Goal: Information Seeking & Learning: Compare options

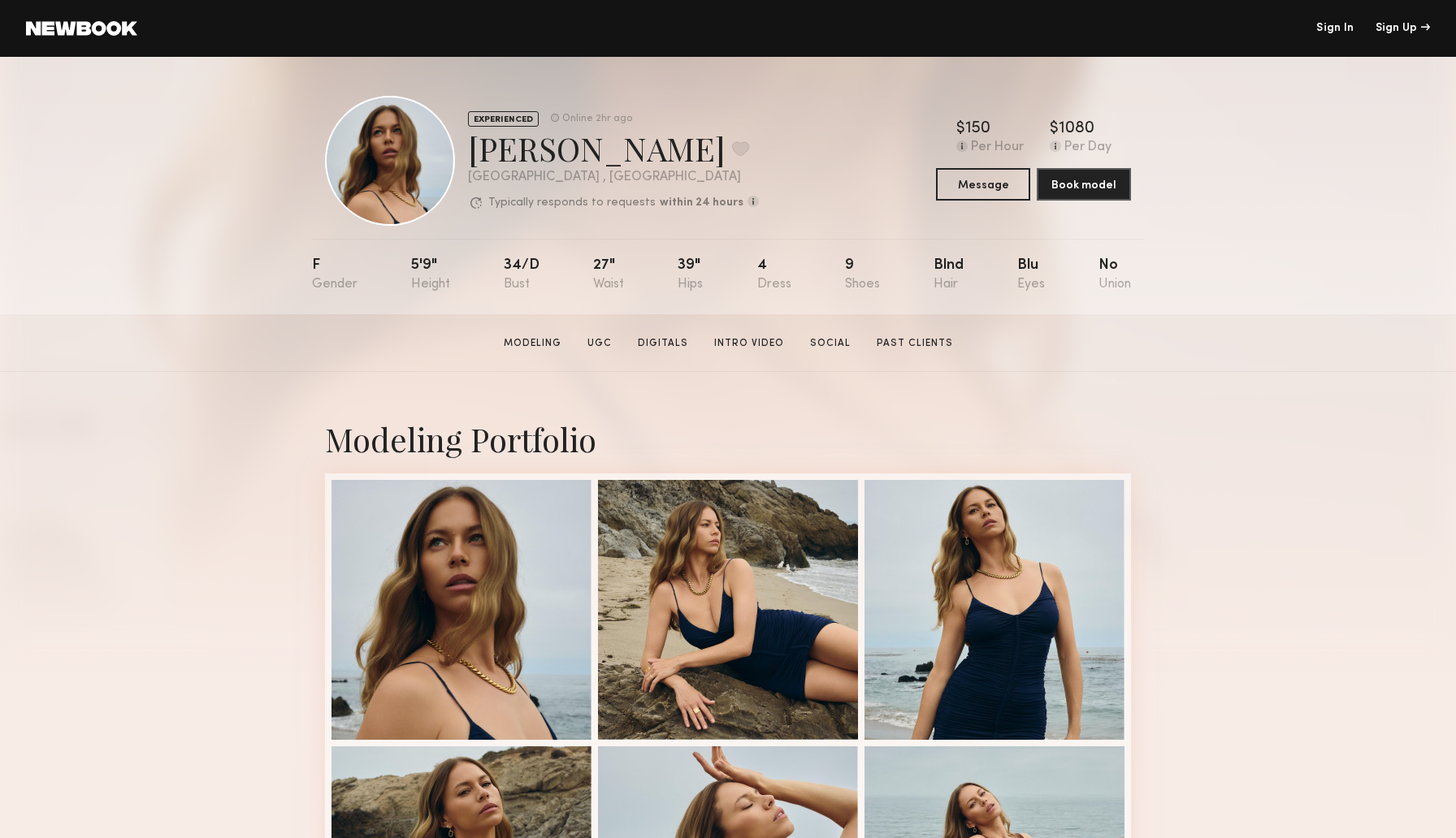
click at [118, 33] on link at bounding box center [82, 28] width 111 height 15
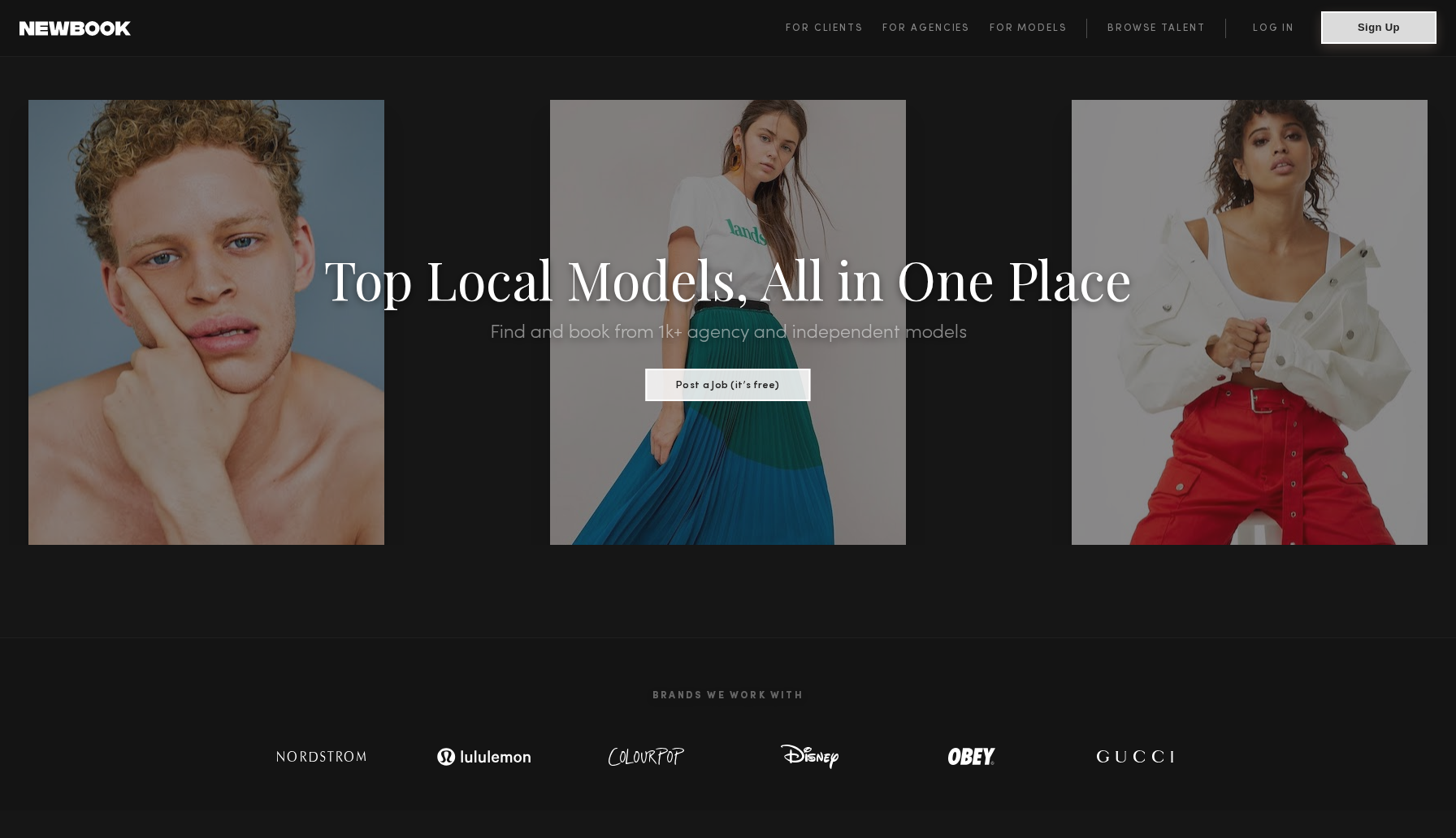
click at [1369, 36] on button "Sign Up" at bounding box center [1379, 27] width 116 height 32
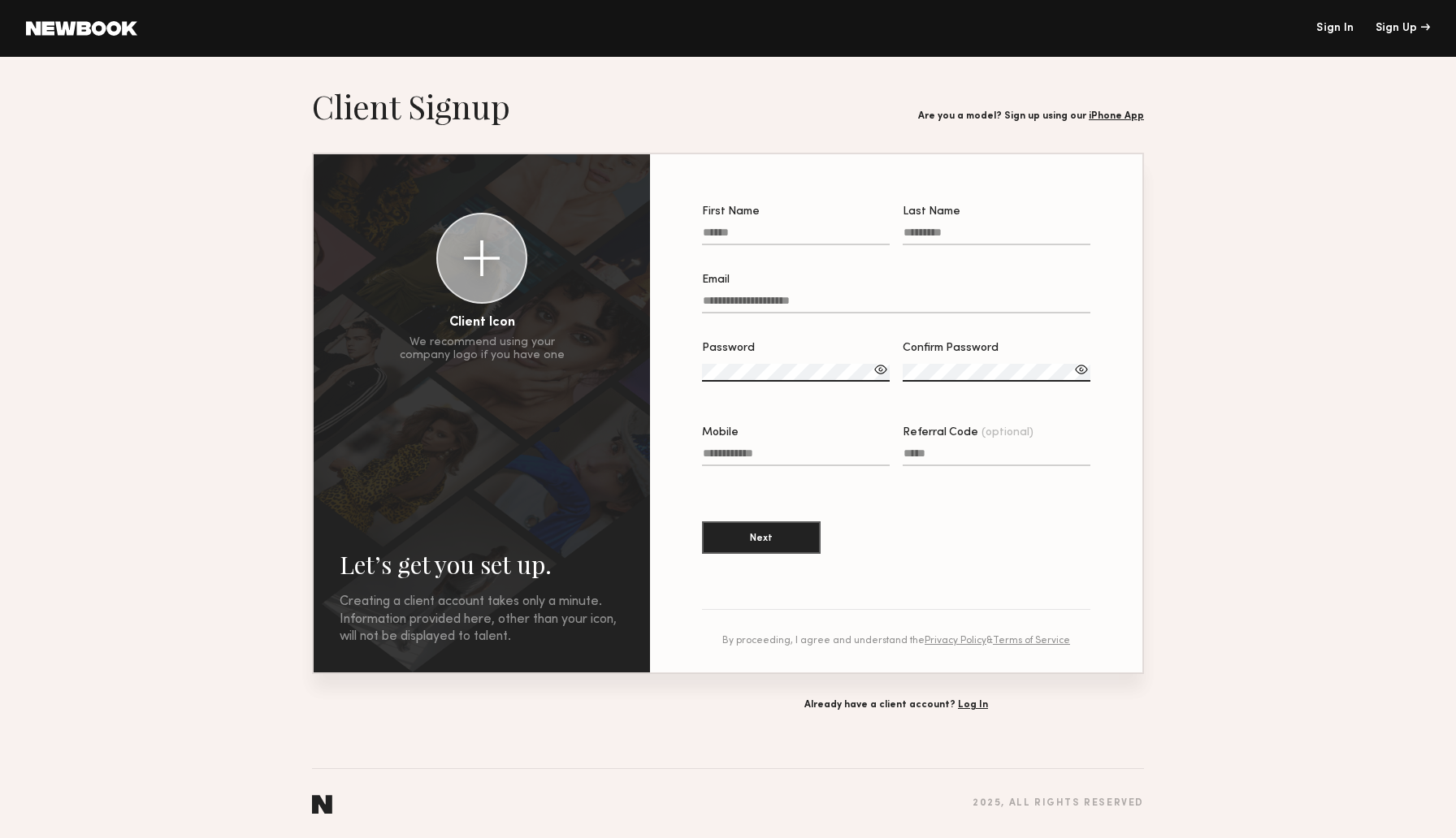
click at [761, 236] on input "First Name" at bounding box center [796, 236] width 188 height 18
type input "*****"
click at [925, 237] on input "Last Name" at bounding box center [997, 236] width 188 height 18
type input "****"
click at [785, 304] on input "Email" at bounding box center [896, 303] width 388 height 18
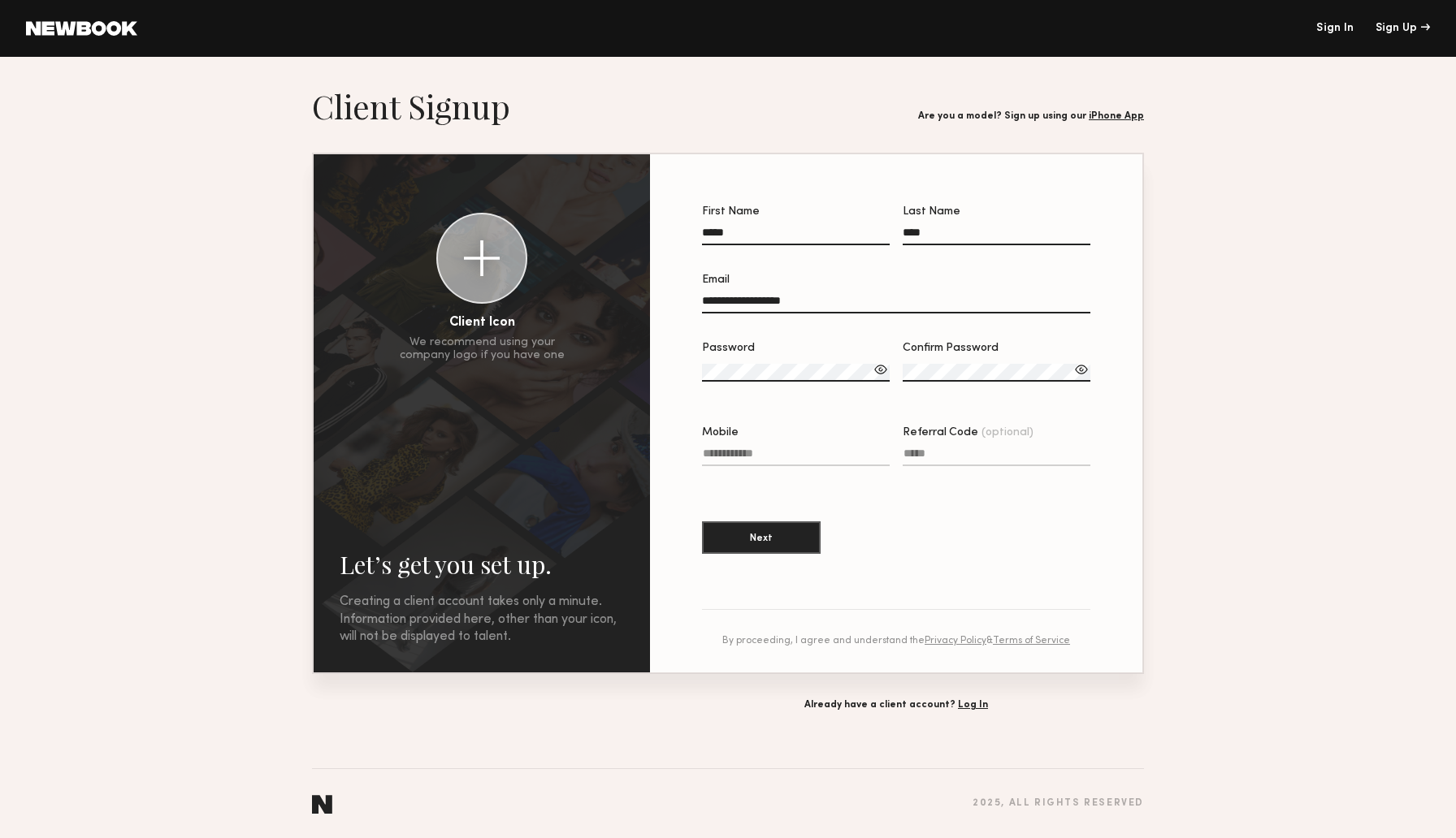
type input "**********"
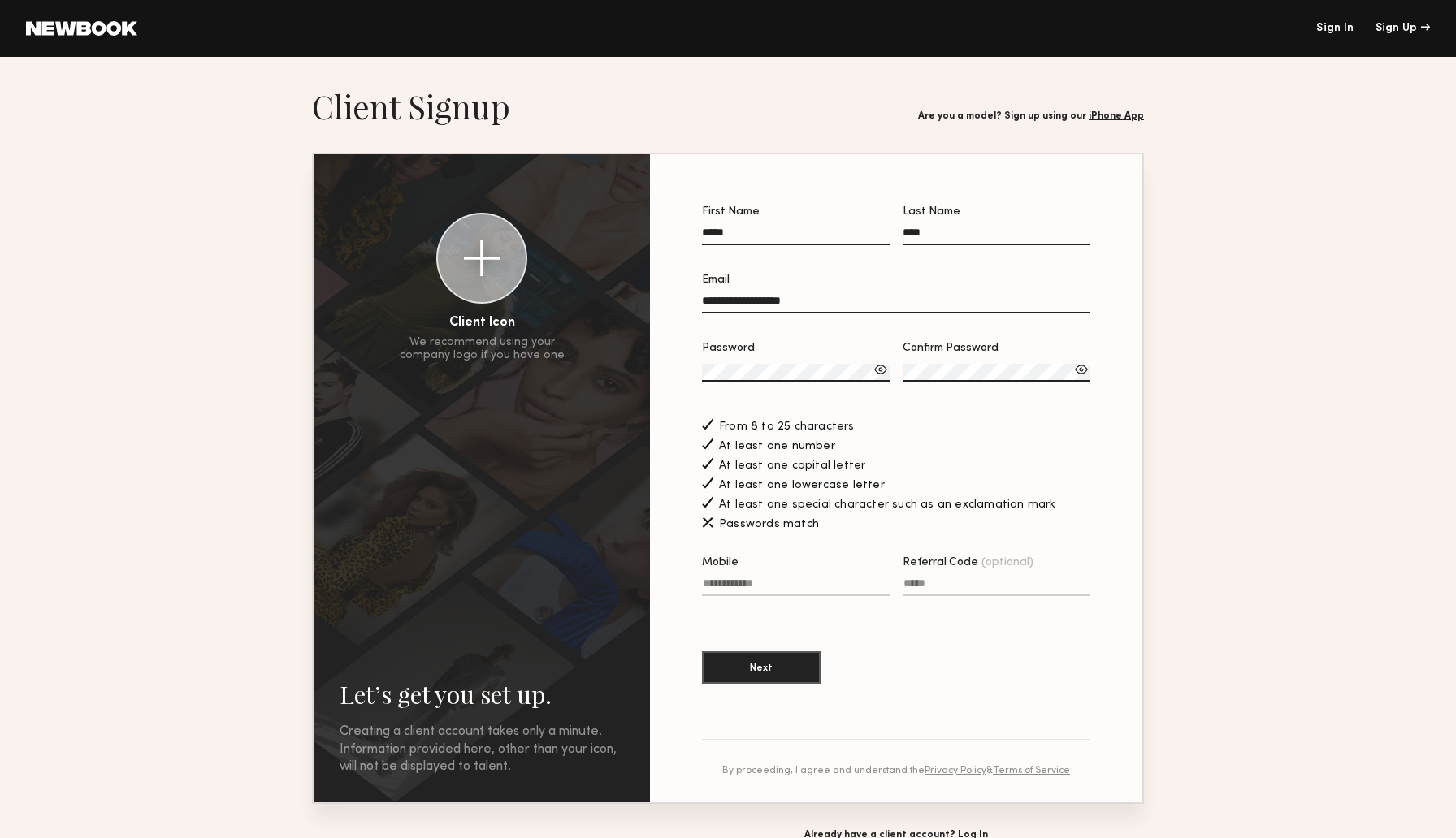
click at [879, 375] on div at bounding box center [880, 369] width 17 height 17
click at [792, 622] on section "**********" at bounding box center [896, 453] width 388 height 494
click at [777, 666] on button "Next" at bounding box center [761, 666] width 118 height 32
click at [770, 589] on input "Mobile Invalid phone format" at bounding box center [796, 586] width 188 height 18
type input "**********"
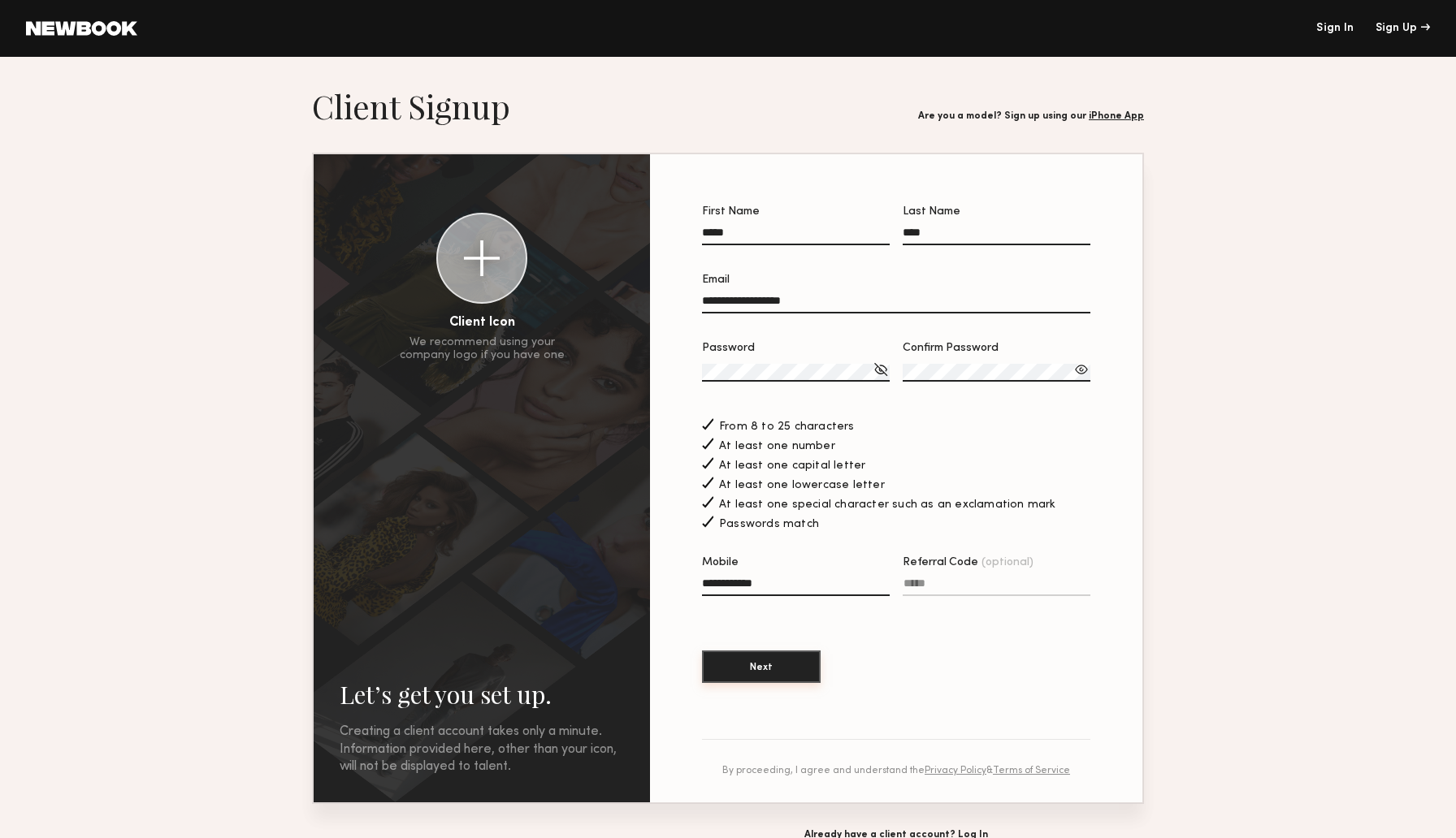
click at [774, 677] on button "Next" at bounding box center [761, 666] width 118 height 32
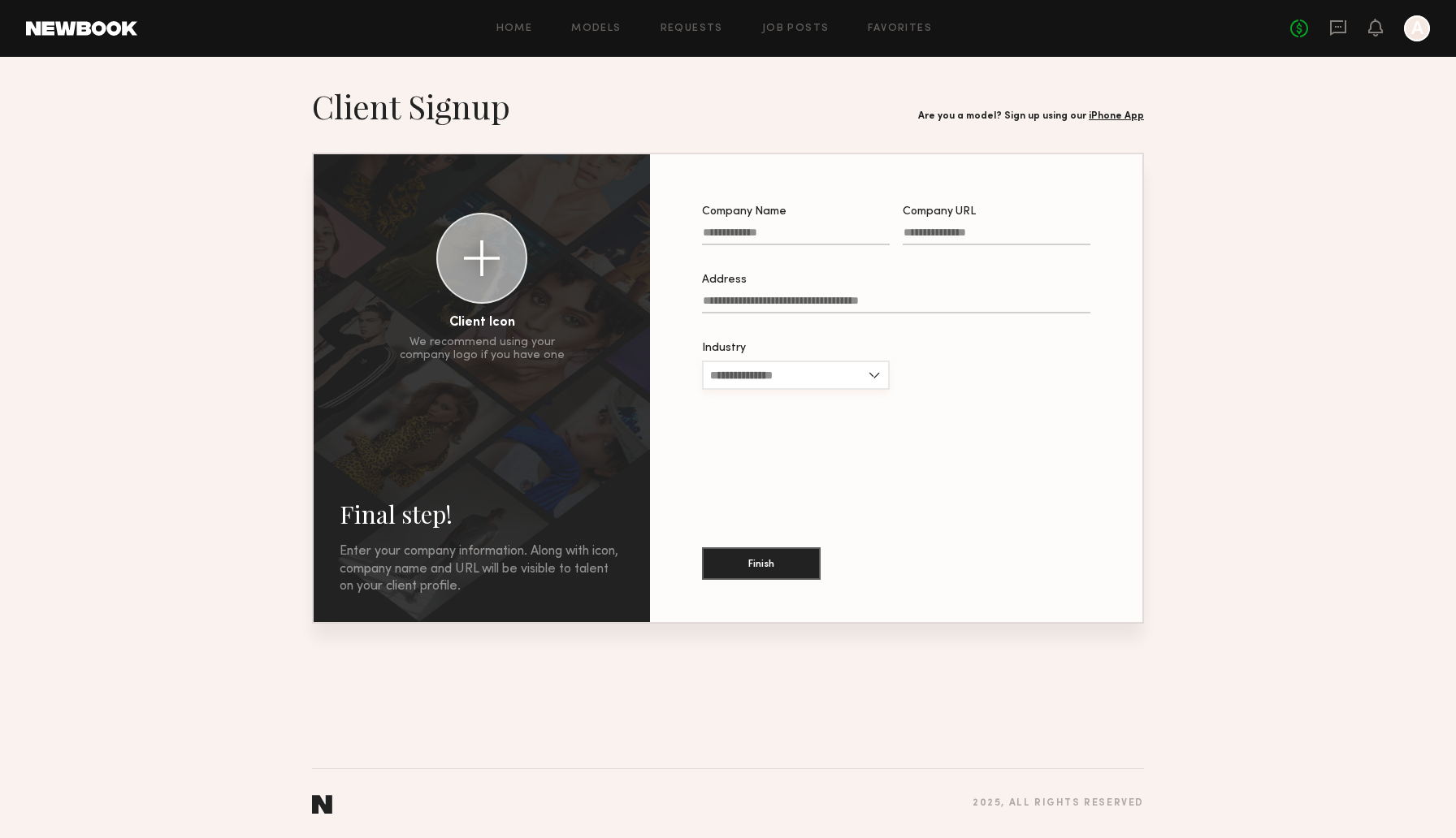
click at [765, 377] on input "Industry" at bounding box center [796, 376] width 188 height 30
click at [584, 22] on div "Home Models Requests Job Posts Favorites Sign Out No fees up to $5,000 A" at bounding box center [784, 29] width 1292 height 26
click at [584, 23] on link "Models" at bounding box center [596, 29] width 50 height 10
click at [604, 27] on link "Models" at bounding box center [596, 29] width 50 height 10
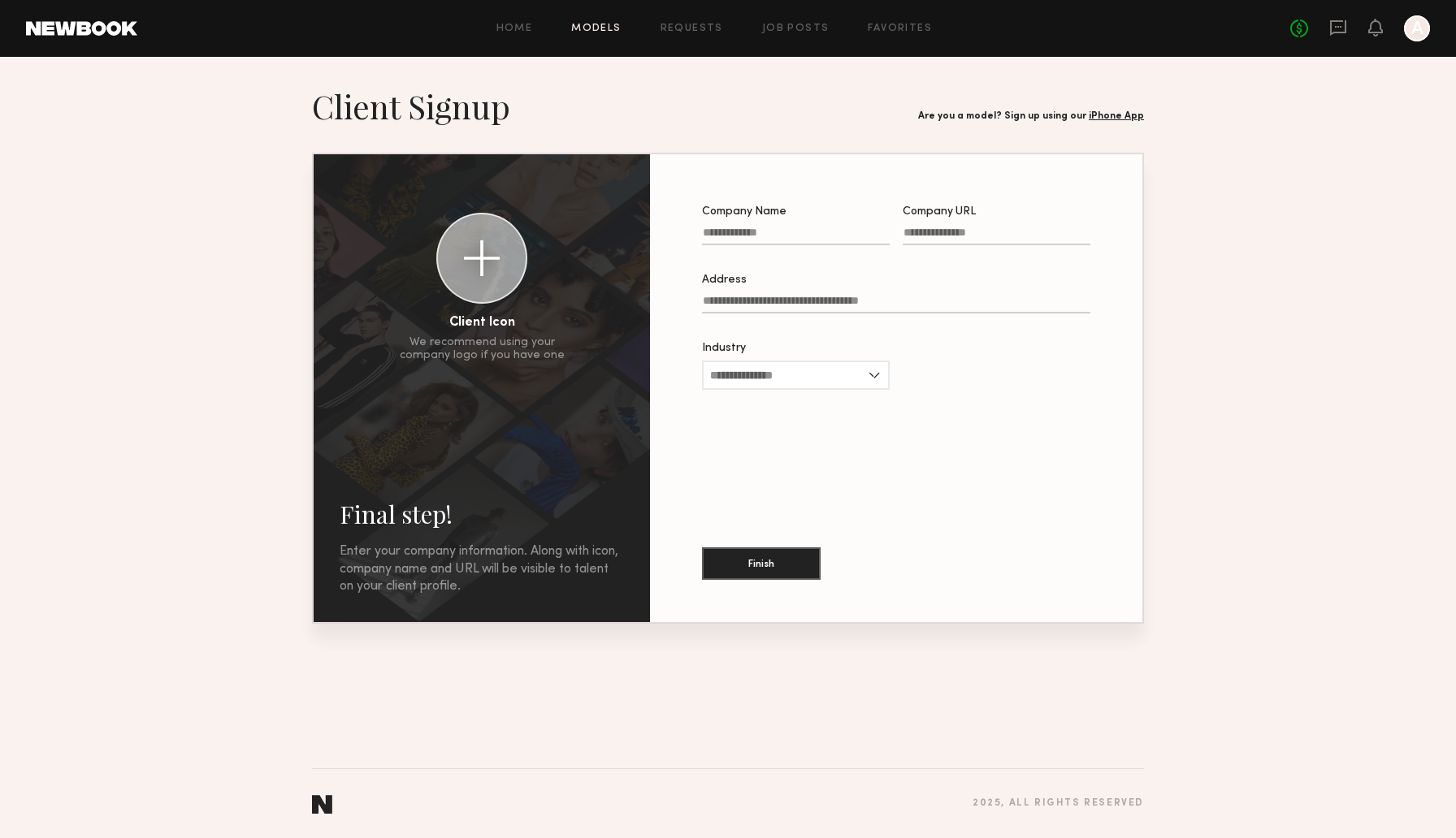
click at [613, 30] on link "Models" at bounding box center [596, 29] width 50 height 10
click at [130, 23] on link at bounding box center [82, 28] width 111 height 15
click at [782, 245] on input "Company Name" at bounding box center [796, 236] width 188 height 18
type input "**********"
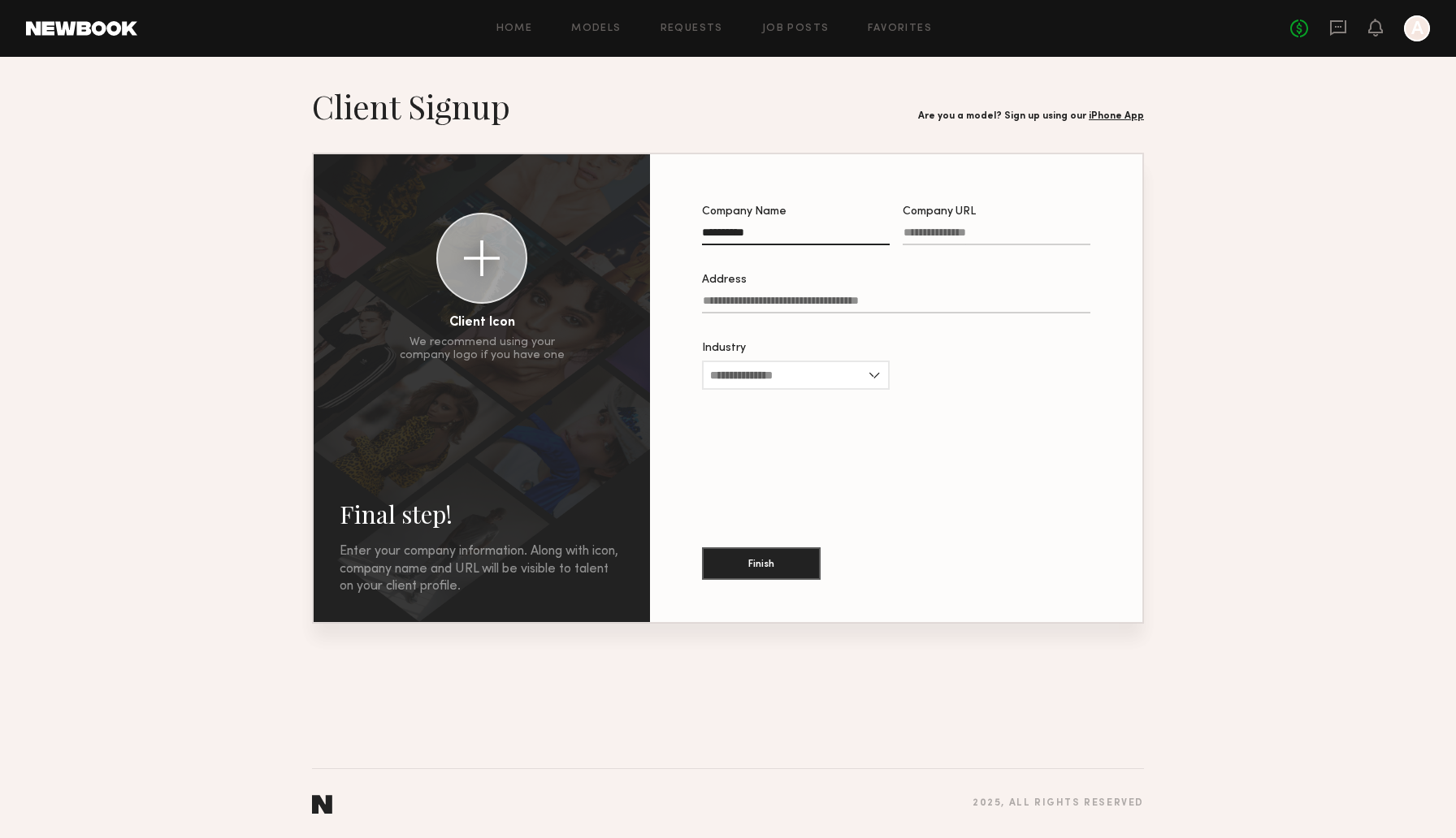
click at [910, 235] on input "Company URL" at bounding box center [997, 236] width 188 height 18
type input "**********"
click at [831, 311] on input "Address" at bounding box center [896, 303] width 388 height 18
click at [819, 364] on div "Industry Advertising Apparel Cosmetics Entertainment Publishing CPG Other" at bounding box center [796, 374] width 188 height 63
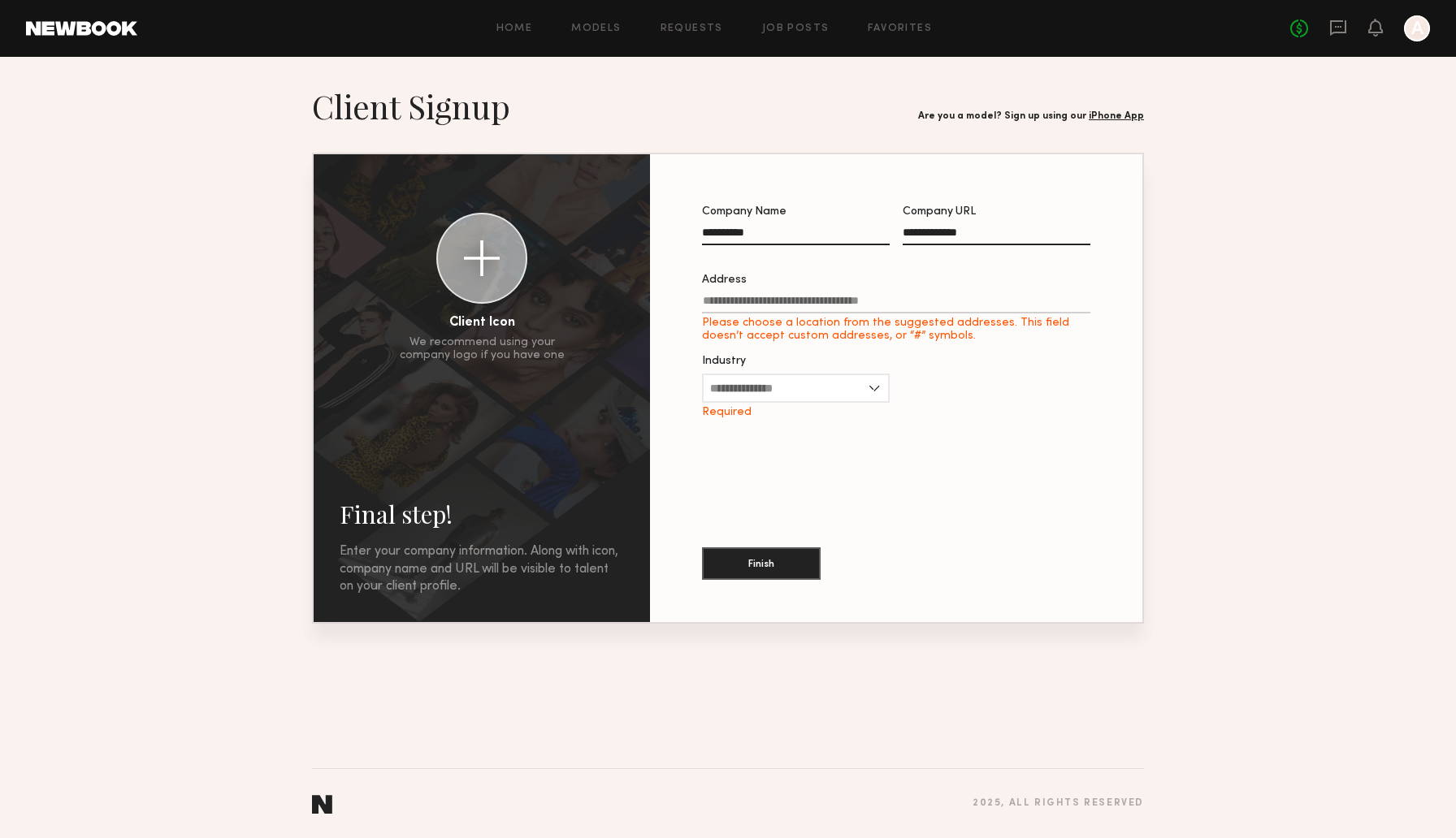
click at [771, 297] on input "Address Please choose a location from the suggested addresses. This field doesn…" at bounding box center [896, 303] width 388 height 18
click at [736, 382] on input "Industry" at bounding box center [796, 389] width 188 height 30
click at [802, 428] on div "Advertising" at bounding box center [796, 416] width 184 height 26
click at [818, 389] on input "**********" at bounding box center [796, 389] width 188 height 30
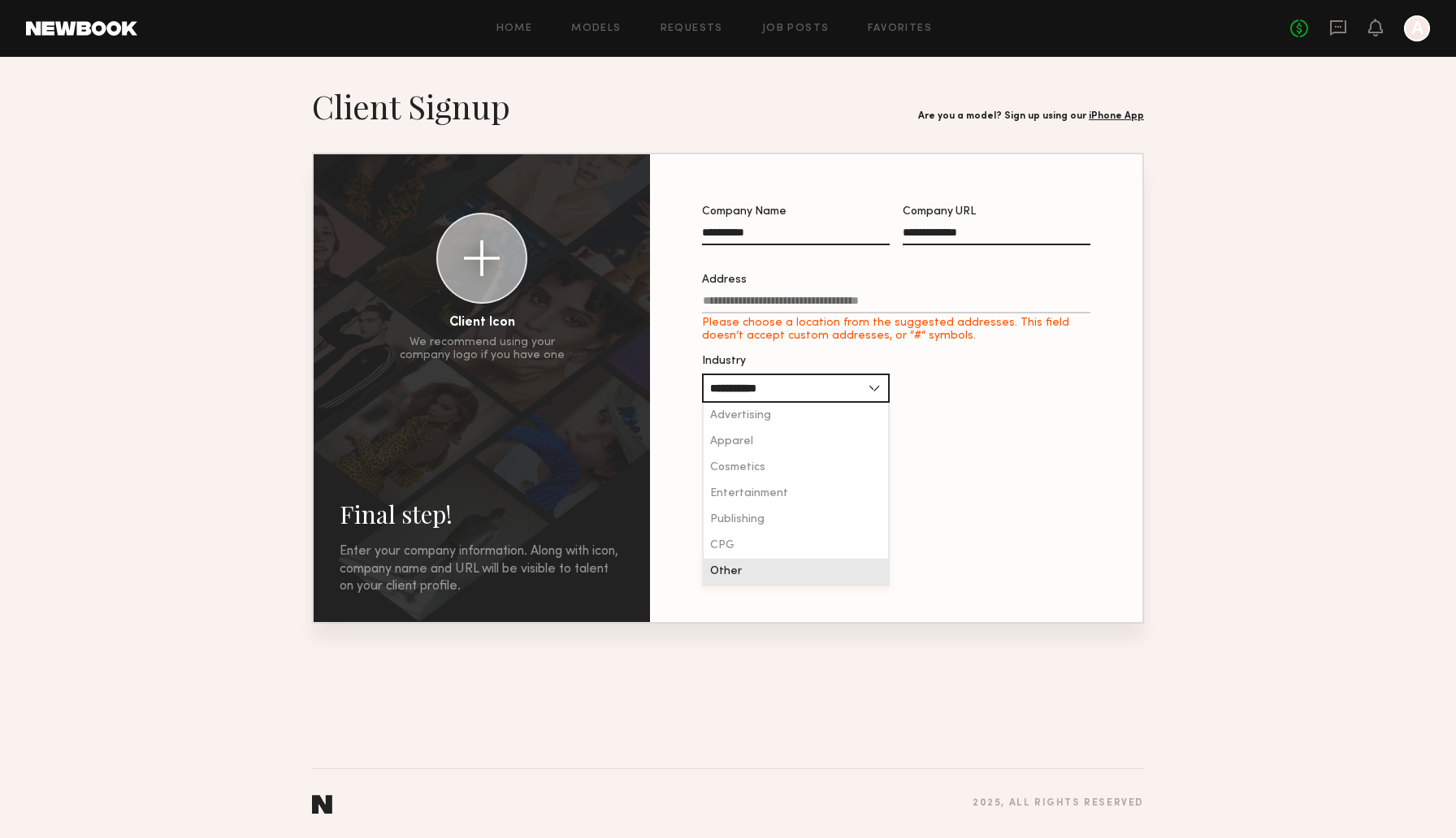
click at [794, 572] on div "Other" at bounding box center [796, 572] width 184 height 26
type input "*****"
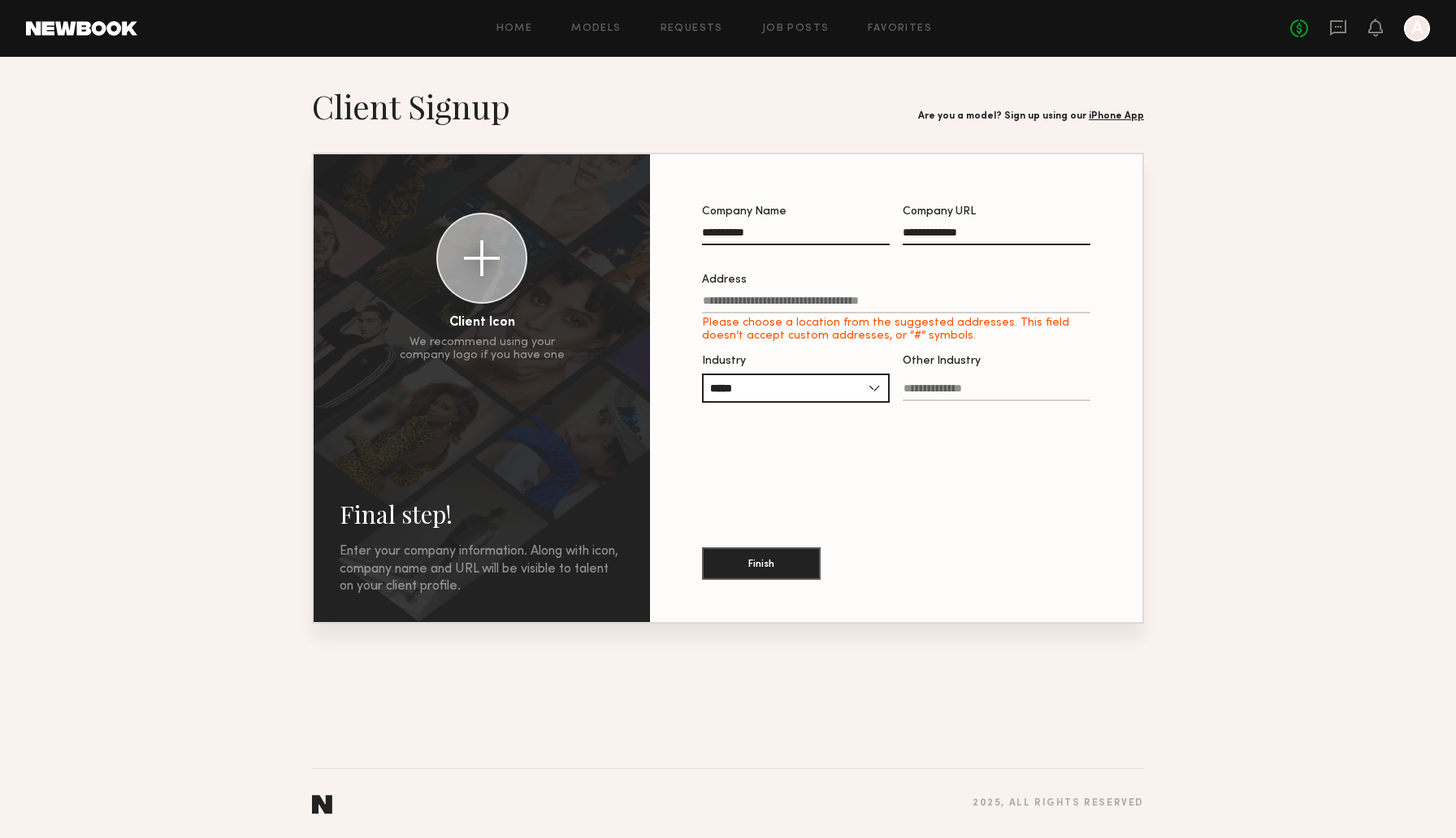
click at [951, 410] on div at bounding box center [997, 410] width 188 height 13
click at [951, 401] on input "Other Industry" at bounding box center [997, 391] width 188 height 18
click at [951, 400] on input "Other Industry" at bounding box center [997, 391] width 188 height 18
type input "*"
type input "**********"
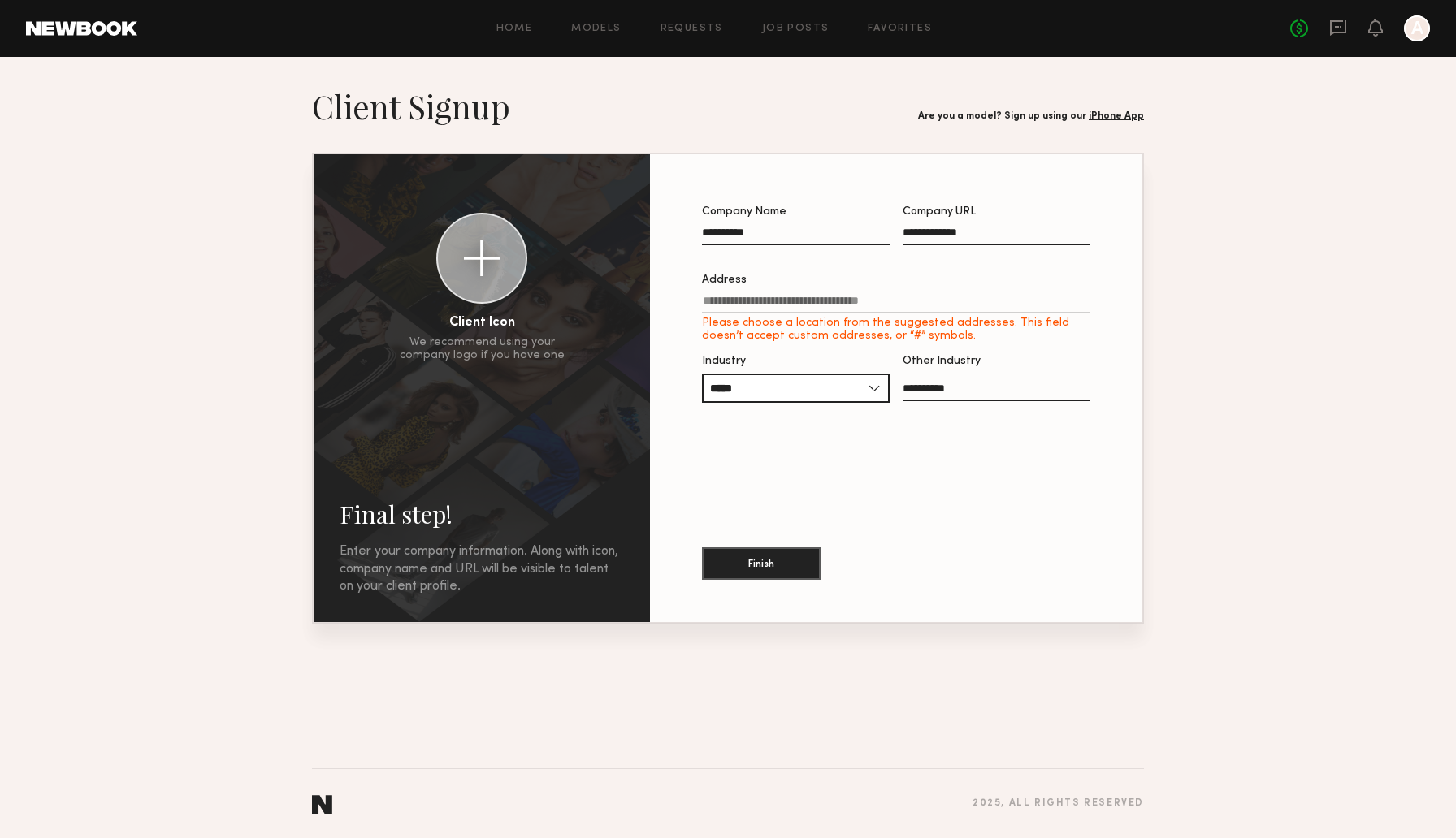
click at [910, 431] on div "**********" at bounding box center [896, 388] width 440 height 416
click at [816, 311] on input "Address Please choose a location from the suggested addresses. This field doesn…" at bounding box center [896, 303] width 388 height 18
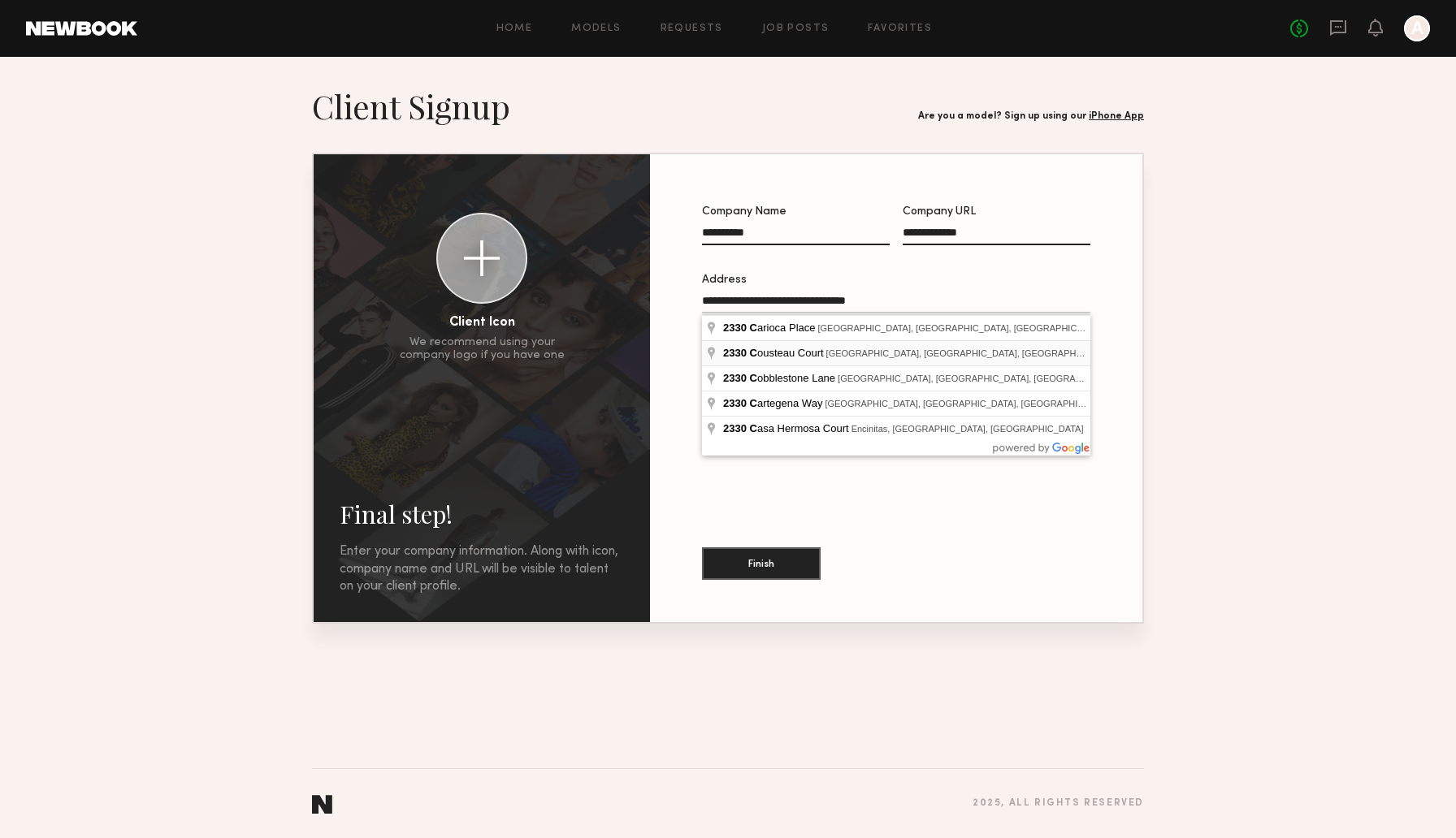
type input "**********"
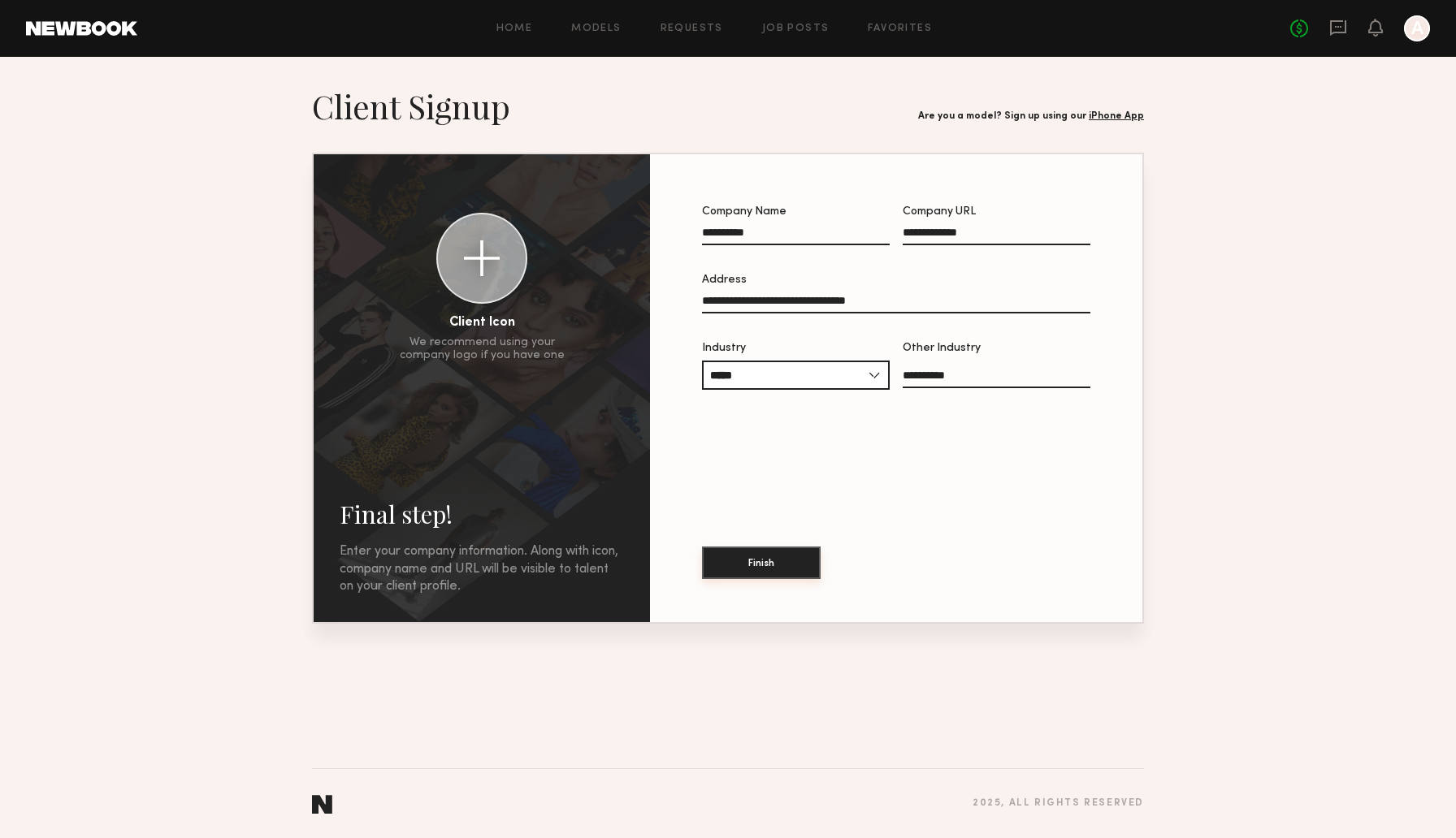
click at [790, 560] on button "Finish" at bounding box center [761, 562] width 118 height 32
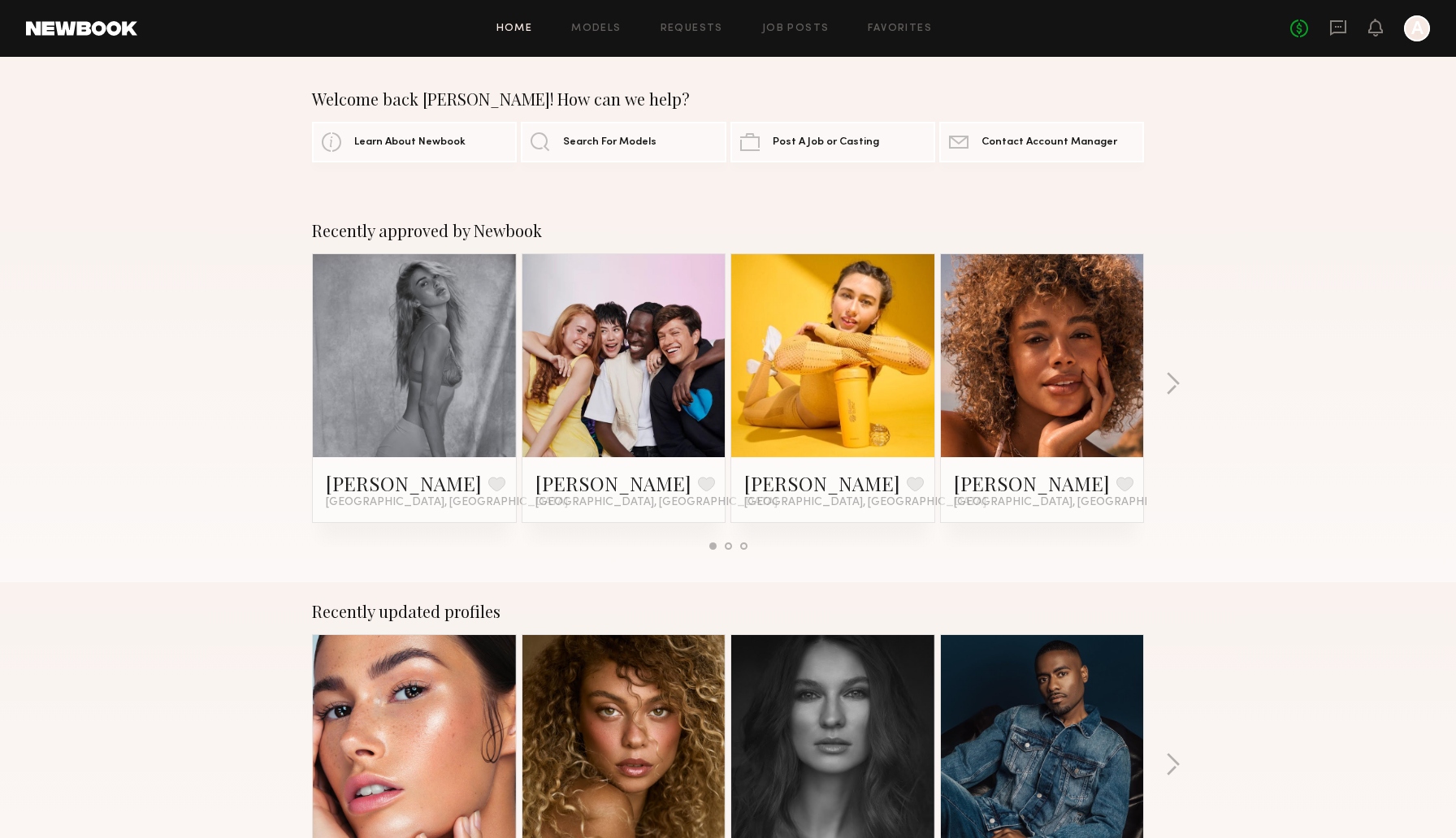
click at [1426, 34] on div at bounding box center [1417, 29] width 26 height 26
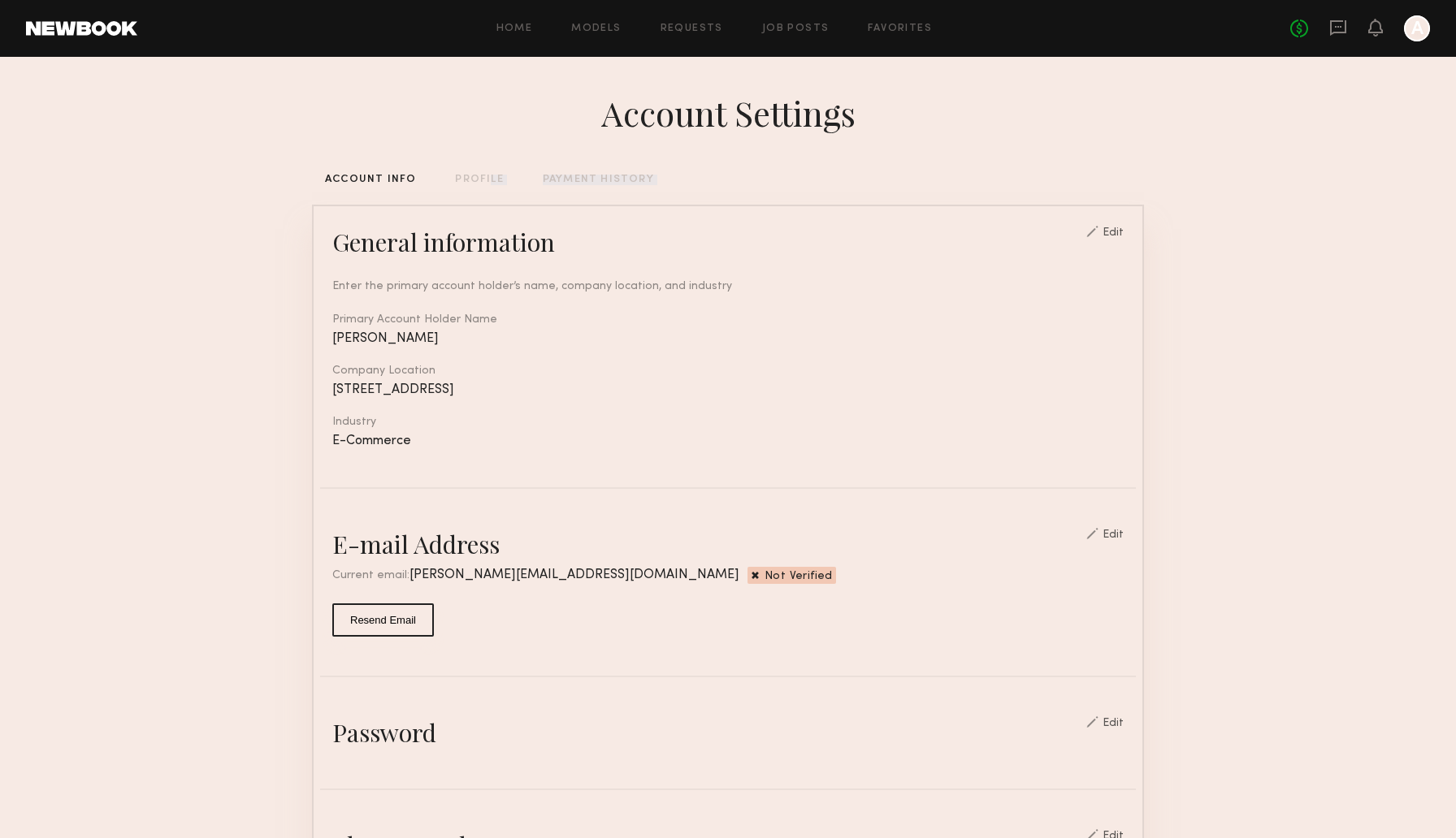
click at [482, 184] on div "Account Settings ACCOUNT INFO PROFILE PAYMENT HISTORY General information Edit …" at bounding box center [728, 815] width 832 height 1517
click at [476, 180] on div "PROFILE" at bounding box center [478, 180] width 48 height 10
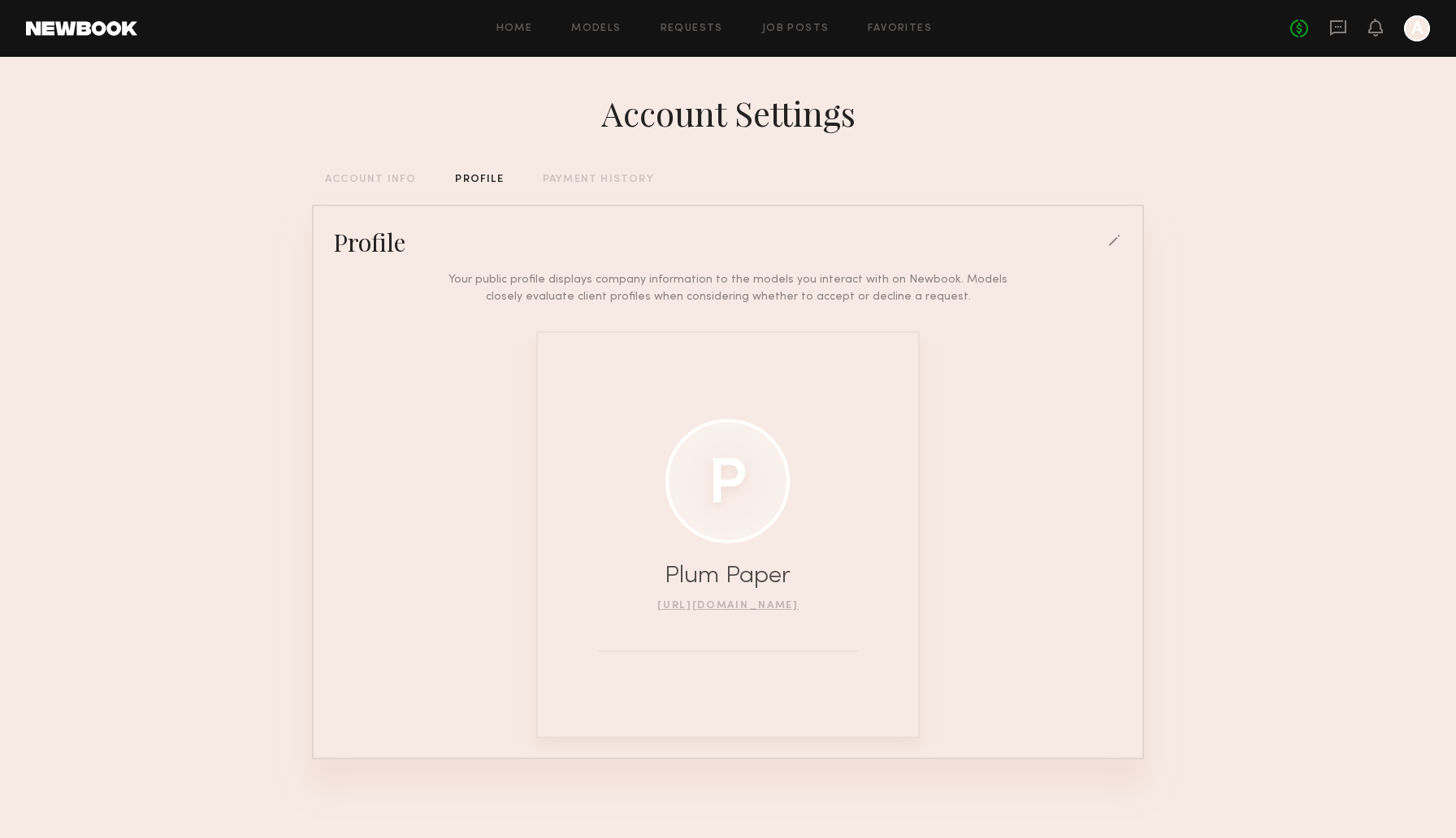
click at [396, 180] on div "ACCOUNT INFO" at bounding box center [371, 180] width 91 height 10
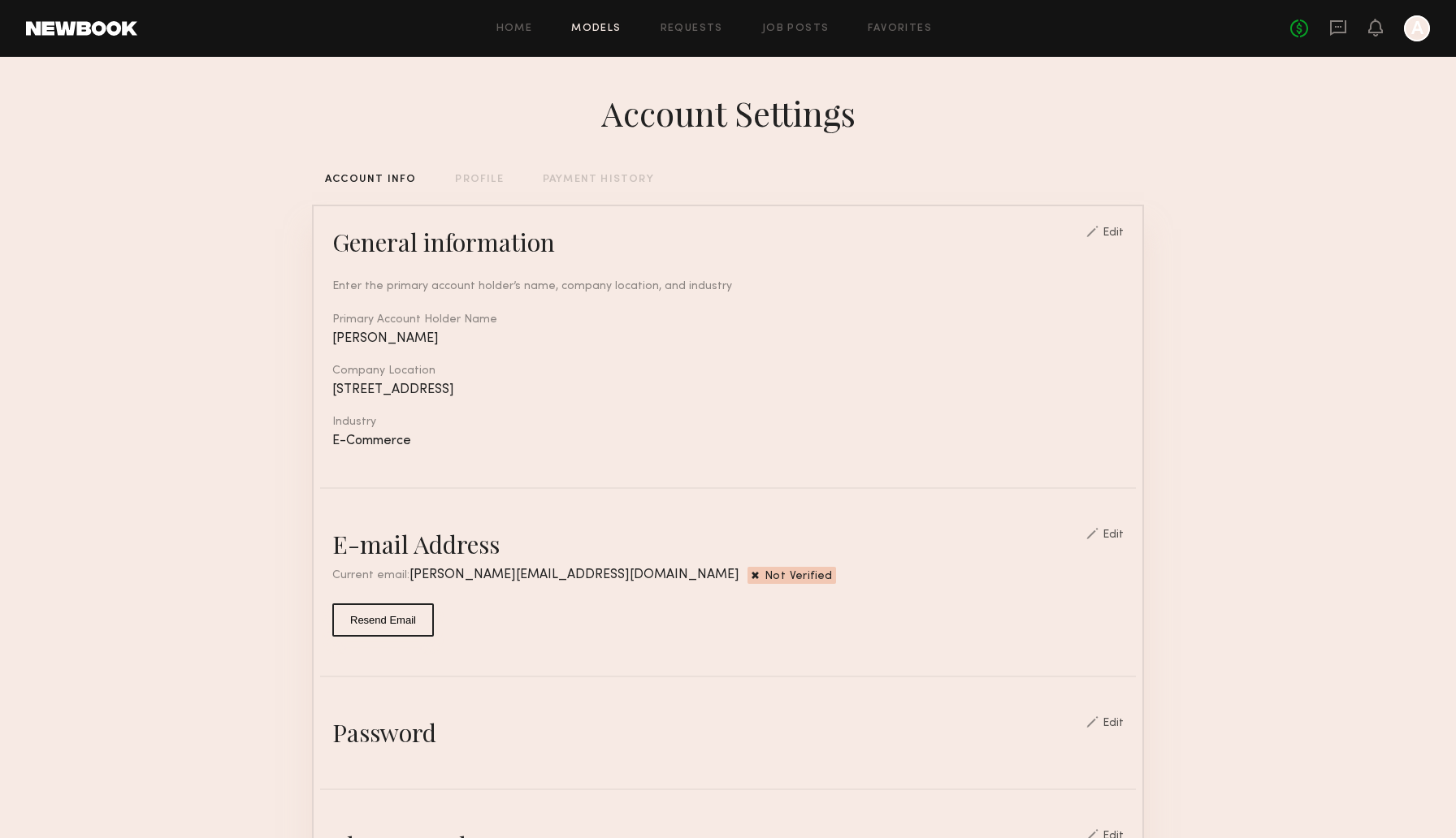
click at [591, 27] on link "Models" at bounding box center [596, 29] width 50 height 10
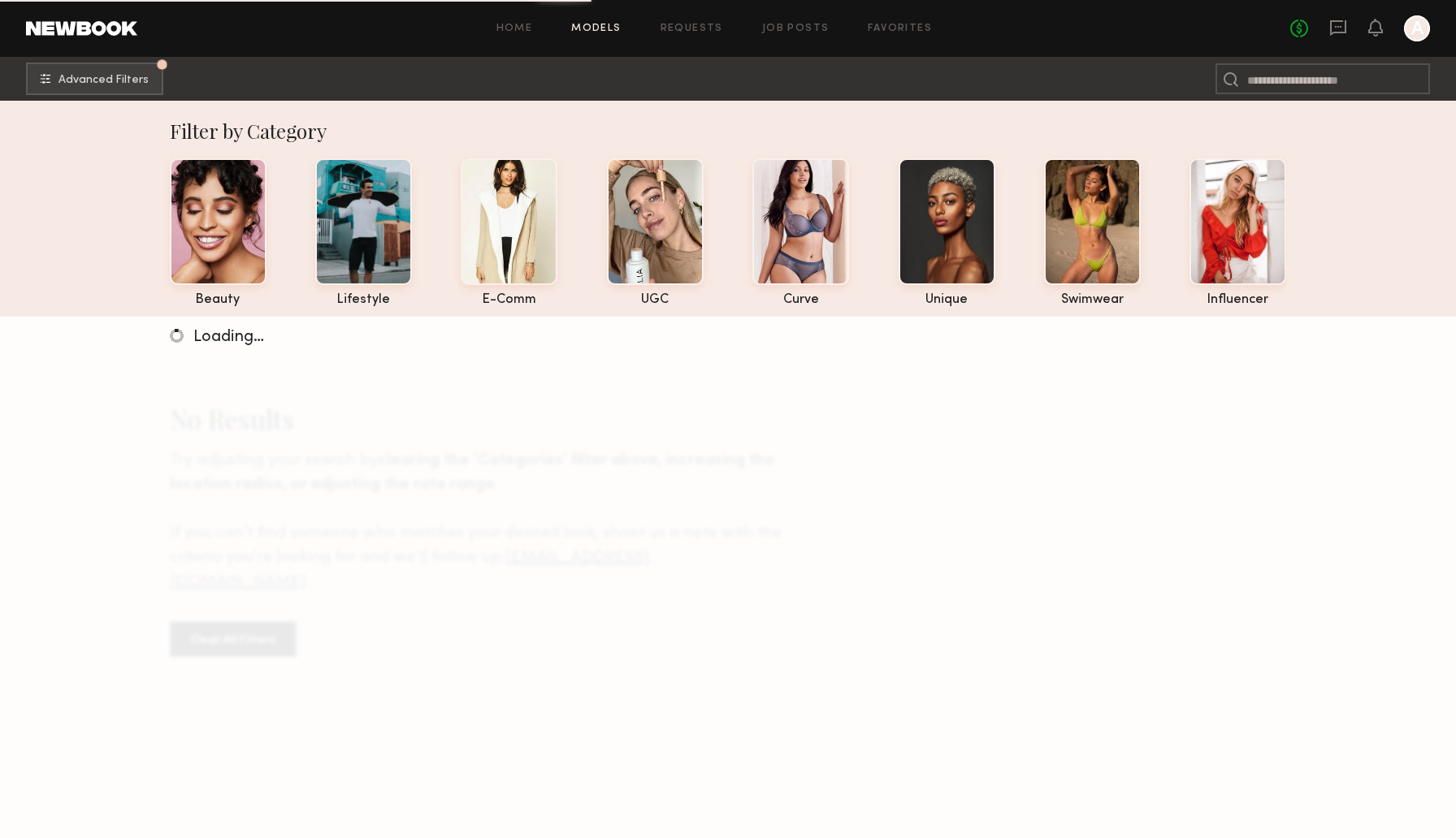
scroll to position [1, 0]
click at [364, 296] on div "lifestyle" at bounding box center [363, 302] width 97 height 14
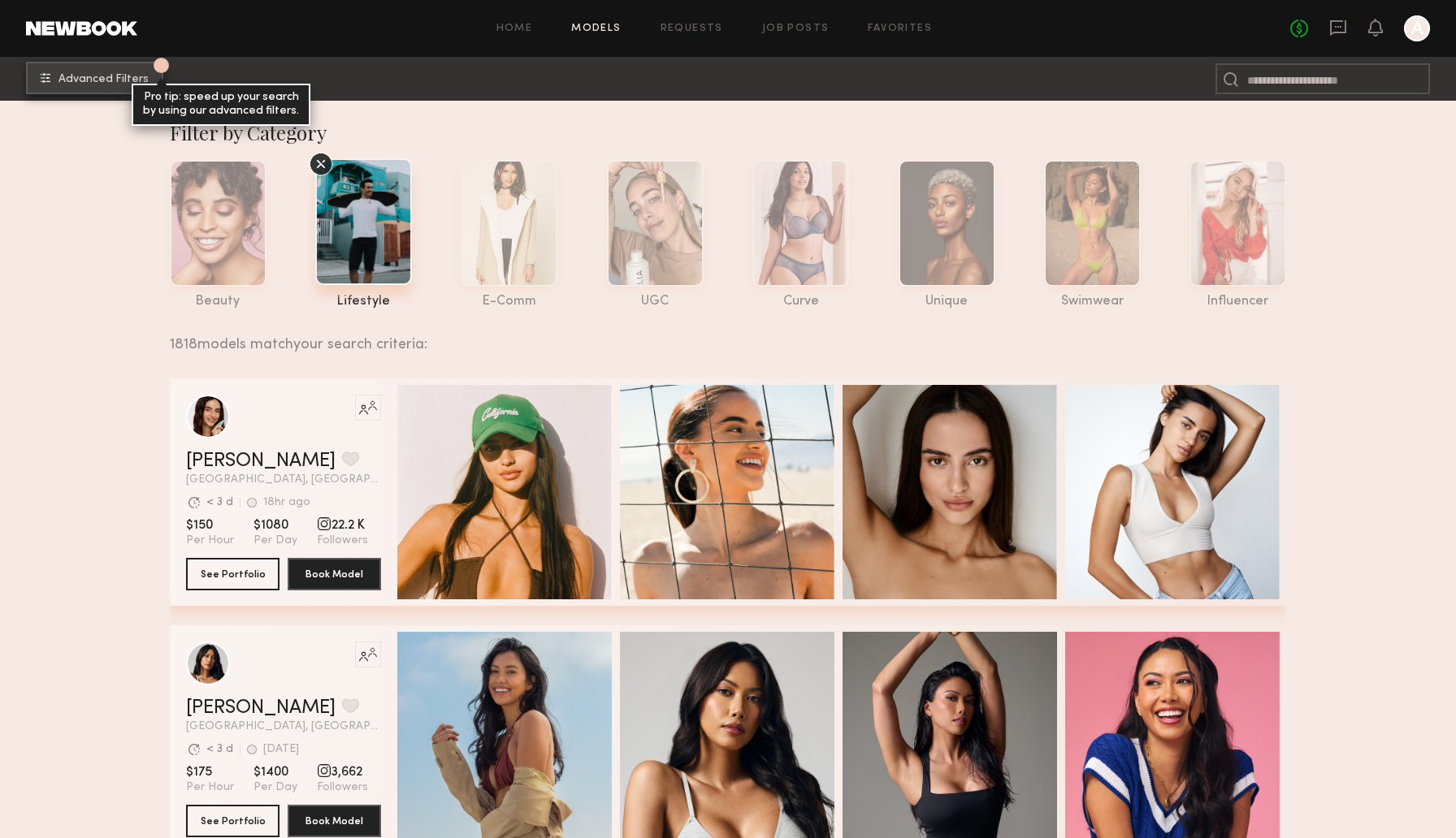
click at [95, 76] on span "Advanced Filters" at bounding box center [104, 79] width 90 height 11
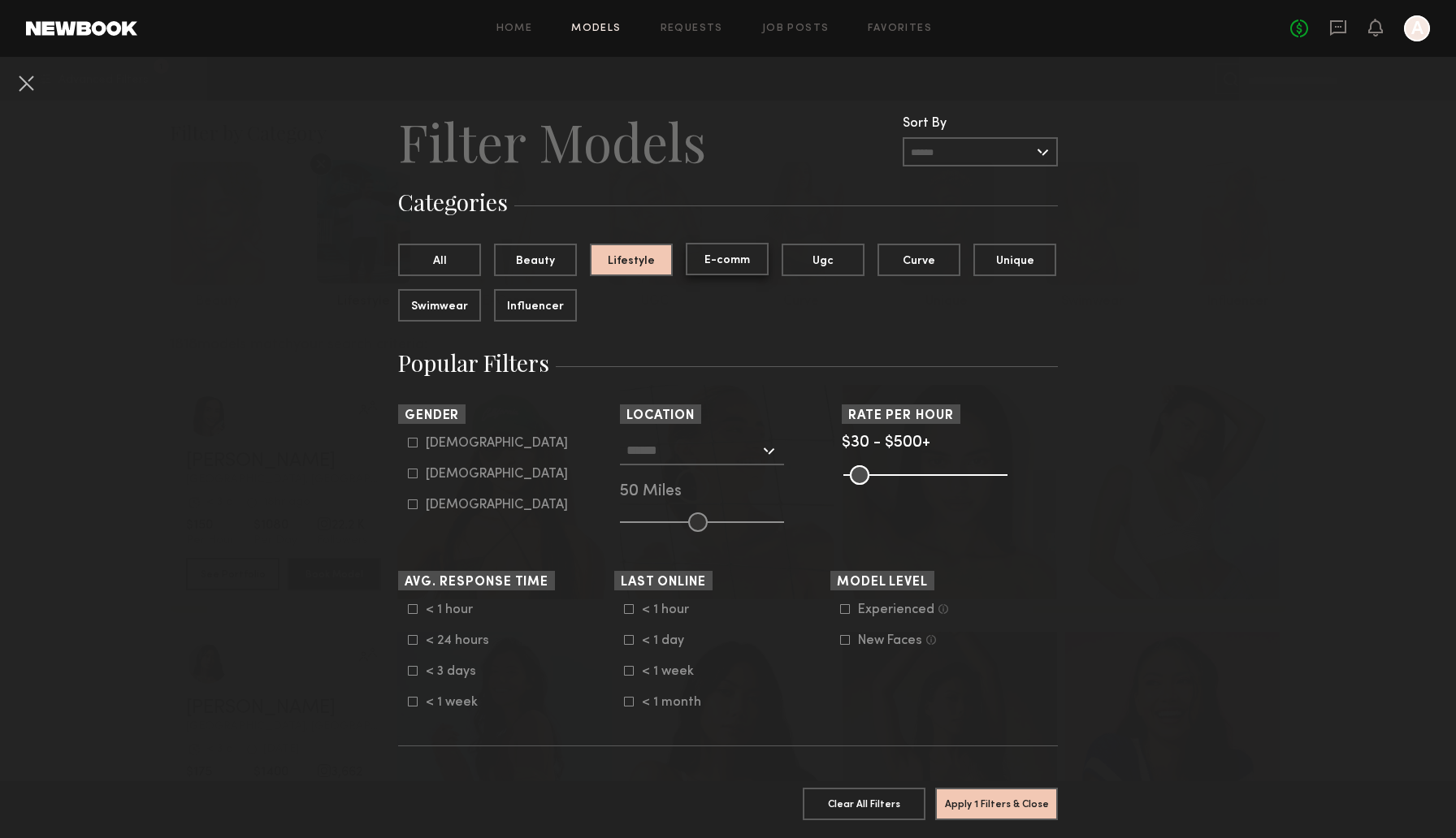
click at [727, 262] on button "E-comm" at bounding box center [726, 258] width 83 height 32
click at [639, 253] on button "Lifestyle" at bounding box center [631, 258] width 83 height 32
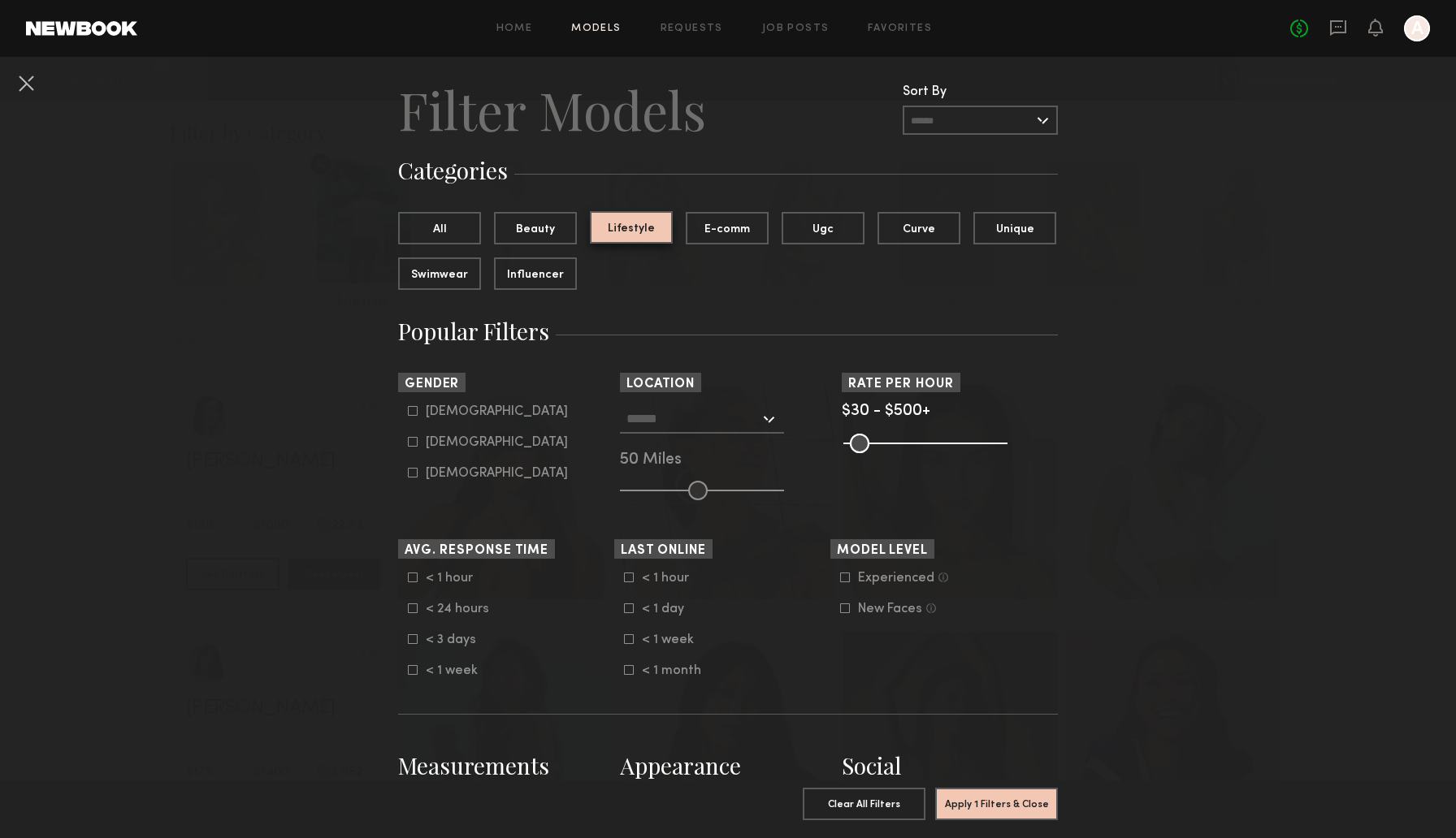
scroll to position [32, 0]
click at [458, 442] on div "Female" at bounding box center [496, 441] width 142 height 10
type input "**"
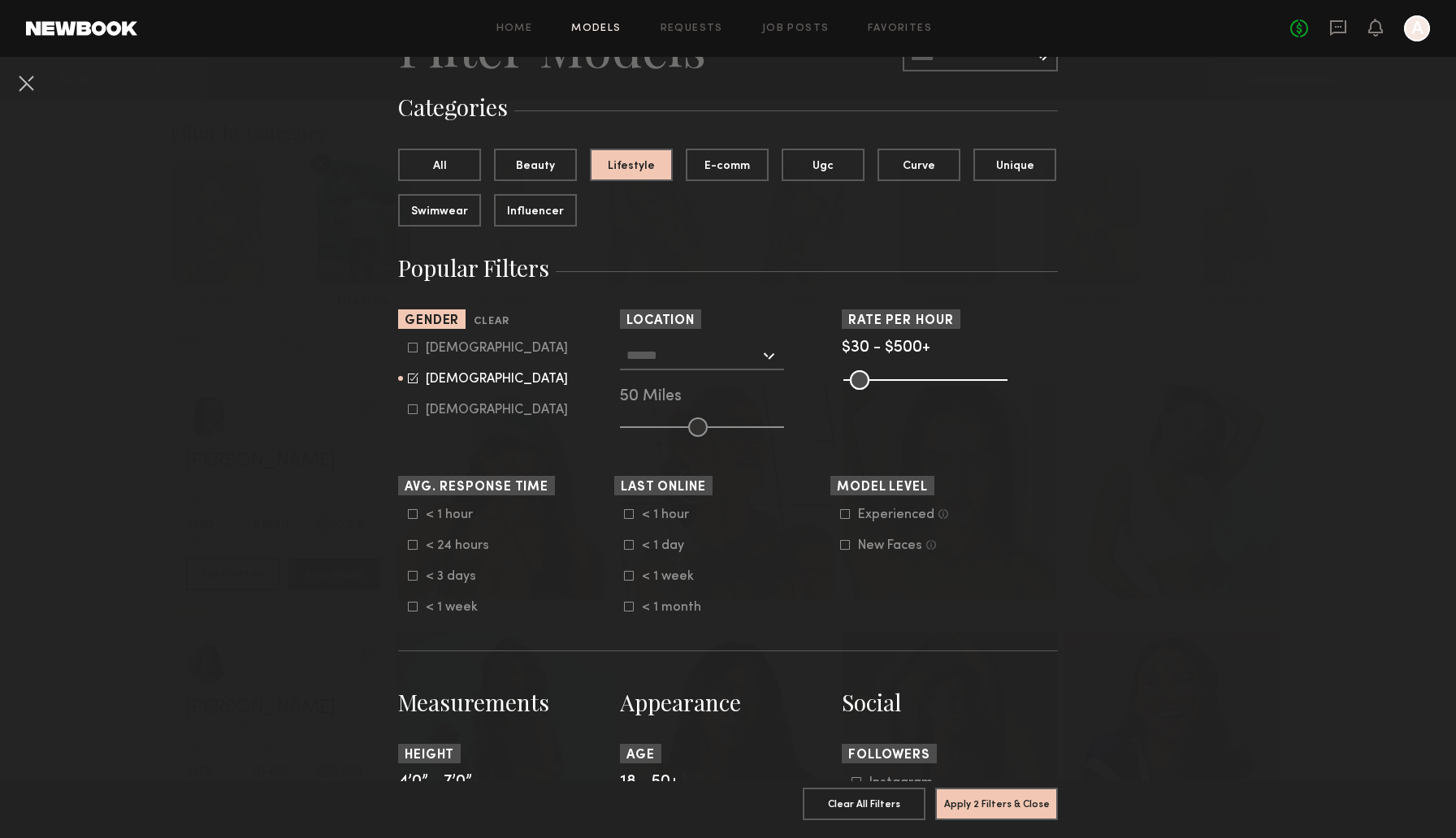
scroll to position [97, 0]
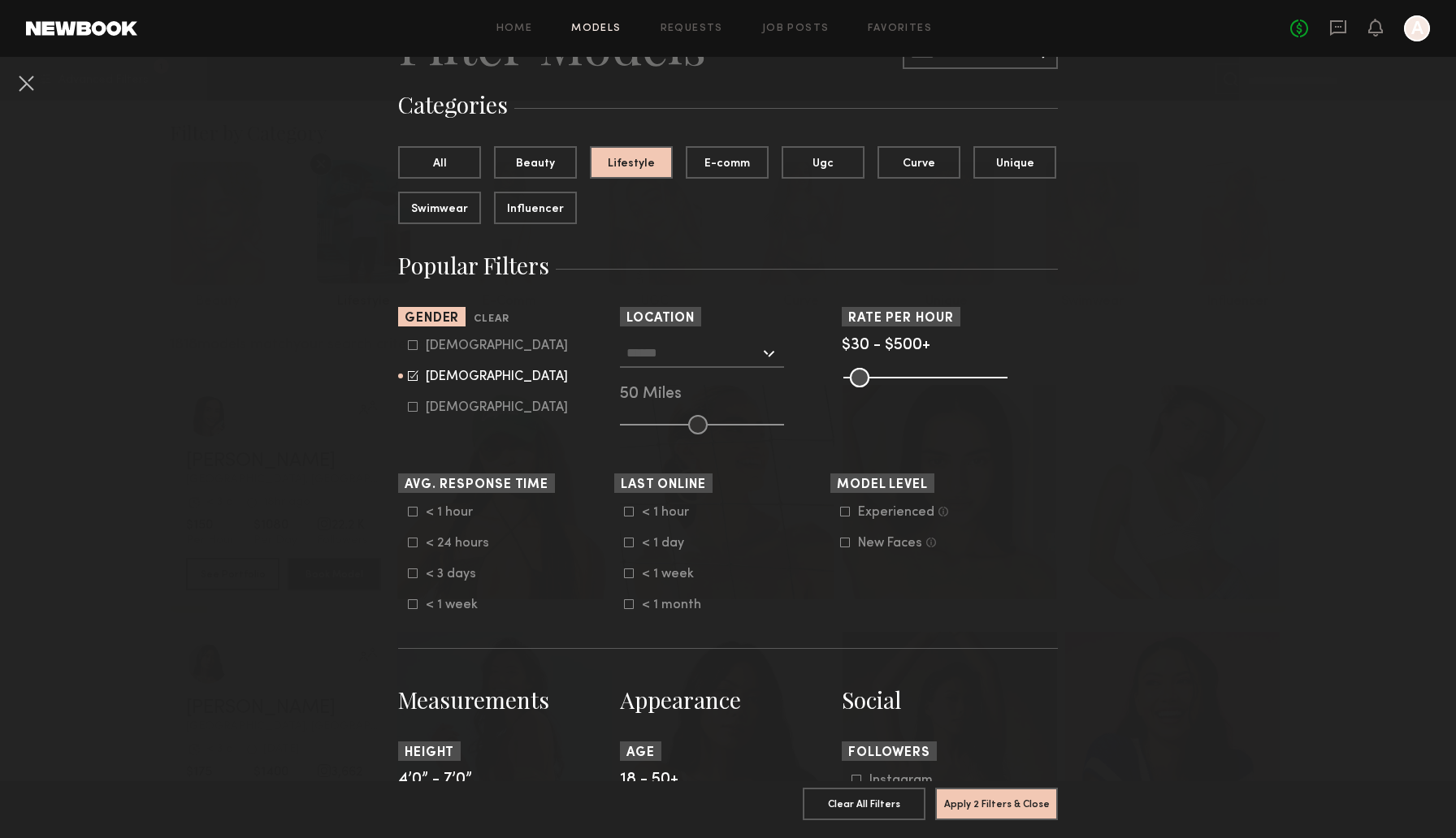
click at [709, 351] on input "text" at bounding box center [692, 352] width 133 height 28
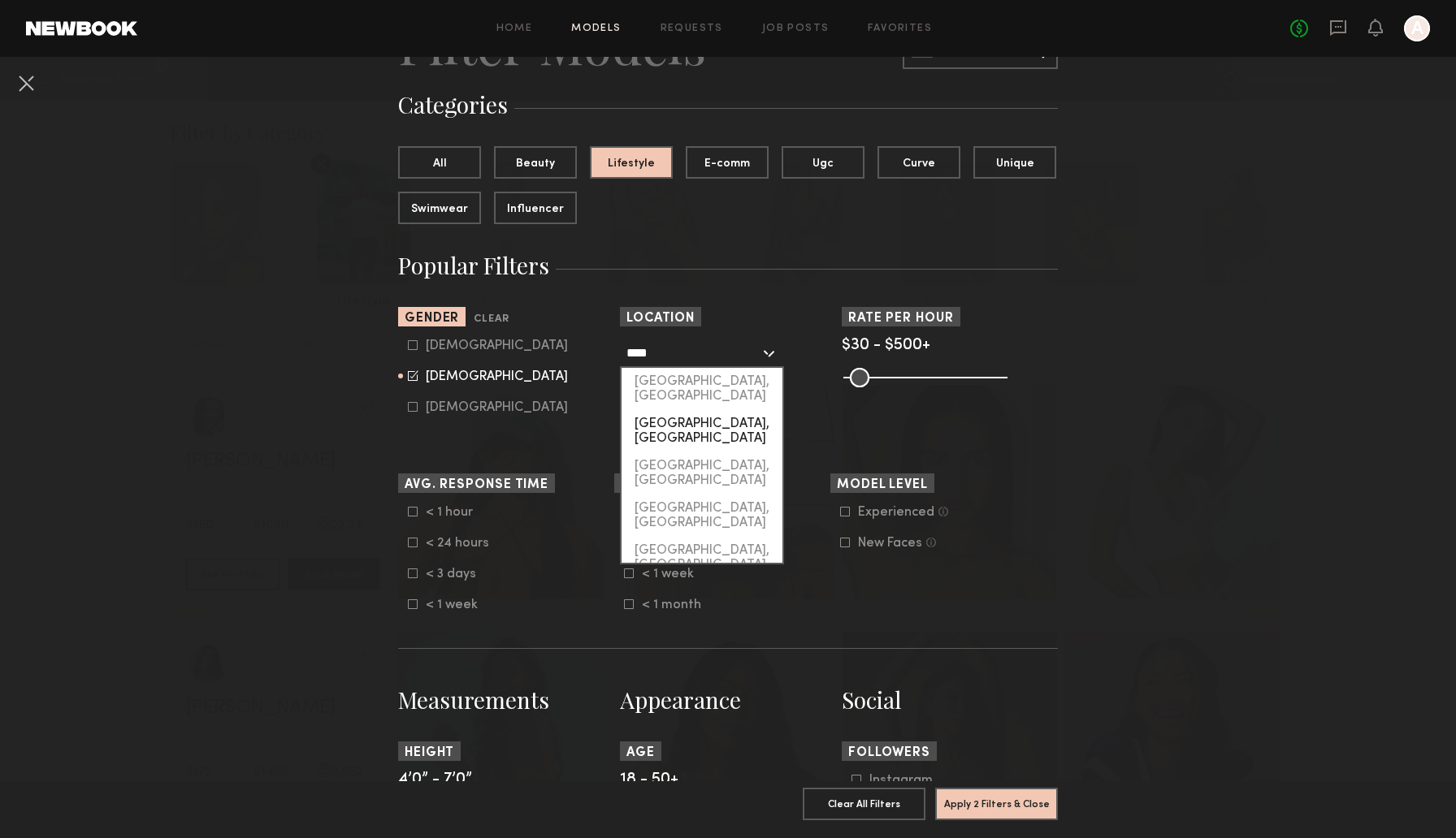
click at [677, 410] on div "[GEOGRAPHIC_DATA], [GEOGRAPHIC_DATA]" at bounding box center [702, 431] width 161 height 43
type input "**********"
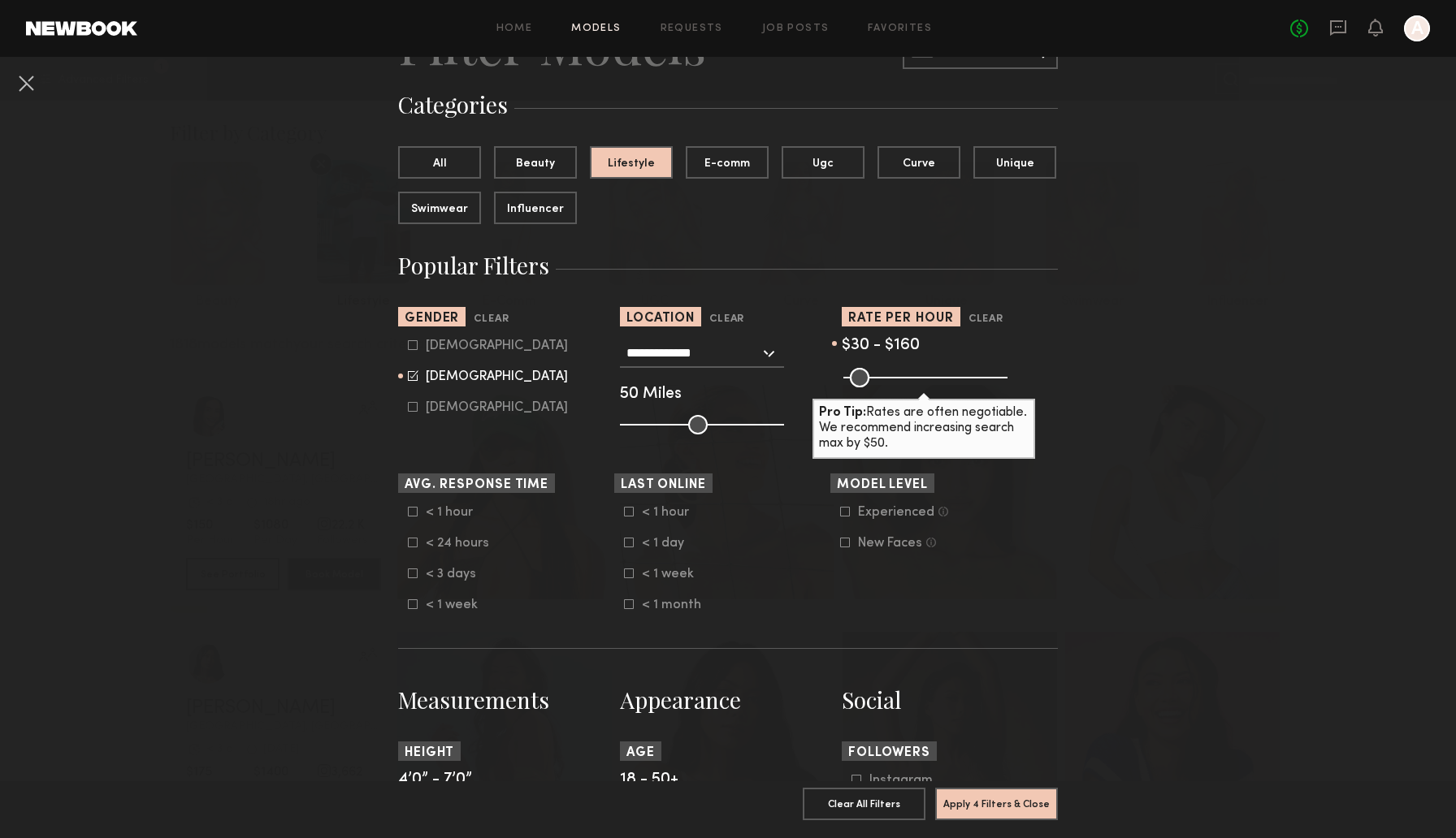
drag, startPoint x: 997, startPoint y: 380, endPoint x: 892, endPoint y: 379, distance: 105.0
type input "***"
click at [892, 379] on input "range" at bounding box center [925, 377] width 164 height 19
click at [1135, 383] on nb-browse-filters "**********" at bounding box center [728, 849] width 1456 height 1780
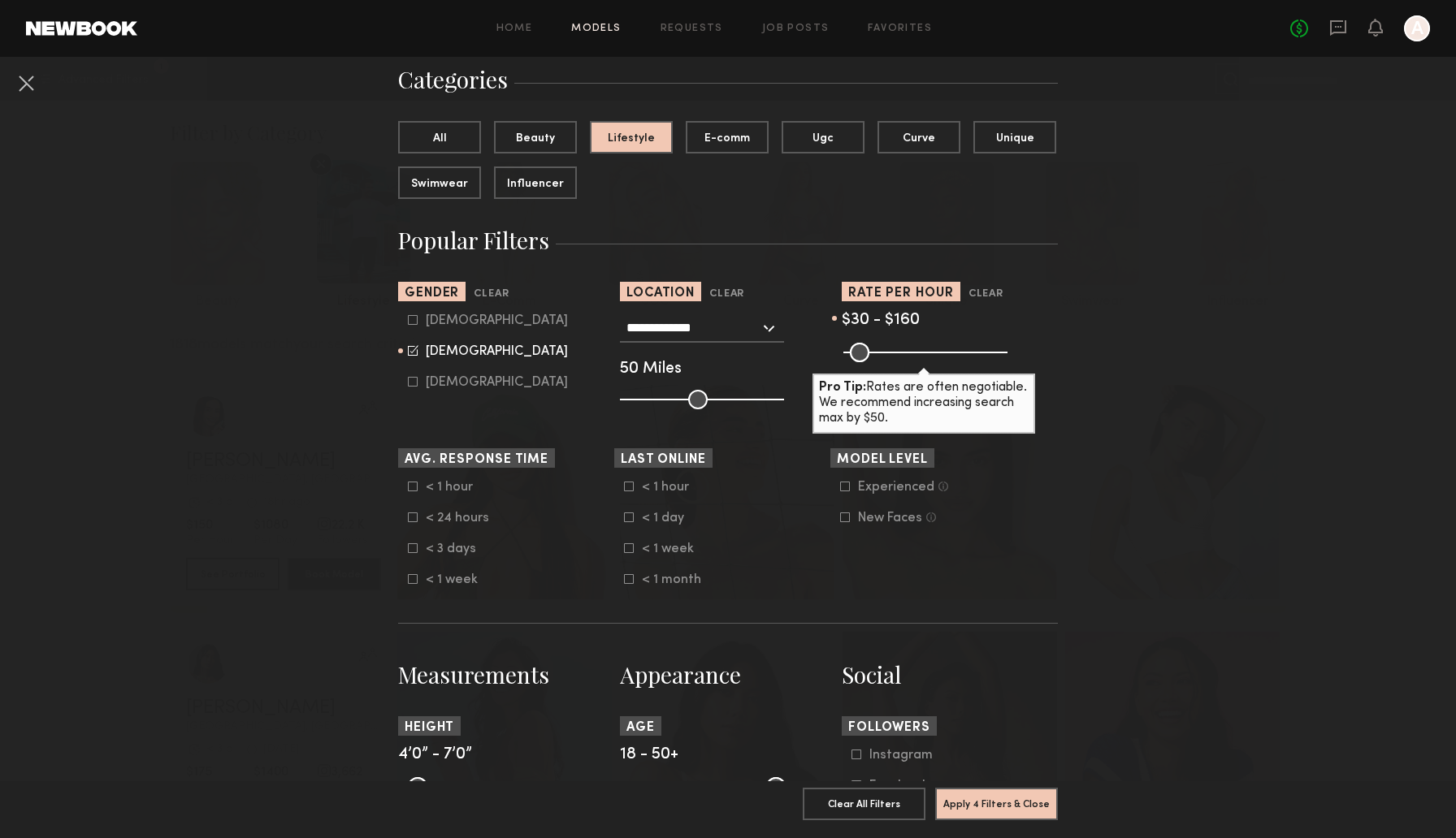
scroll to position [131, 0]
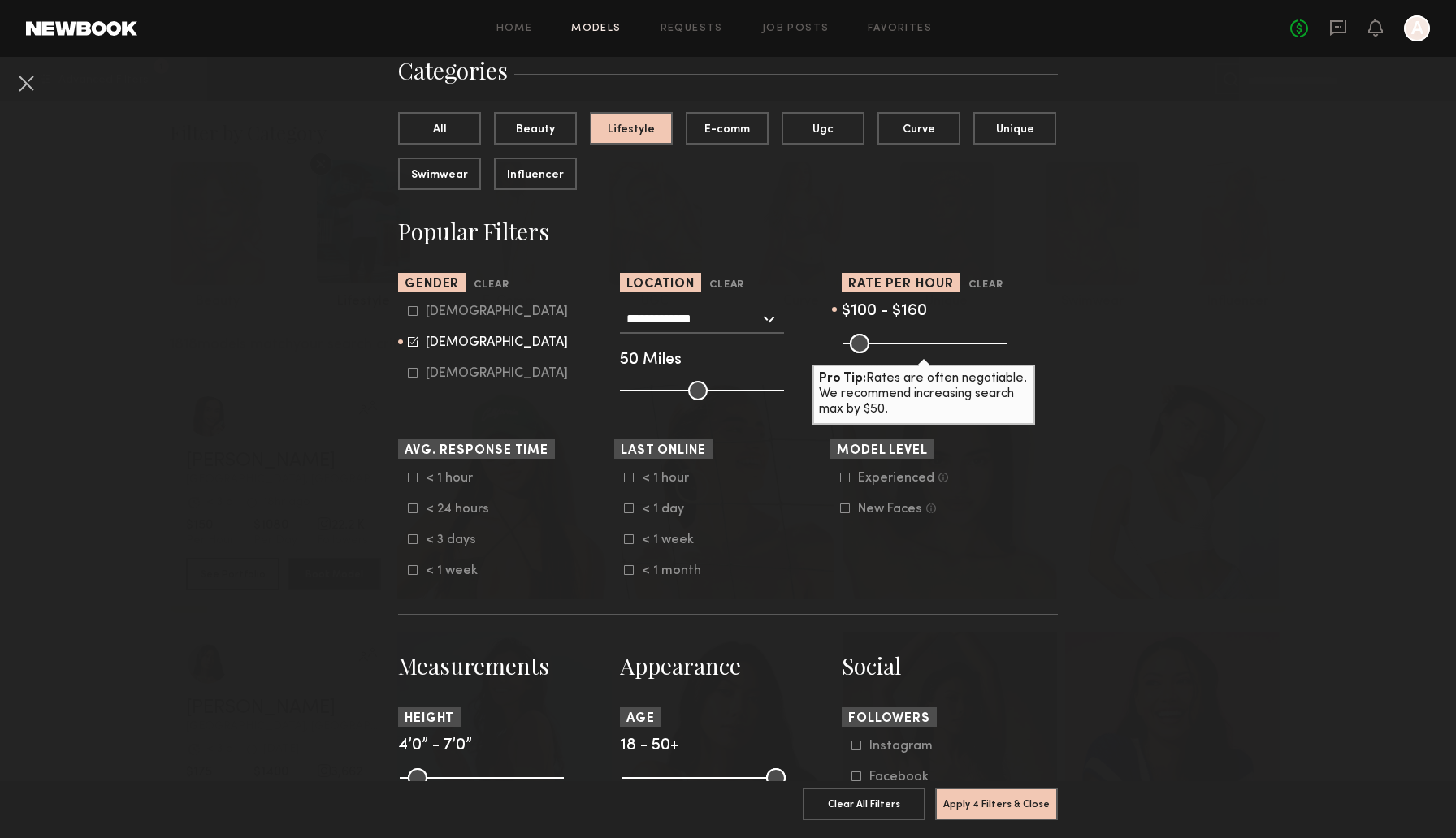
drag, startPoint x: 855, startPoint y: 350, endPoint x: 874, endPoint y: 352, distance: 19.1
click at [874, 352] on input "range" at bounding box center [925, 343] width 164 height 19
type input "***"
click at [874, 352] on input "range" at bounding box center [925, 343] width 164 height 19
click at [317, 449] on nb-browse-filters "**********" at bounding box center [728, 815] width 1456 height 1780
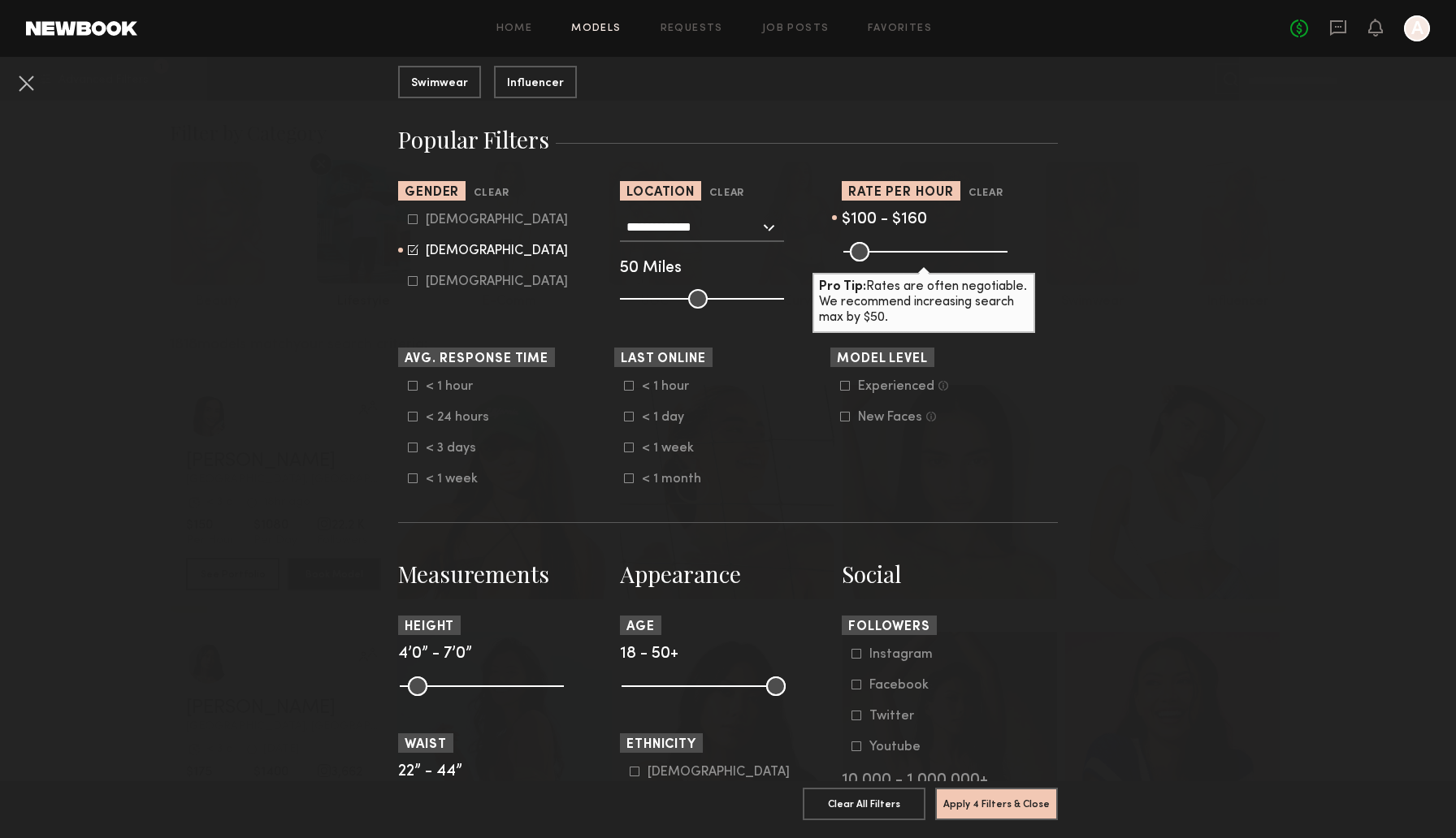
scroll to position [225, 0]
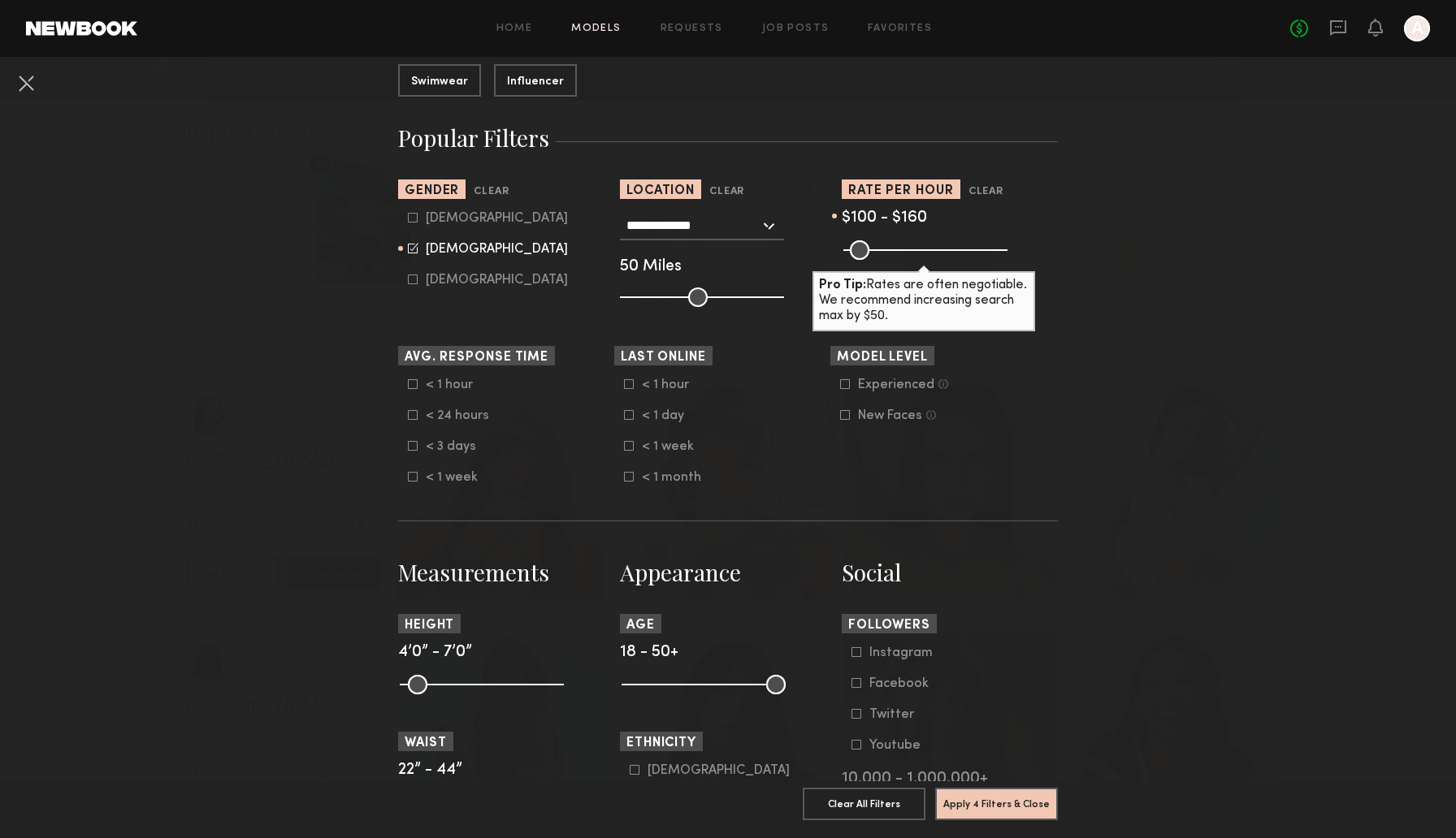
click at [852, 384] on label "Experienced Talent we’ve deemed to have ample paid, professional modeling exper…" at bounding box center [894, 383] width 108 height 10
click at [851, 414] on label "New Faces Talent we’ve deemed to be in the early stages of their professional c…" at bounding box center [888, 415] width 96 height 10
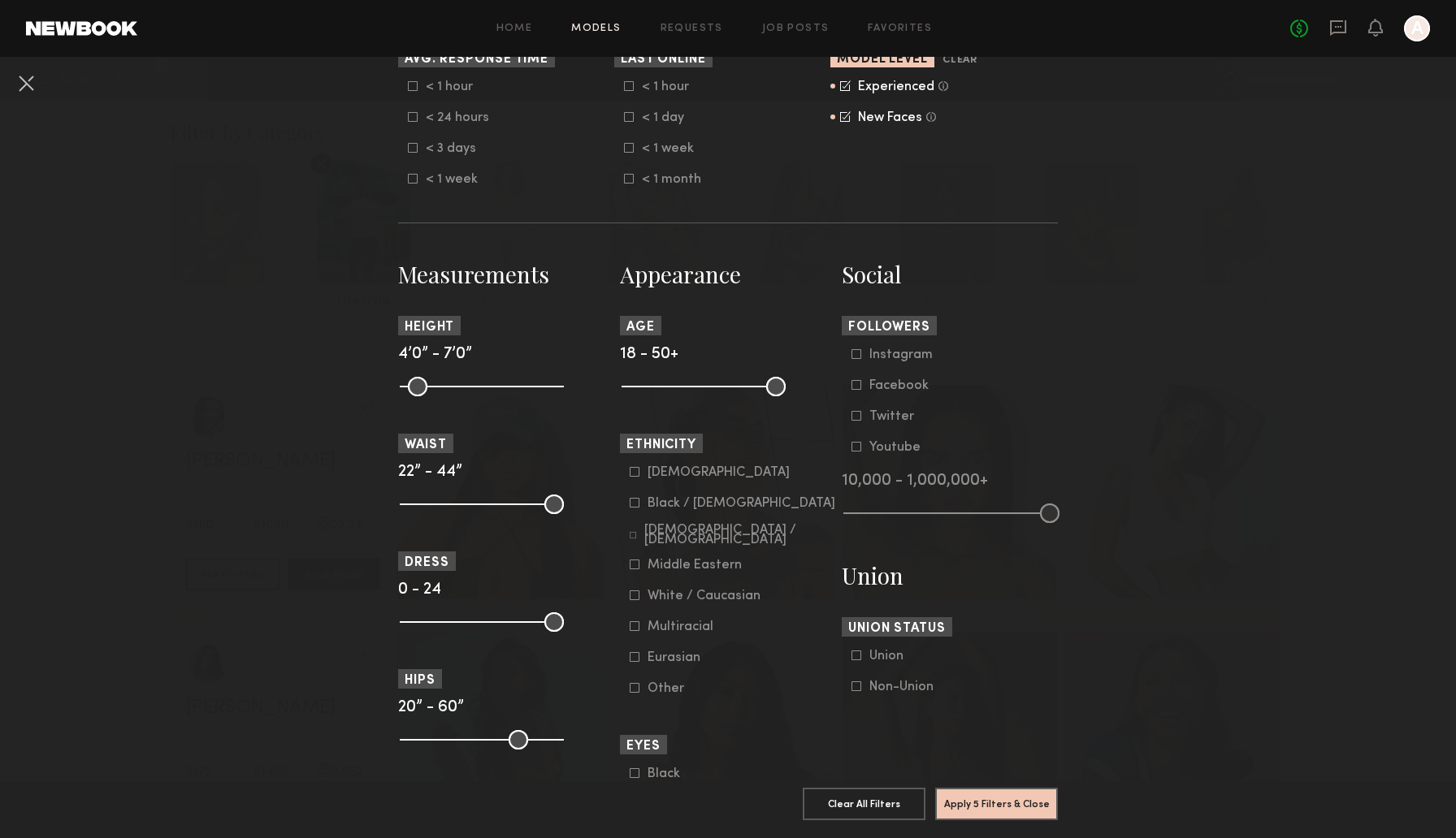
scroll to position [529, 0]
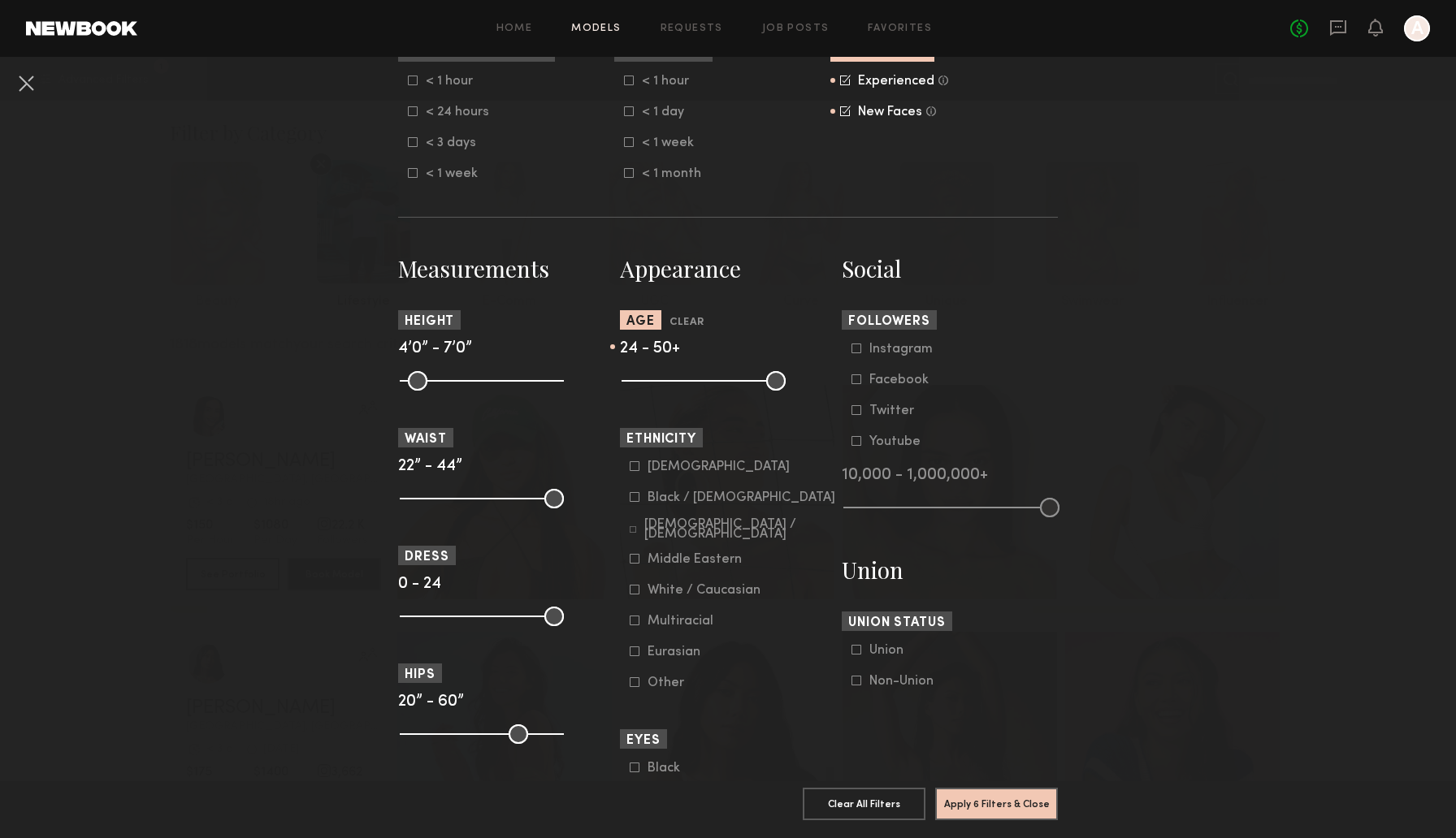
drag, startPoint x: 635, startPoint y: 384, endPoint x: 656, endPoint y: 386, distance: 21.1
type input "**"
click at [656, 386] on input "range" at bounding box center [704, 381] width 164 height 19
drag, startPoint x: 782, startPoint y: 387, endPoint x: 731, endPoint y: 390, distance: 51.1
type input "**"
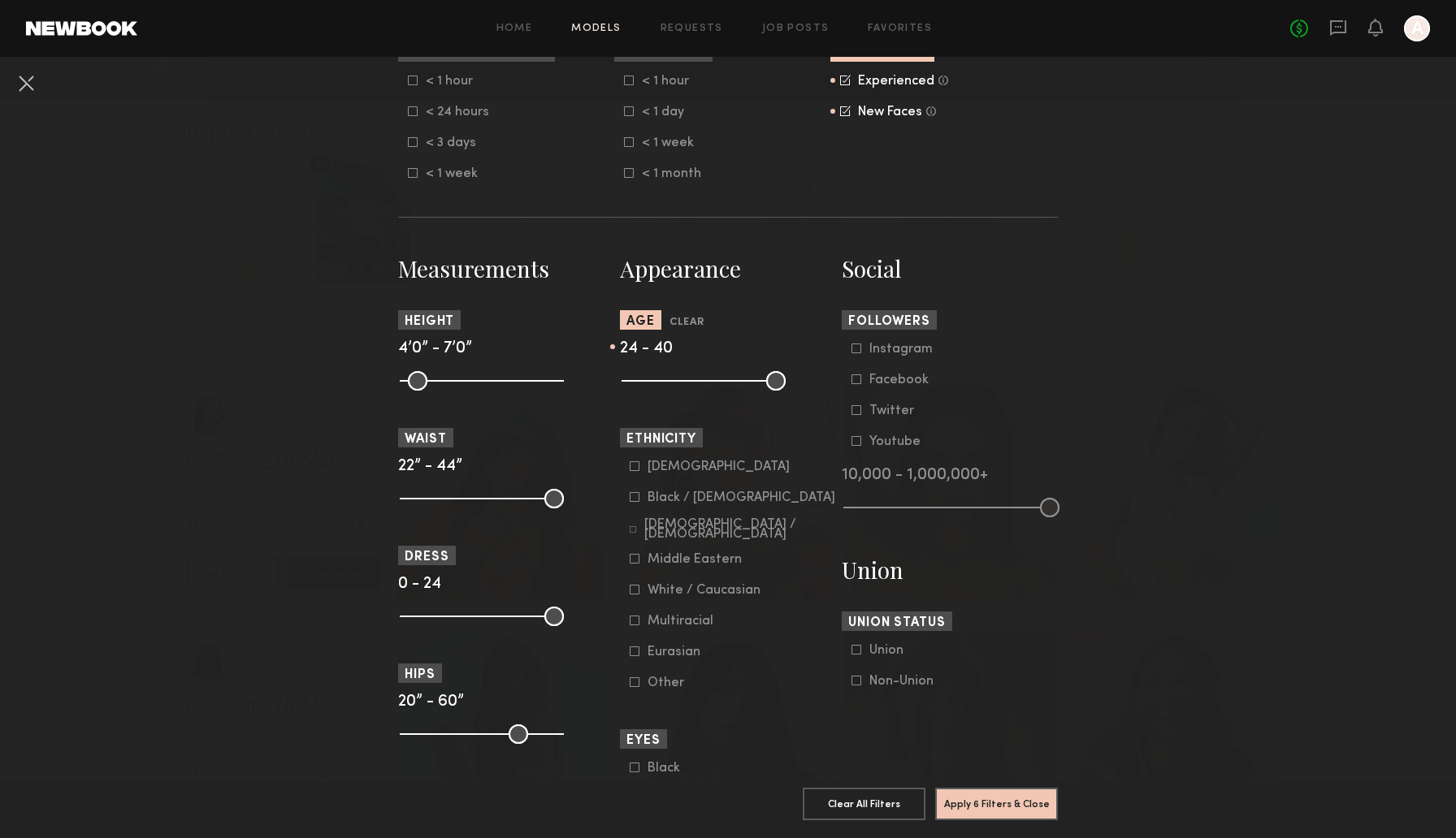
click at [731, 390] on input "range" at bounding box center [704, 381] width 164 height 19
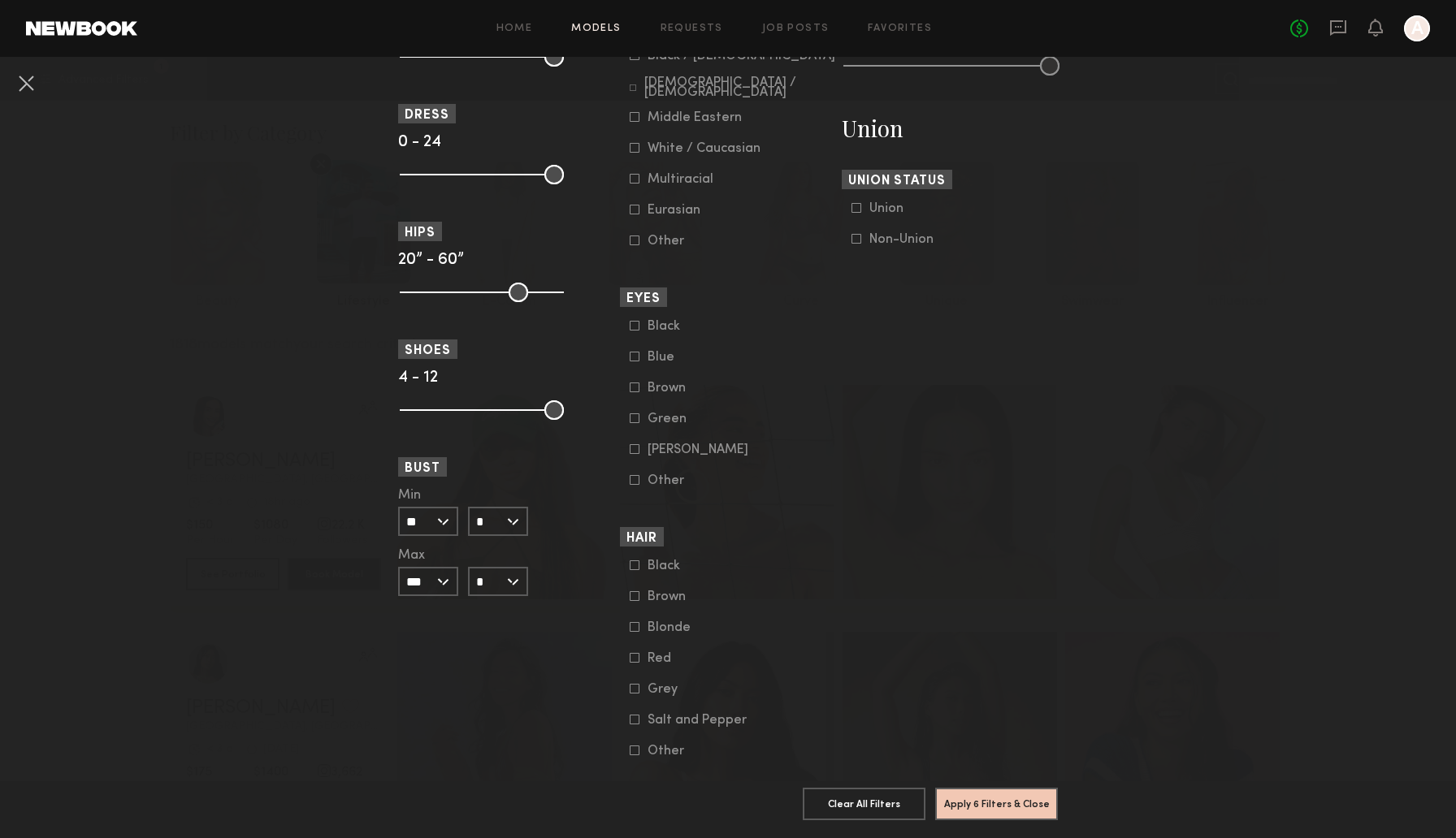
scroll to position [1009, 0]
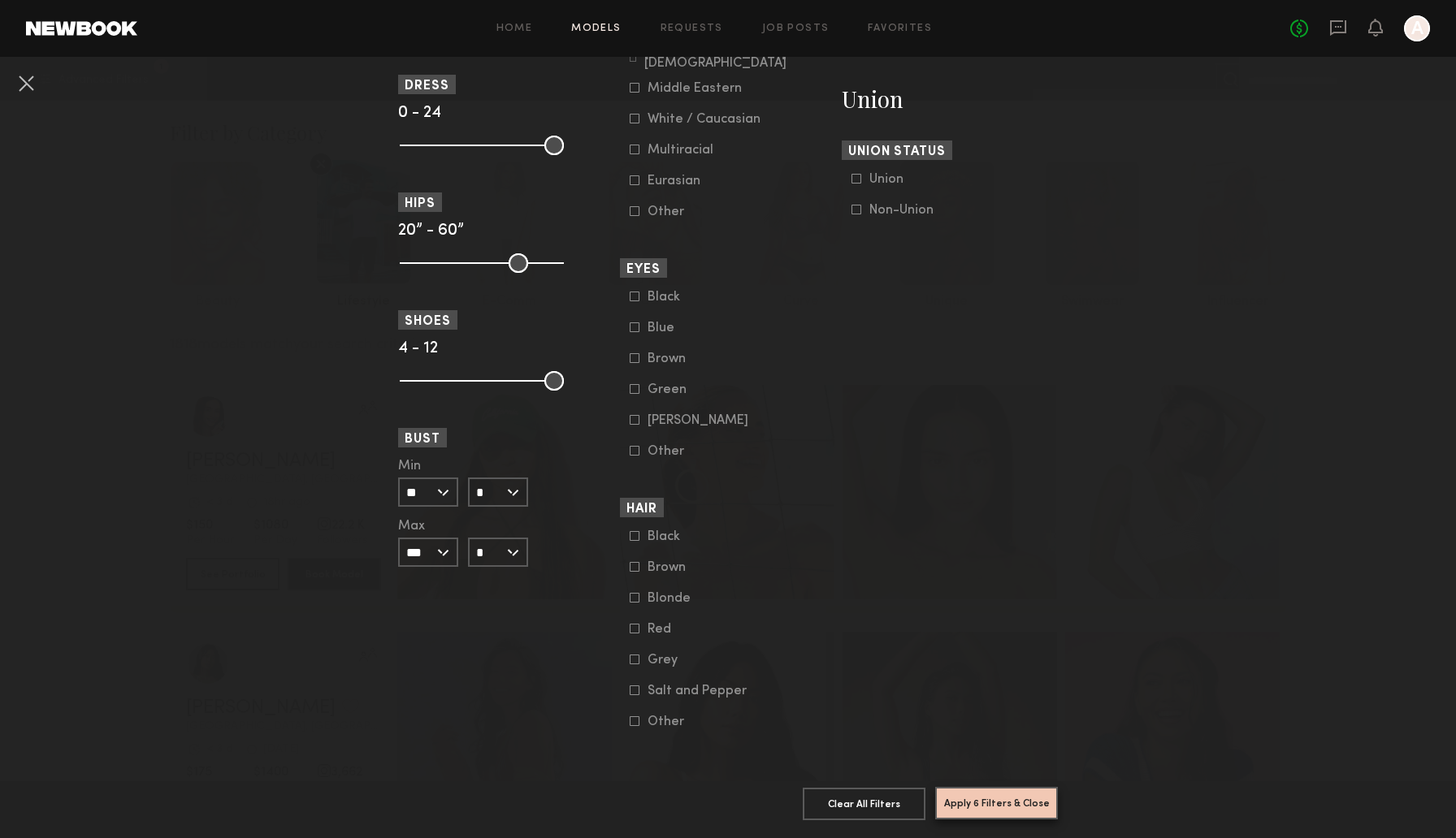
click at [972, 808] on button "Apply 6 Filters & Close" at bounding box center [996, 802] width 123 height 32
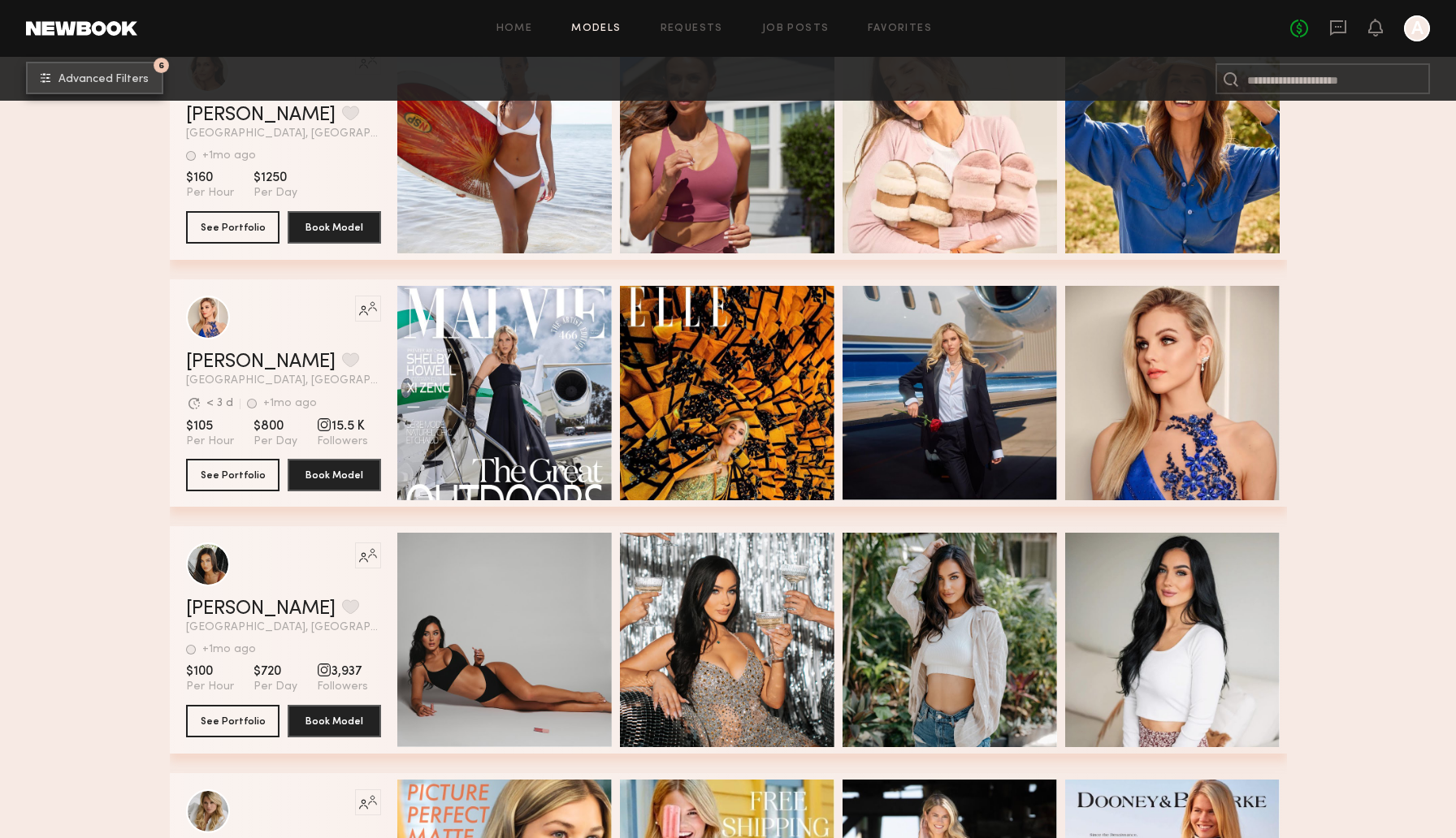
scroll to position [613, 0]
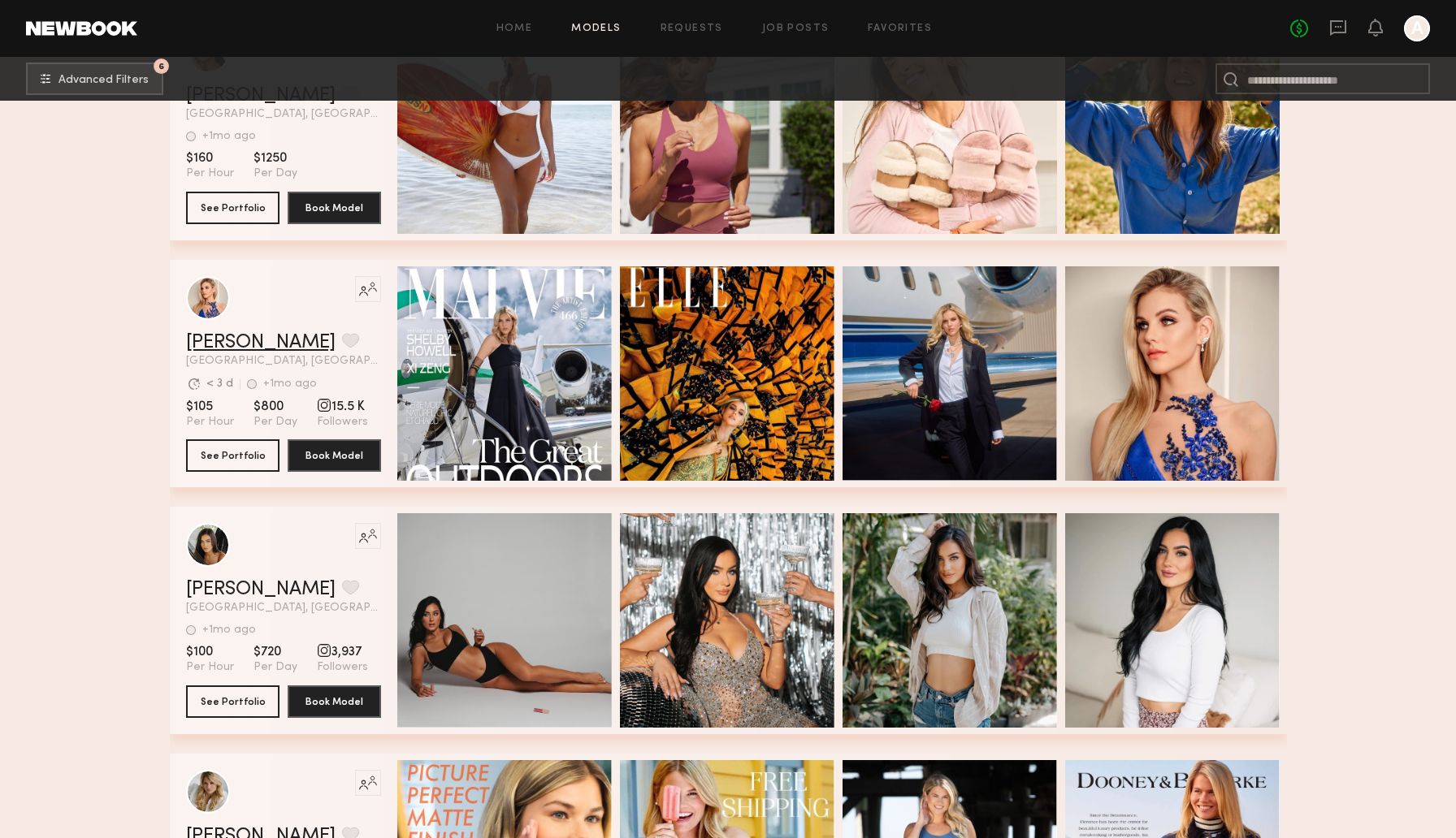
click at [230, 341] on link "Shelby H." at bounding box center [261, 343] width 150 height 19
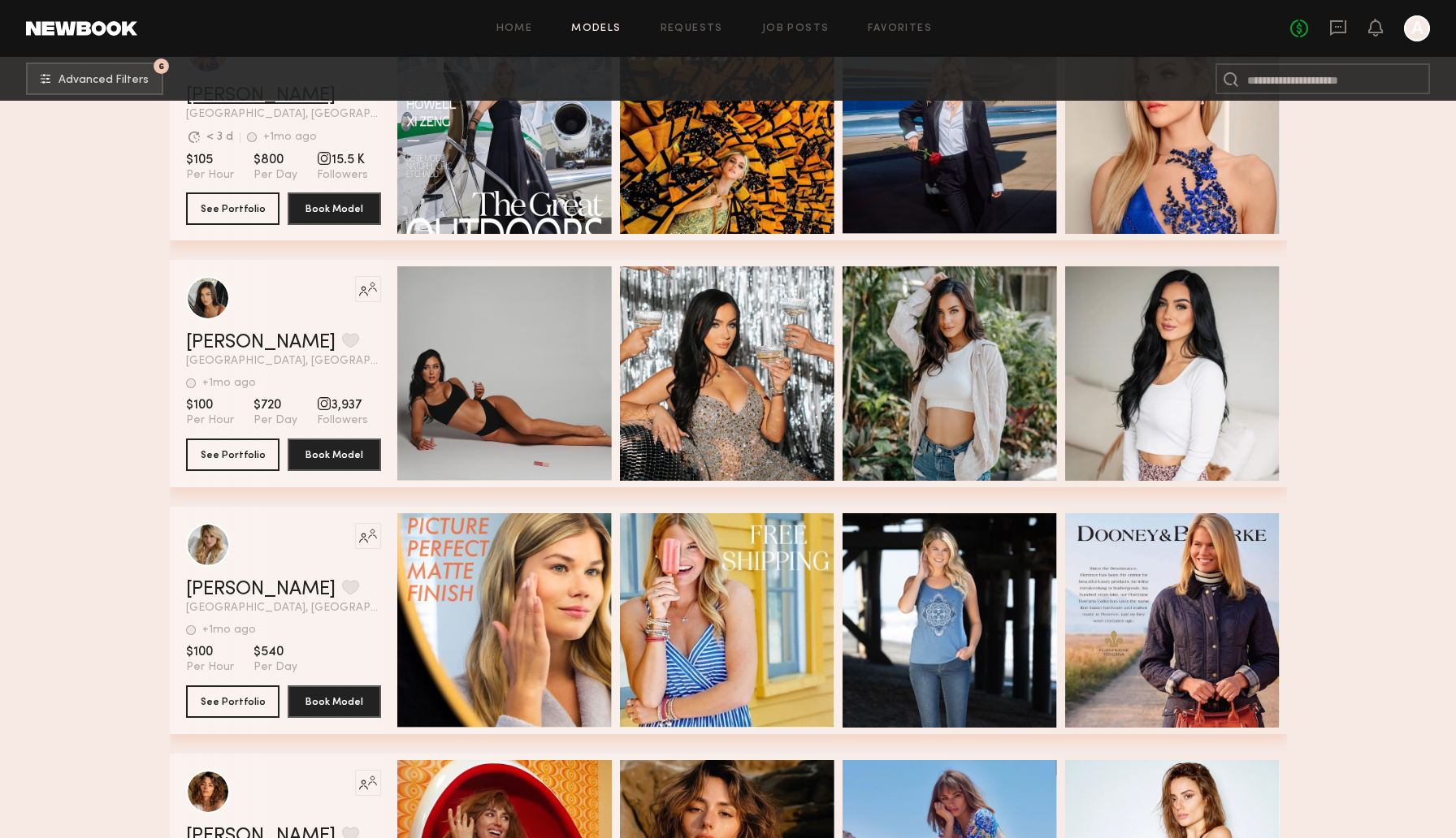
scroll to position [861, 0]
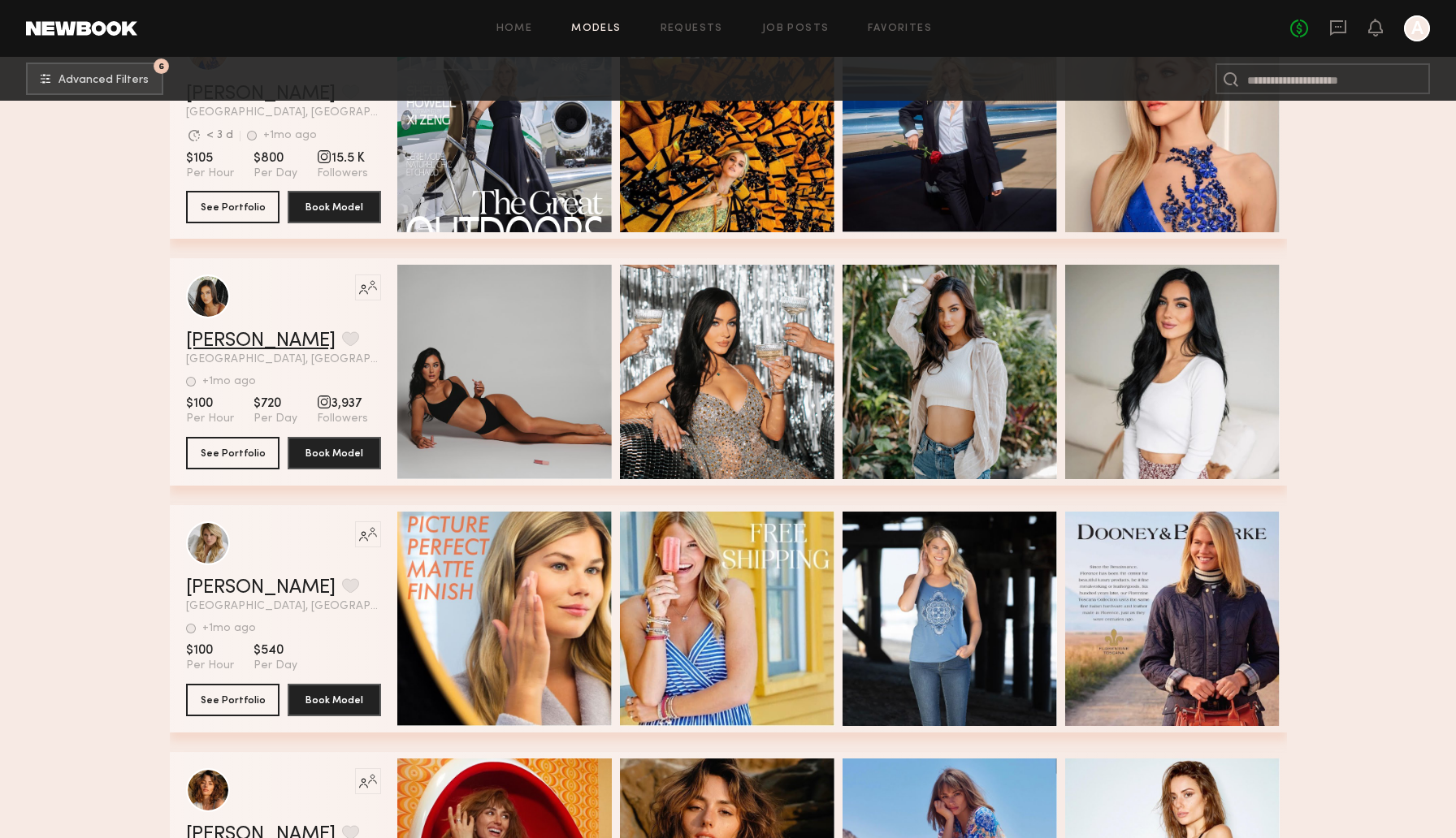
click at [226, 343] on link "Genevieve A." at bounding box center [261, 341] width 150 height 19
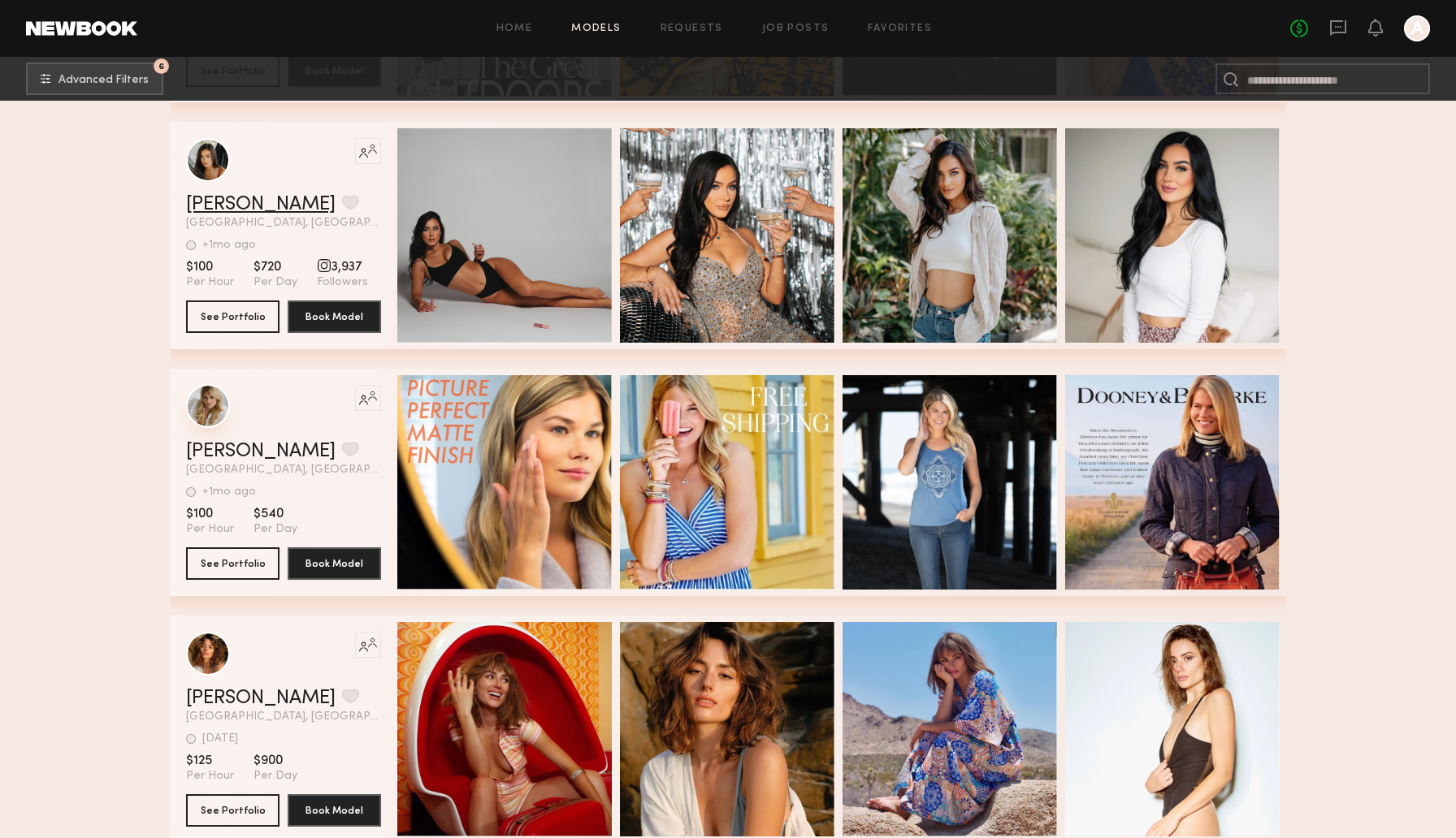
scroll to position [1018, 0]
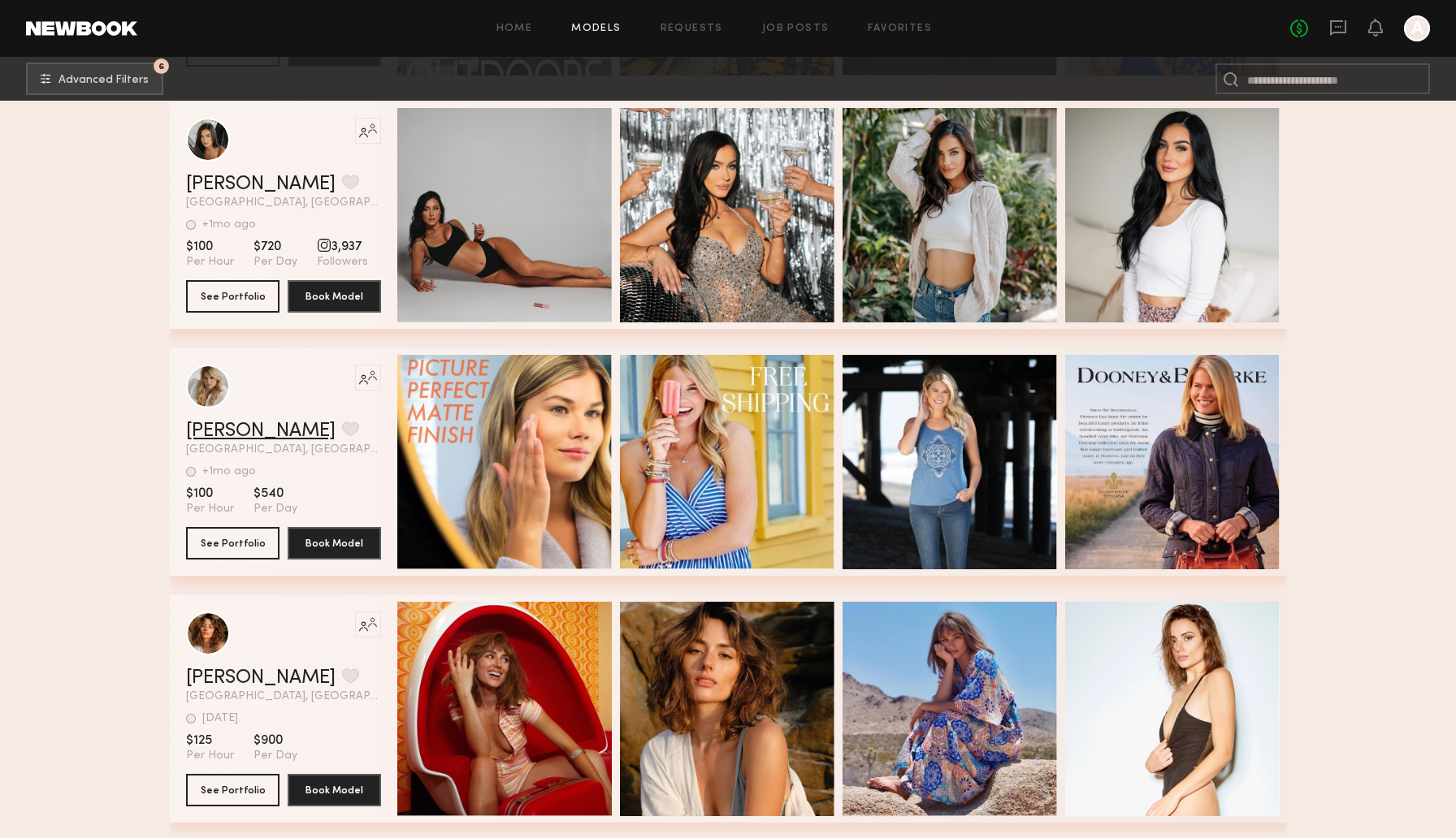
click at [223, 430] on link "Marisa A." at bounding box center [261, 431] width 150 height 19
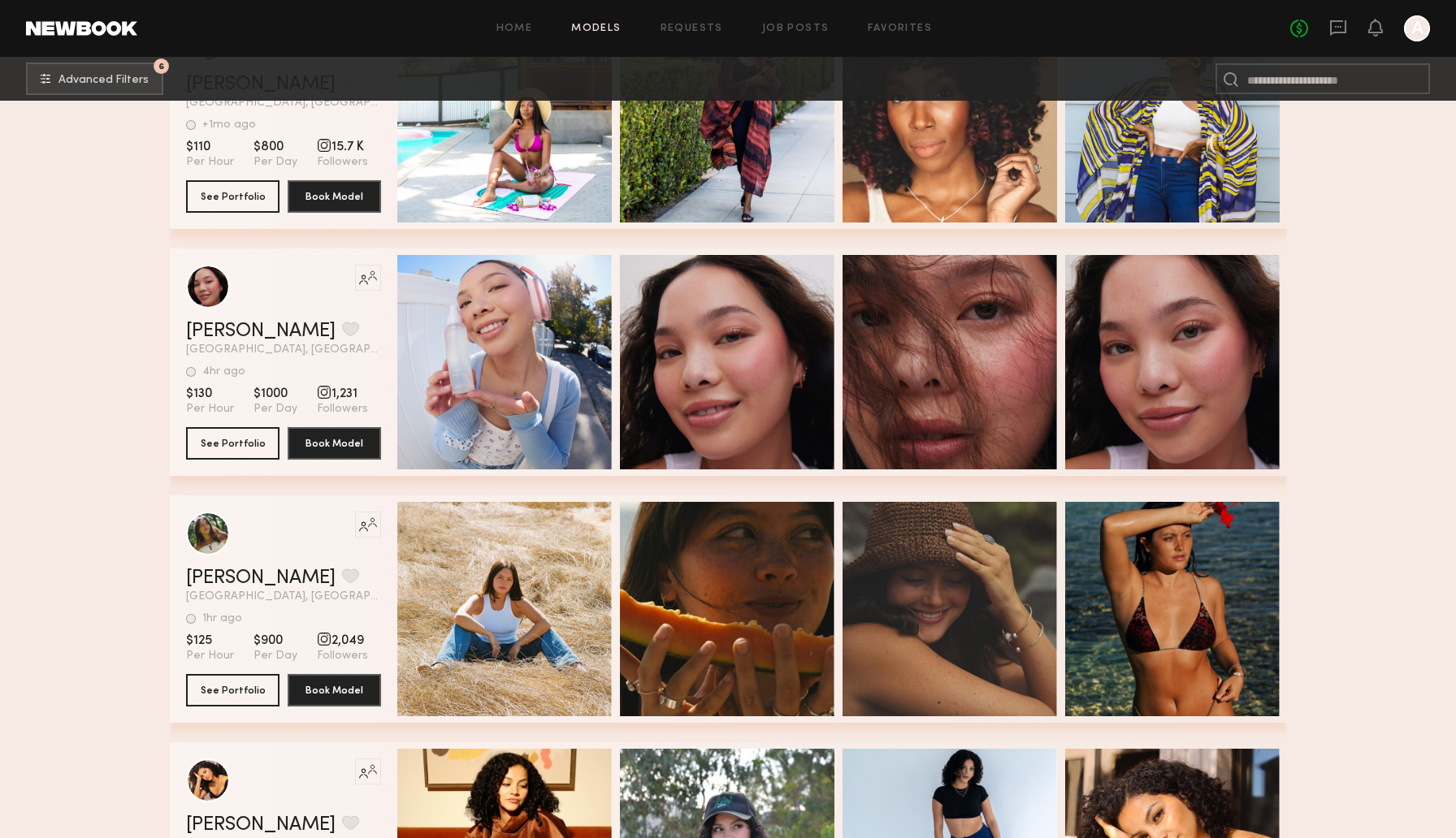
scroll to position [2116, 0]
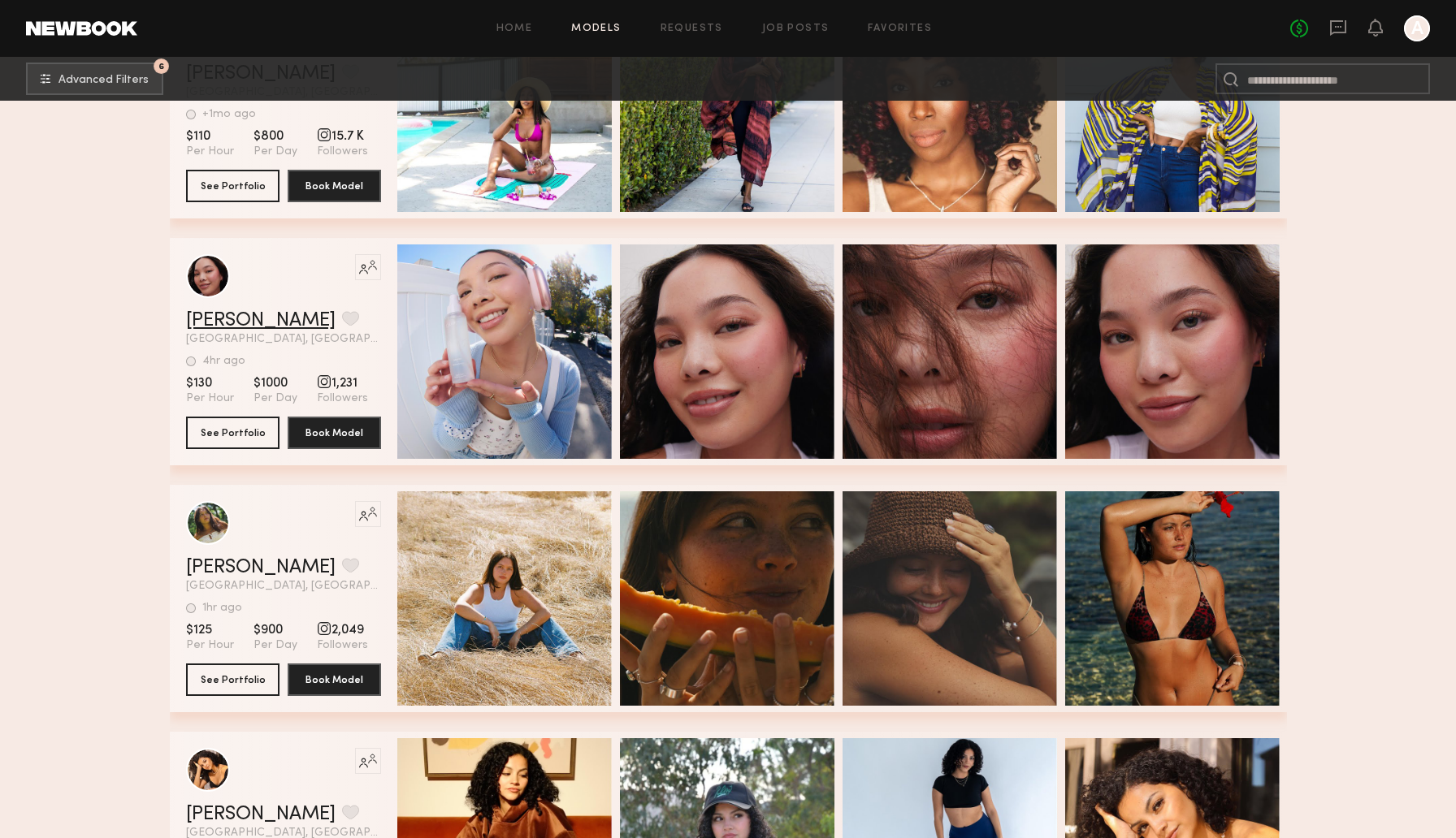
click at [257, 319] on link "Gabriella B." at bounding box center [261, 321] width 150 height 19
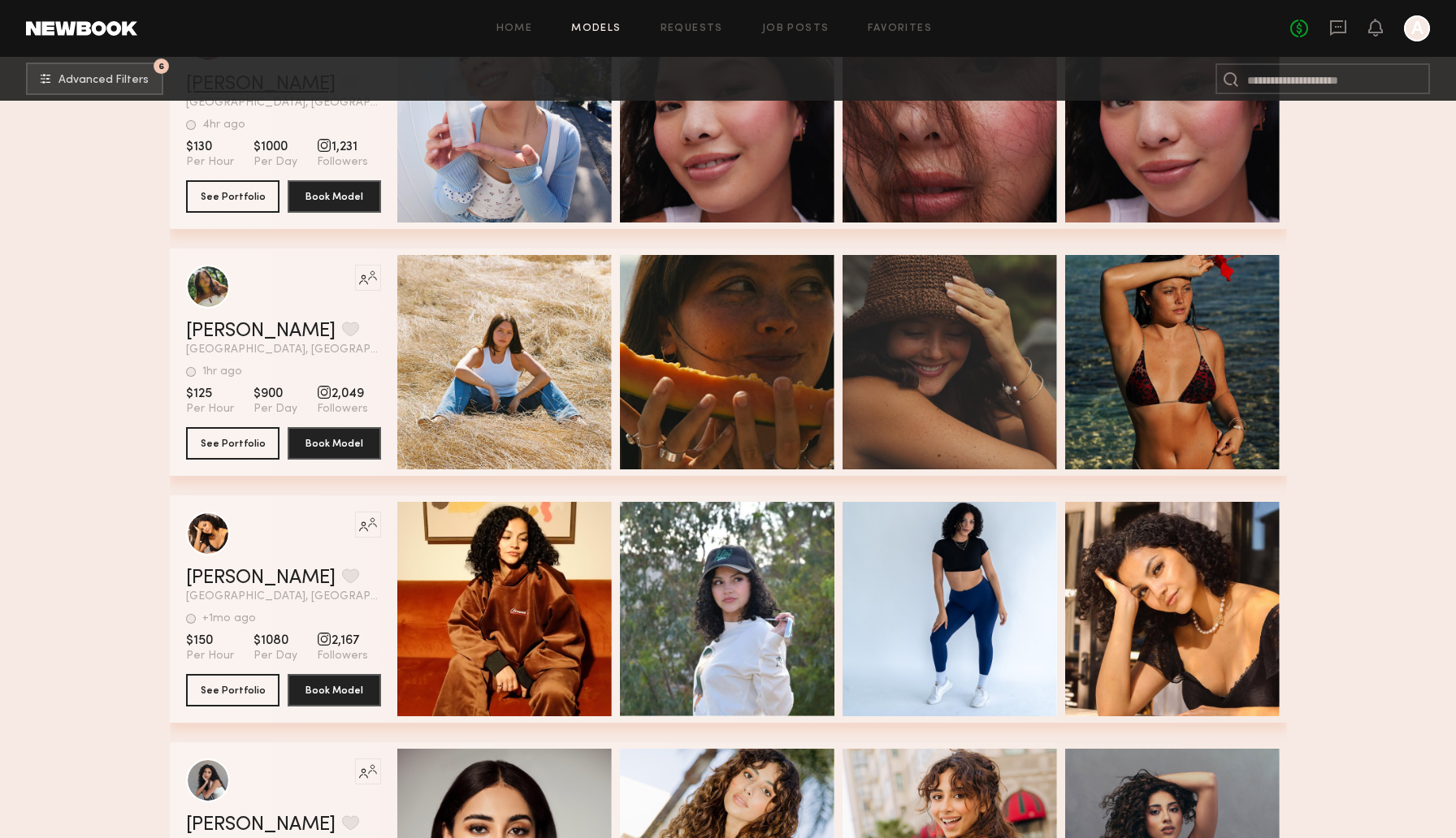
scroll to position [2391, 0]
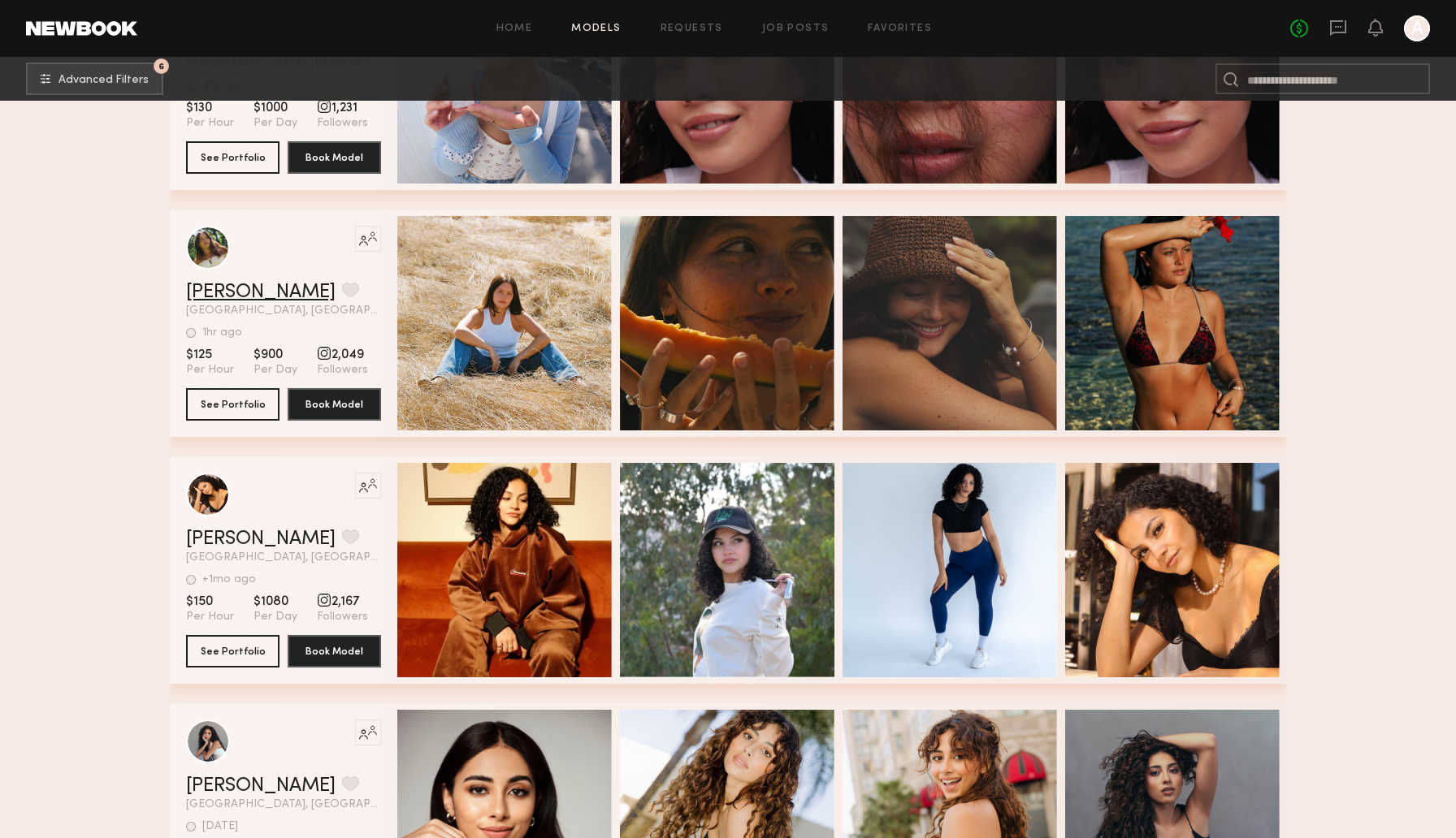
click at [211, 296] on link "Tiare S." at bounding box center [261, 292] width 150 height 19
click at [230, 543] on link "Priscilla A." at bounding box center [261, 539] width 150 height 19
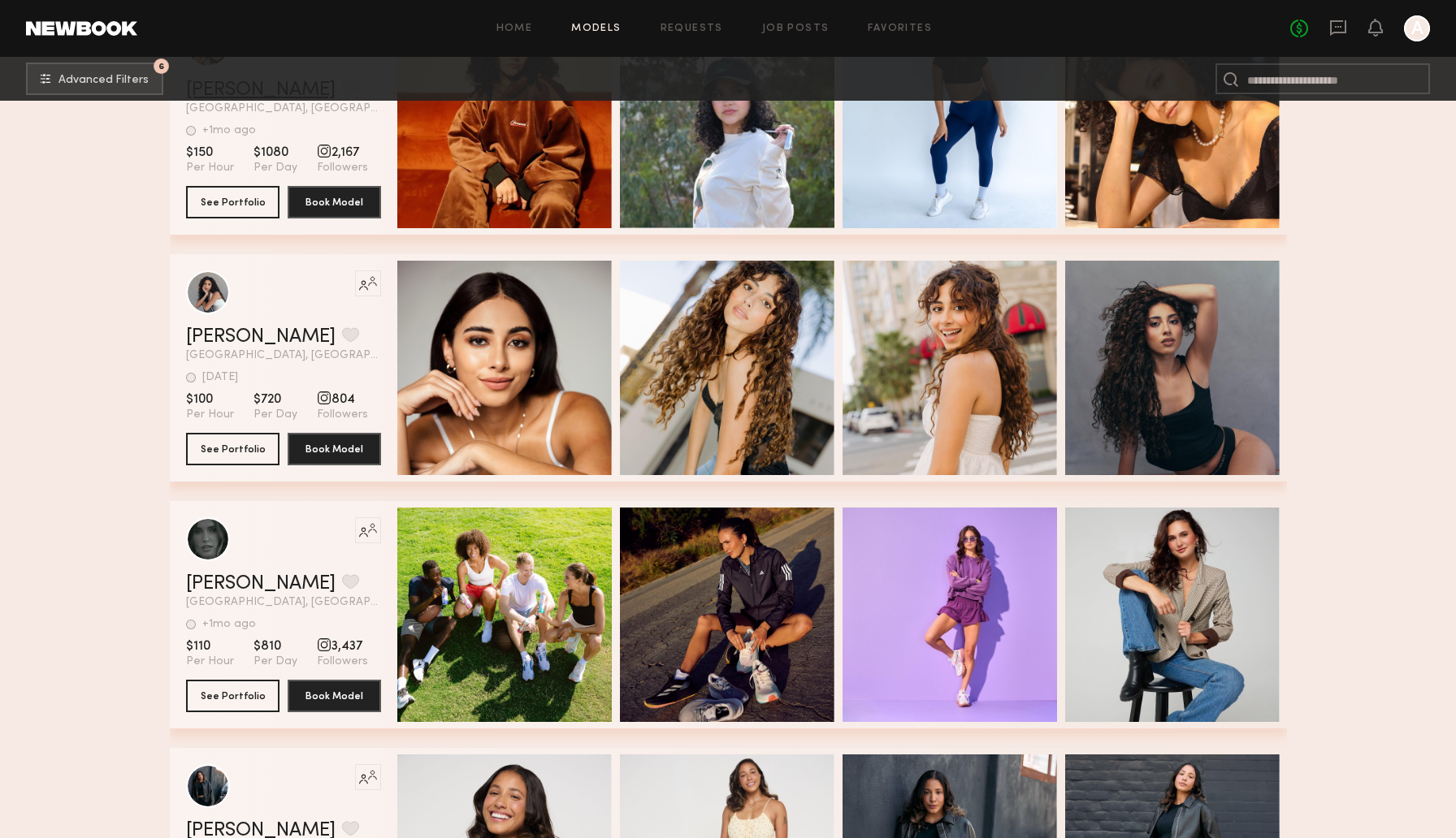
scroll to position [2867, 0]
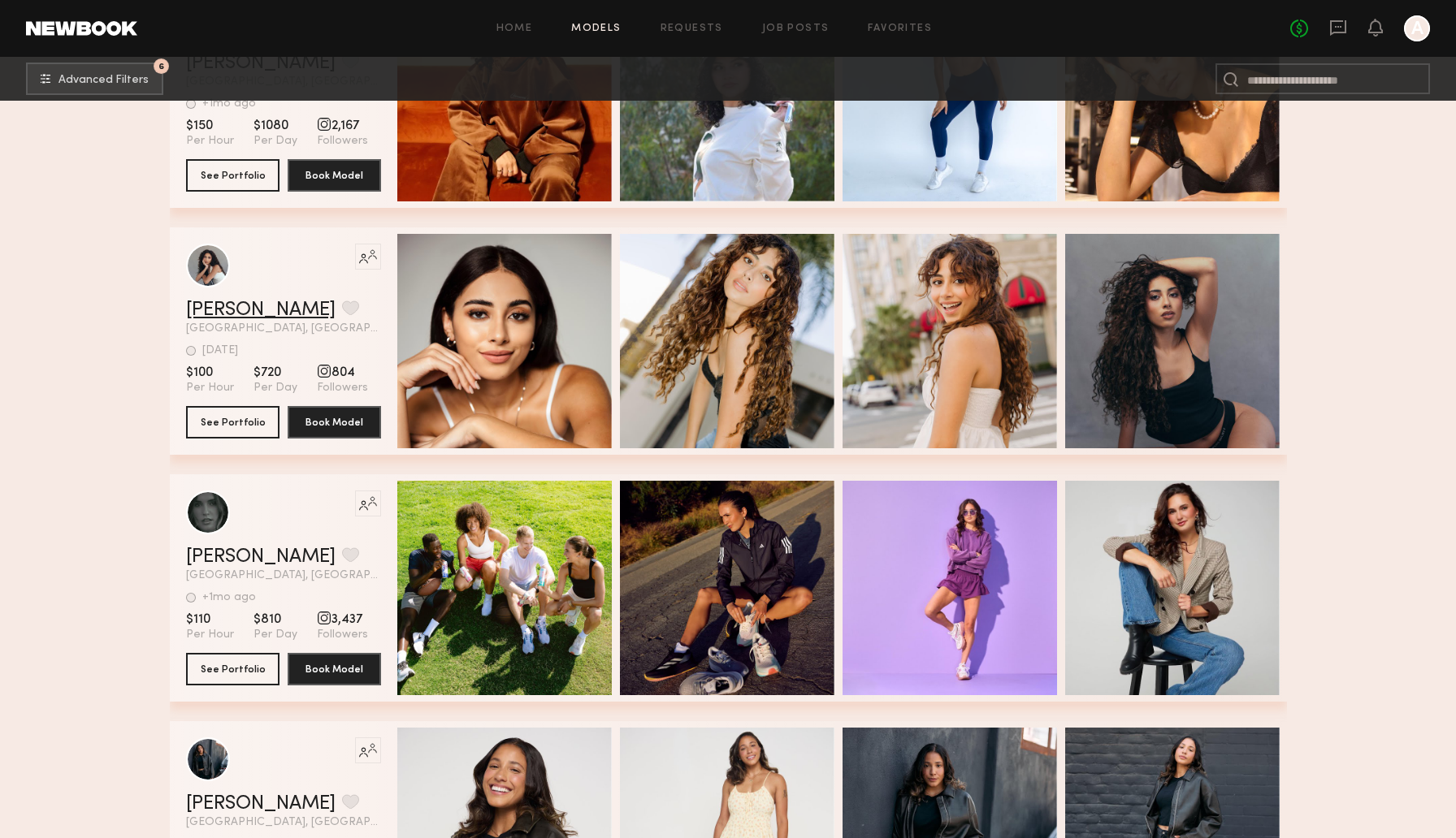
click at [228, 303] on link "Melissa S." at bounding box center [261, 310] width 150 height 19
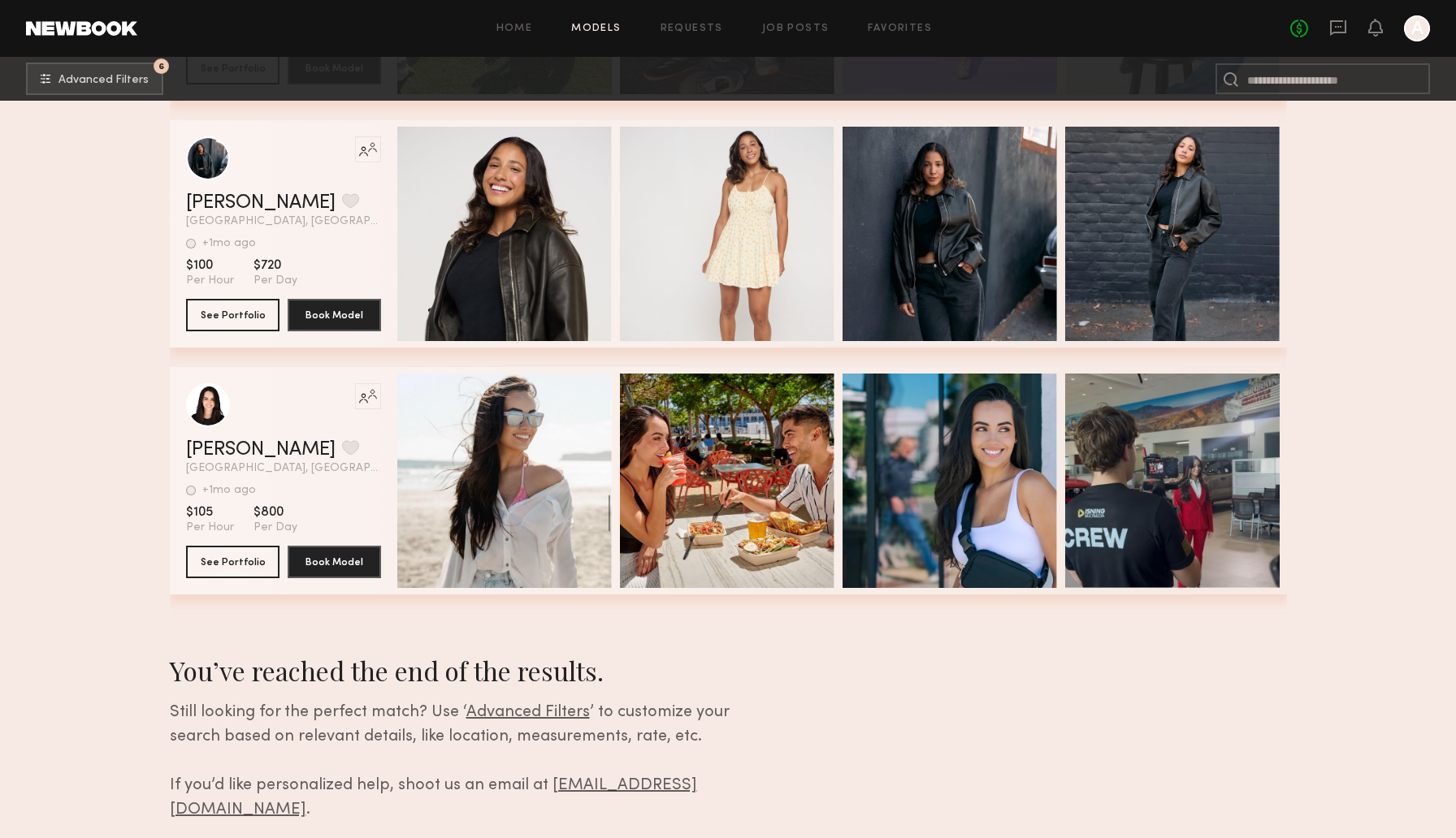
scroll to position [3495, 0]
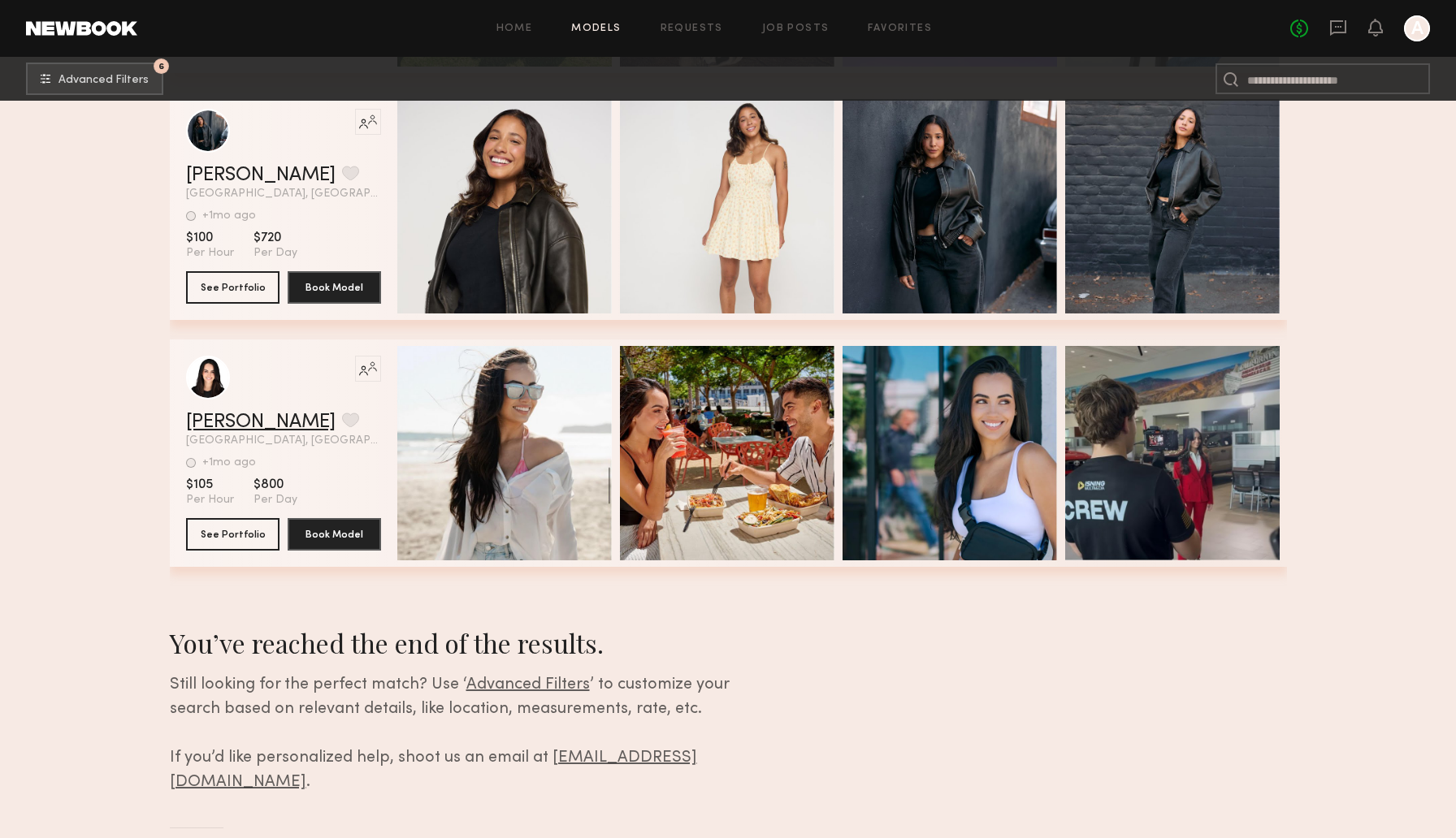
click at [229, 428] on link "Marla E." at bounding box center [261, 422] width 150 height 19
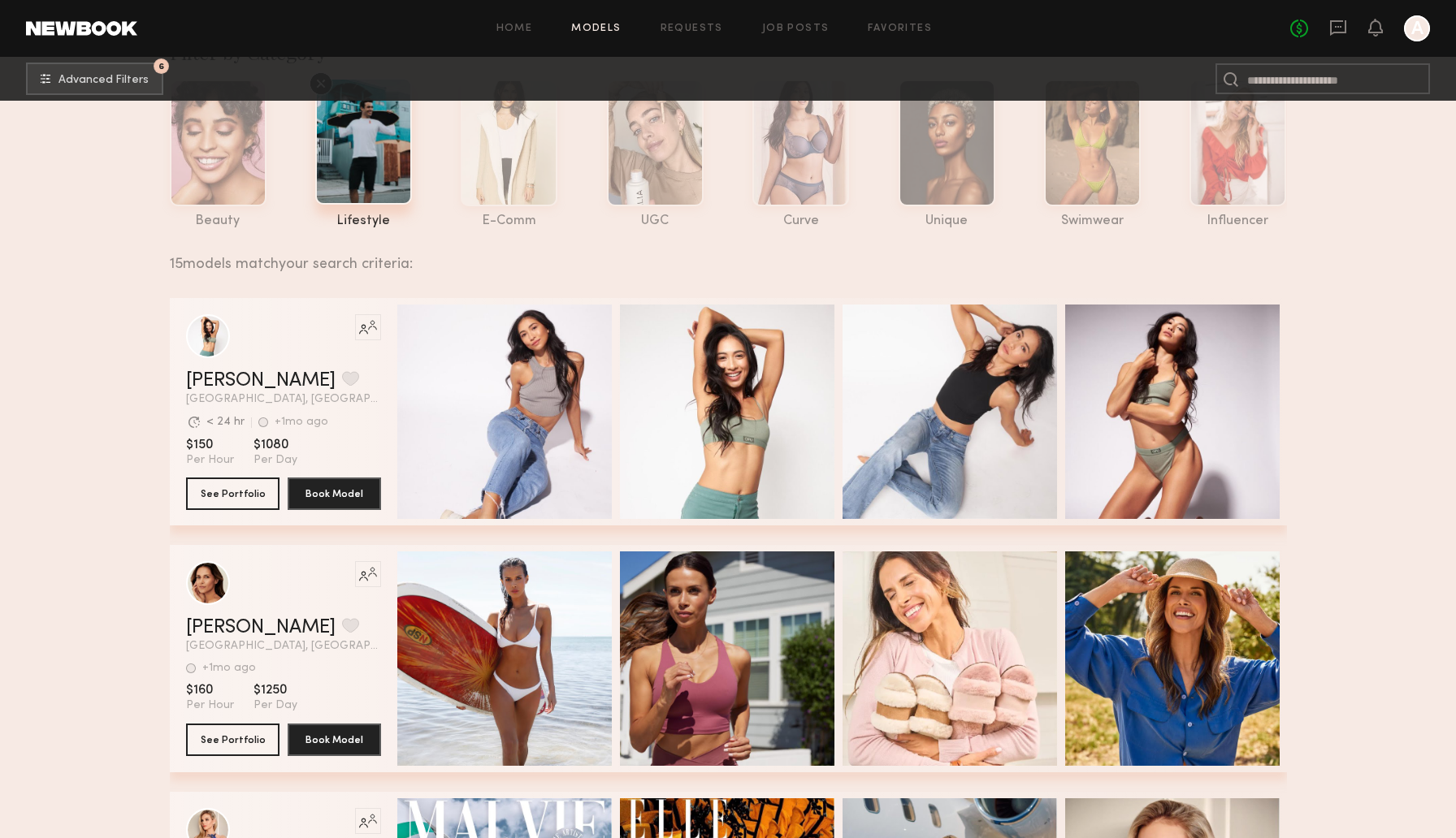
scroll to position [0, 0]
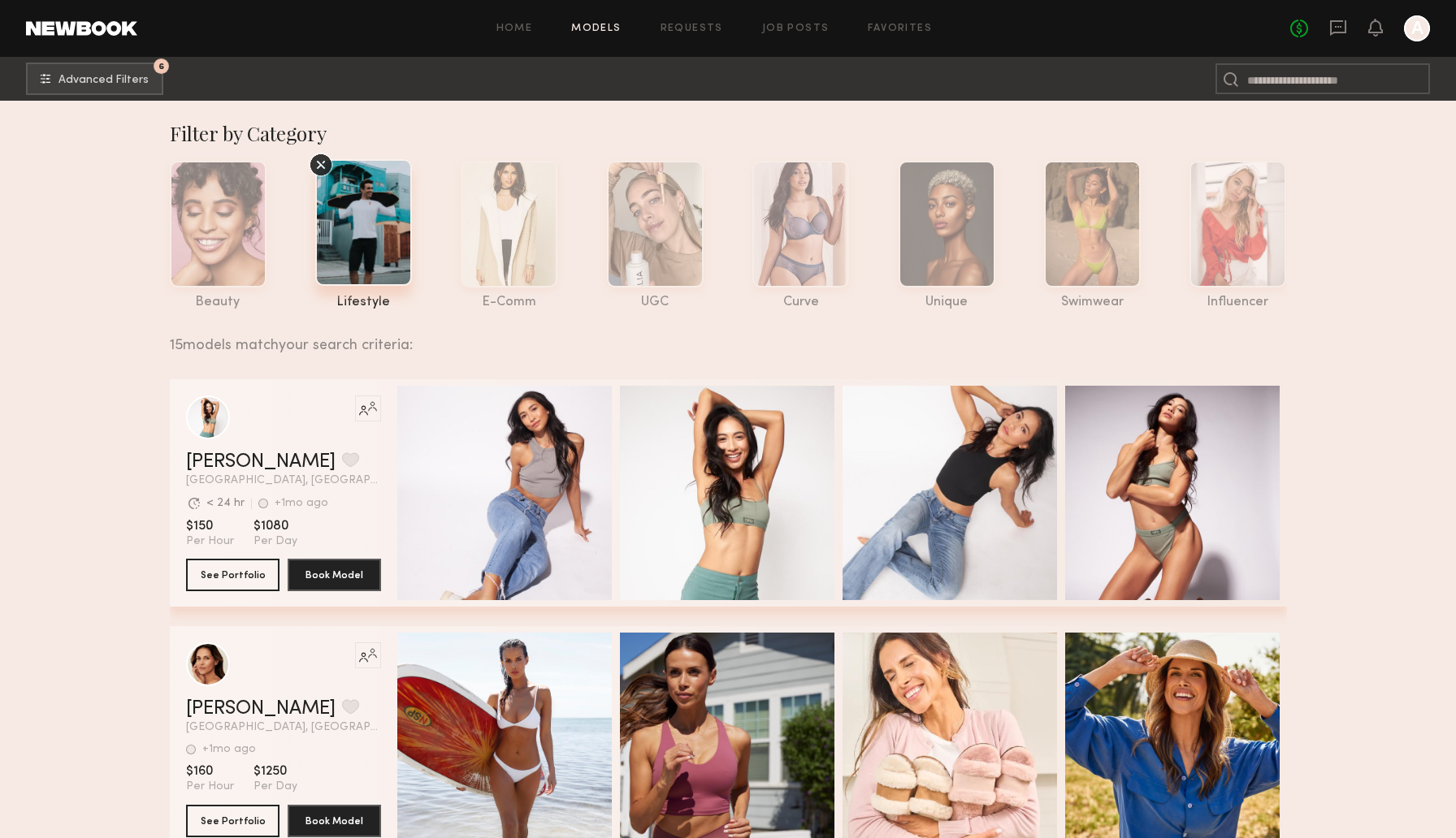
click at [326, 168] on icon at bounding box center [321, 165] width 24 height 24
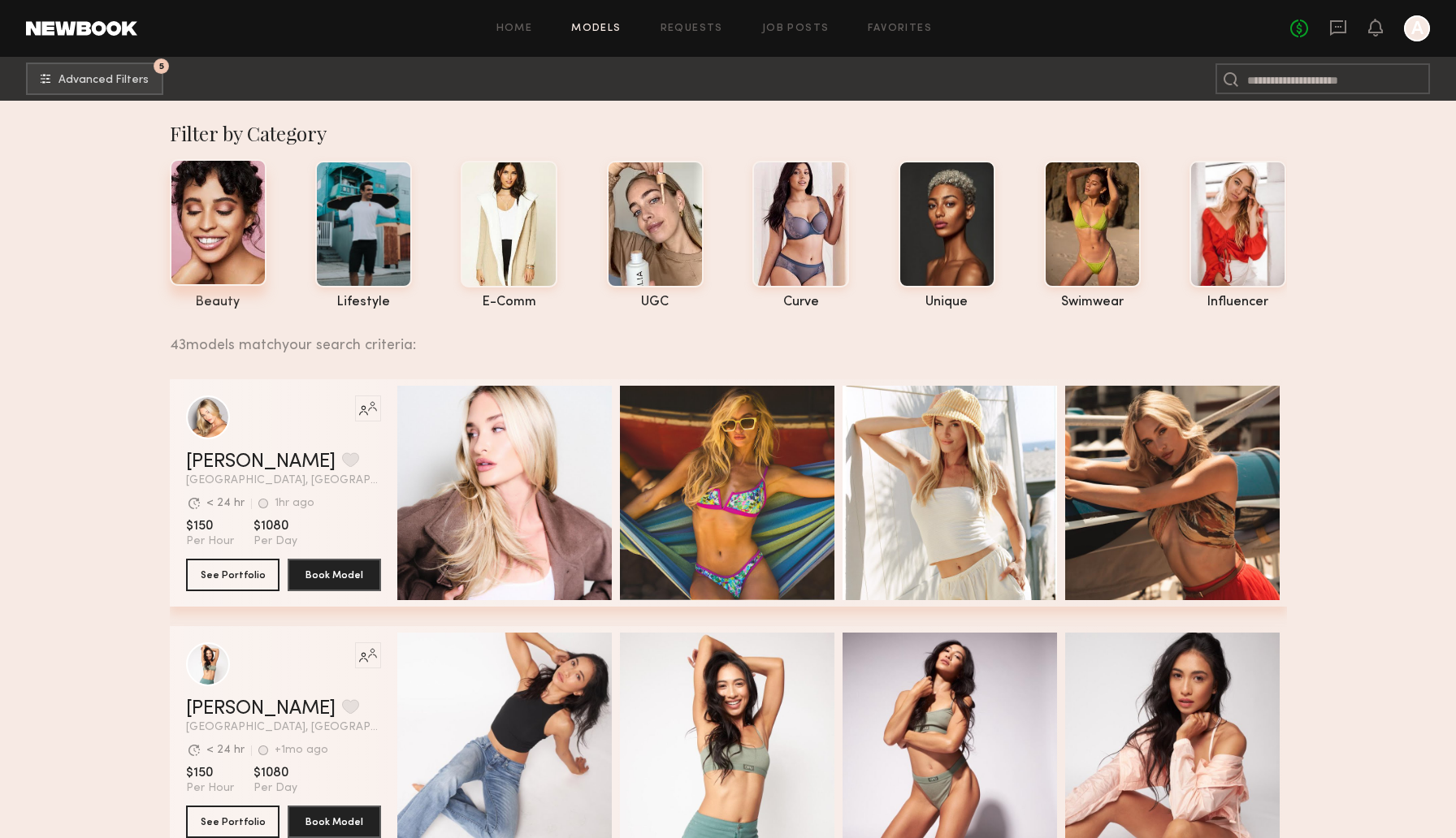
click at [217, 276] on div at bounding box center [217, 223] width 97 height 127
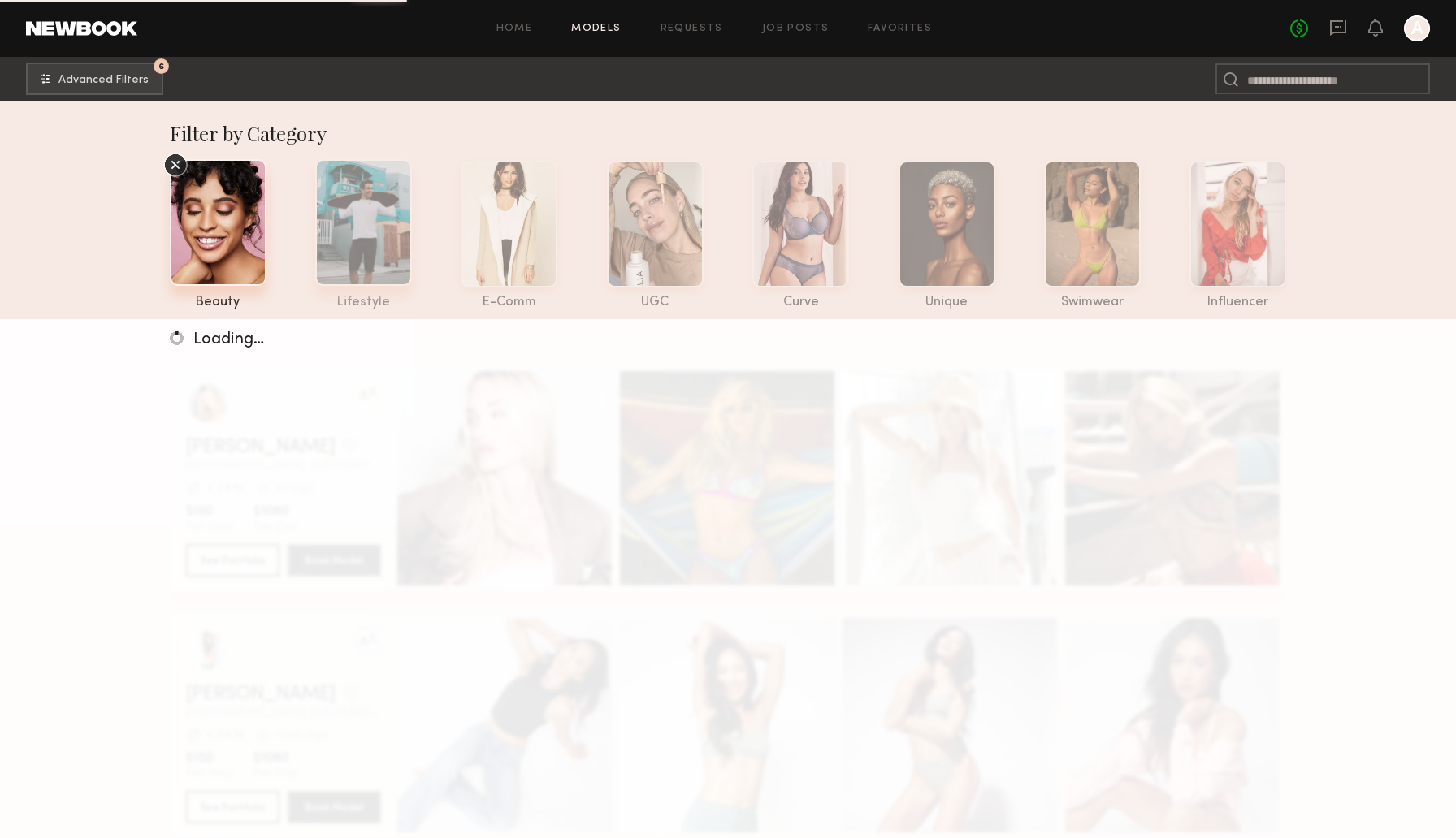
click at [353, 270] on div at bounding box center [363, 223] width 97 height 127
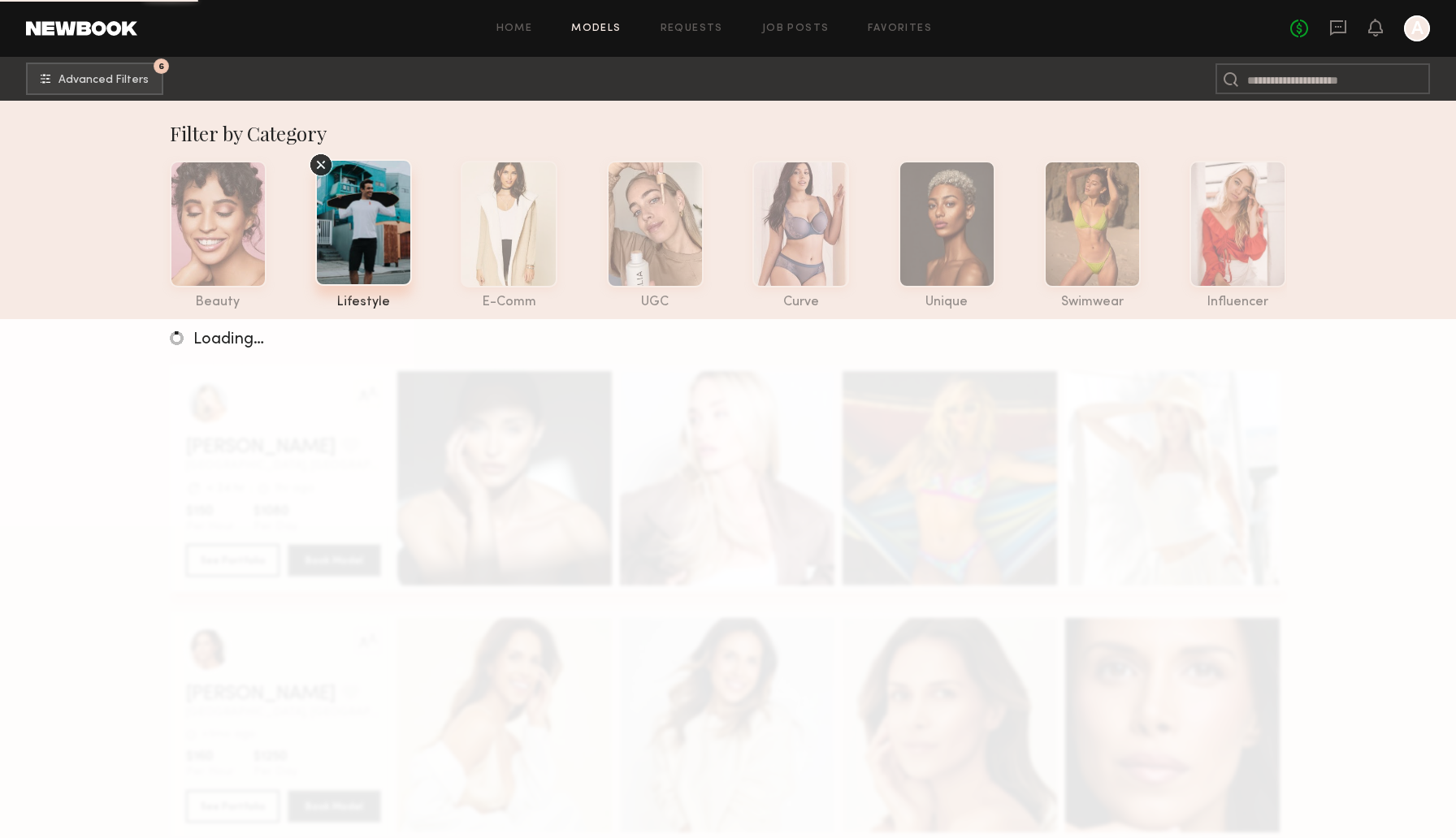
click at [317, 166] on icon at bounding box center [321, 165] width 24 height 24
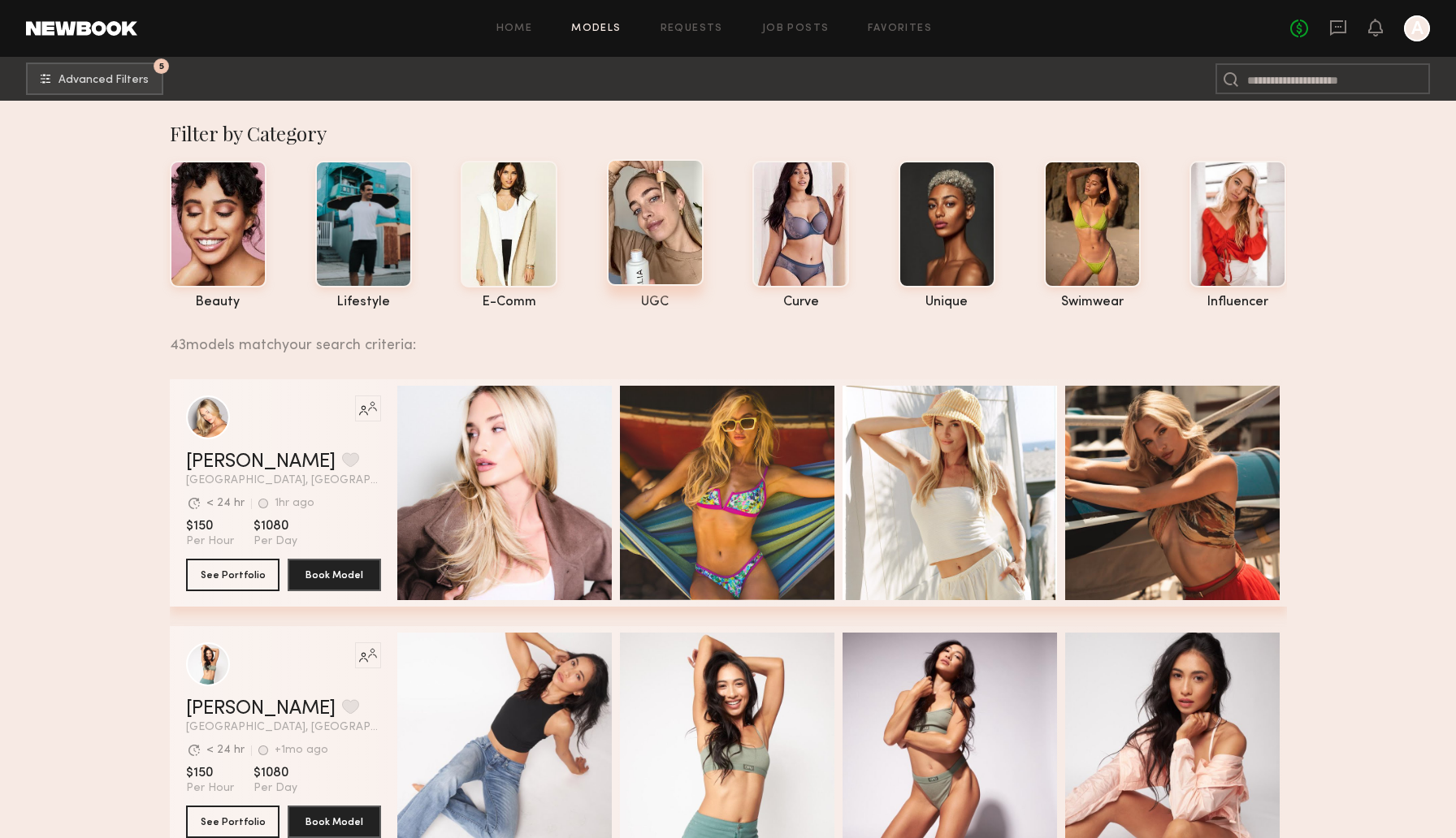
click at [608, 239] on div at bounding box center [655, 223] width 97 height 127
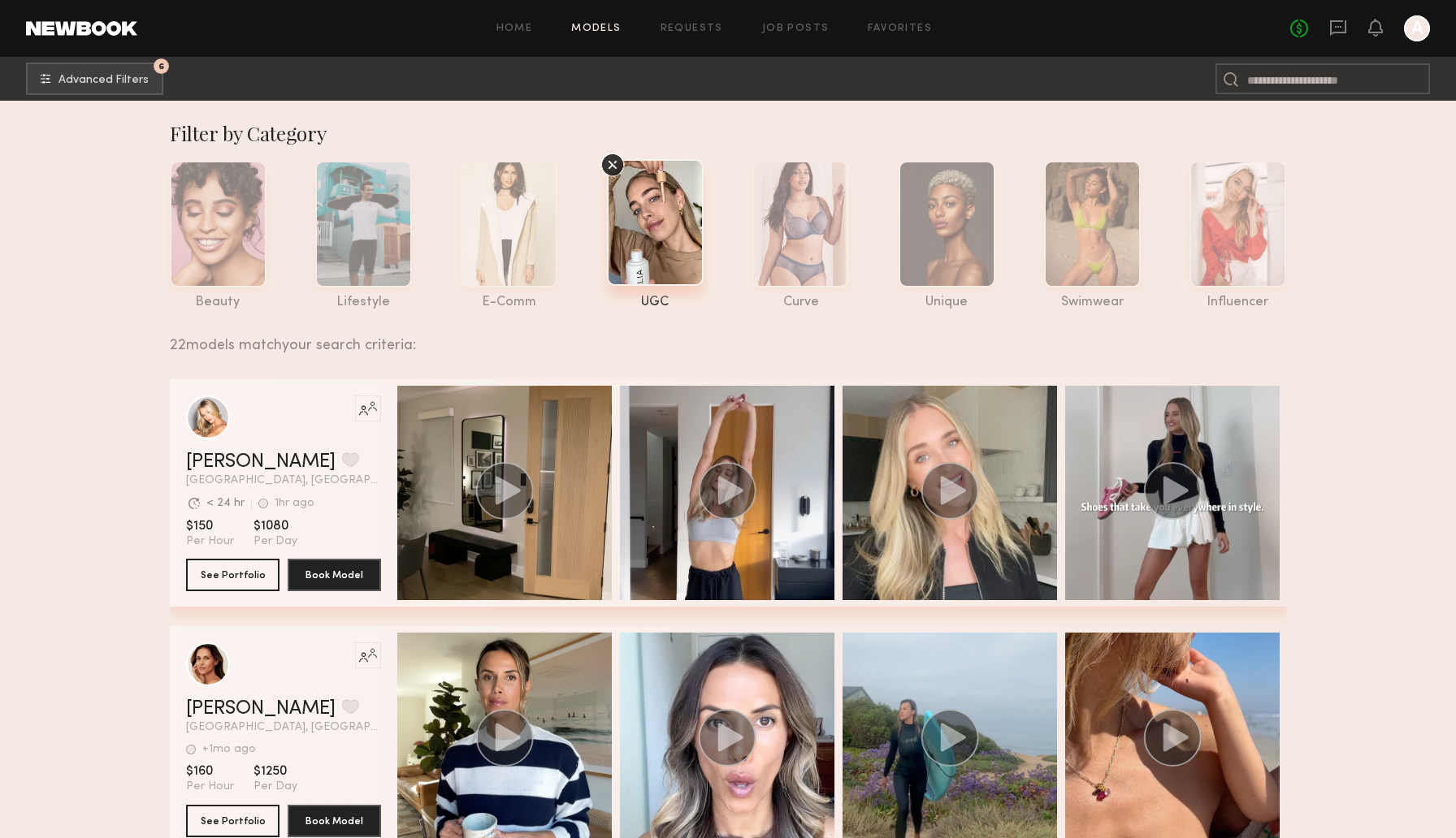
click at [619, 159] on icon at bounding box center [612, 165] width 24 height 24
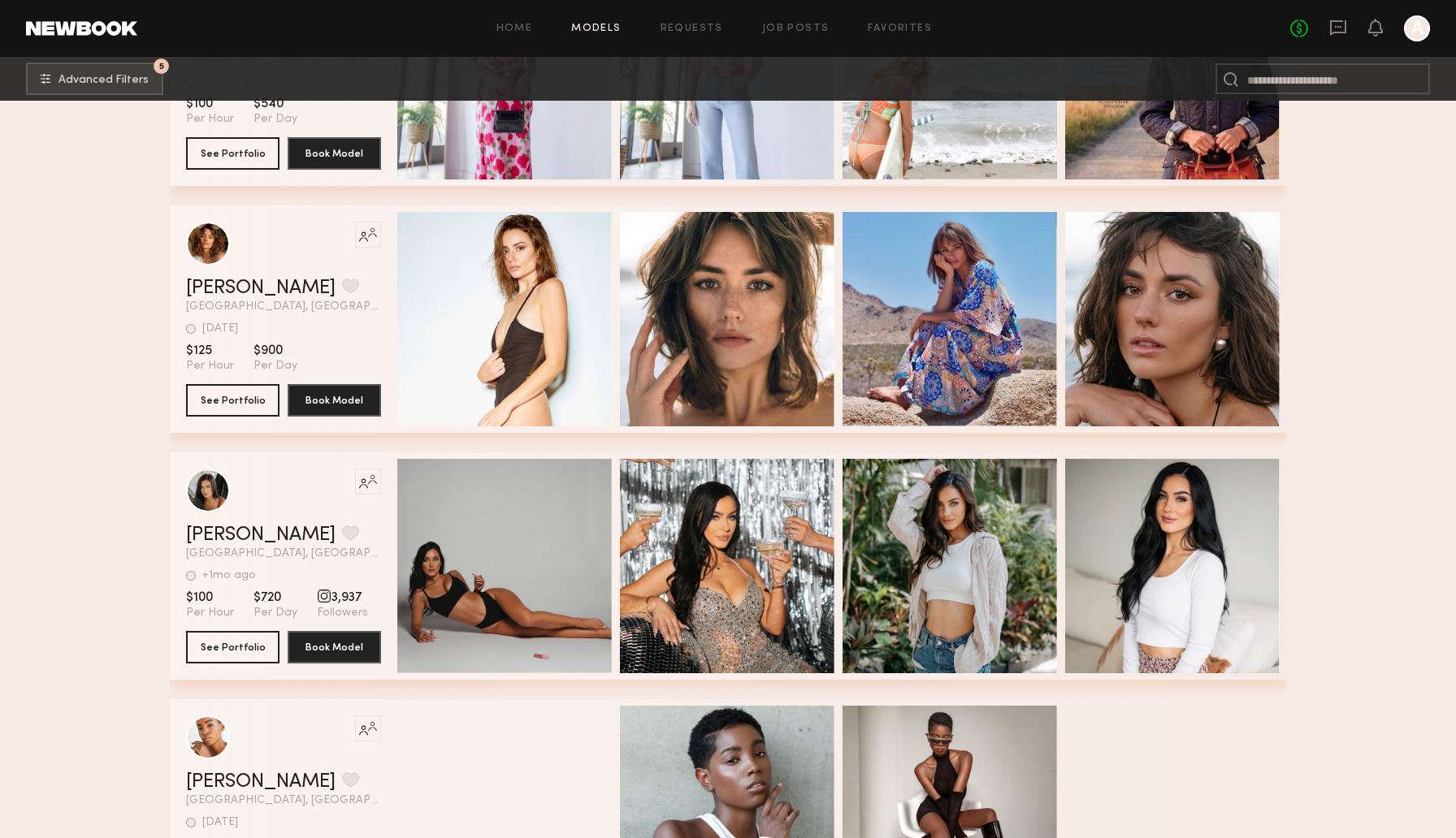
scroll to position [1663, 0]
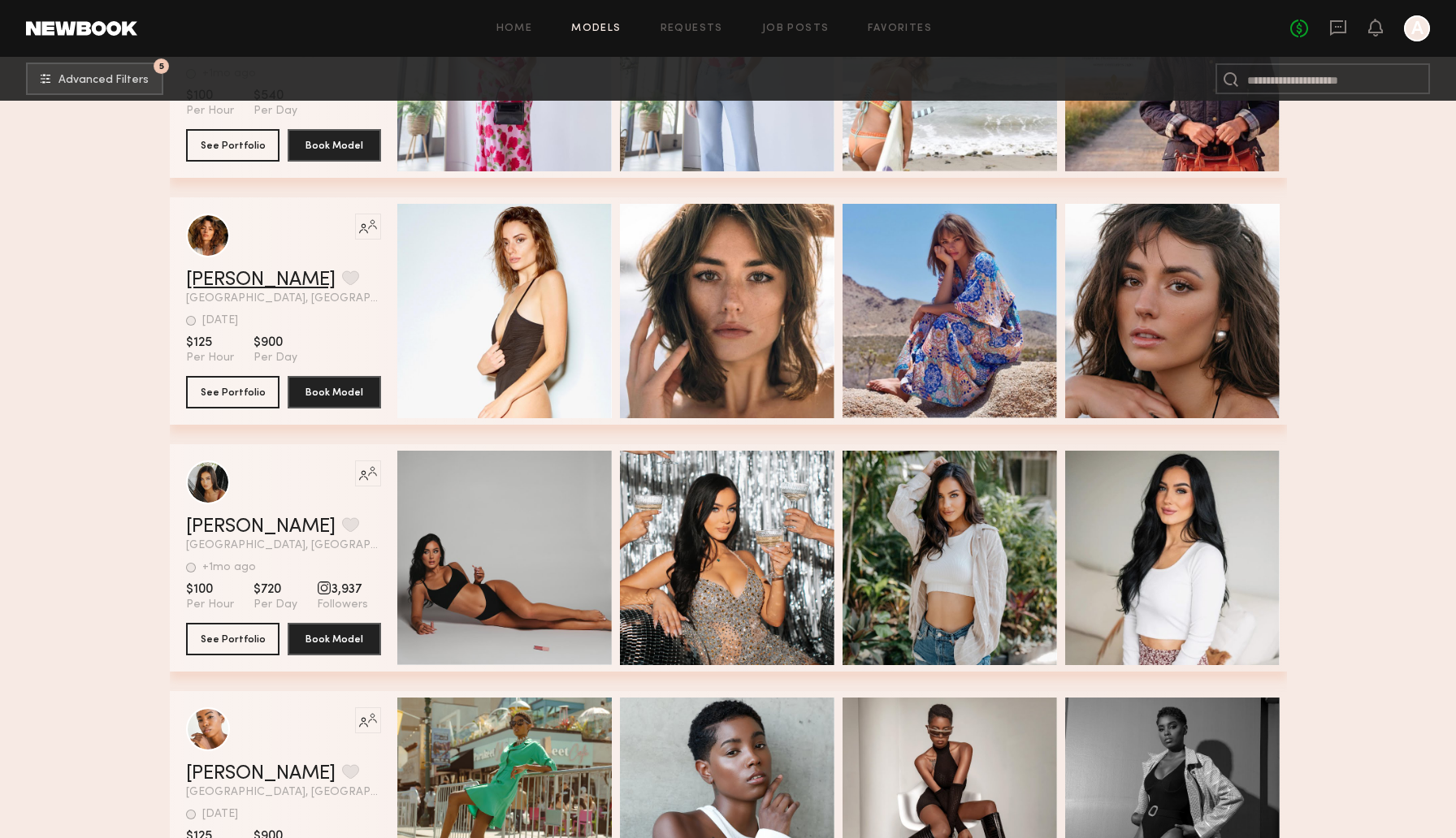
click at [207, 280] on link "Andrea W." at bounding box center [261, 280] width 150 height 19
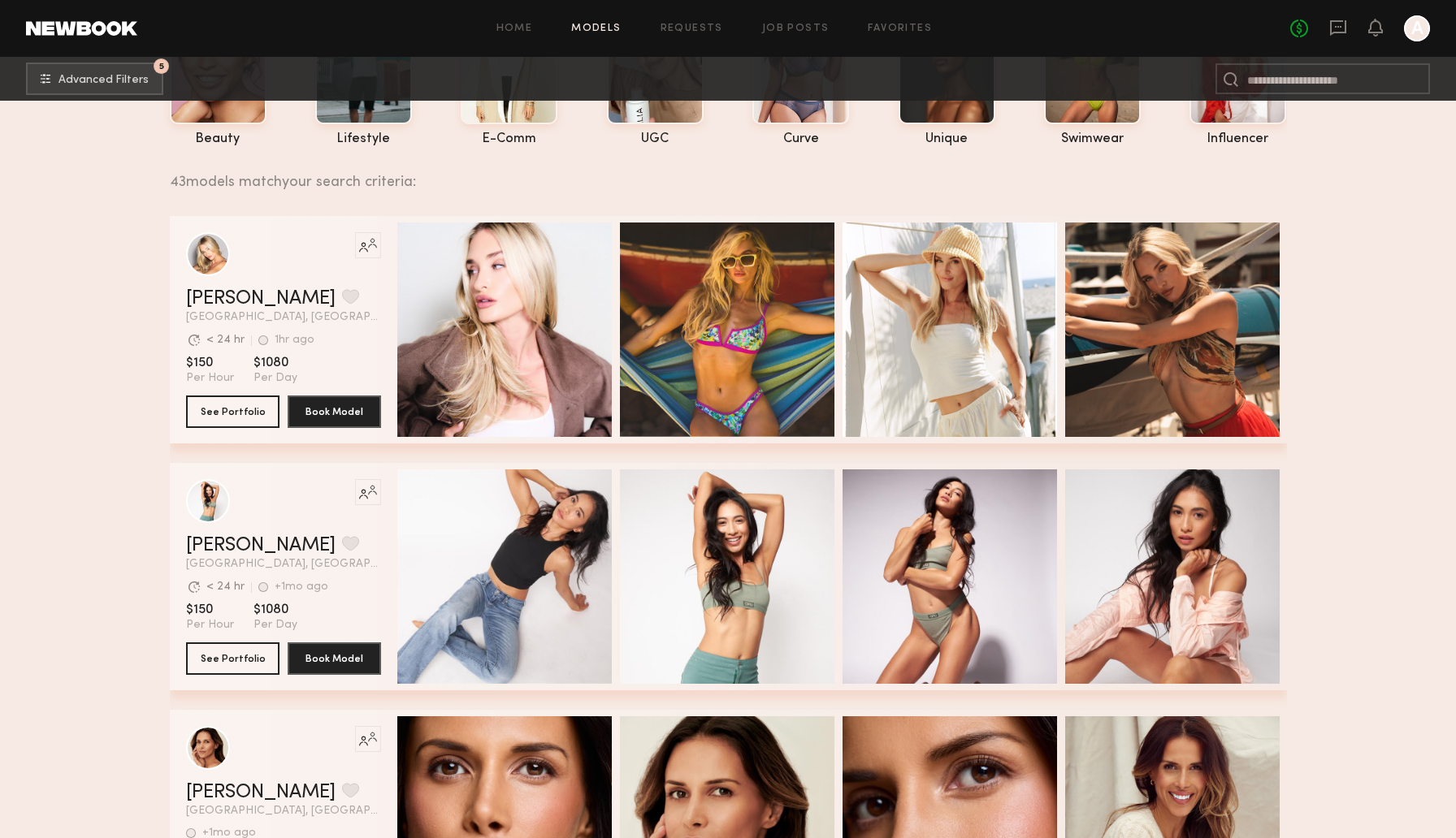
scroll to position [0, 0]
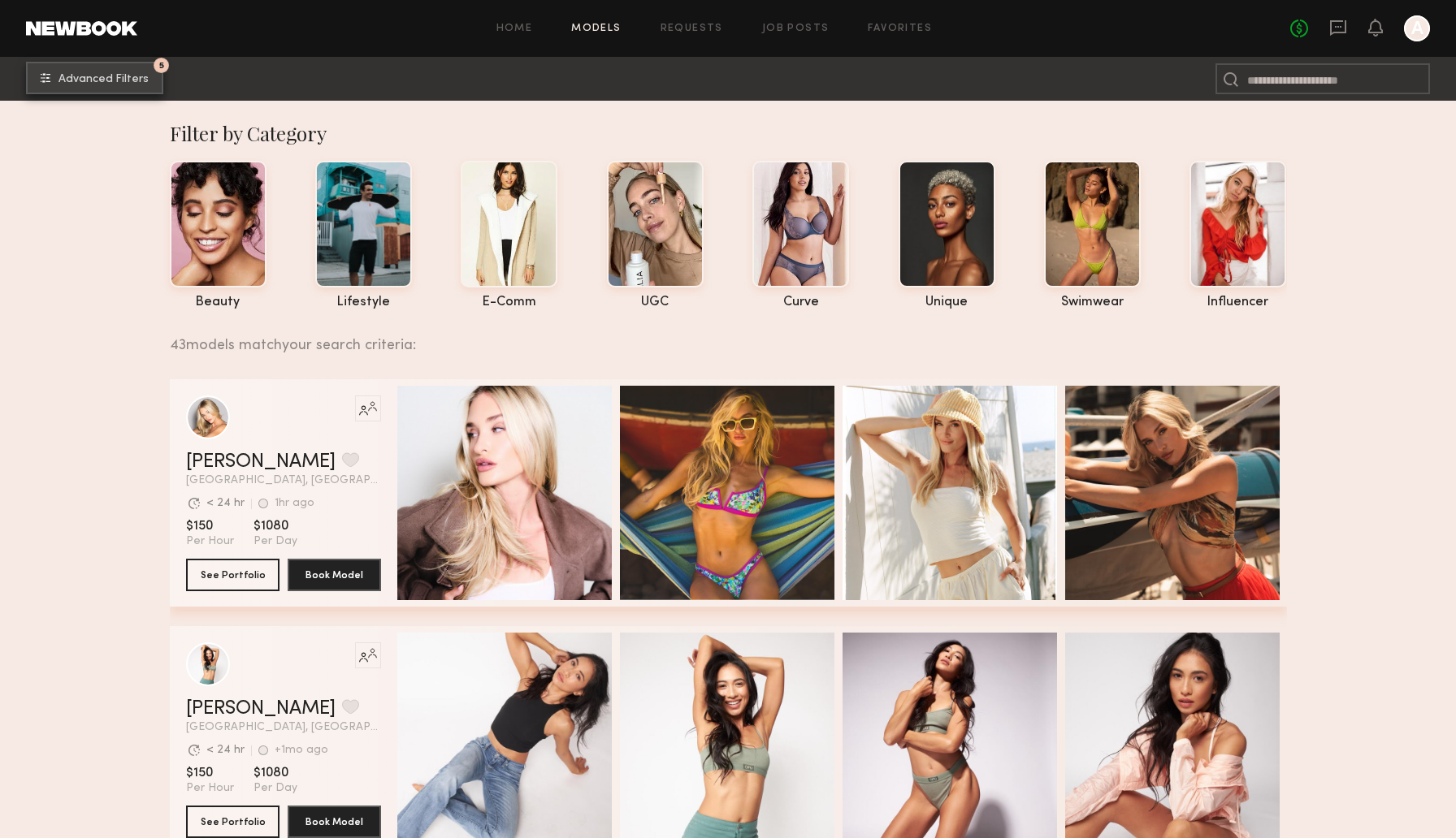
click at [137, 83] on span "Advanced Filters" at bounding box center [104, 79] width 90 height 11
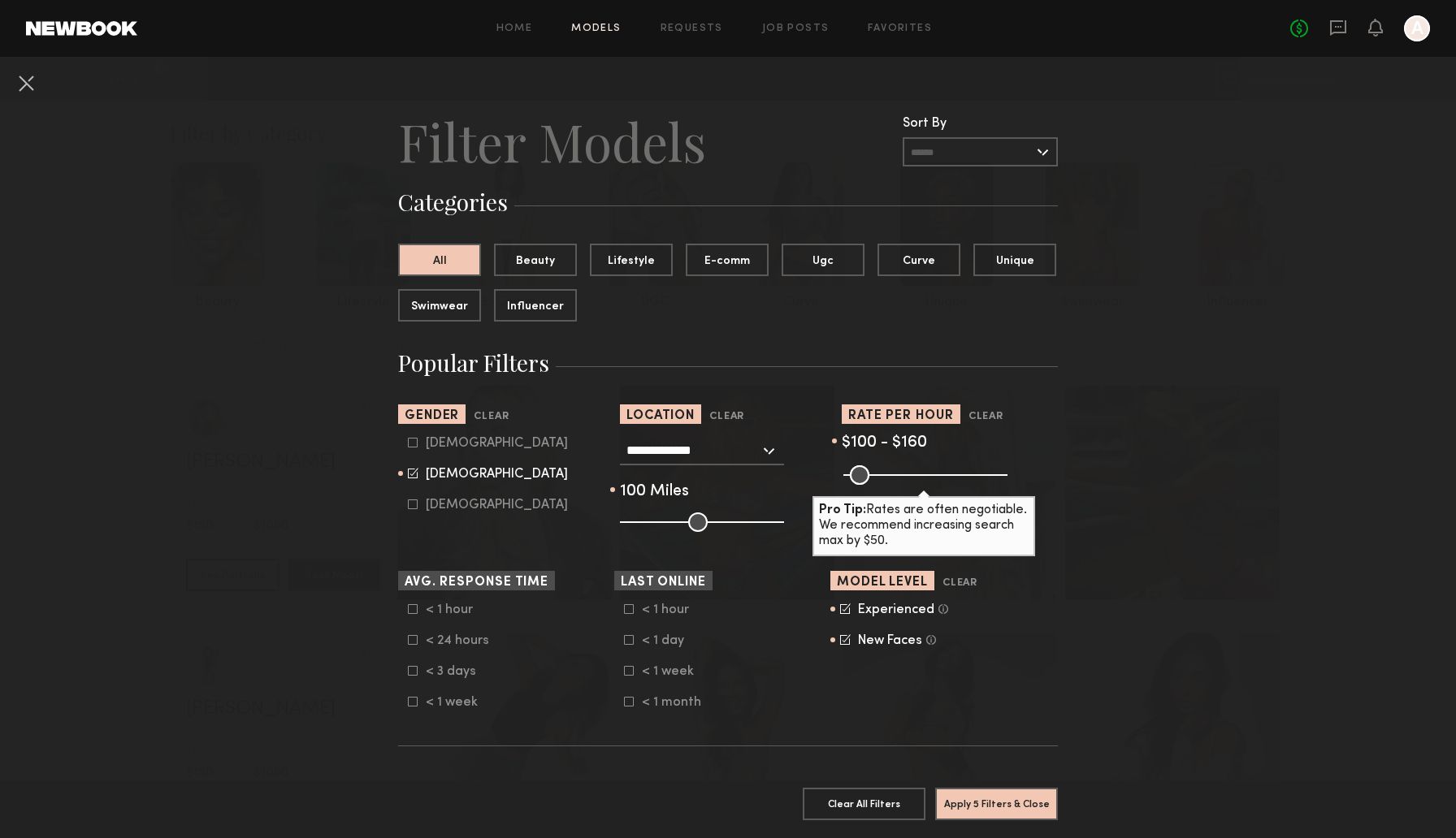
drag, startPoint x: 700, startPoint y: 519, endPoint x: 807, endPoint y: 522, distance: 107.0
type input "***"
click at [784, 522] on input "range" at bounding box center [702, 522] width 164 height 19
click at [947, 802] on button "Apply 5 Filters & Close" at bounding box center [996, 802] width 123 height 32
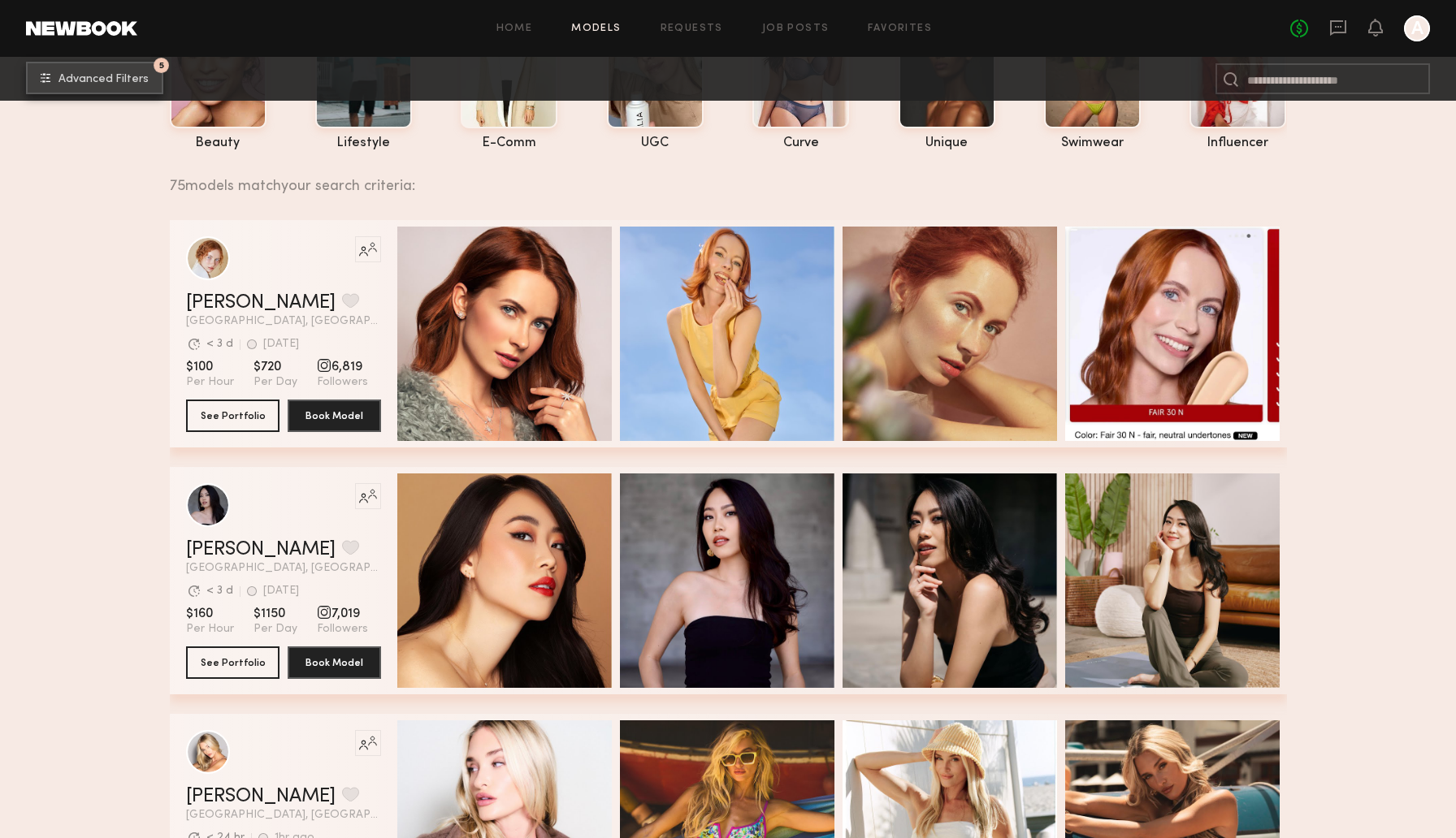
scroll to position [170, 0]
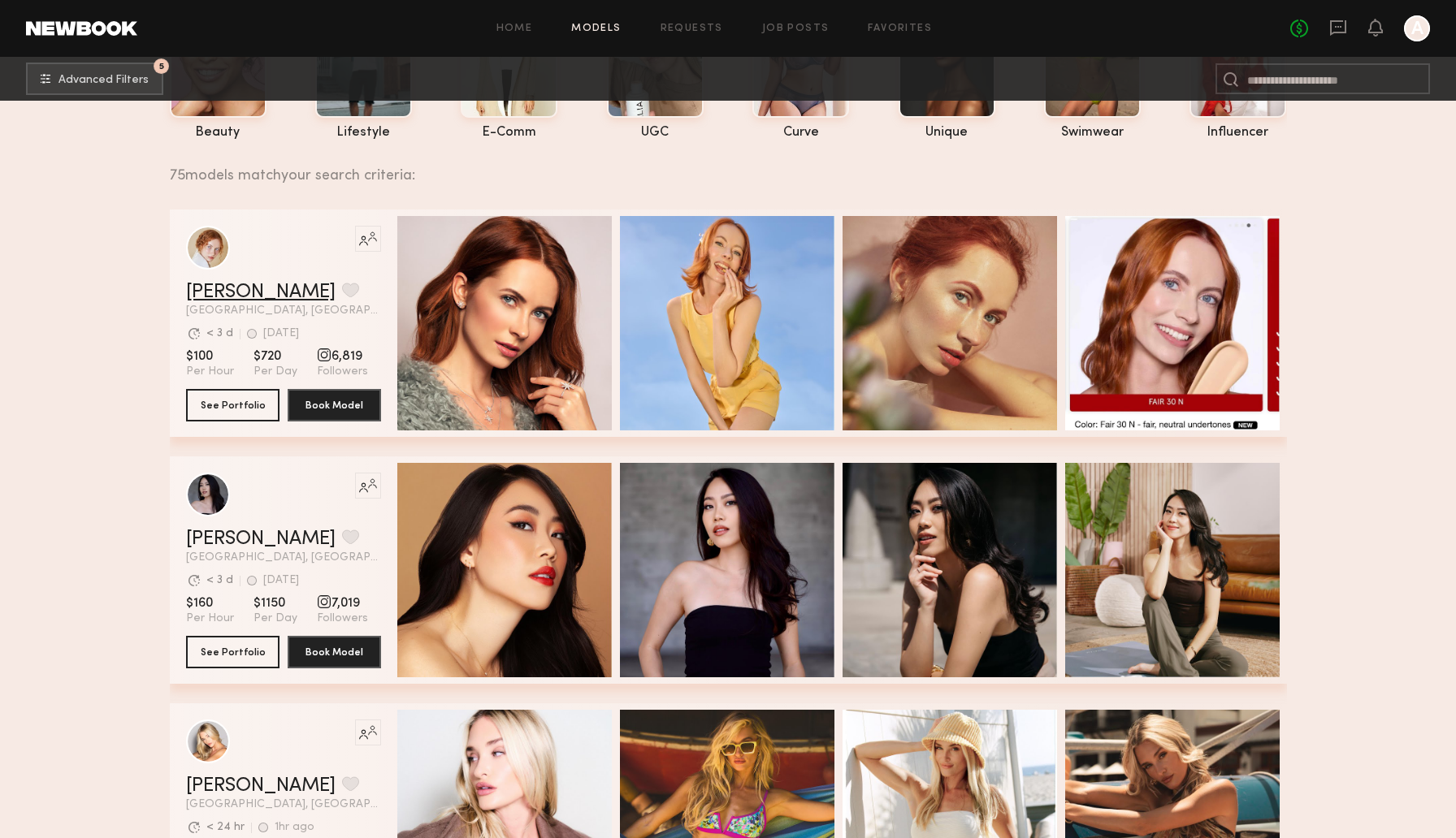
click at [232, 284] on link "Anna A." at bounding box center [261, 292] width 150 height 19
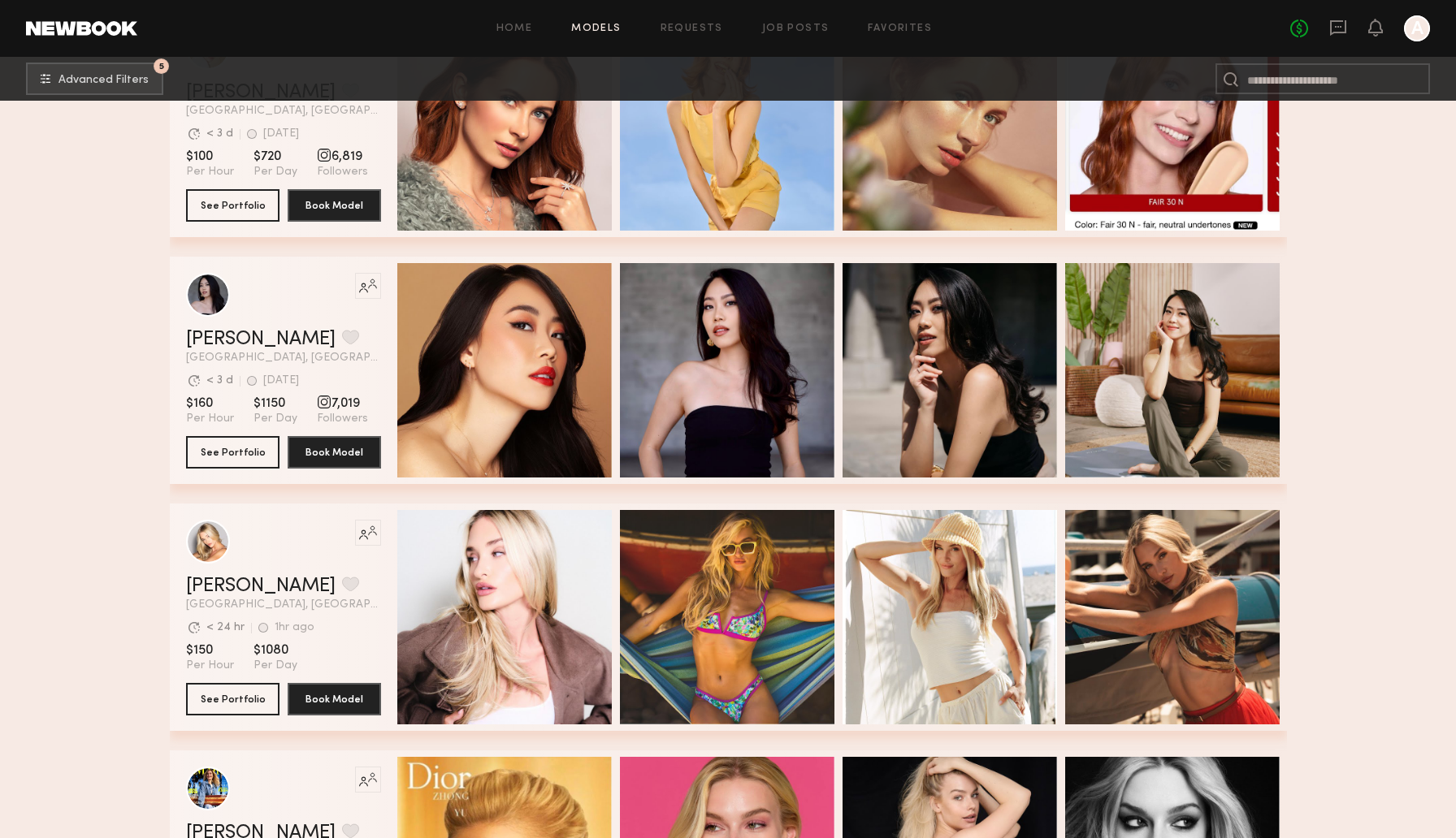
scroll to position [0, 0]
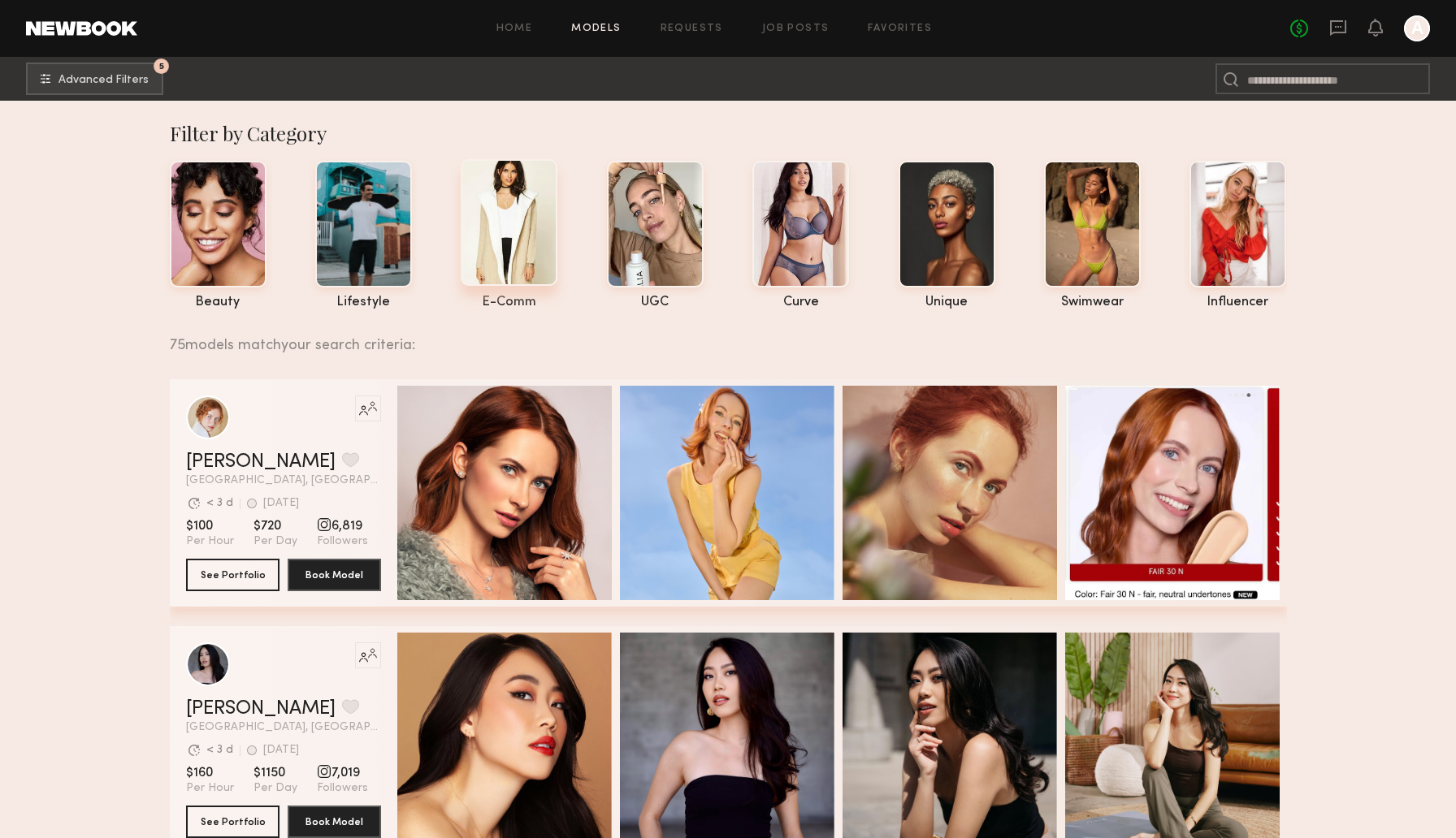
click at [486, 282] on div at bounding box center [509, 223] width 97 height 127
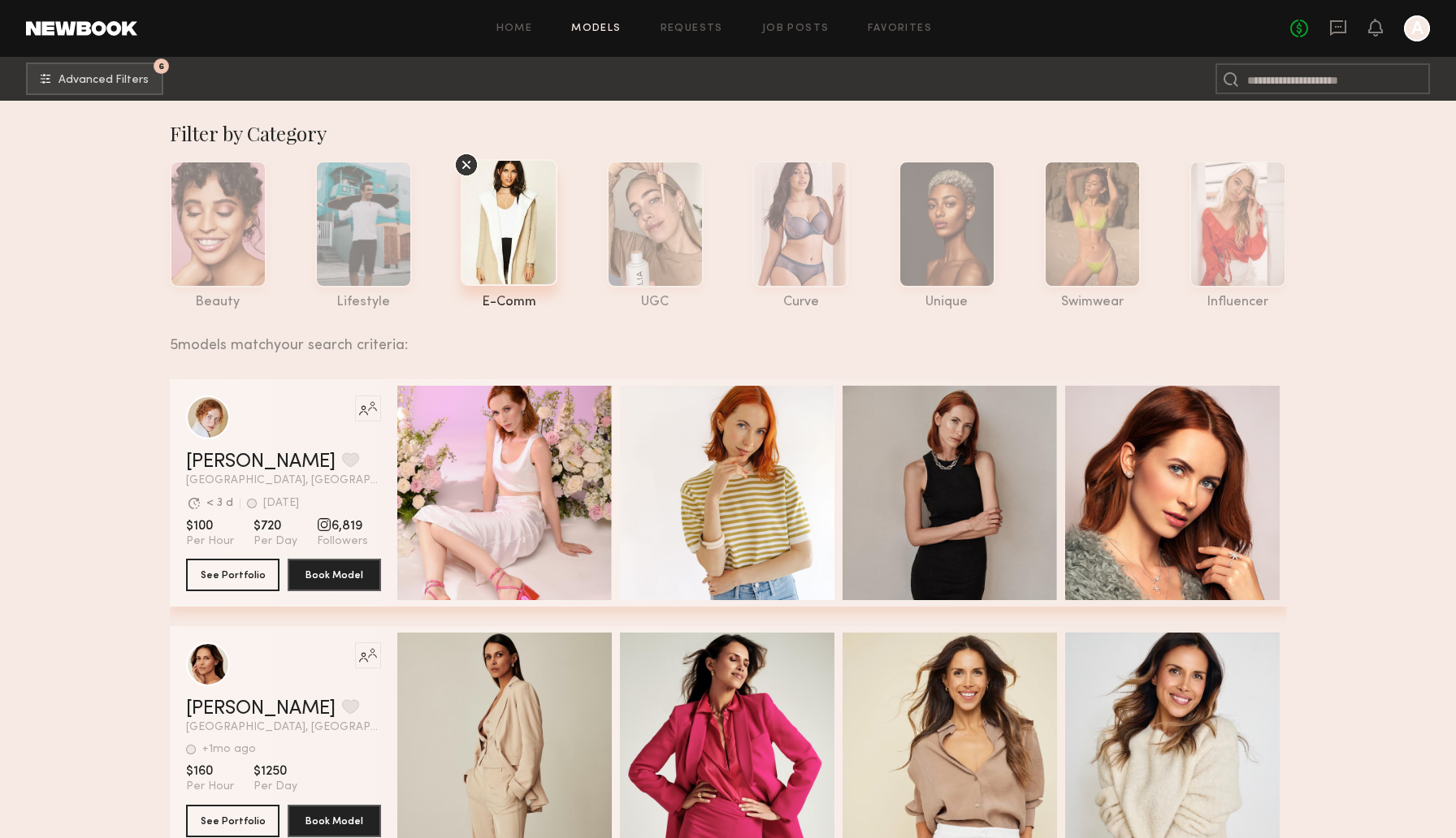
click at [464, 167] on icon at bounding box center [466, 165] width 9 height 9
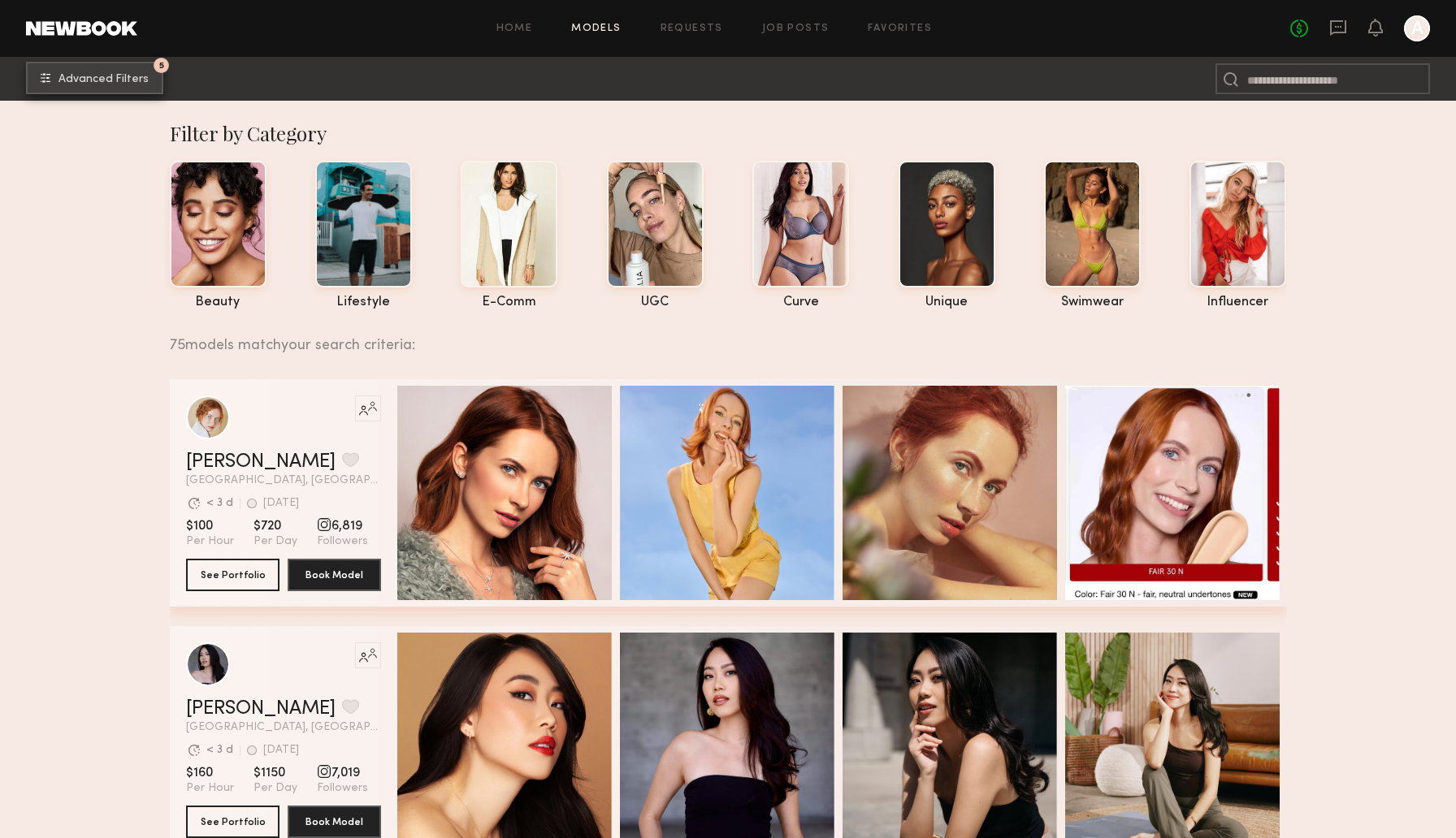
click at [112, 70] on button "5 Advanced Filters" at bounding box center [95, 77] width 137 height 32
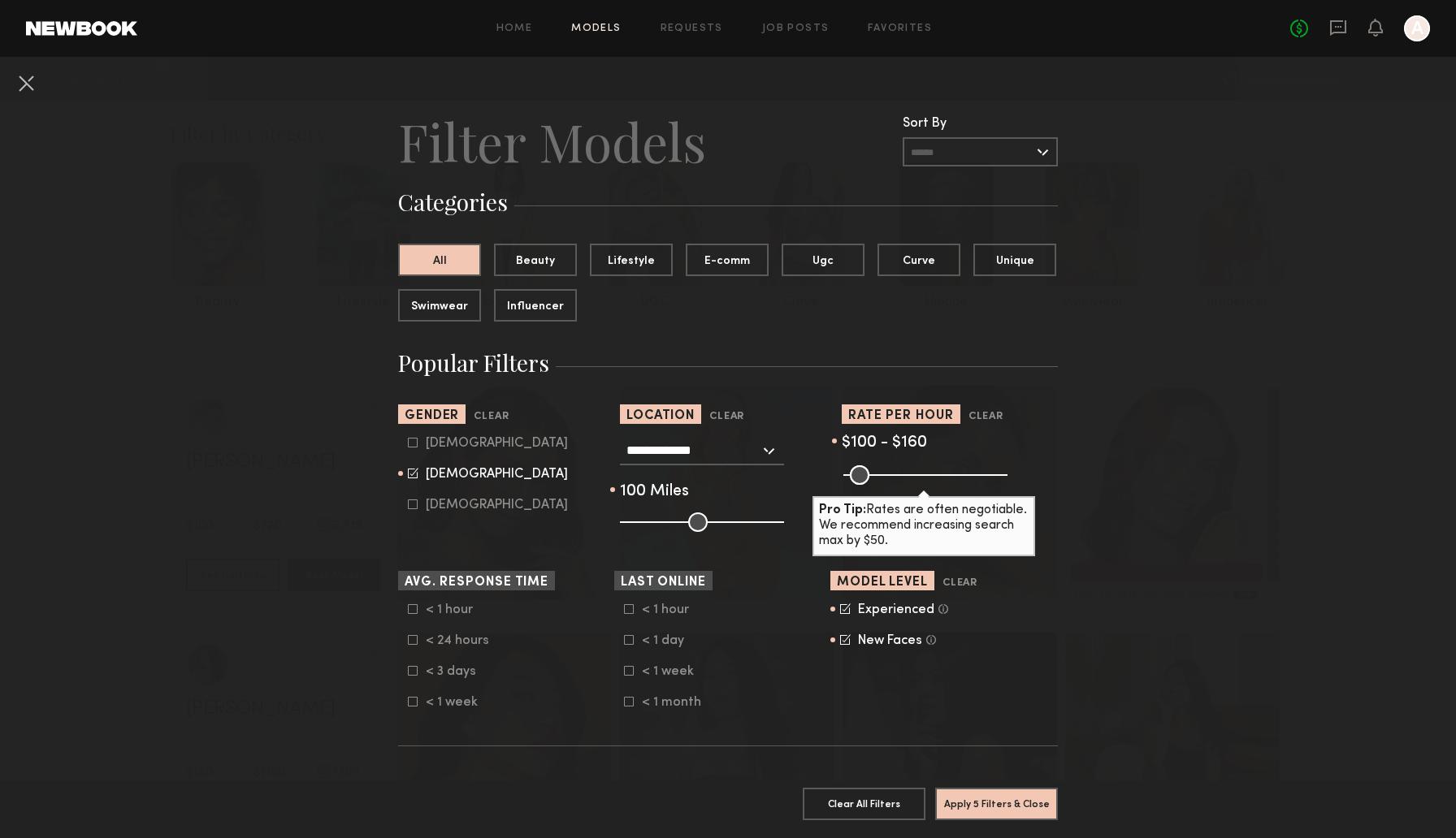
click at [775, 450] on div "**********" at bounding box center [702, 451] width 164 height 30
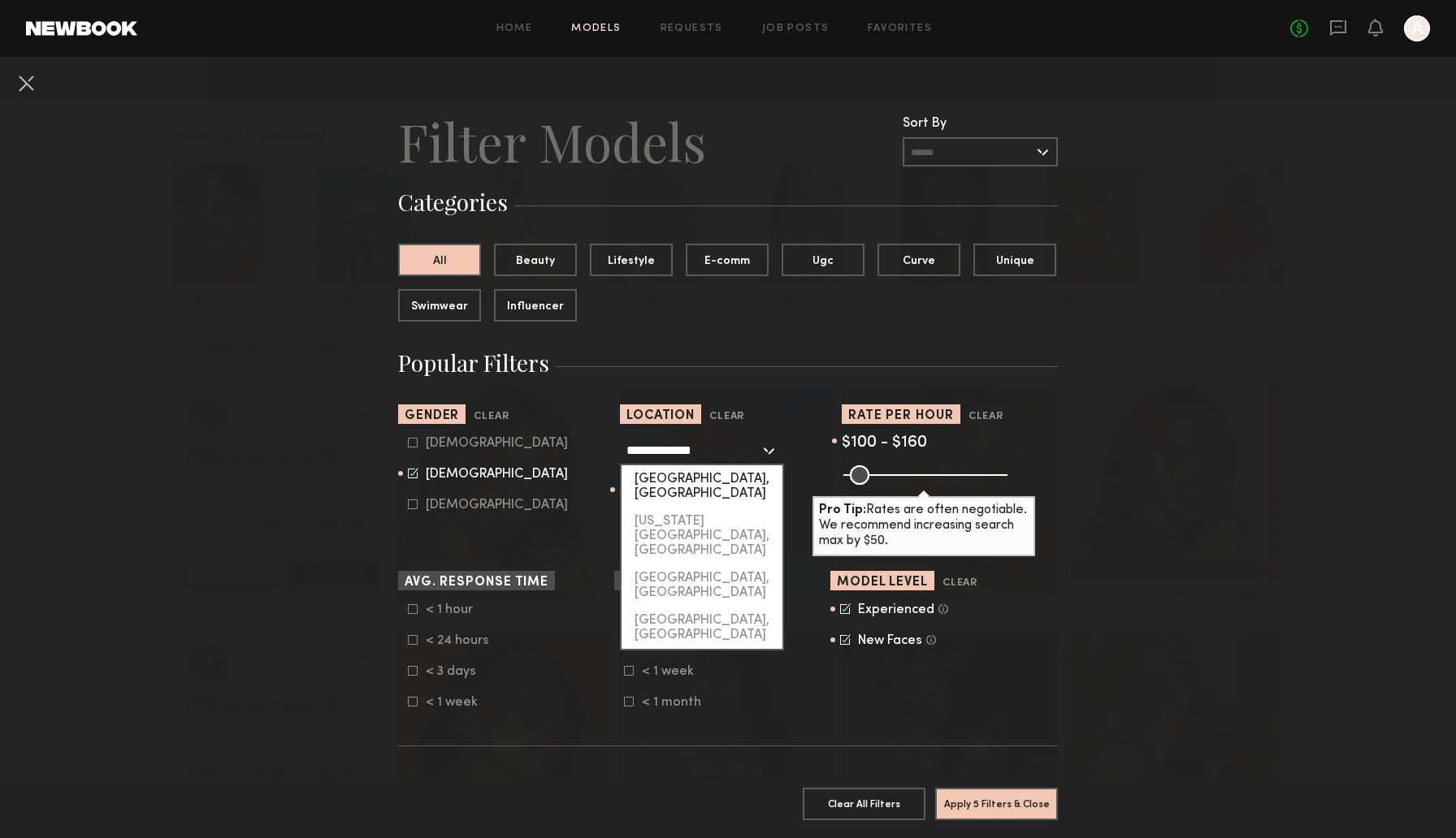
click at [740, 478] on div "Los Angeles, CA" at bounding box center [702, 486] width 161 height 43
type input "**********"
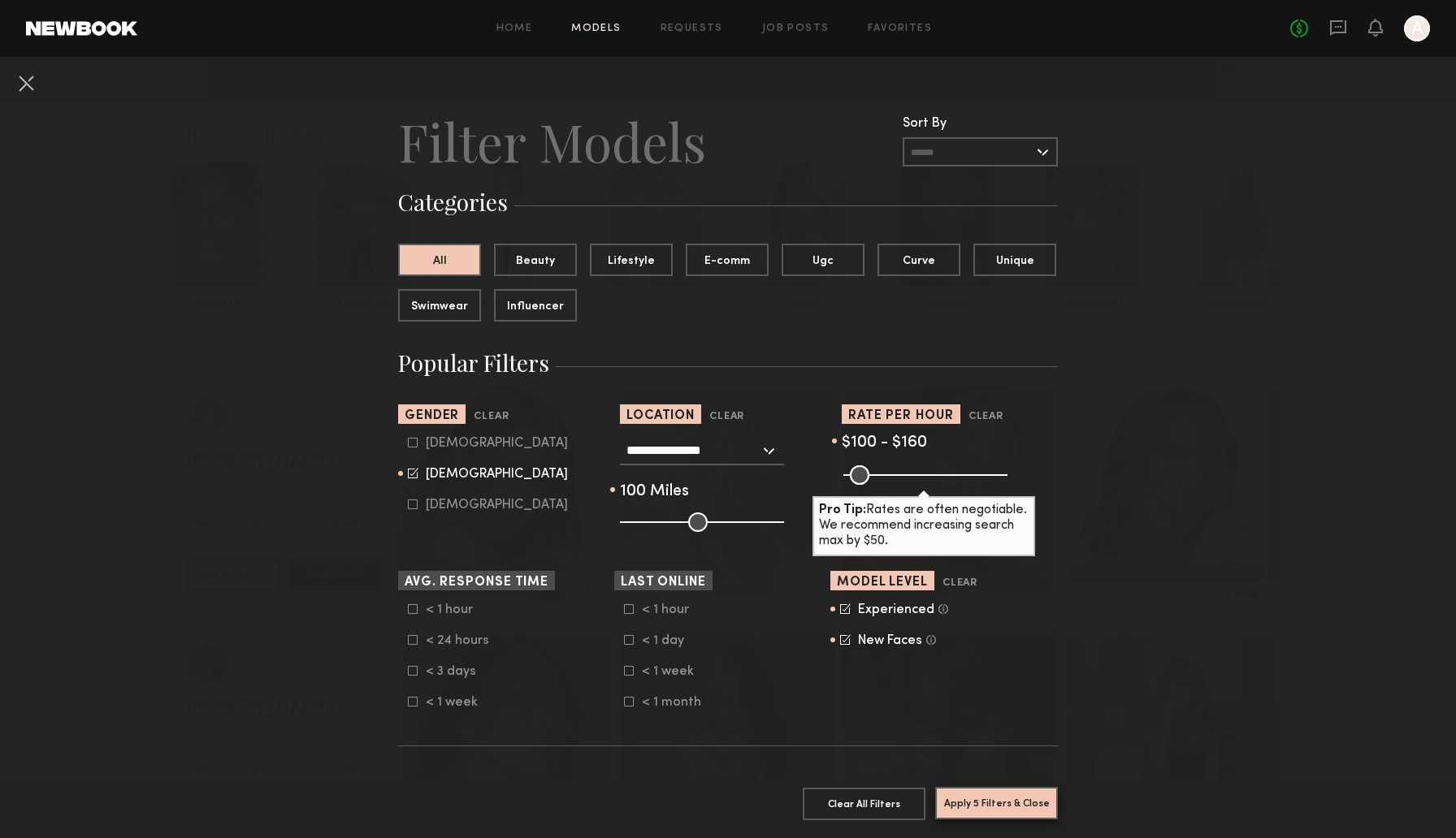
click at [960, 815] on button "Apply 5 Filters & Close" at bounding box center [996, 802] width 123 height 32
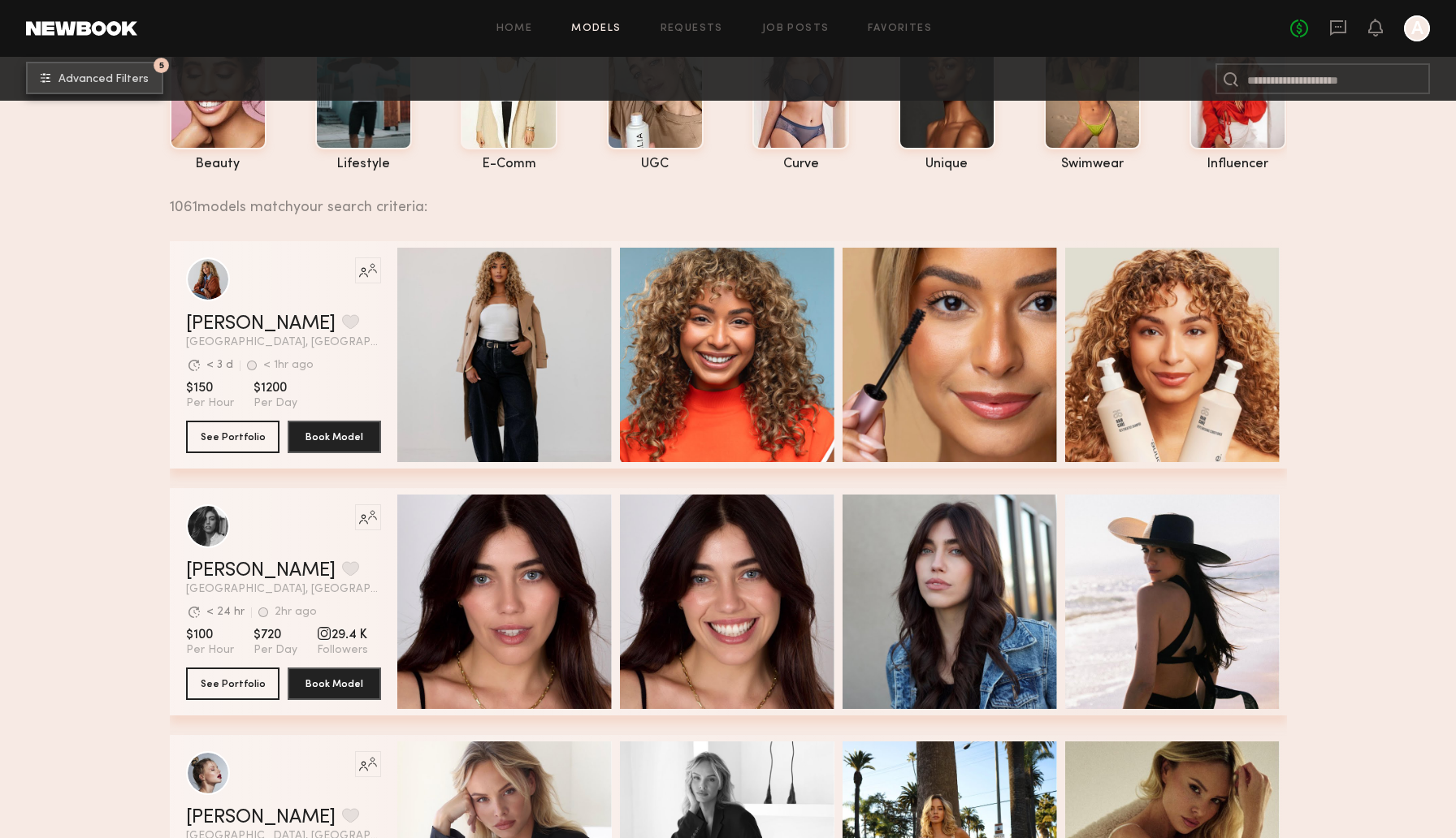
scroll to position [147, 0]
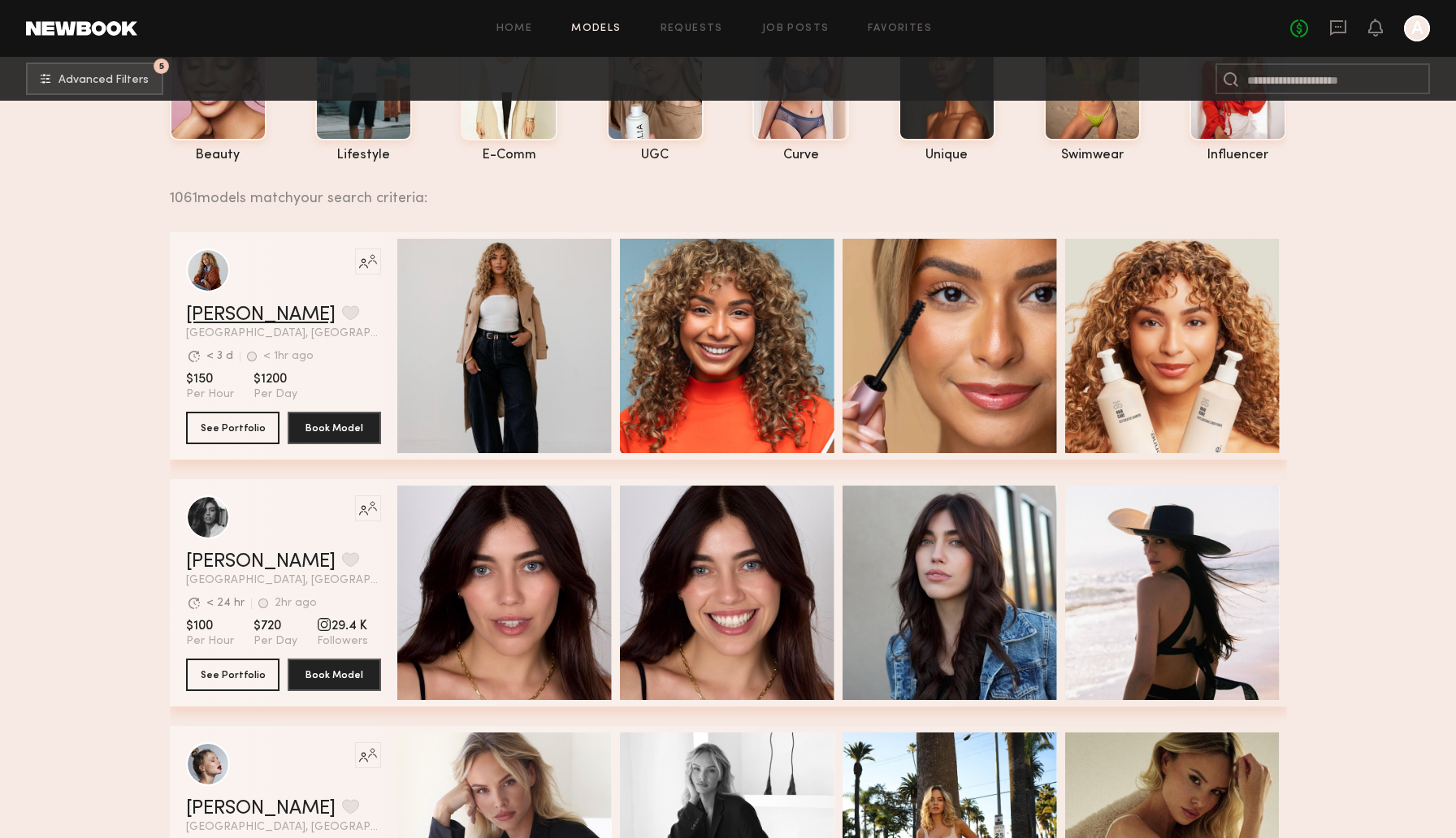
click at [223, 314] on link "Ayanna G." at bounding box center [261, 315] width 150 height 19
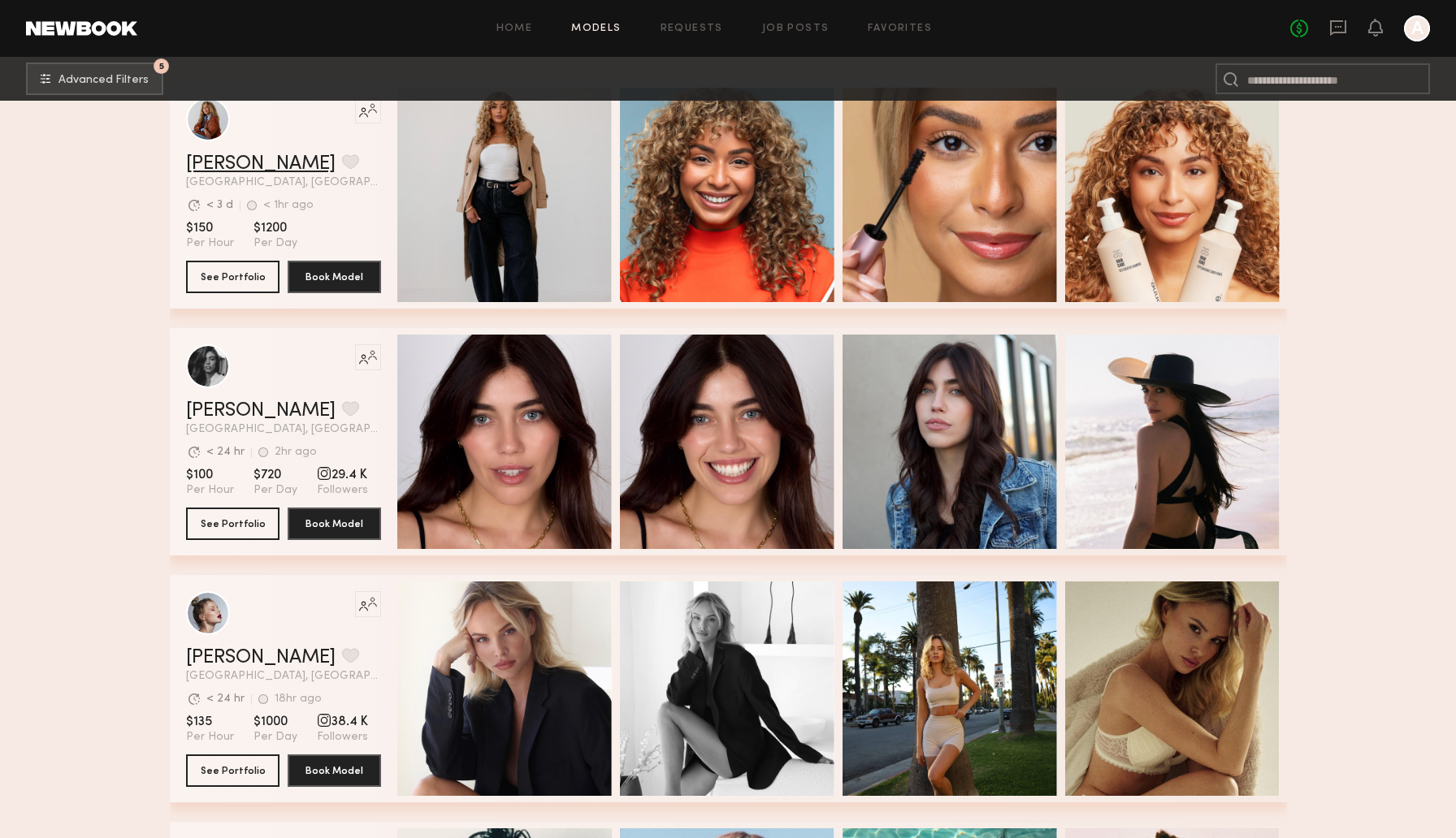
scroll to position [303, 0]
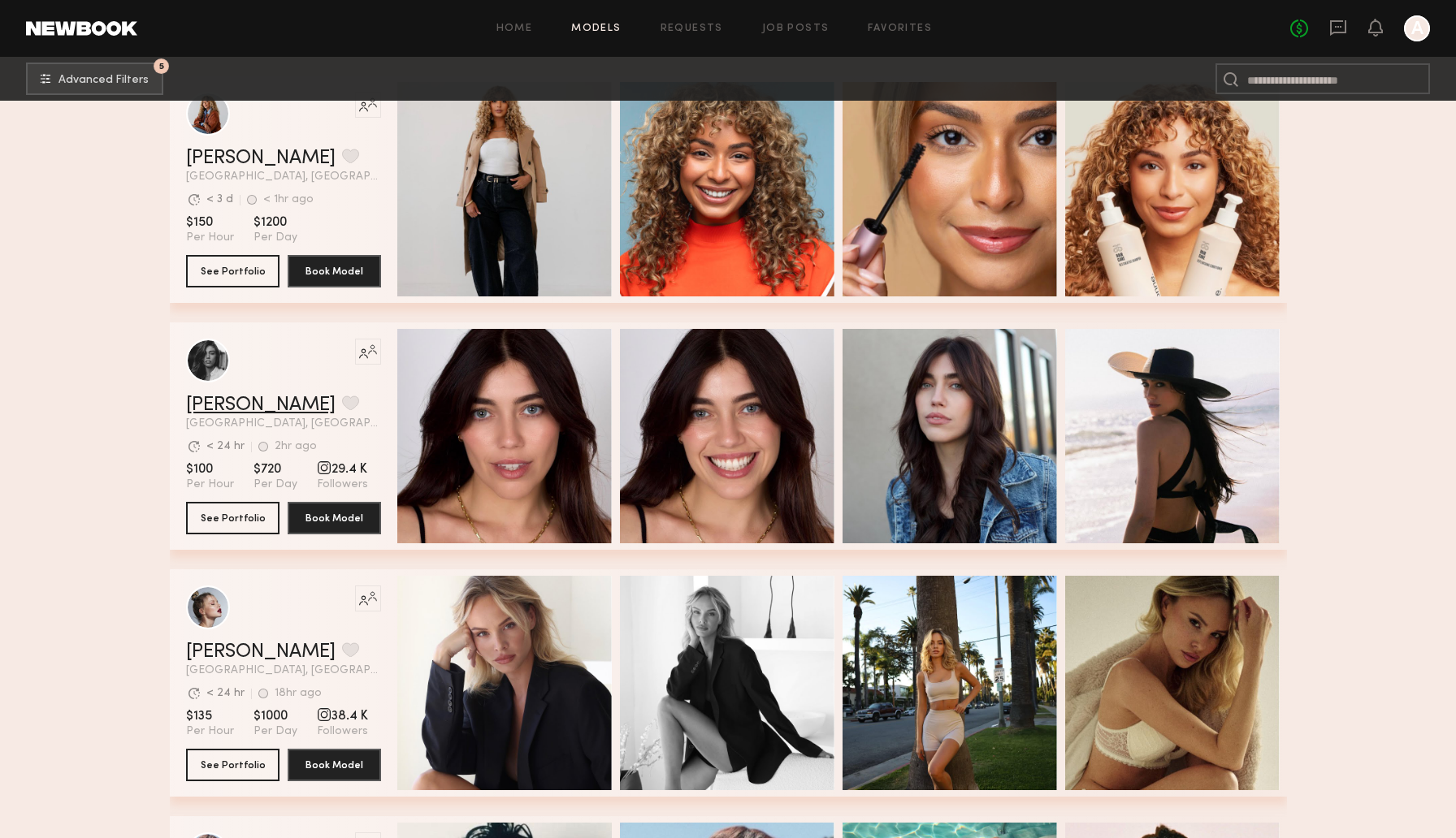
click at [231, 402] on link "Taylor F." at bounding box center [261, 405] width 150 height 19
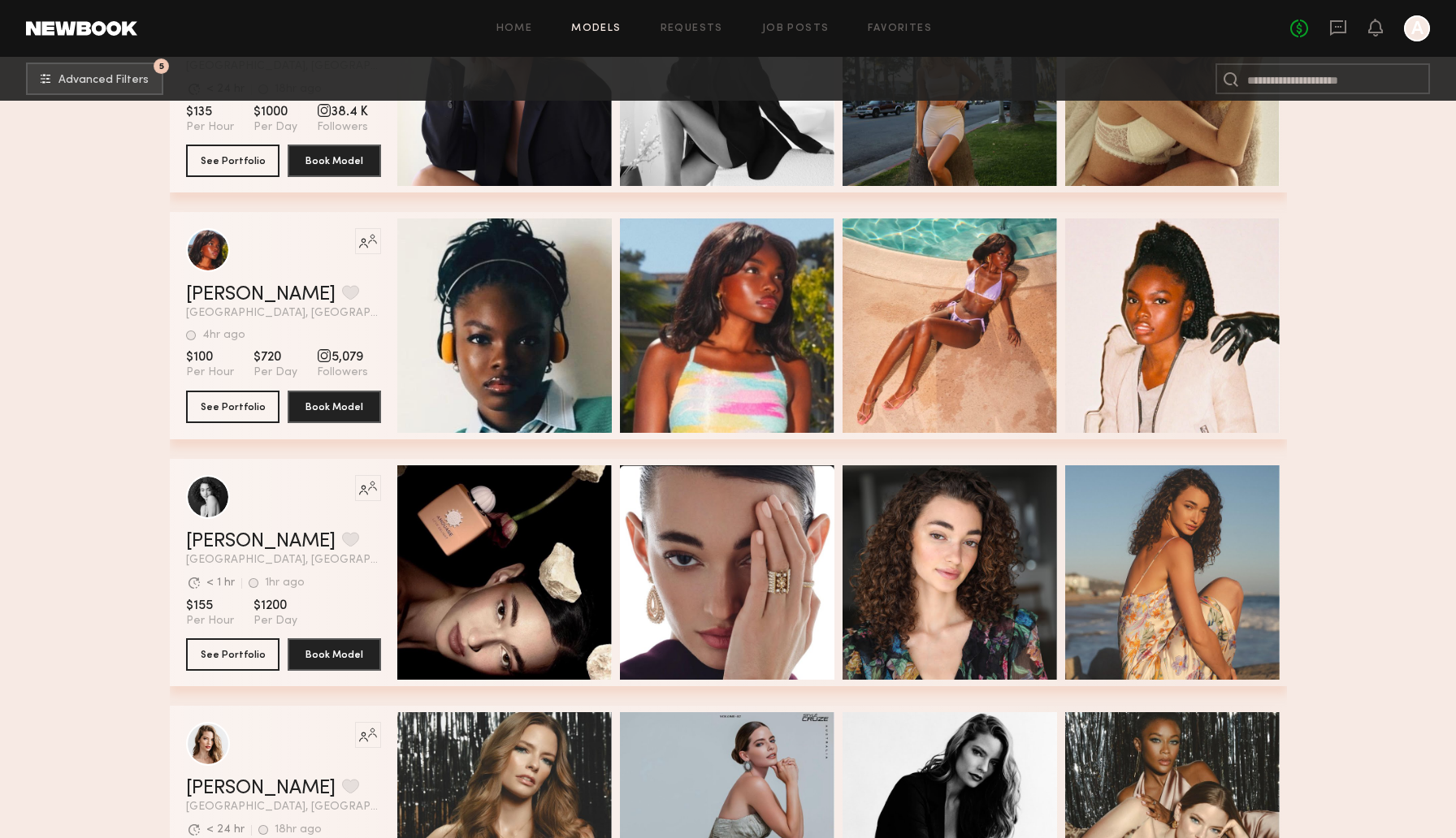
scroll to position [916, 0]
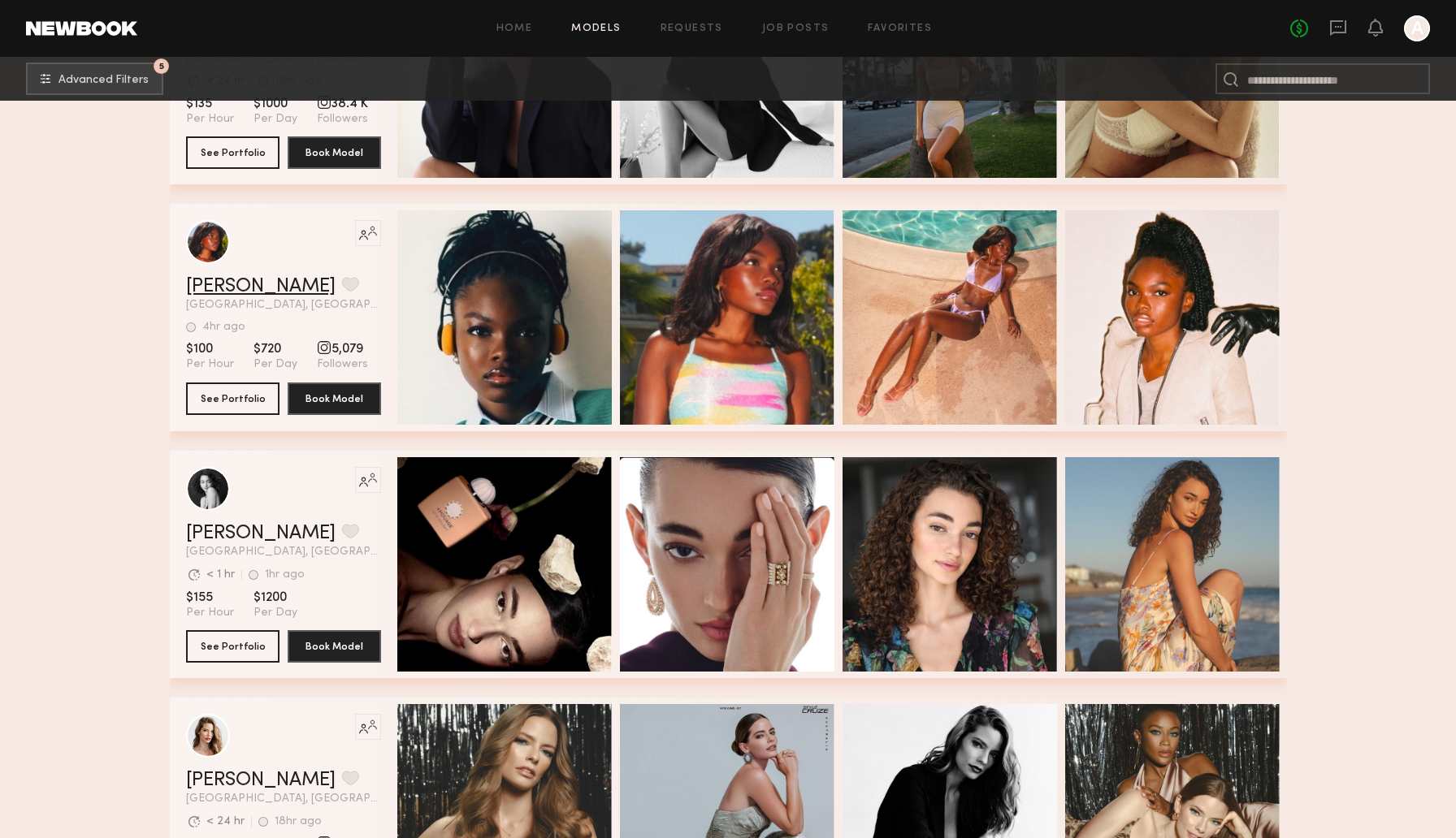
click at [199, 294] on link "Mia H." at bounding box center [261, 286] width 150 height 19
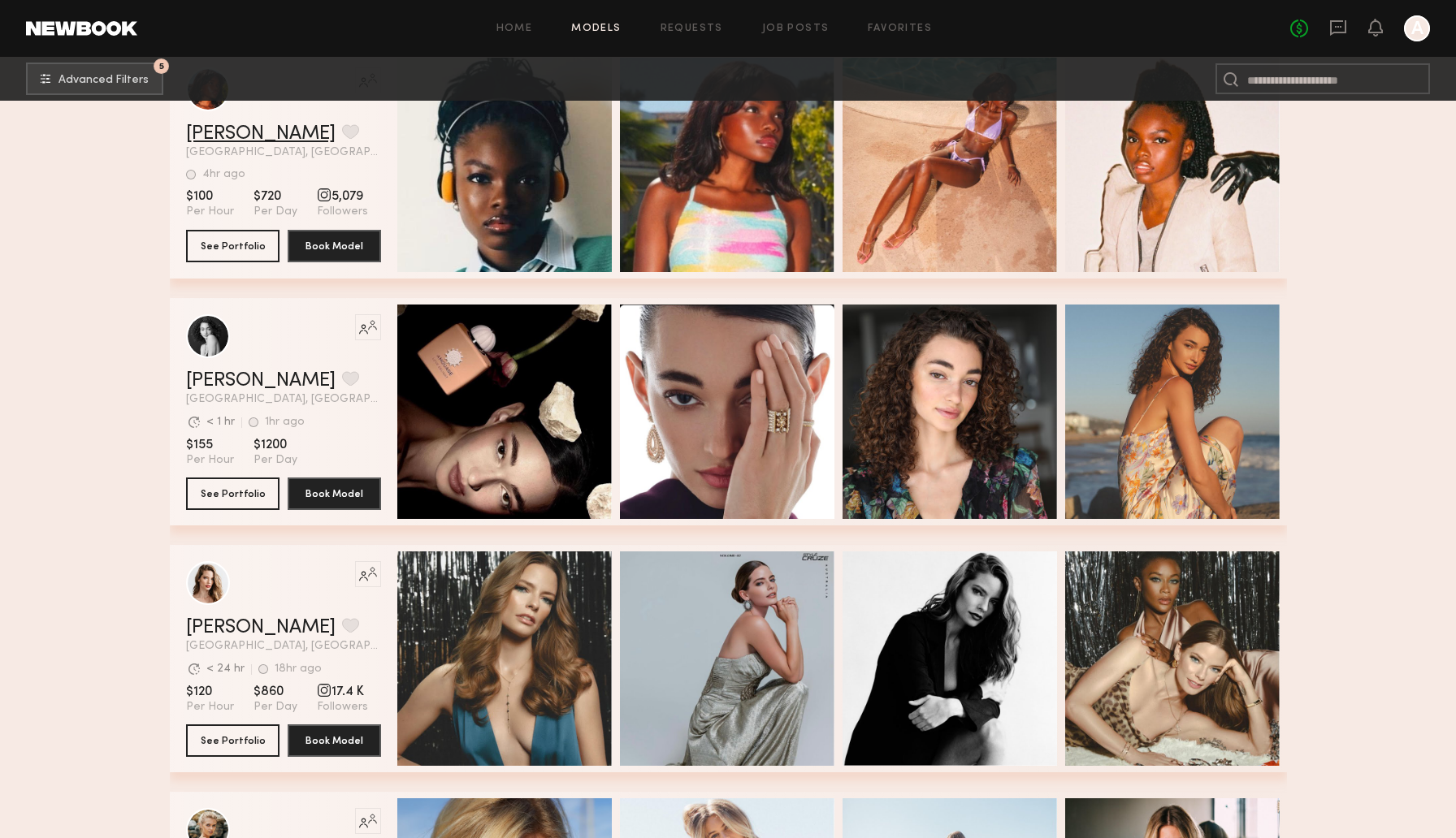
scroll to position [1153, 0]
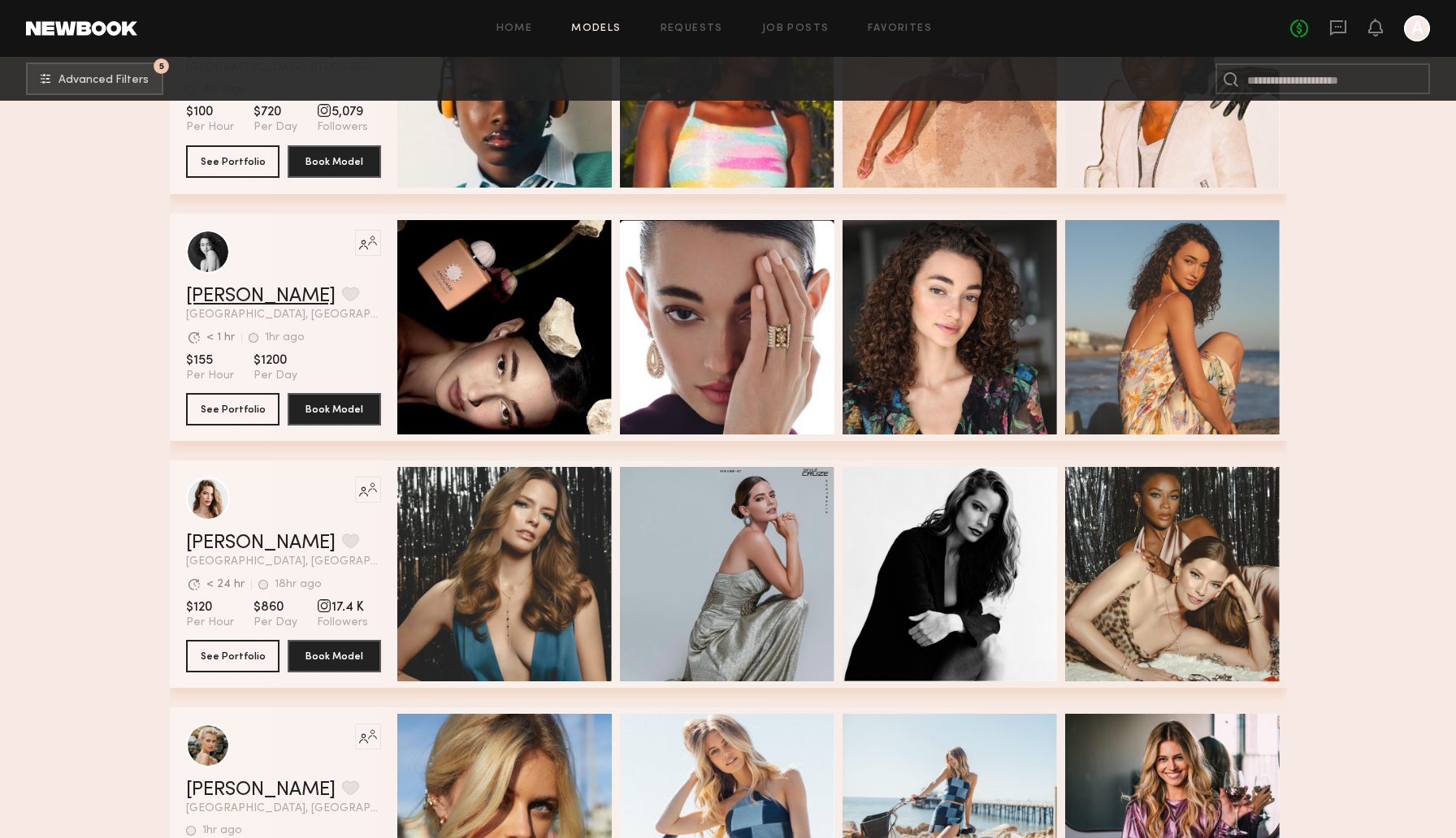
click at [224, 303] on link "Paige F." at bounding box center [261, 296] width 150 height 19
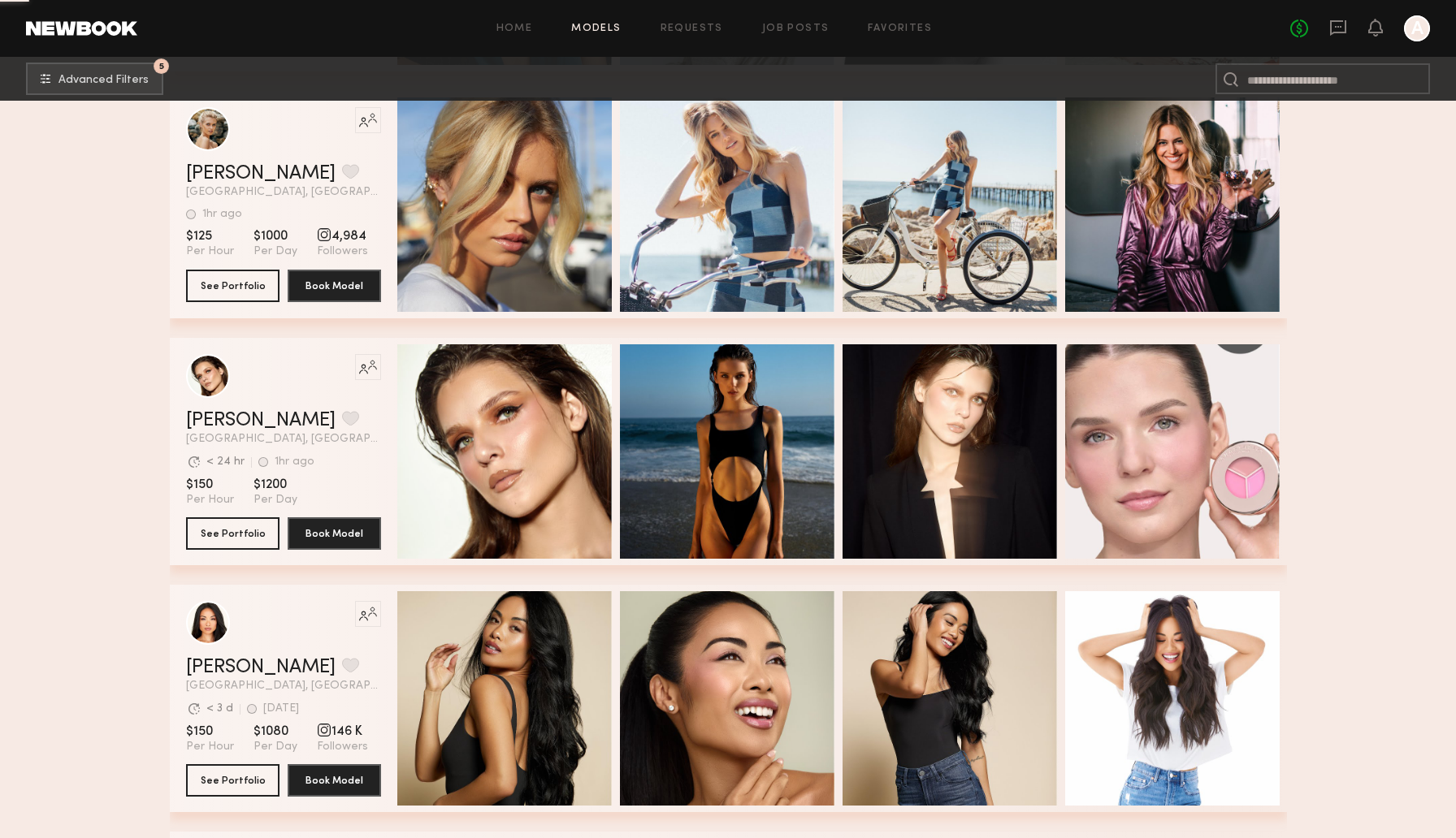
scroll to position [1788, 0]
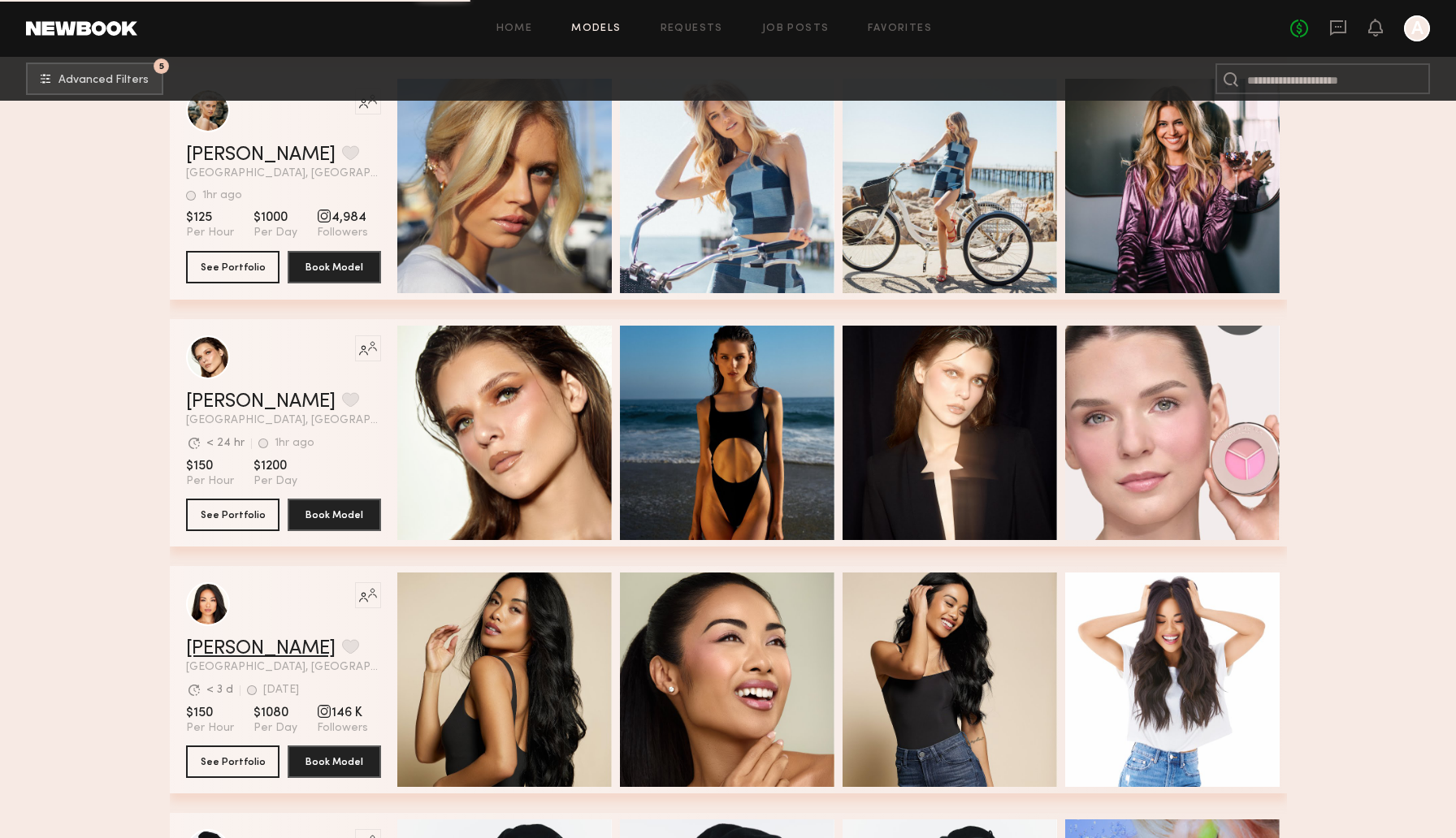
click at [210, 648] on link "Jules A." at bounding box center [261, 648] width 150 height 19
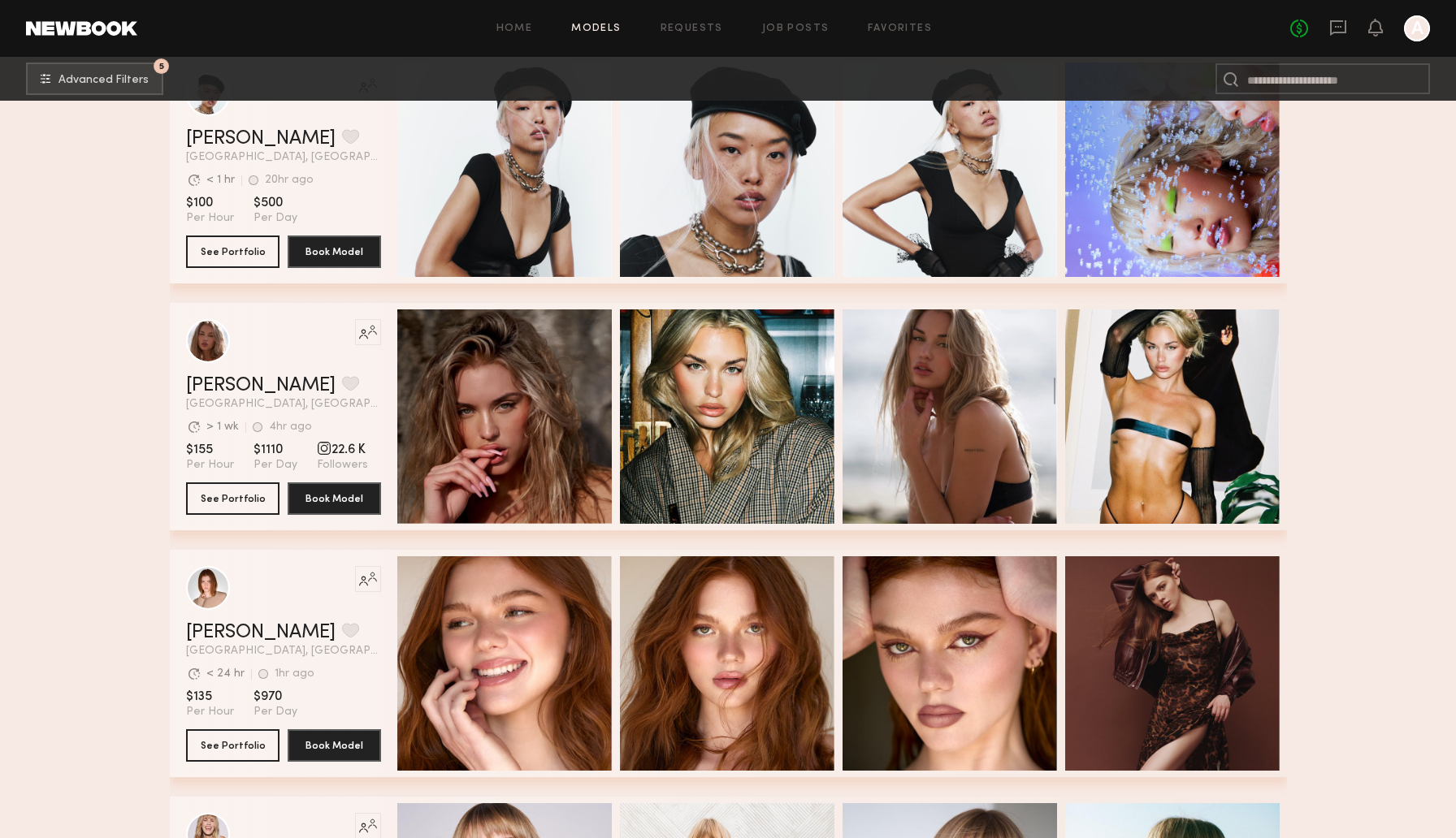
scroll to position [2614, 0]
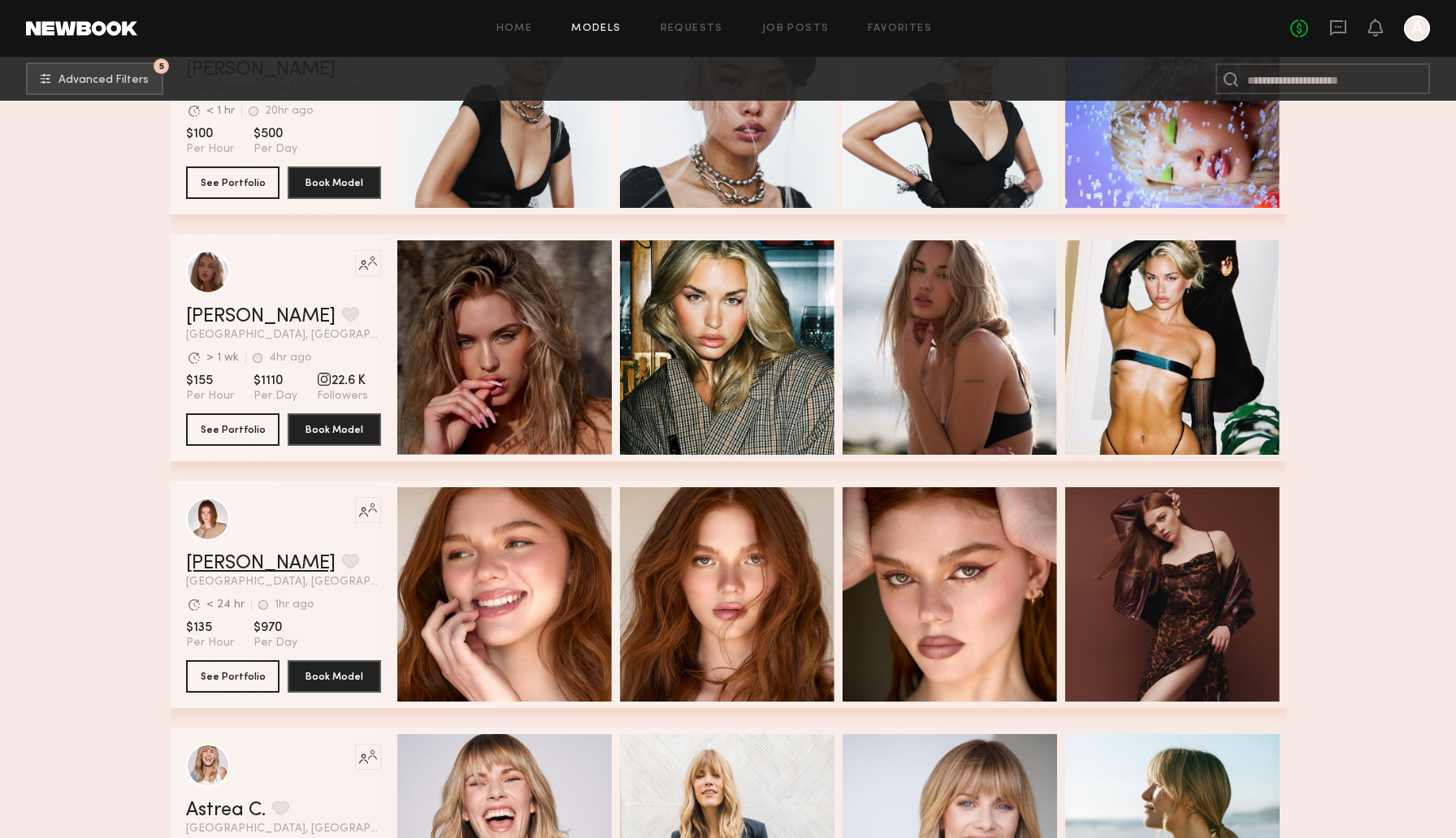
click at [252, 560] on link "Camryn B." at bounding box center [261, 563] width 150 height 19
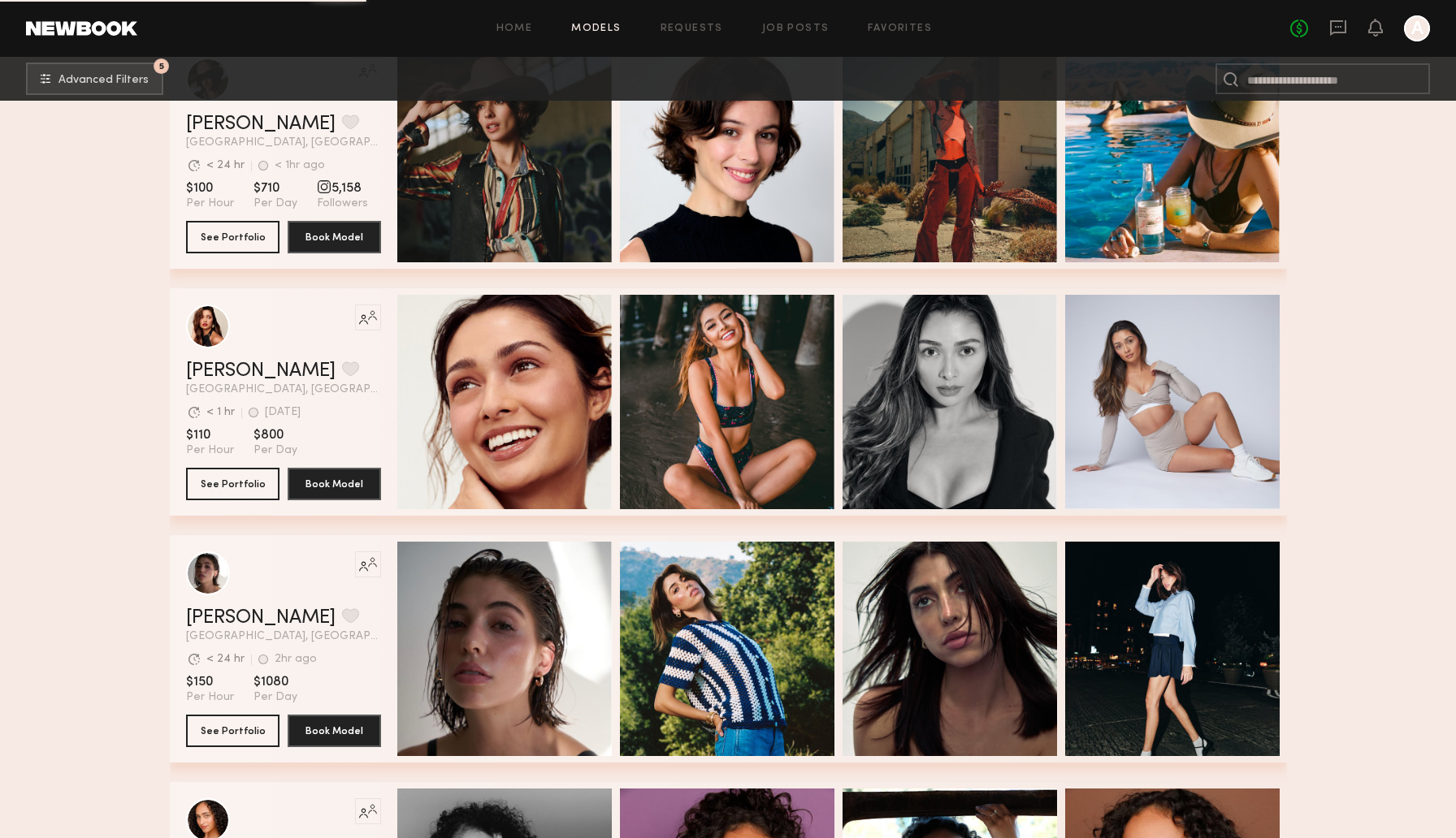
scroll to position [4845, 0]
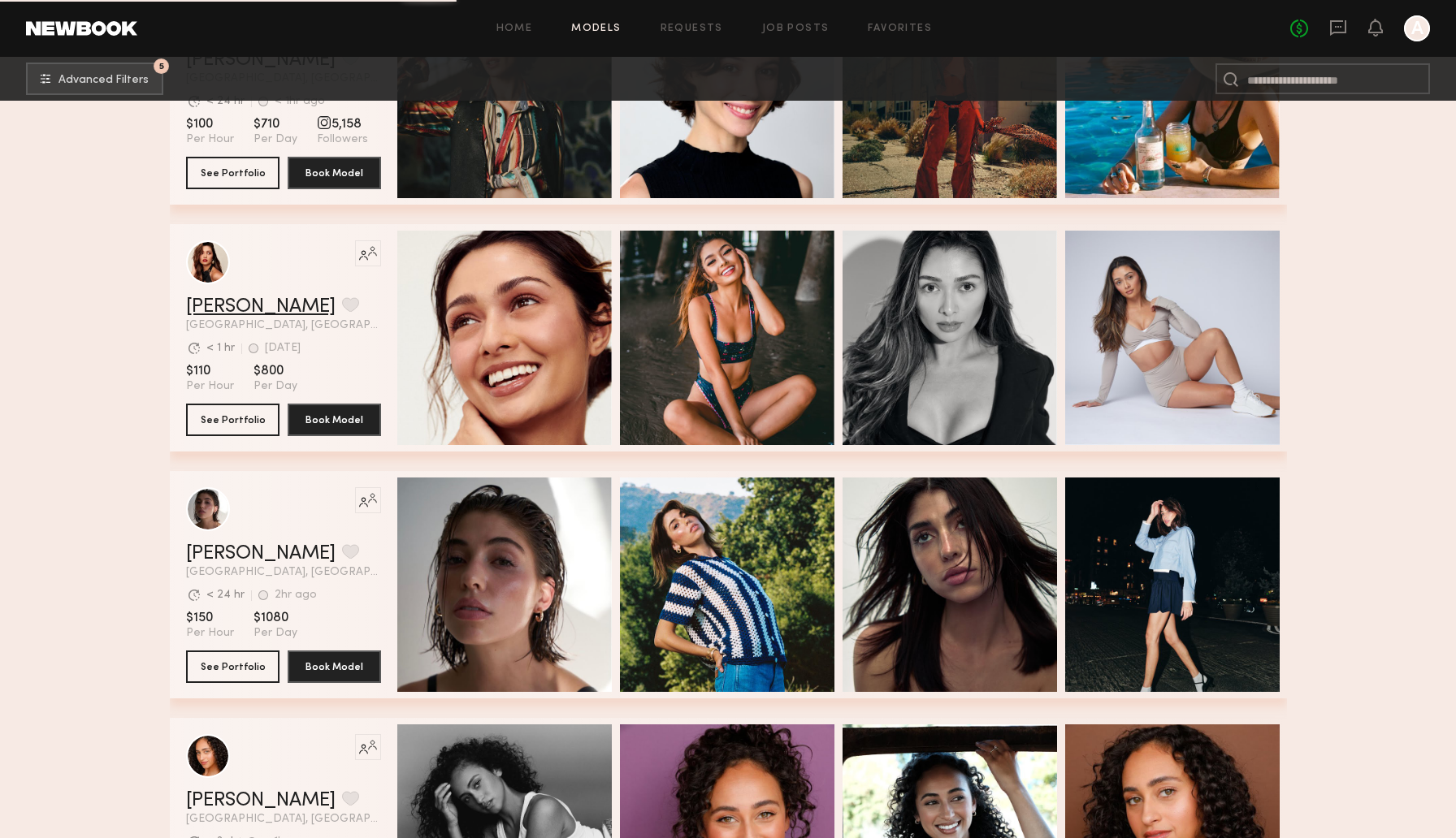
click at [252, 304] on link "Angelica J." at bounding box center [261, 307] width 150 height 19
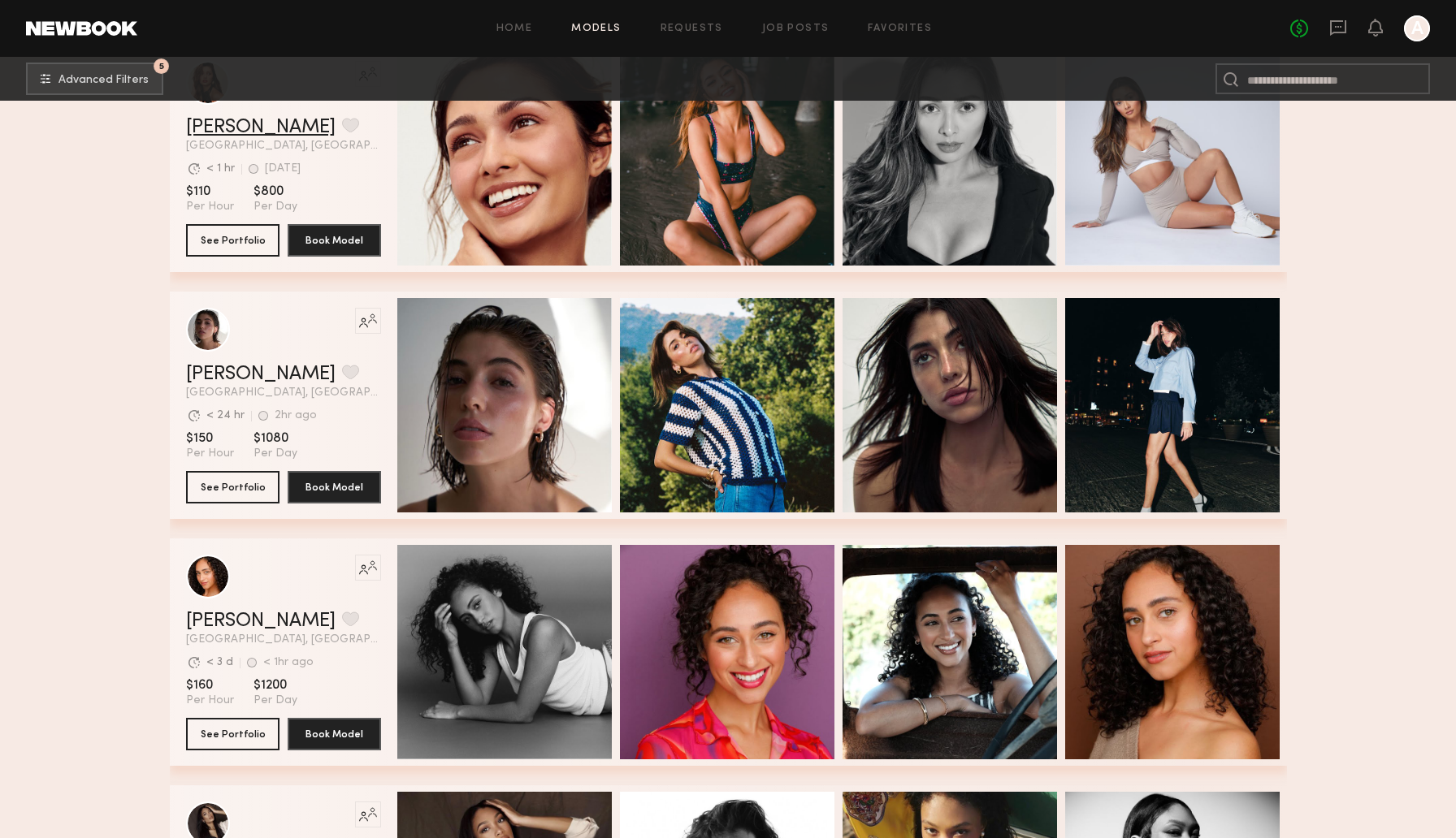
scroll to position [5103, 0]
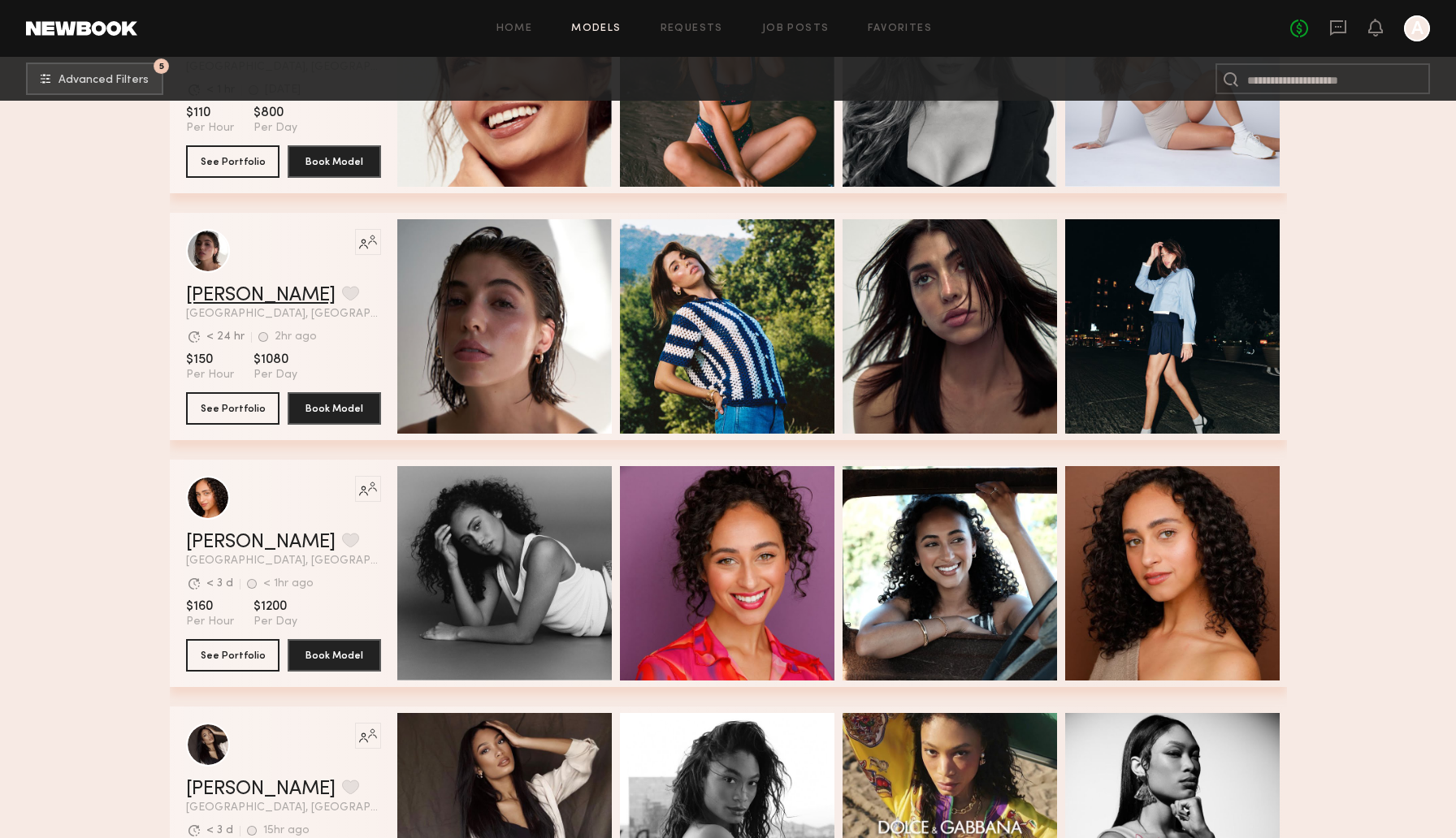
click at [250, 304] on link "Kelsey H." at bounding box center [261, 296] width 150 height 19
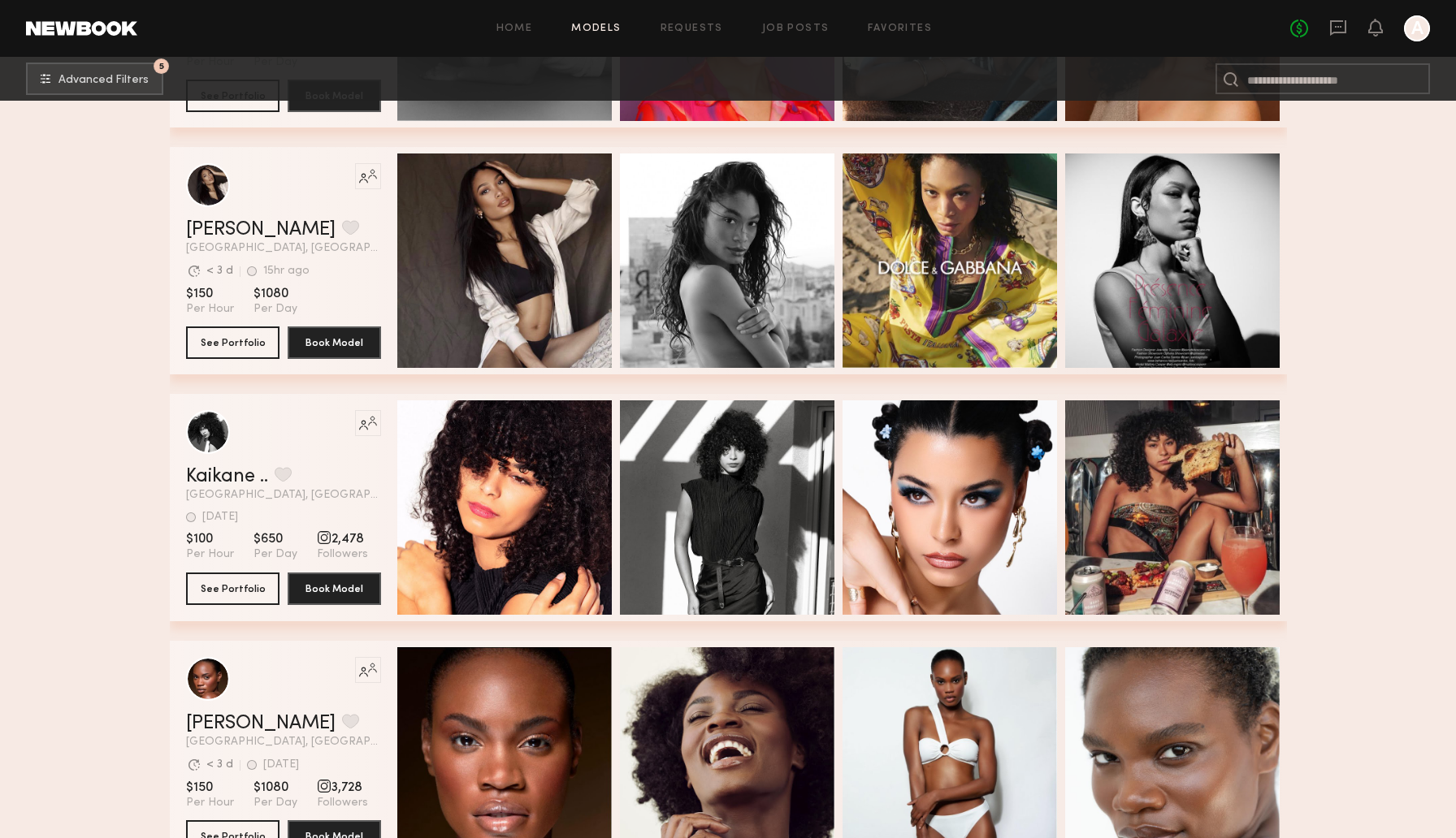
scroll to position [5788, 0]
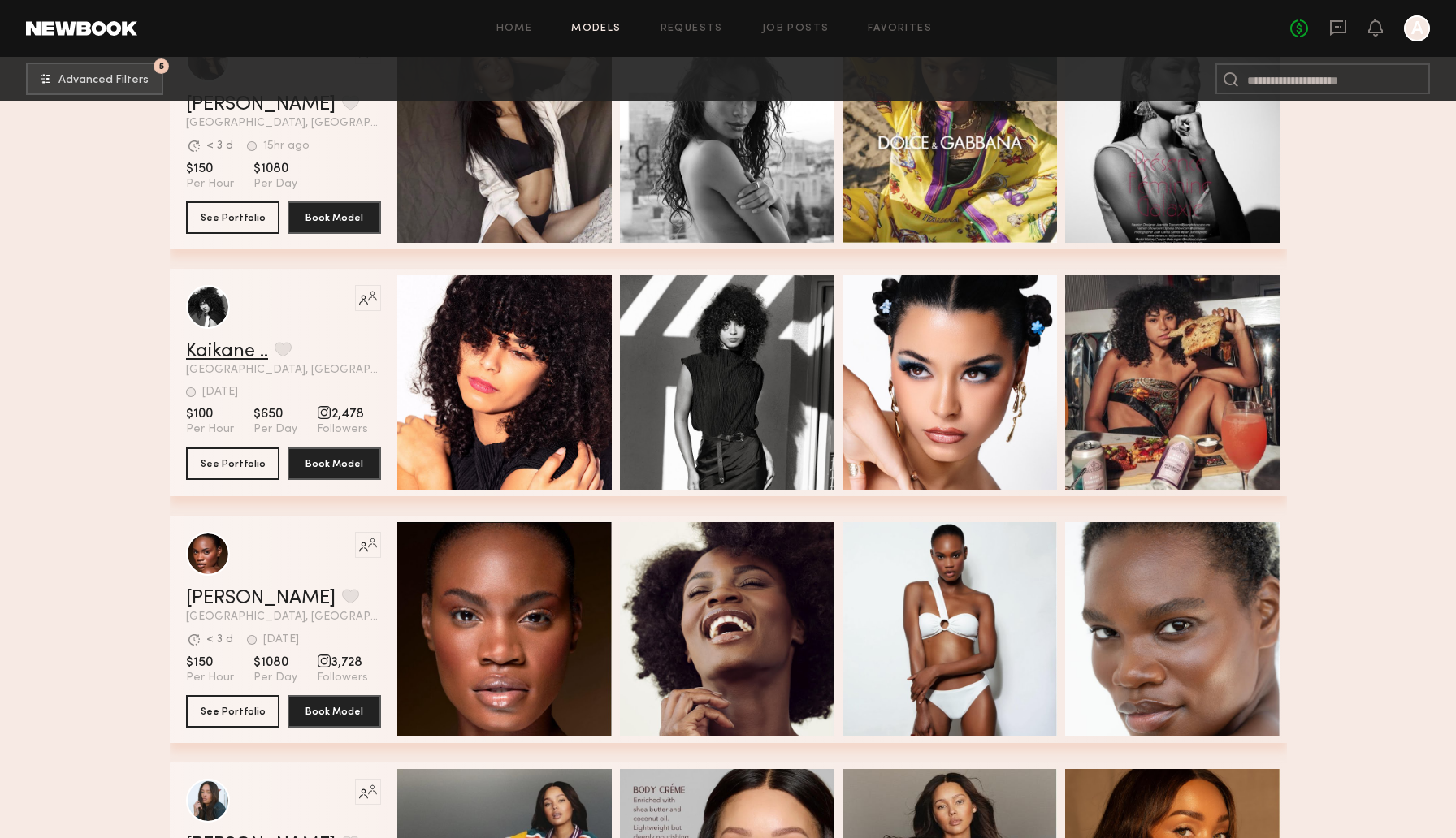
click at [228, 357] on link "Kaikane .." at bounding box center [227, 351] width 82 height 19
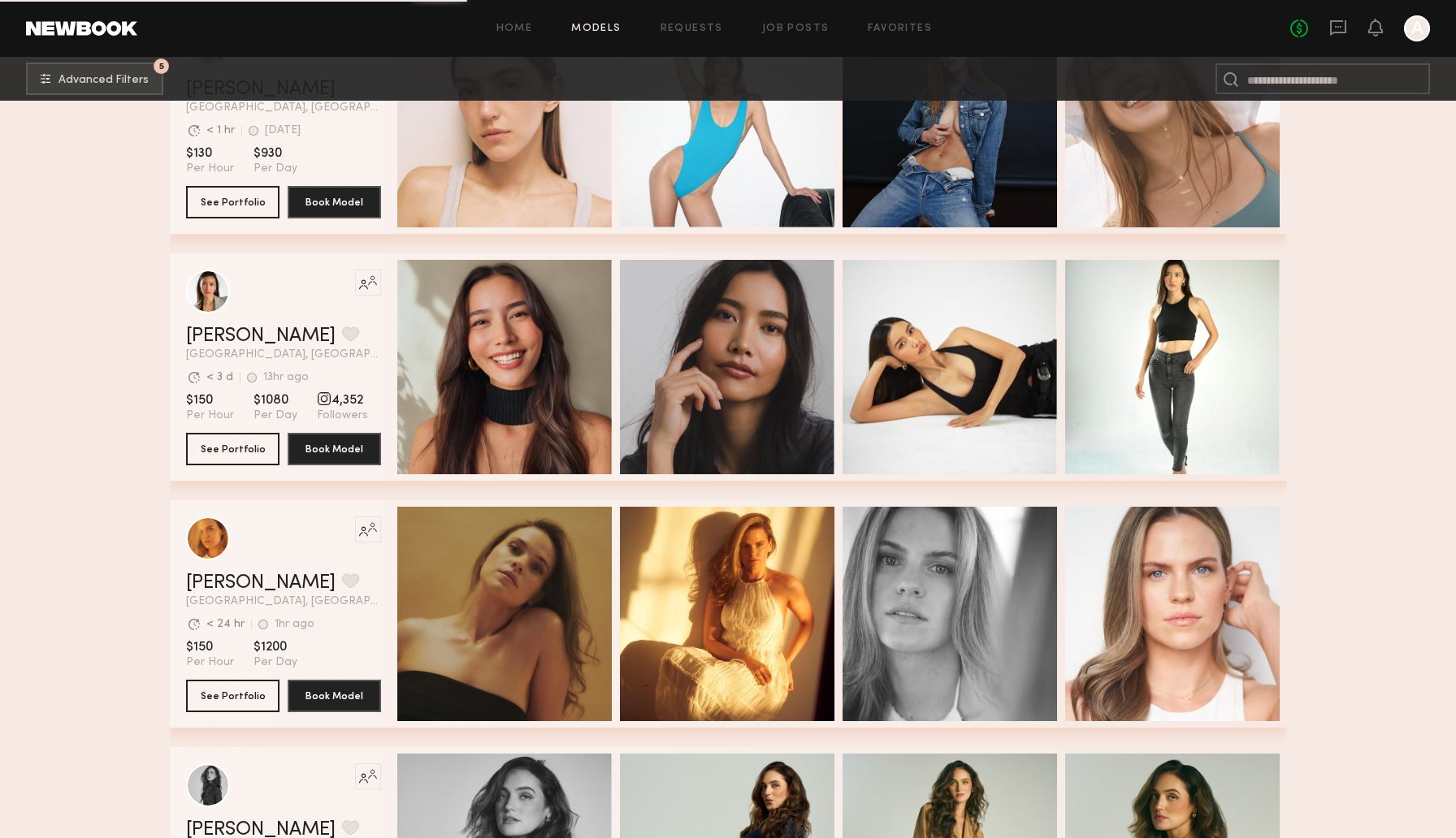
scroll to position [8025, 0]
click at [217, 341] on link "[PERSON_NAME]" at bounding box center [261, 336] width 150 height 19
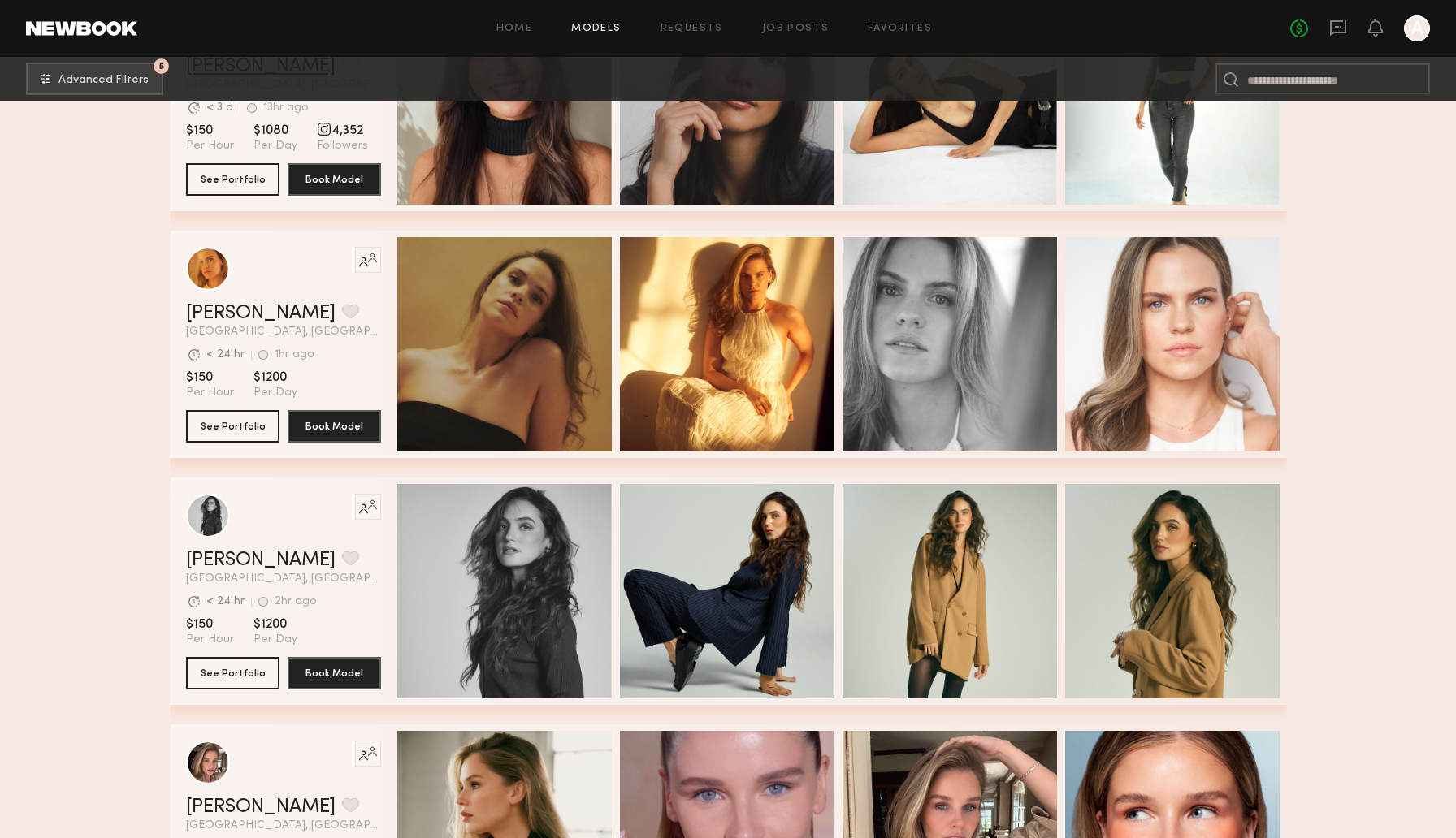
scroll to position [8441, 0]
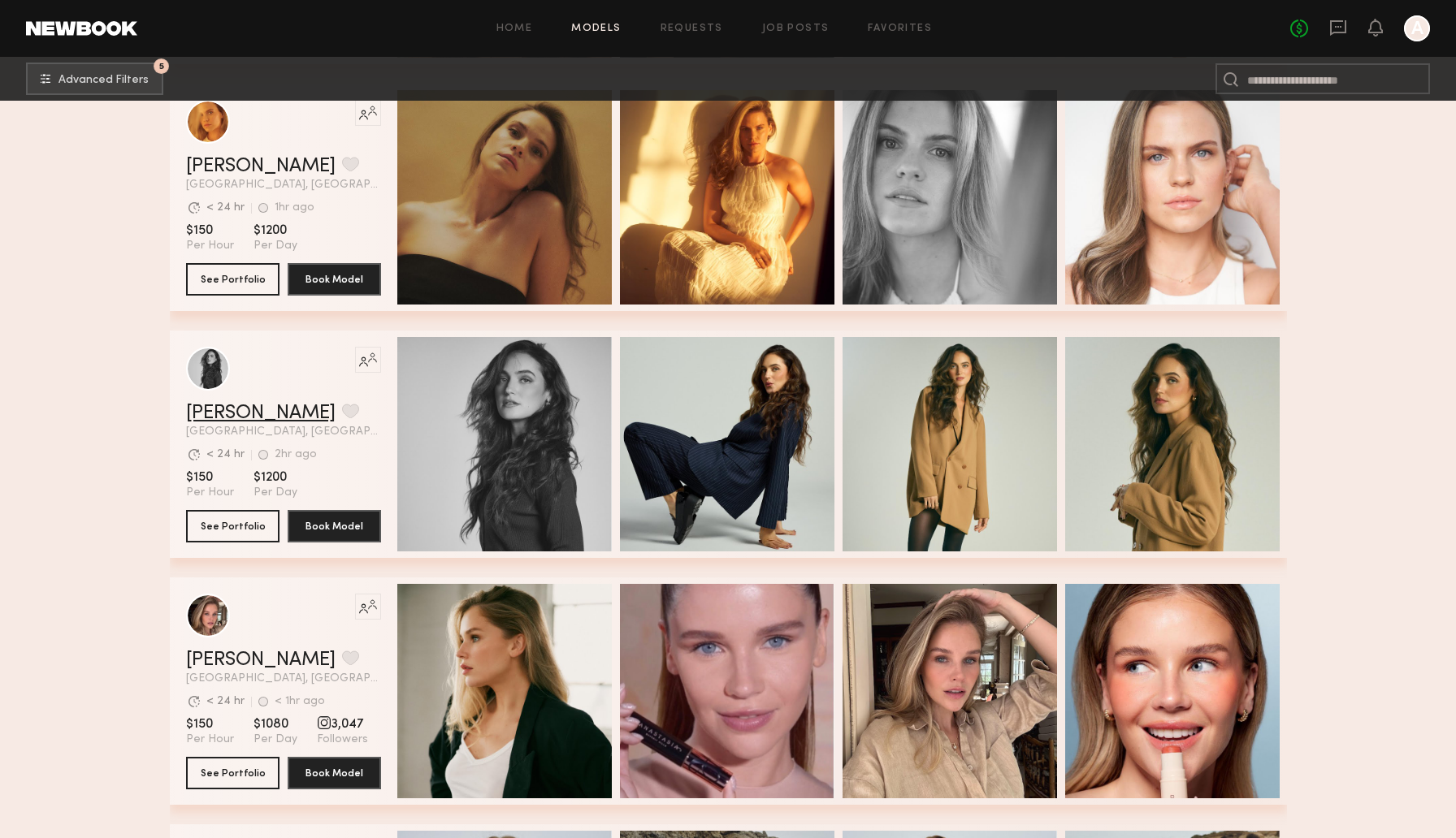
click at [220, 413] on link "Nicole Z." at bounding box center [261, 413] width 150 height 19
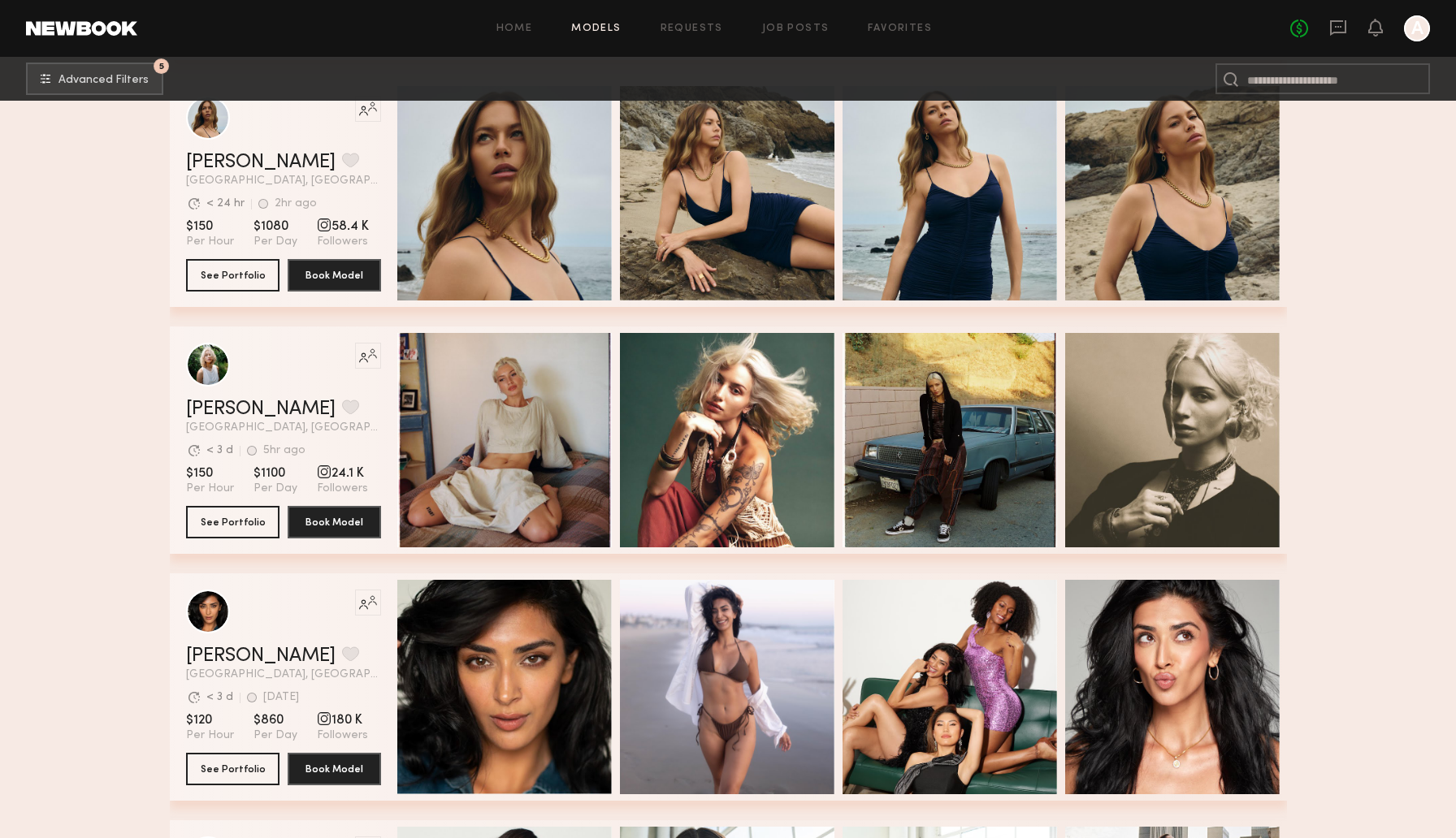
scroll to position [9355, 0]
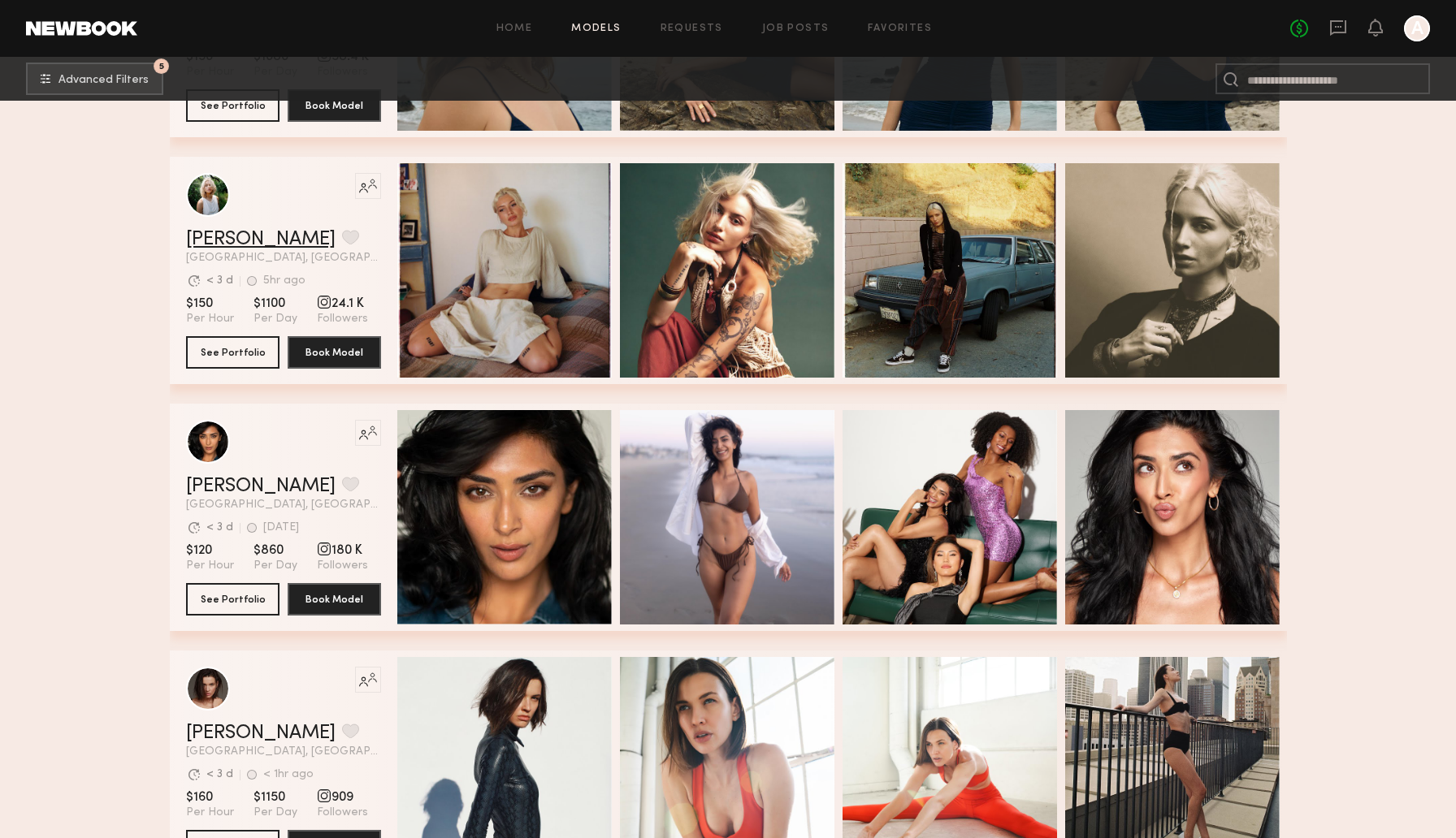
click at [230, 240] on link "Foster M." at bounding box center [261, 239] width 150 height 19
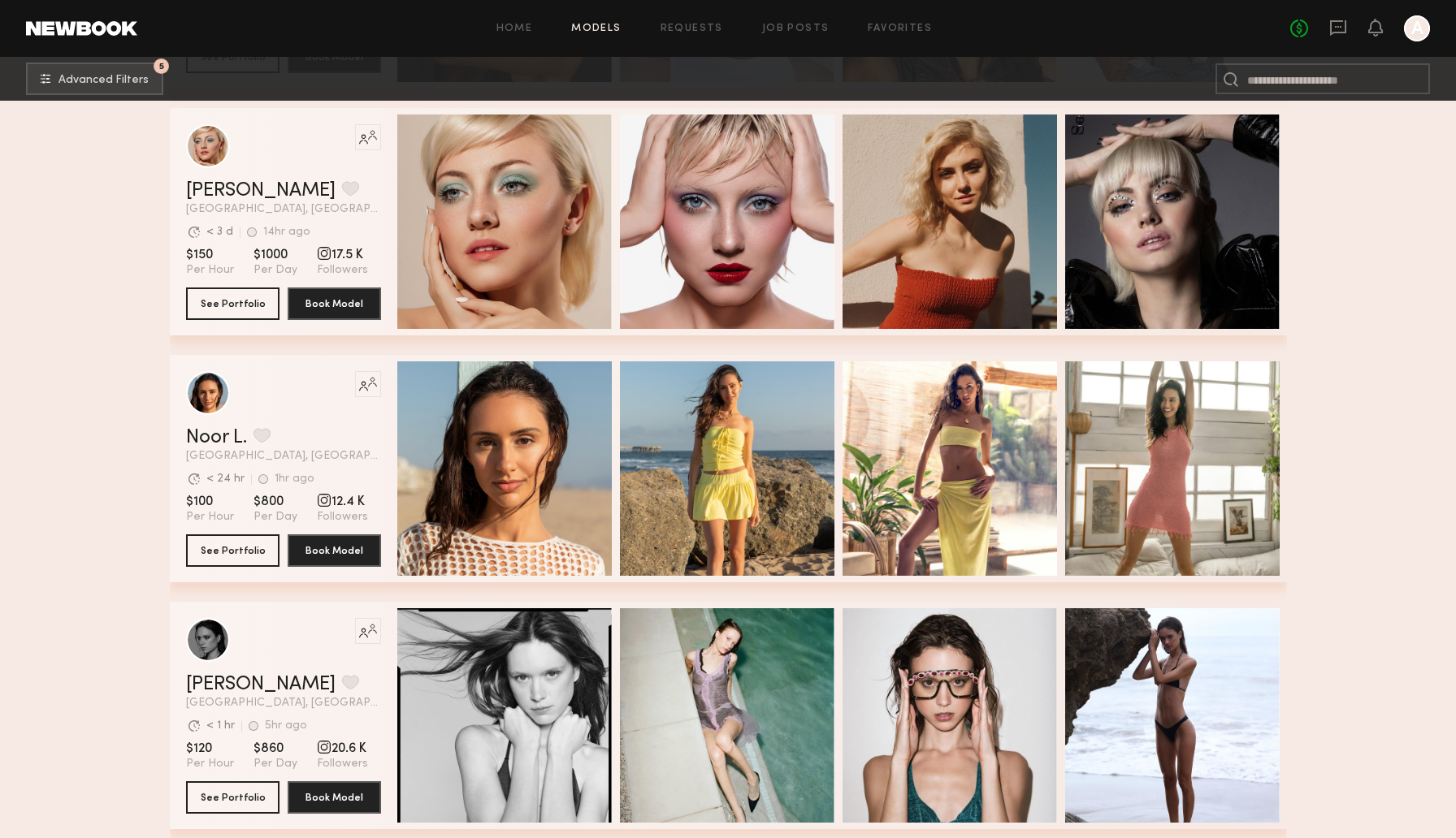
scroll to position [10397, 0]
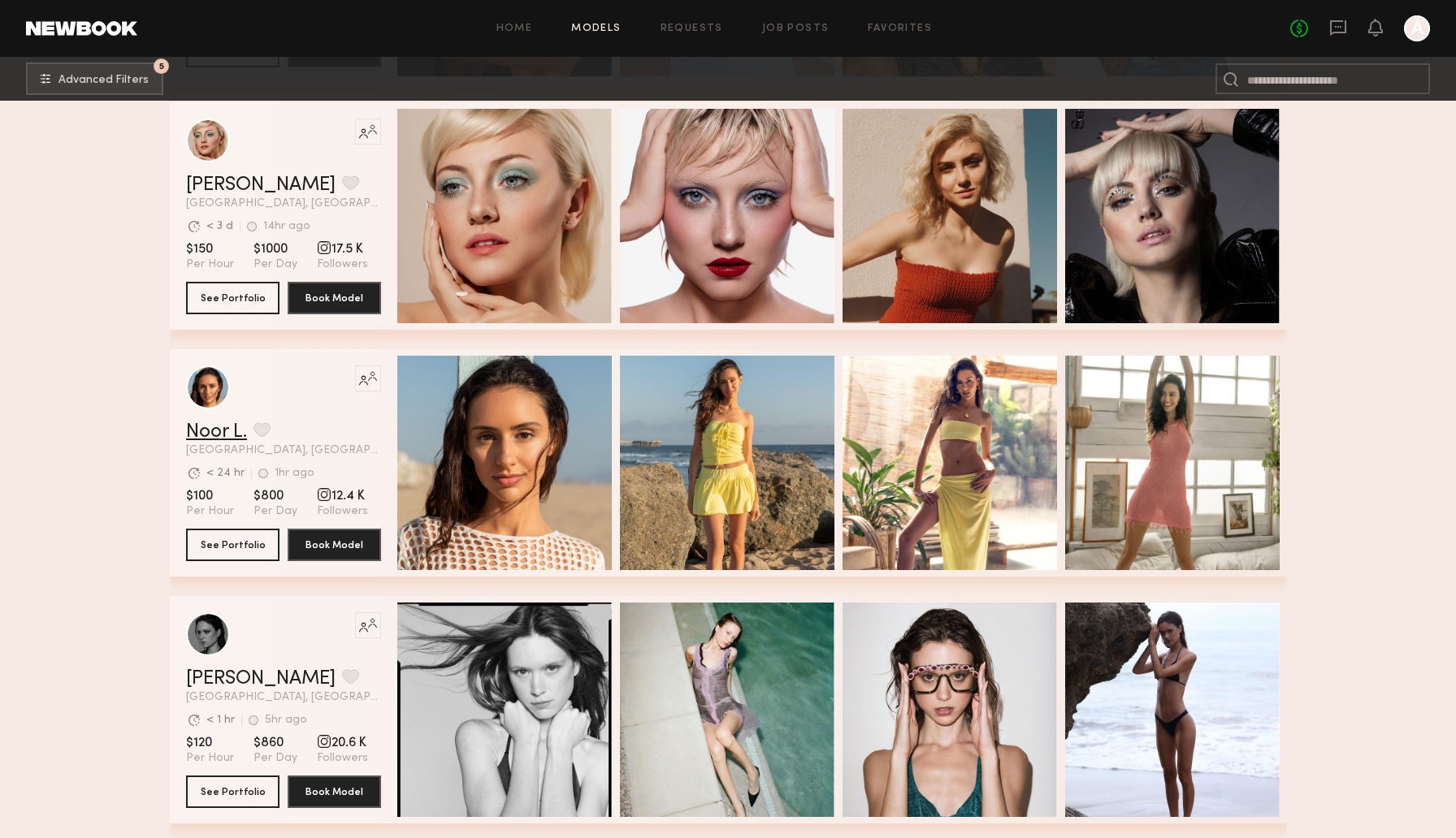
click at [193, 428] on link "Noor L." at bounding box center [217, 432] width 61 height 19
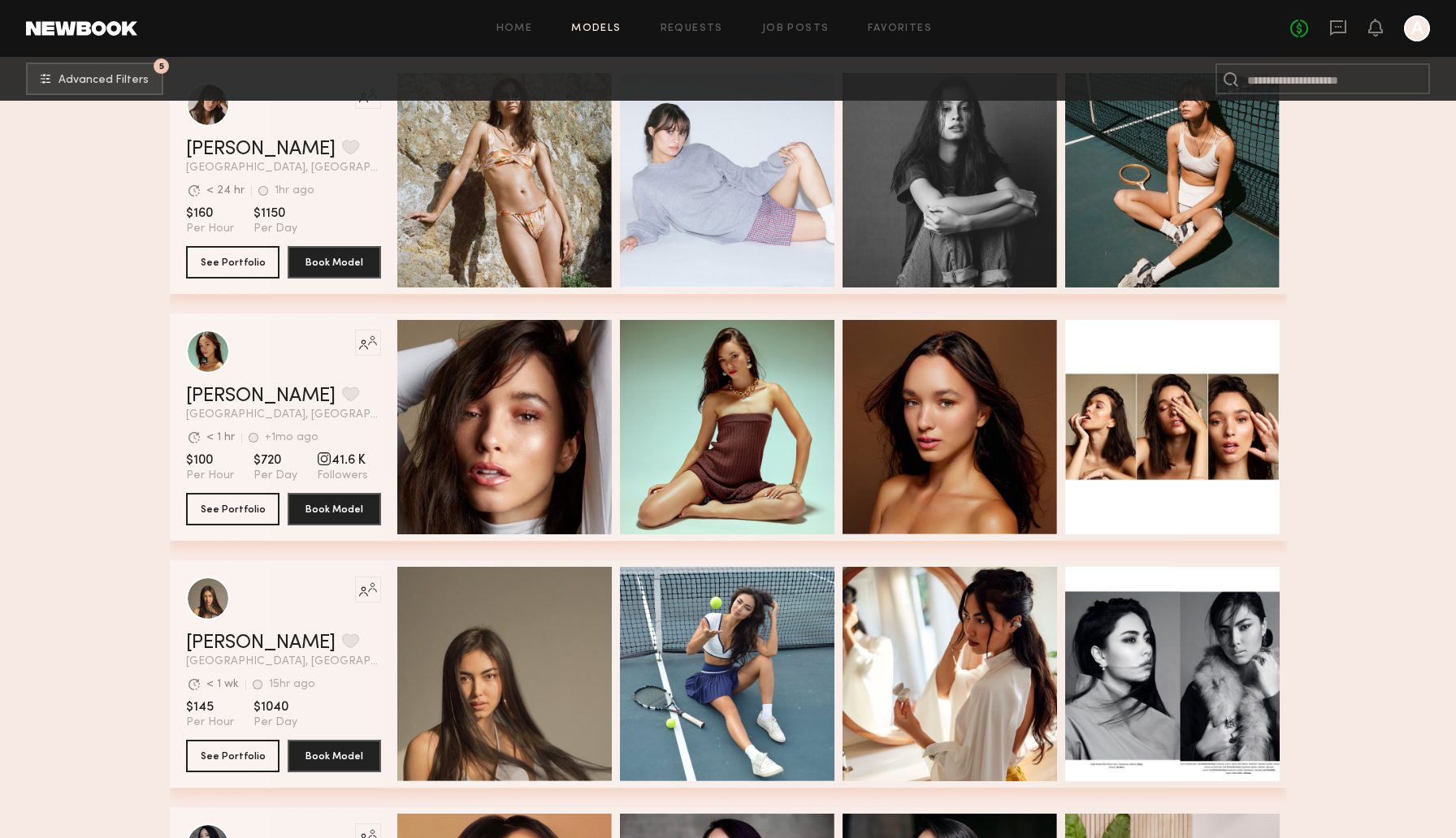
scroll to position [11705, 0]
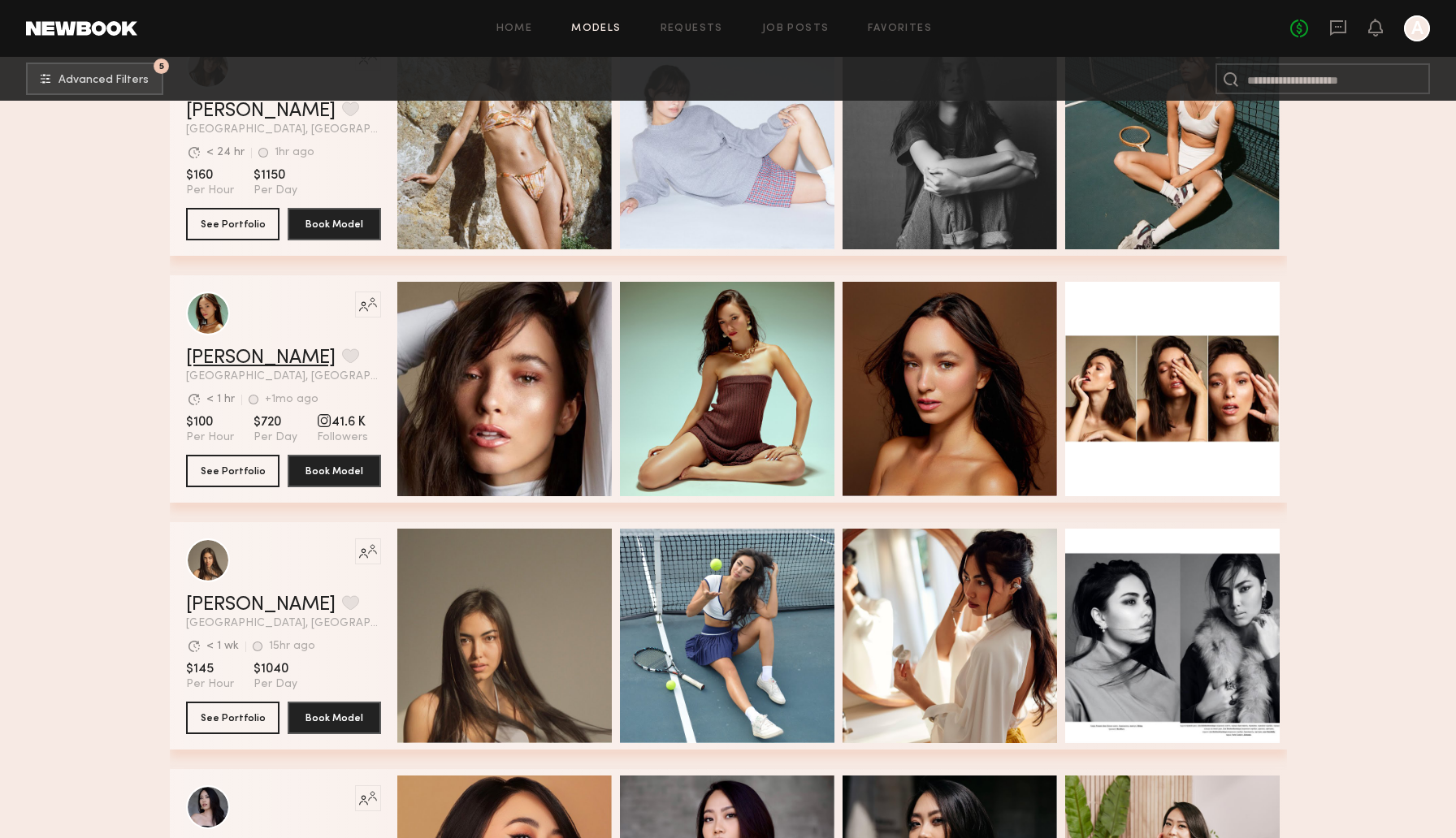
click at [206, 356] on link "Ana J." at bounding box center [261, 358] width 150 height 19
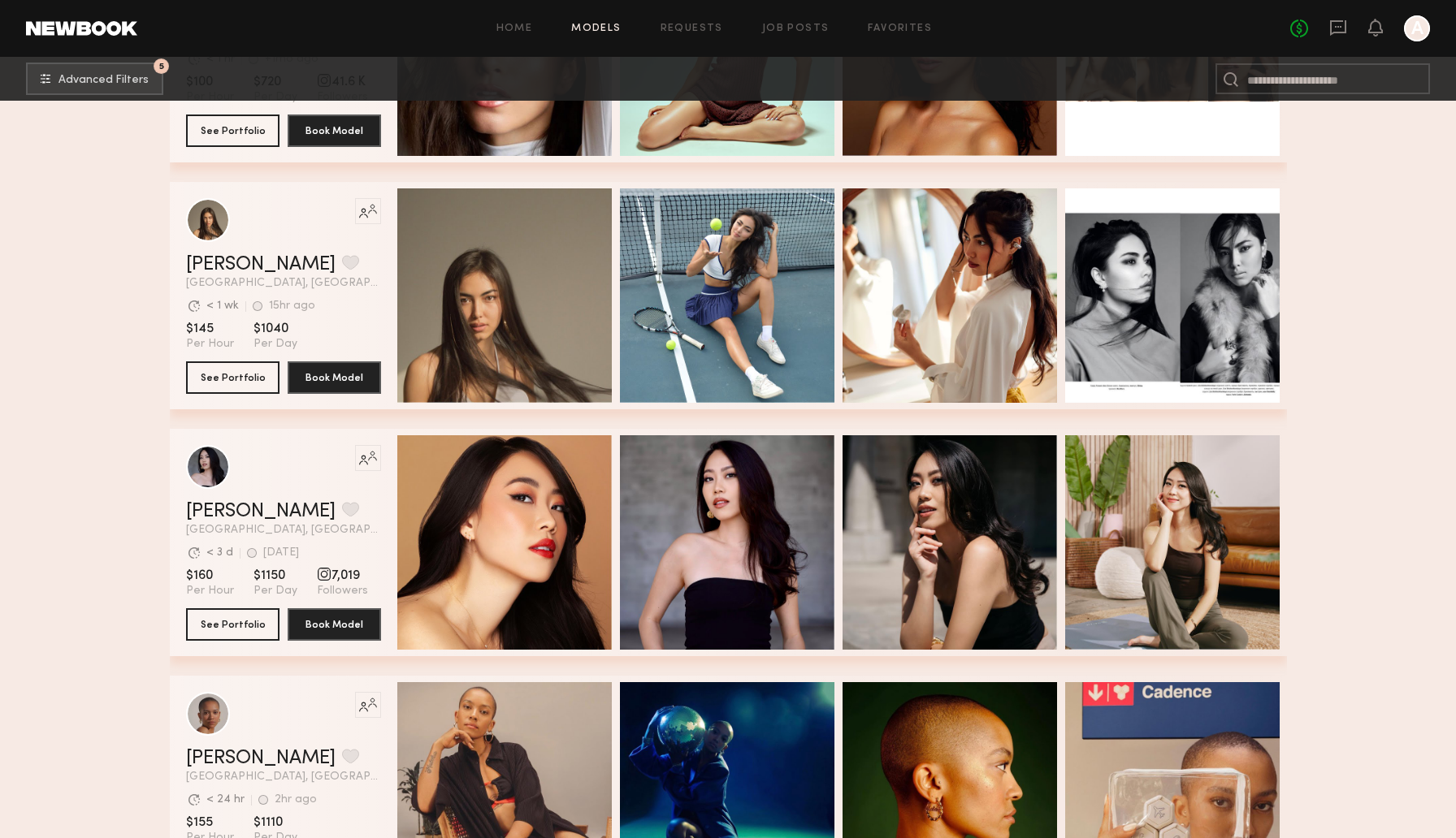
scroll to position [12145, 0]
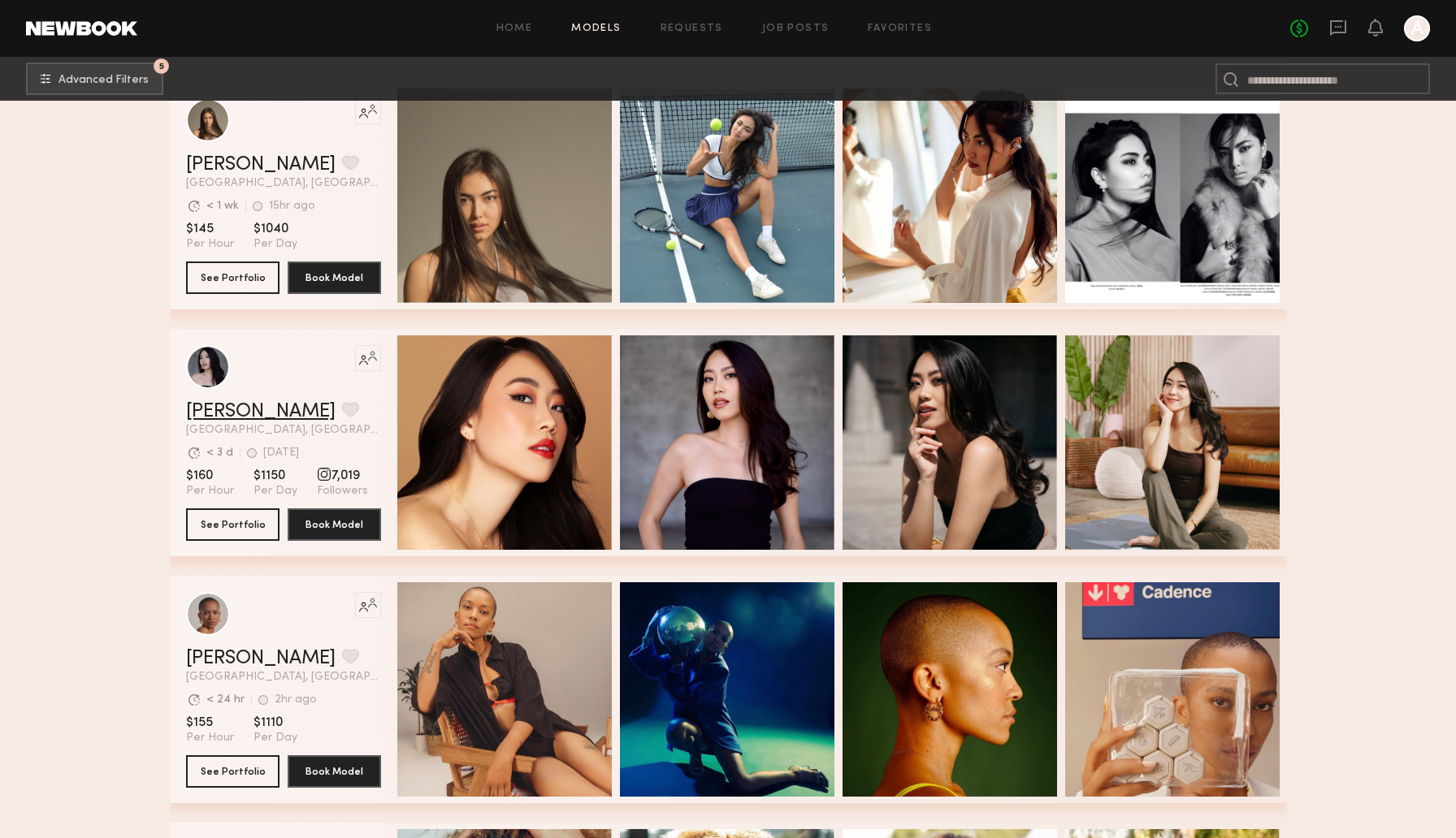
click at [213, 402] on link "Serena X." at bounding box center [261, 411] width 150 height 19
click at [228, 420] on link "Serena X." at bounding box center [261, 411] width 150 height 19
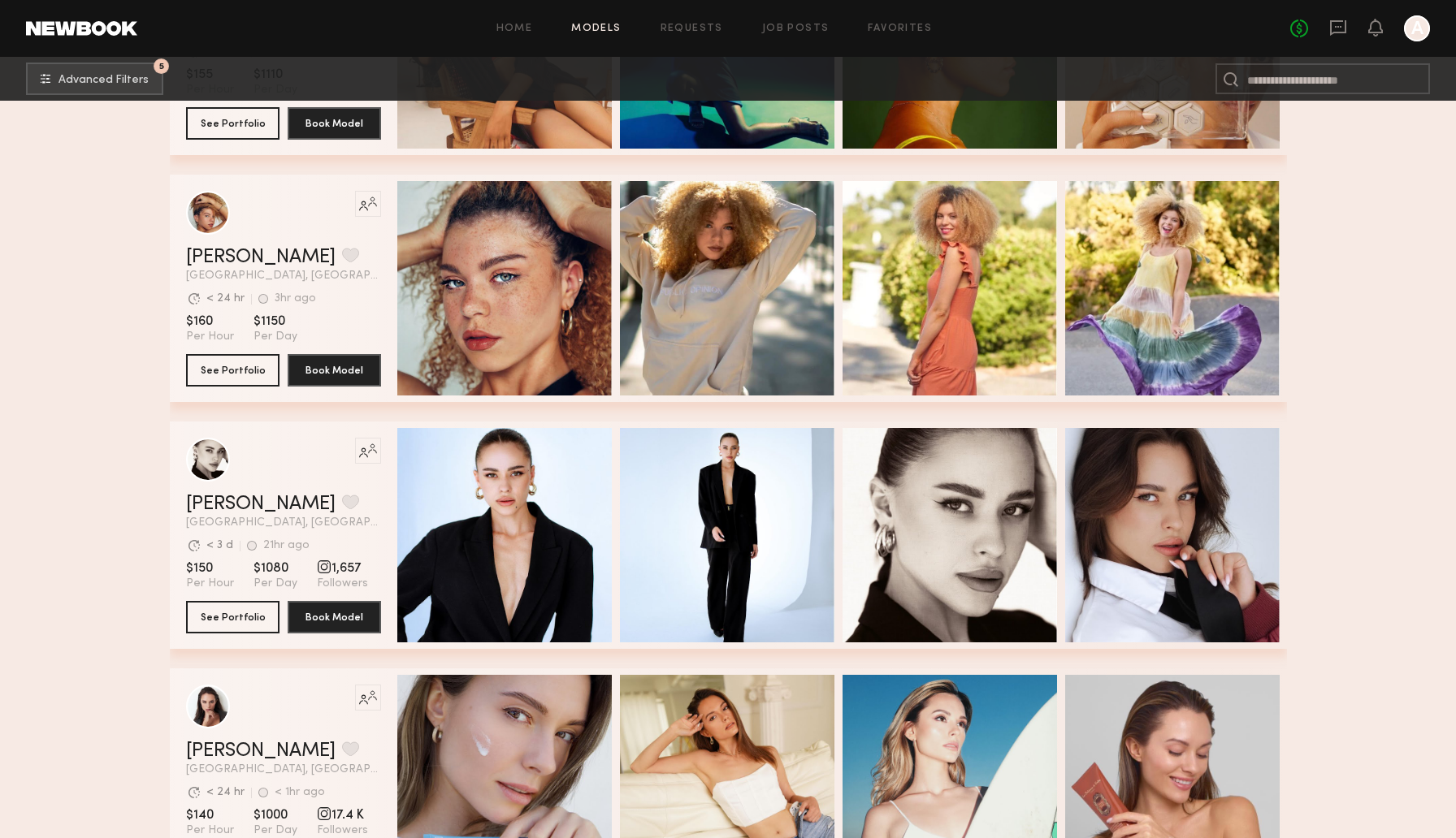
scroll to position [12828, 0]
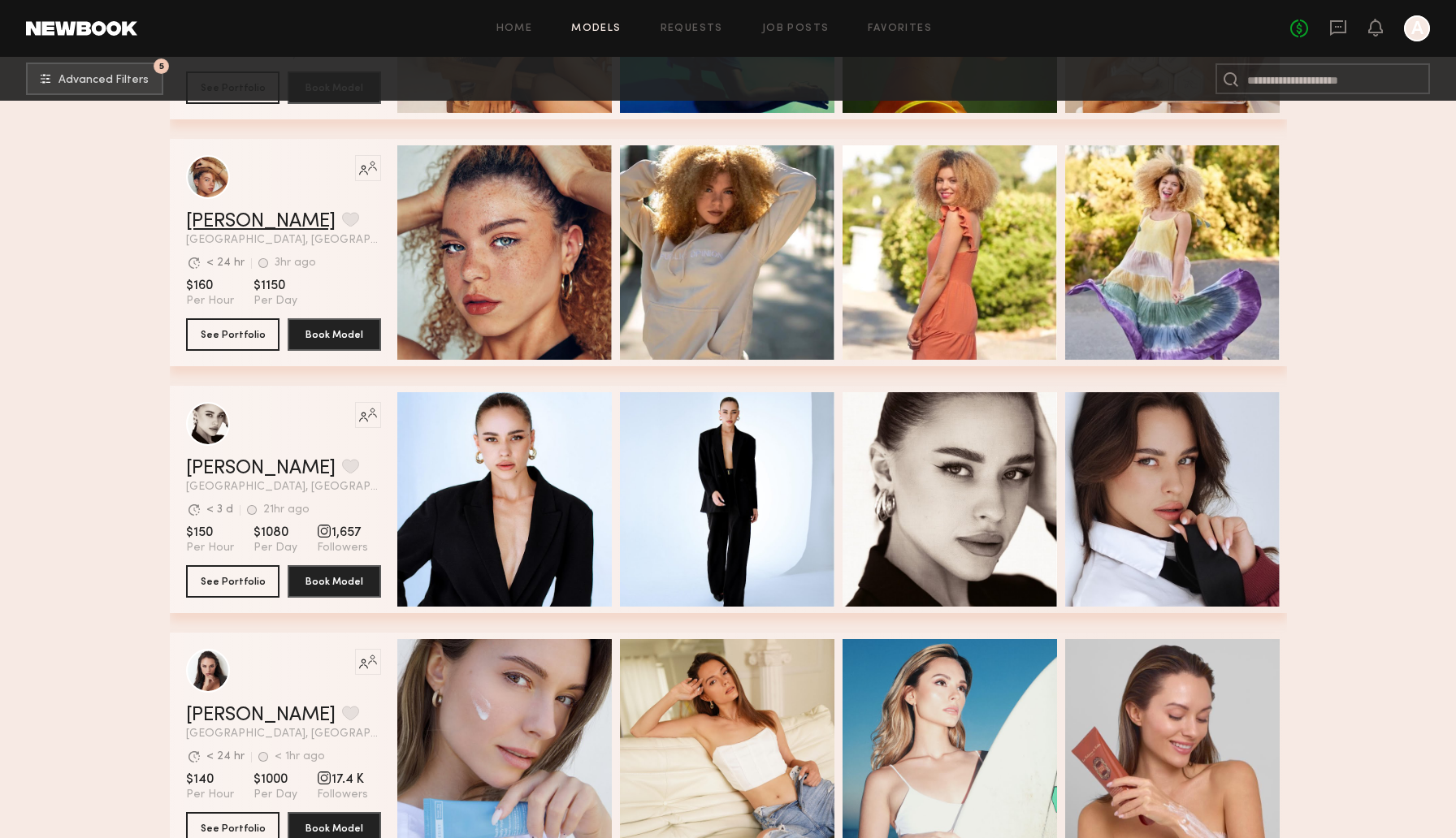
click at [209, 223] on link "Alyssa A." at bounding box center [261, 222] width 150 height 19
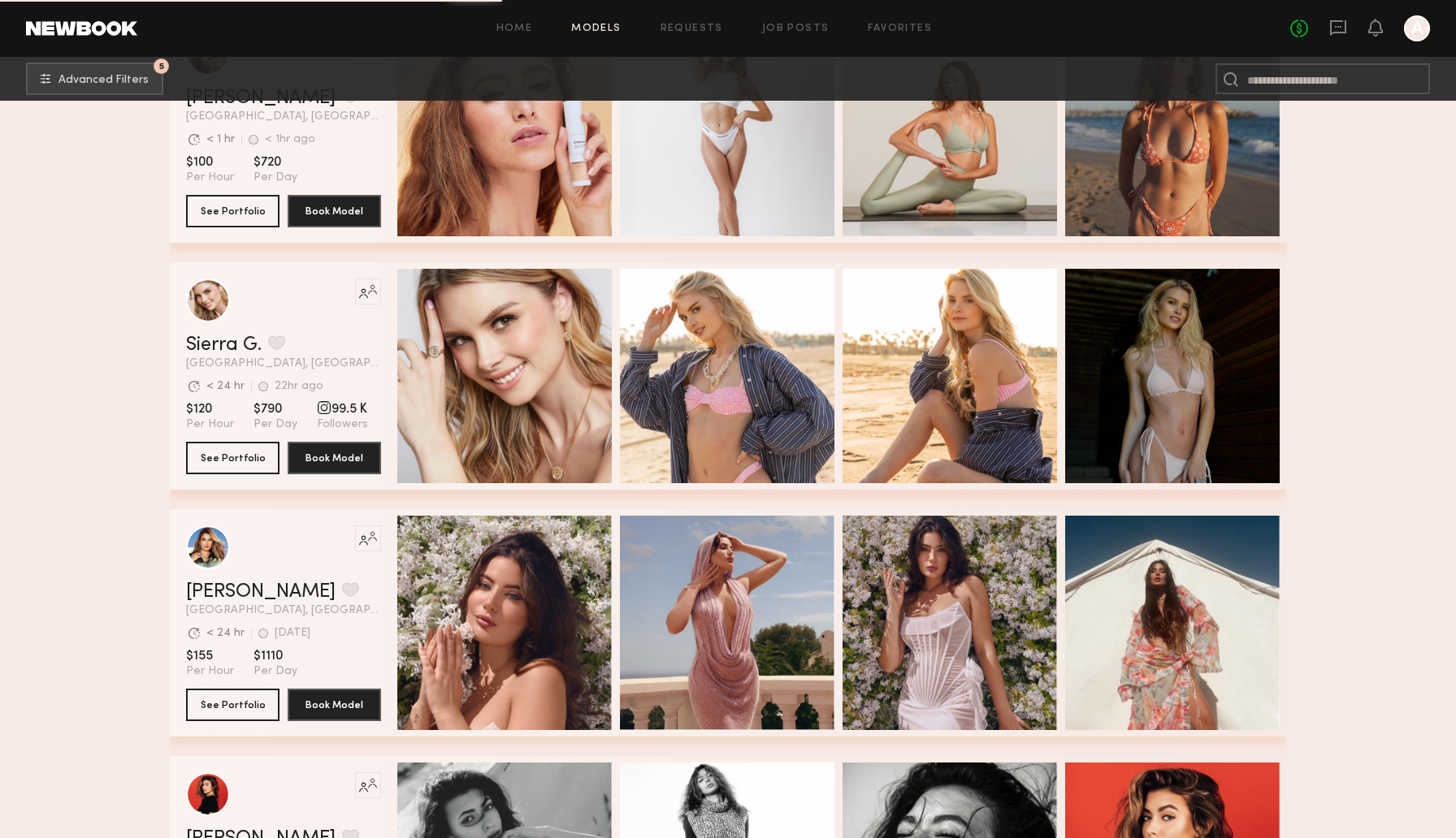
scroll to position [13736, 0]
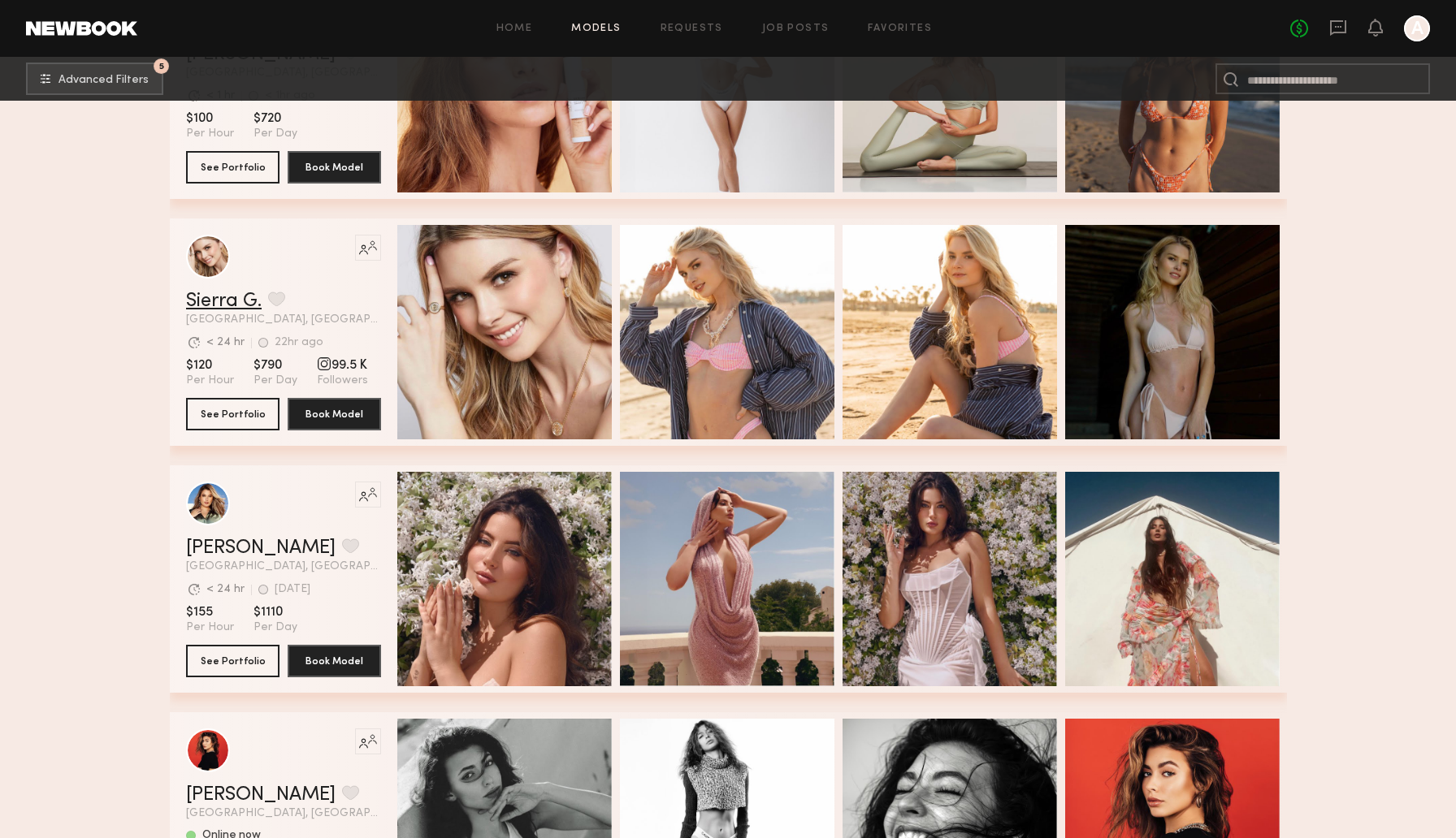
click at [237, 298] on link "Sierra G." at bounding box center [224, 301] width 76 height 19
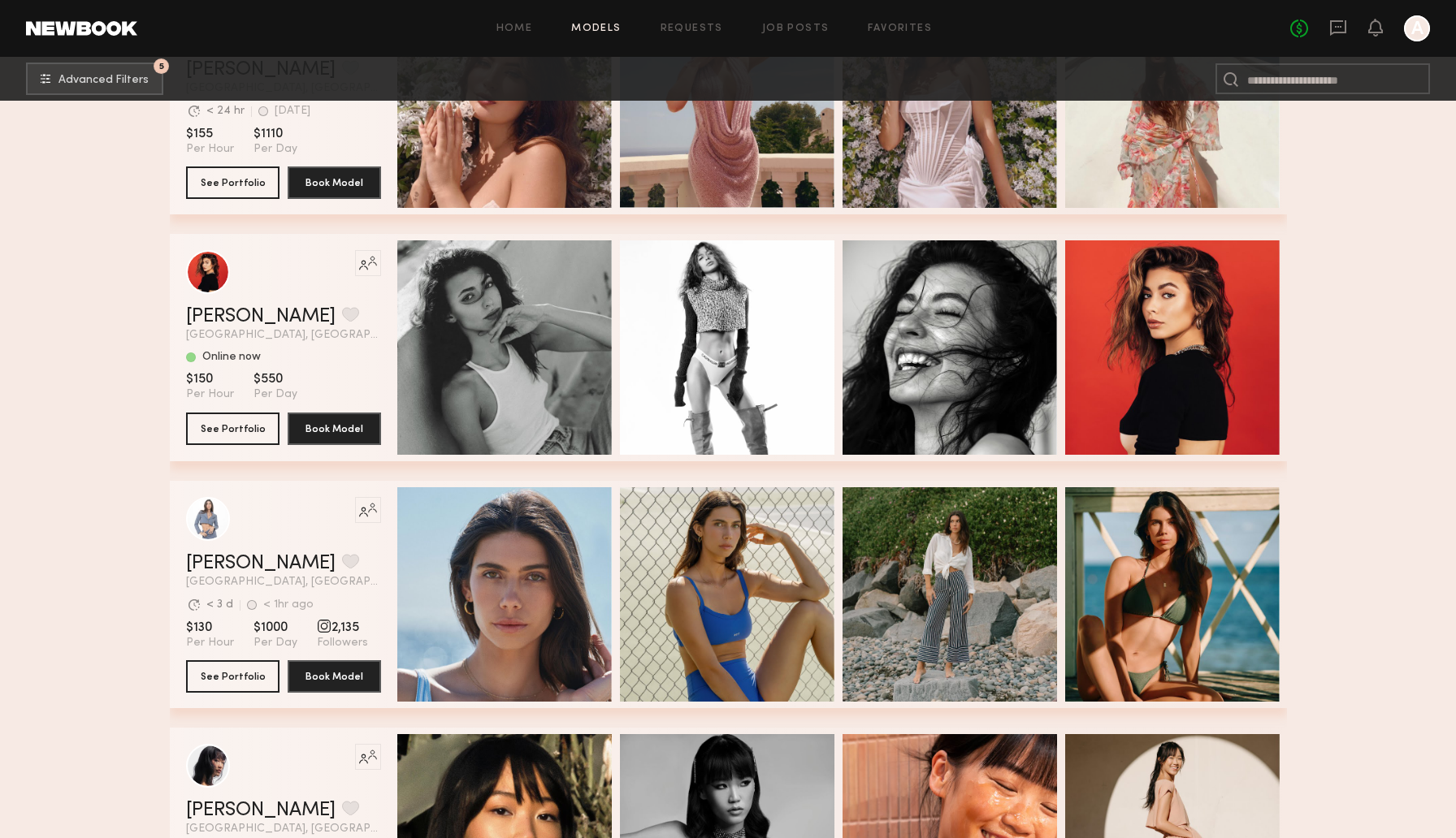
scroll to position [14236, 0]
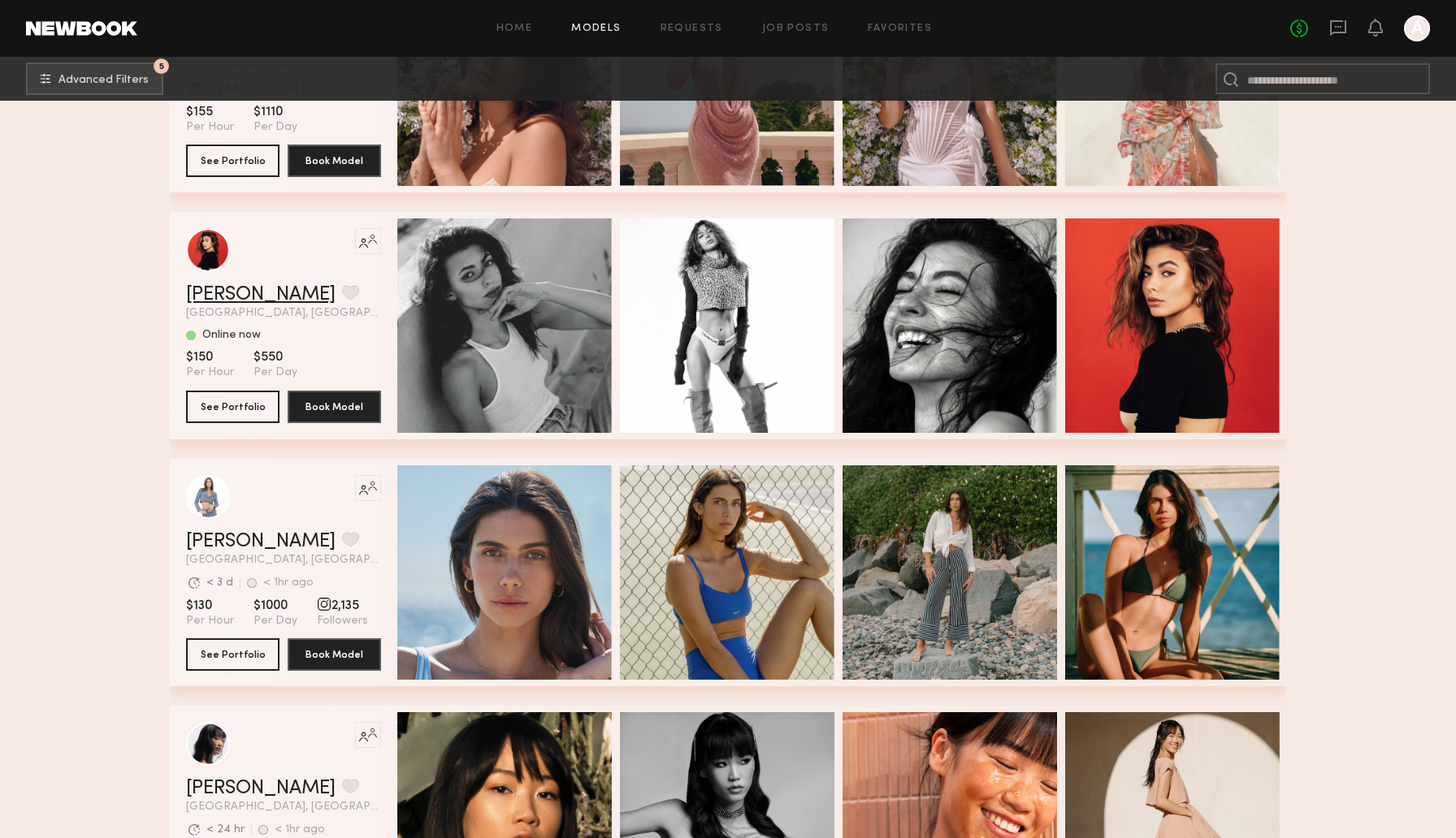
click at [235, 300] on link "Isabella C." at bounding box center [261, 295] width 150 height 19
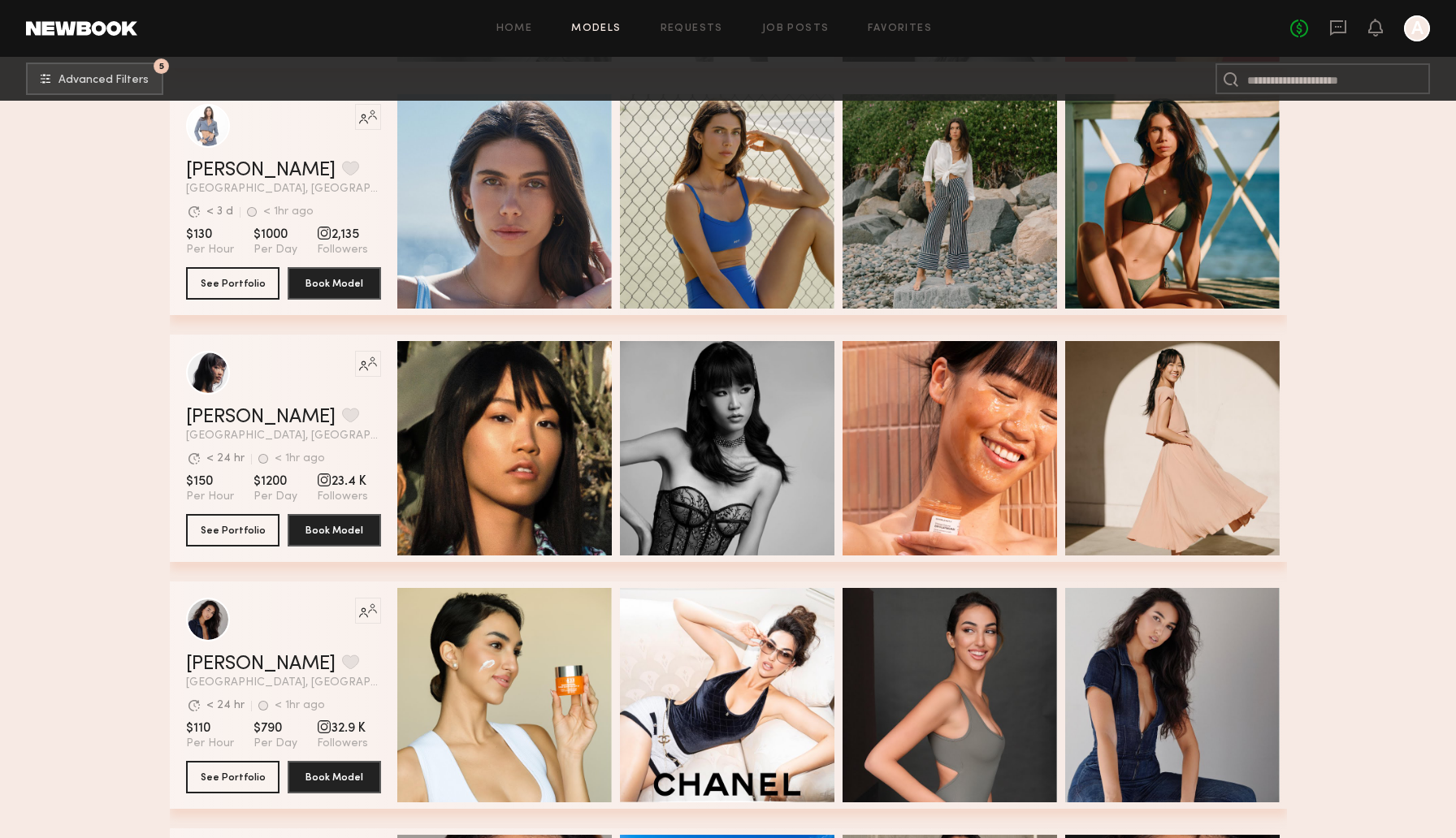
scroll to position [14687, 0]
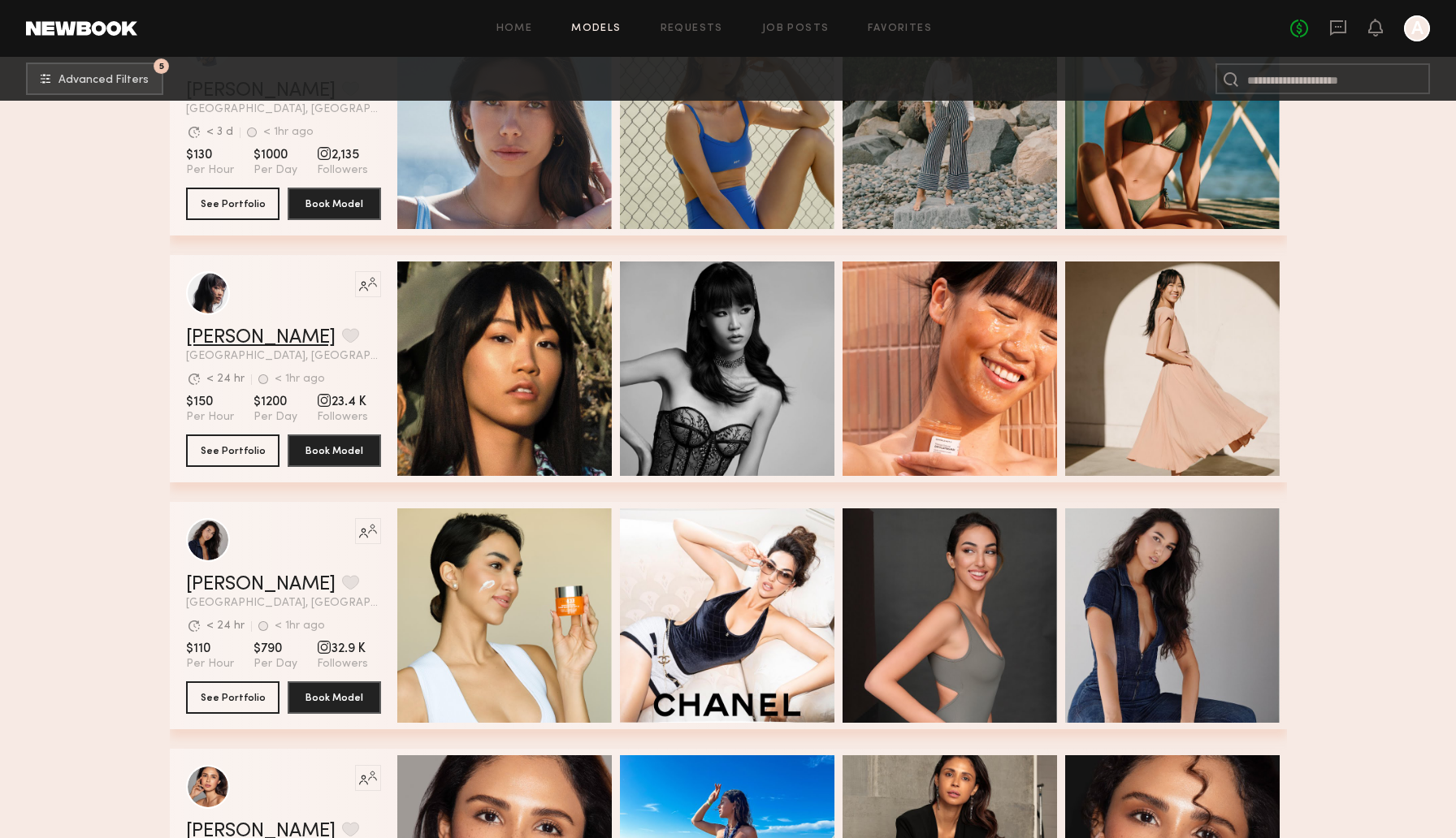
click at [214, 346] on link "Aileen C." at bounding box center [261, 337] width 150 height 19
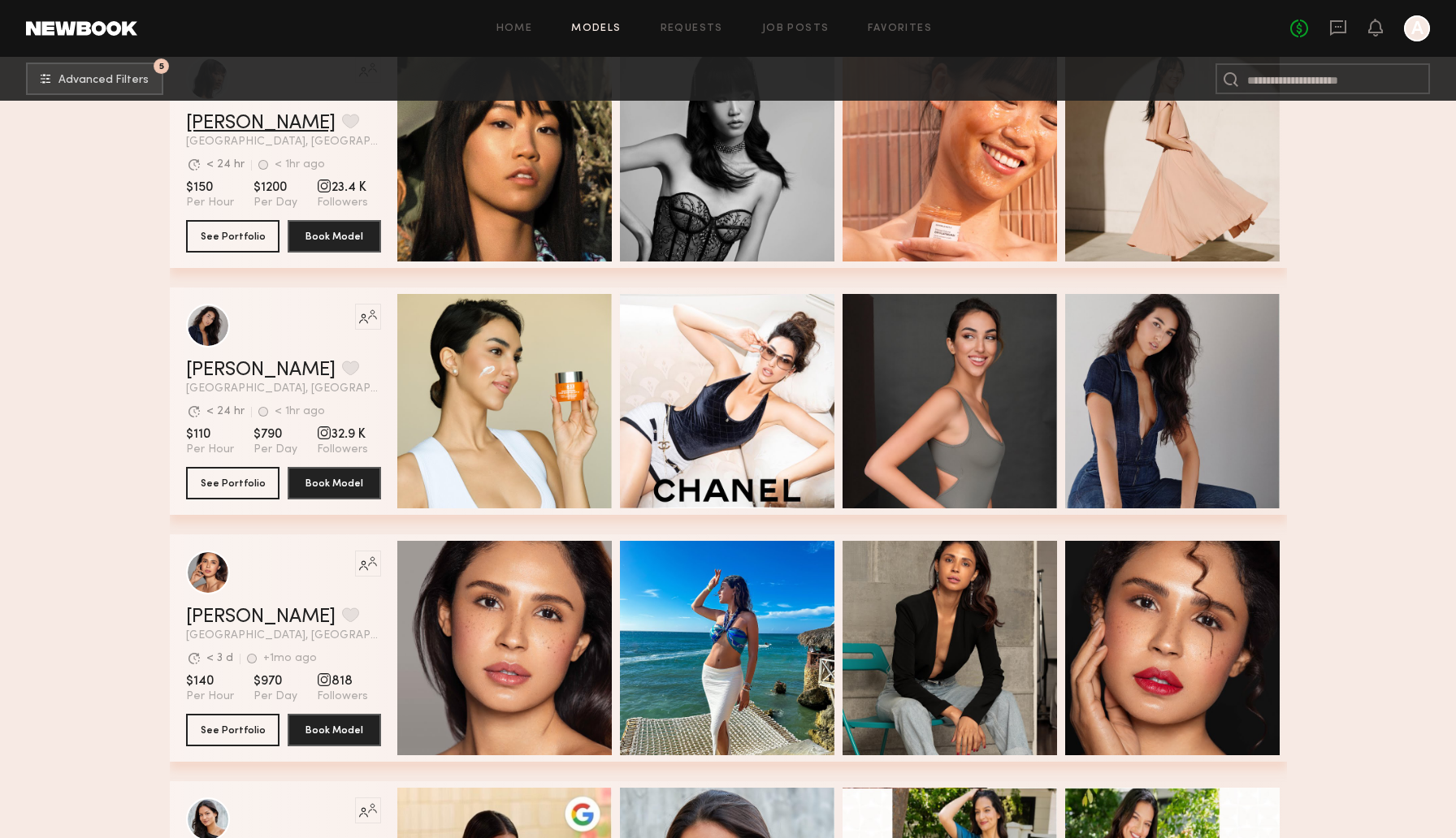
scroll to position [14938, 0]
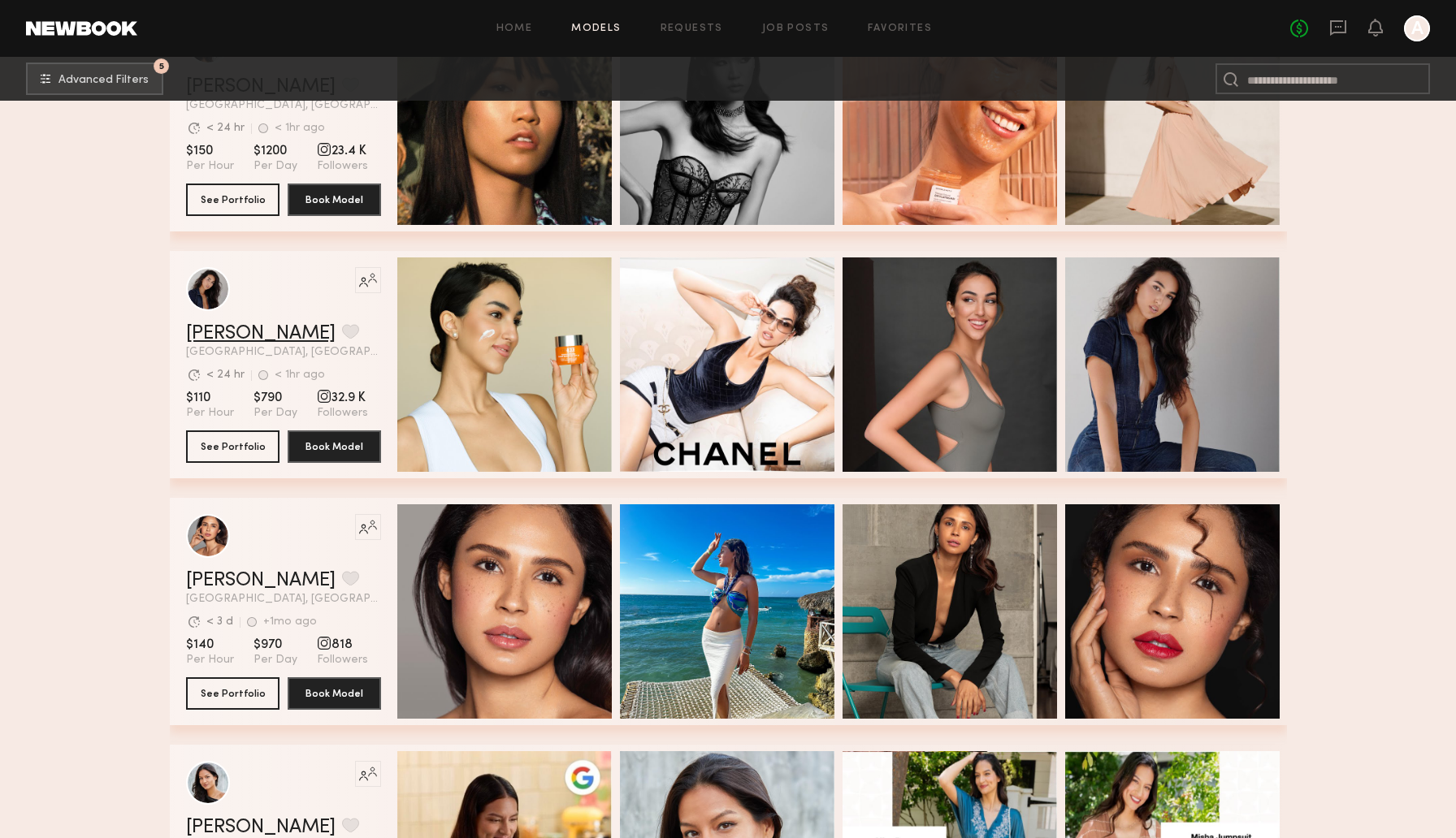
click at [207, 332] on link "Nina S." at bounding box center [261, 334] width 150 height 19
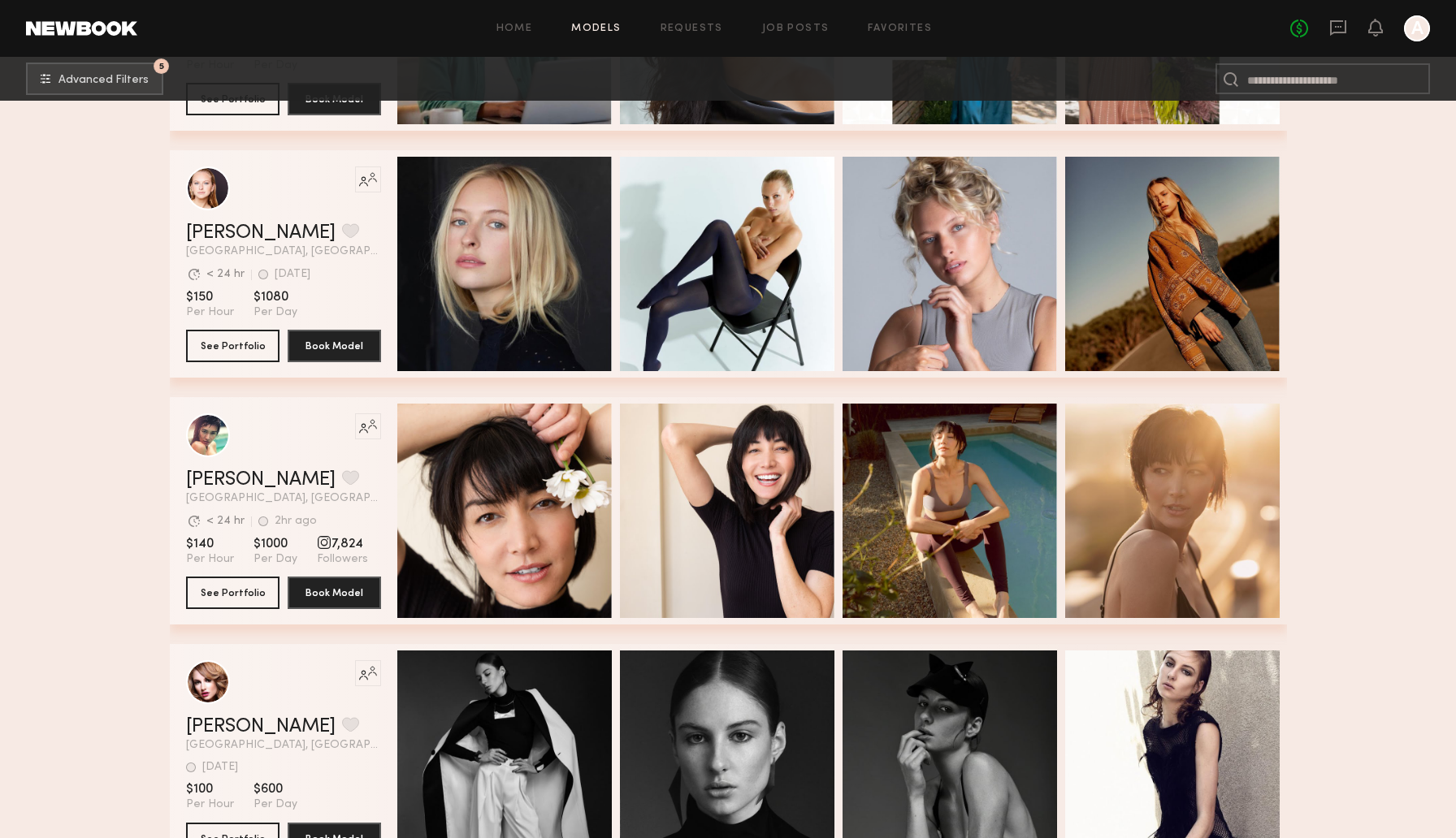
scroll to position [15902, 0]
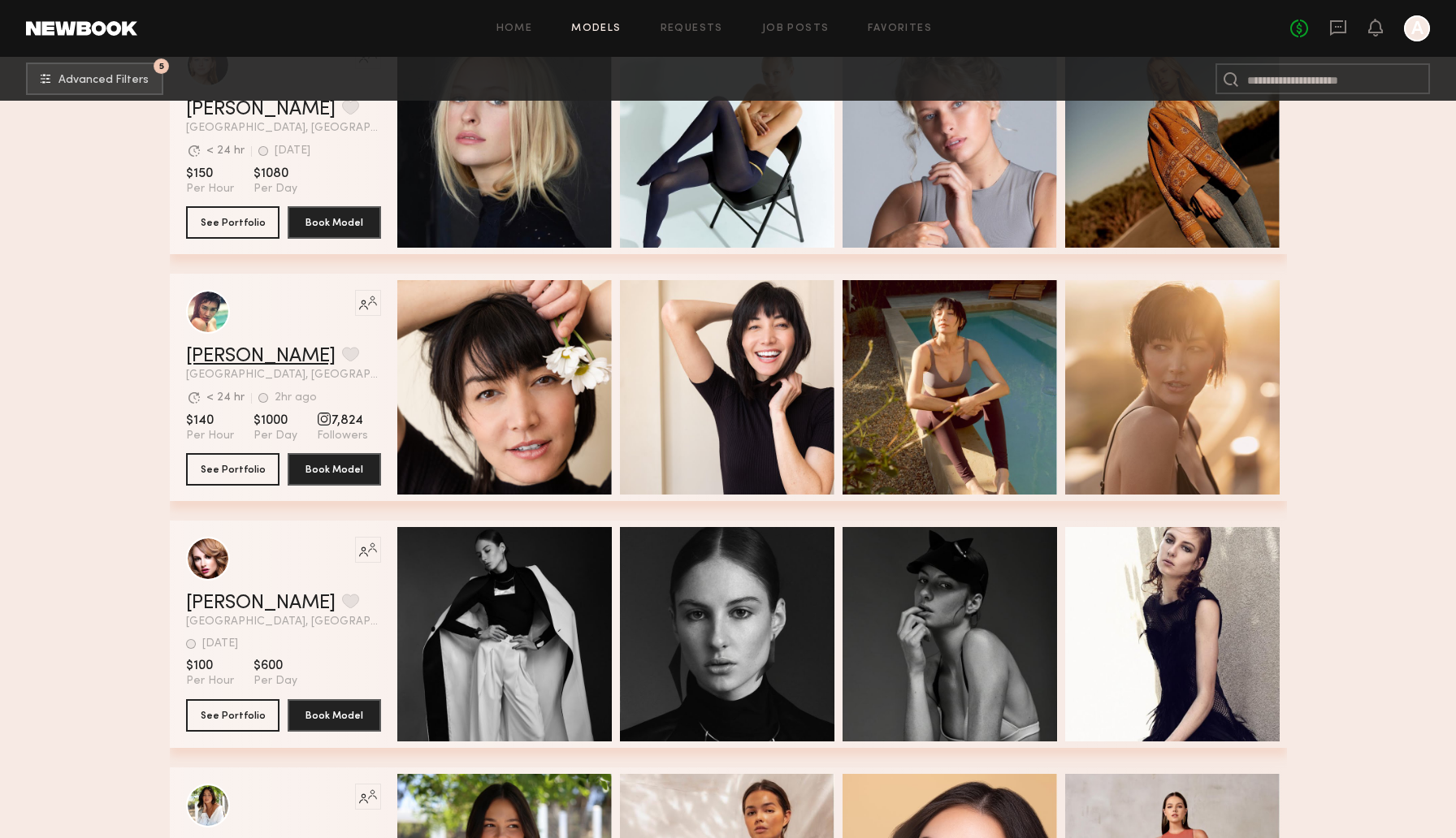
click at [238, 350] on link "Monique B." at bounding box center [261, 356] width 150 height 19
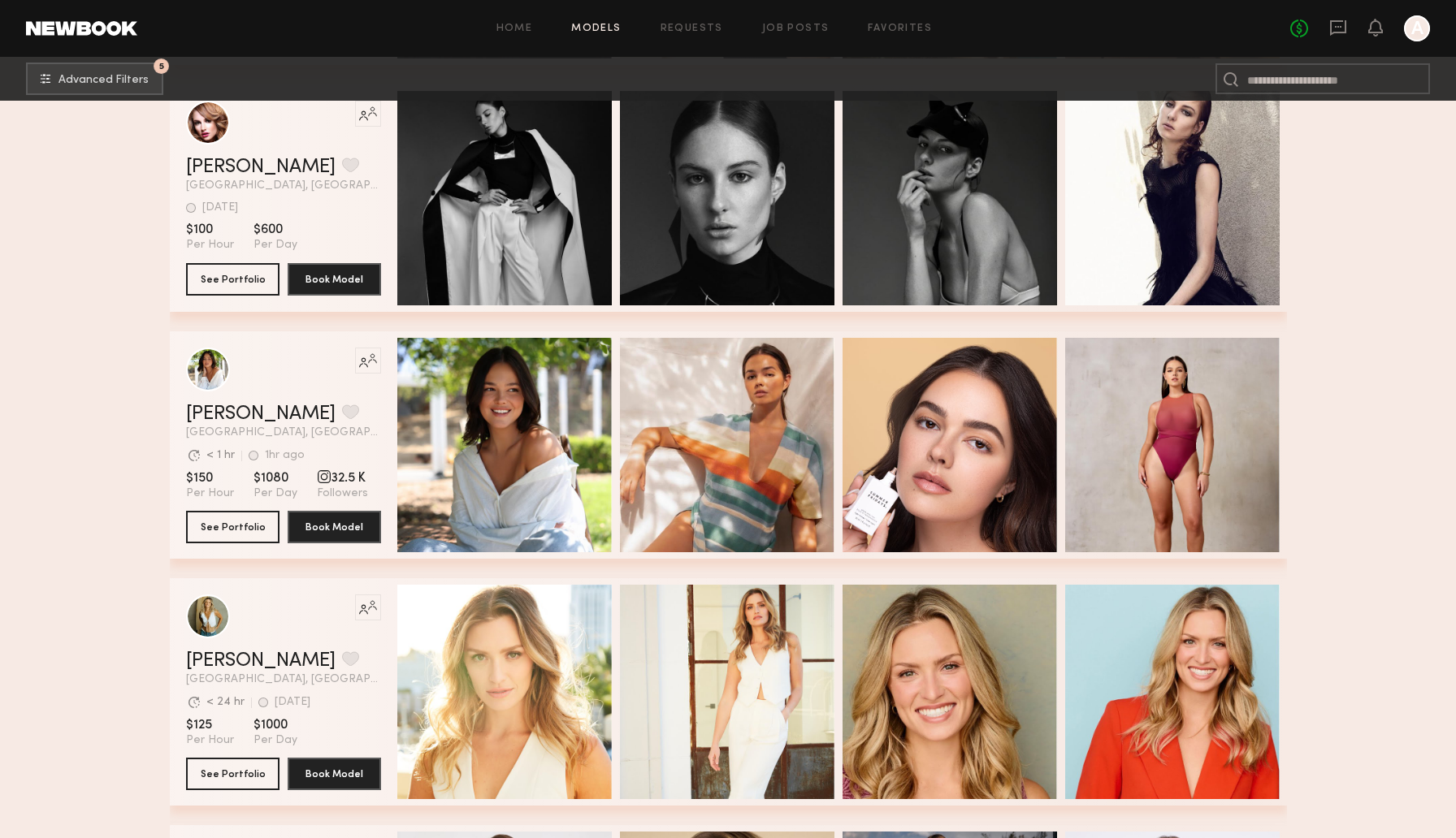
scroll to position [16345, 0]
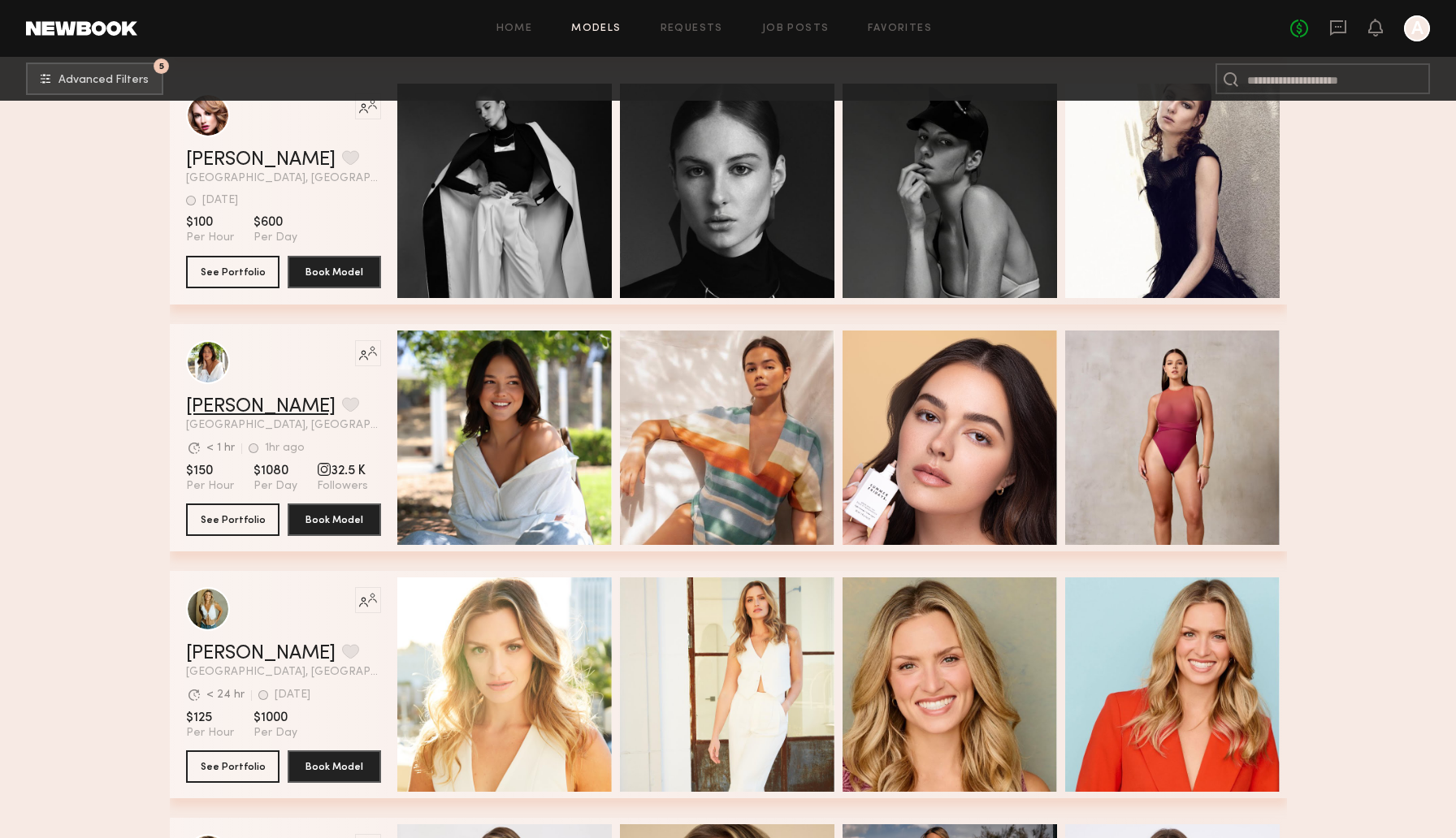
click at [244, 406] on link "[PERSON_NAME]" at bounding box center [261, 407] width 150 height 19
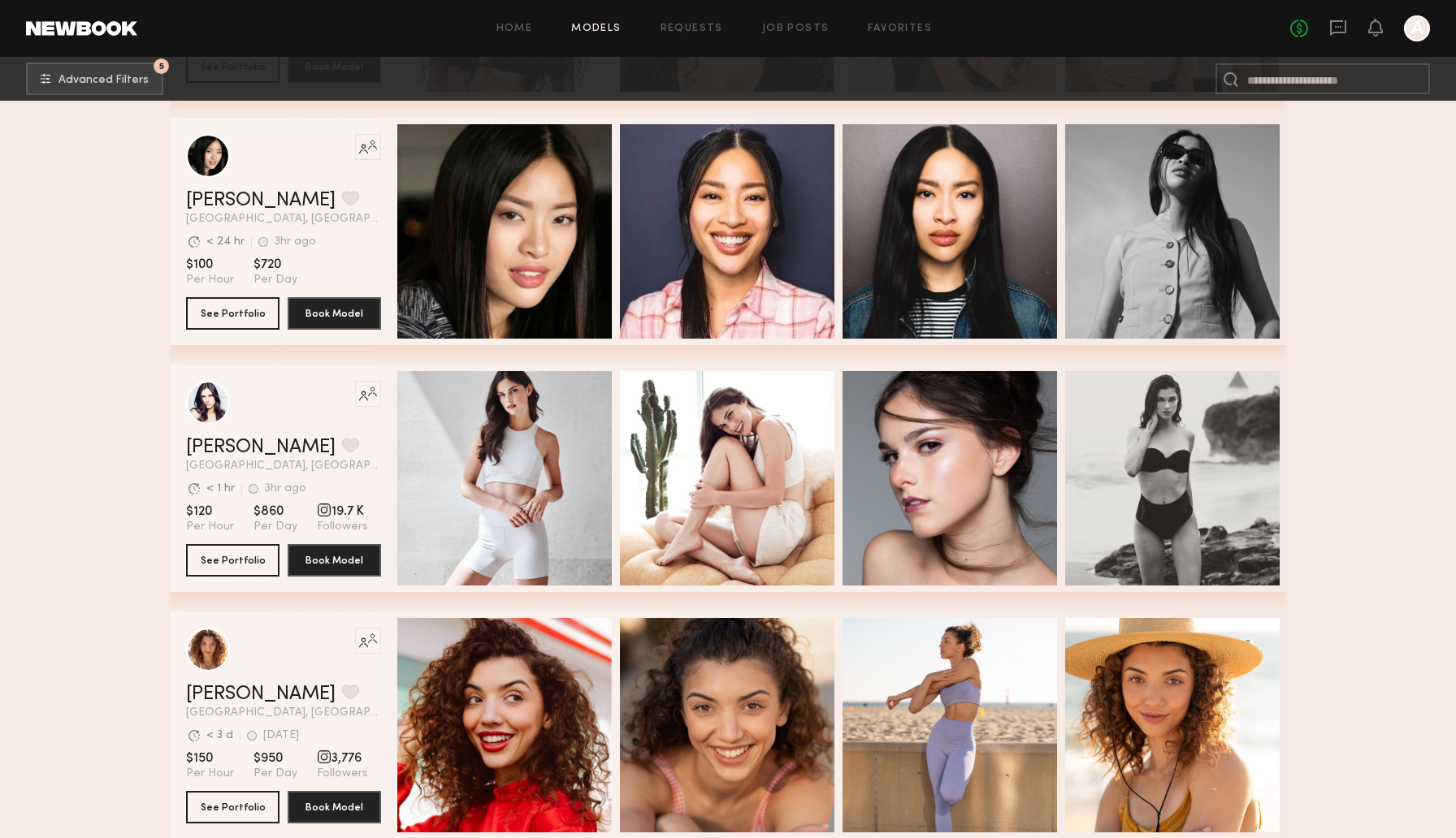
scroll to position [17542, 0]
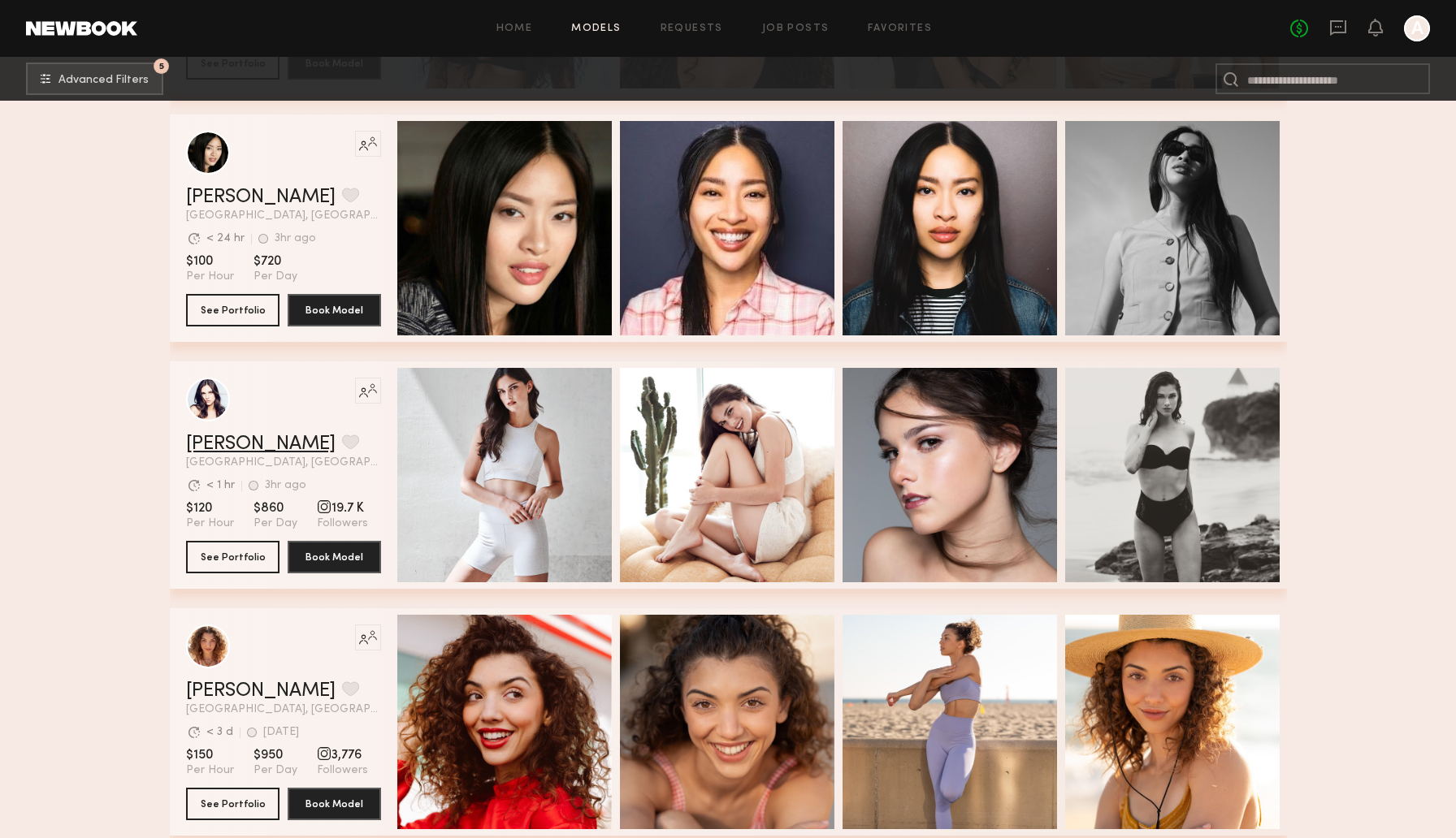
click at [235, 442] on link "Ashley E." at bounding box center [261, 444] width 150 height 19
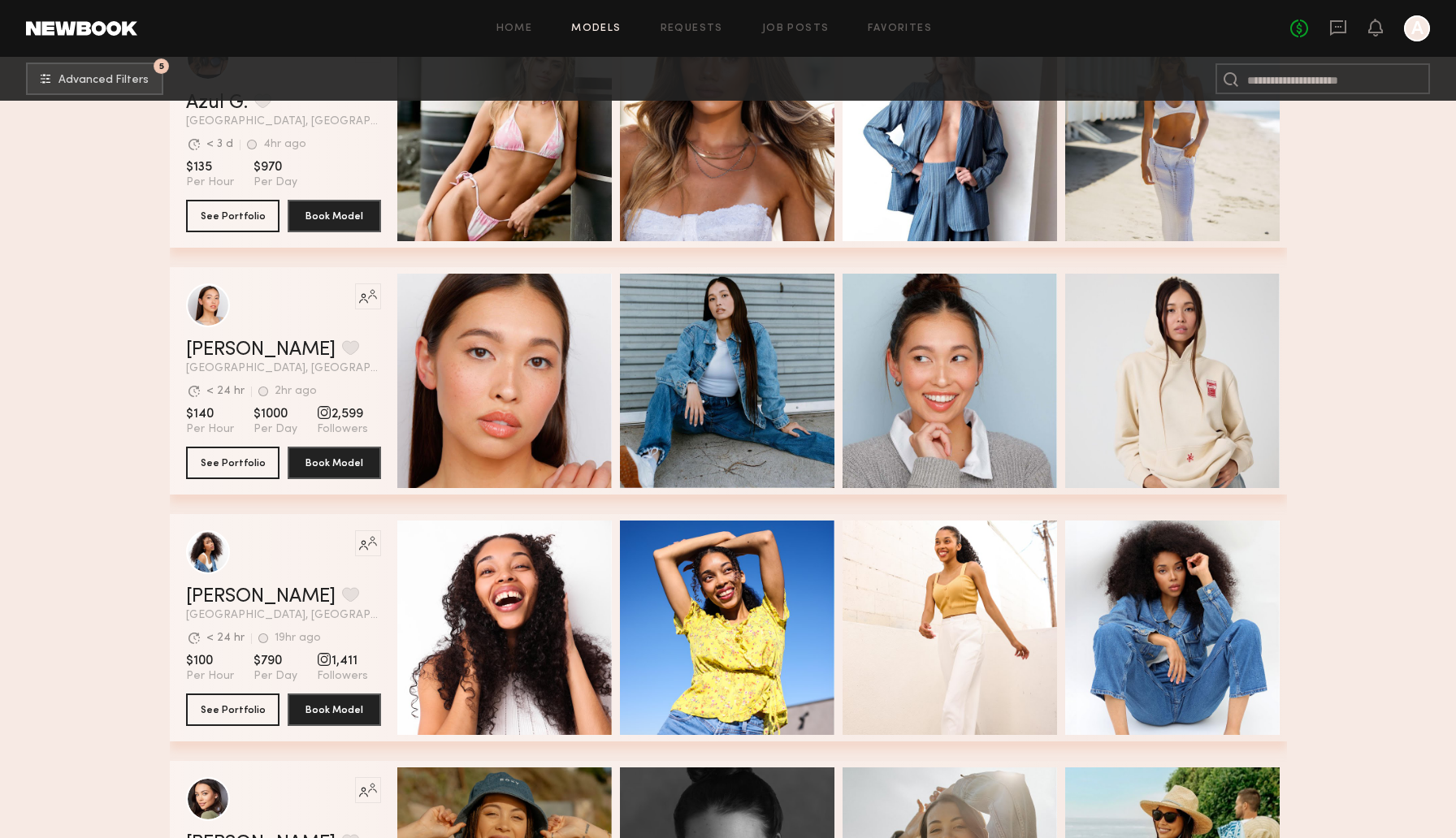
scroll to position [18403, 0]
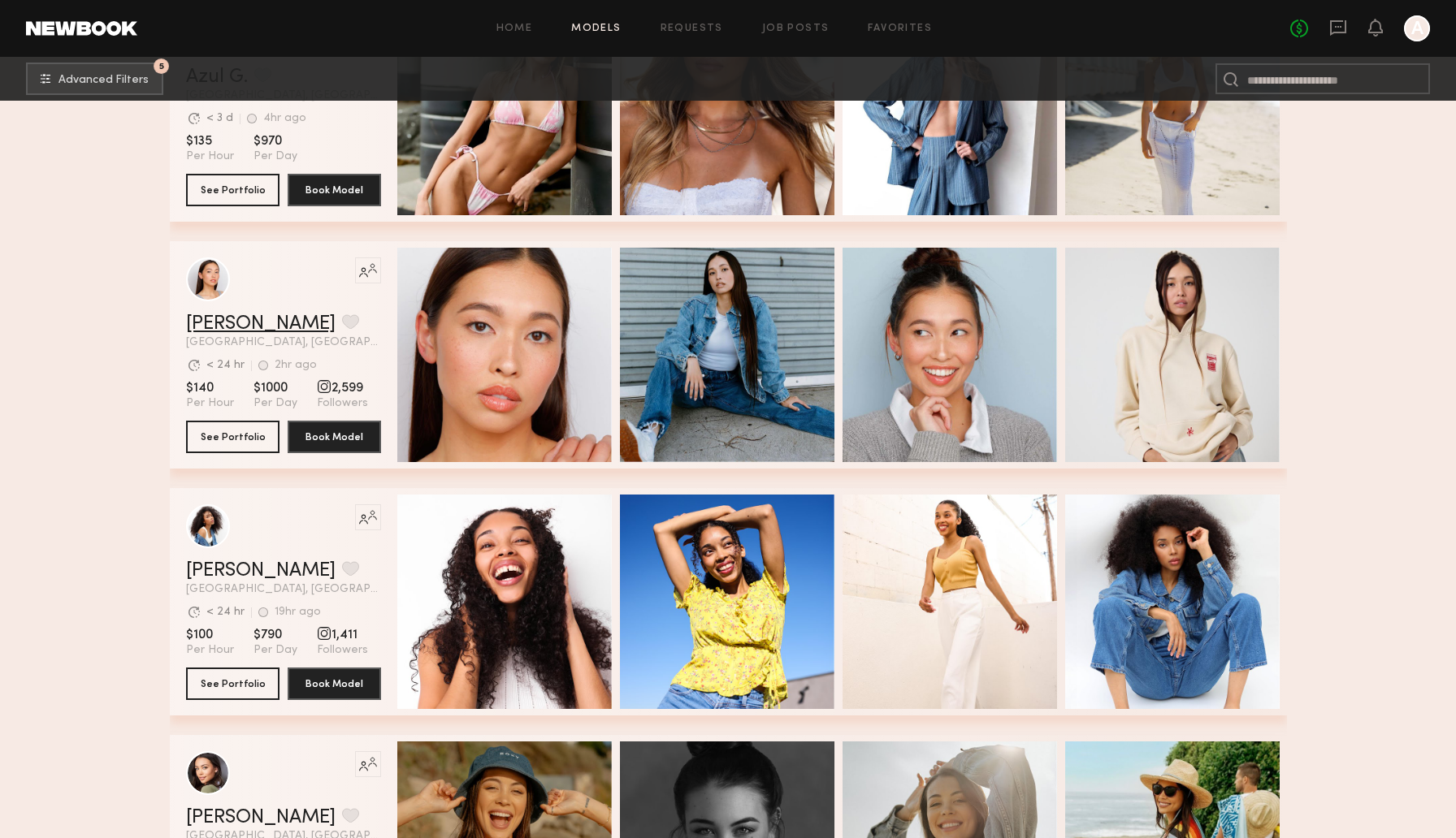
click at [218, 327] on link "Mariko M." at bounding box center [261, 323] width 150 height 19
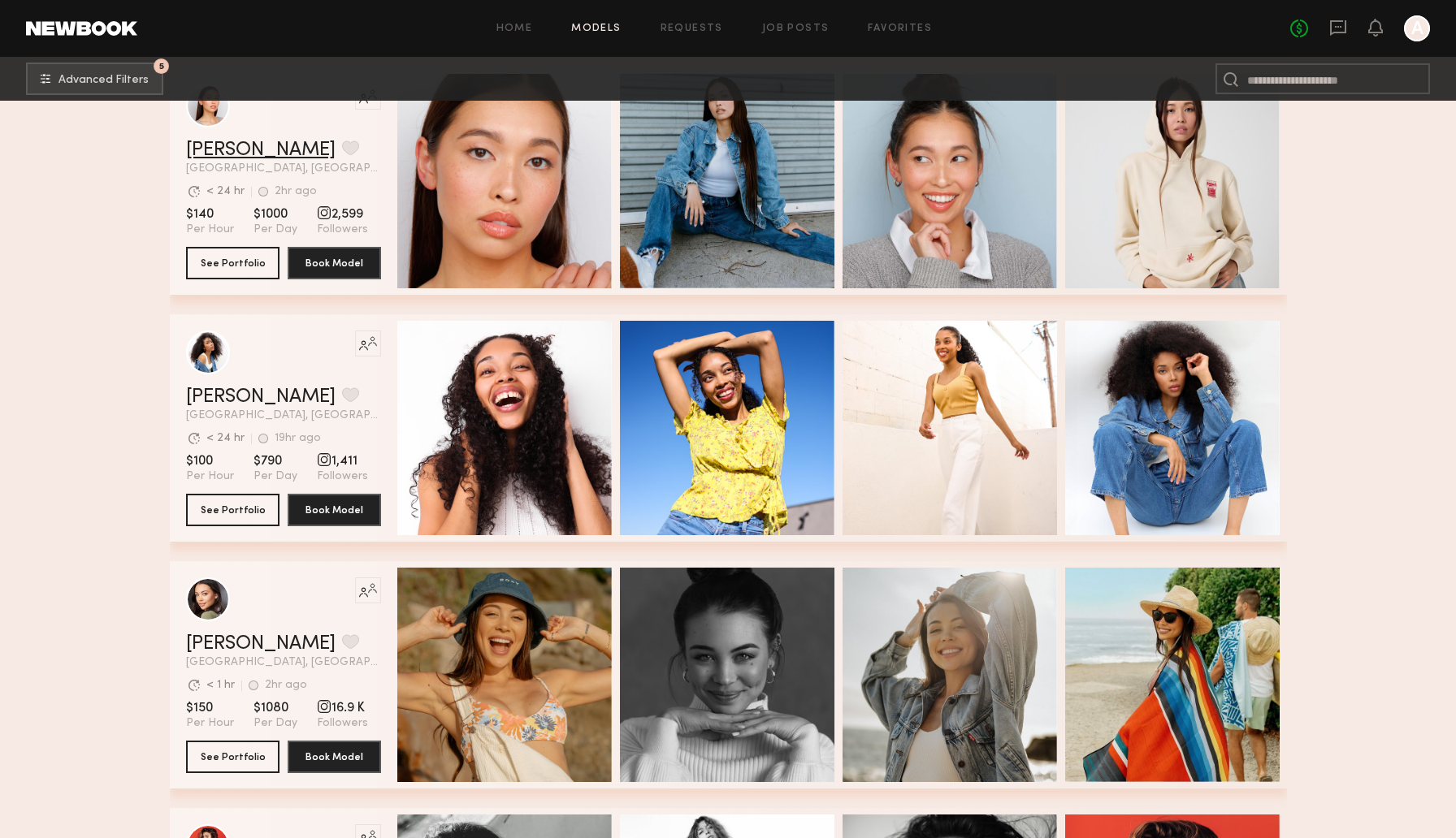
scroll to position [18707, 0]
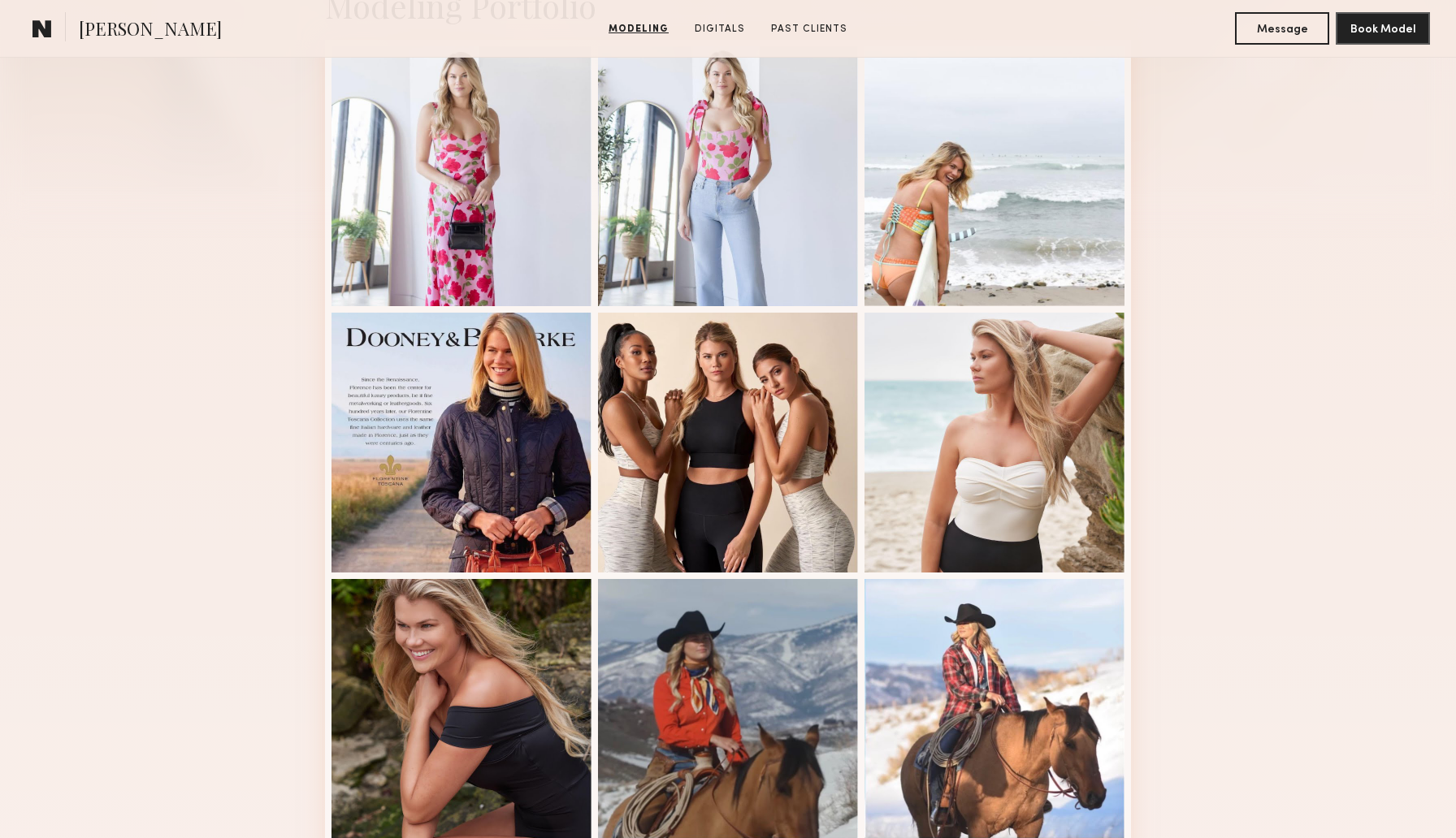
scroll to position [418, 0]
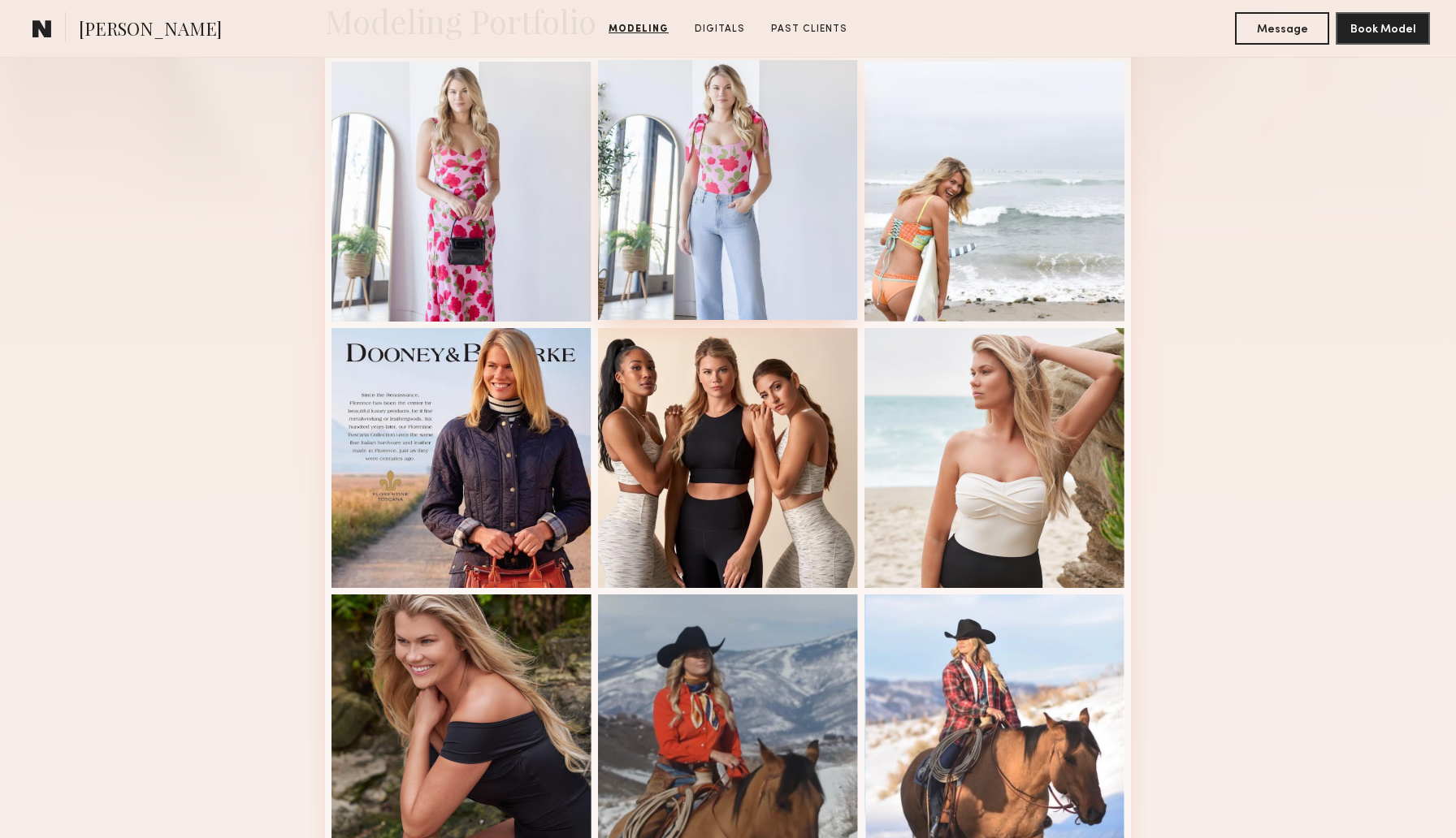
click at [754, 157] on div at bounding box center [727, 190] width 260 height 260
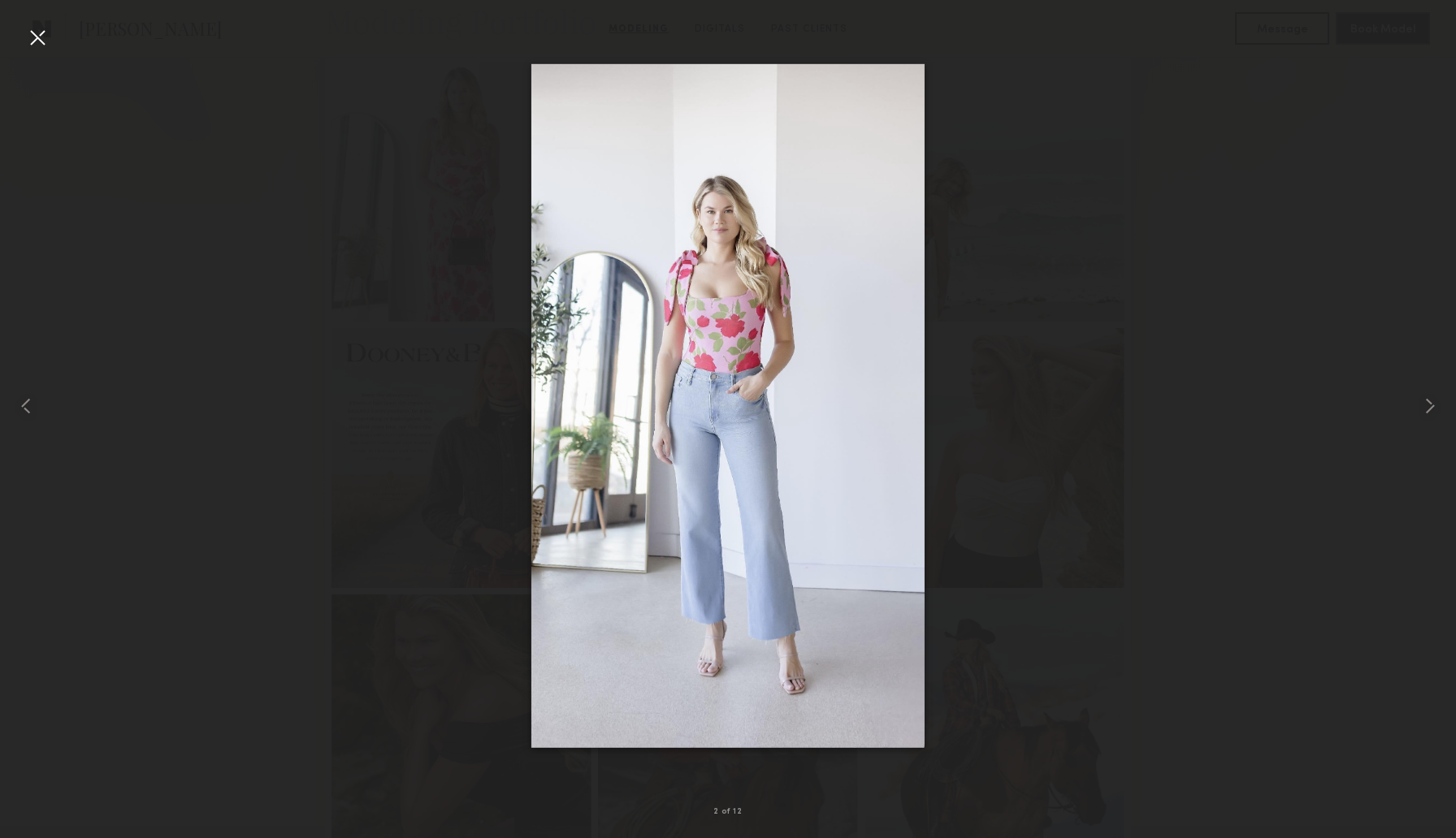
click at [40, 42] on div at bounding box center [37, 37] width 26 height 26
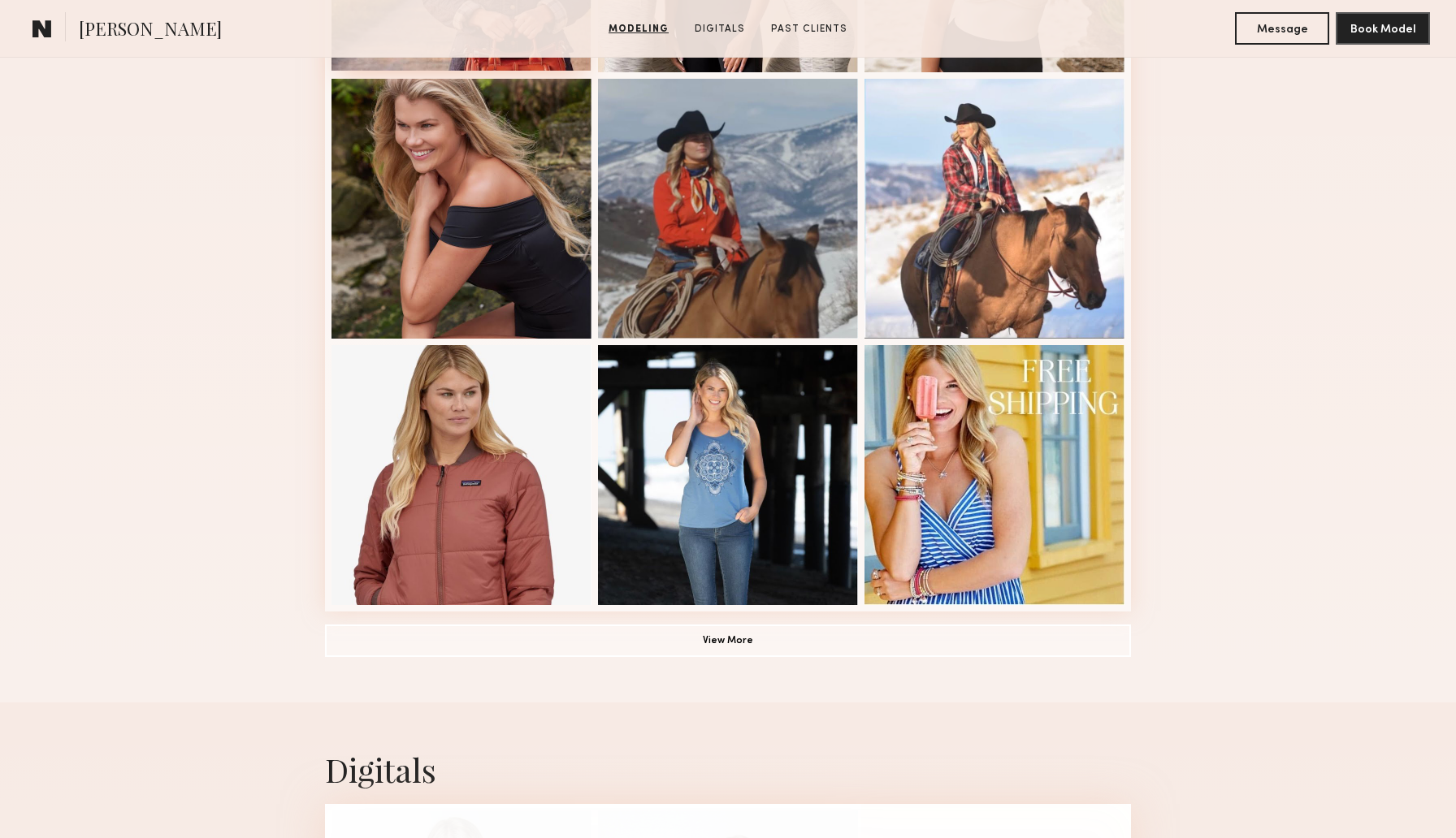
scroll to position [999, 0]
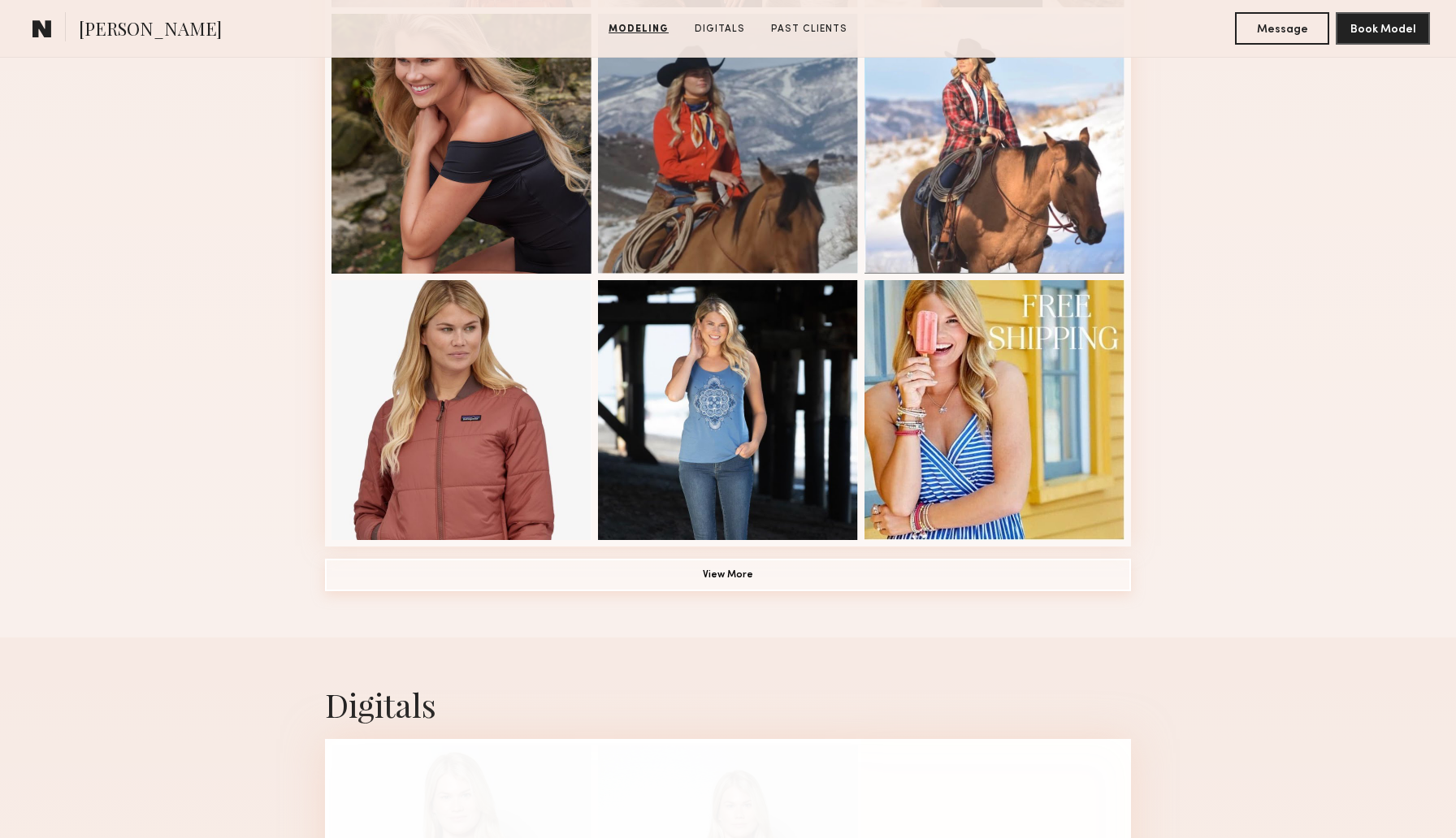
click at [721, 587] on button "View More" at bounding box center [728, 575] width 806 height 32
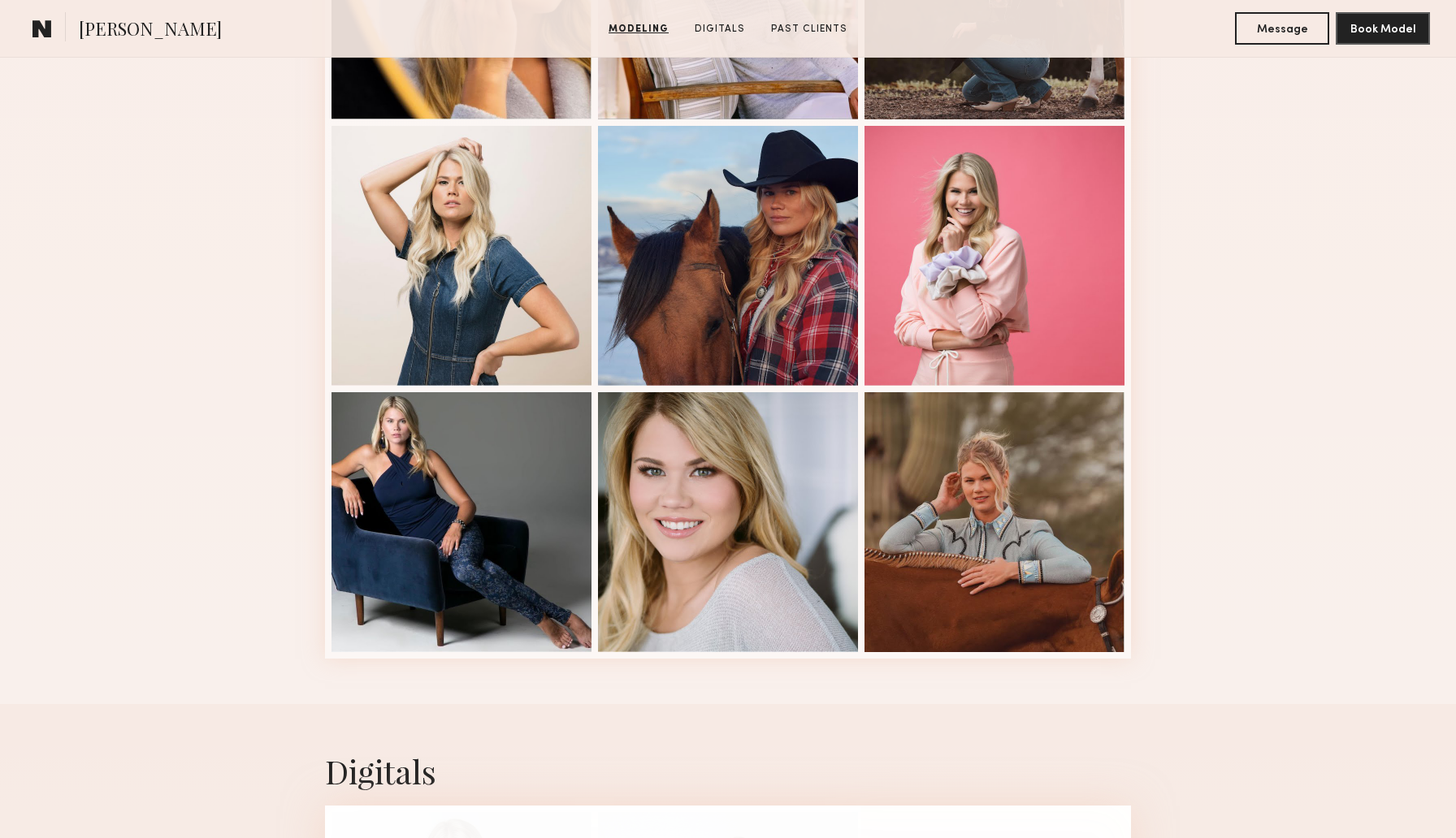
scroll to position [1694, 0]
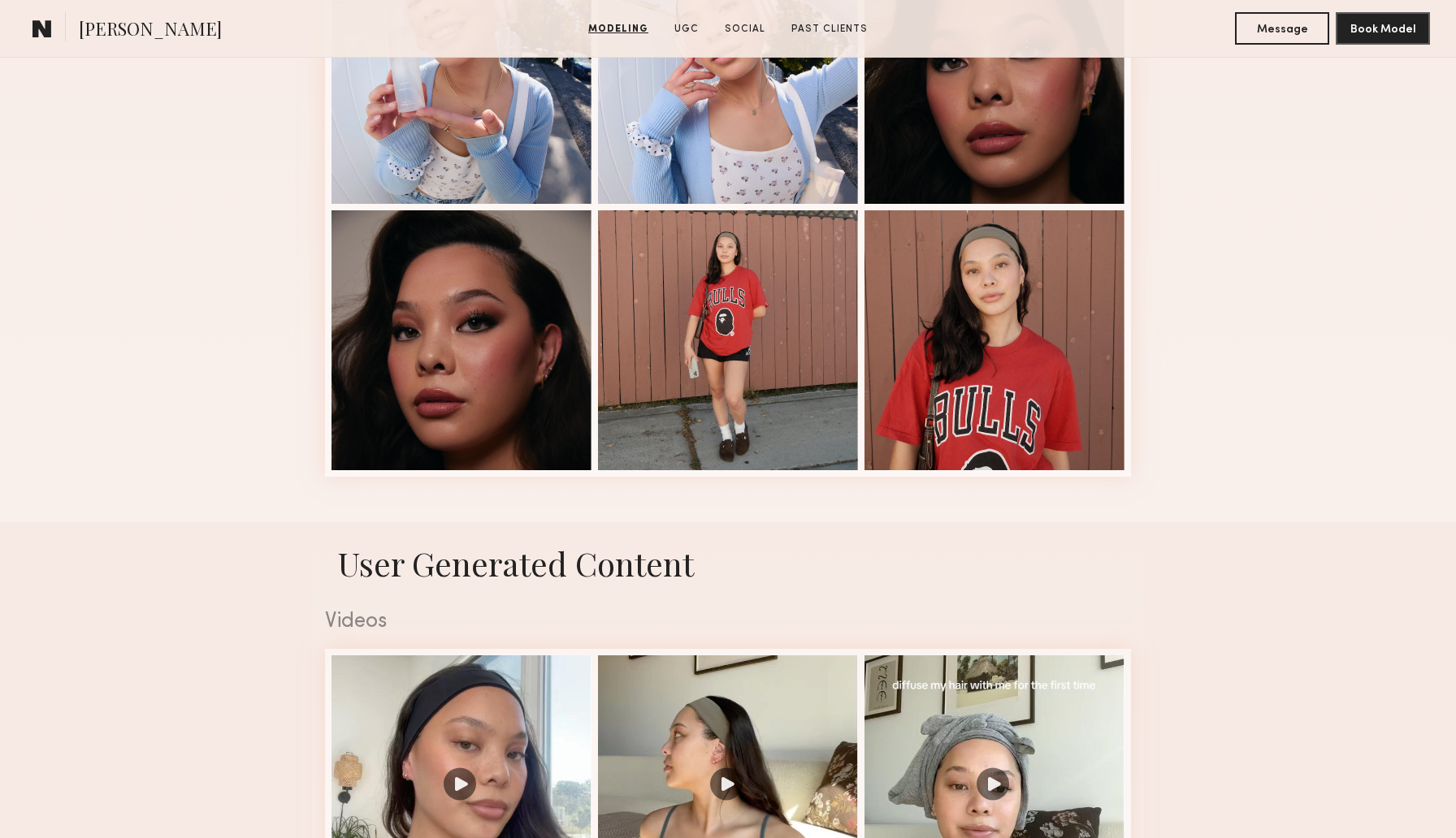
scroll to position [806, 0]
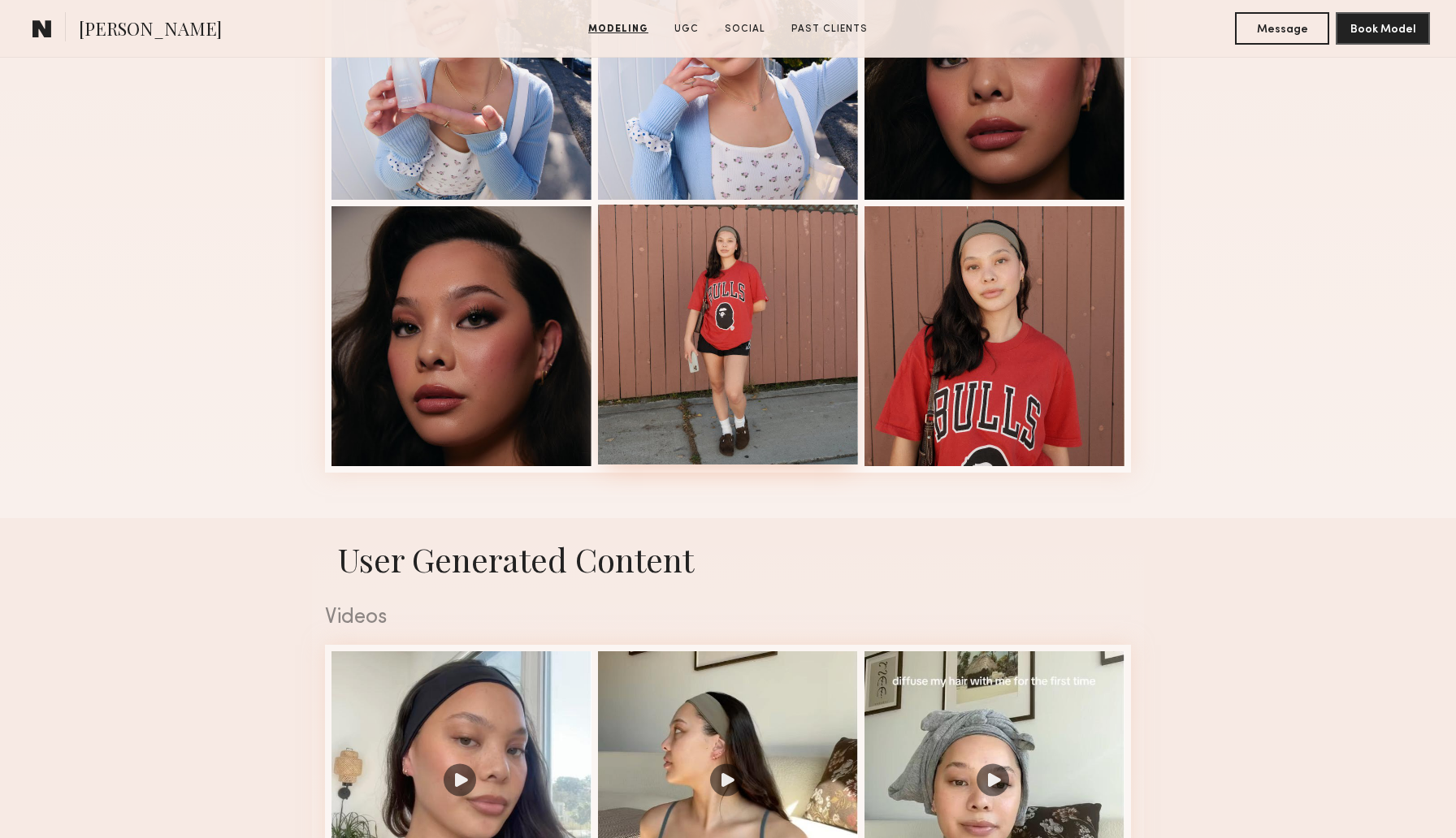
click at [698, 318] on div at bounding box center [727, 334] width 260 height 260
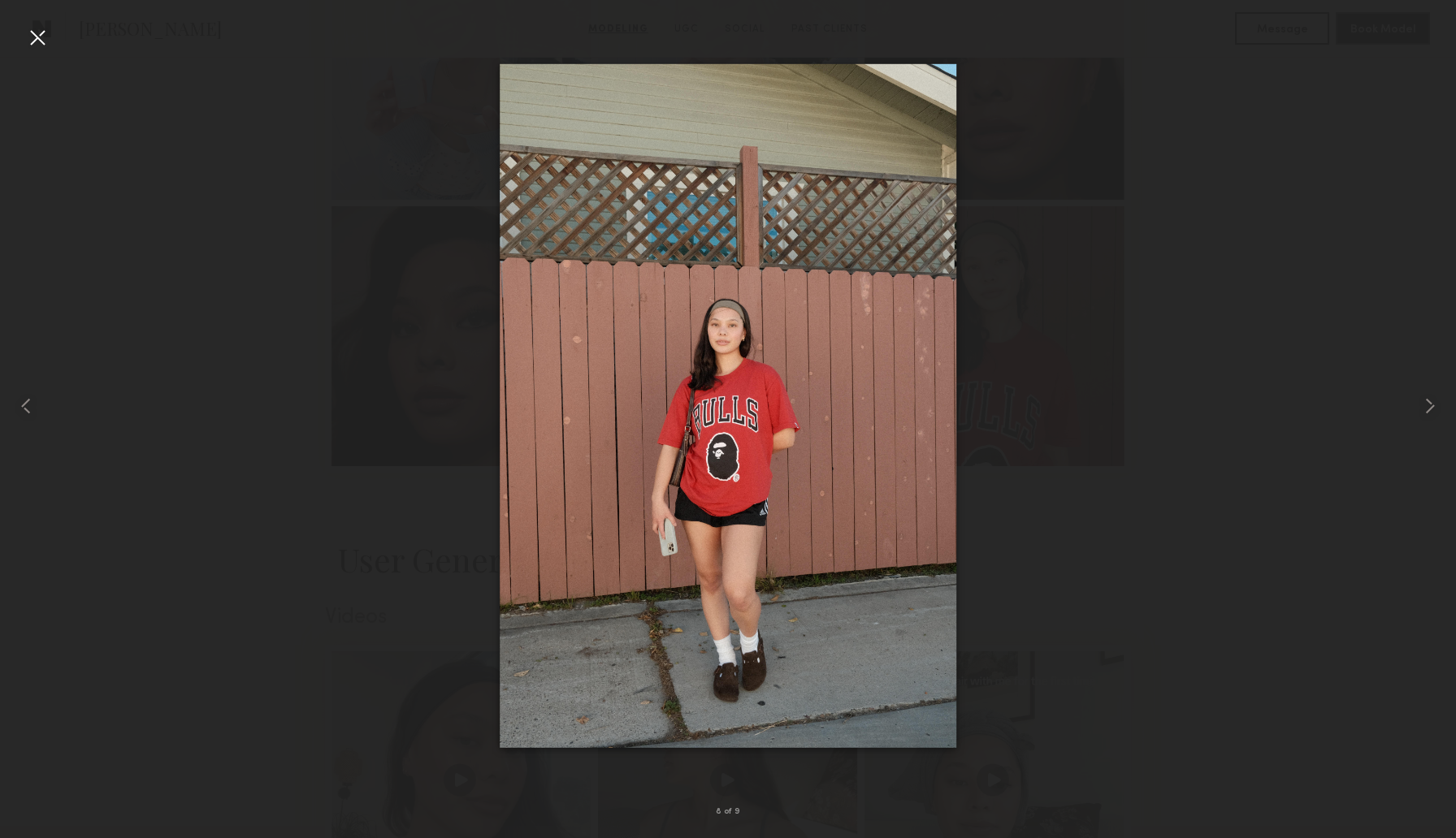
click at [34, 38] on div at bounding box center [37, 37] width 26 height 26
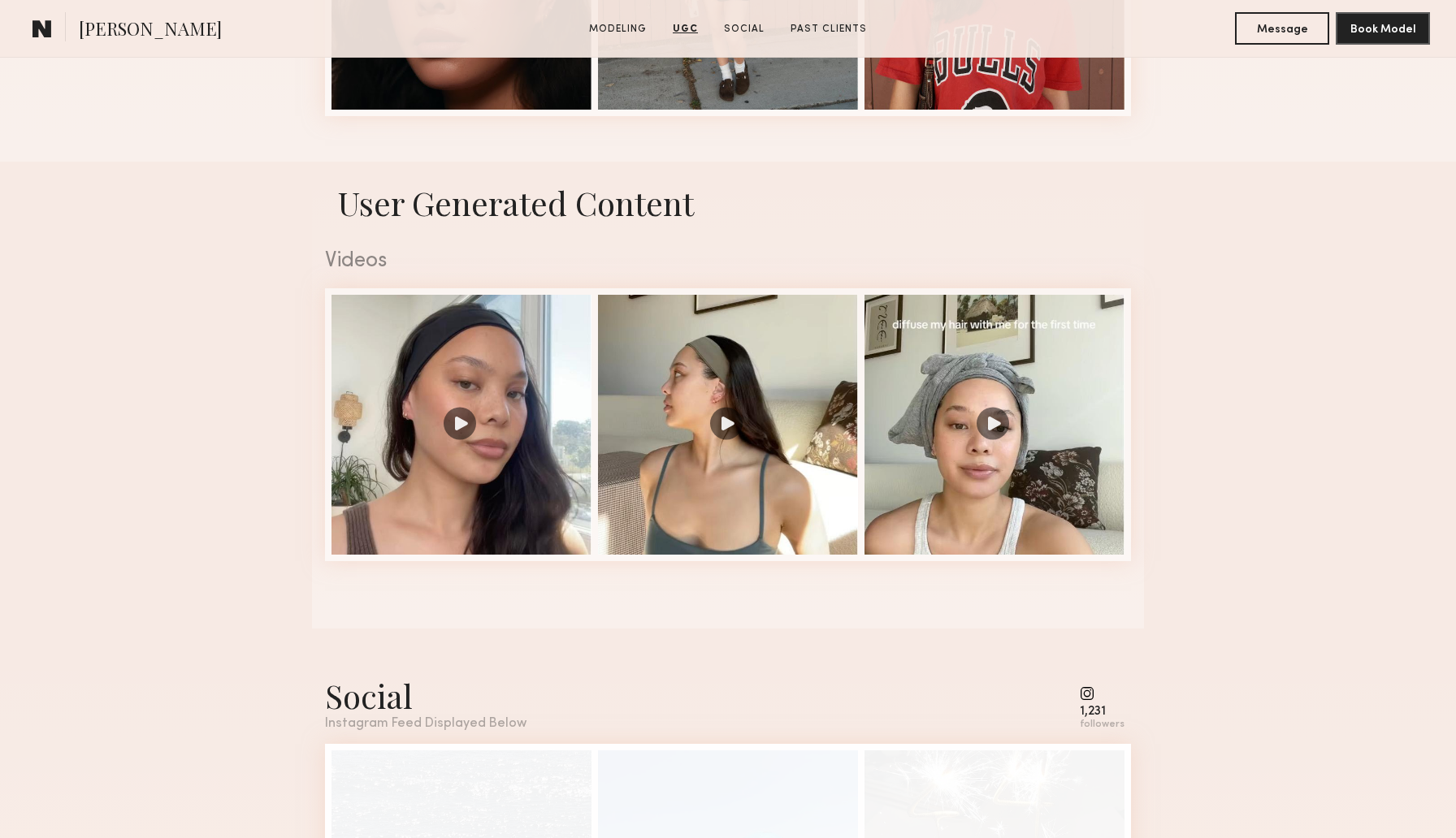
scroll to position [1159, 0]
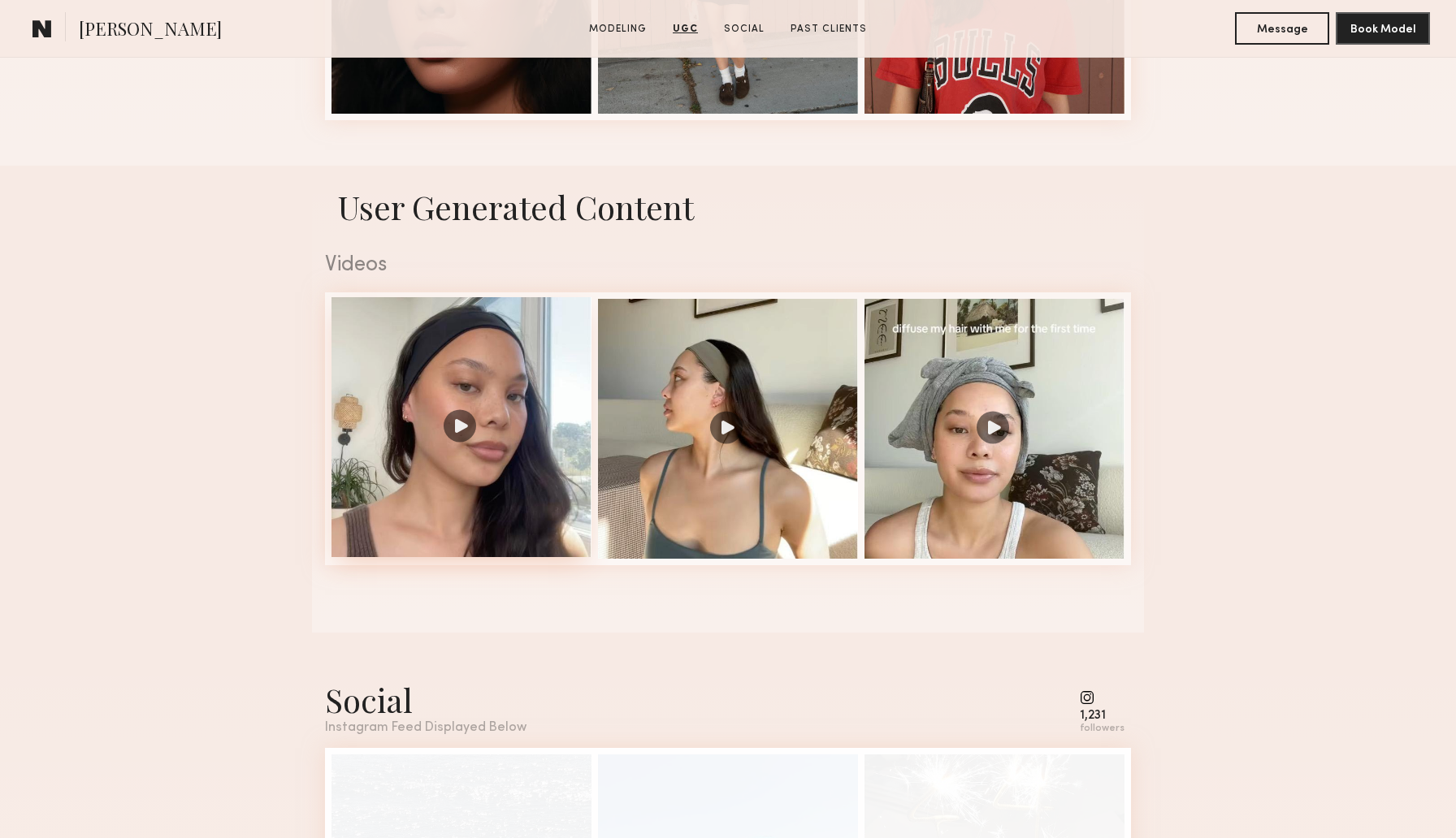
click at [460, 422] on div at bounding box center [461, 427] width 260 height 260
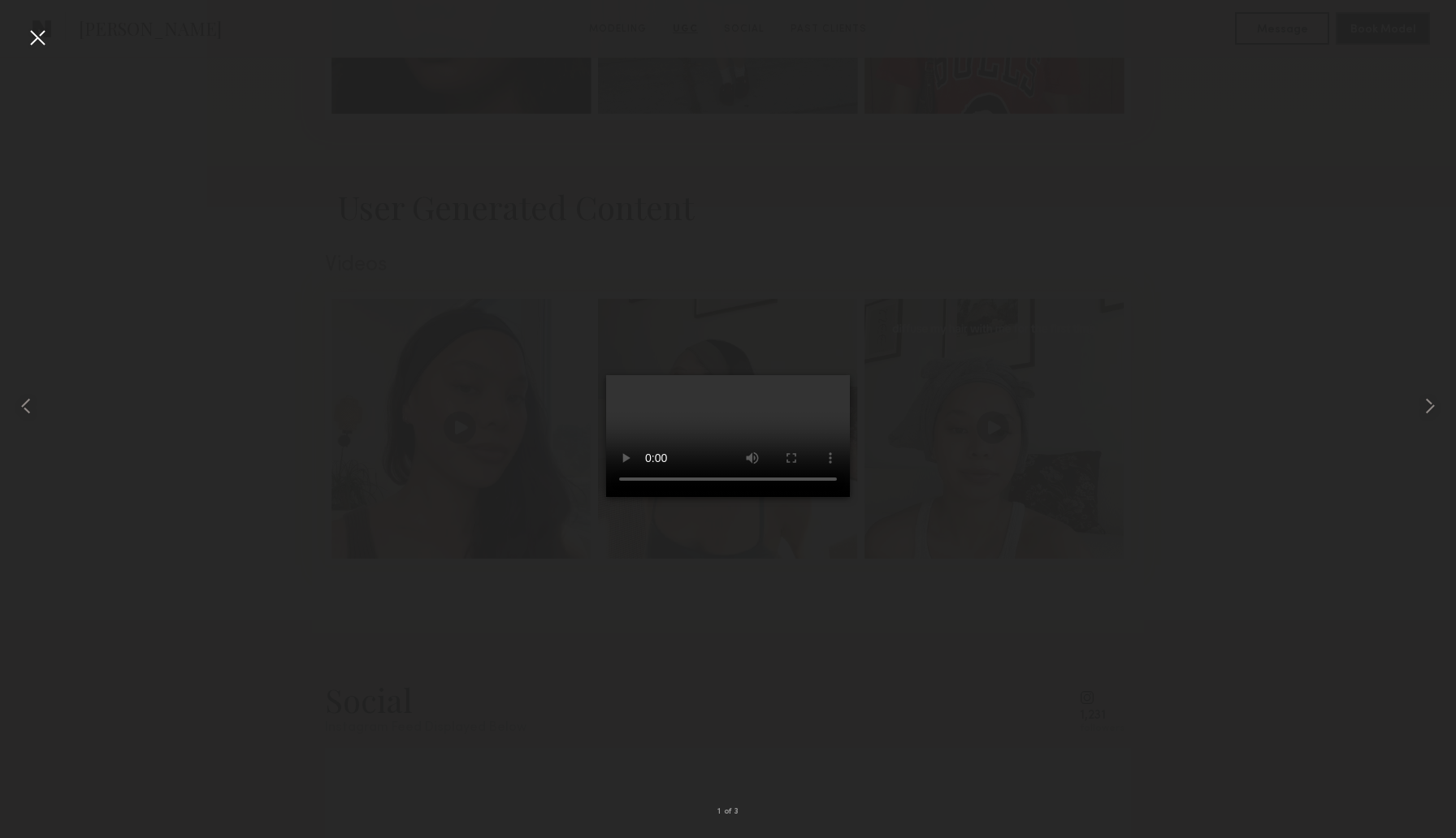
click at [37, 36] on div at bounding box center [37, 37] width 26 height 26
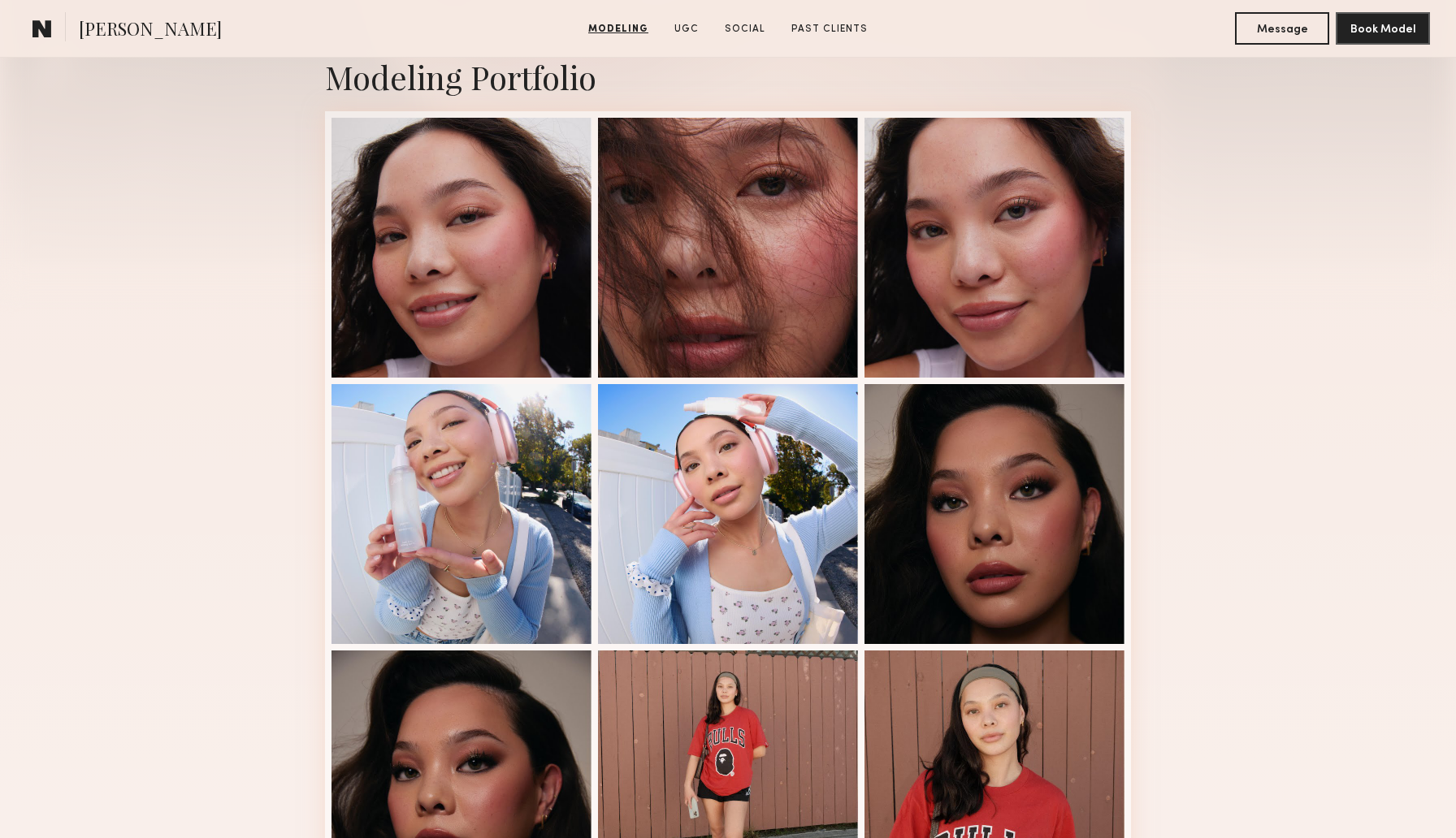
scroll to position [356, 0]
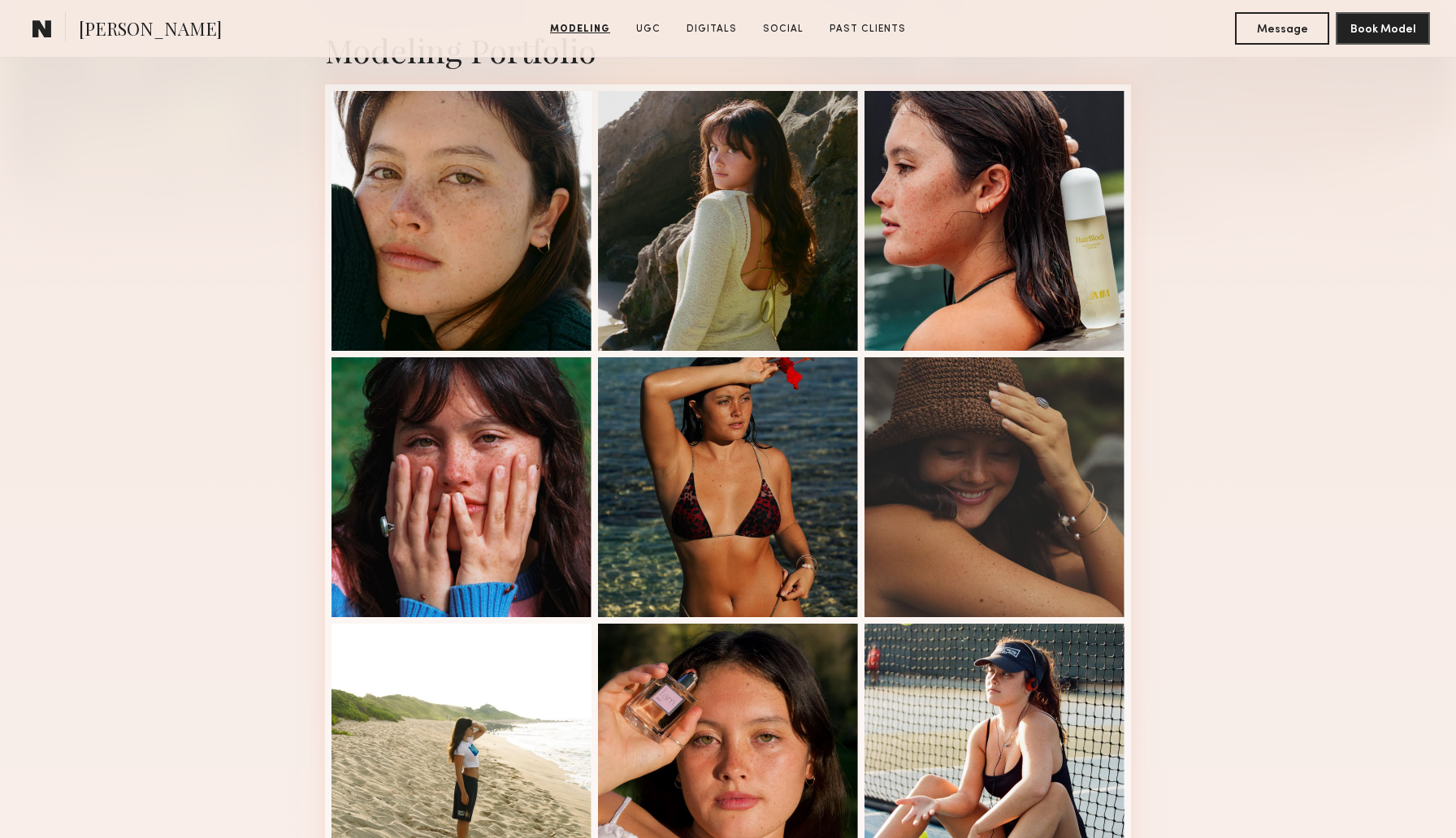
scroll to position [391, 0]
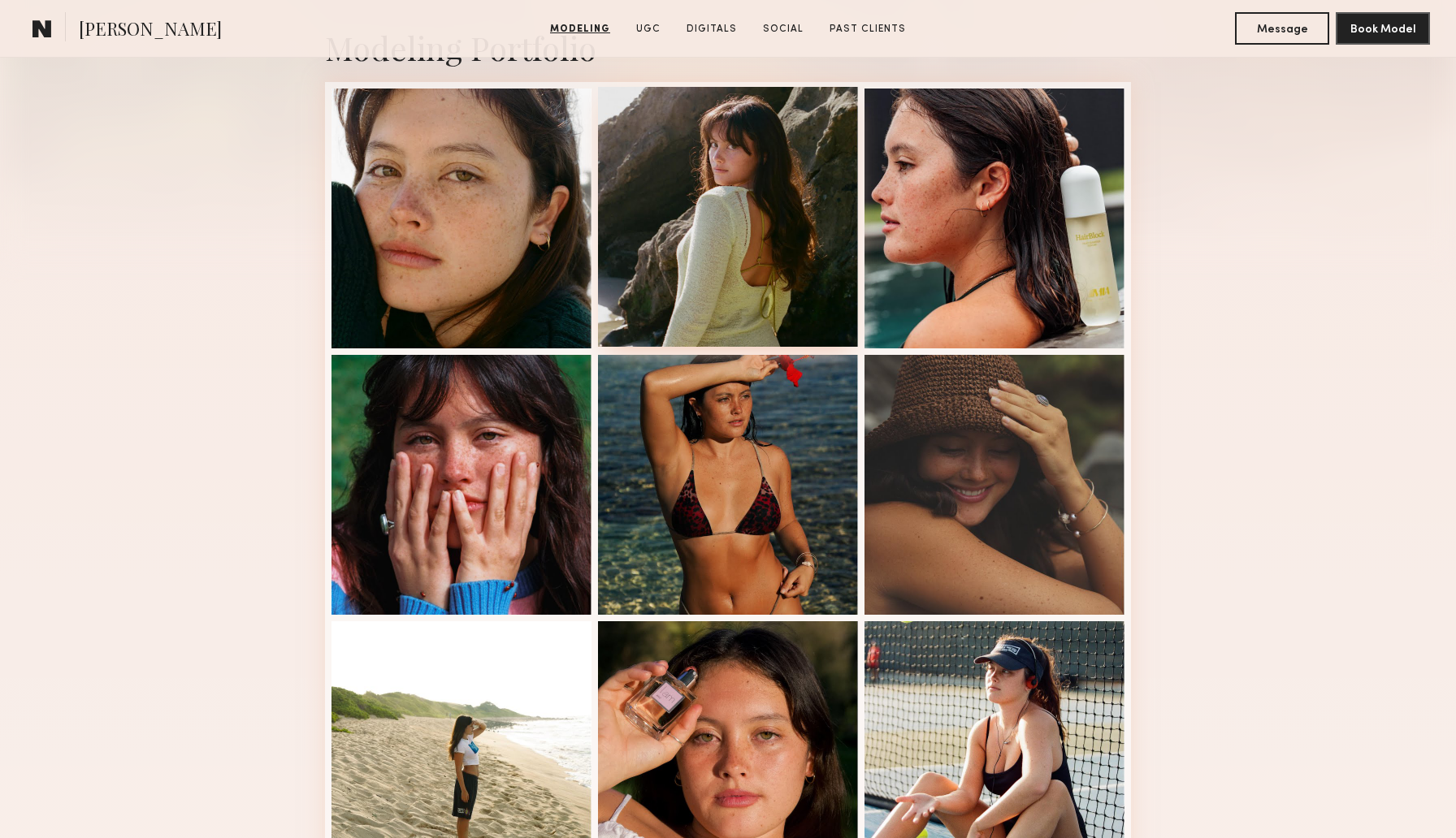
click at [615, 203] on div at bounding box center [727, 216] width 260 height 260
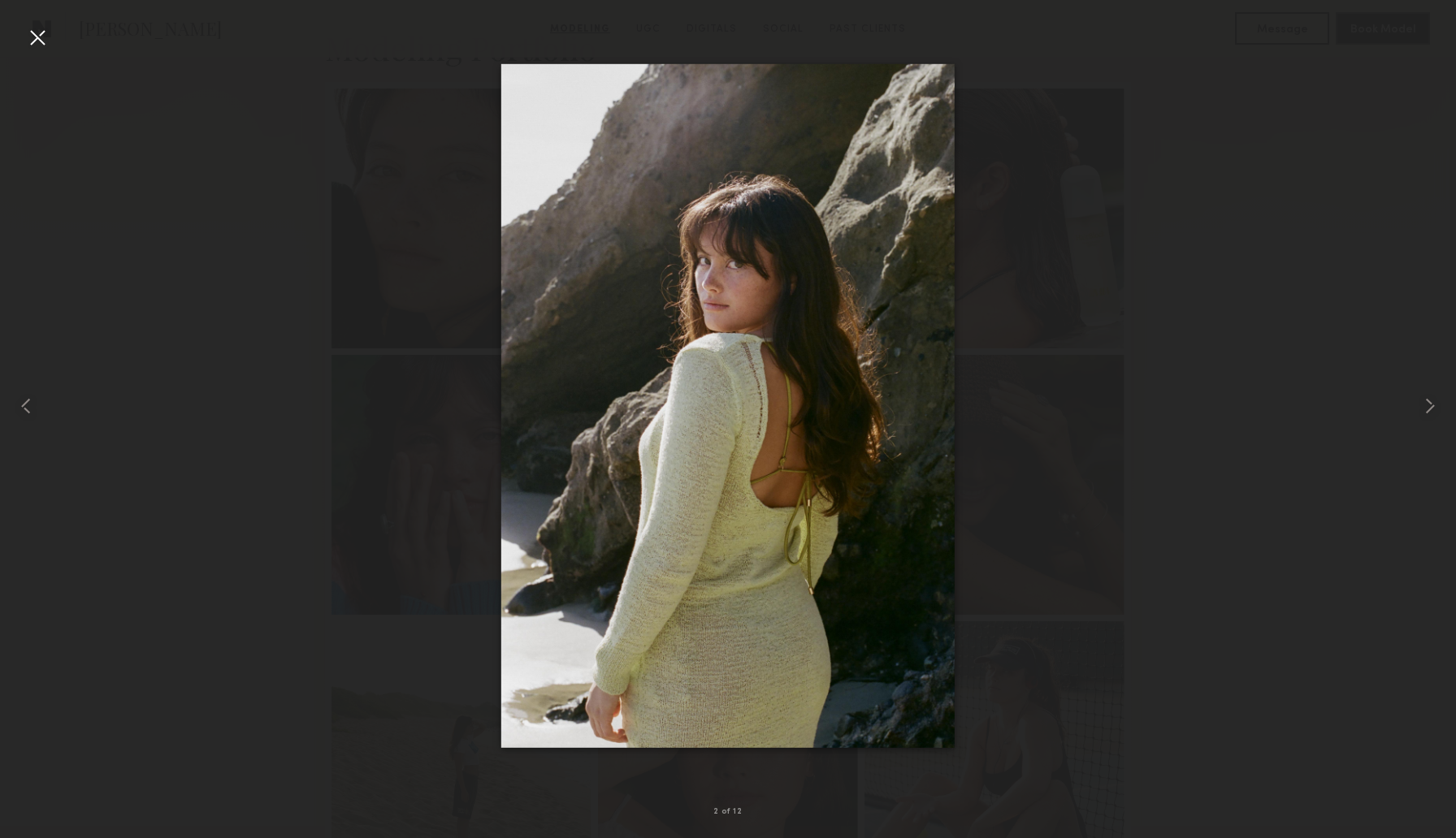
click at [45, 44] on div at bounding box center [37, 37] width 26 height 26
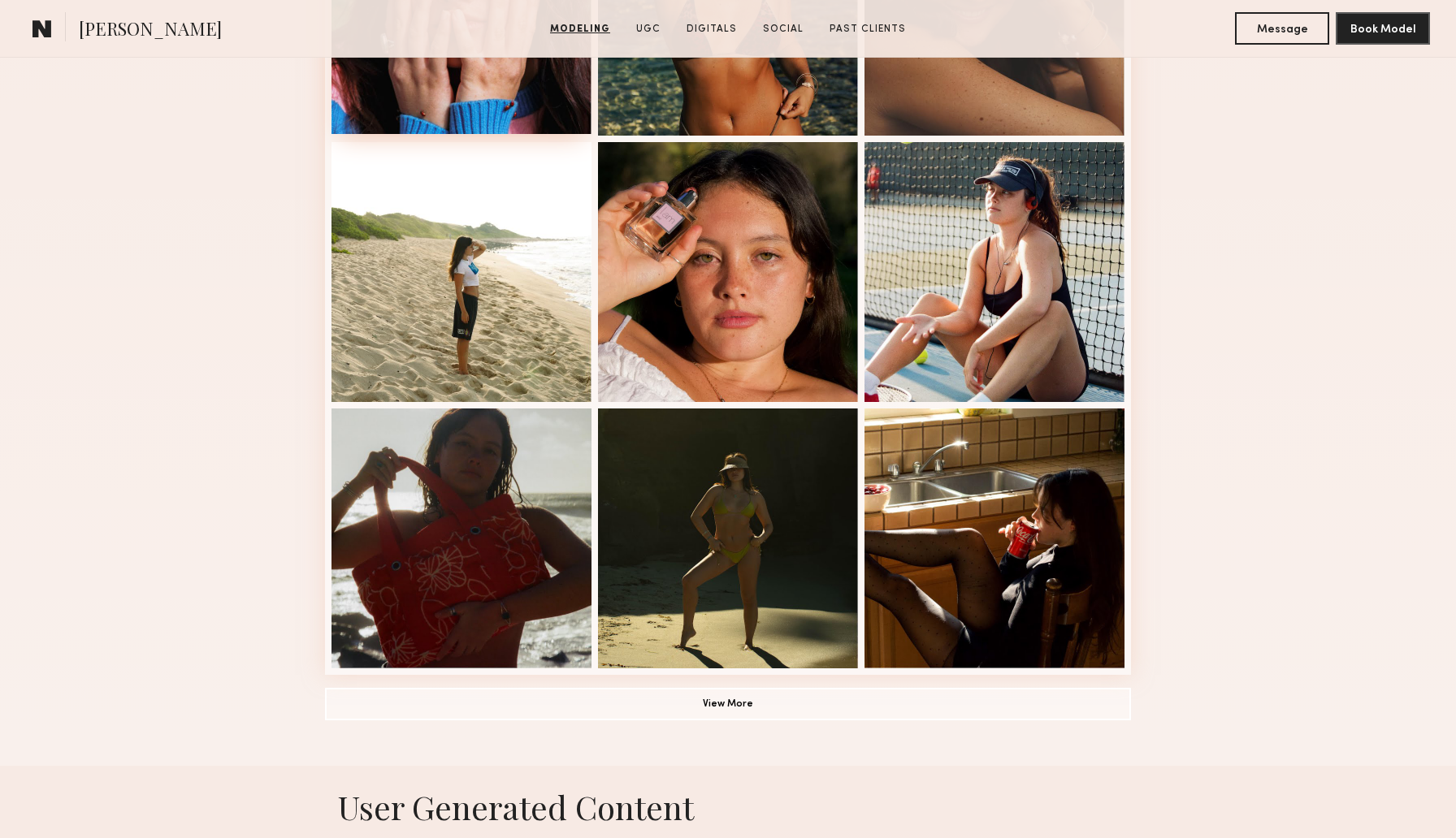
scroll to position [872, 0]
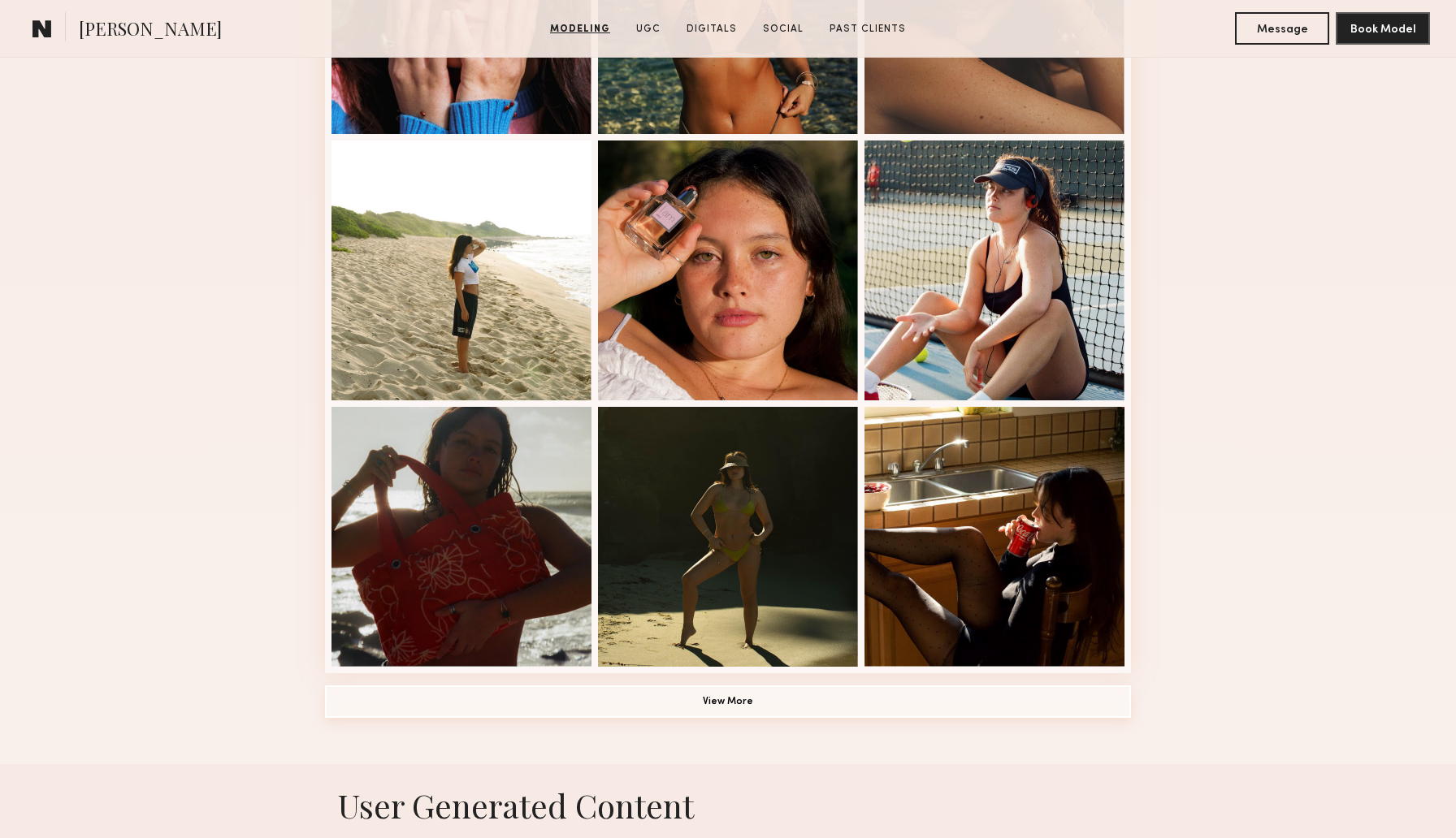
click at [707, 702] on button "View More" at bounding box center [728, 701] width 806 height 32
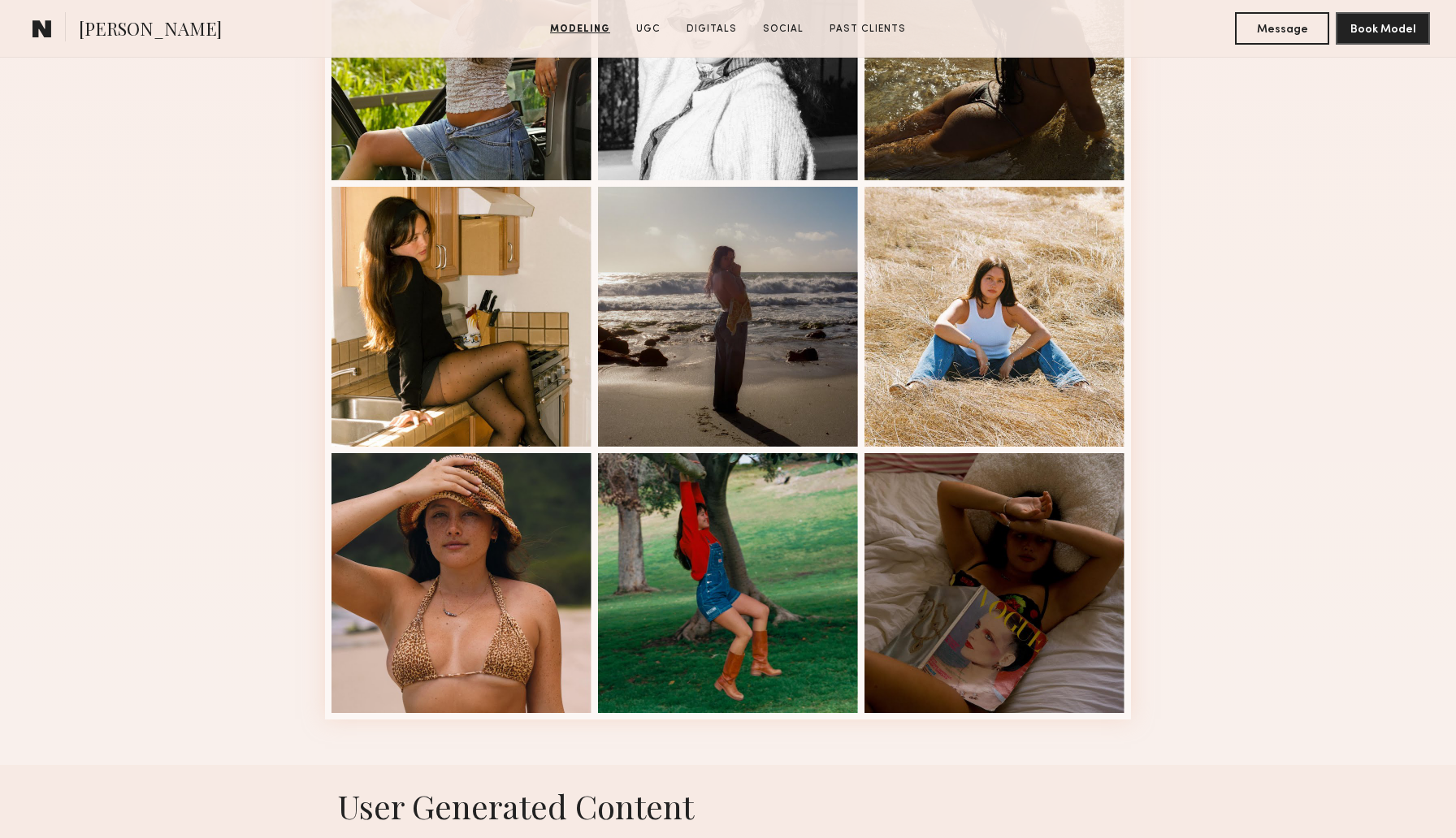
scroll to position [1904, 0]
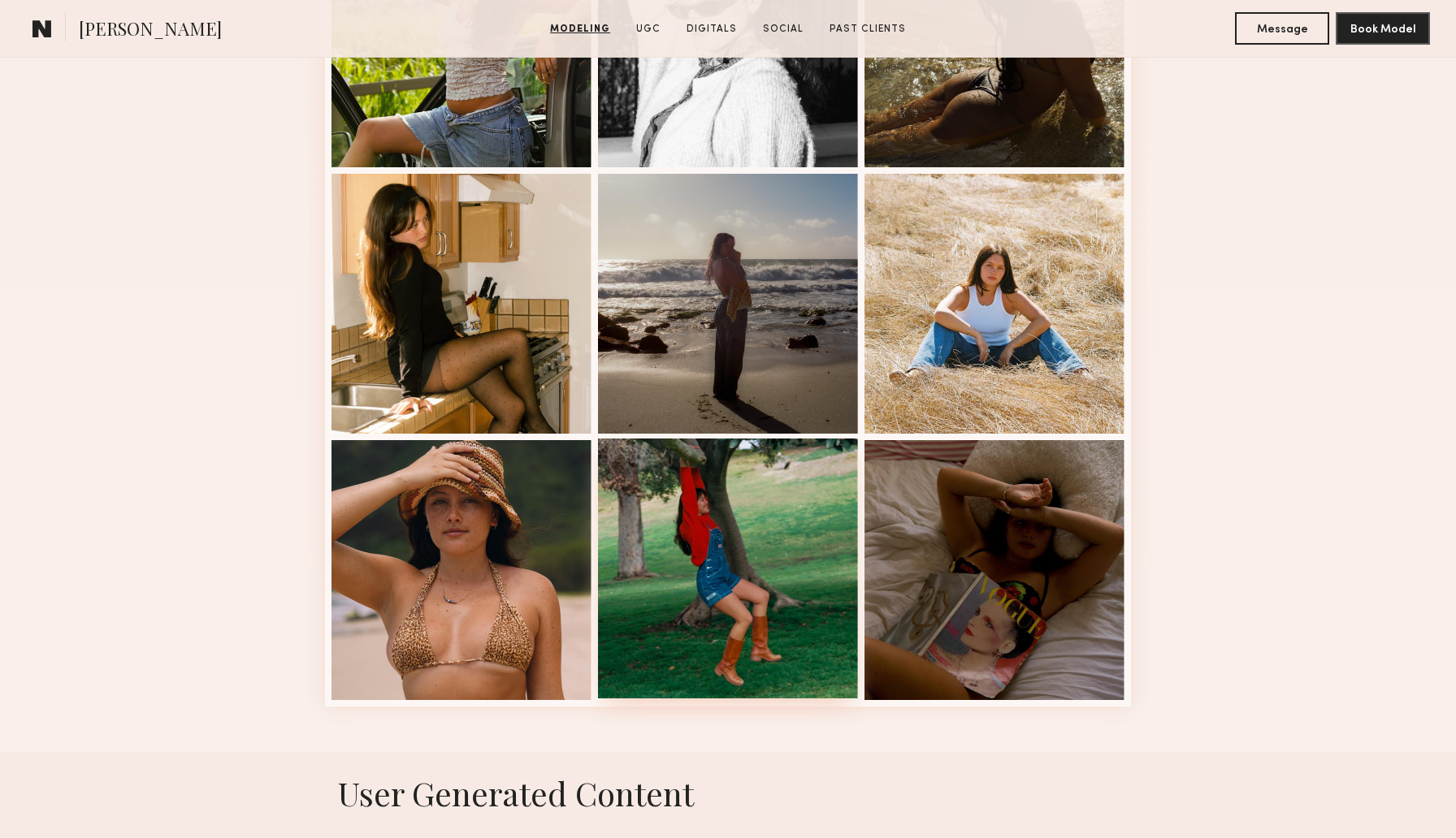
click at [665, 515] on div at bounding box center [727, 568] width 260 height 260
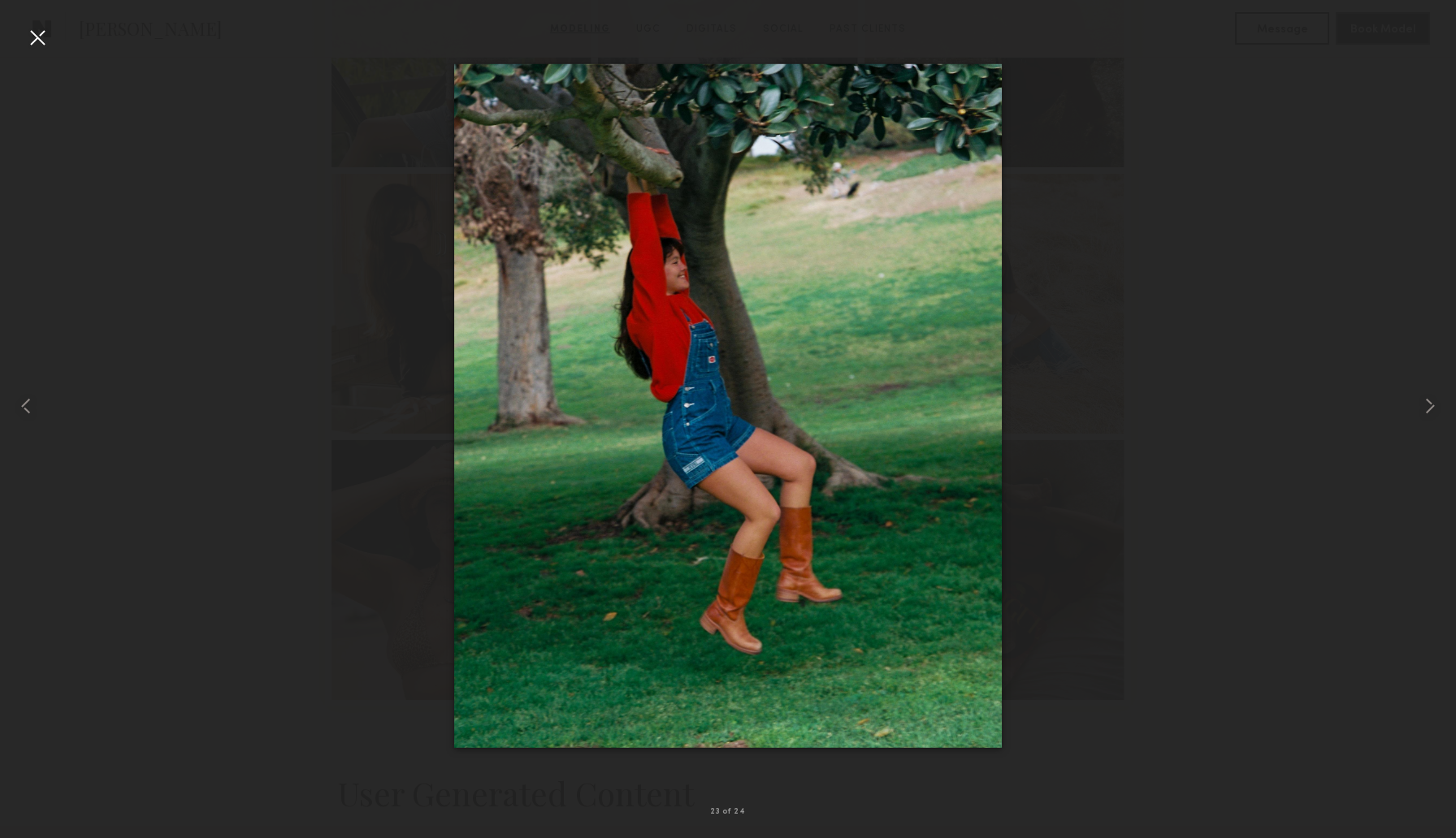
click at [26, 35] on div at bounding box center [37, 37] width 26 height 26
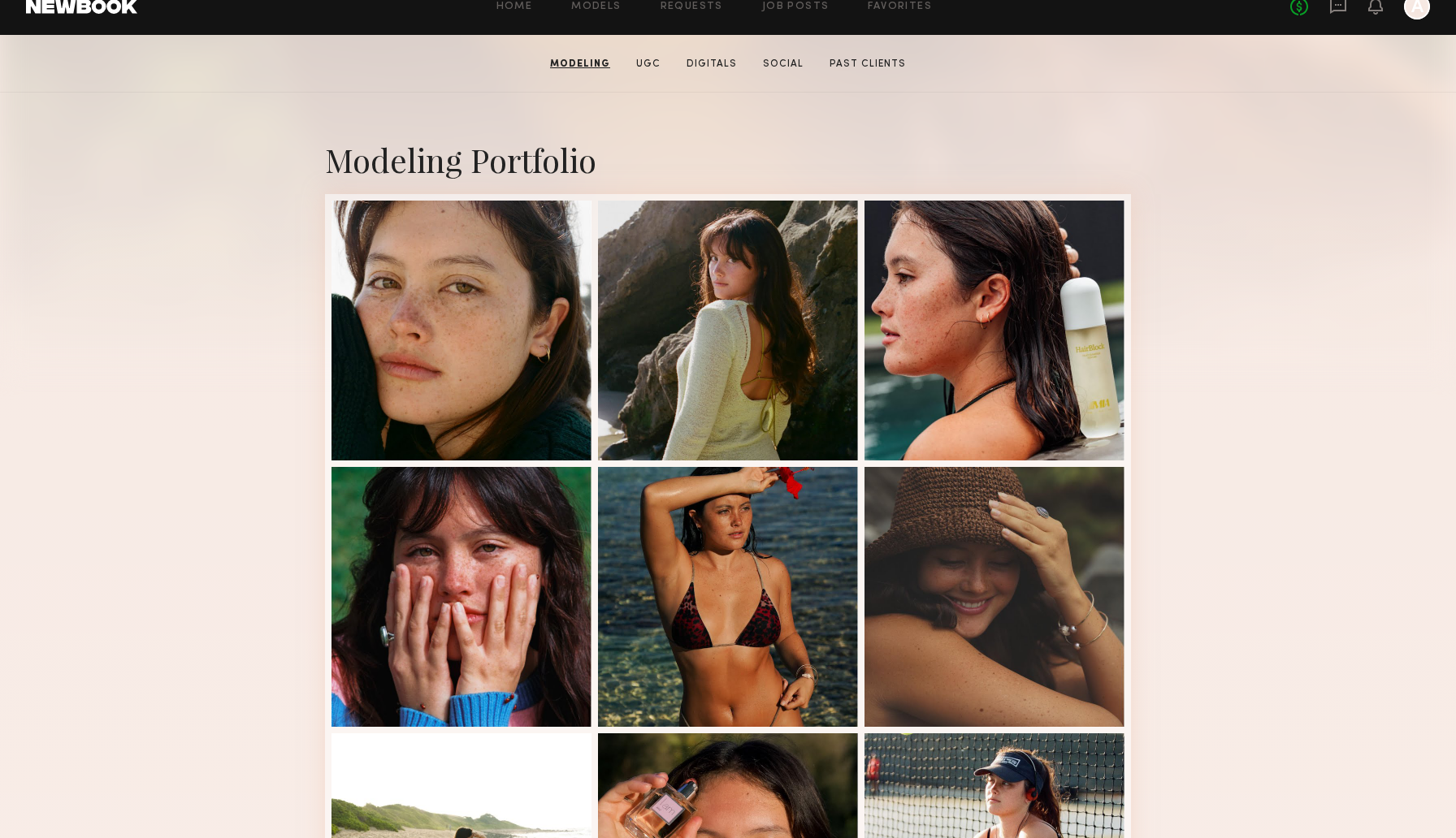
scroll to position [278, 0]
click at [942, 578] on div at bounding box center [994, 595] width 260 height 260
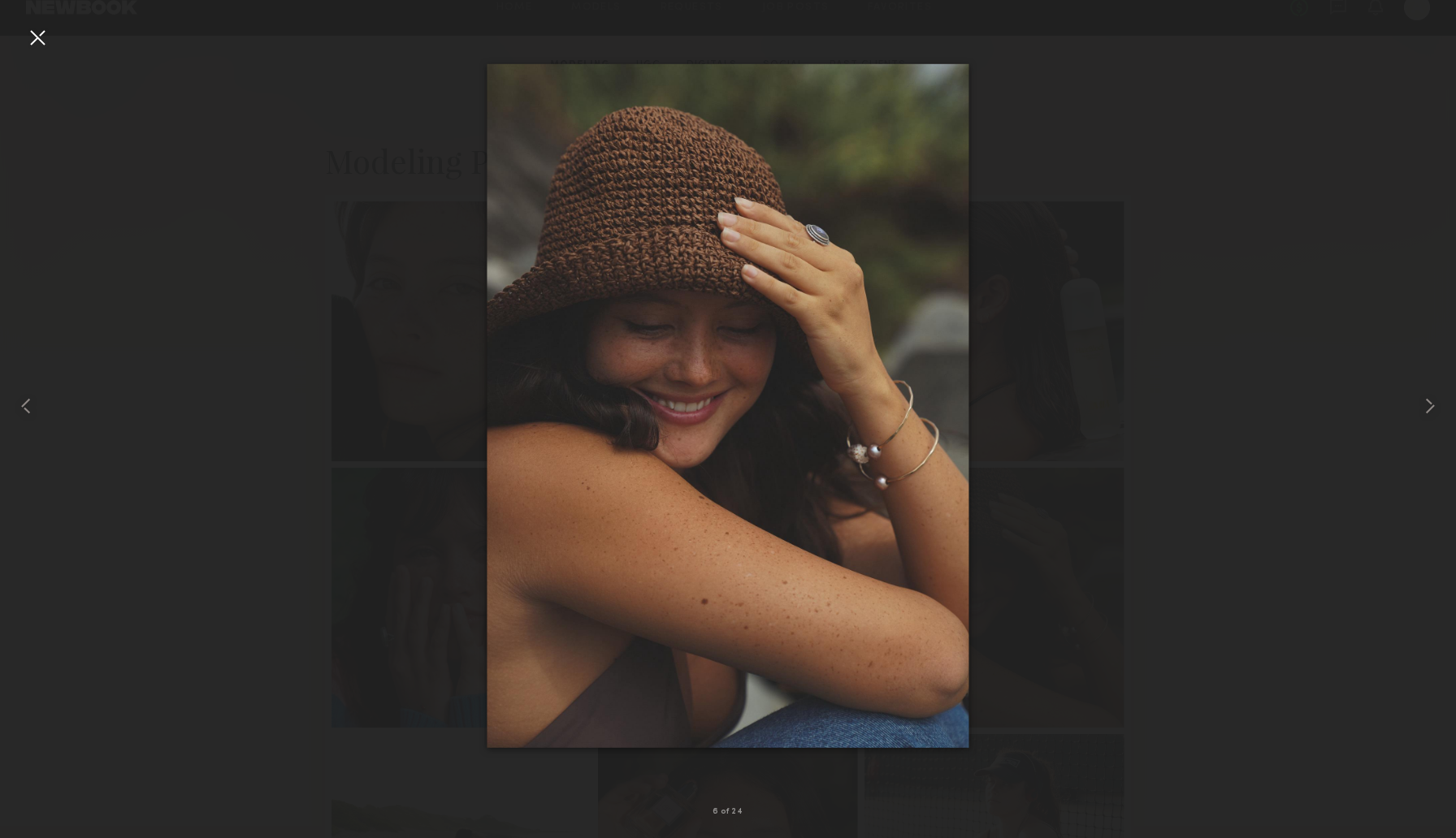
click at [30, 37] on div at bounding box center [37, 37] width 26 height 26
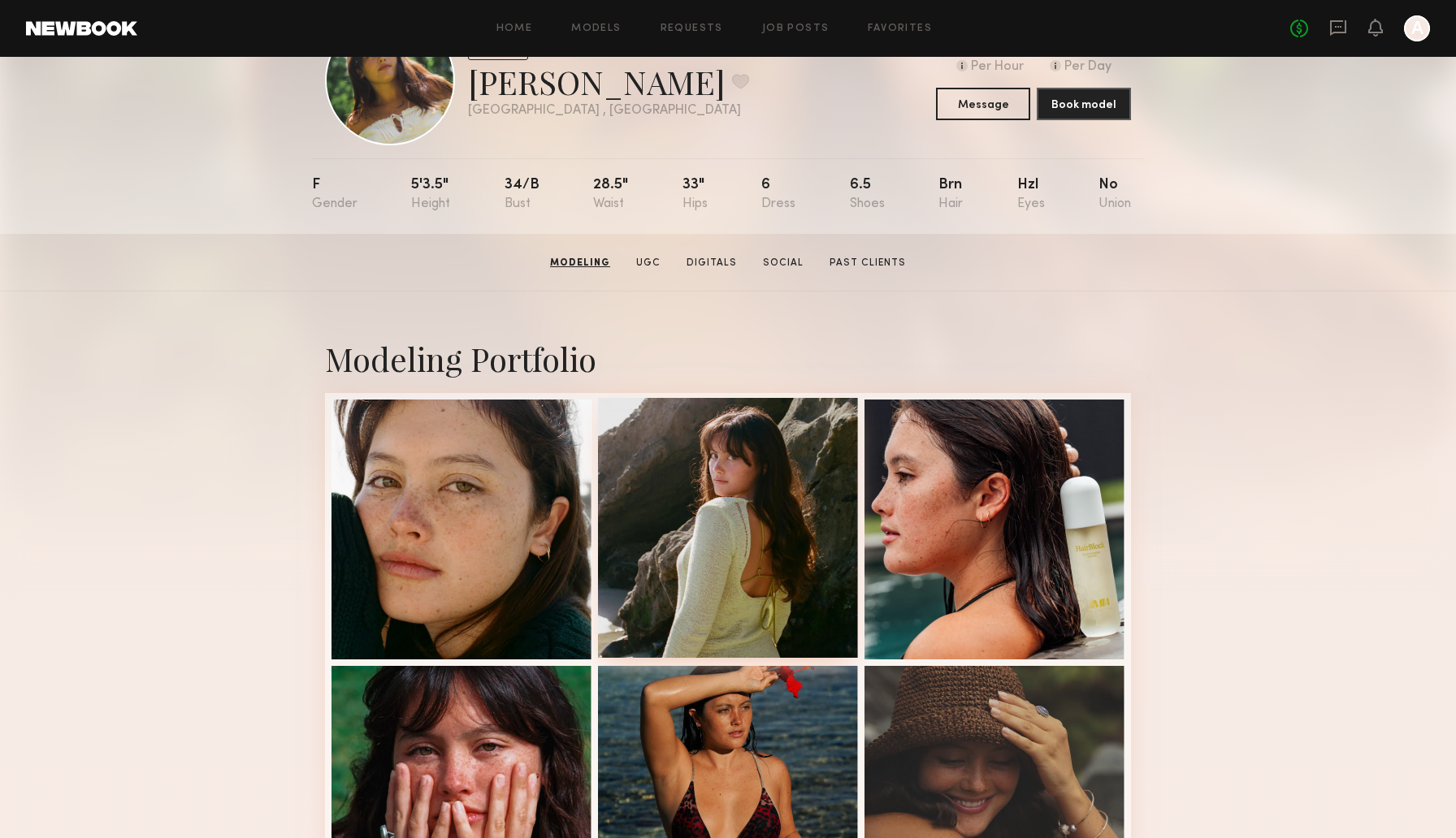
scroll to position [0, 0]
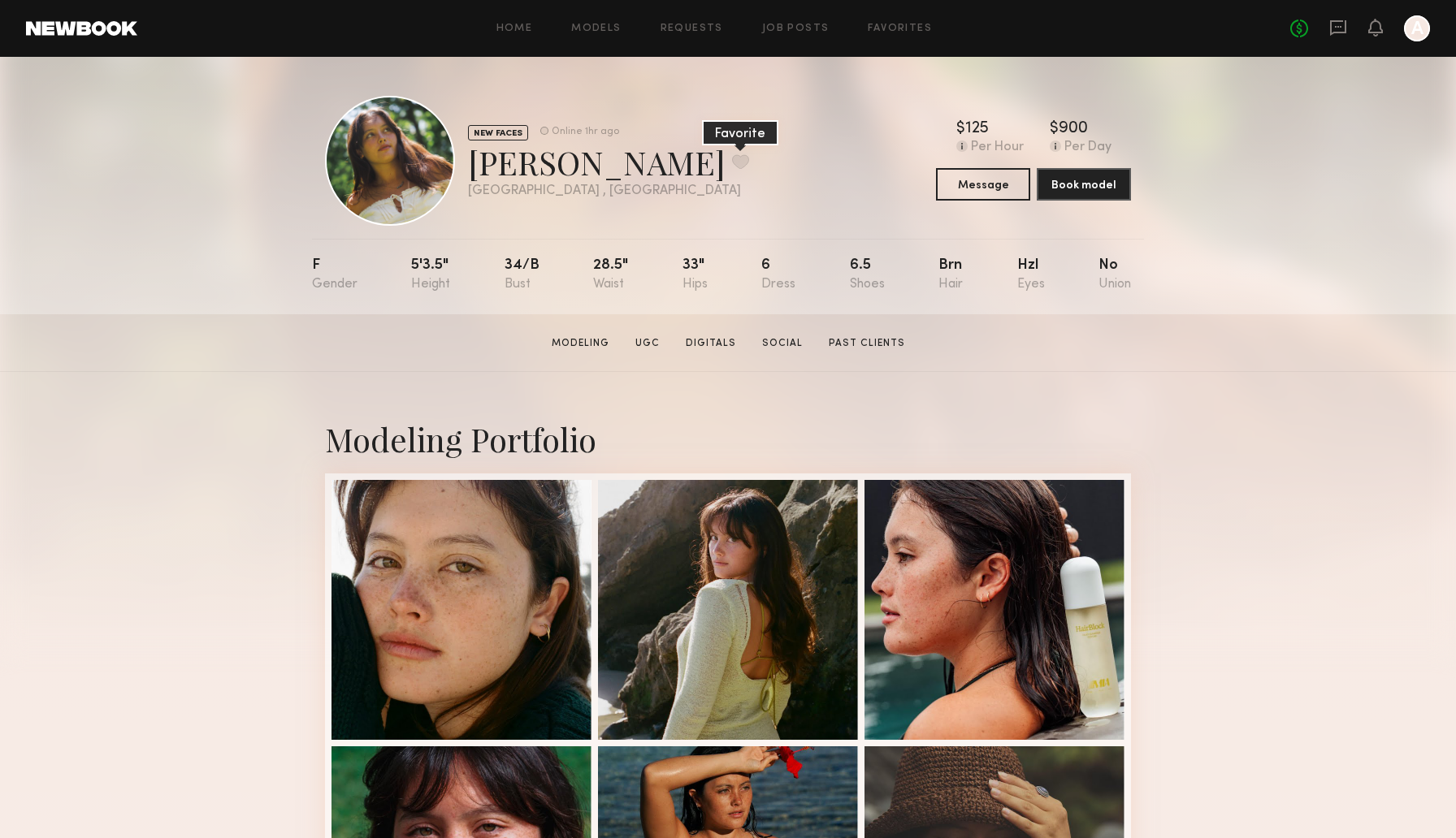
click at [732, 163] on button at bounding box center [741, 161] width 17 height 15
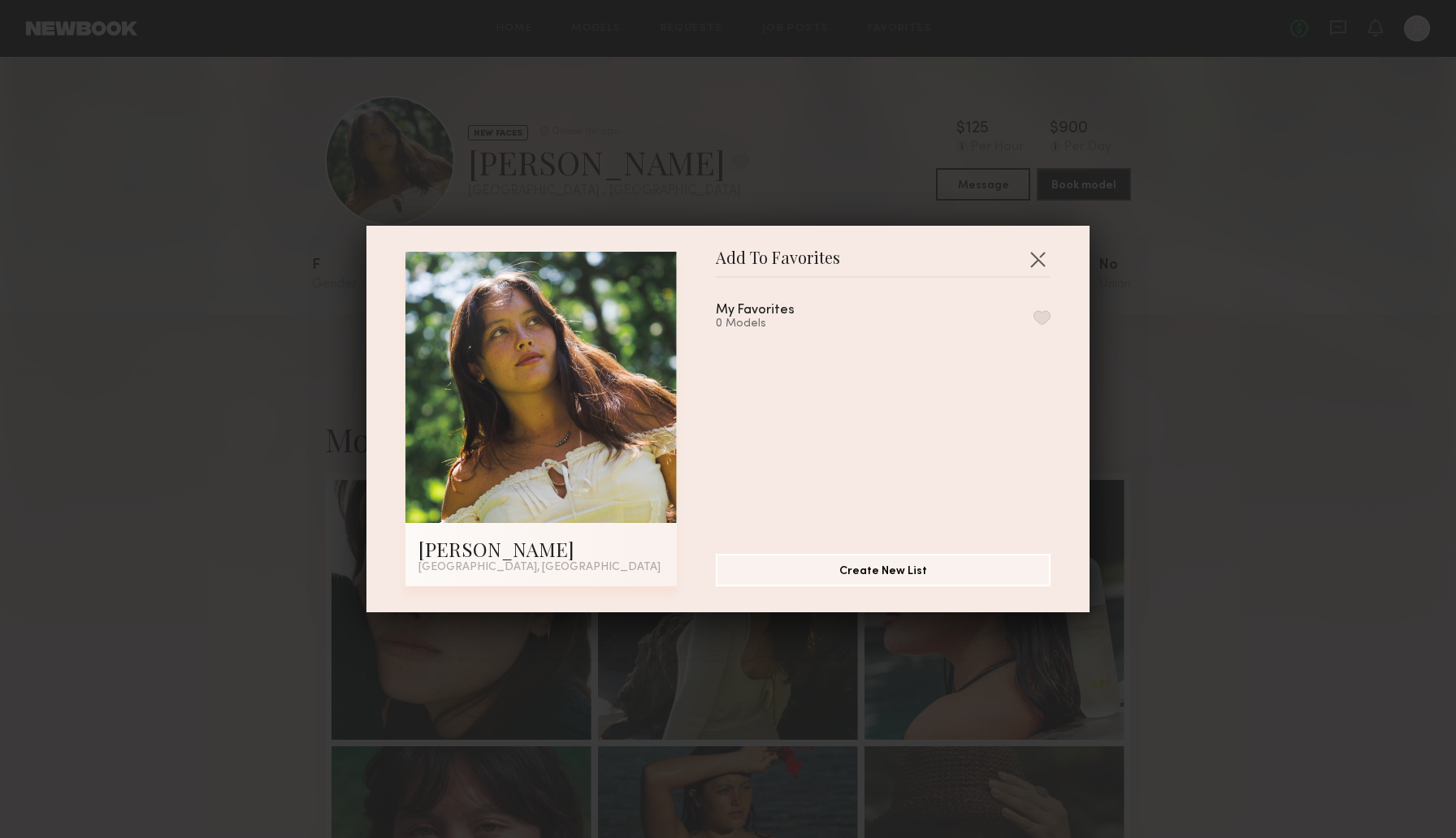
click at [1046, 316] on button "button" at bounding box center [1042, 317] width 17 height 15
click at [1039, 249] on button "button" at bounding box center [1038, 259] width 26 height 26
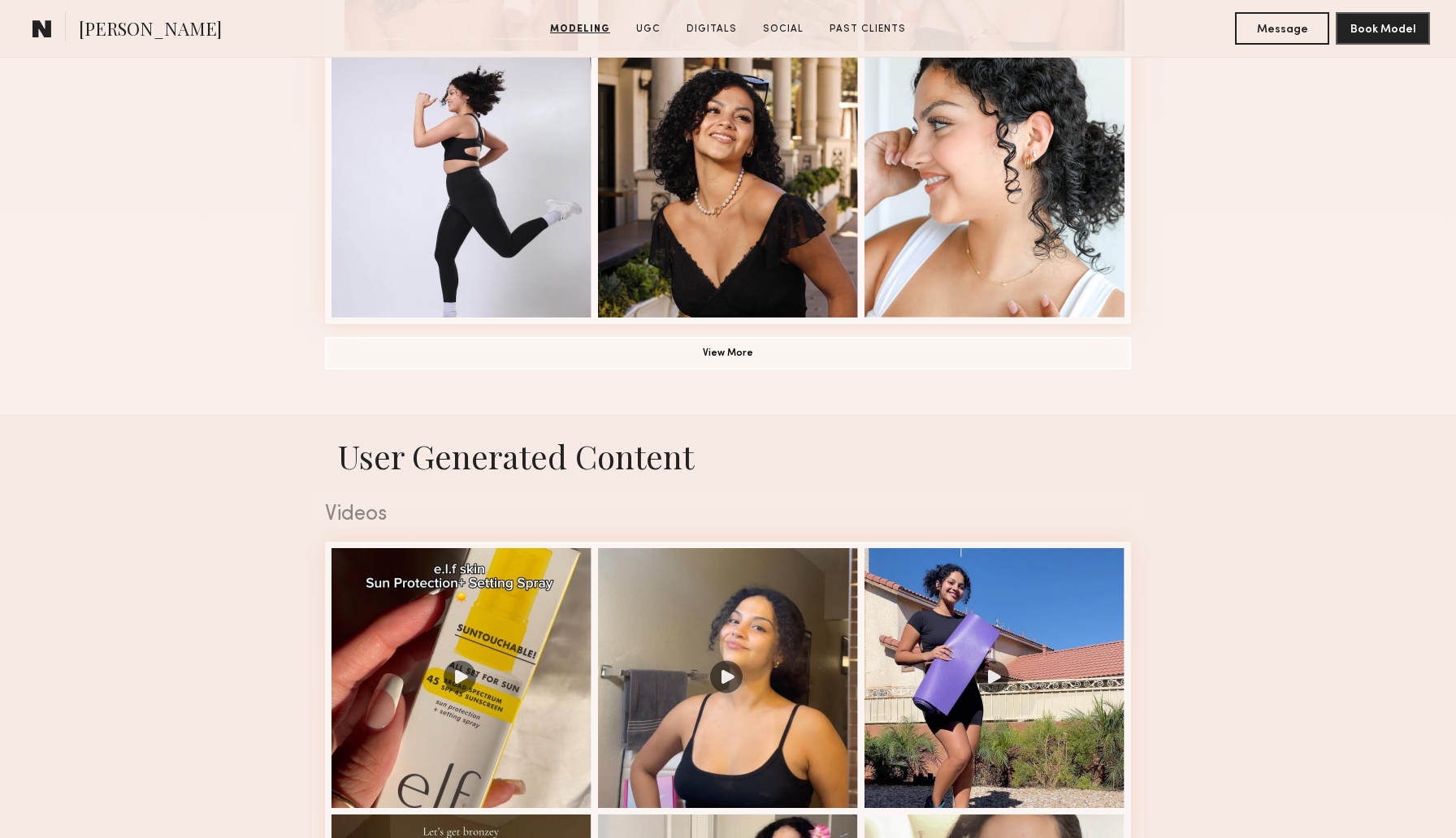
scroll to position [961, 0]
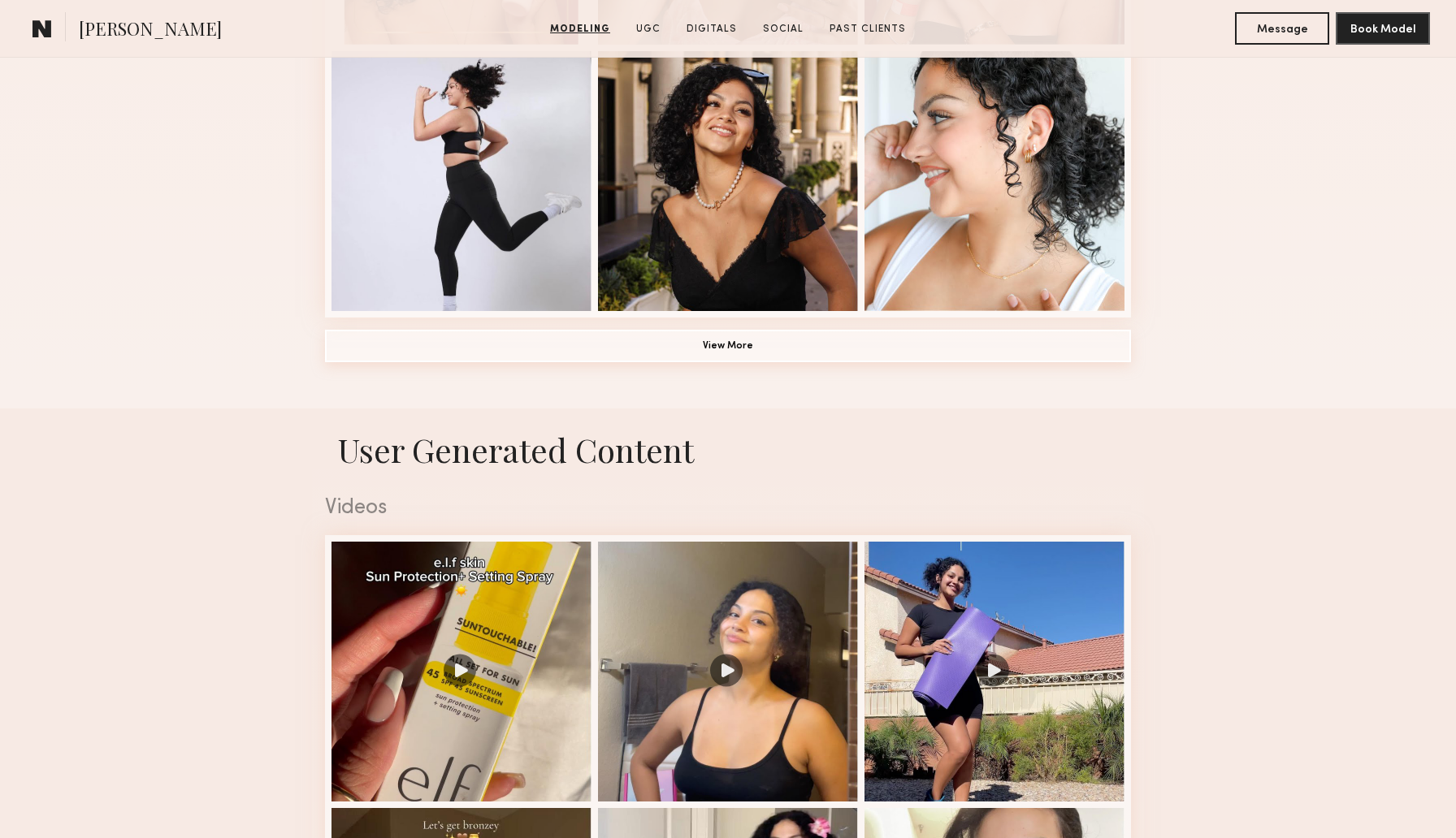
click at [700, 341] on button "View More" at bounding box center [728, 345] width 806 height 32
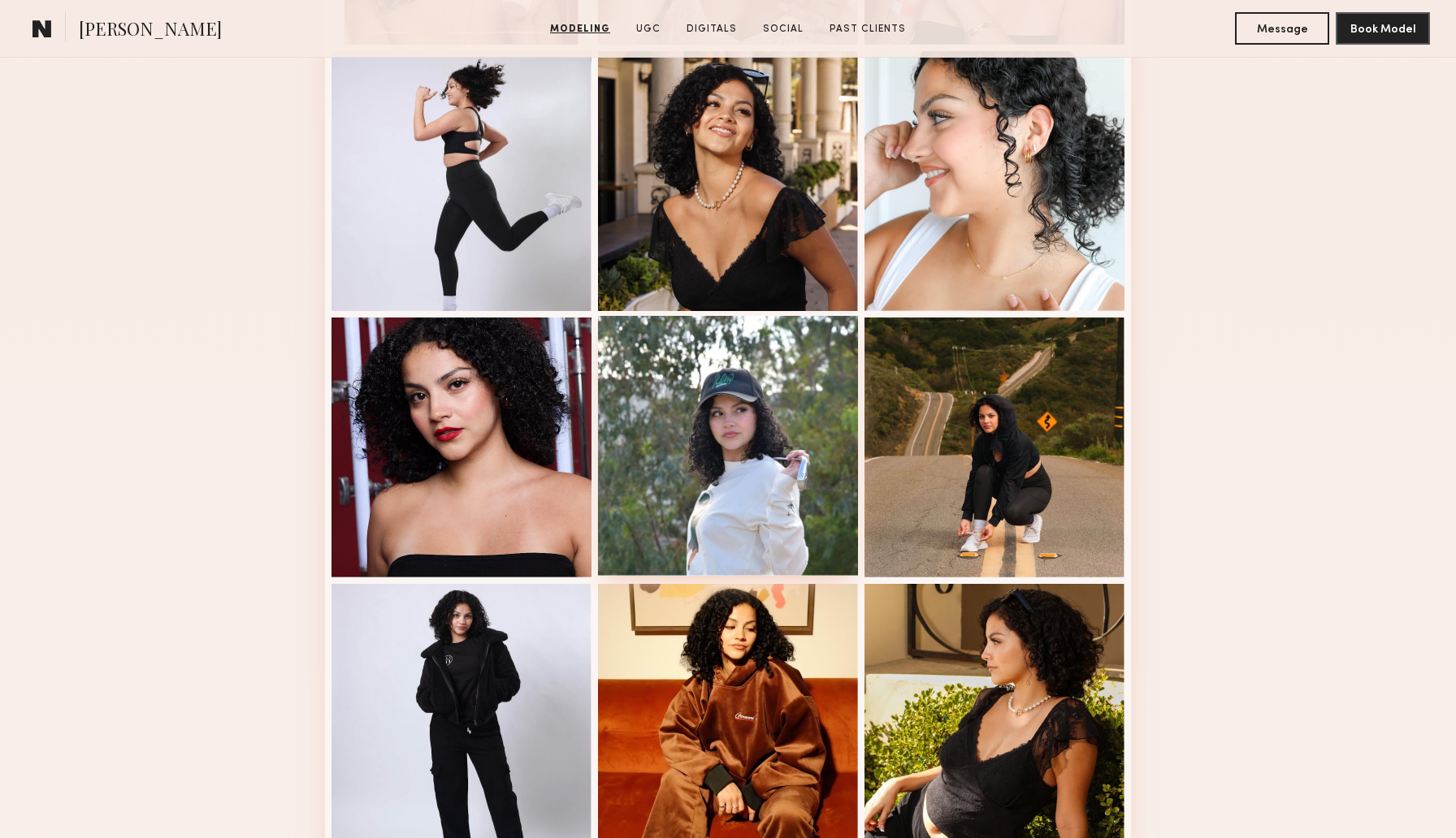
click at [691, 467] on div at bounding box center [727, 445] width 260 height 260
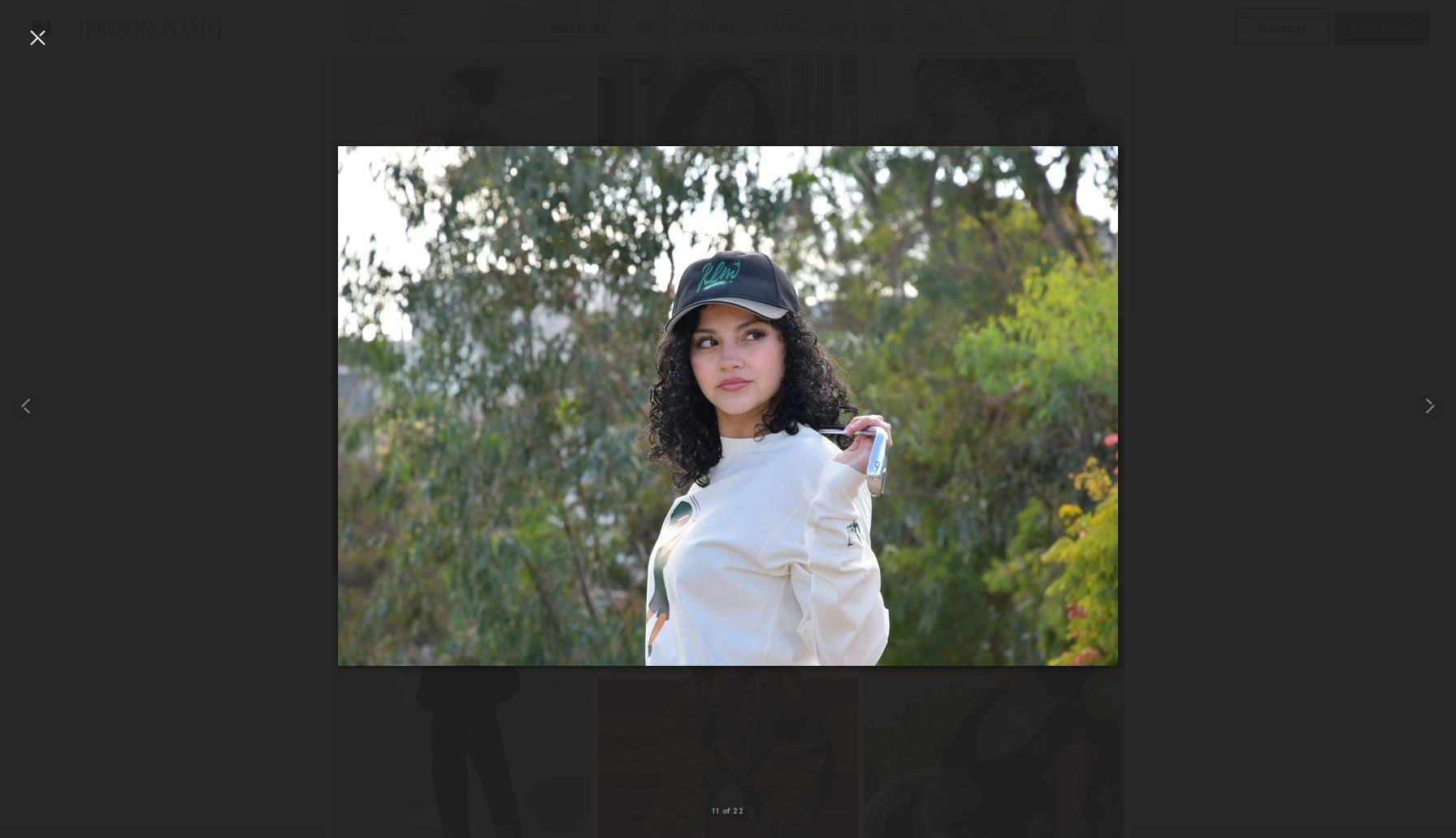
click at [43, 35] on div at bounding box center [37, 37] width 26 height 26
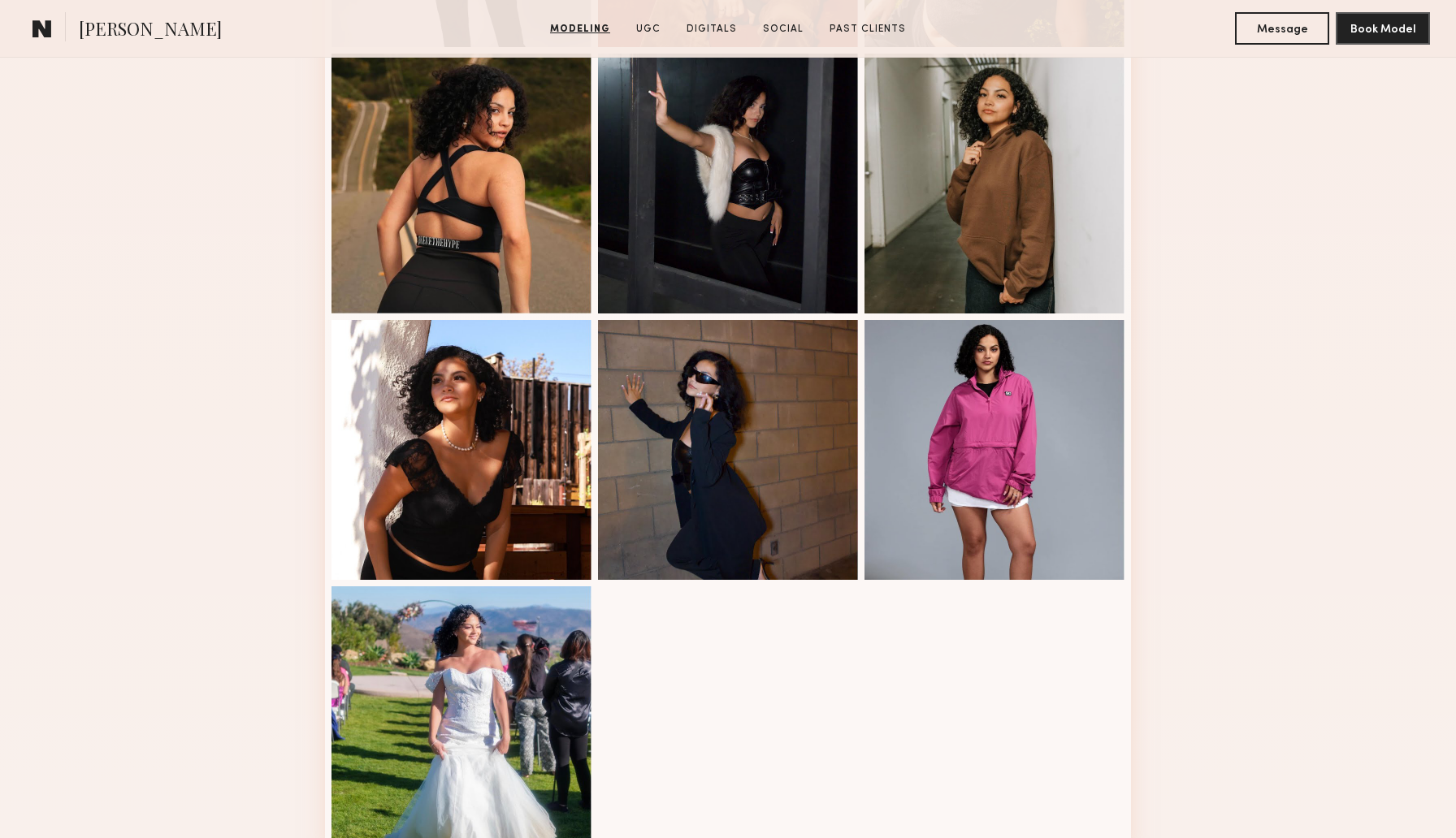
scroll to position [1759, 0]
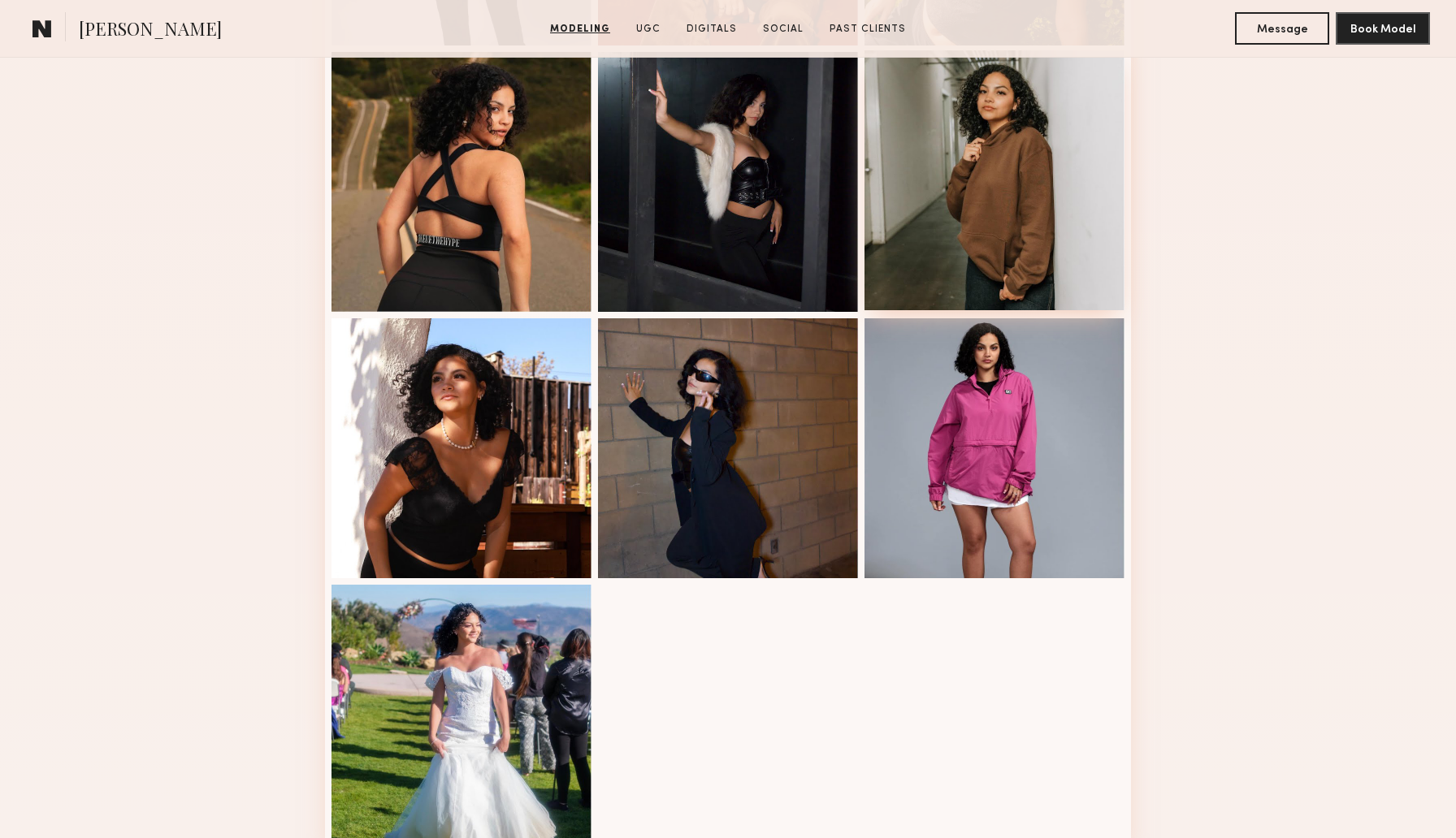
click at [1020, 124] on div at bounding box center [994, 180] width 260 height 260
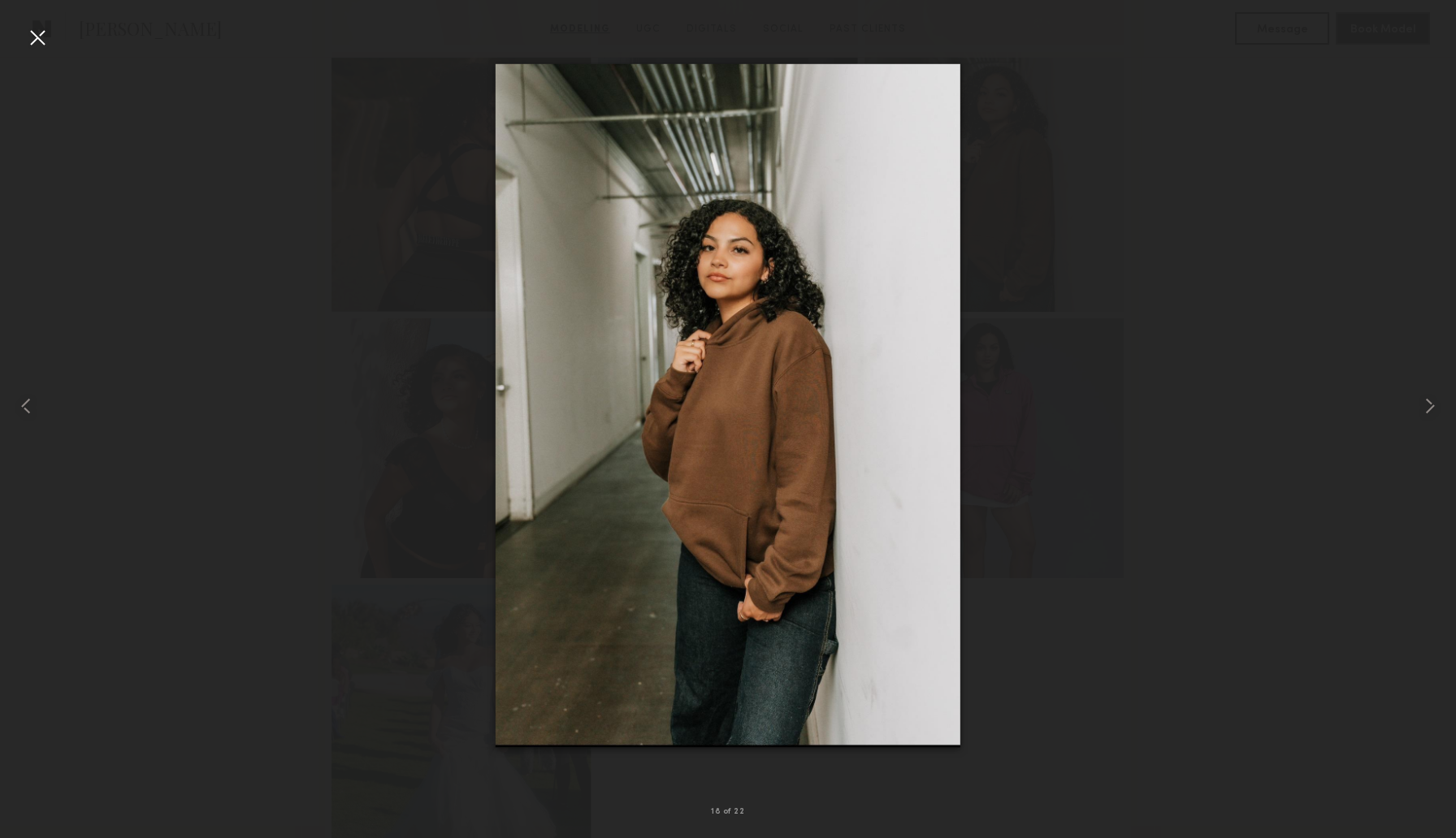
click at [44, 38] on div at bounding box center [37, 37] width 26 height 26
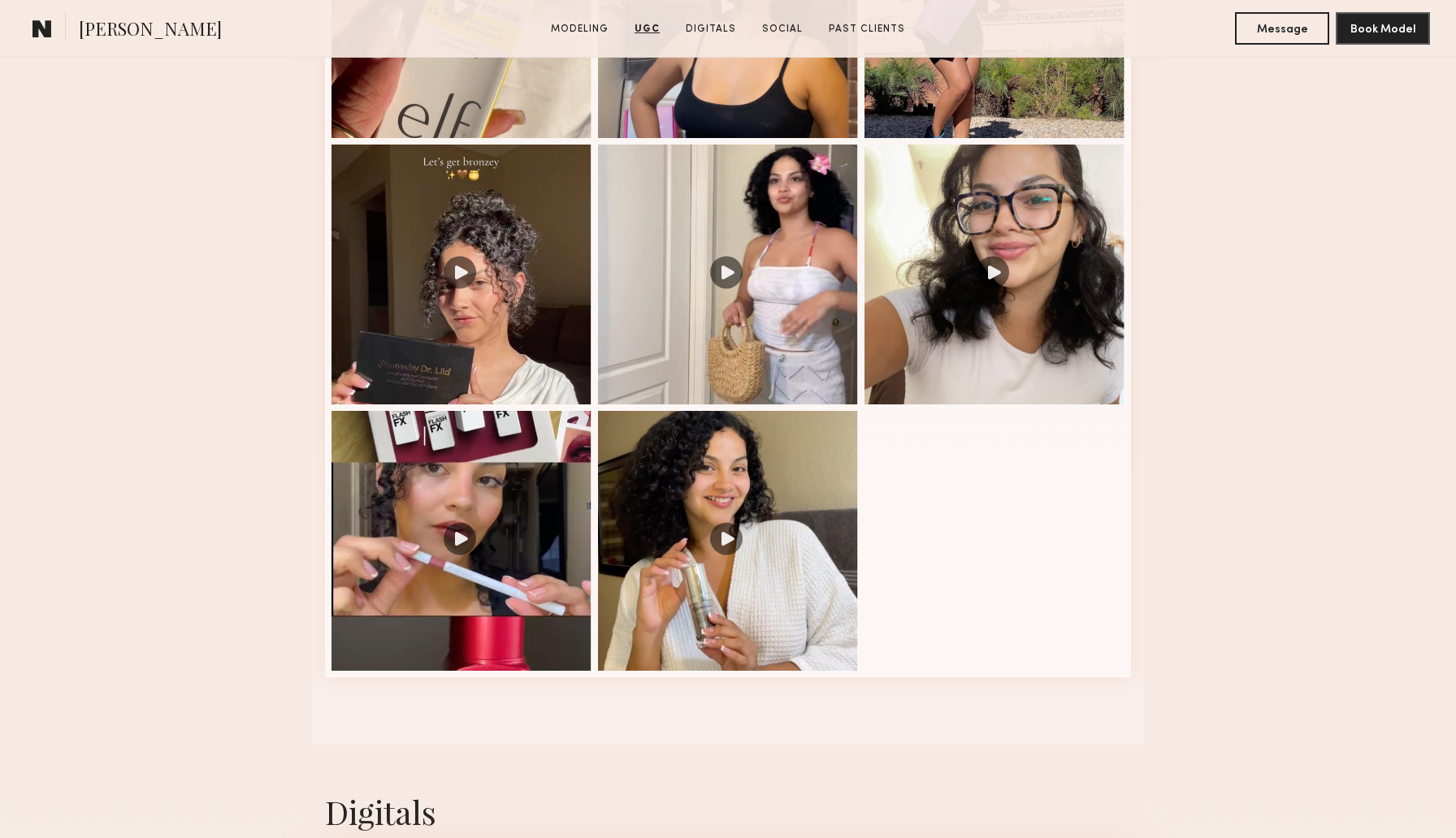
scroll to position [2910, 0]
click at [732, 532] on div at bounding box center [727, 540] width 260 height 260
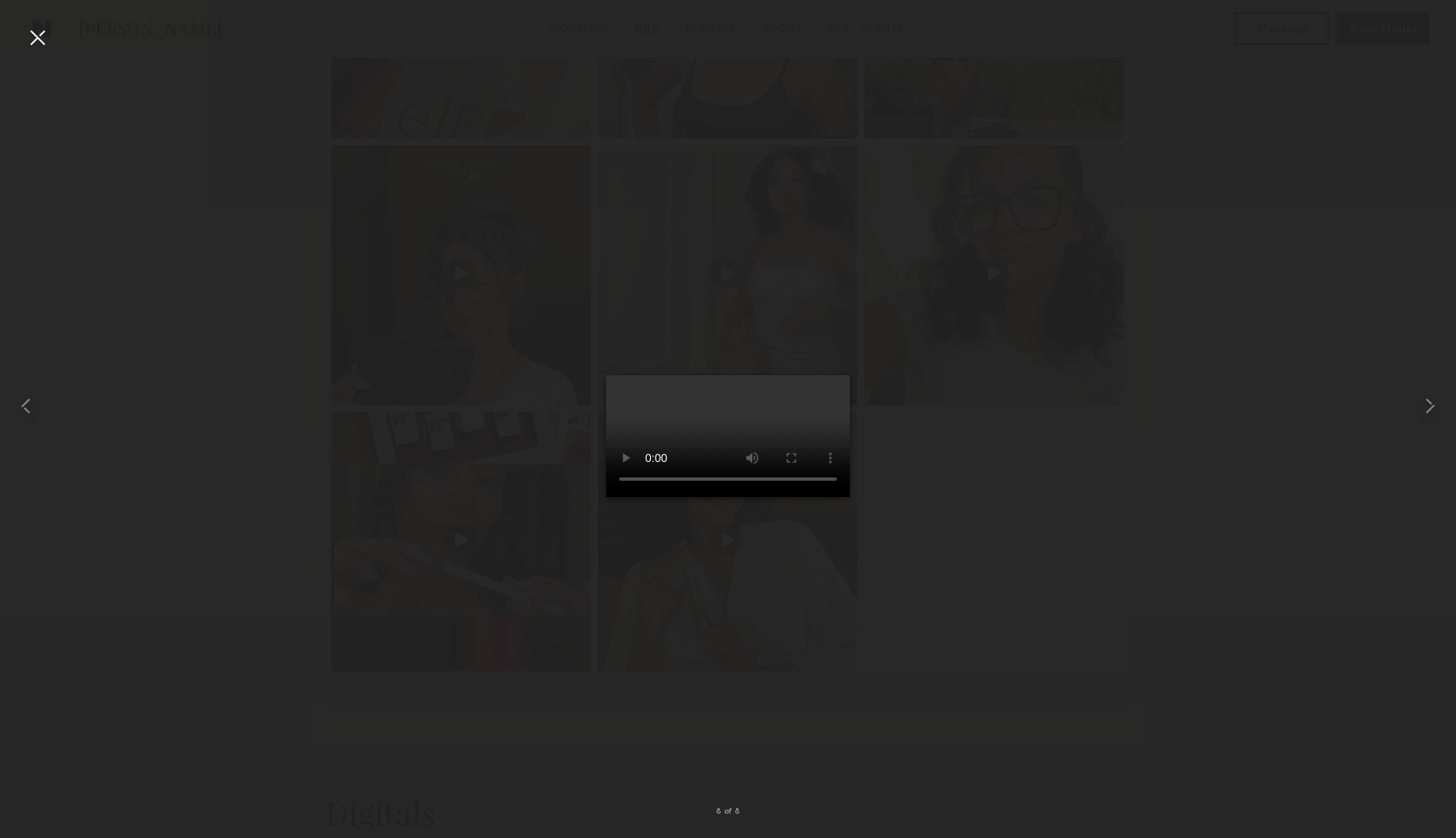
click at [37, 41] on div at bounding box center [37, 37] width 26 height 26
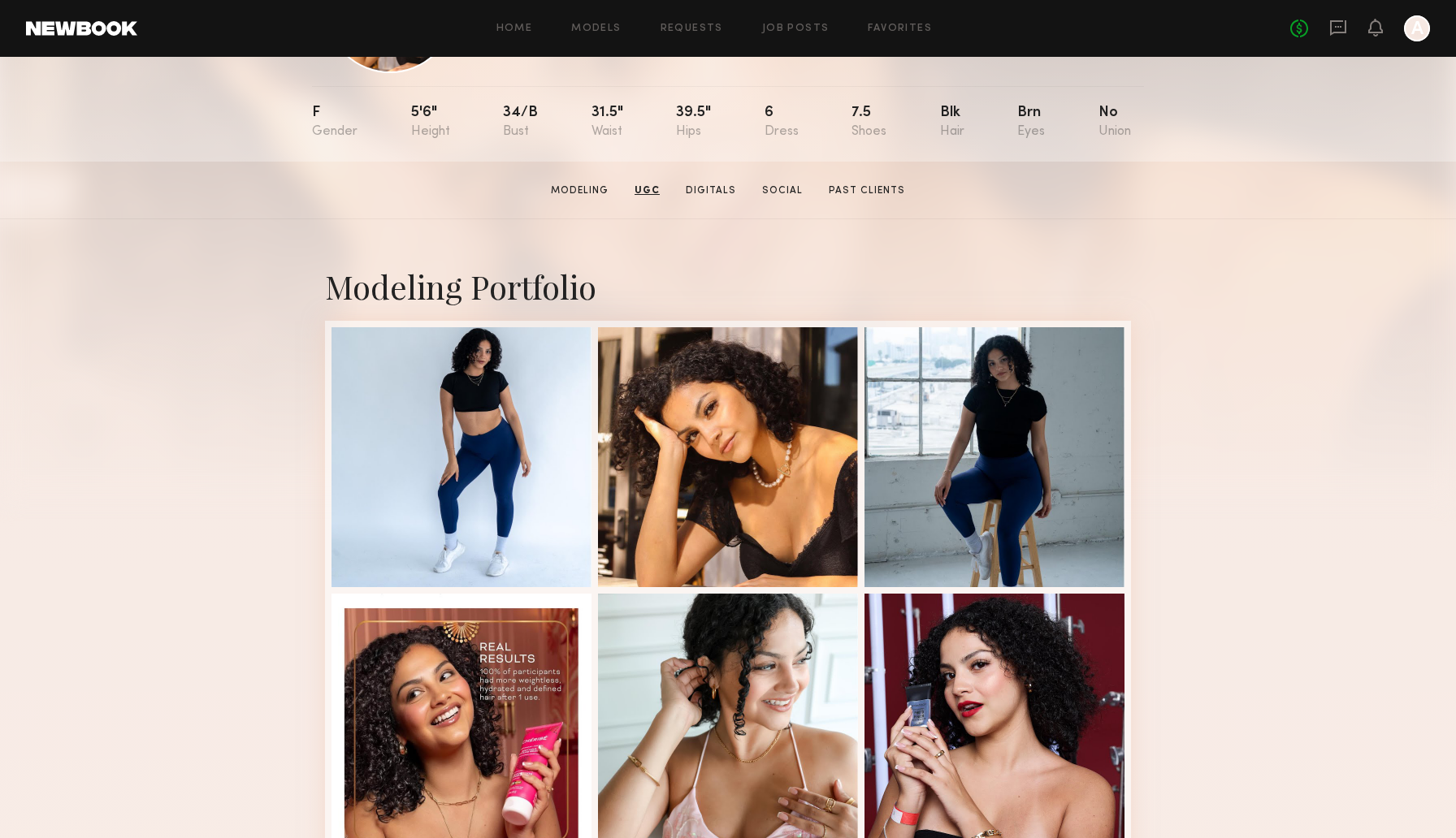
scroll to position [0, 0]
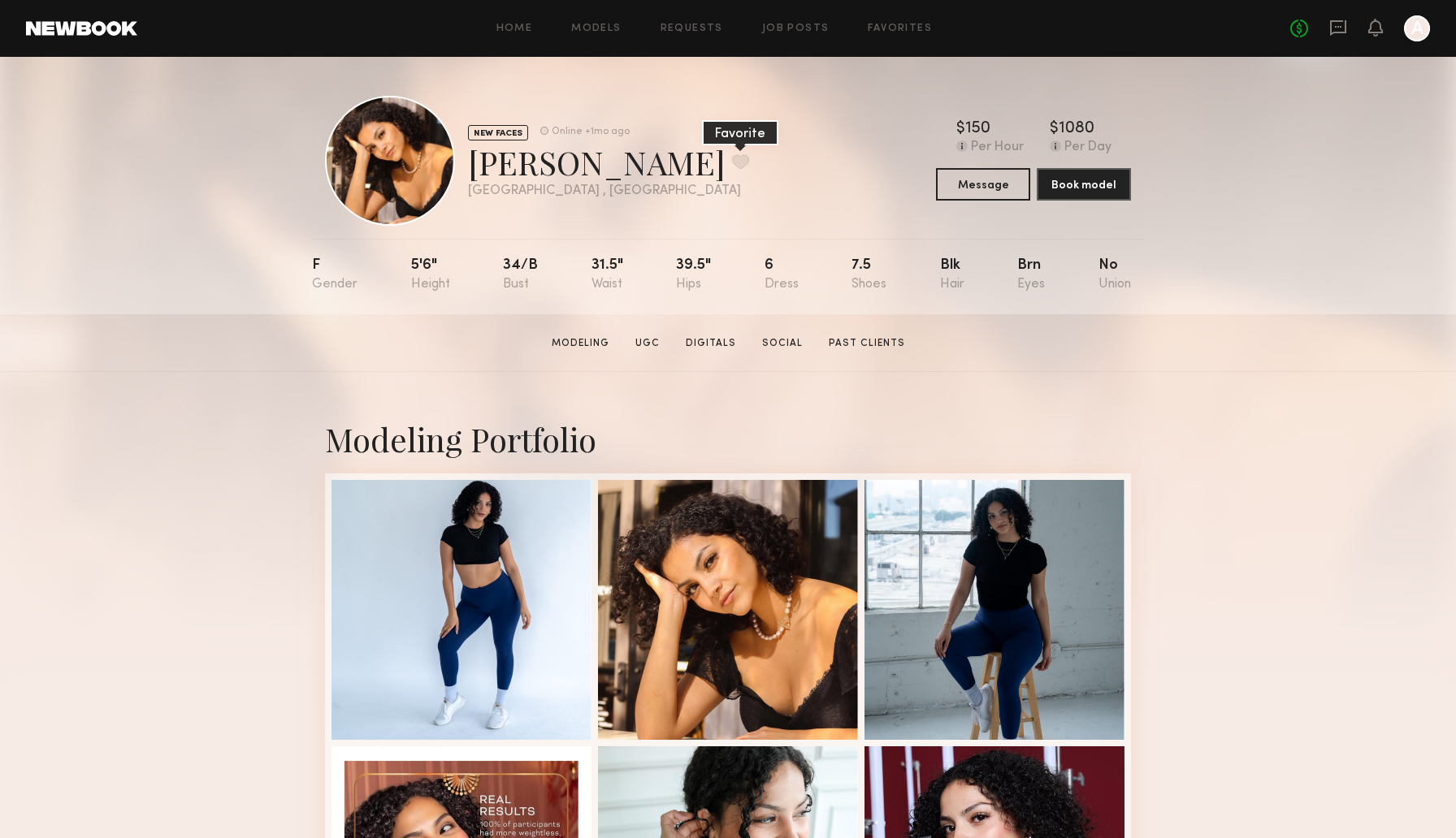
click at [732, 167] on button at bounding box center [741, 161] width 17 height 15
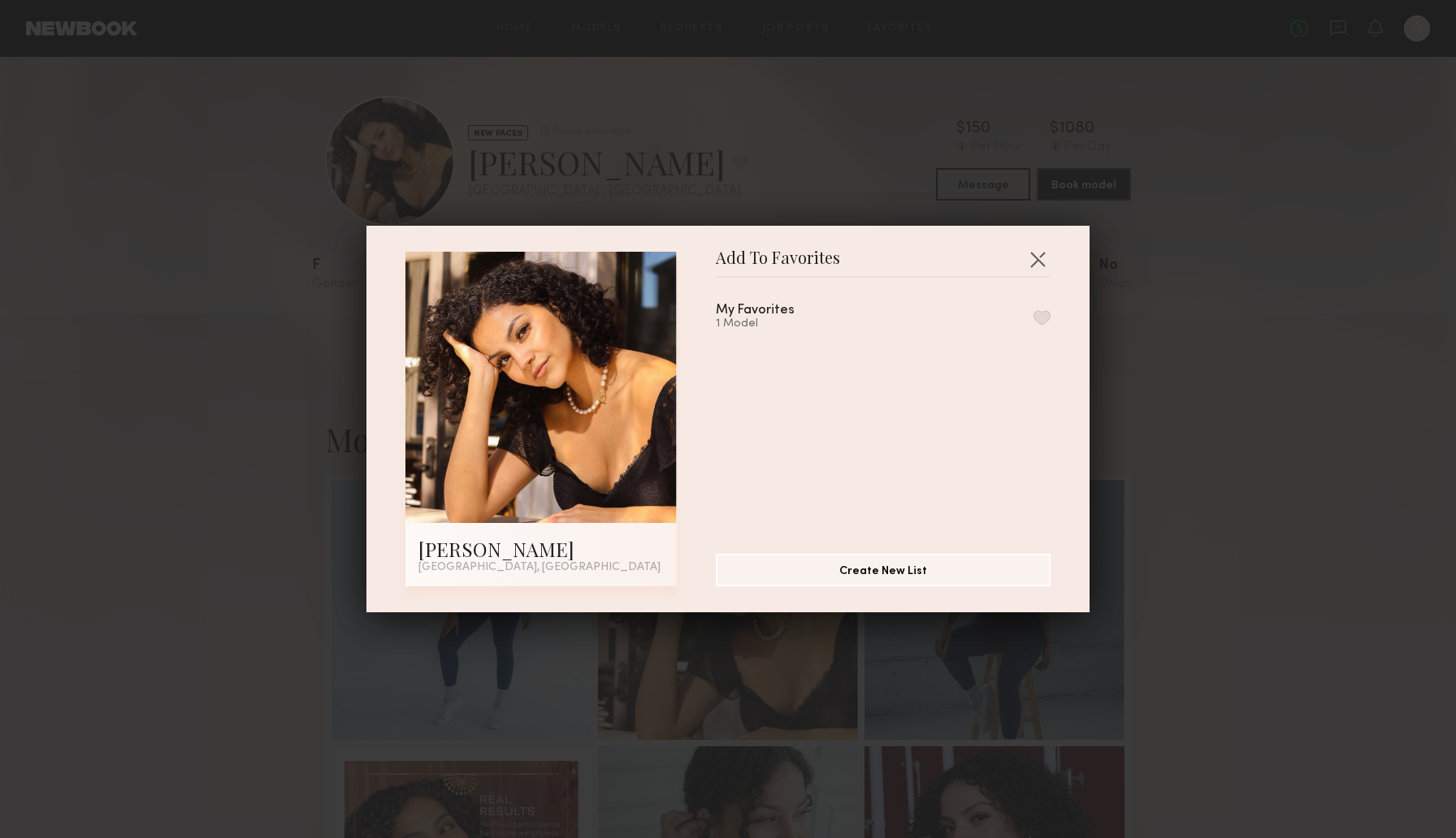
click at [1048, 317] on button "button" at bounding box center [1042, 317] width 17 height 15
click at [1040, 254] on button "button" at bounding box center [1038, 259] width 26 height 26
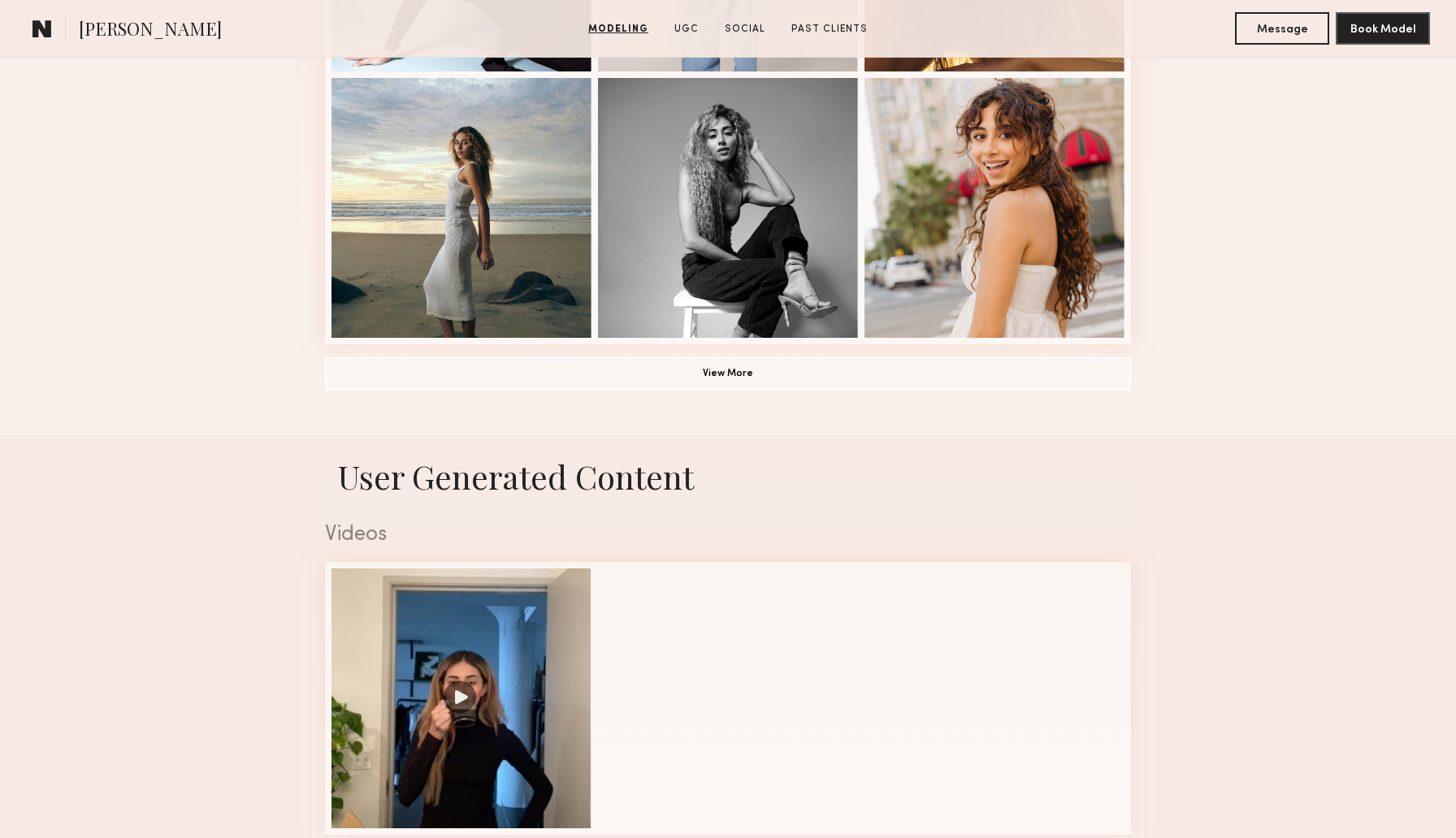
scroll to position [1208, 0]
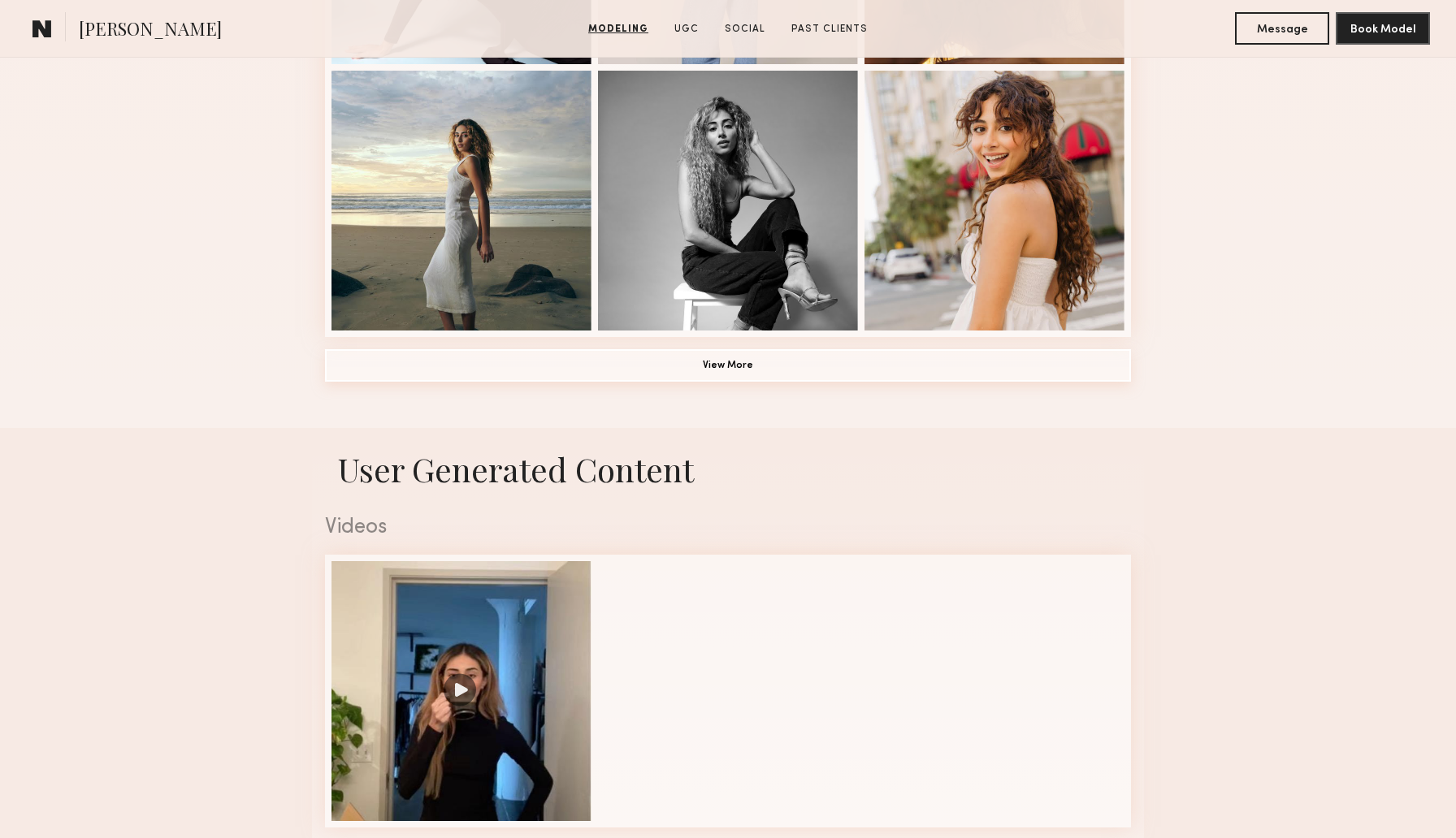
click at [608, 362] on button "View More" at bounding box center [728, 365] width 806 height 32
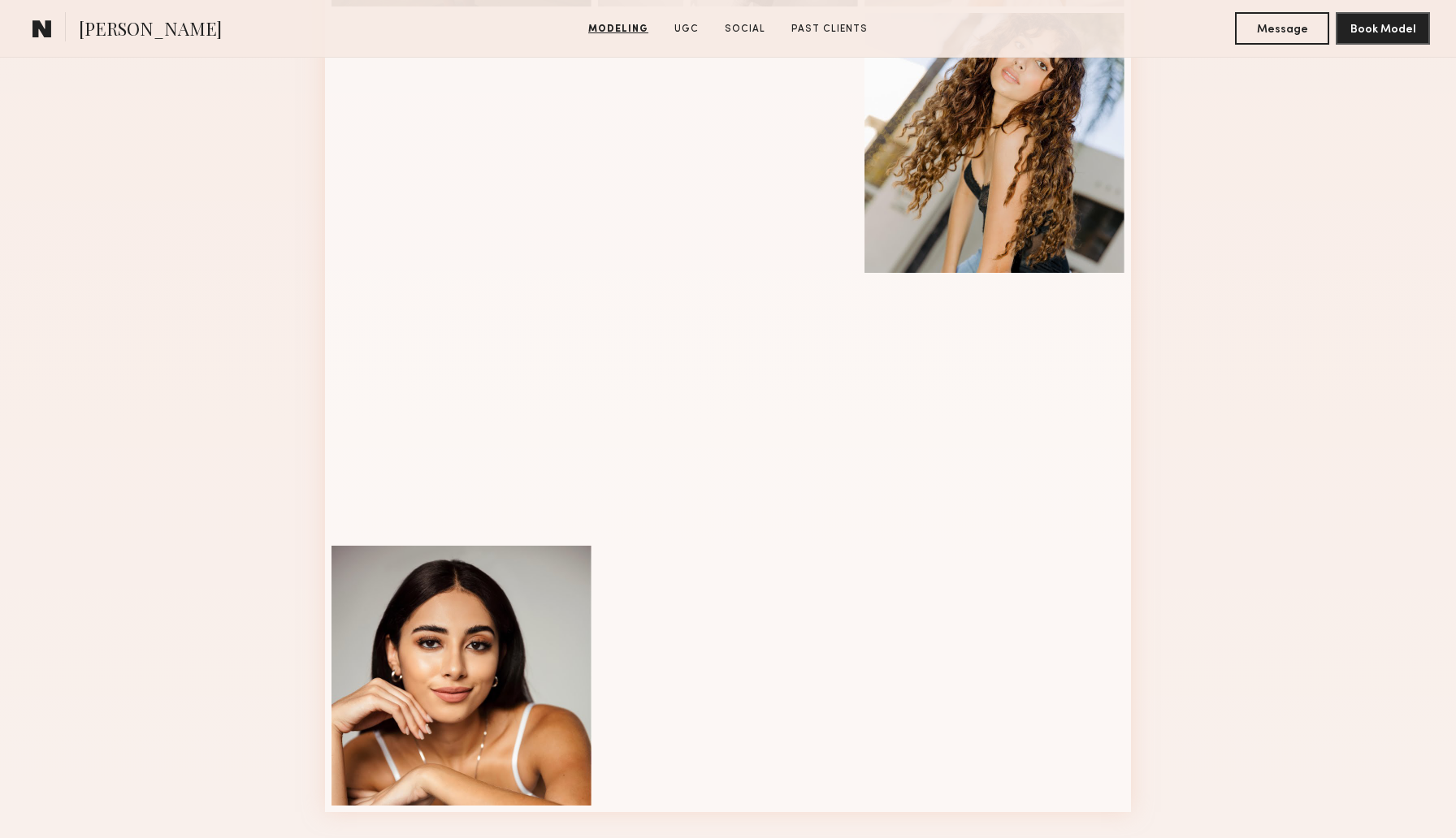
scroll to position [1542, 0]
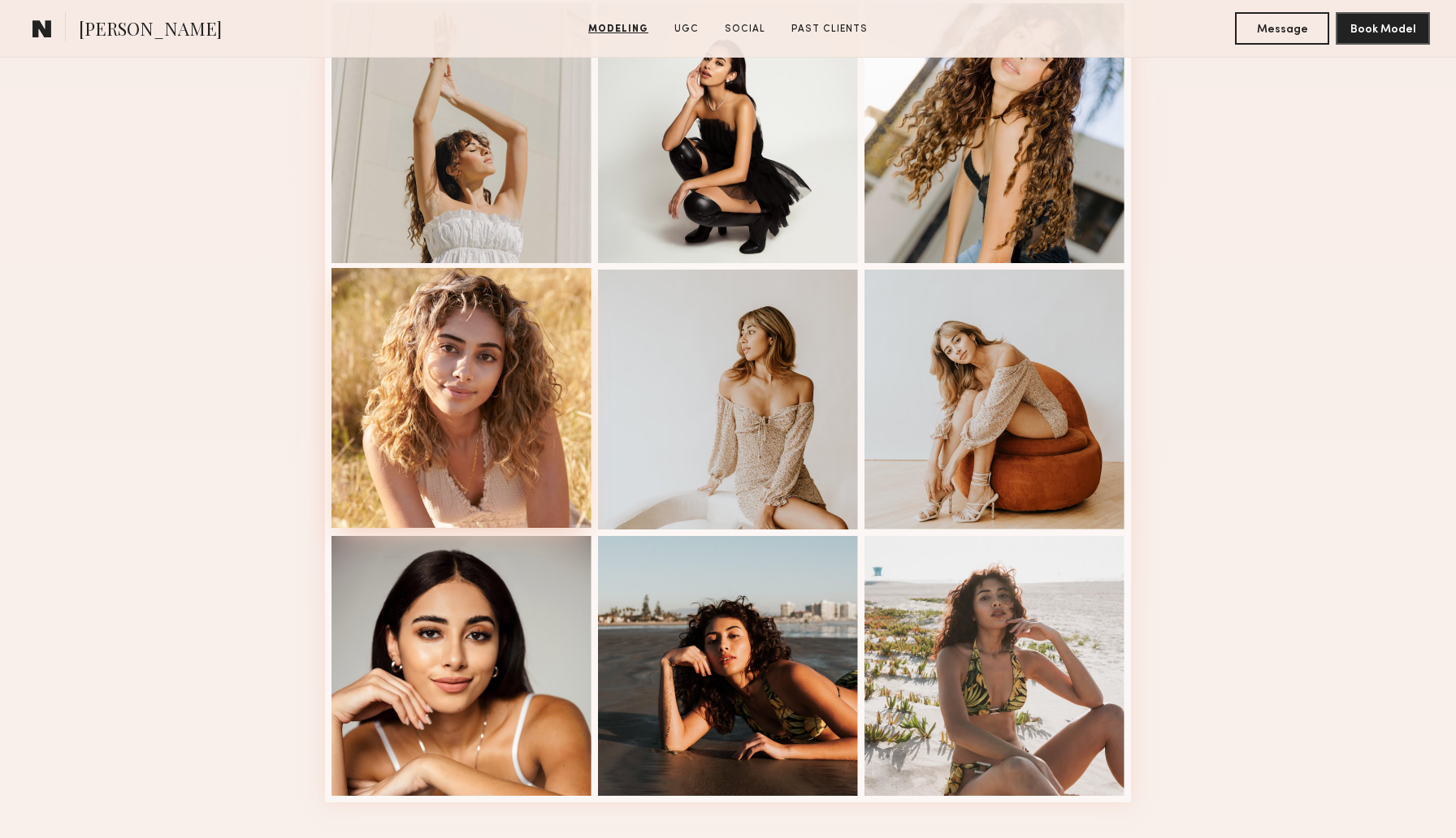
click at [523, 343] on div at bounding box center [461, 397] width 260 height 260
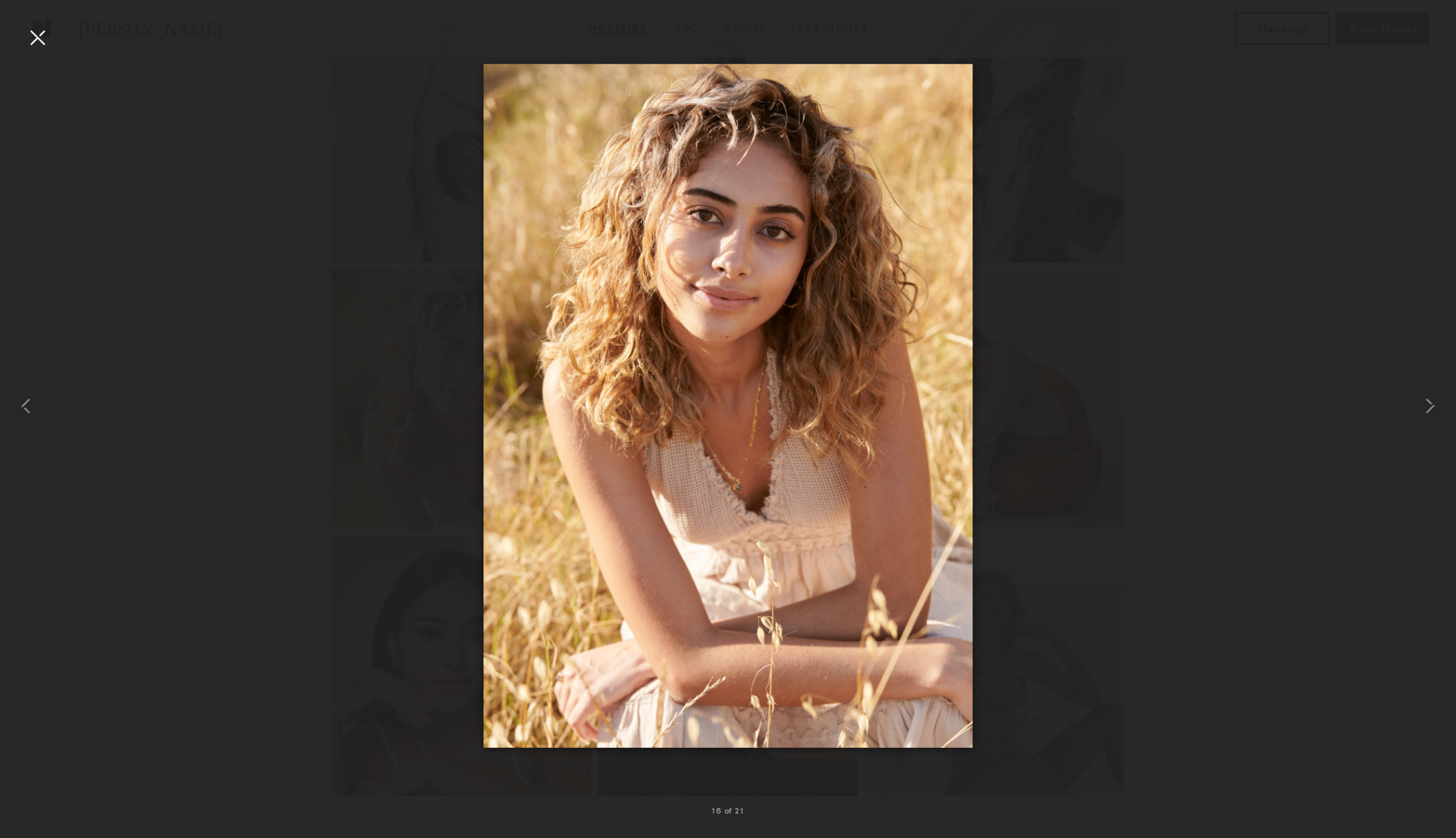
click at [38, 33] on div at bounding box center [37, 37] width 26 height 26
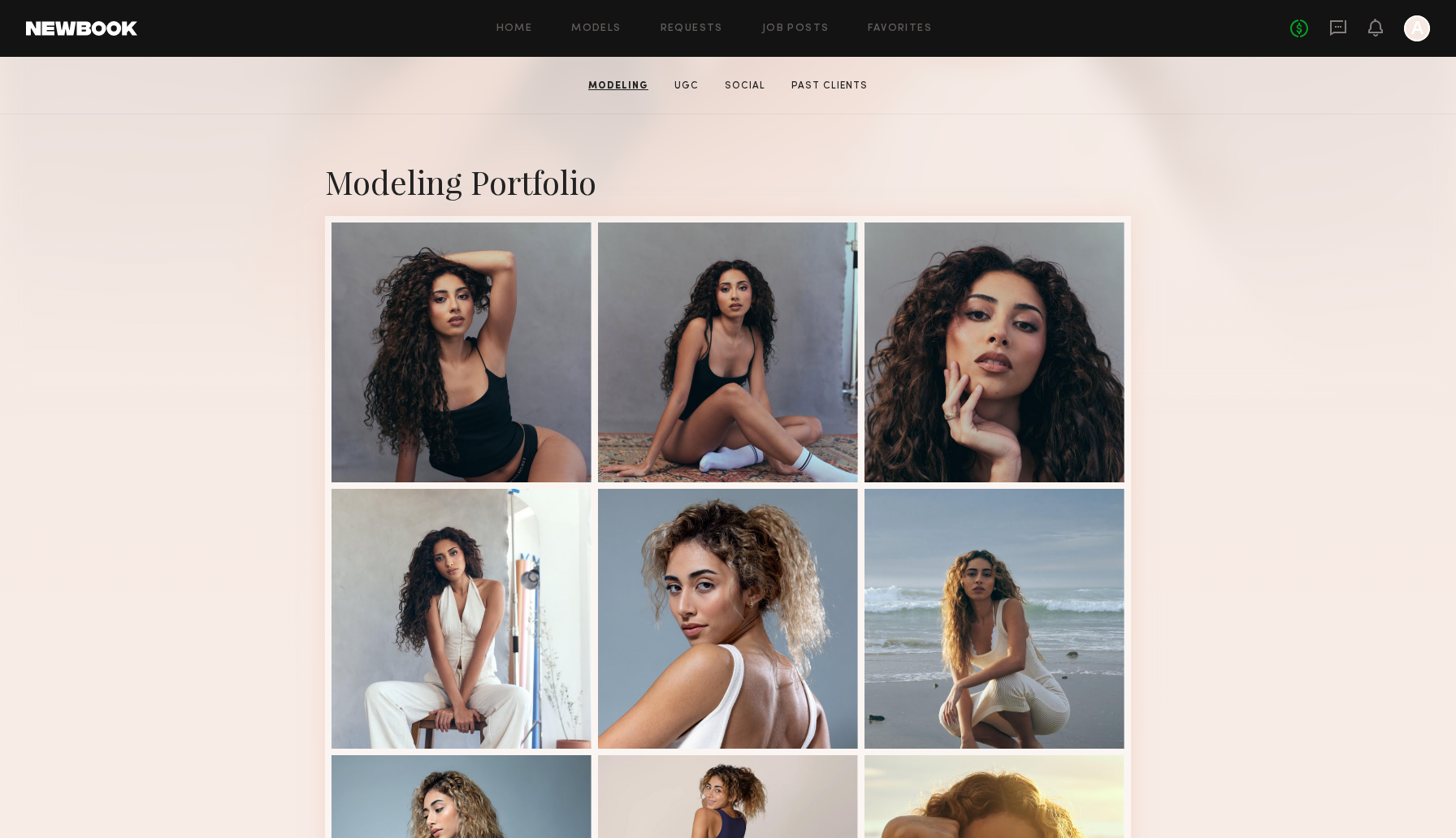
scroll to position [0, 0]
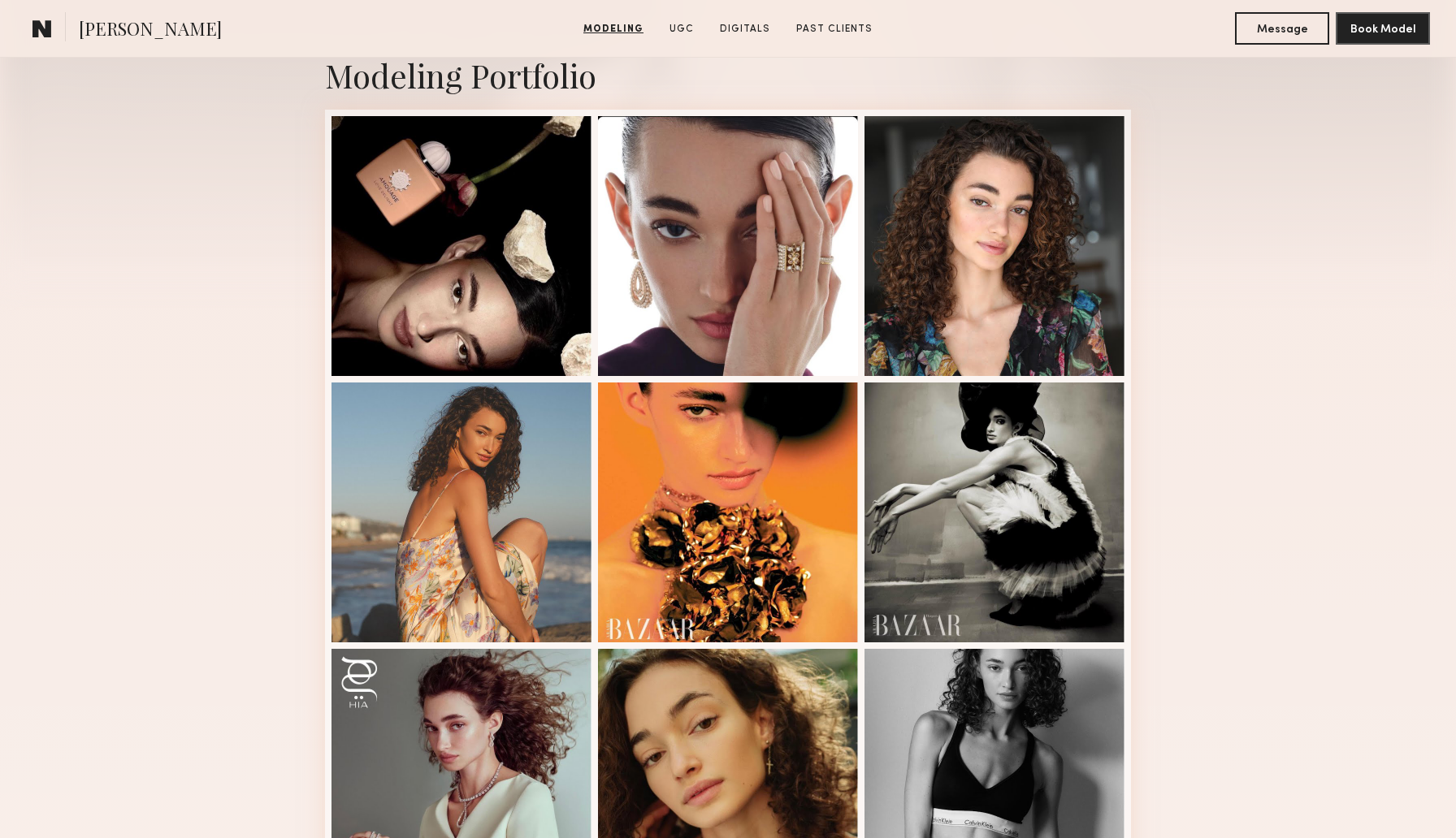
scroll to position [365, 0]
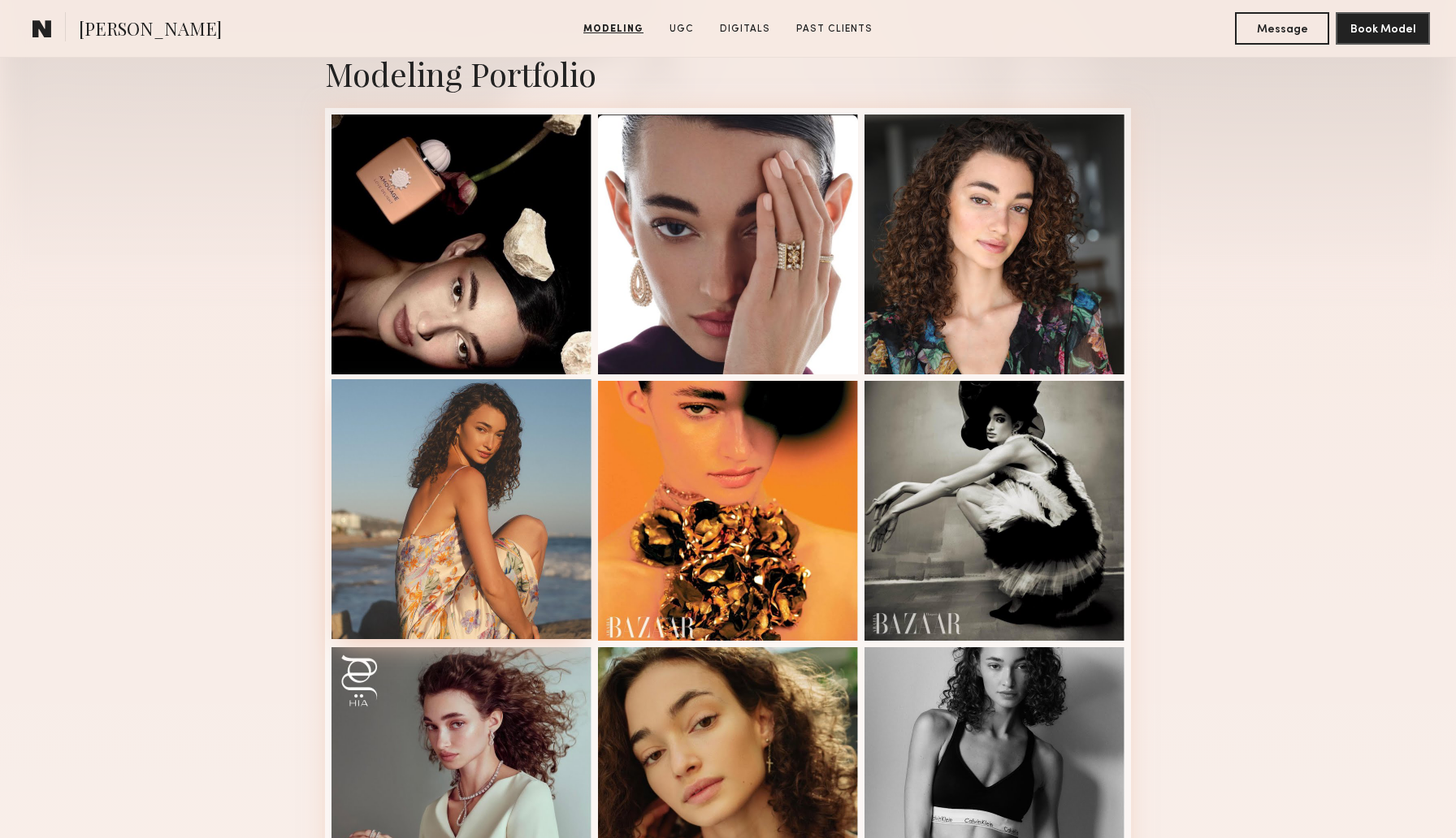
click at [376, 469] on div at bounding box center [461, 509] width 260 height 260
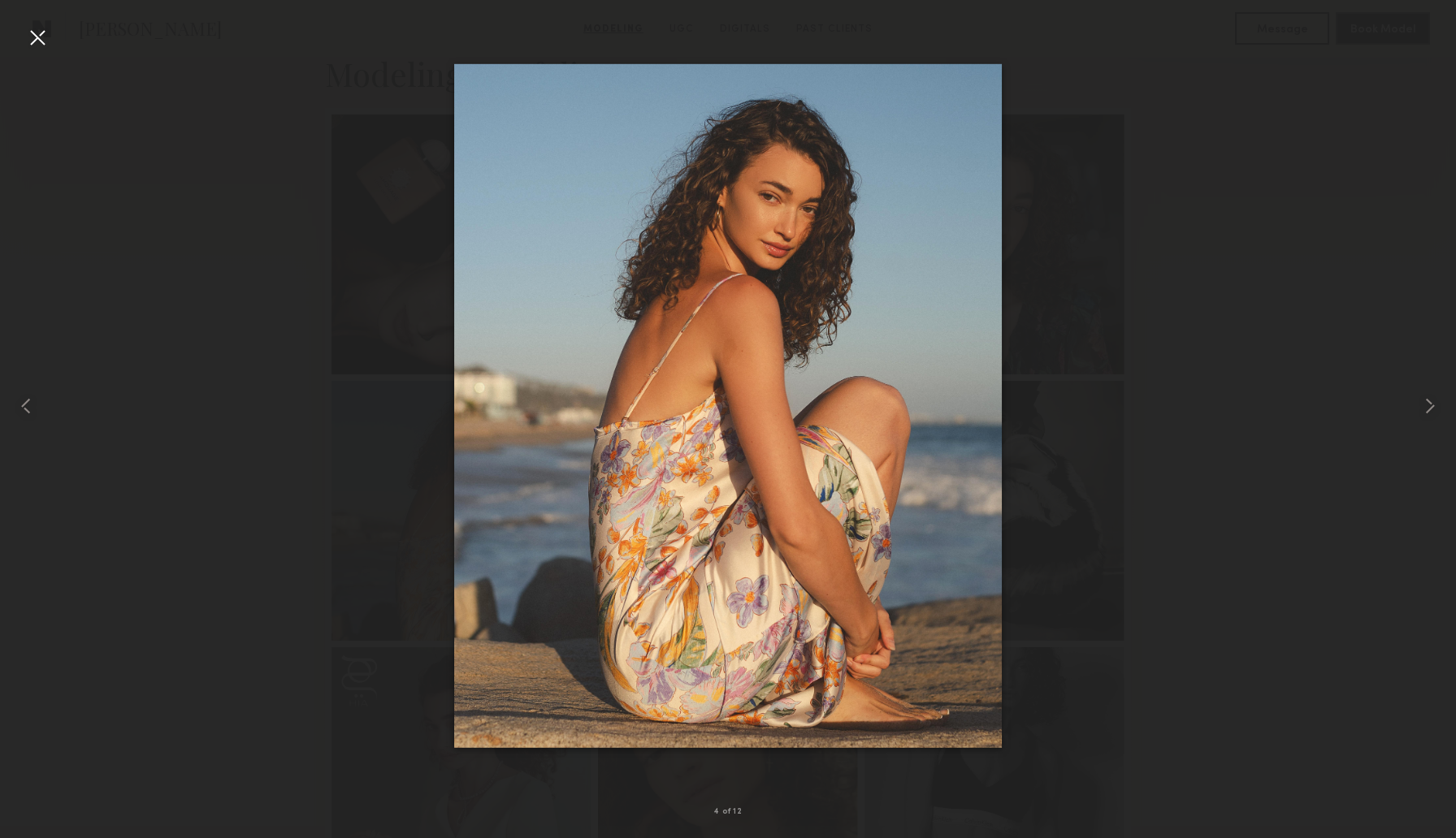
click at [37, 37] on div at bounding box center [37, 37] width 26 height 26
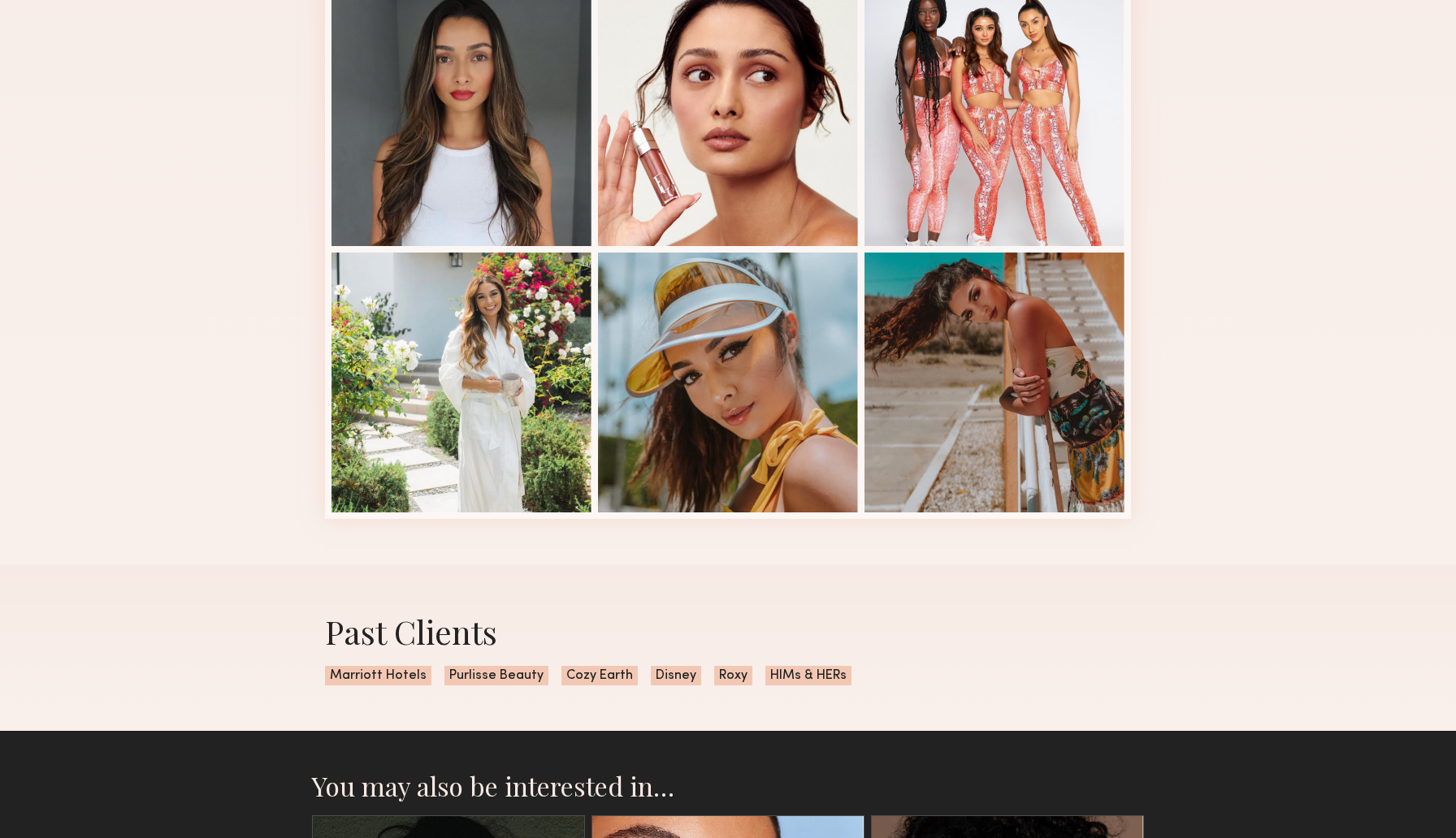
scroll to position [986, 0]
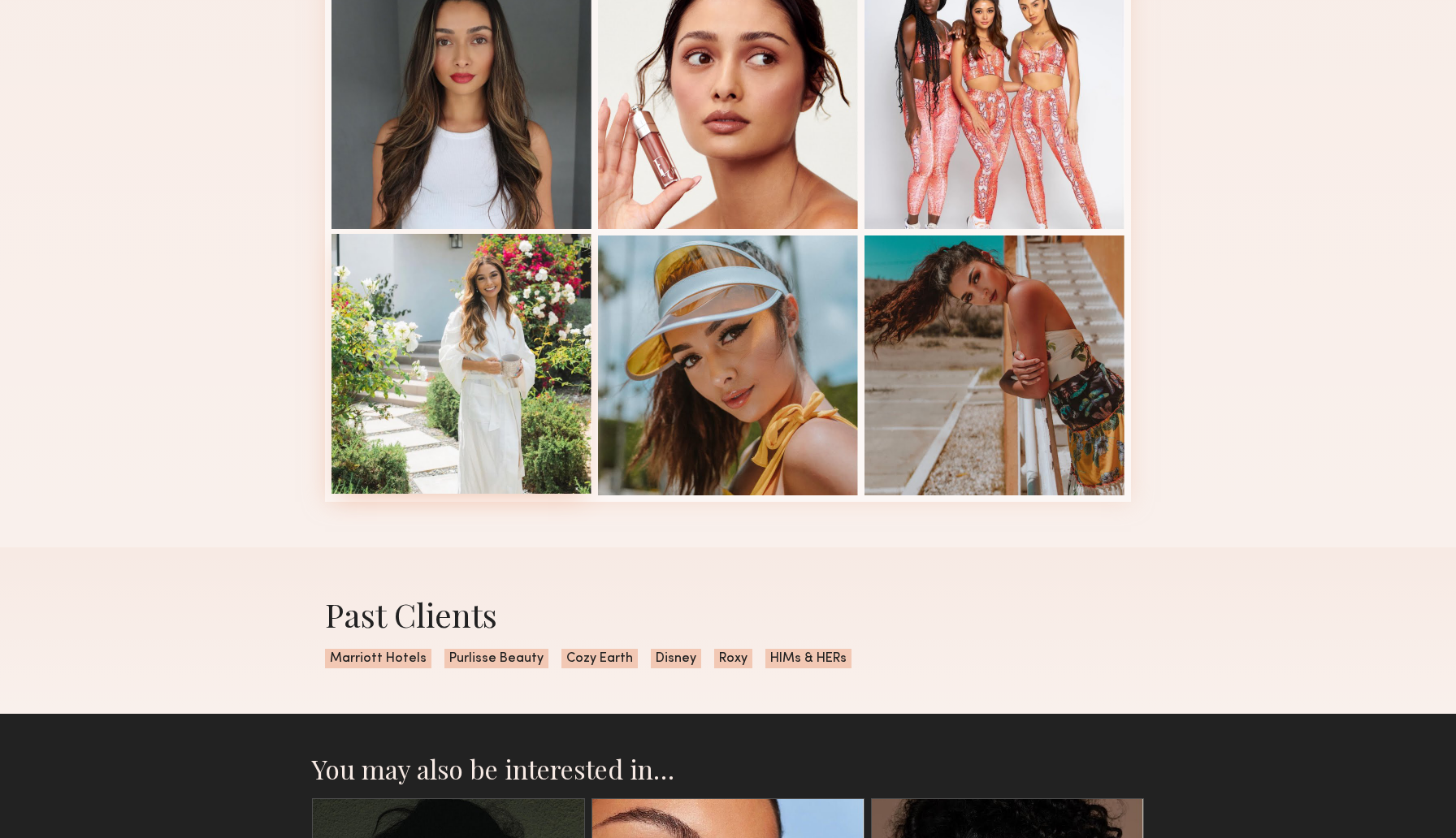
click at [373, 373] on div at bounding box center [461, 363] width 260 height 260
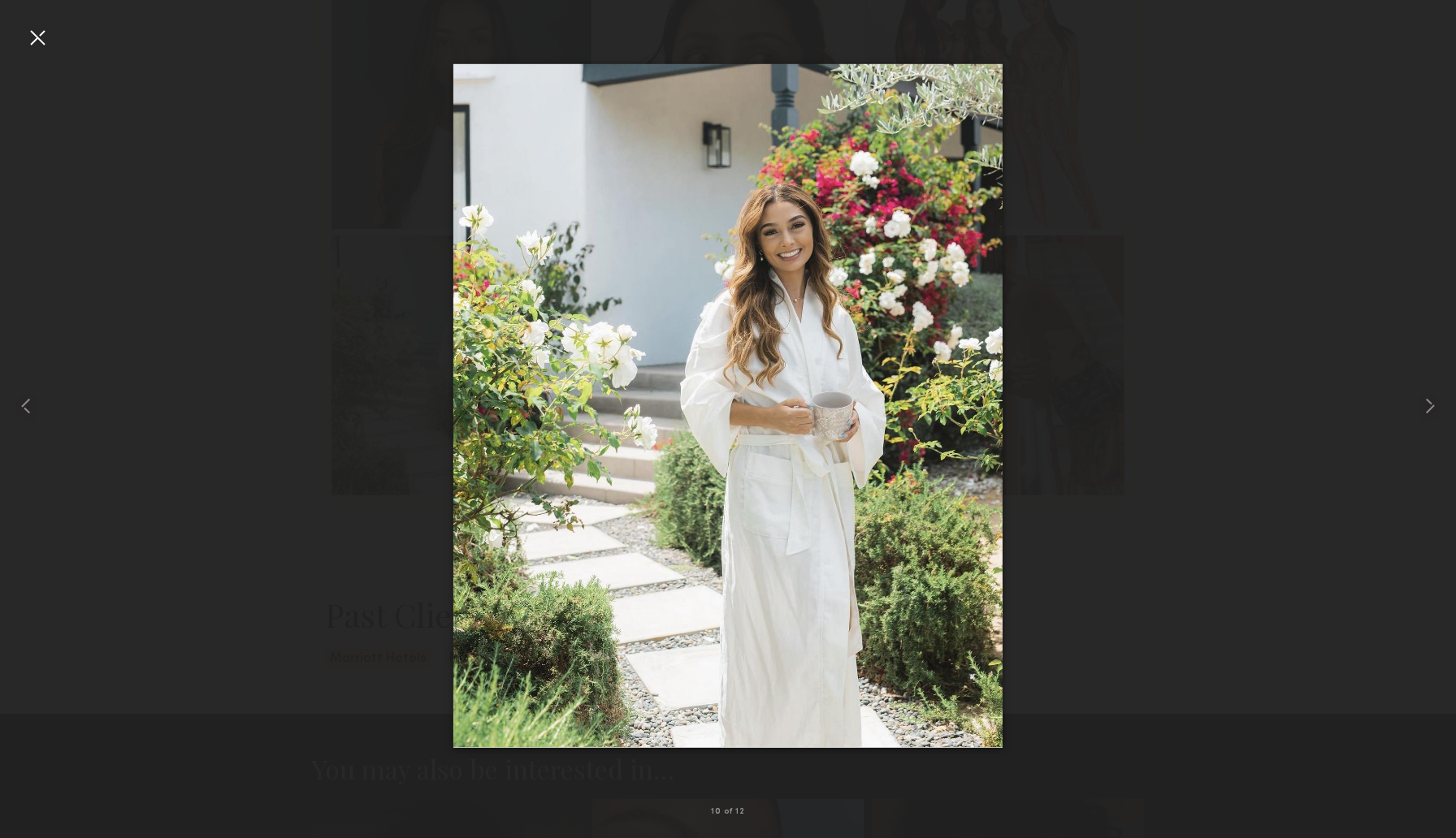
click at [43, 36] on div at bounding box center [37, 37] width 26 height 26
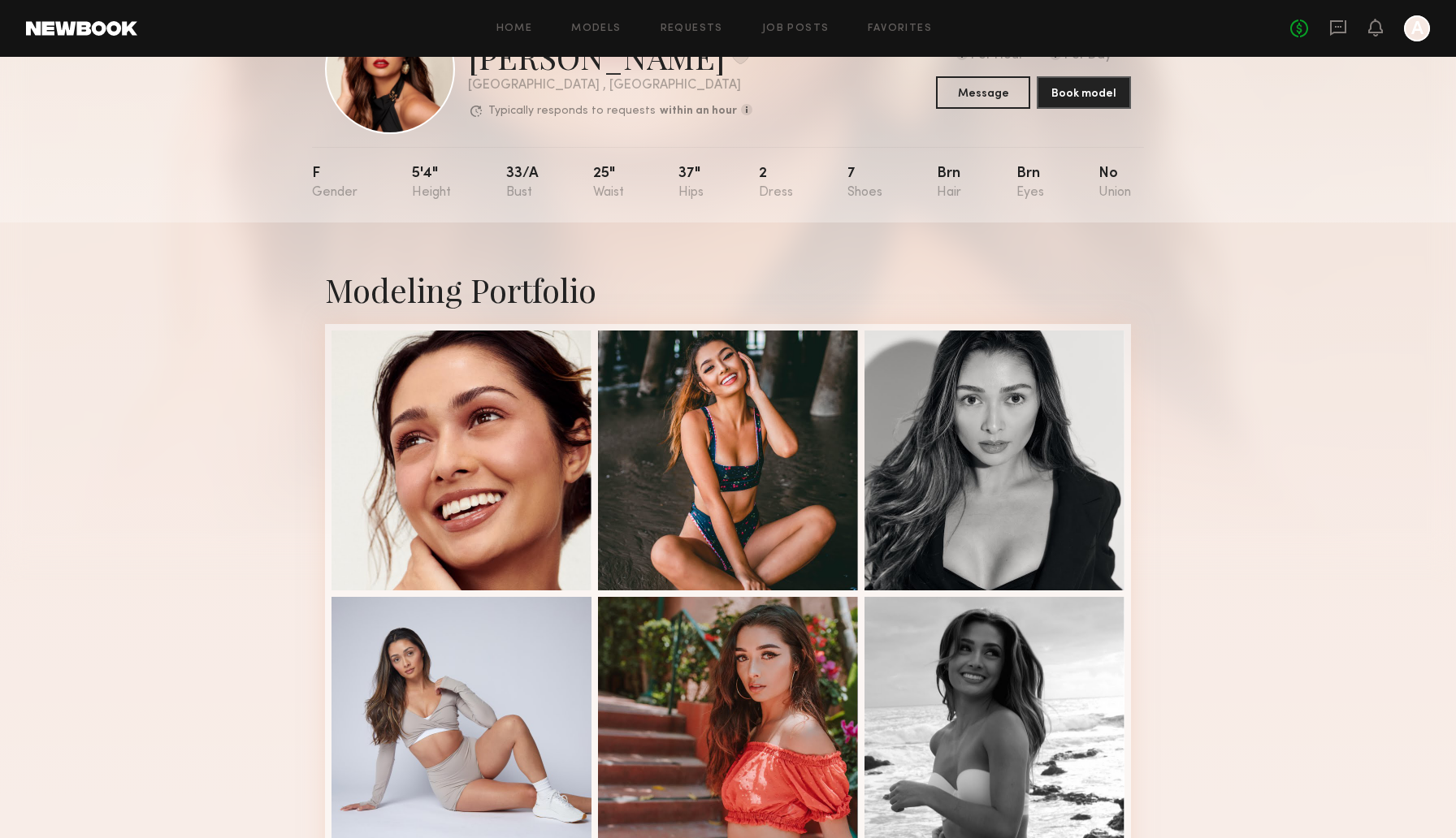
scroll to position [0, 0]
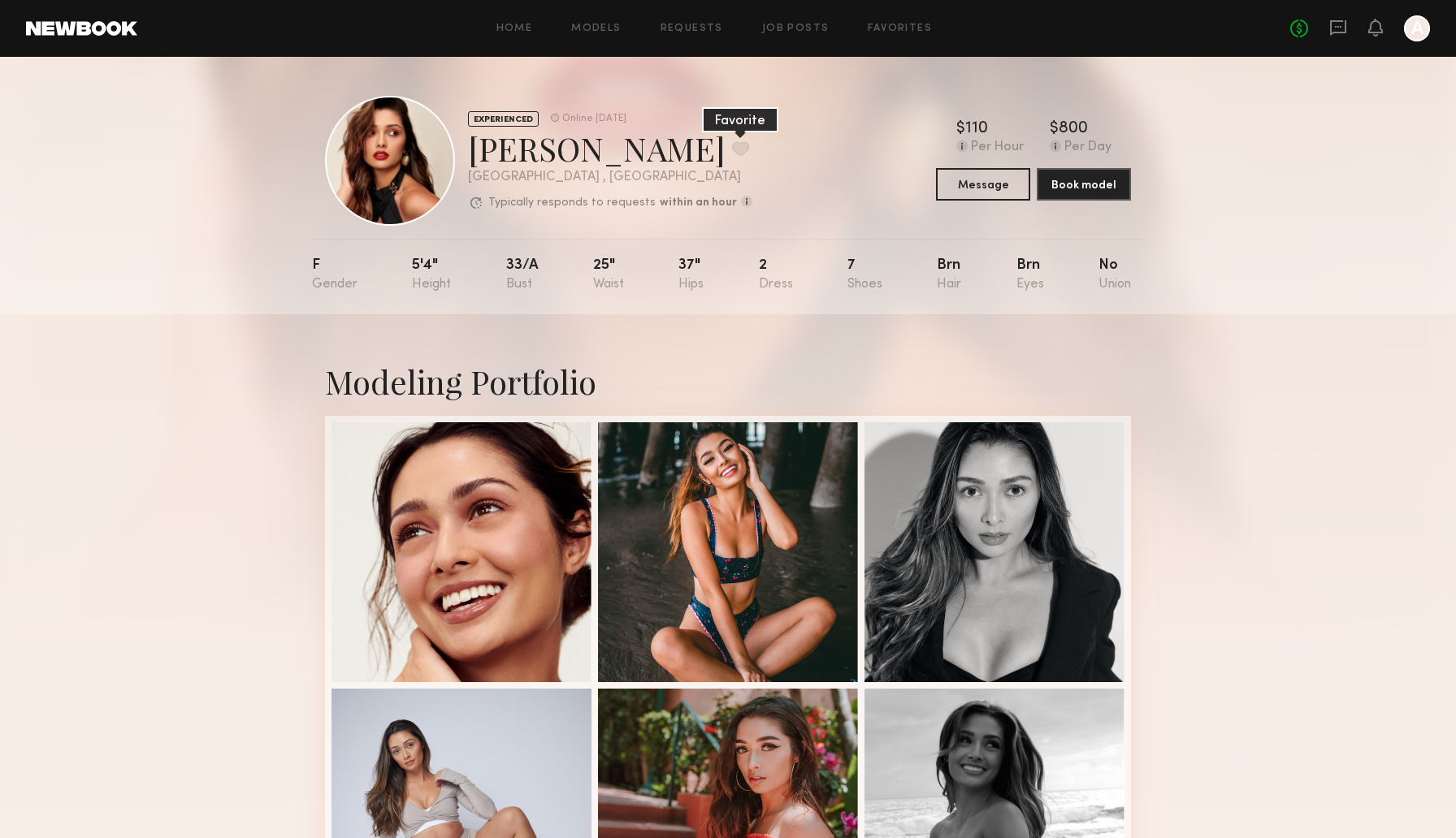
click at [732, 148] on button at bounding box center [741, 149] width 17 height 15
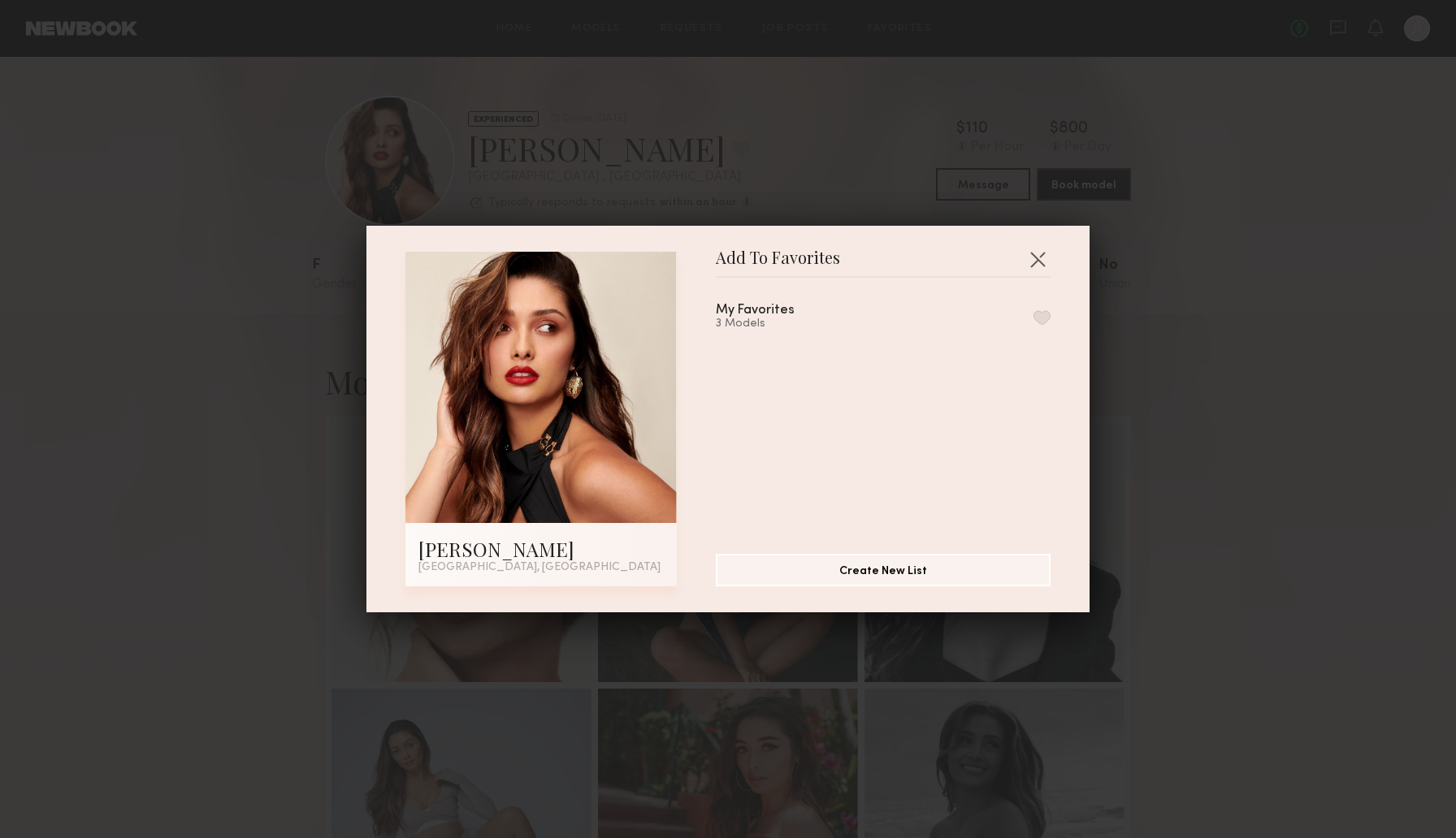
click at [1047, 310] on button "button" at bounding box center [1042, 317] width 17 height 15
click at [1036, 252] on button "button" at bounding box center [1038, 259] width 26 height 26
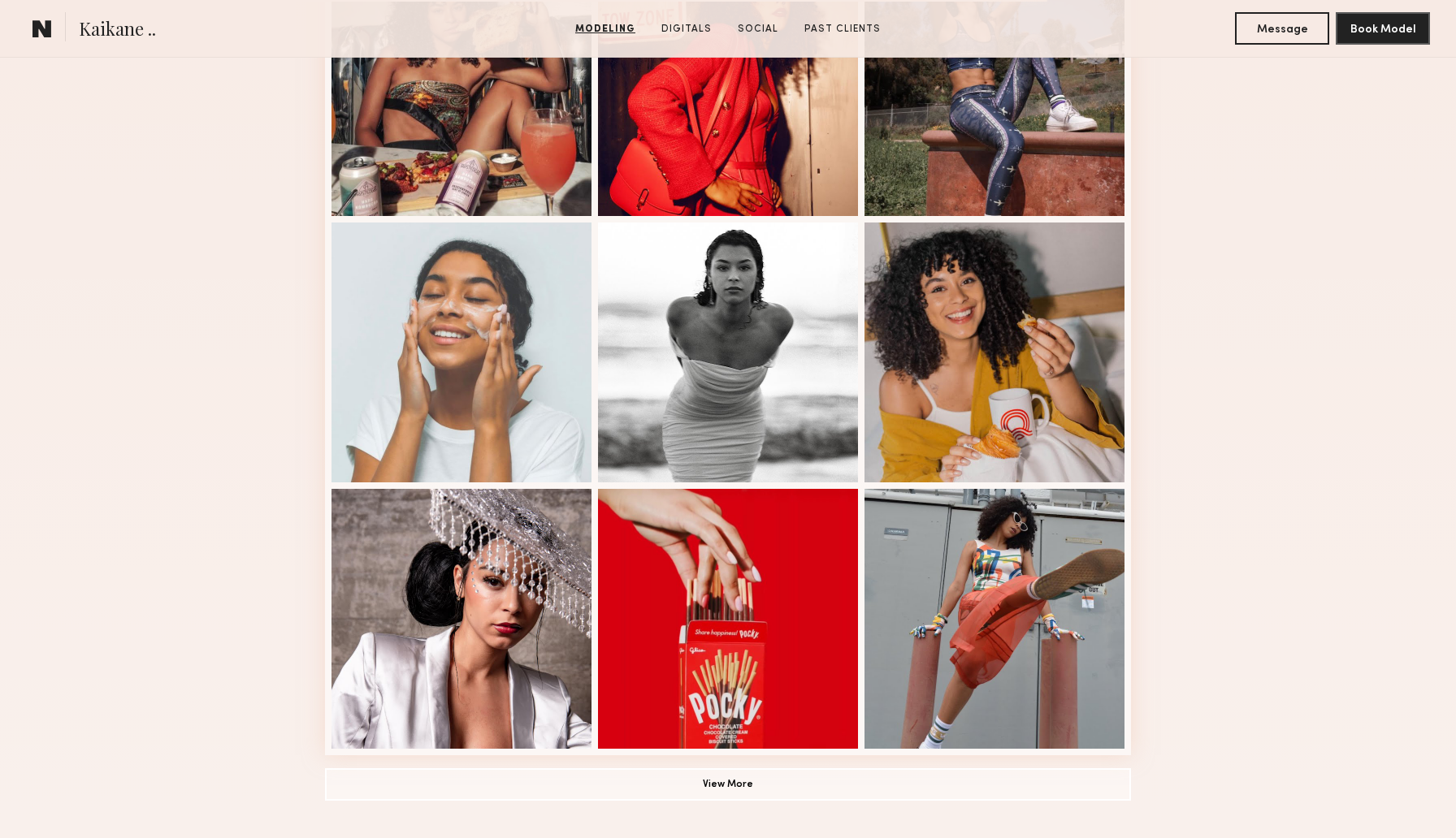
scroll to position [794, 0]
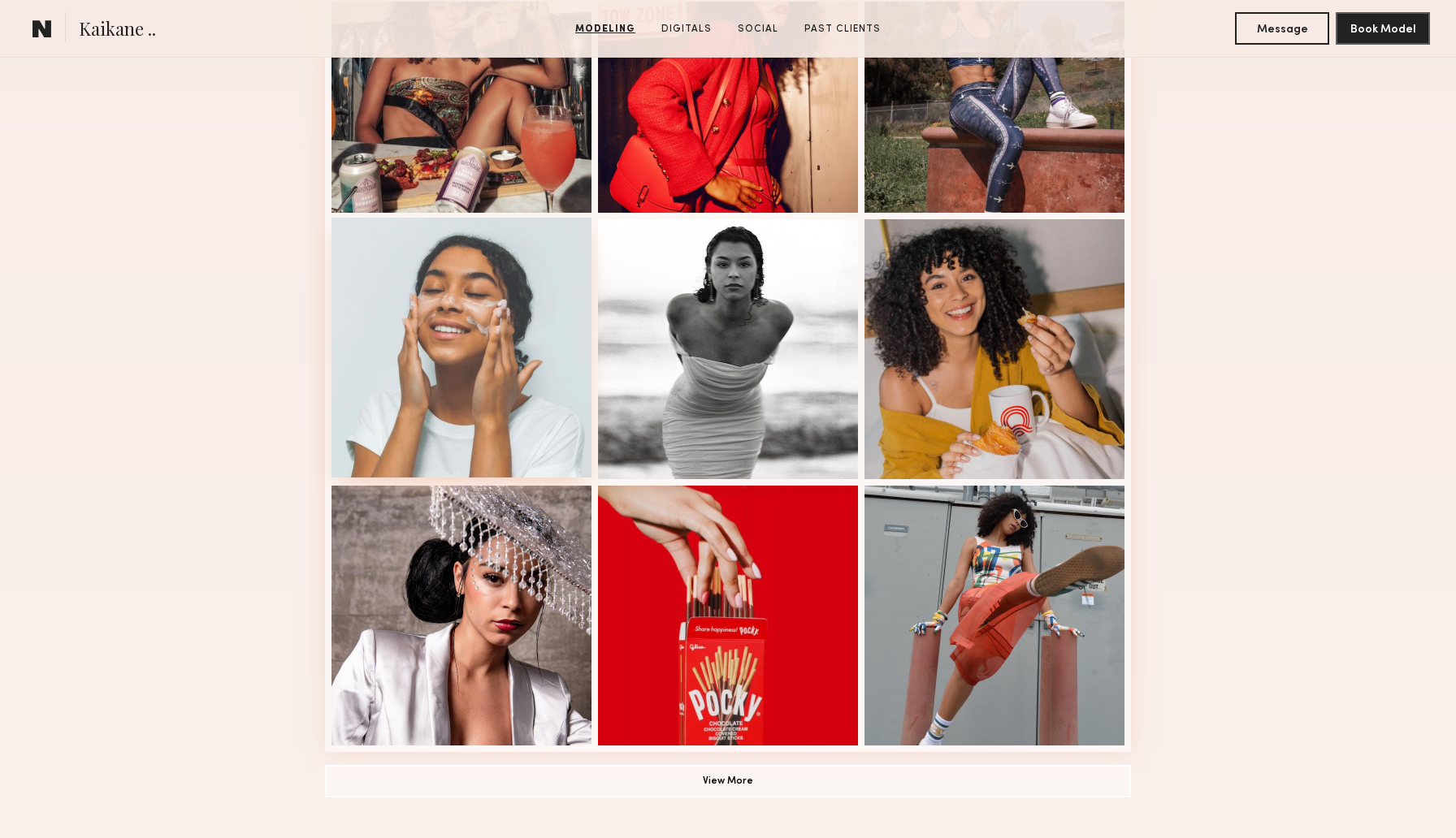
click at [423, 324] on div at bounding box center [461, 347] width 260 height 260
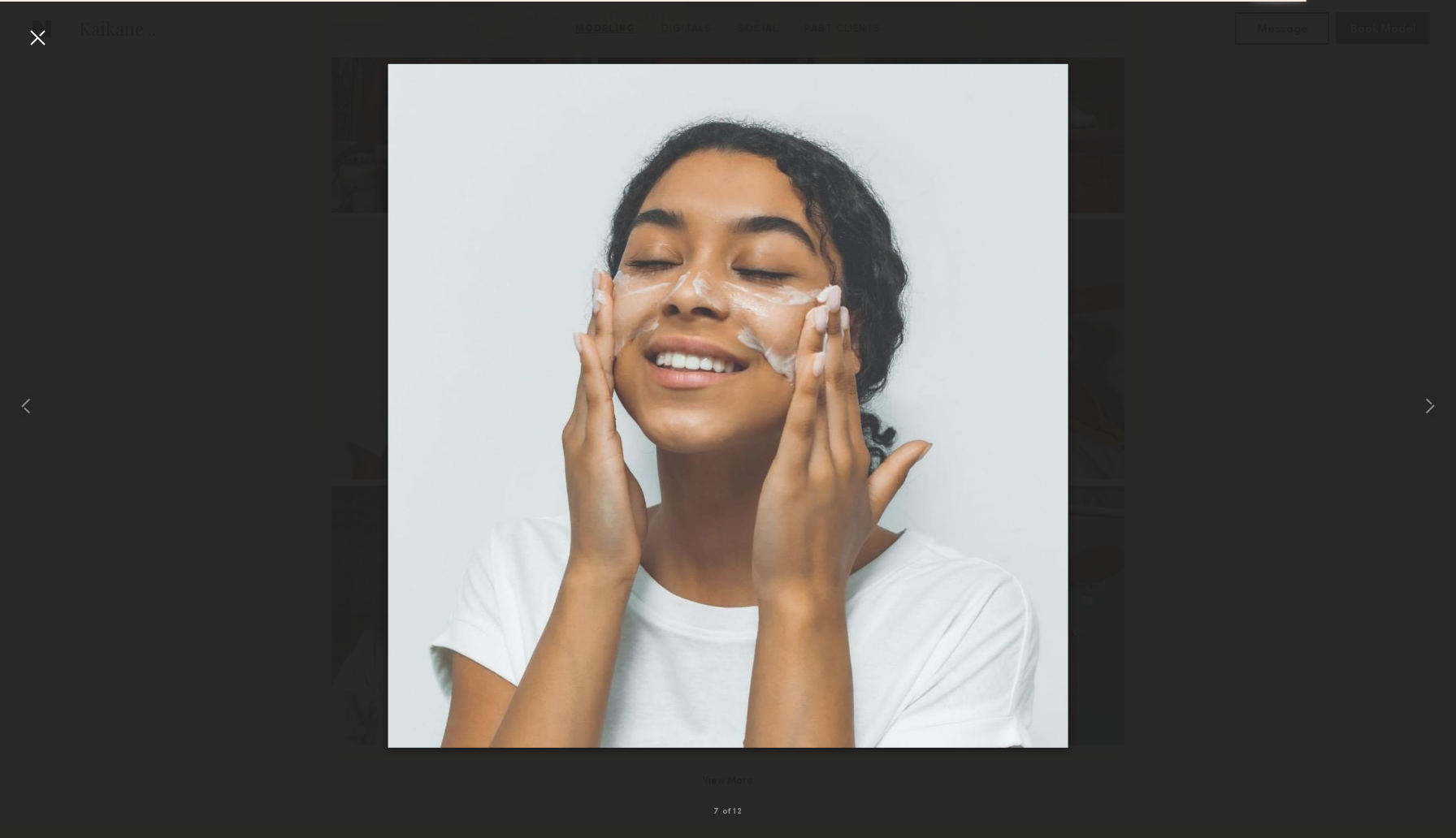
click at [49, 46] on div at bounding box center [37, 37] width 26 height 26
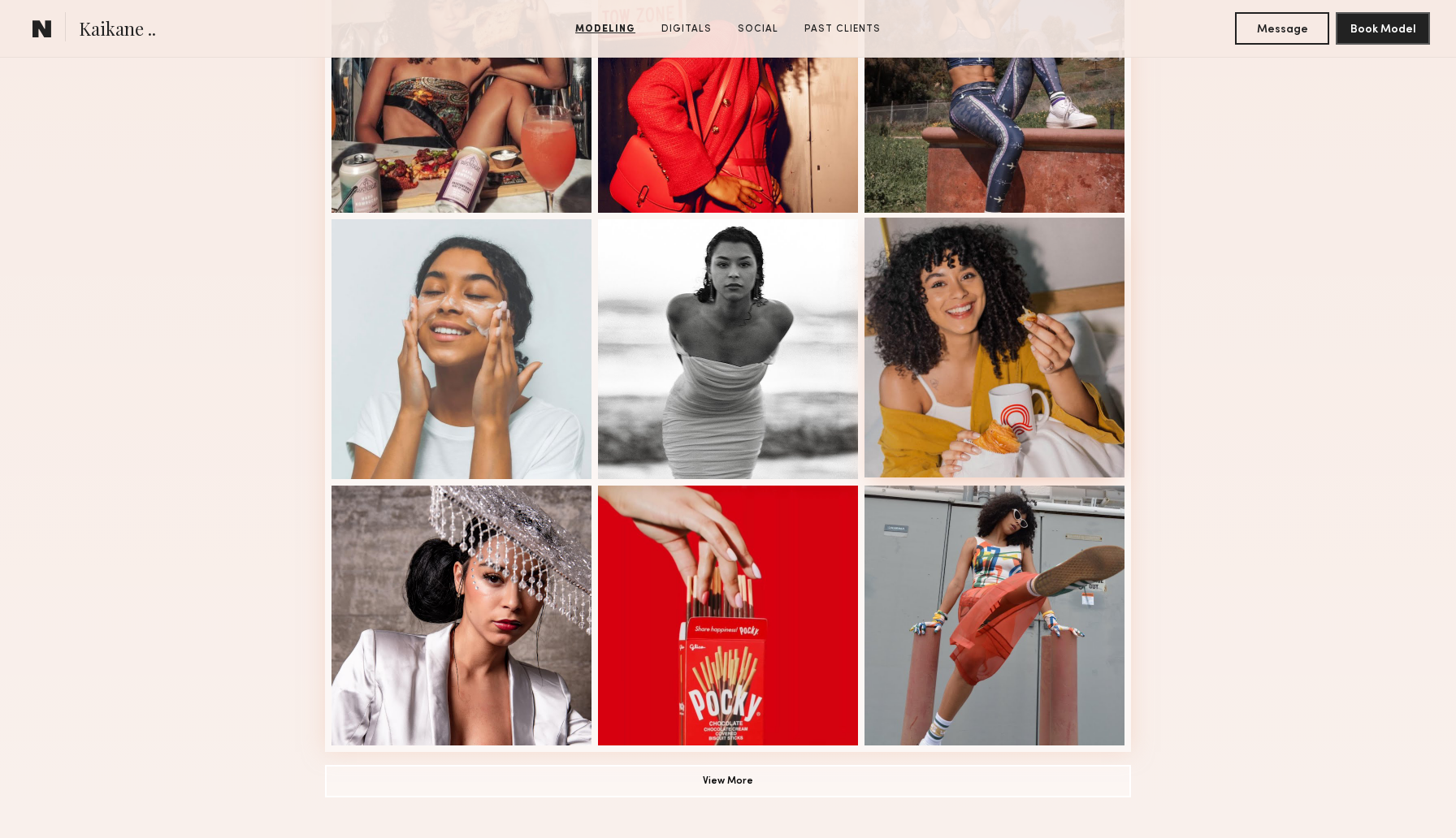
click at [894, 322] on div at bounding box center [994, 347] width 260 height 260
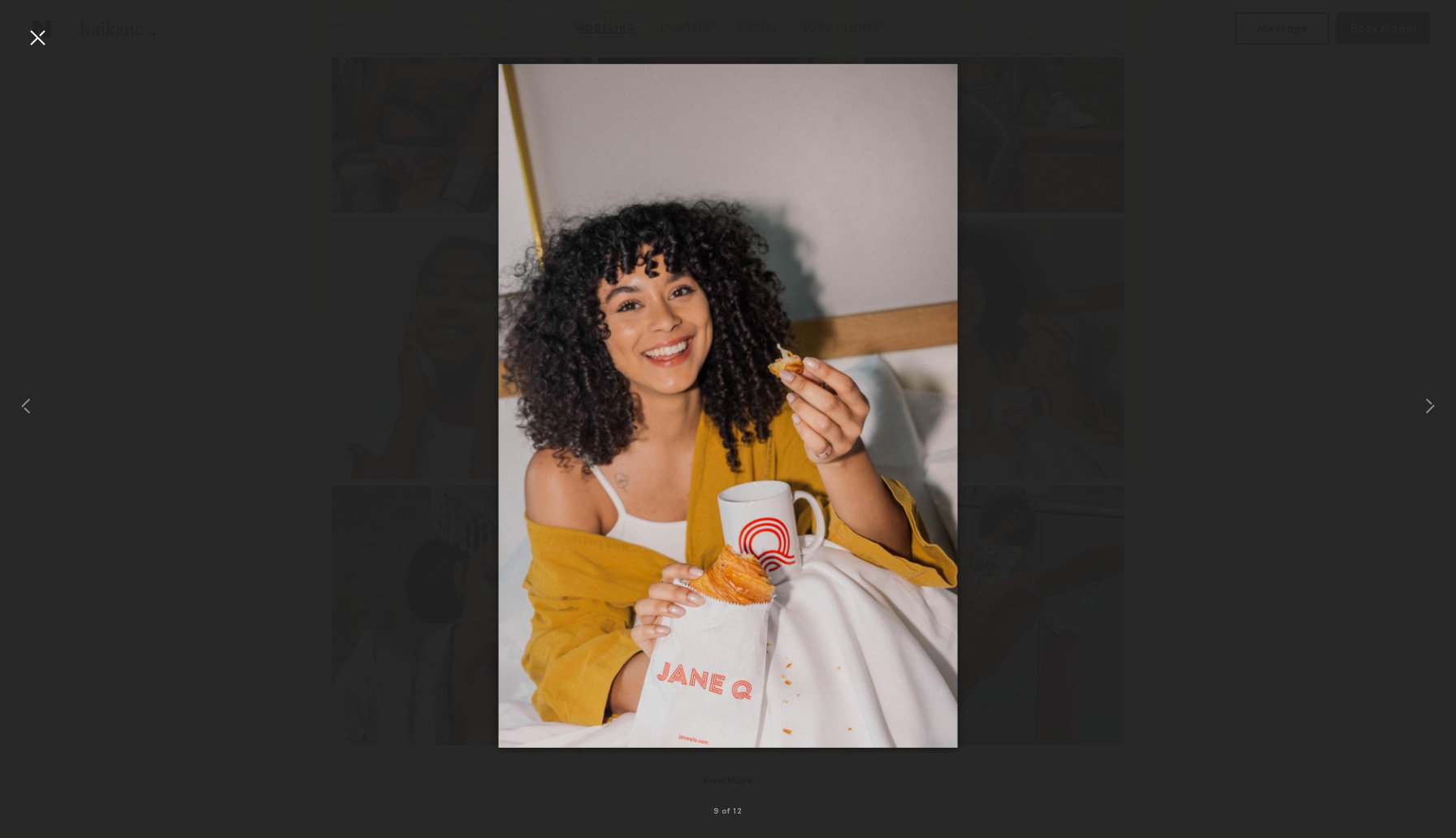
click at [47, 37] on div at bounding box center [37, 37] width 26 height 26
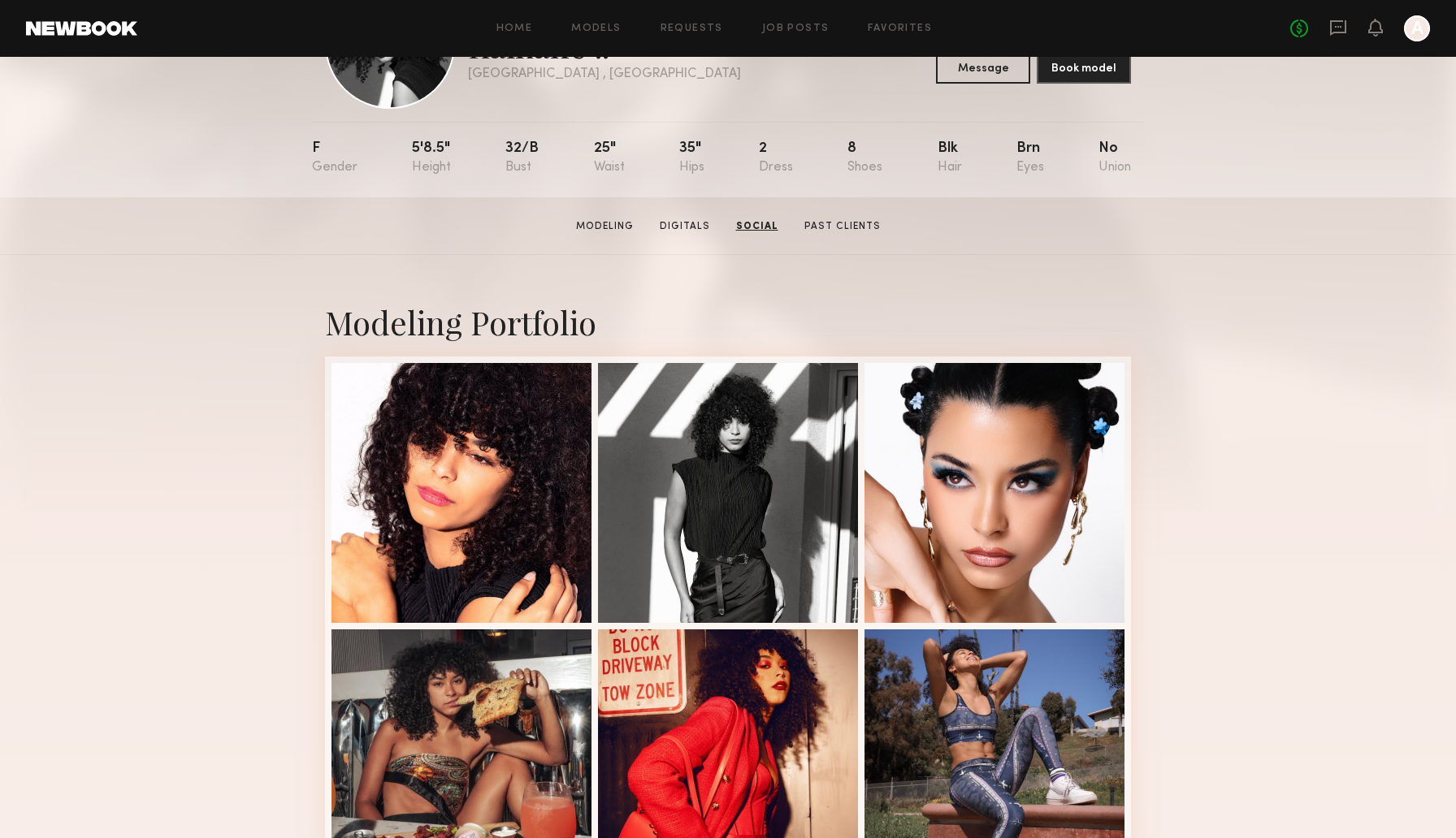
scroll to position [0, 0]
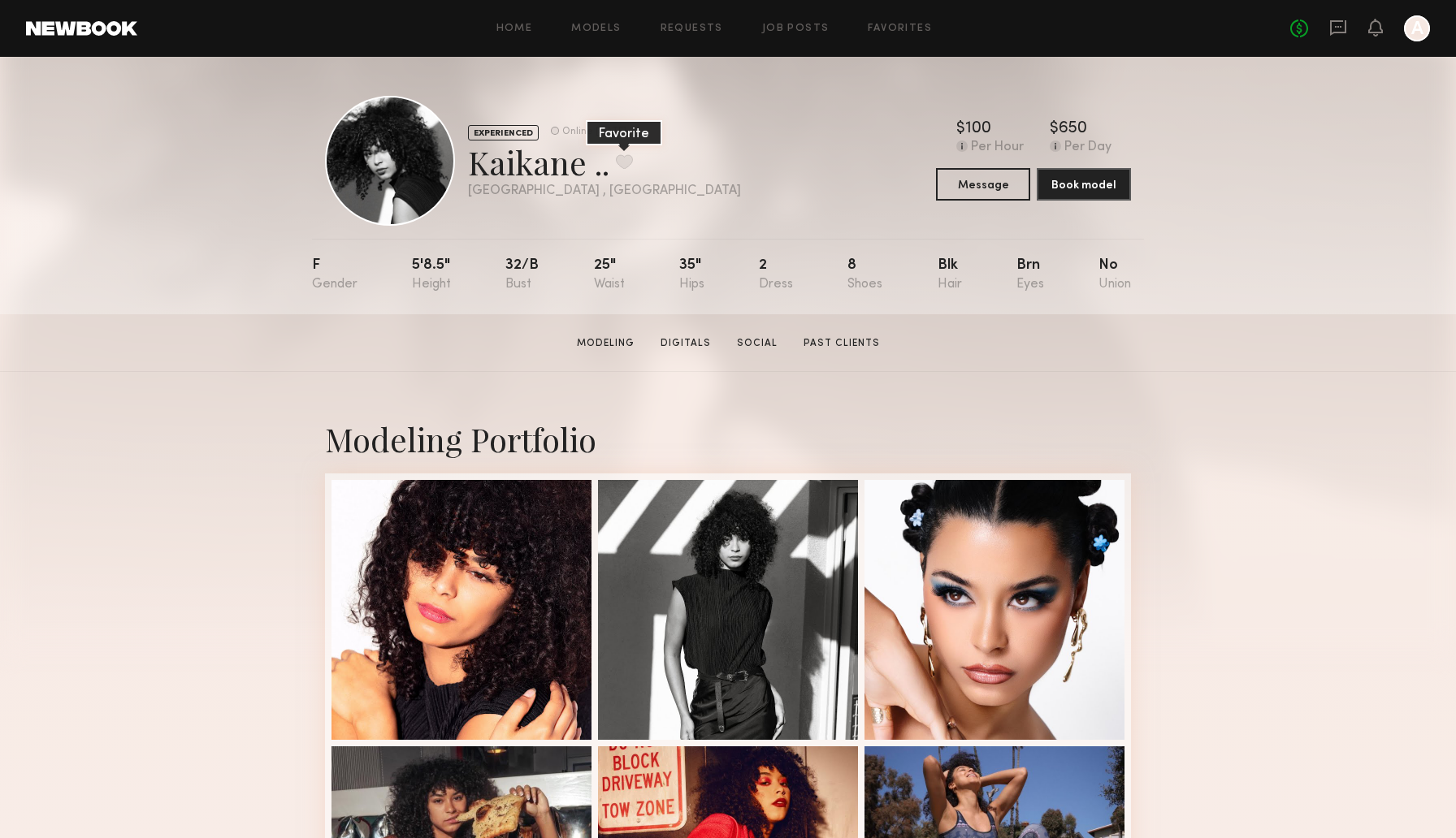
click at [620, 159] on button at bounding box center [624, 161] width 17 height 15
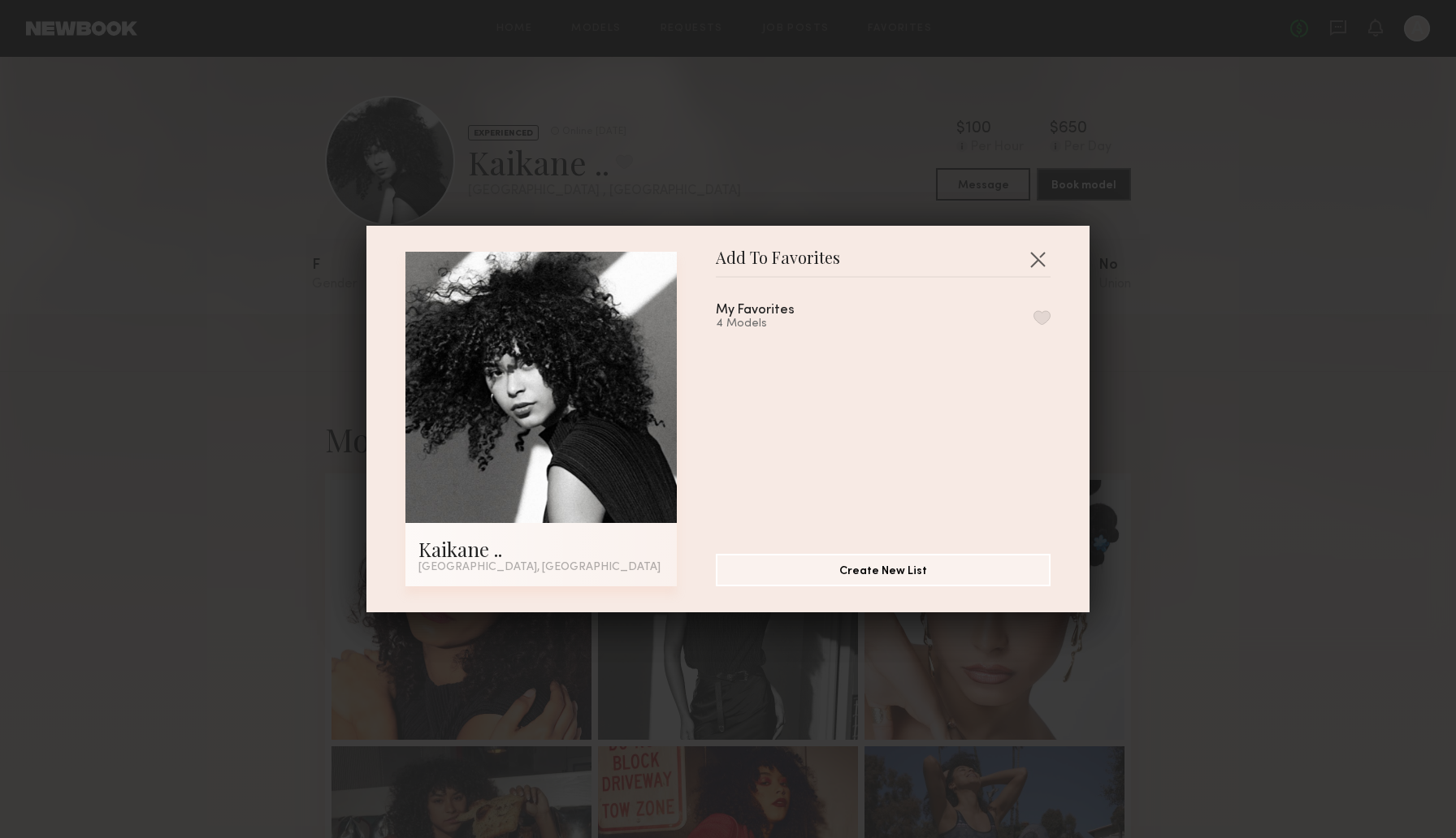
click at [1039, 306] on div "My Favorites 4 Models" at bounding box center [883, 316] width 335 height 27
click at [1039, 309] on div "My Favorites 4 Models" at bounding box center [883, 316] width 335 height 27
click at [1041, 310] on button "button" at bounding box center [1042, 317] width 17 height 15
click at [1037, 265] on button "button" at bounding box center [1038, 259] width 26 height 26
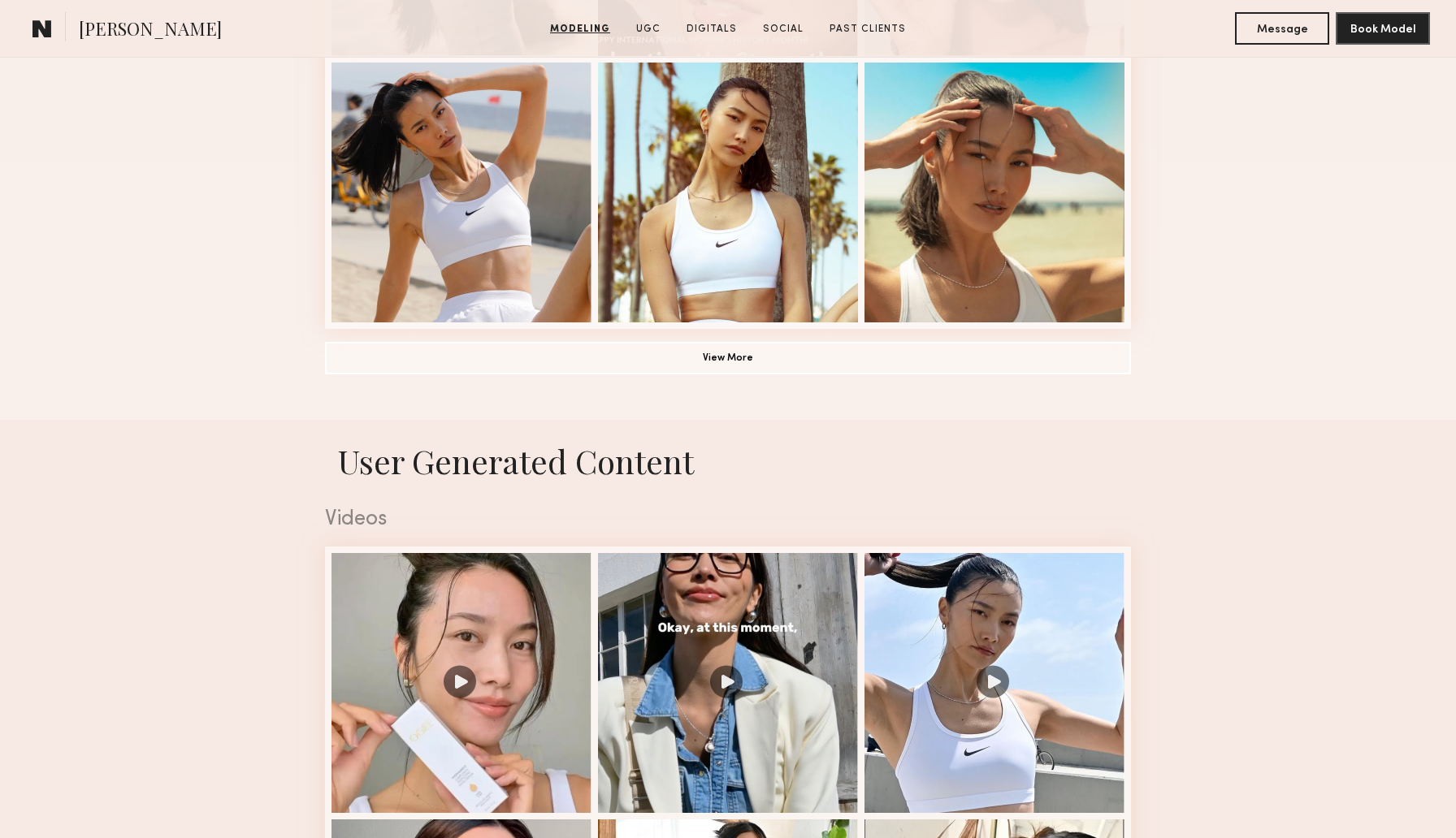
scroll to position [1217, 0]
click at [401, 365] on button "View More" at bounding box center [728, 356] width 806 height 32
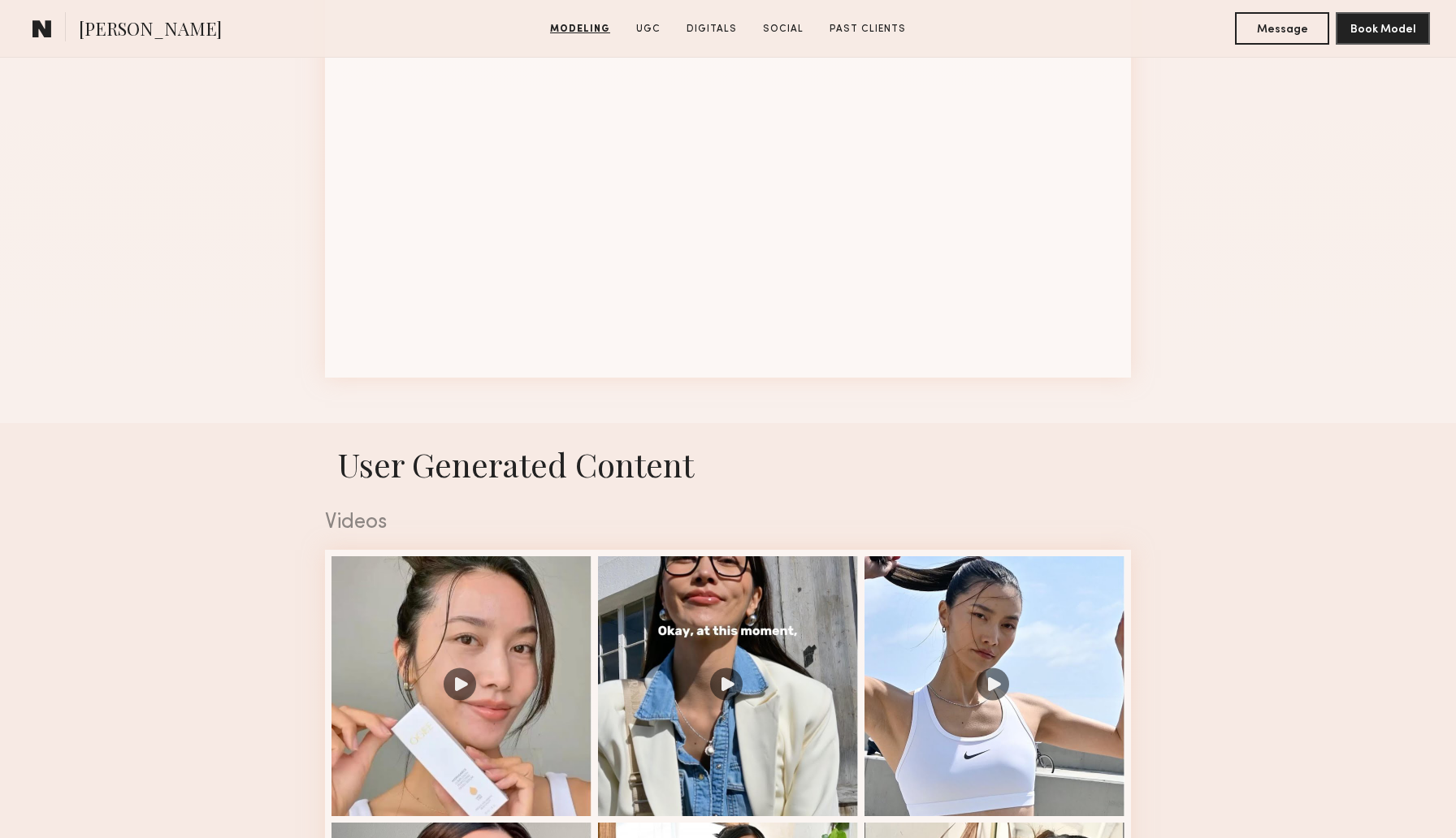
scroll to position [2237, 0]
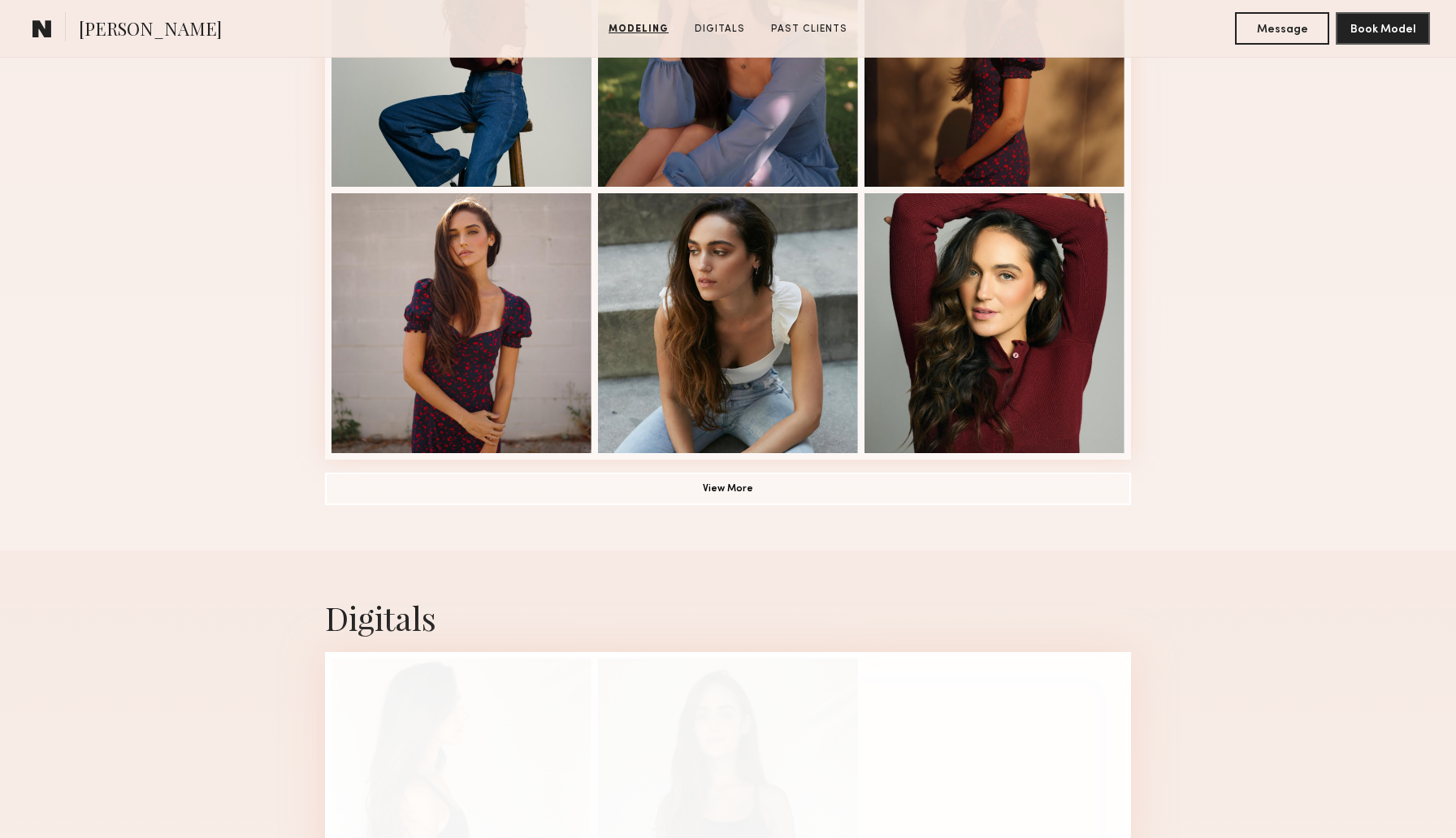
scroll to position [1177, 0]
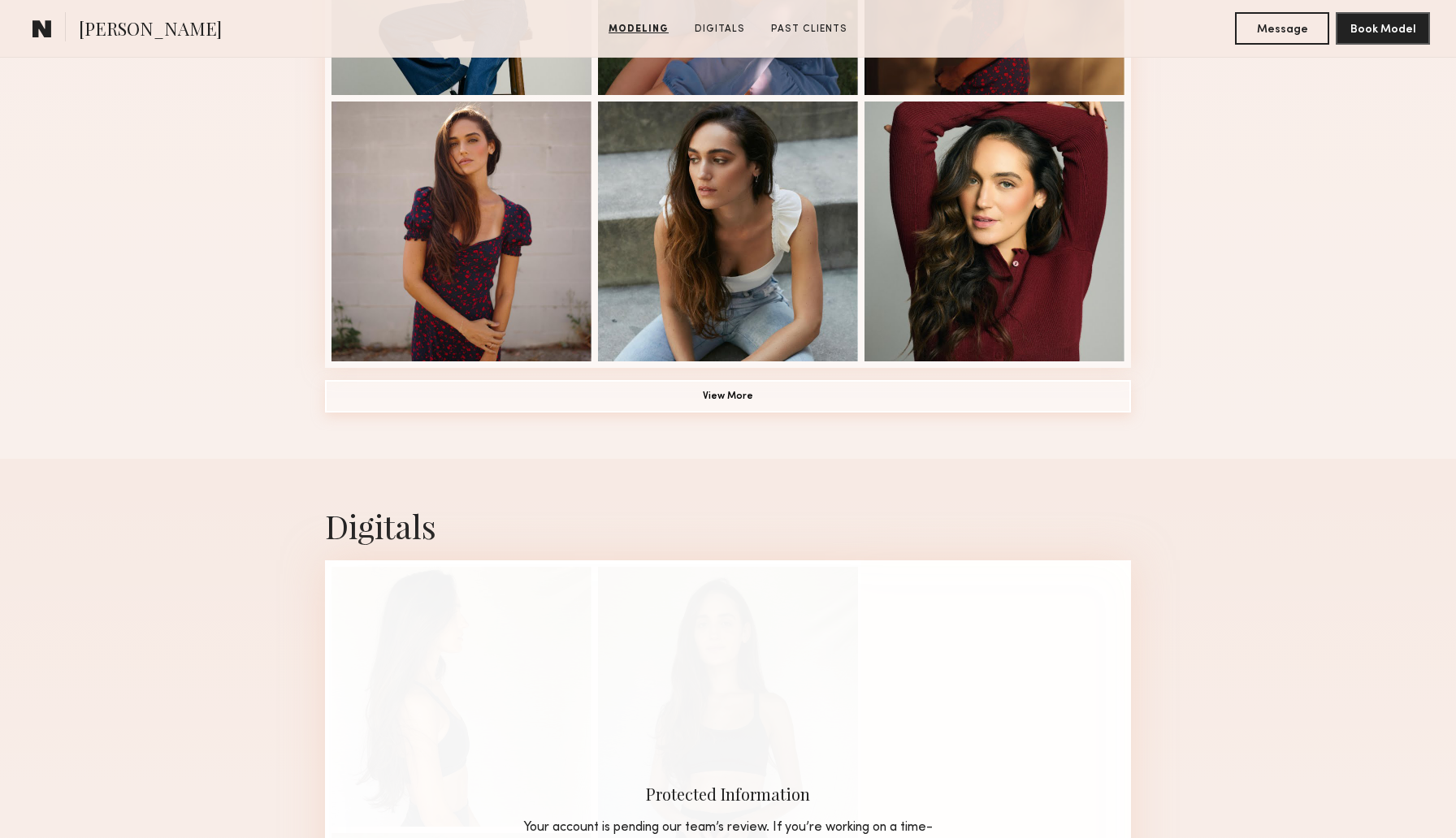
click at [412, 388] on button "View More" at bounding box center [728, 396] width 806 height 32
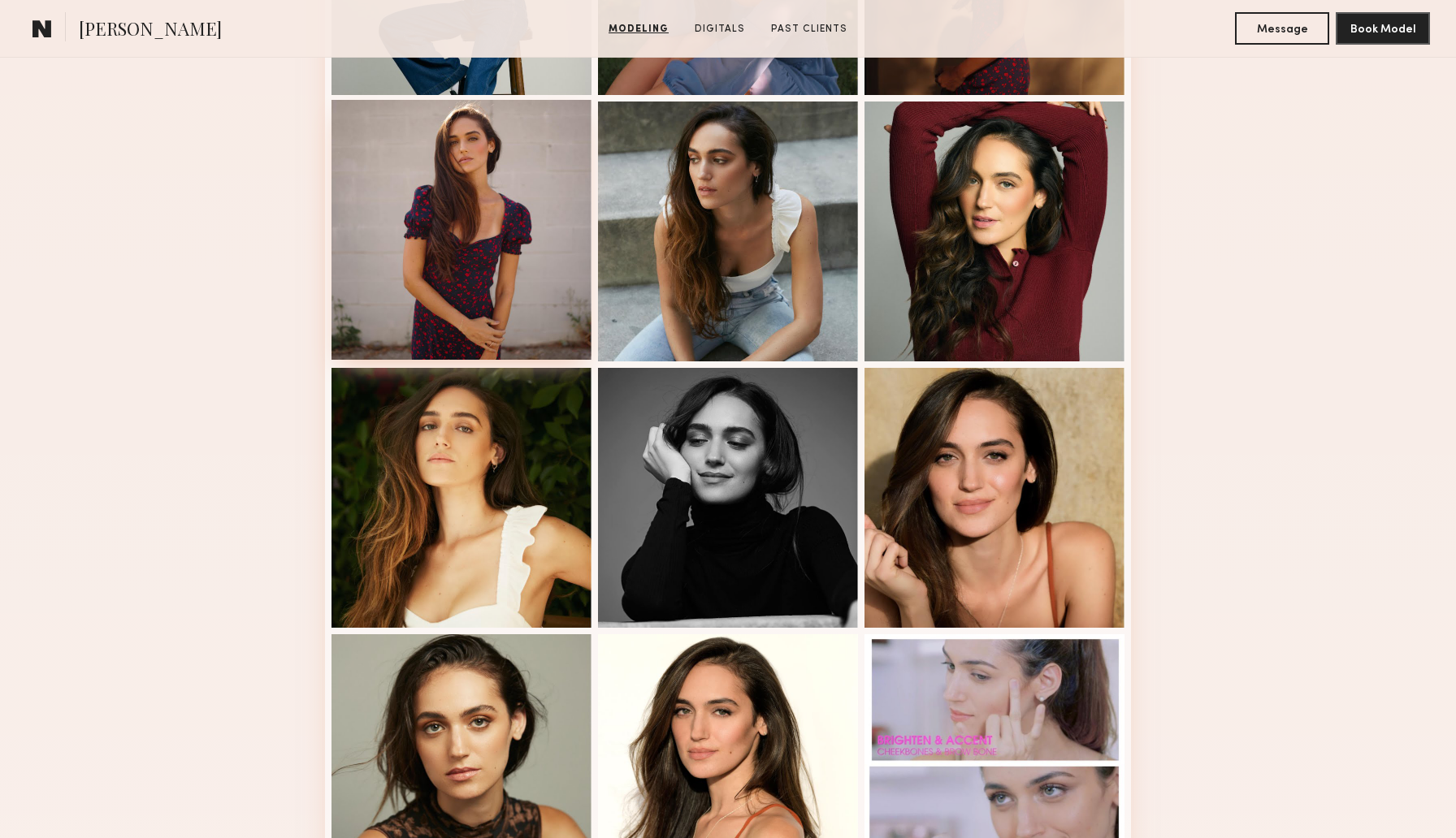
click at [485, 219] on div at bounding box center [461, 229] width 260 height 260
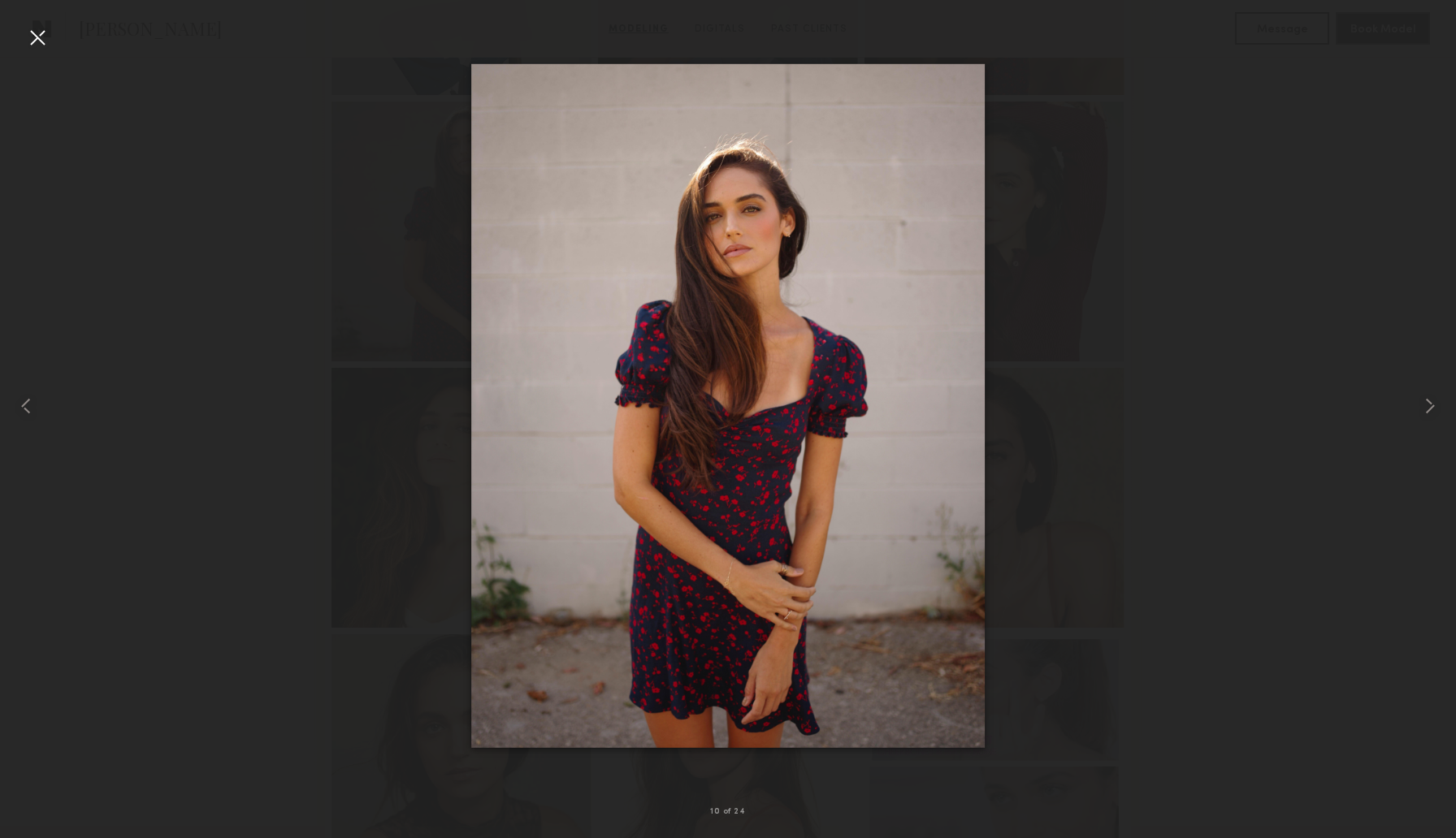
click at [37, 39] on div at bounding box center [37, 37] width 26 height 26
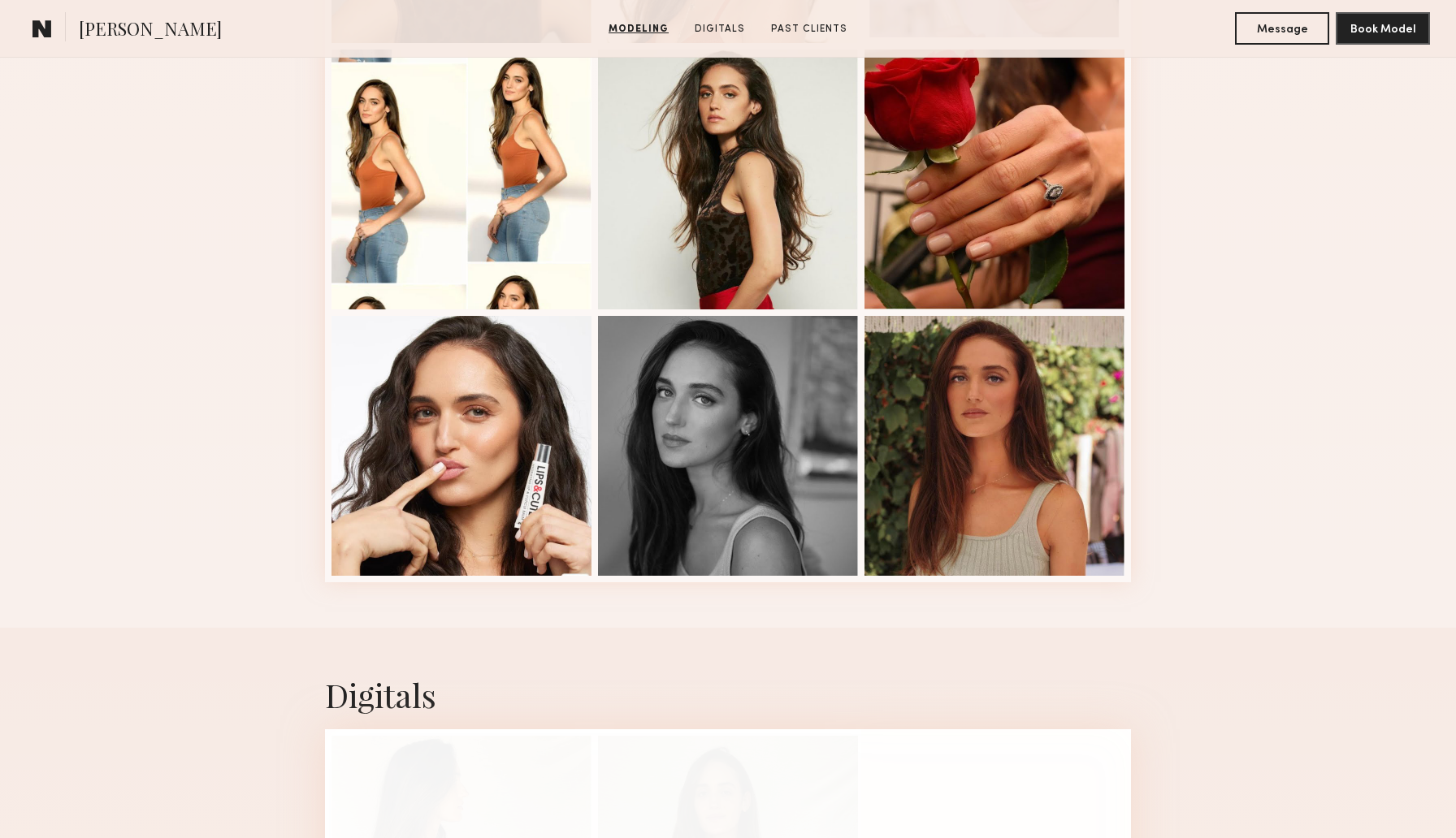
scroll to position [2030, 0]
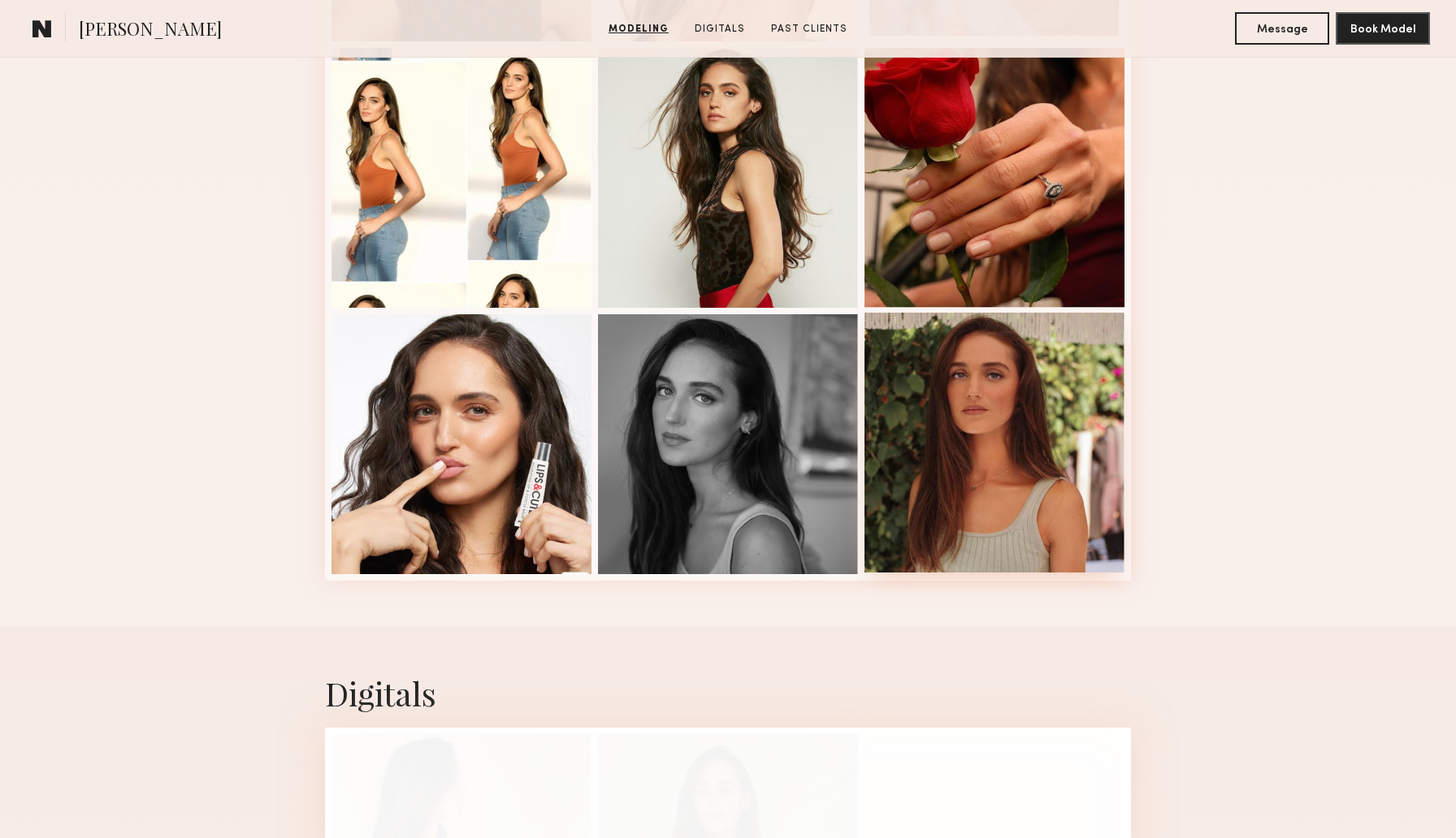
click at [1014, 535] on div at bounding box center [994, 442] width 260 height 260
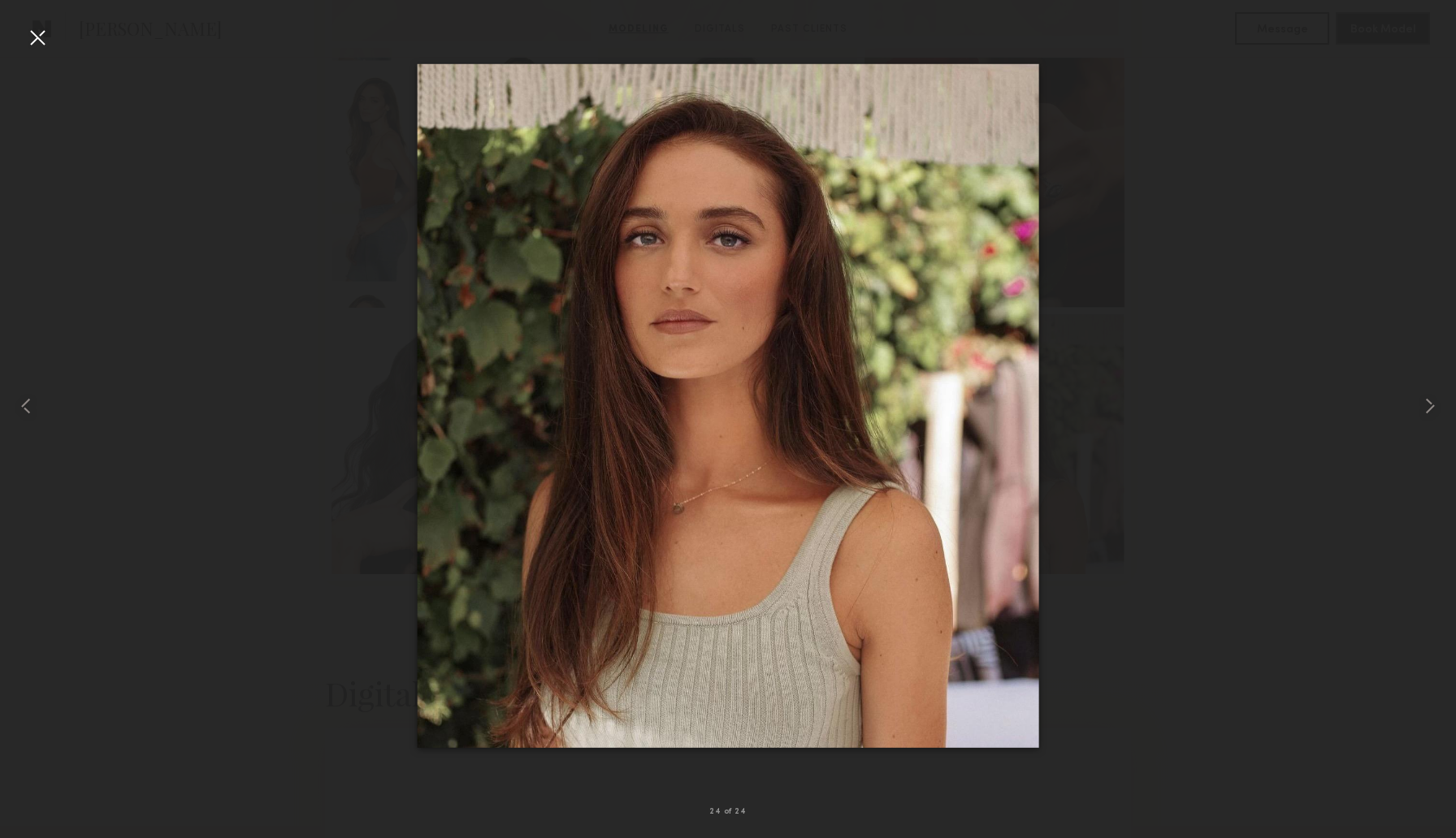
click at [43, 38] on div at bounding box center [37, 37] width 26 height 26
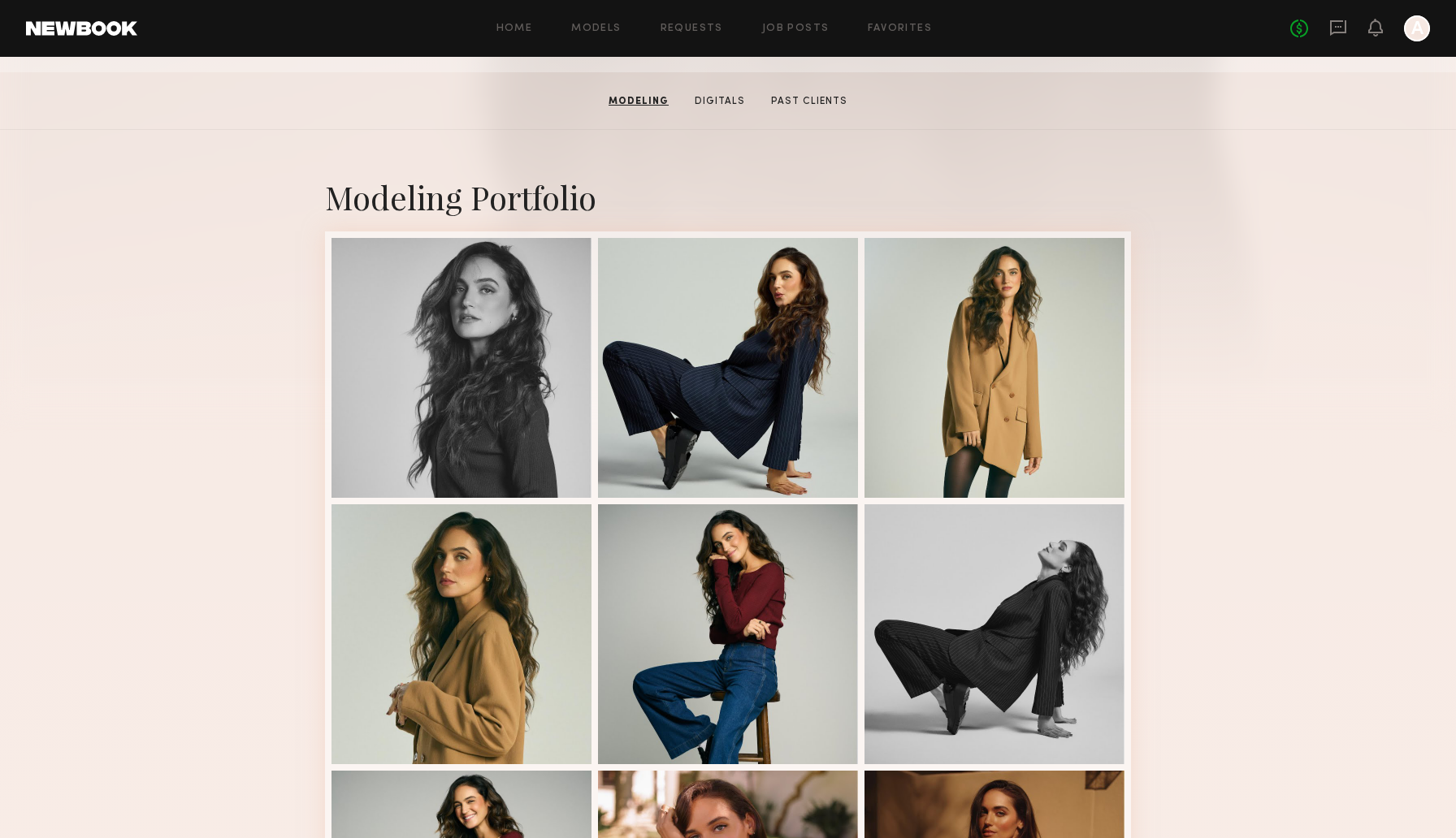
scroll to position [0, 0]
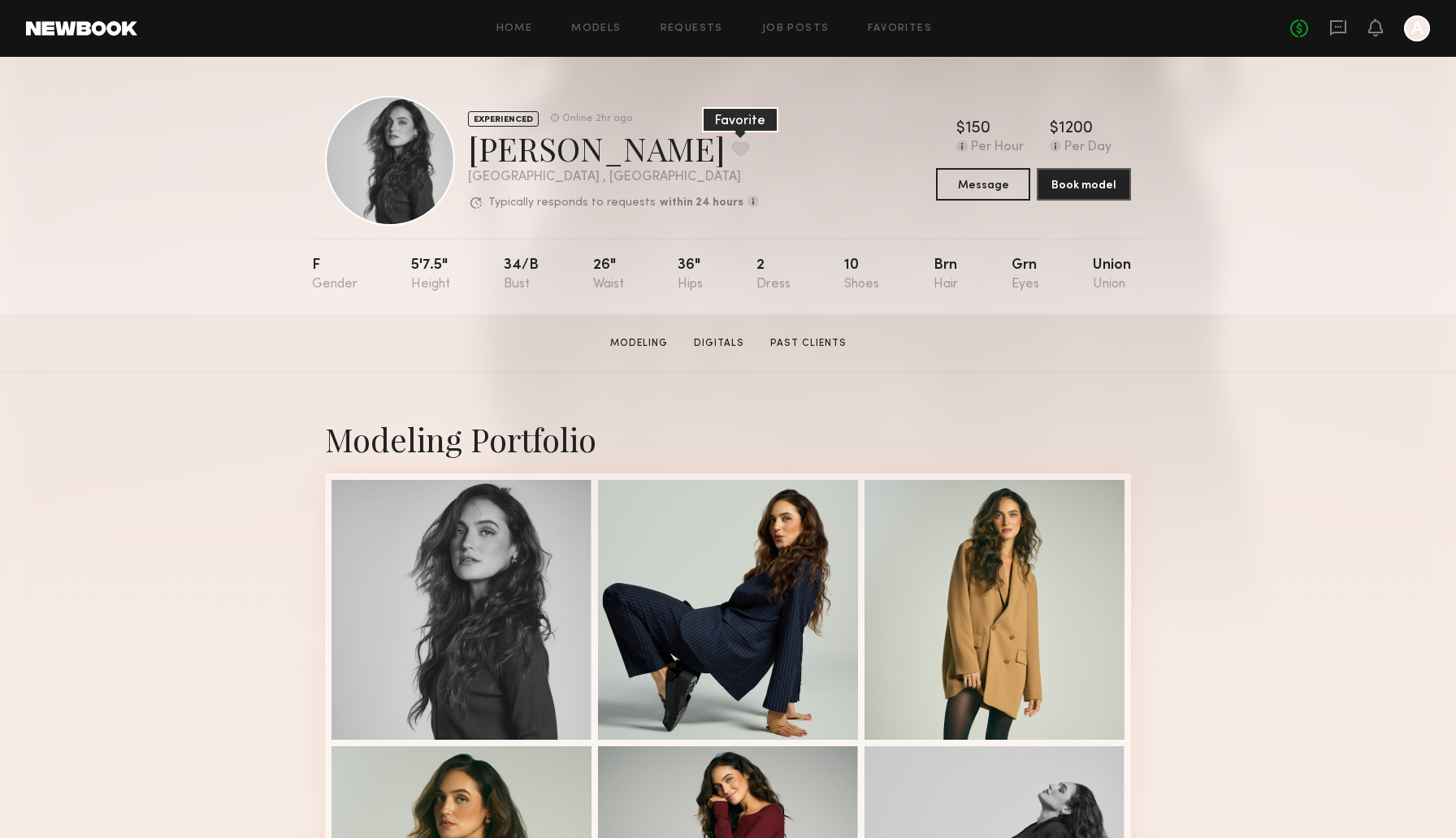
click at [732, 153] on button at bounding box center [741, 149] width 17 height 15
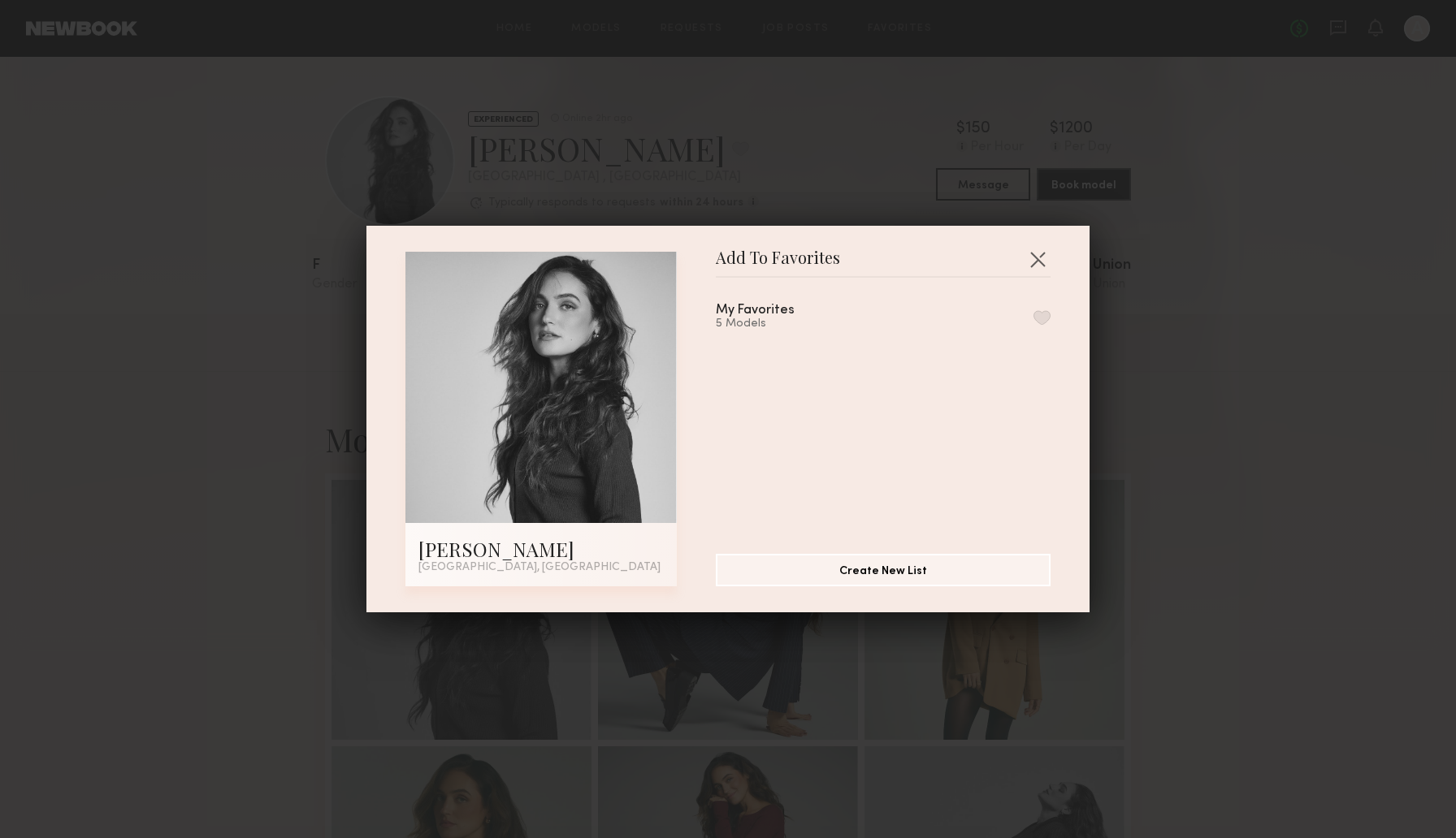
click at [1042, 314] on button "button" at bounding box center [1042, 317] width 17 height 15
click at [1040, 264] on button "button" at bounding box center [1038, 259] width 26 height 26
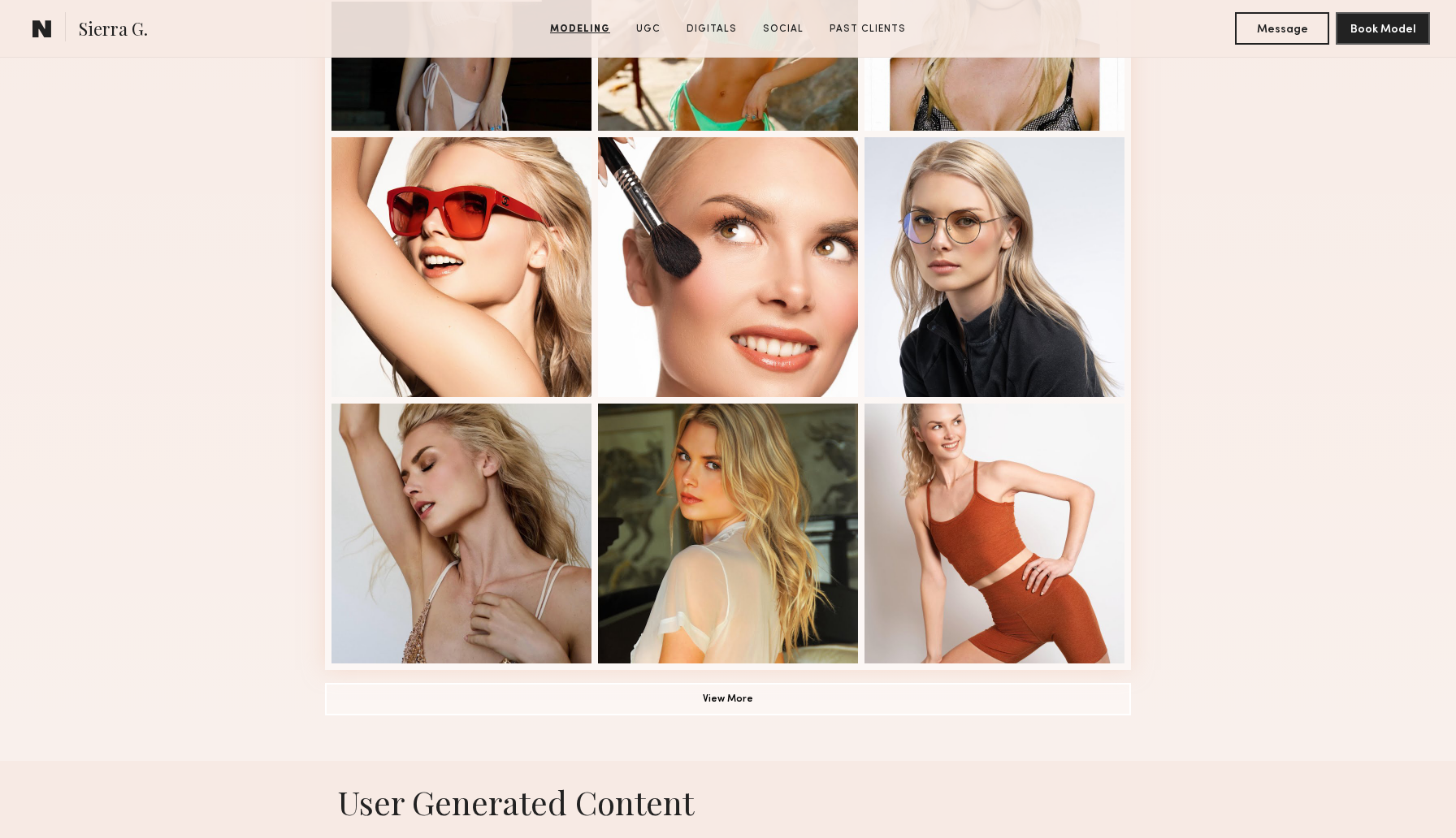
scroll to position [881, 0]
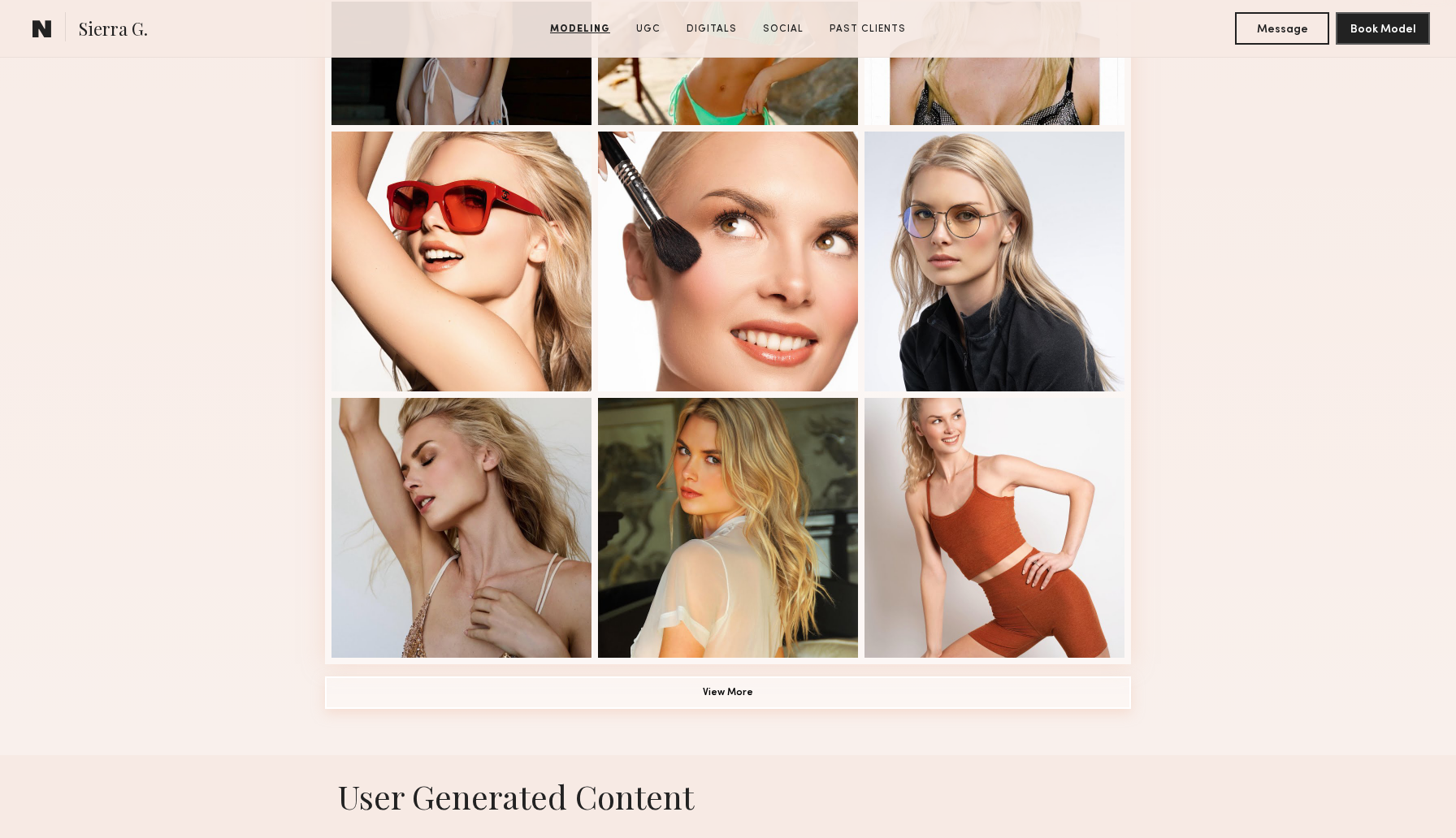
click at [529, 707] on button "View More" at bounding box center [728, 692] width 806 height 32
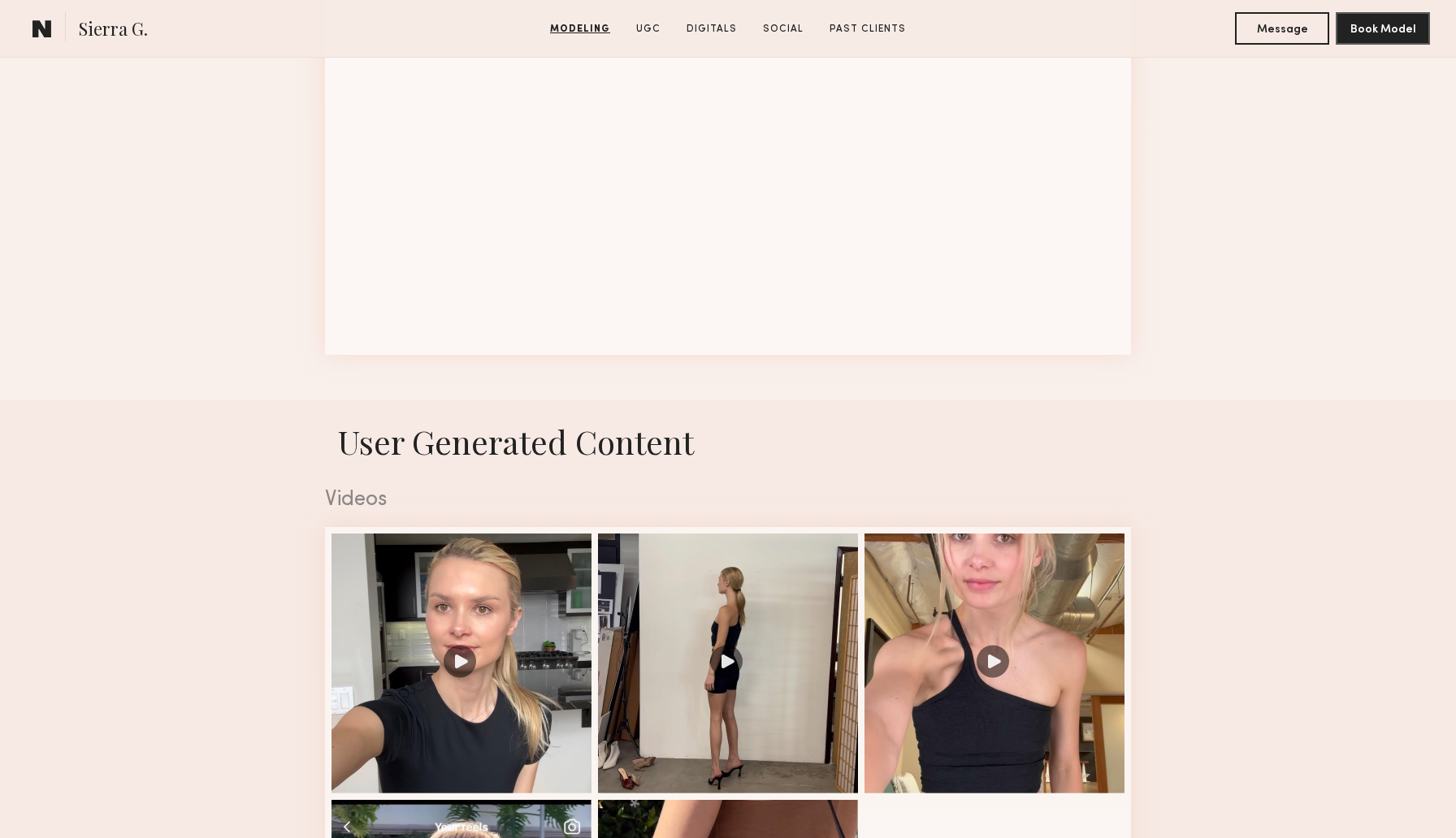
scroll to position [2257, 0]
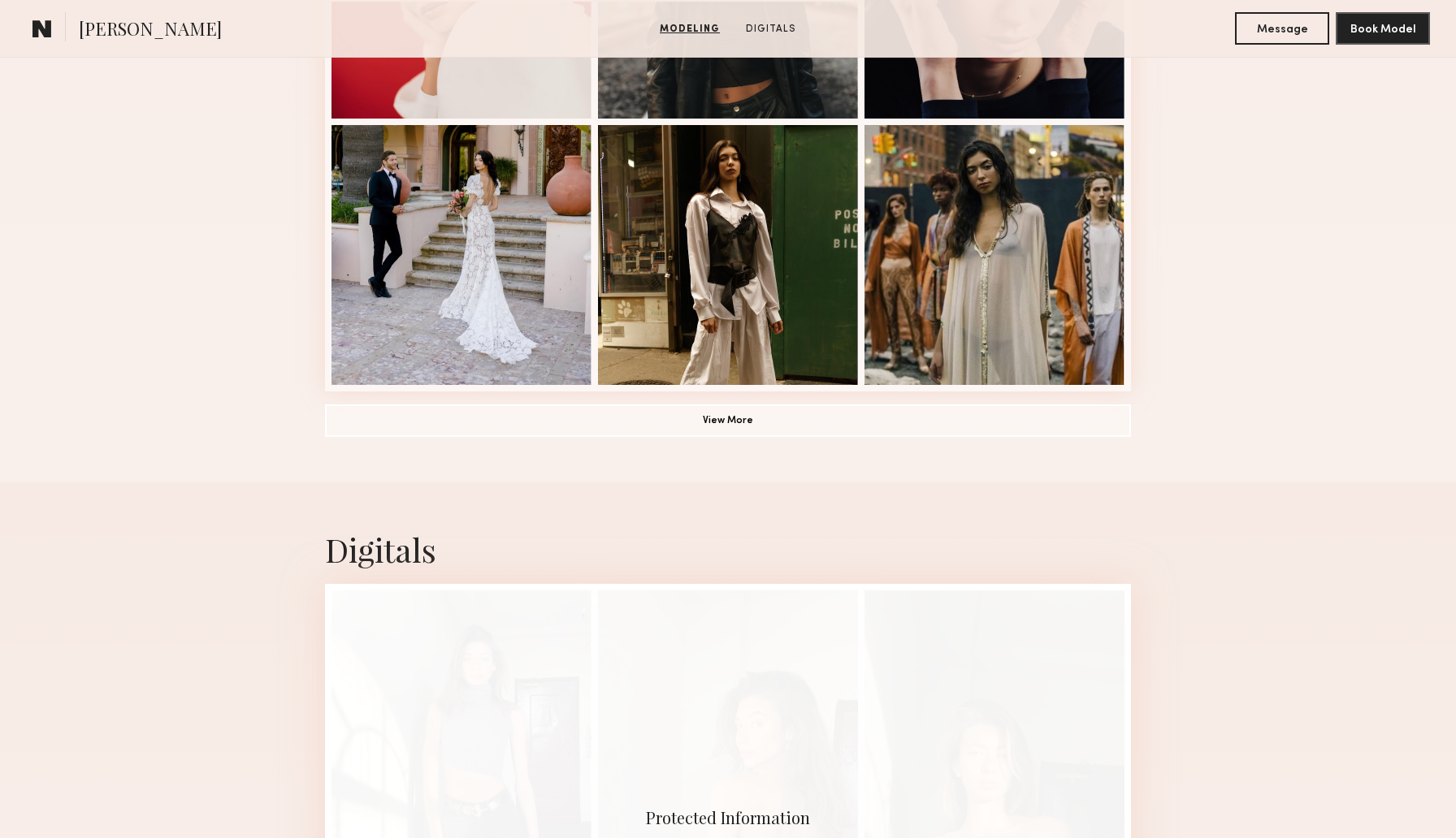
scroll to position [1161, 0]
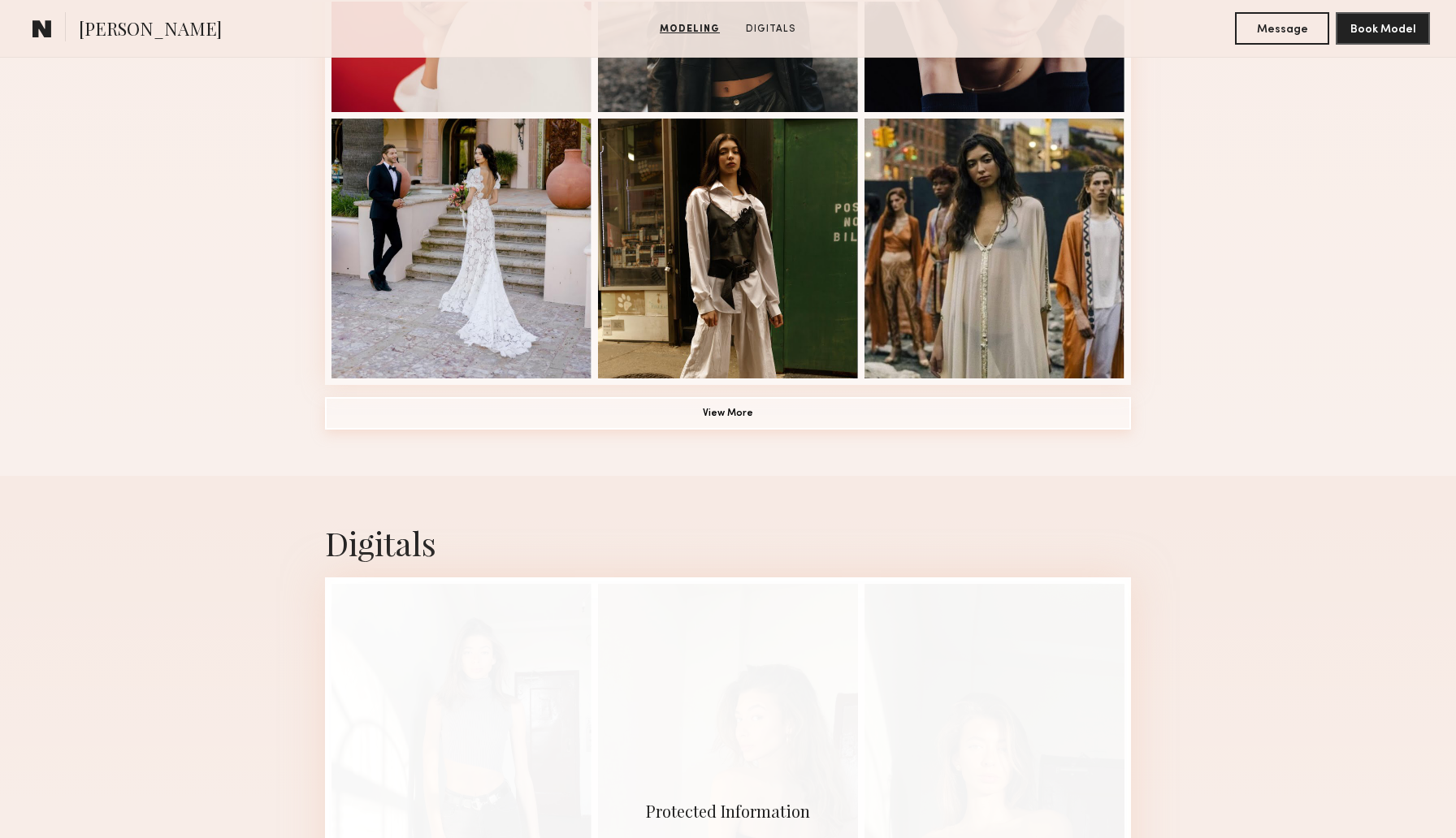
click at [609, 409] on button "View More" at bounding box center [728, 413] width 806 height 32
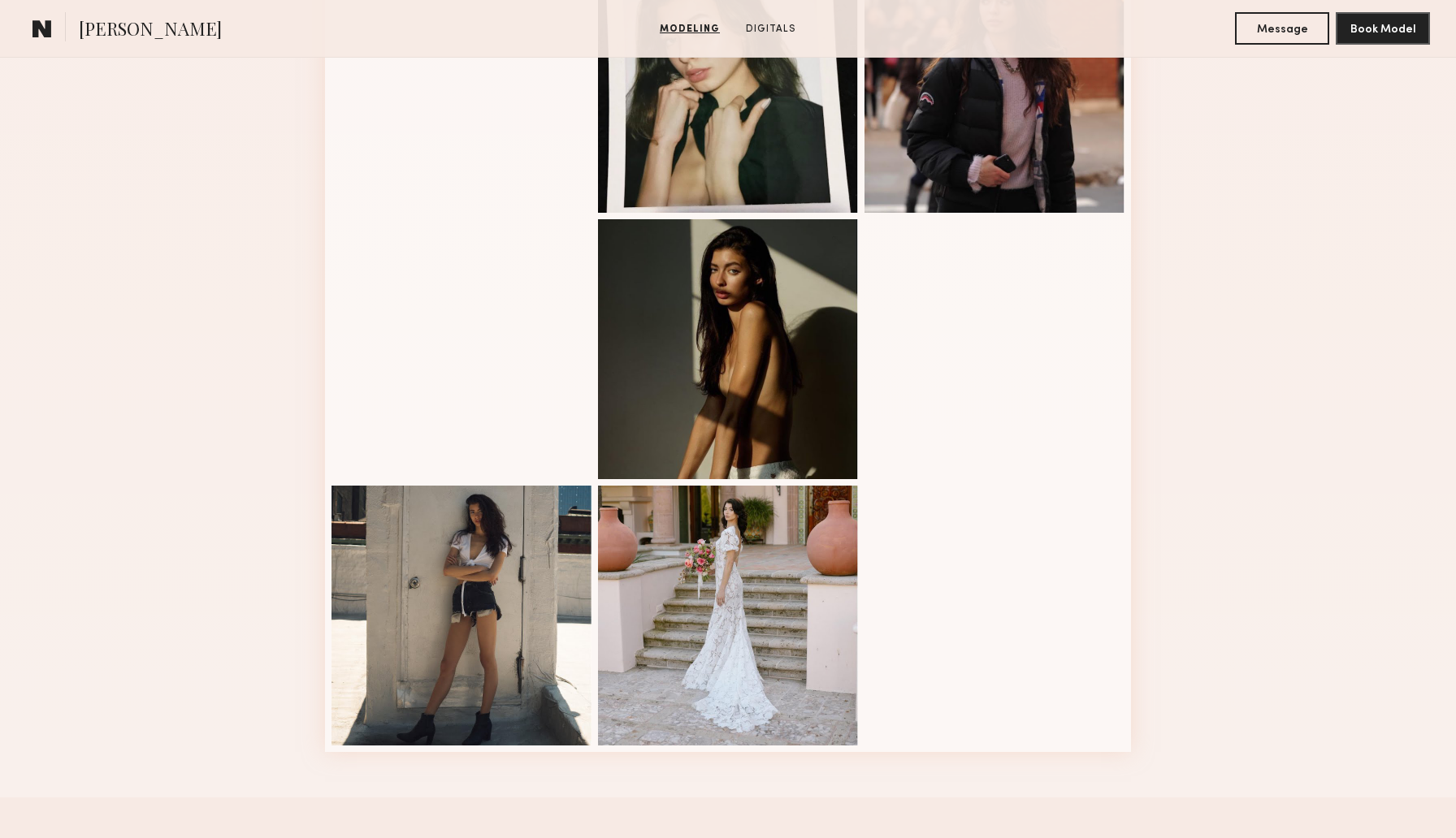
scroll to position [1913, 0]
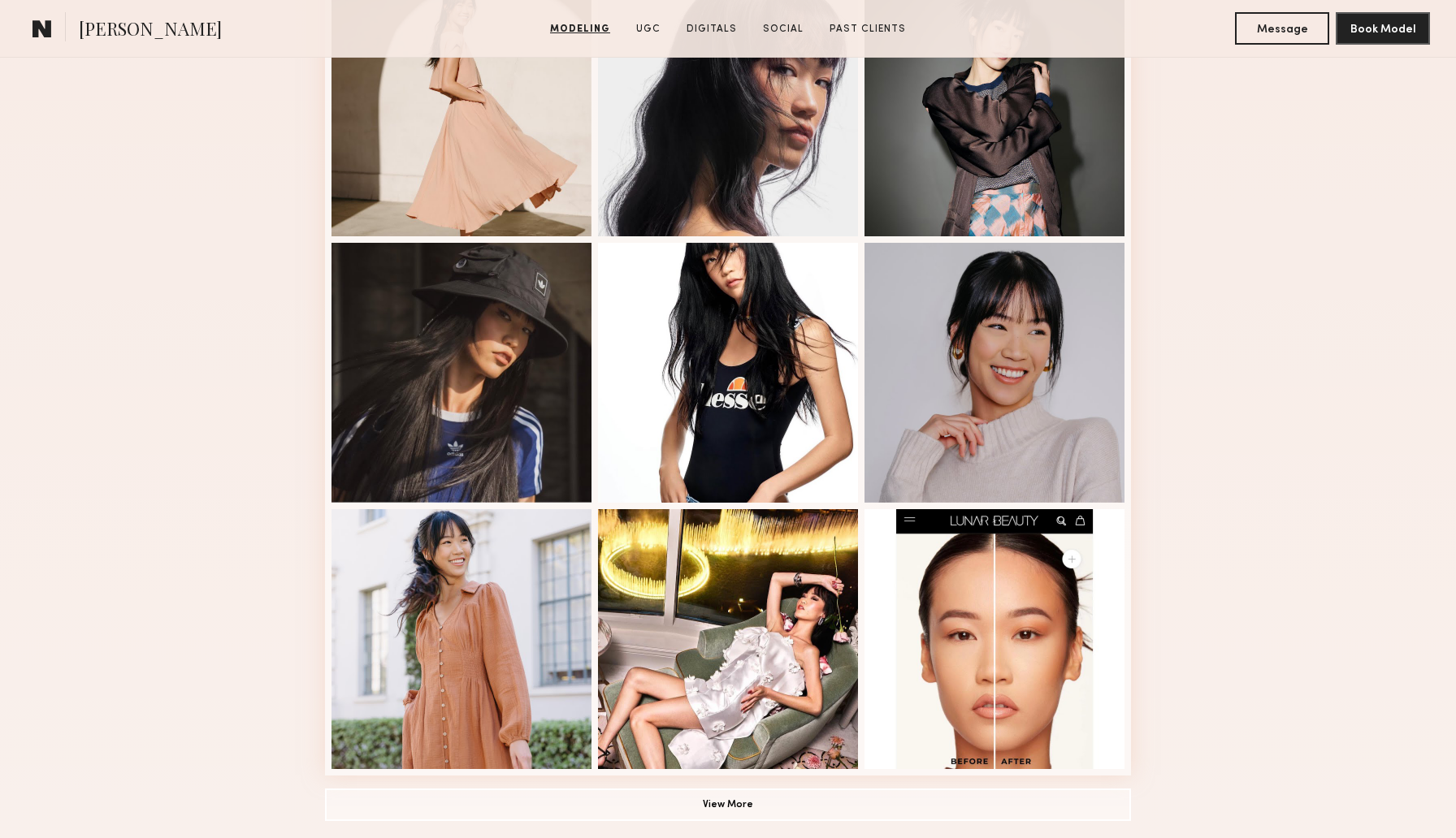
scroll to position [776, 0]
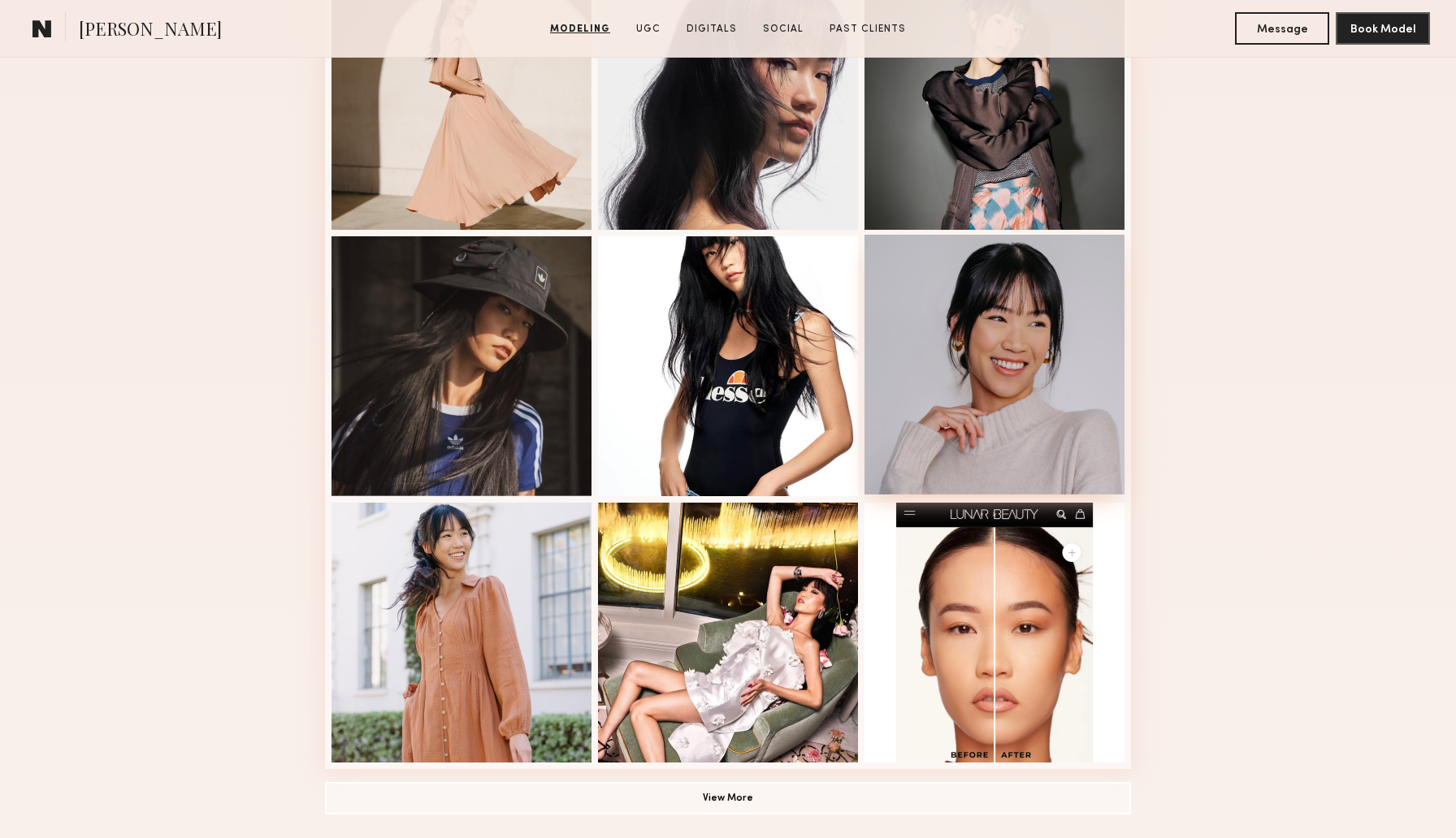
click at [1014, 341] on div at bounding box center [994, 364] width 260 height 260
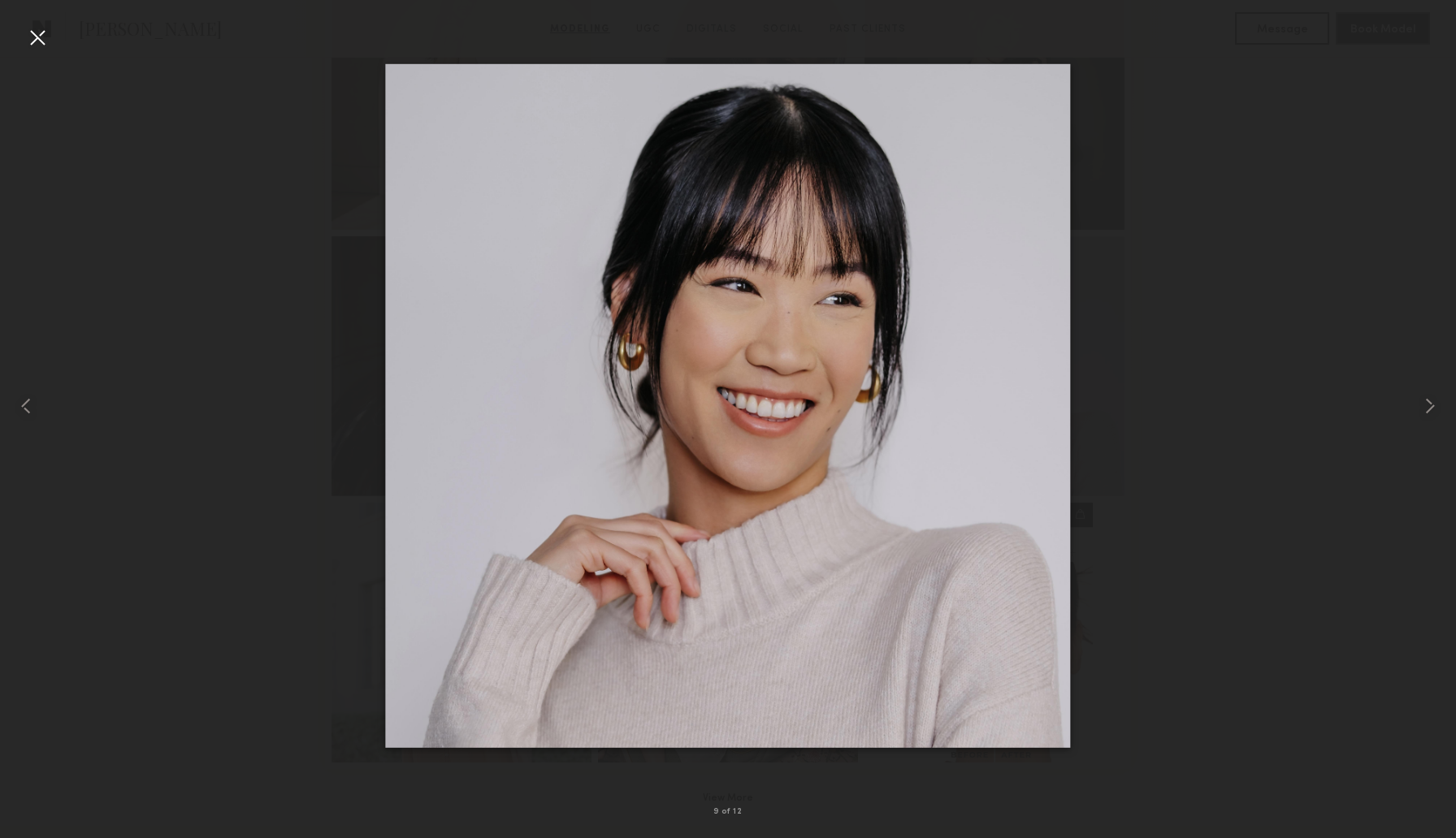
click at [39, 47] on div at bounding box center [37, 37] width 26 height 26
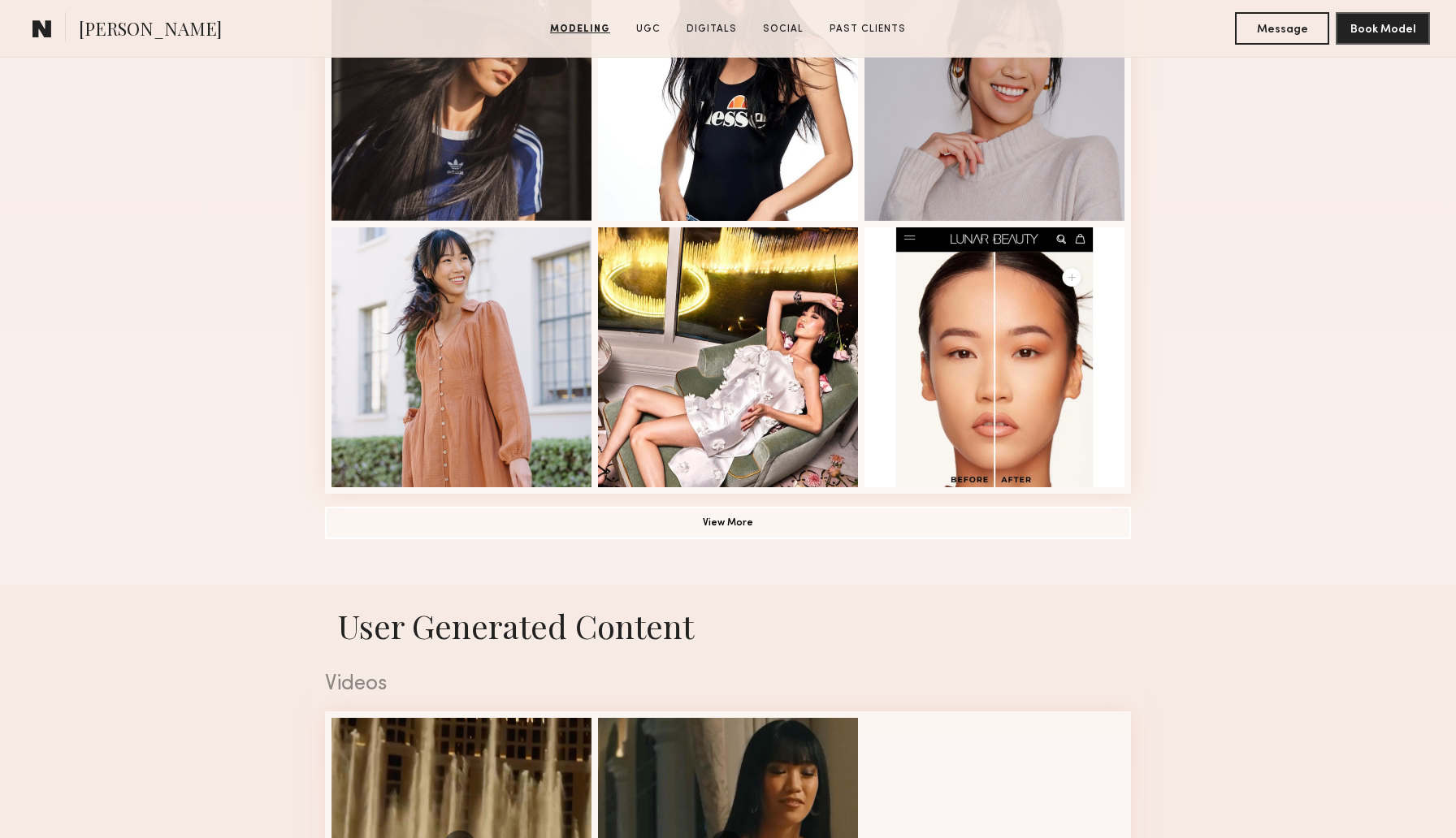
scroll to position [1058, 0]
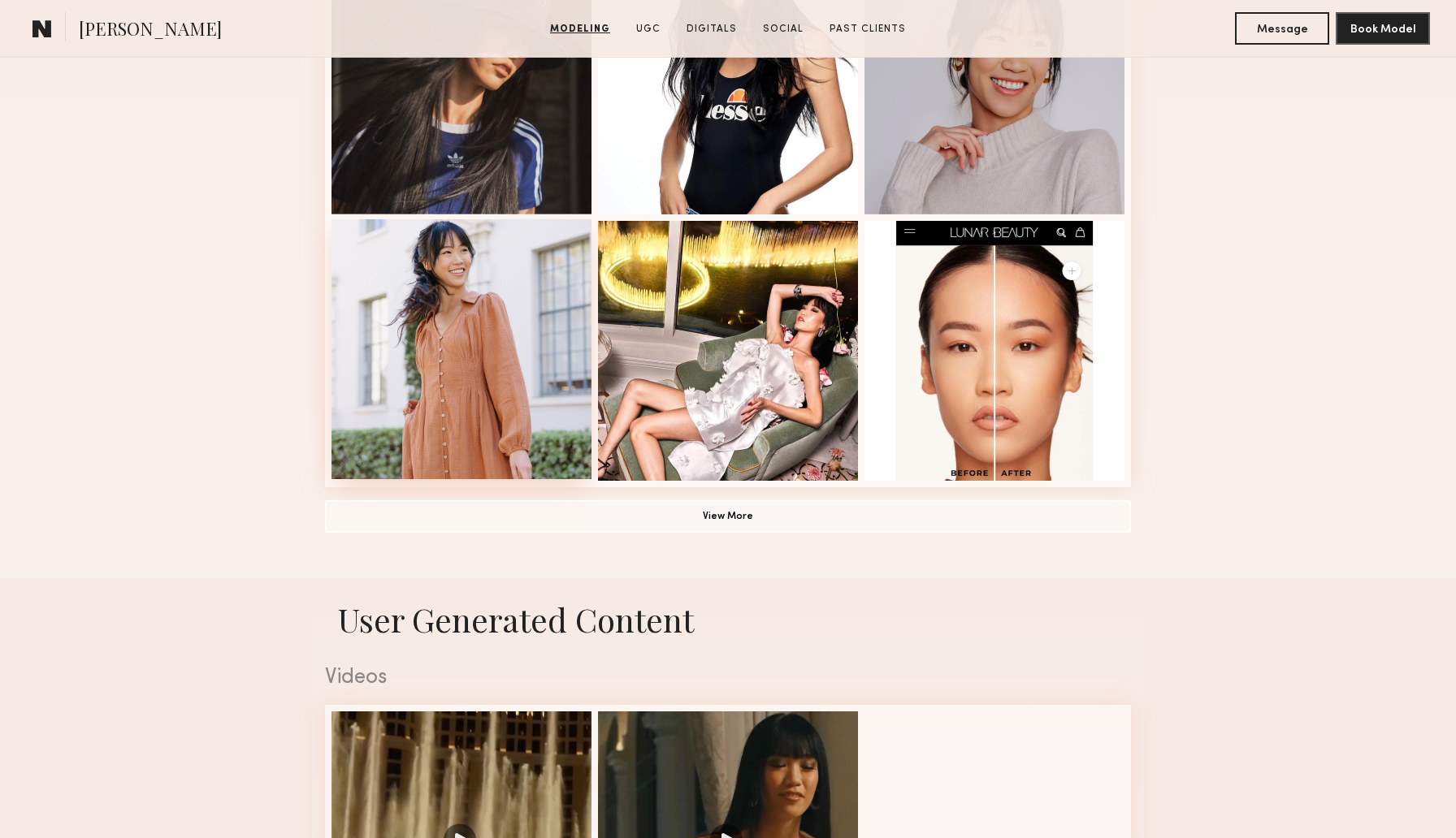
click at [383, 314] on div at bounding box center [461, 349] width 260 height 260
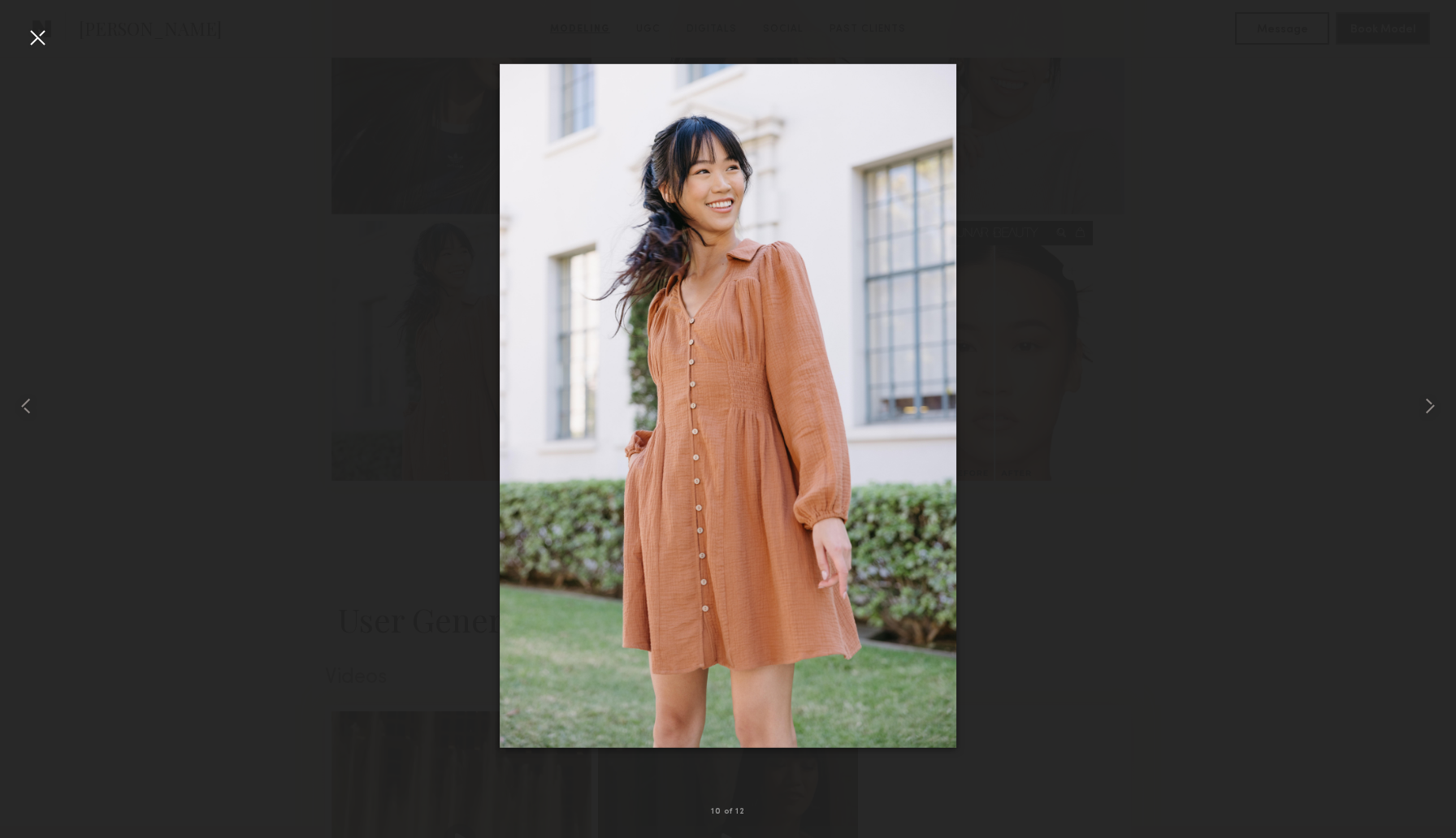
click at [43, 39] on div at bounding box center [37, 37] width 26 height 26
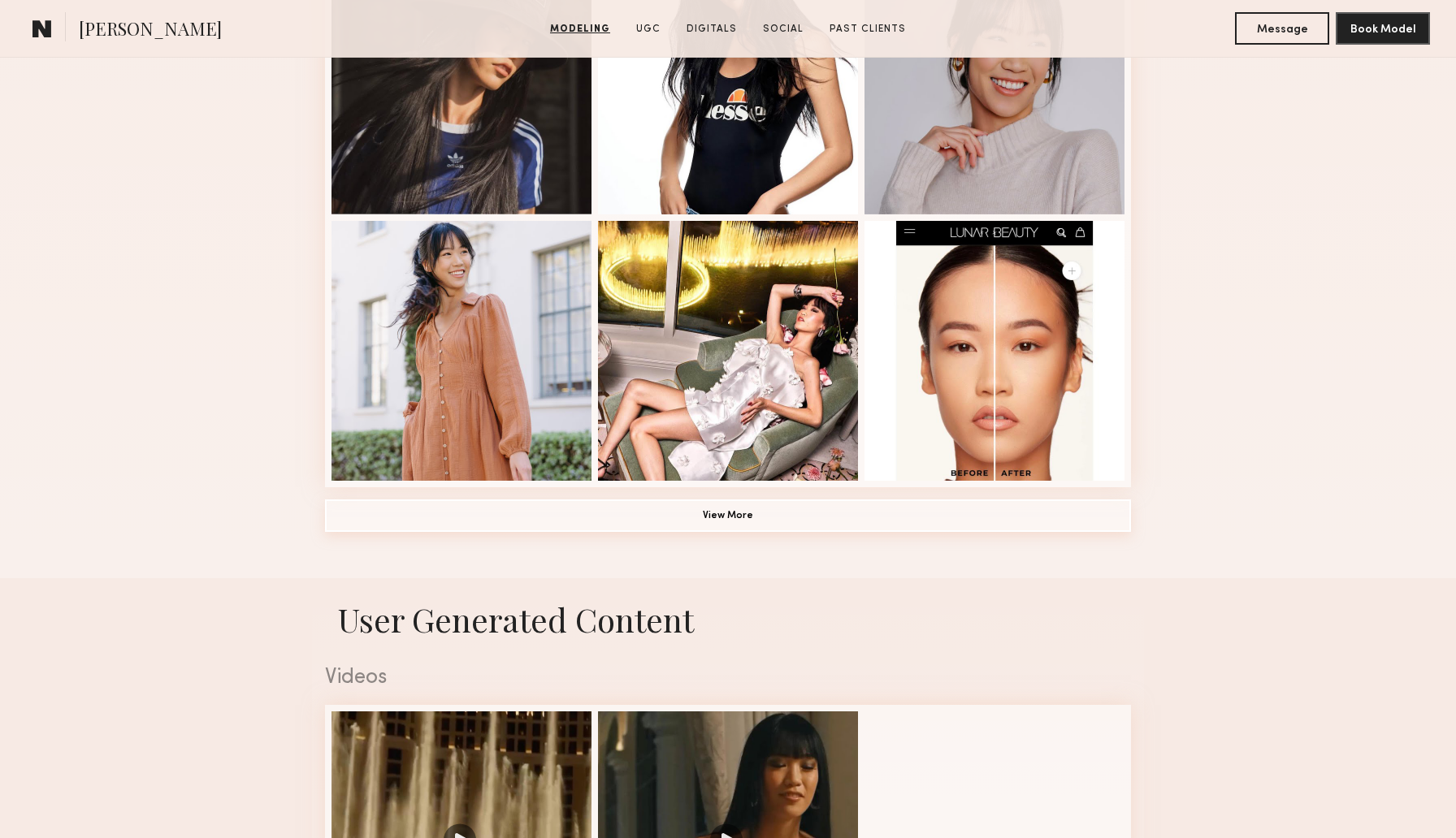
click at [908, 517] on button "View More" at bounding box center [728, 515] width 806 height 32
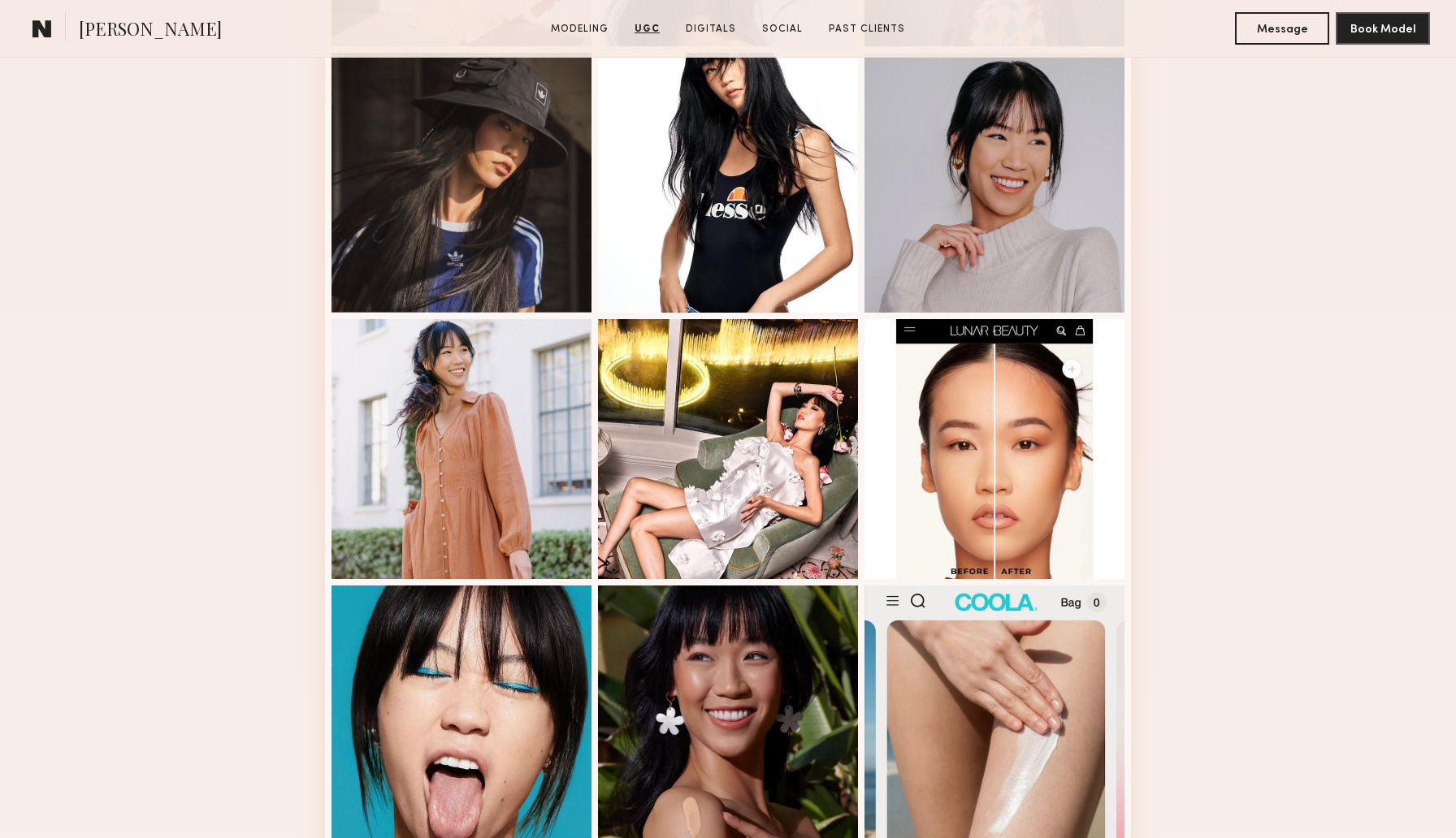
scroll to position [0, 0]
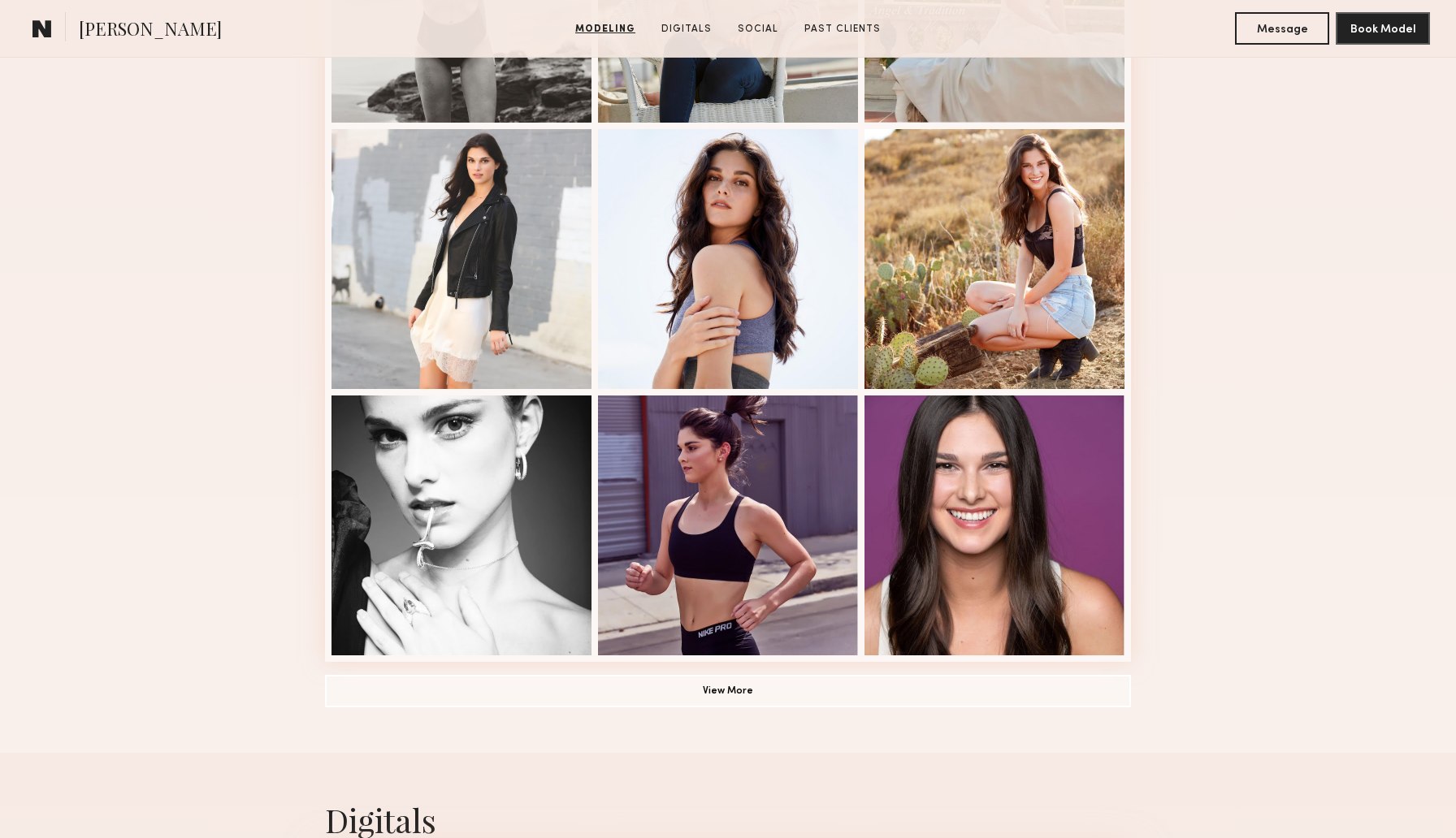
scroll to position [902, 0]
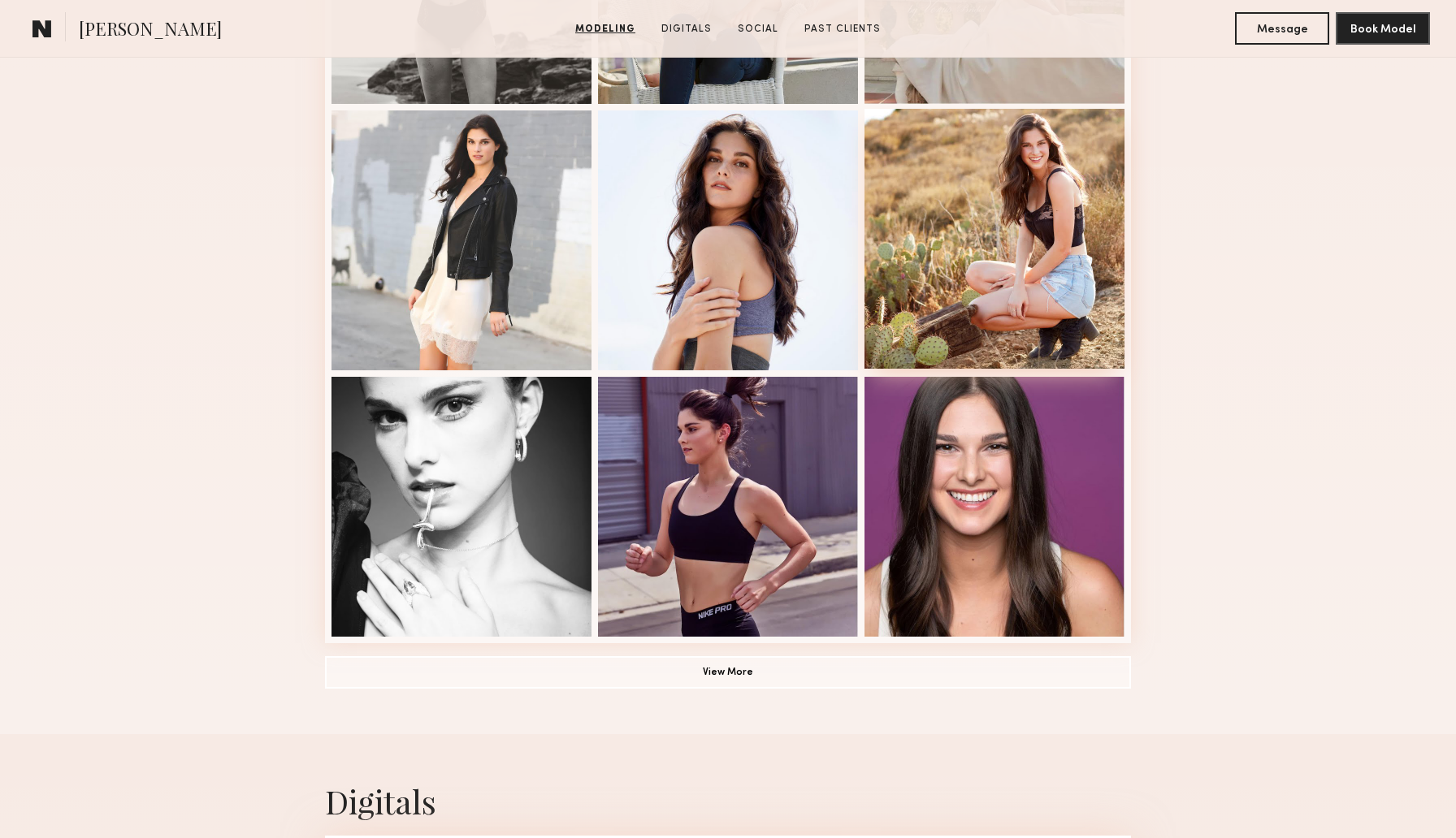
click at [1024, 262] on div at bounding box center [994, 238] width 260 height 260
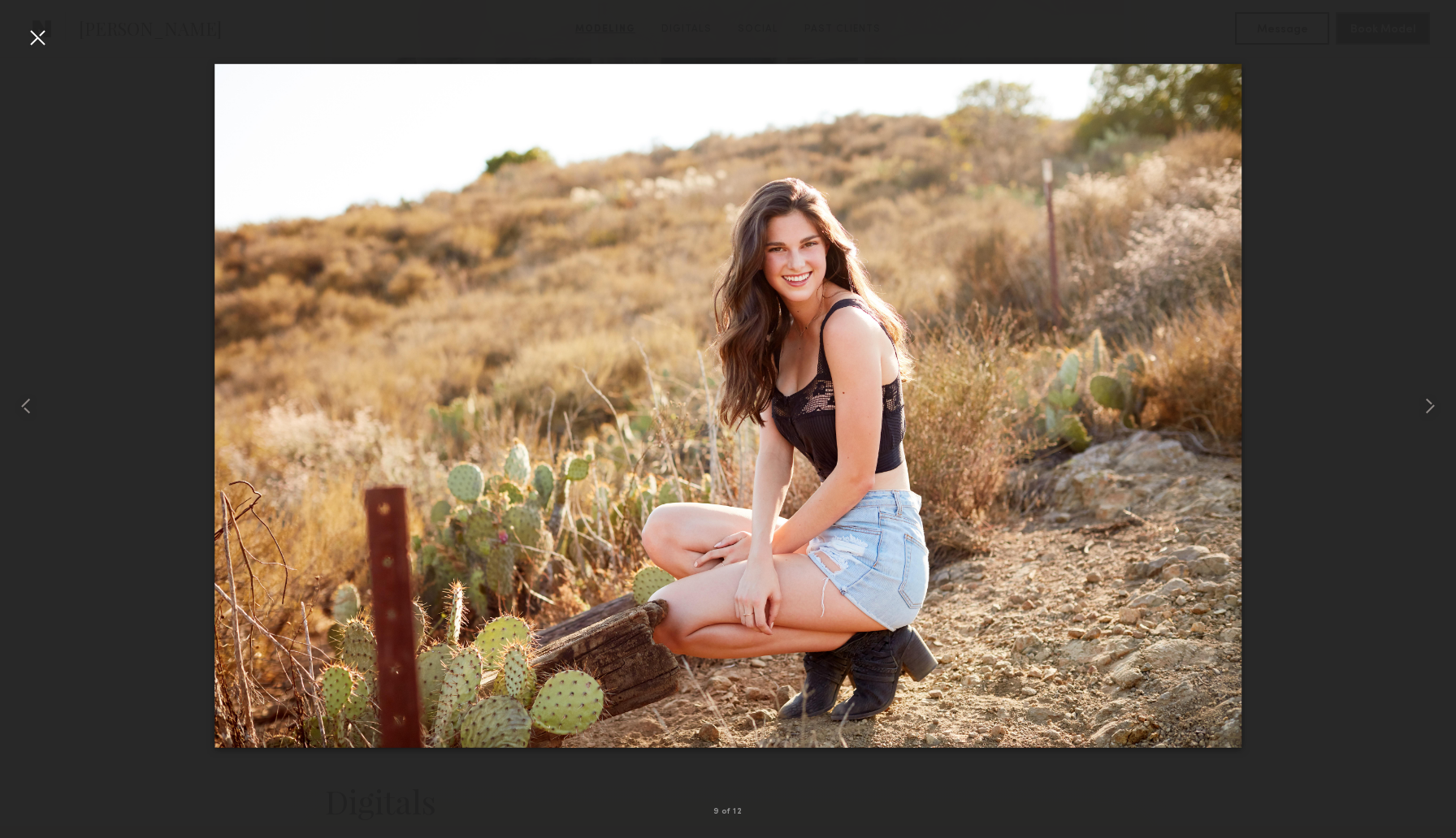
click at [43, 43] on div at bounding box center [37, 37] width 26 height 26
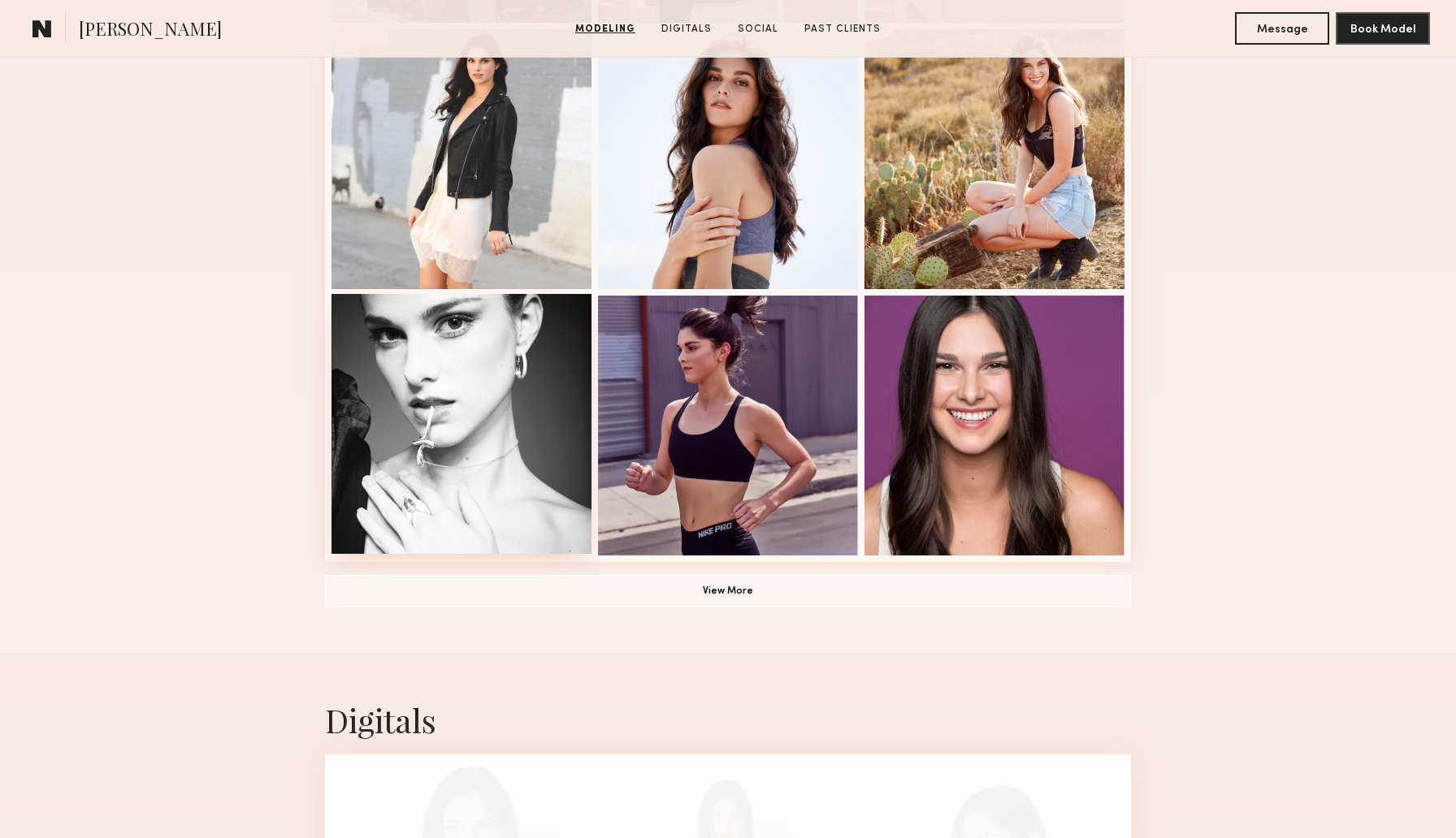
scroll to position [984, 0]
click at [671, 584] on button "View More" at bounding box center [728, 589] width 806 height 32
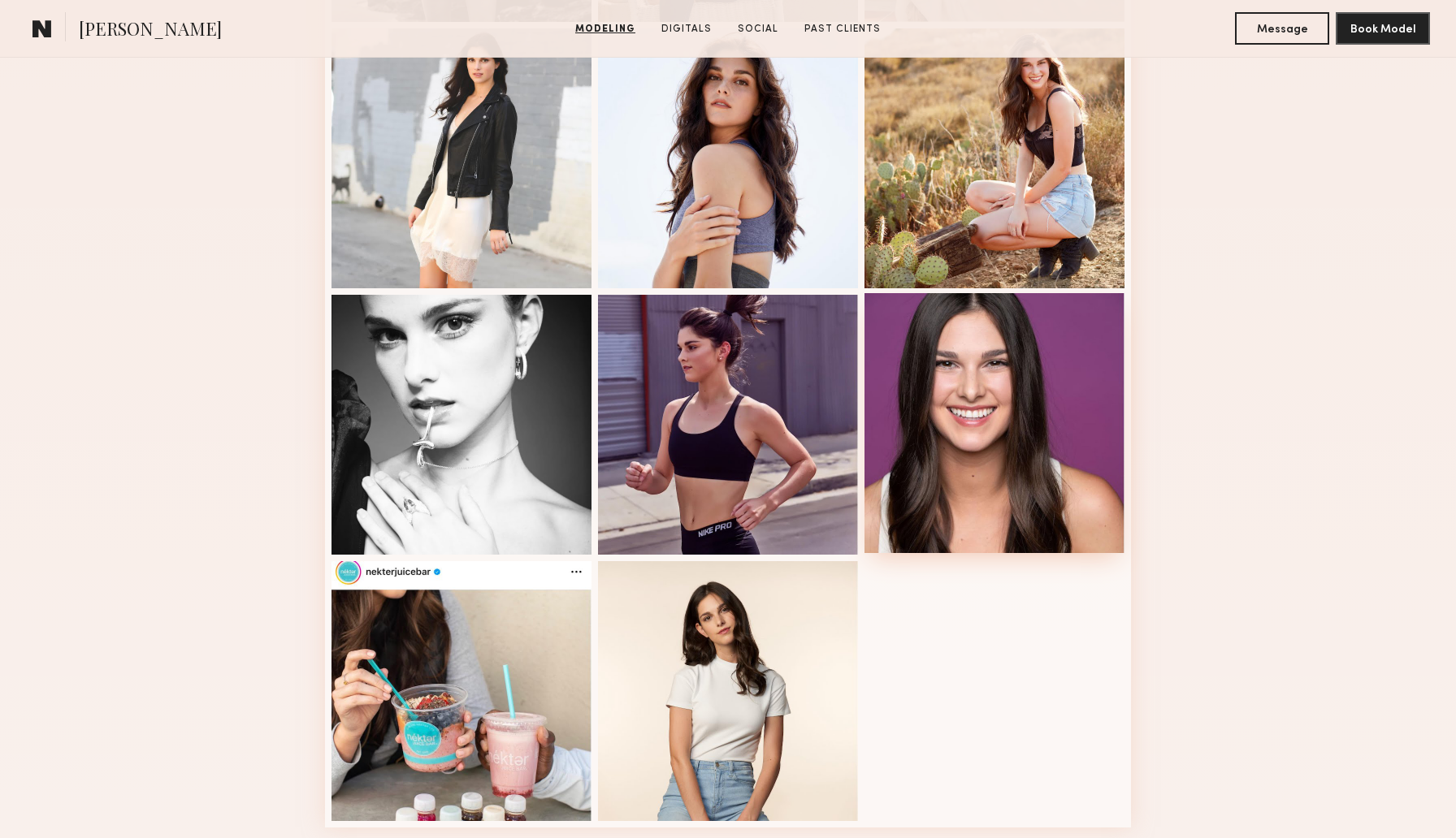
click at [1005, 426] on div at bounding box center [994, 422] width 260 height 260
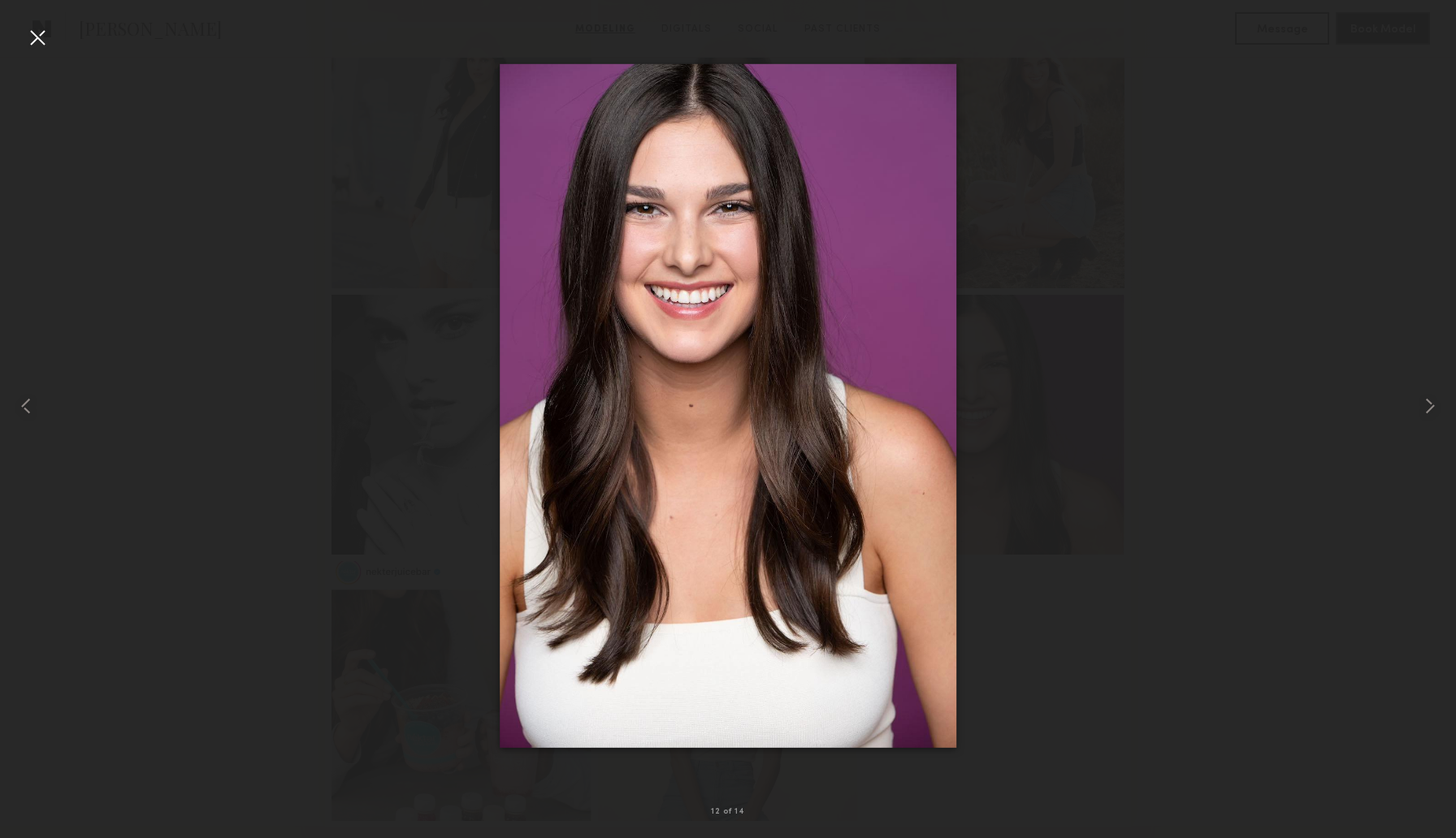
click at [41, 34] on div at bounding box center [37, 37] width 26 height 26
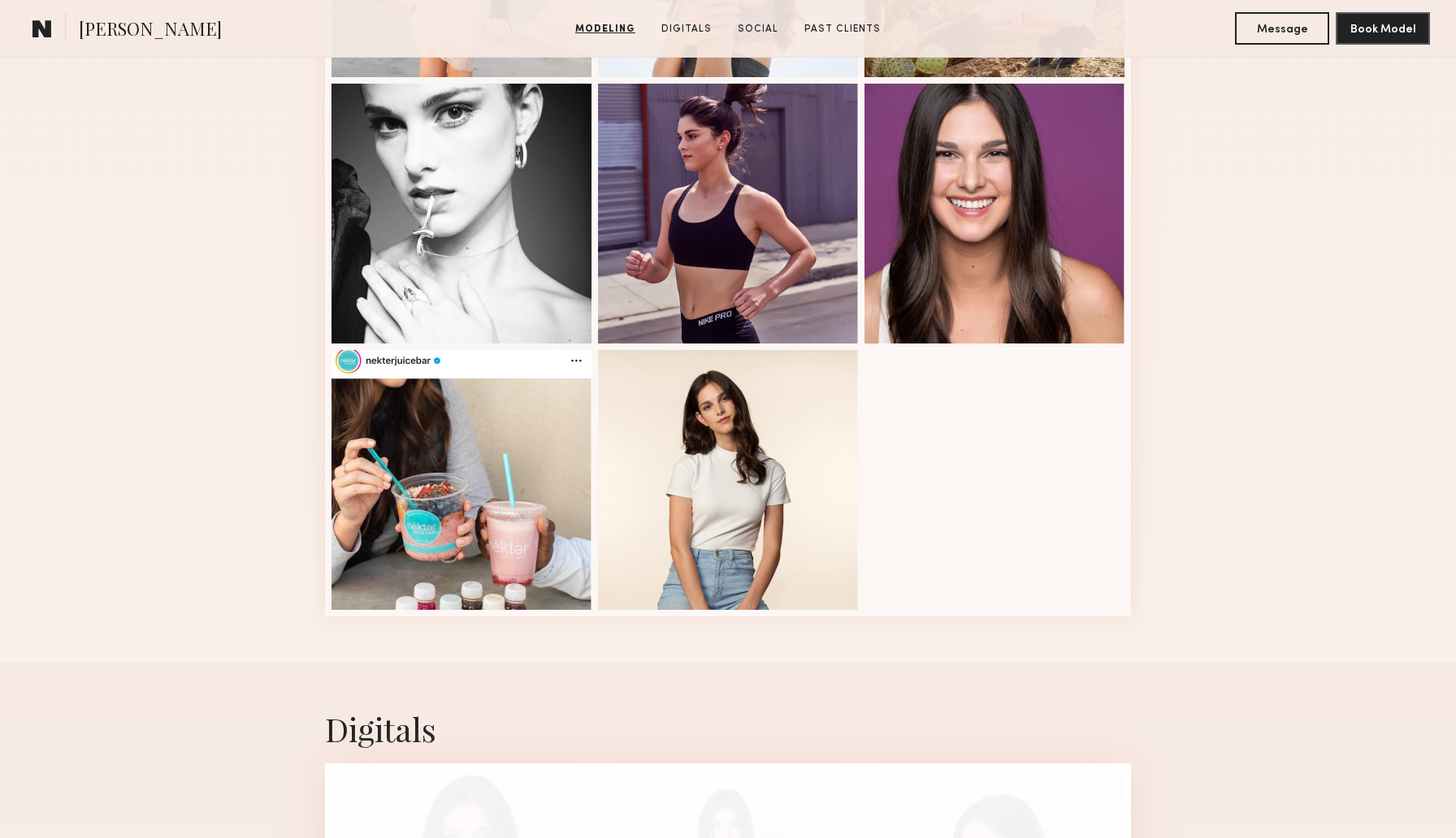
scroll to position [1200, 0]
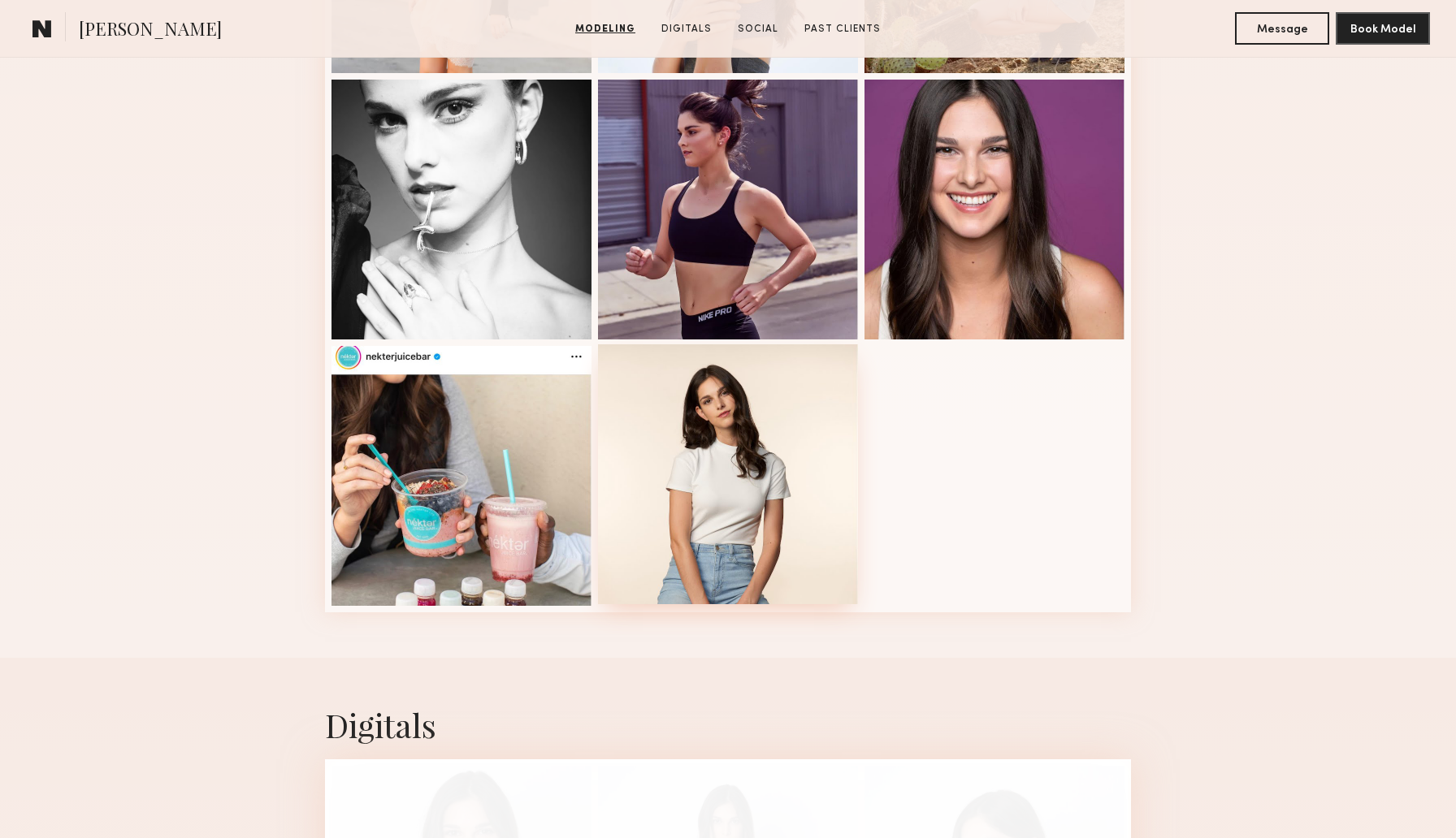
click at [715, 470] on div at bounding box center [727, 474] width 260 height 260
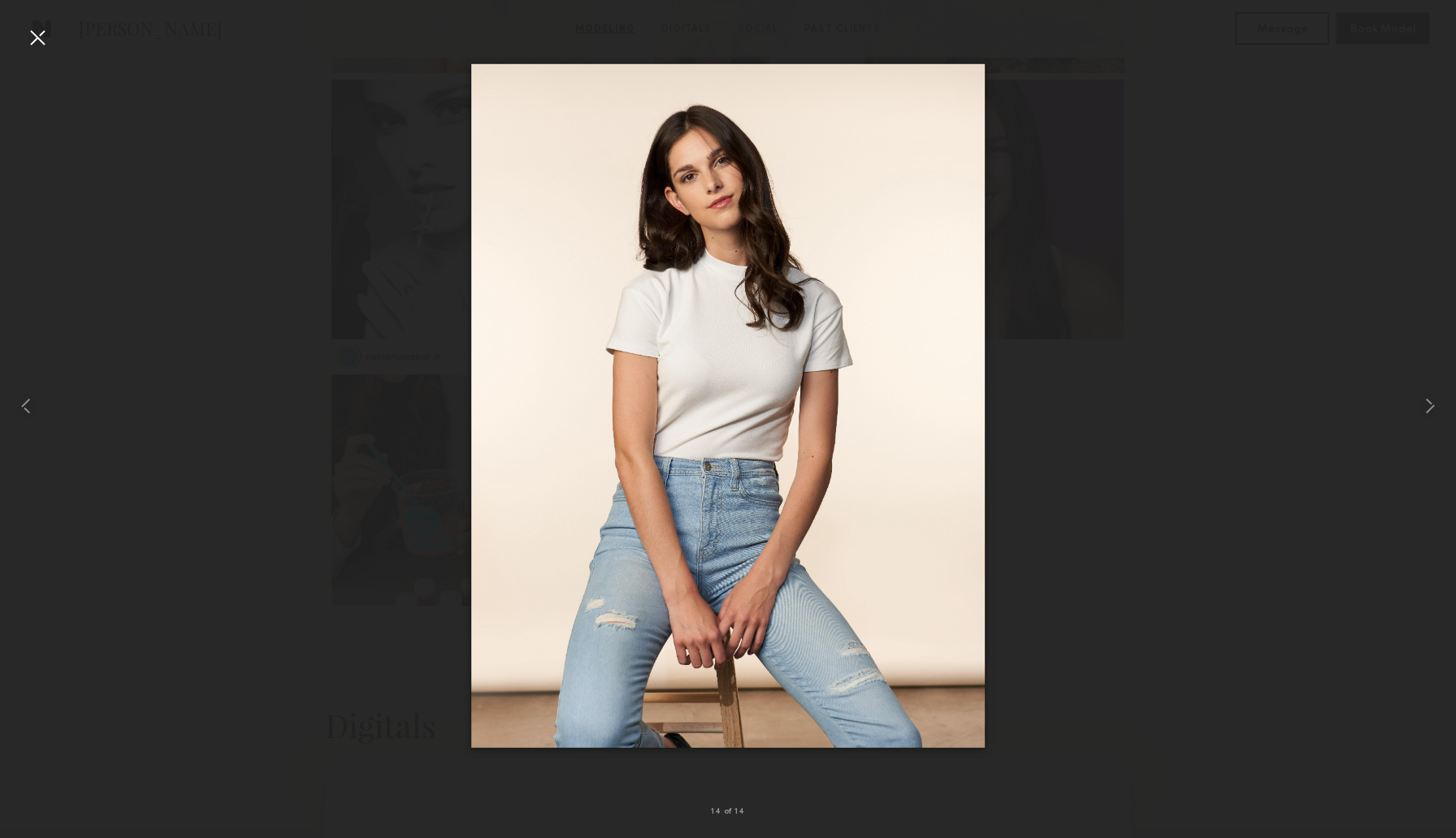
click at [36, 38] on div at bounding box center [37, 37] width 26 height 26
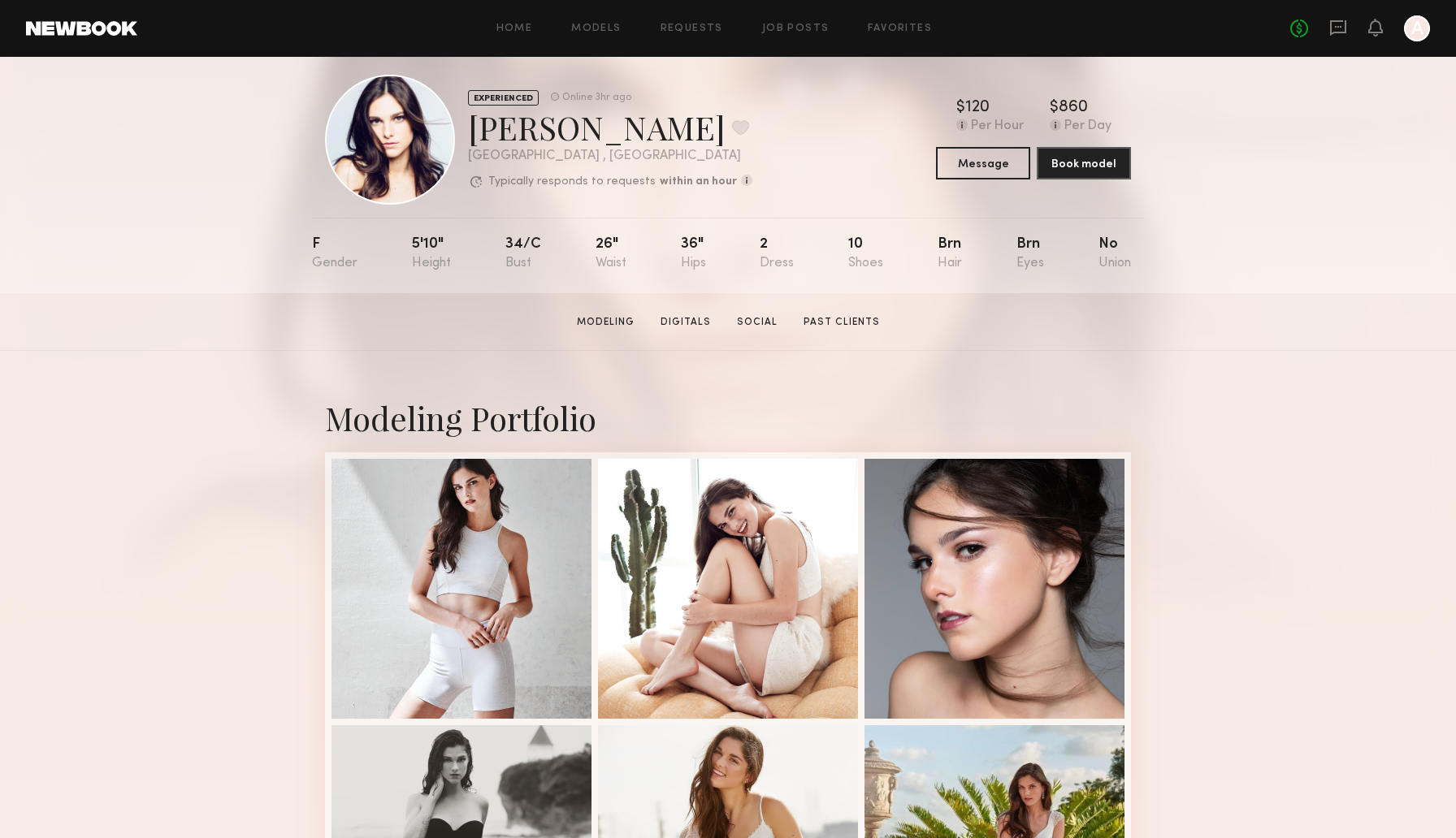
scroll to position [23, 0]
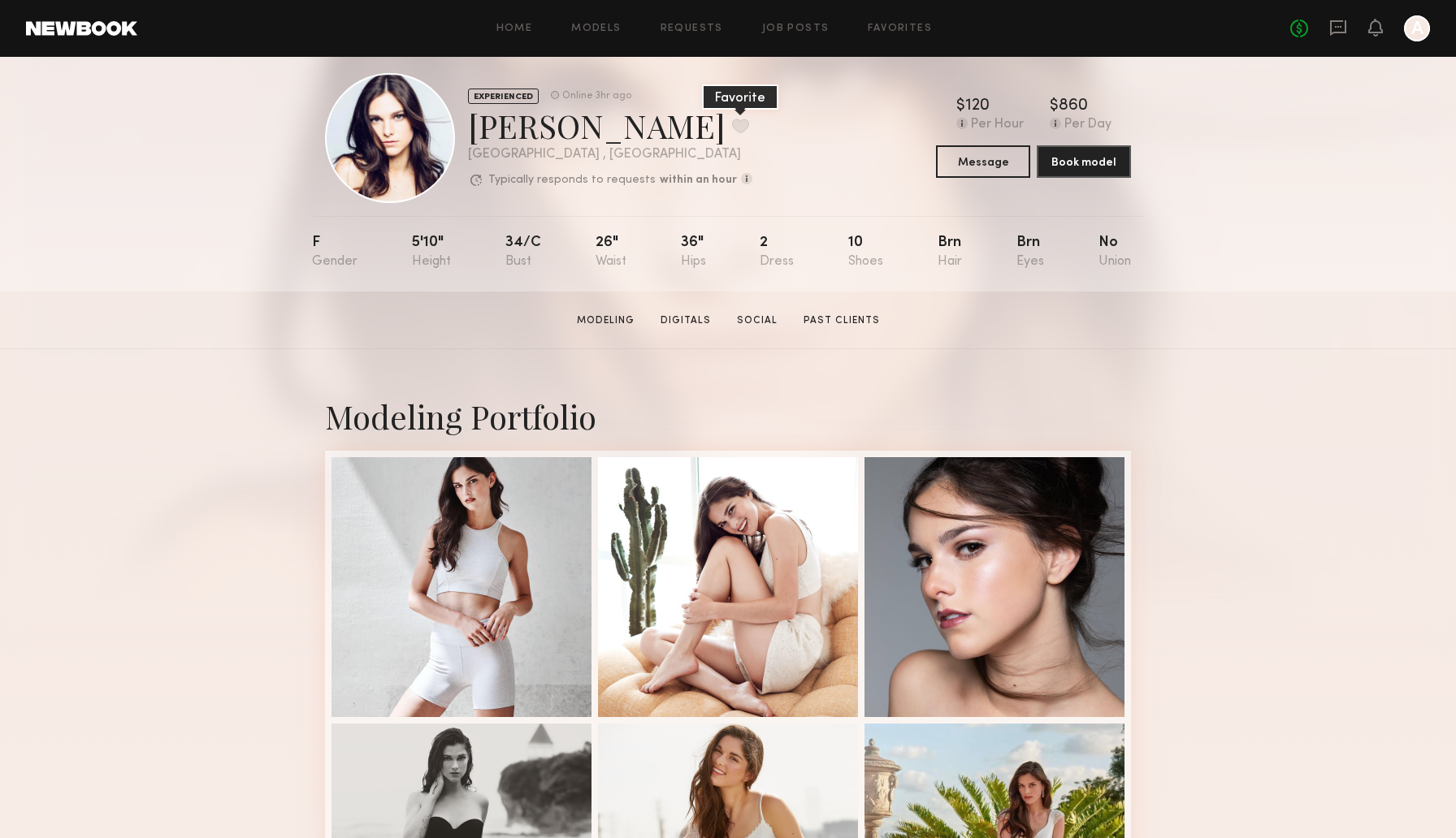
click at [732, 130] on button at bounding box center [741, 125] width 17 height 15
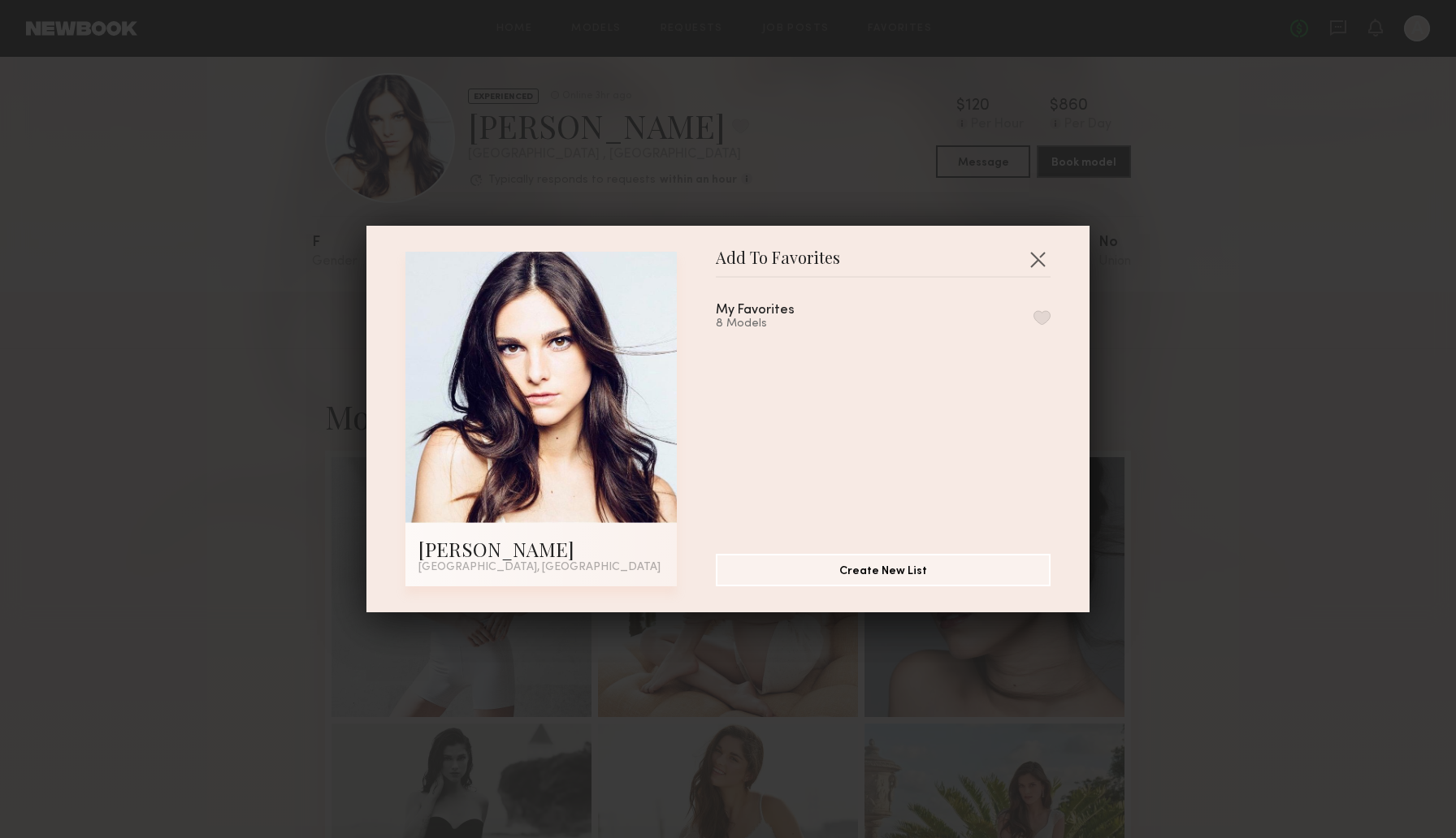
click at [1046, 317] on button "button" at bounding box center [1042, 317] width 17 height 15
click at [1040, 263] on button "button" at bounding box center [1038, 259] width 26 height 26
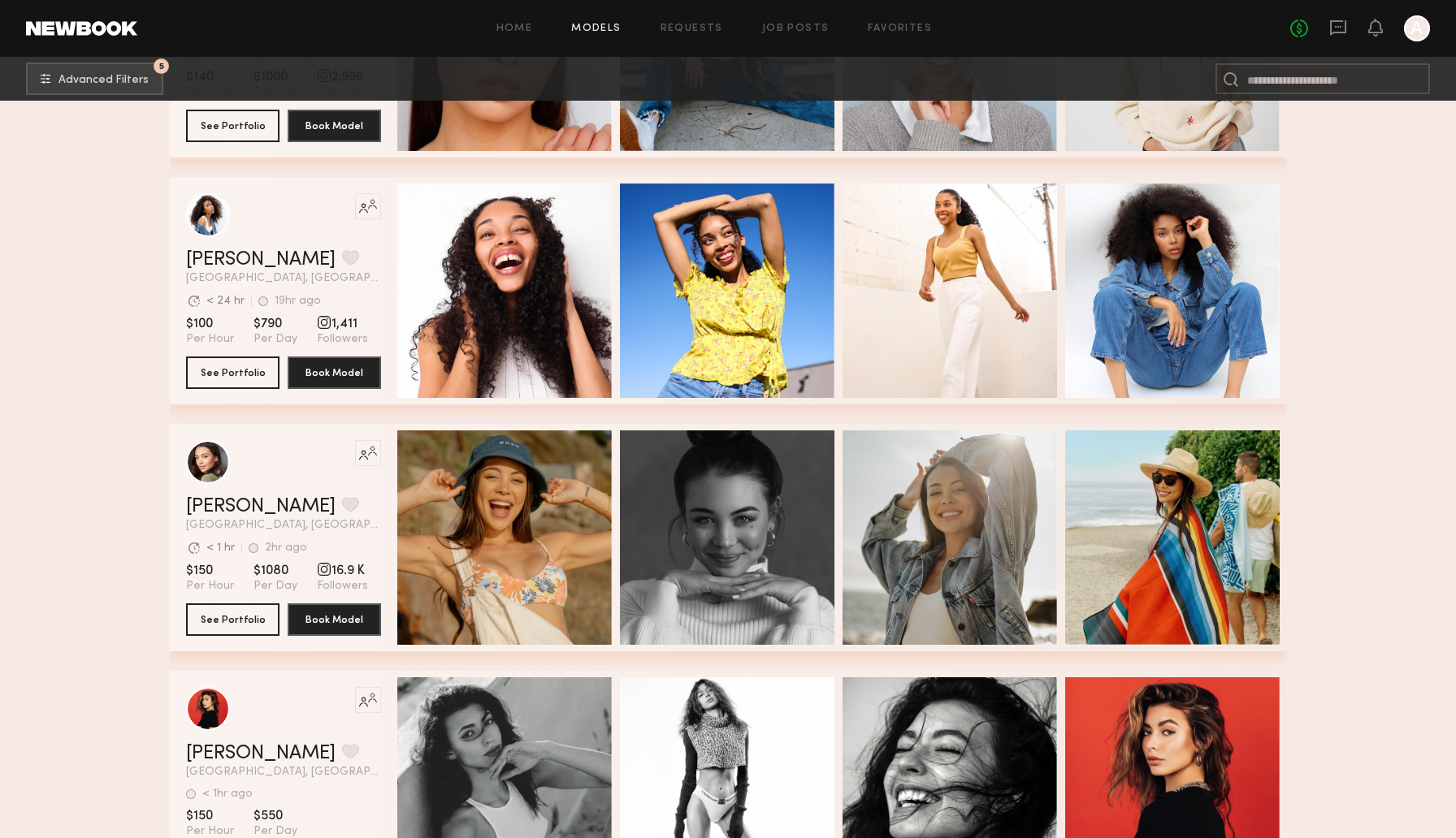
scroll to position [18854, 0]
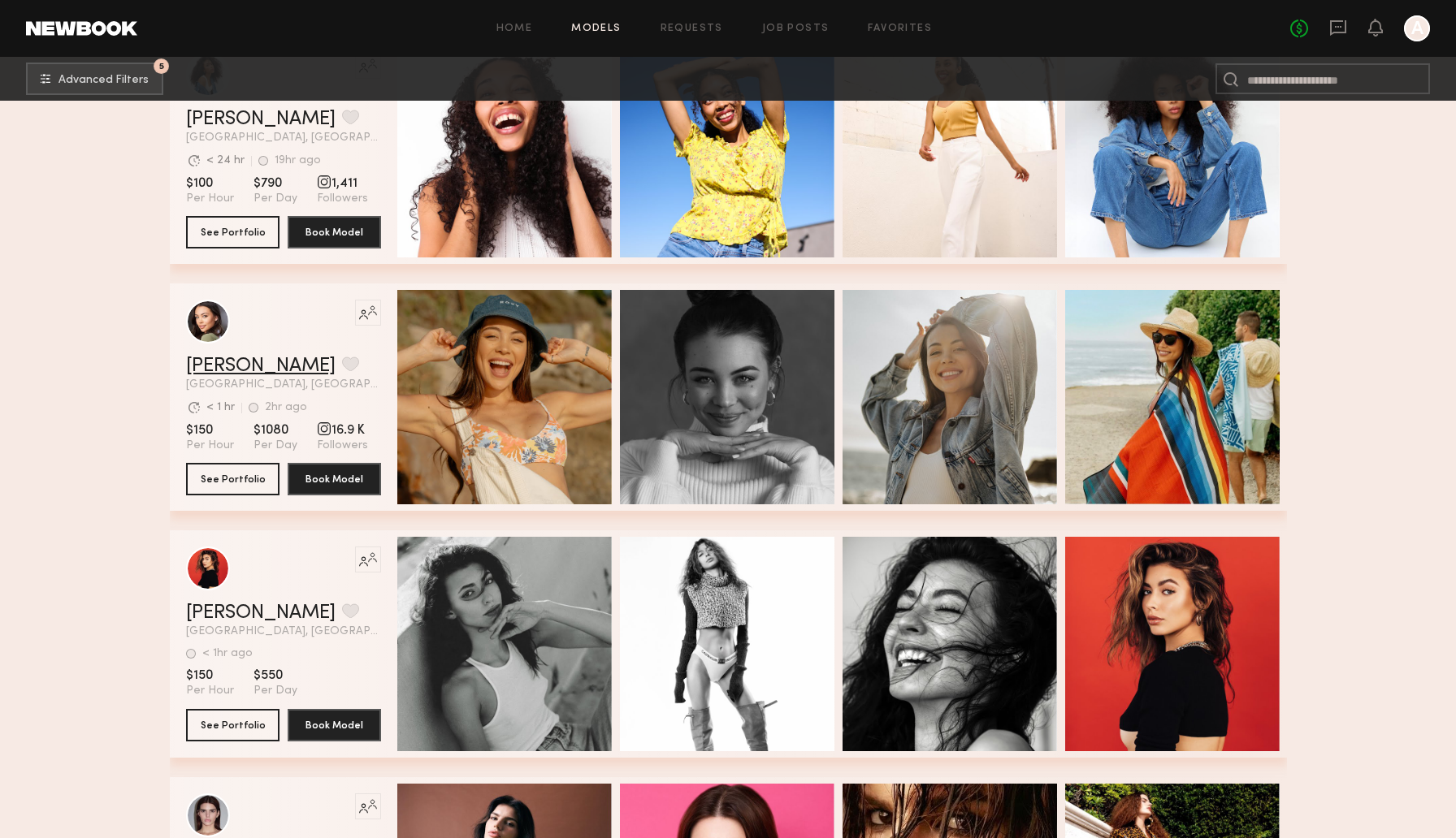
click at [259, 362] on link "Brynne E." at bounding box center [261, 366] width 150 height 19
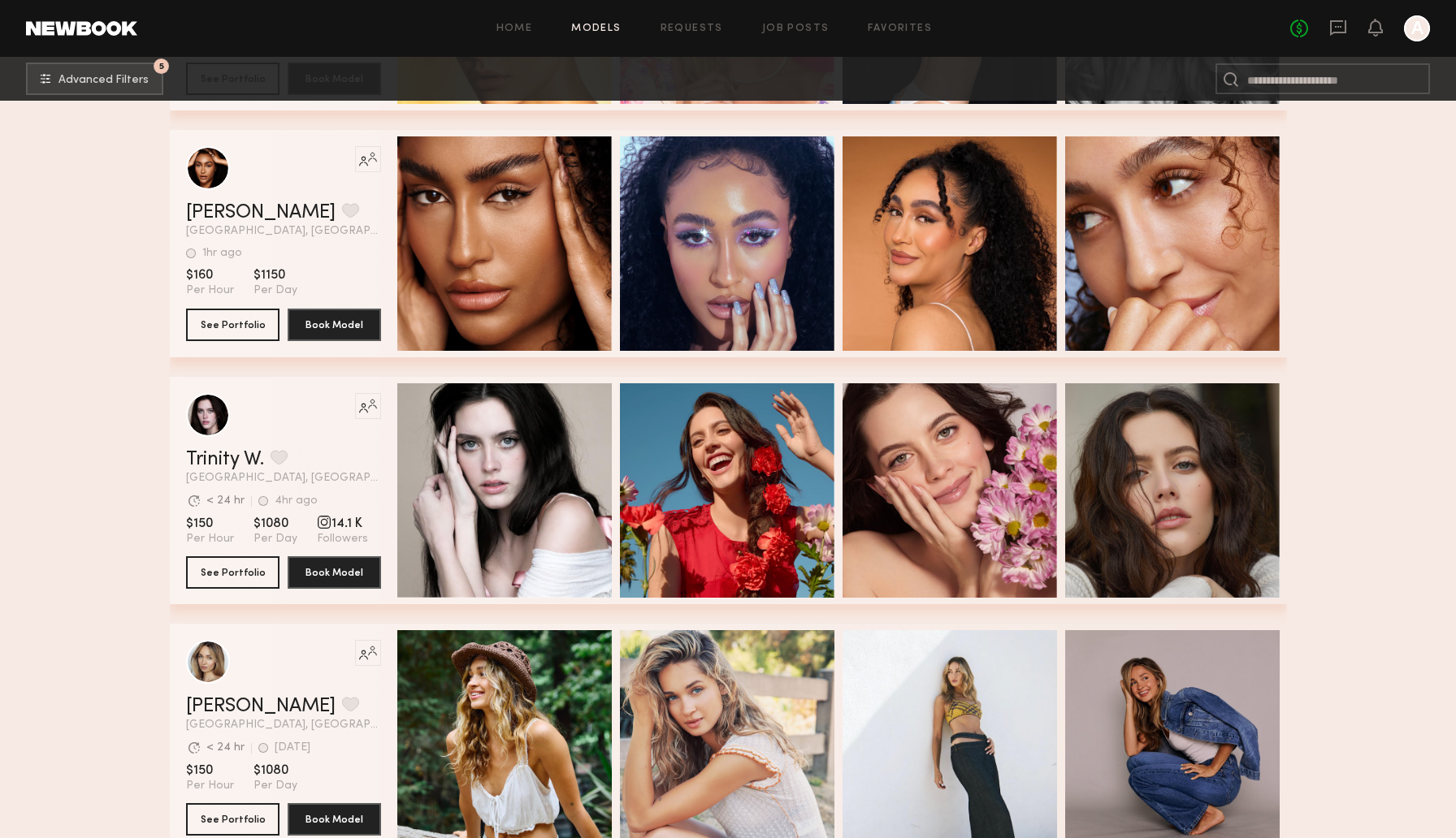
scroll to position [20389, 0]
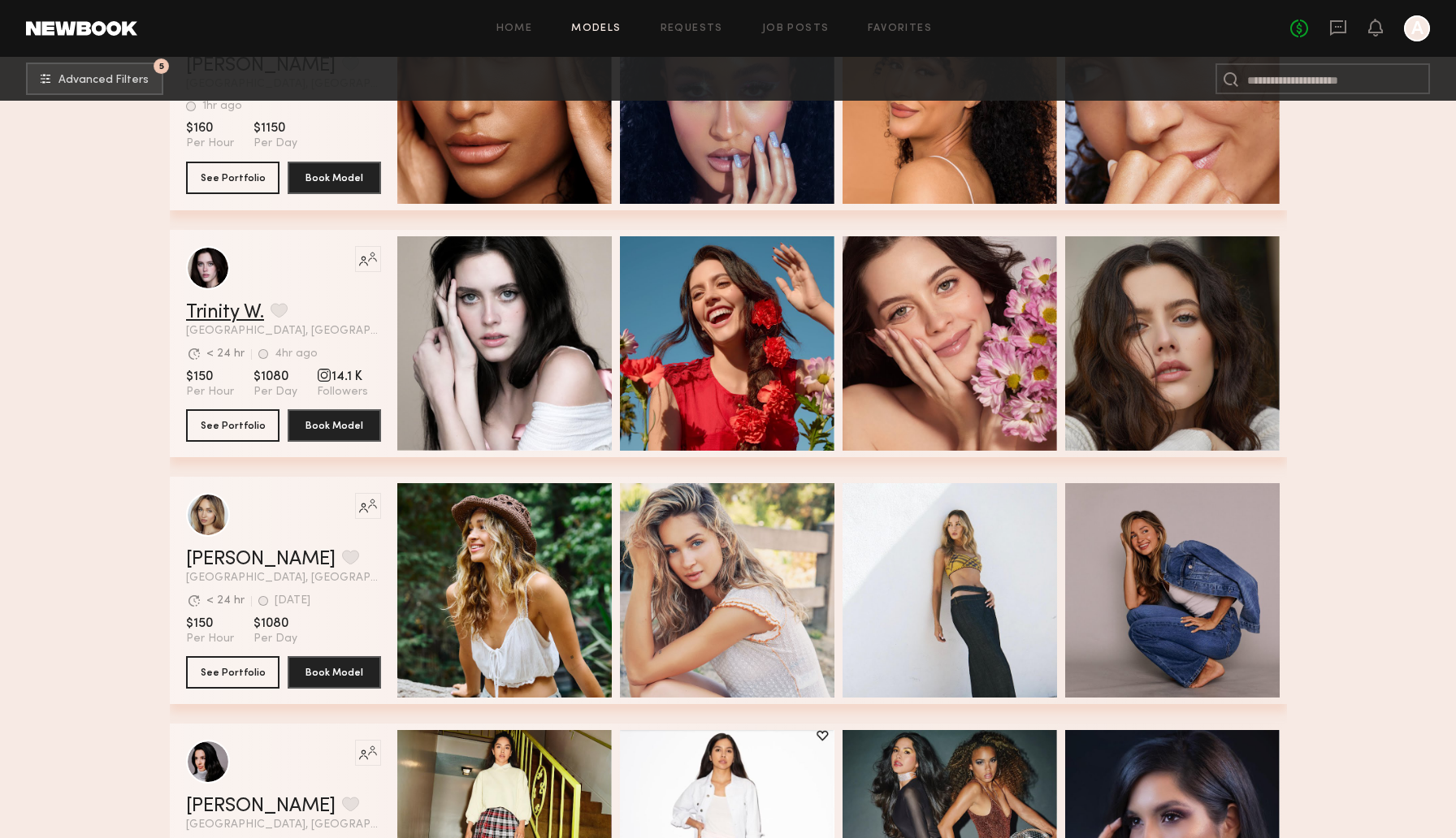
click at [207, 309] on link "Trinity W." at bounding box center [225, 312] width 78 height 19
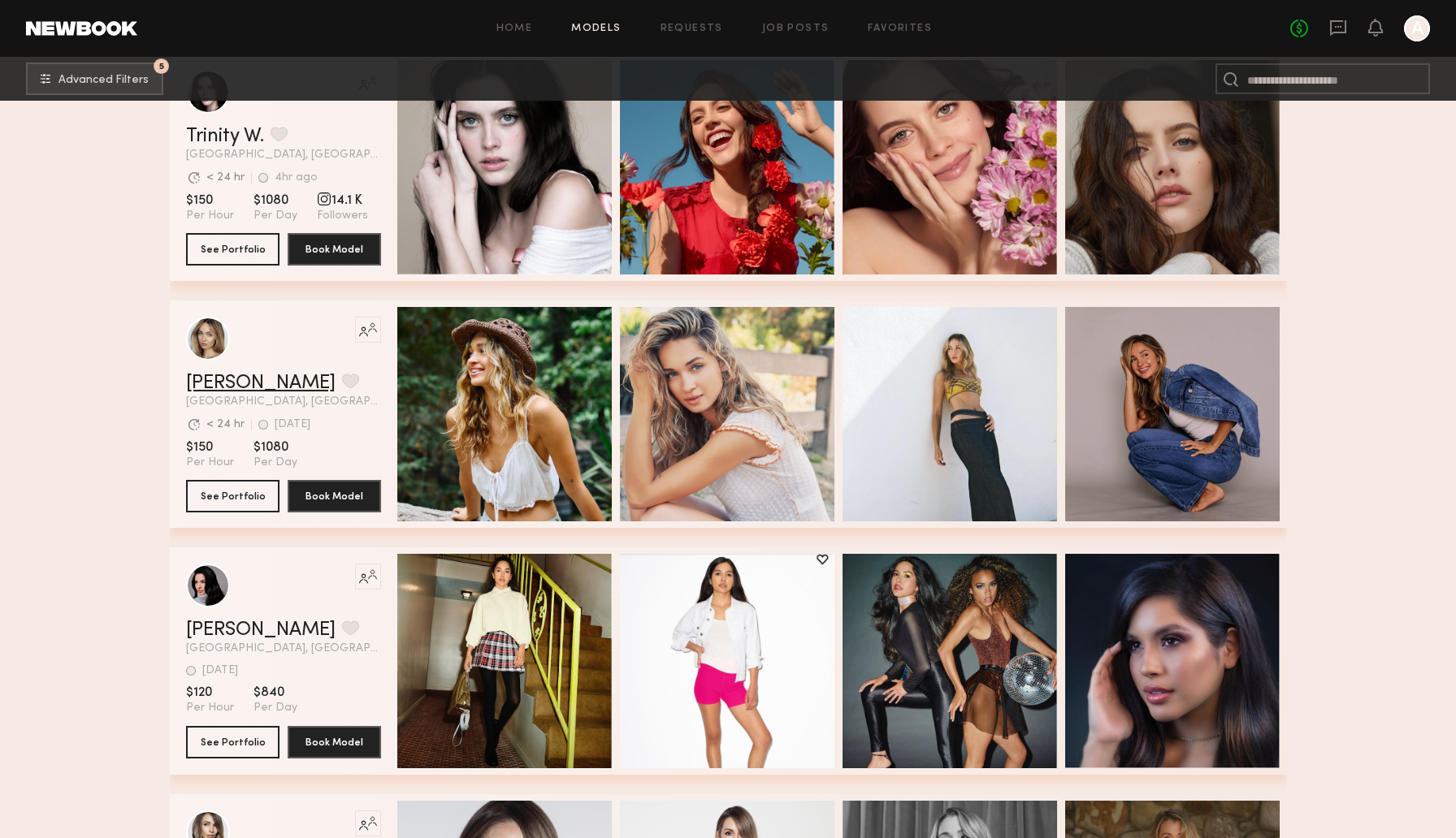
click at [216, 387] on link "Chloe C." at bounding box center [261, 383] width 150 height 19
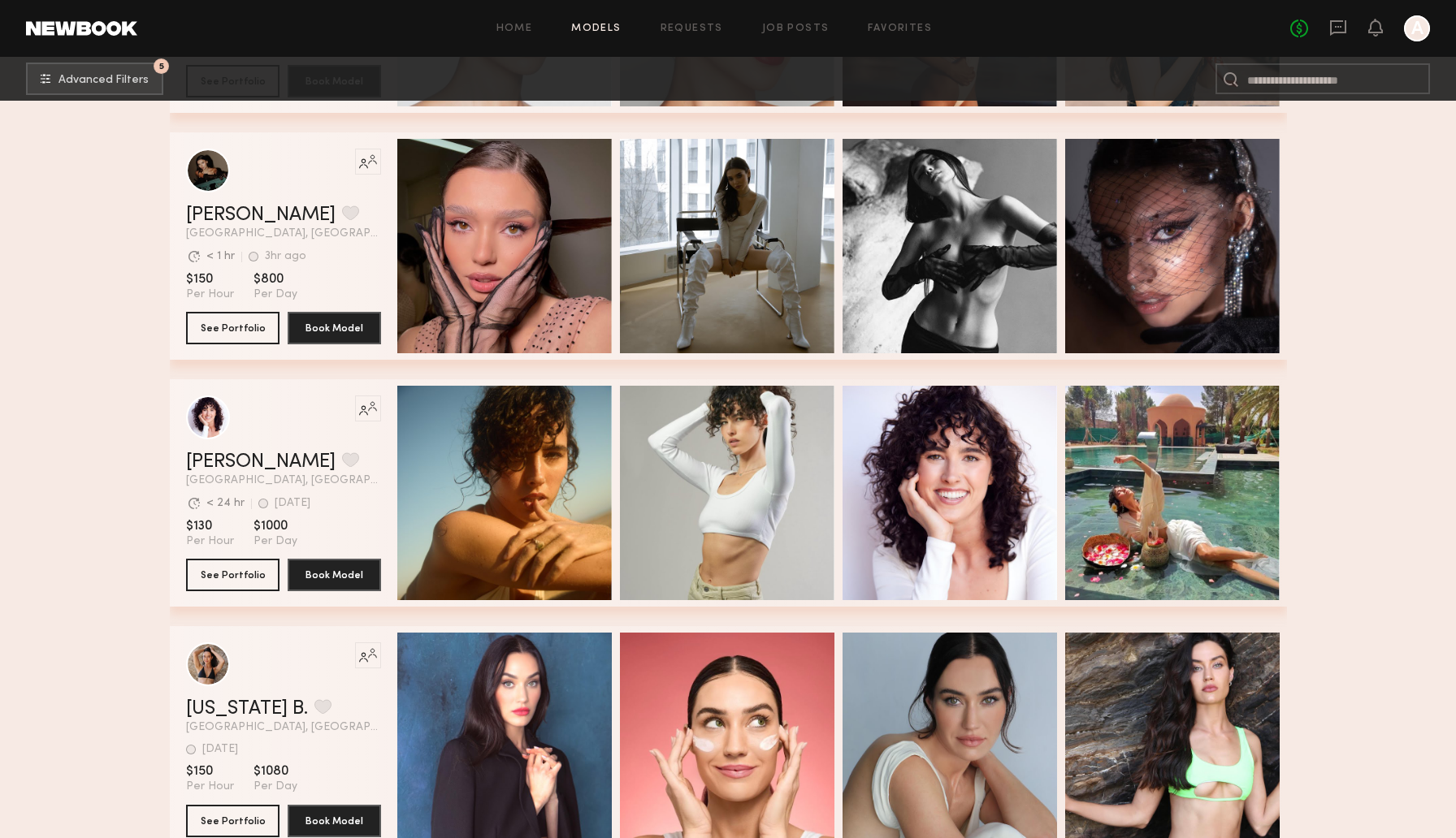
scroll to position [22280, 0]
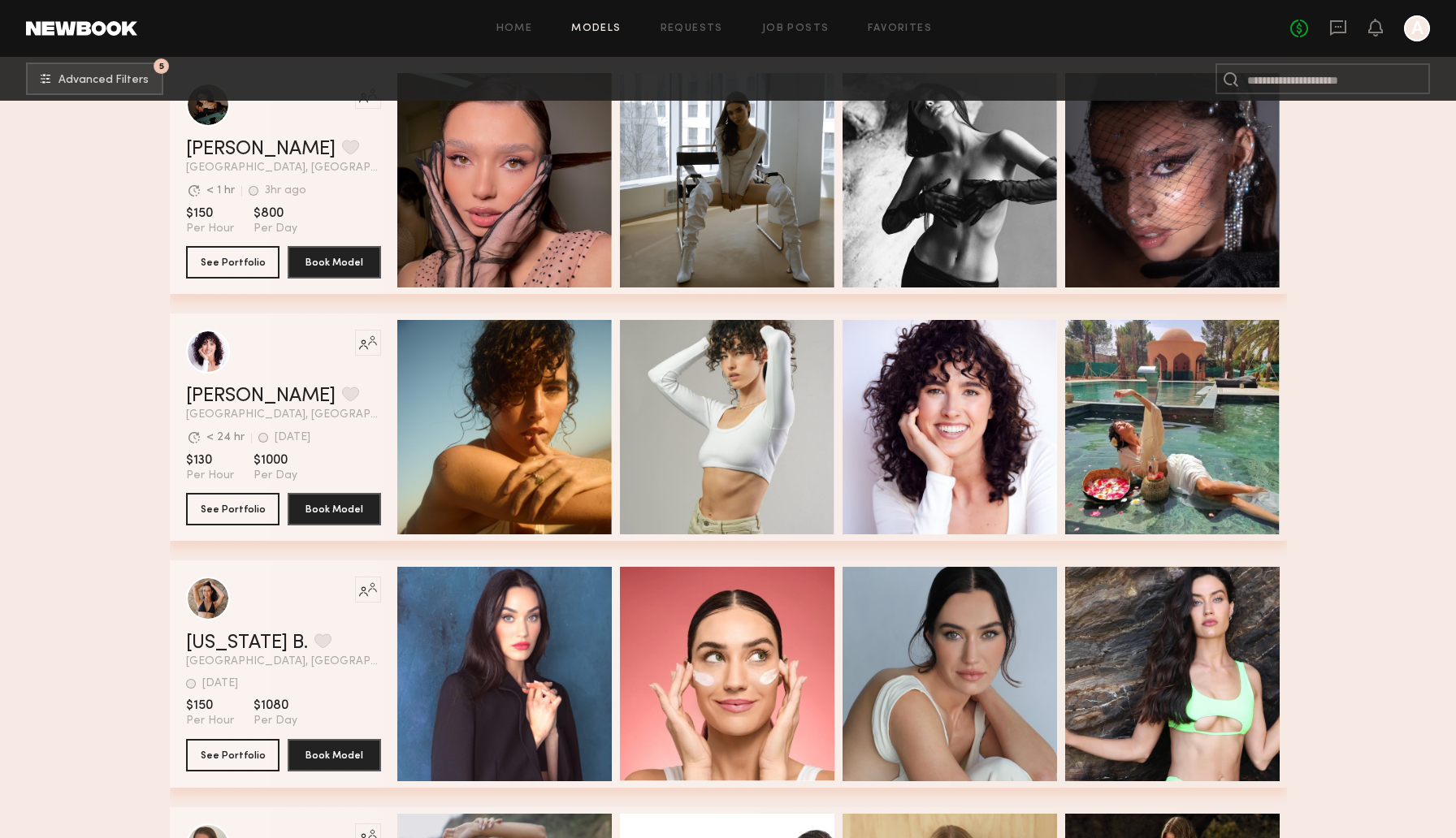
click at [209, 383] on header "Like this model’s look? Tap to explore similar talent profiles. Gia Z. Favorite…" at bounding box center [284, 375] width 195 height 91
click at [196, 391] on link "Gia Z." at bounding box center [261, 396] width 150 height 19
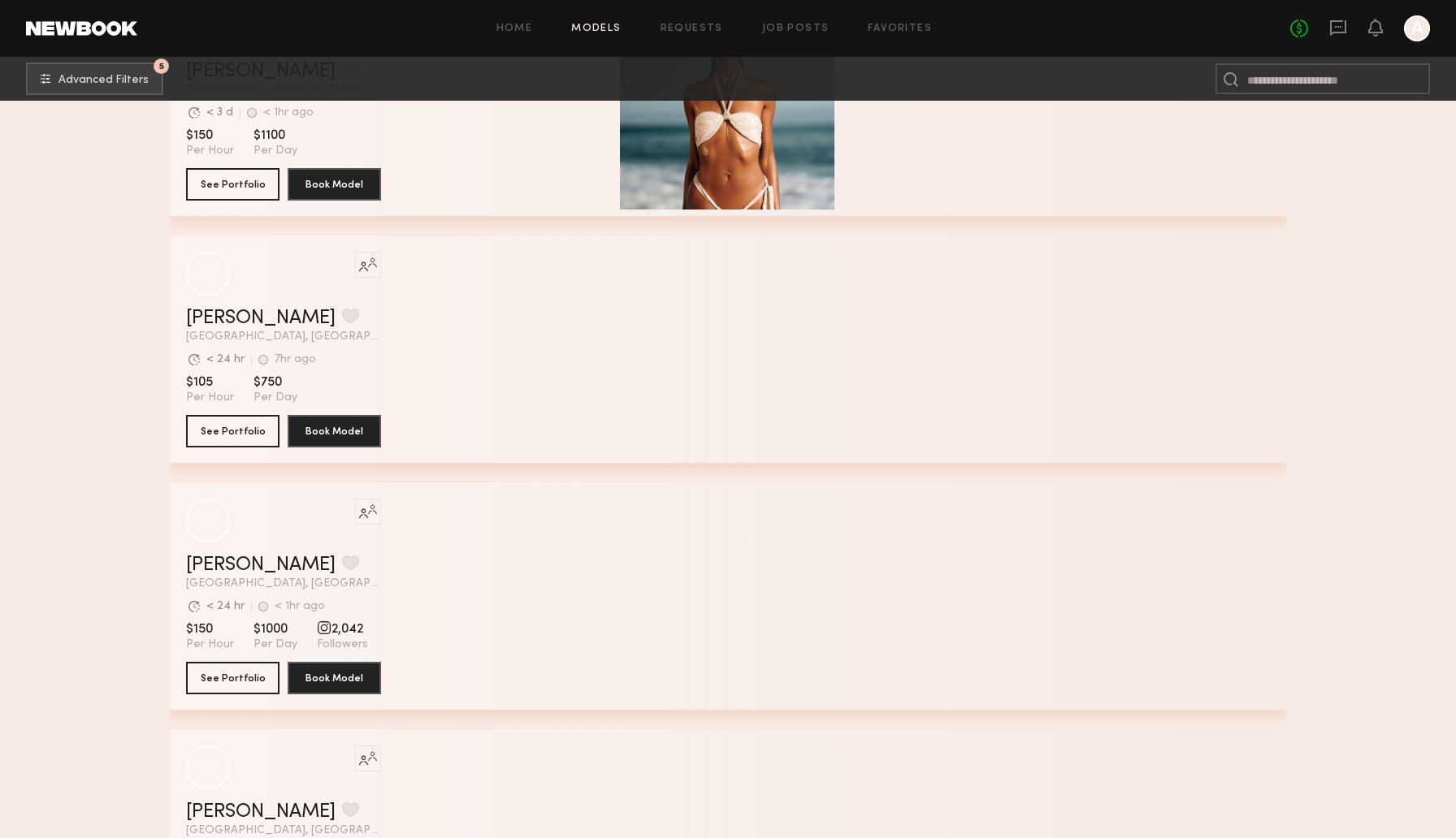
scroll to position [25842, 0]
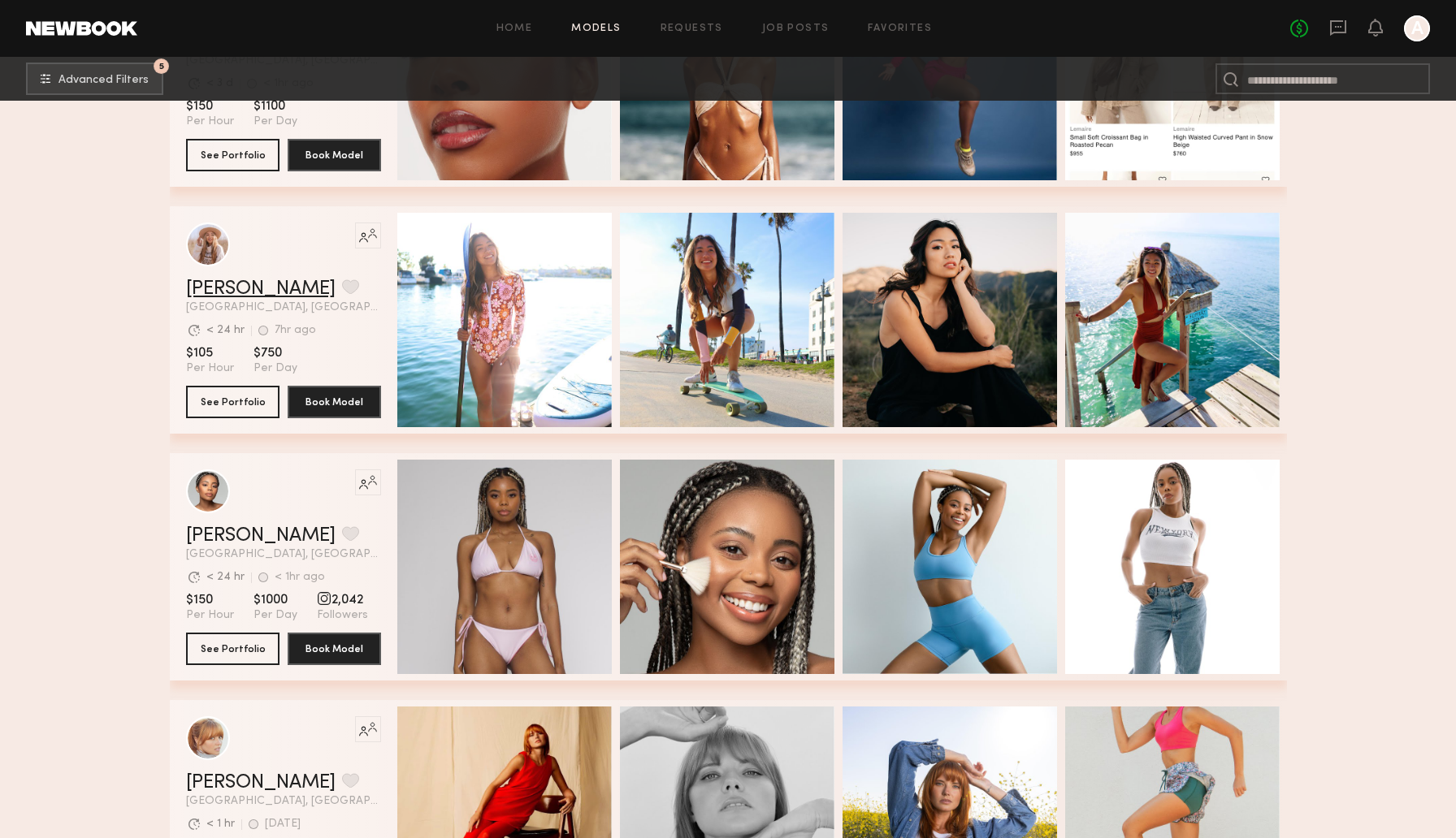
click at [224, 291] on link "Rebecca L." at bounding box center [261, 289] width 150 height 19
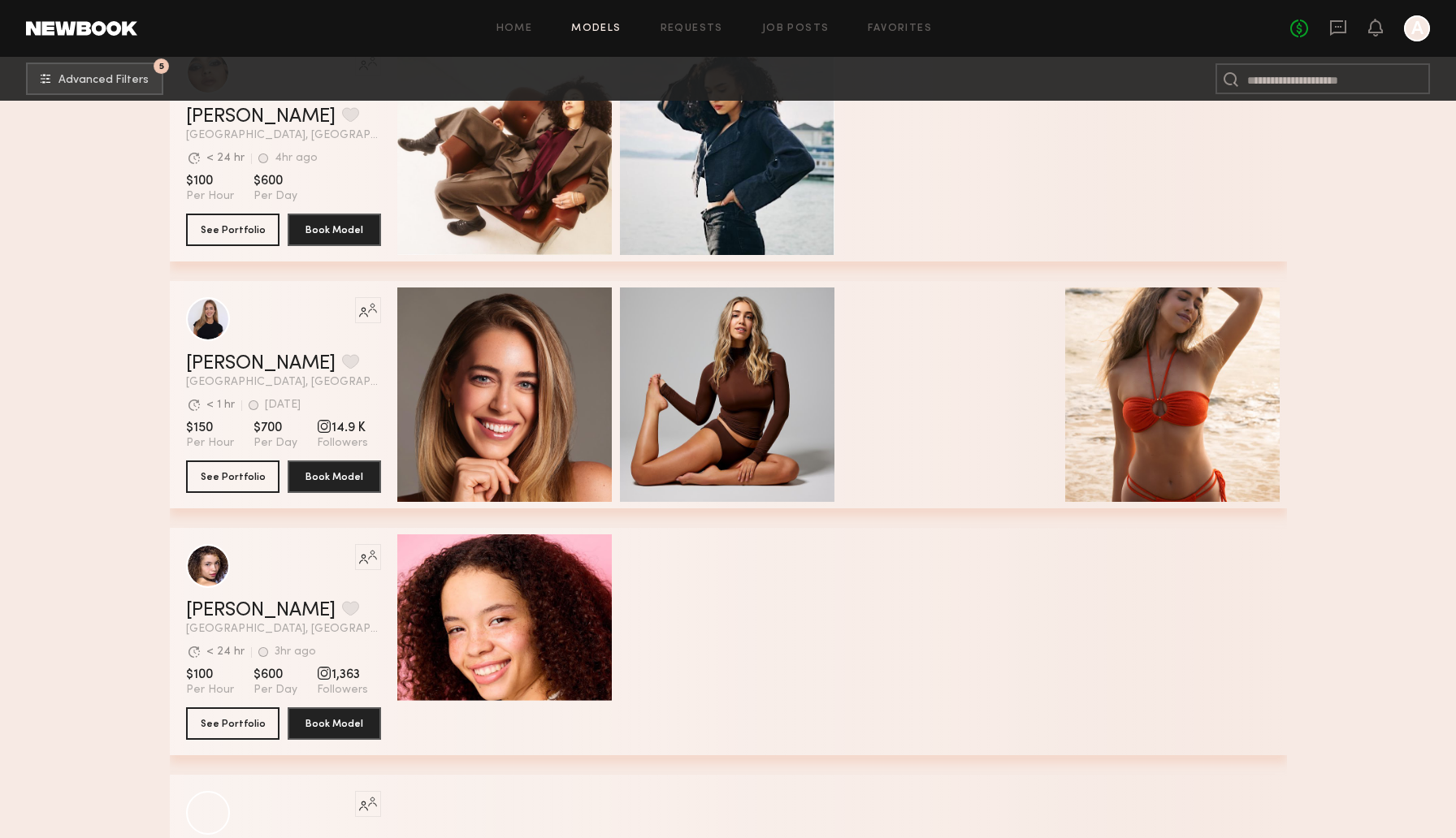
scroll to position [29237, 0]
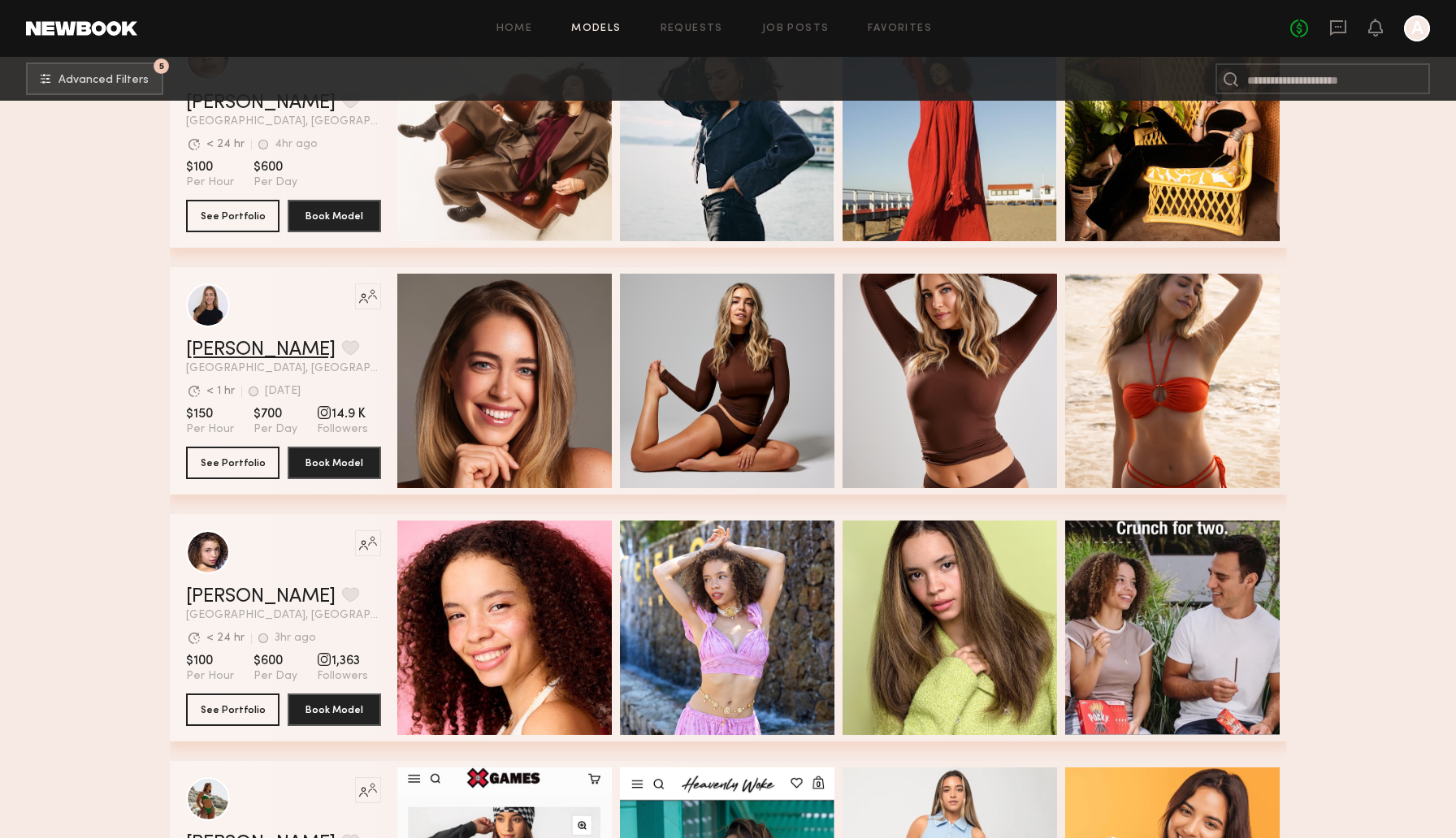
click at [229, 356] on link "Emily S." at bounding box center [261, 349] width 150 height 19
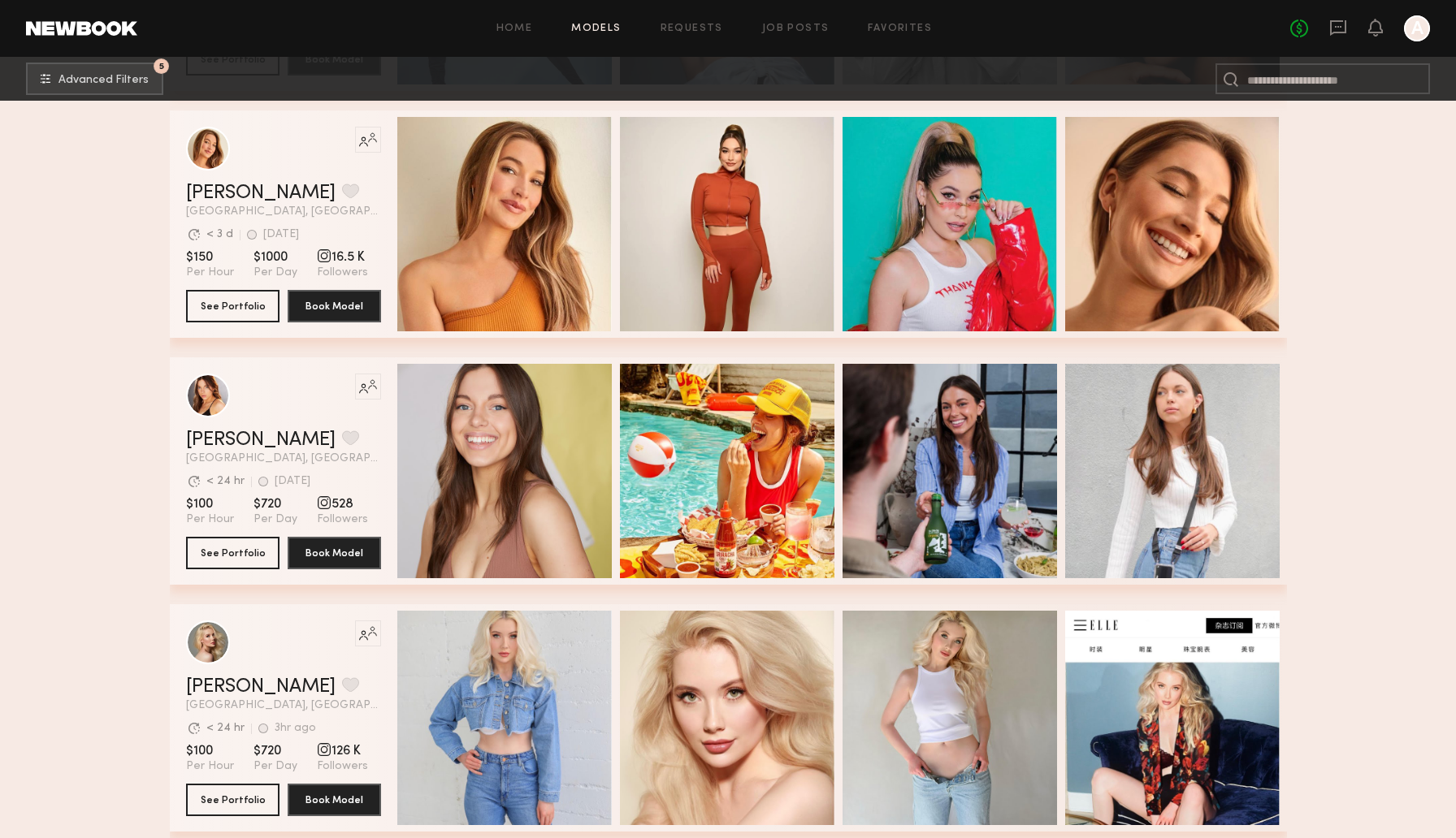
scroll to position [30936, 0]
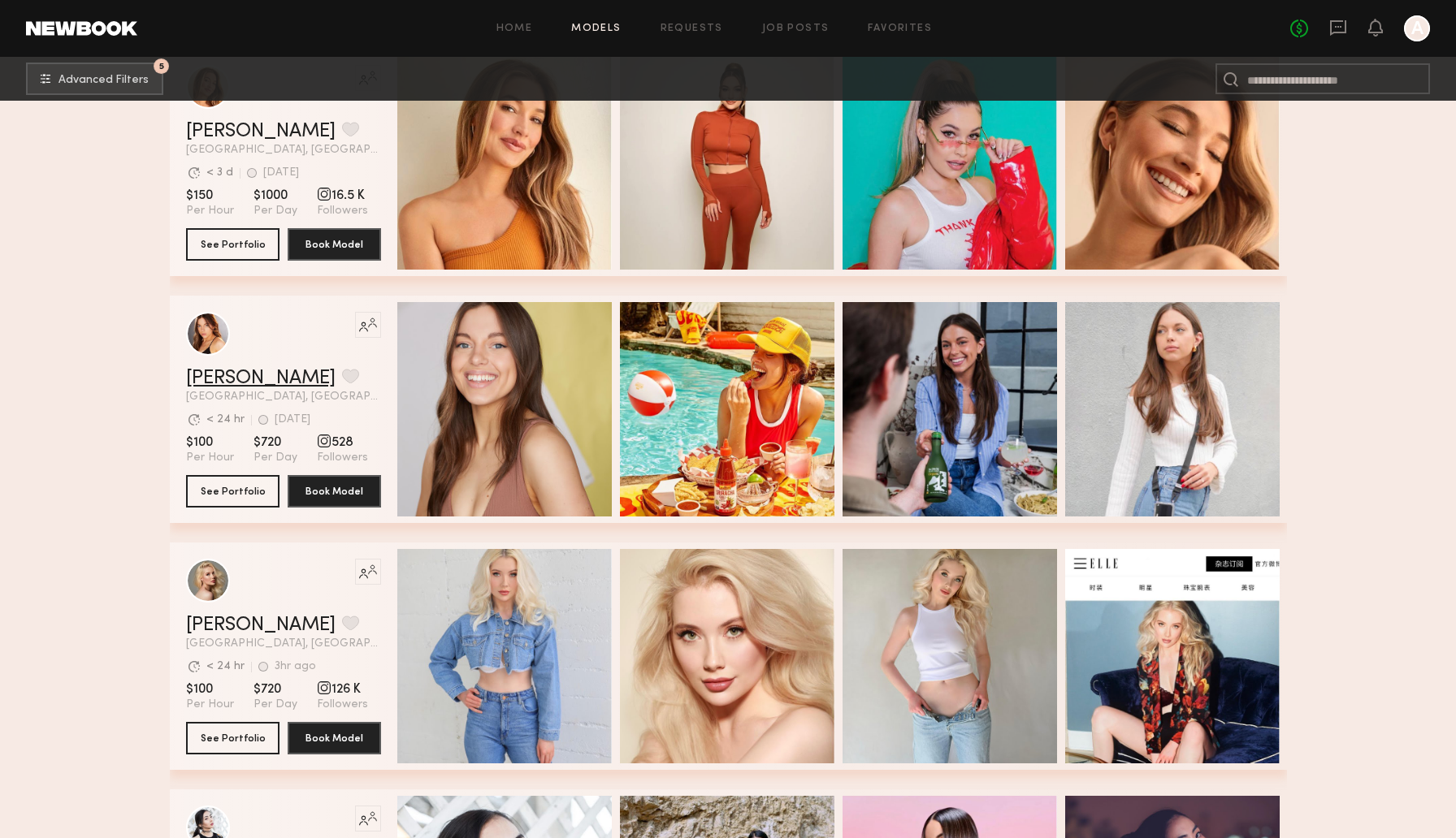
click at [204, 382] on link "Haley D." at bounding box center [261, 378] width 150 height 19
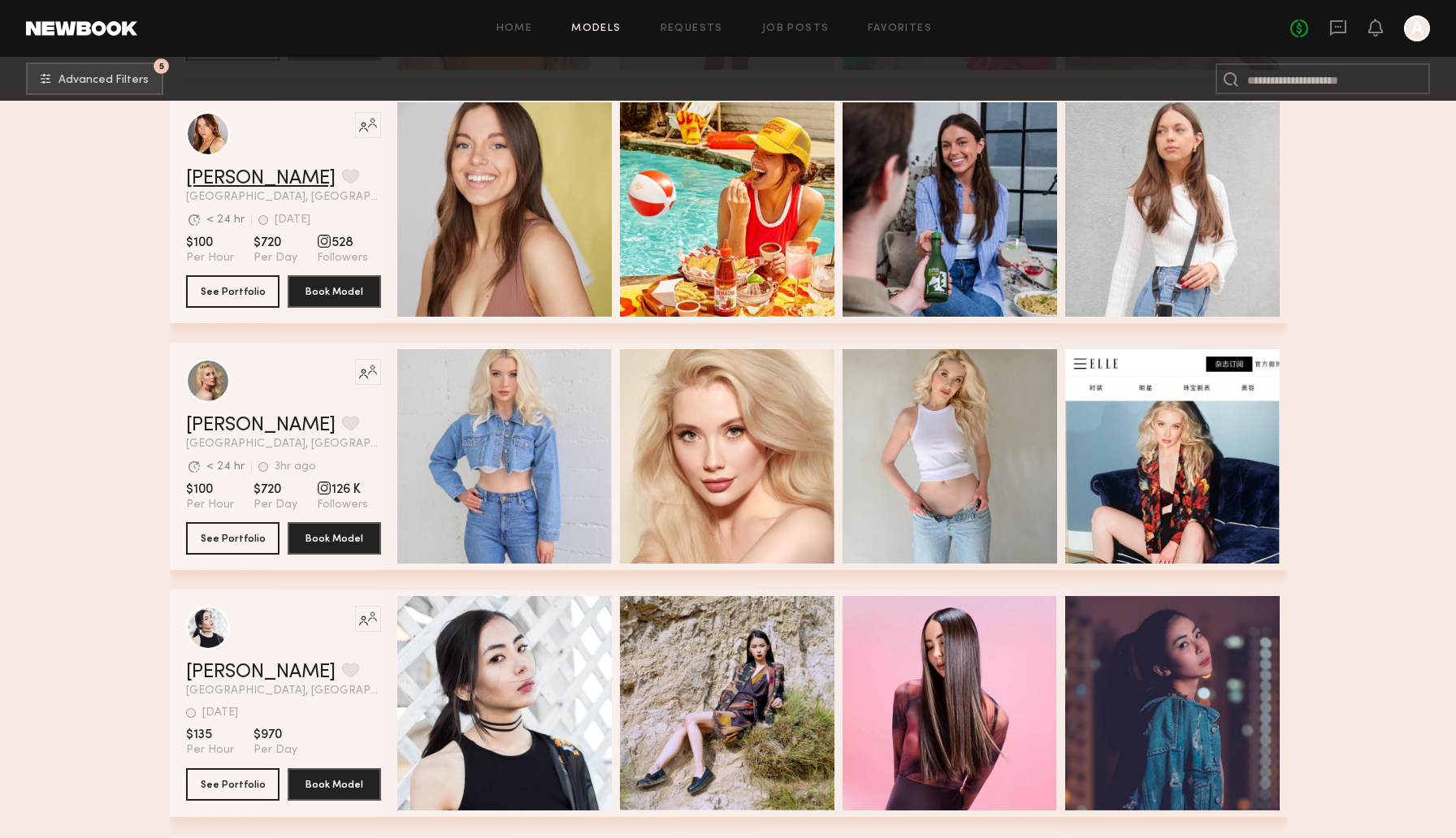
scroll to position [31140, 0]
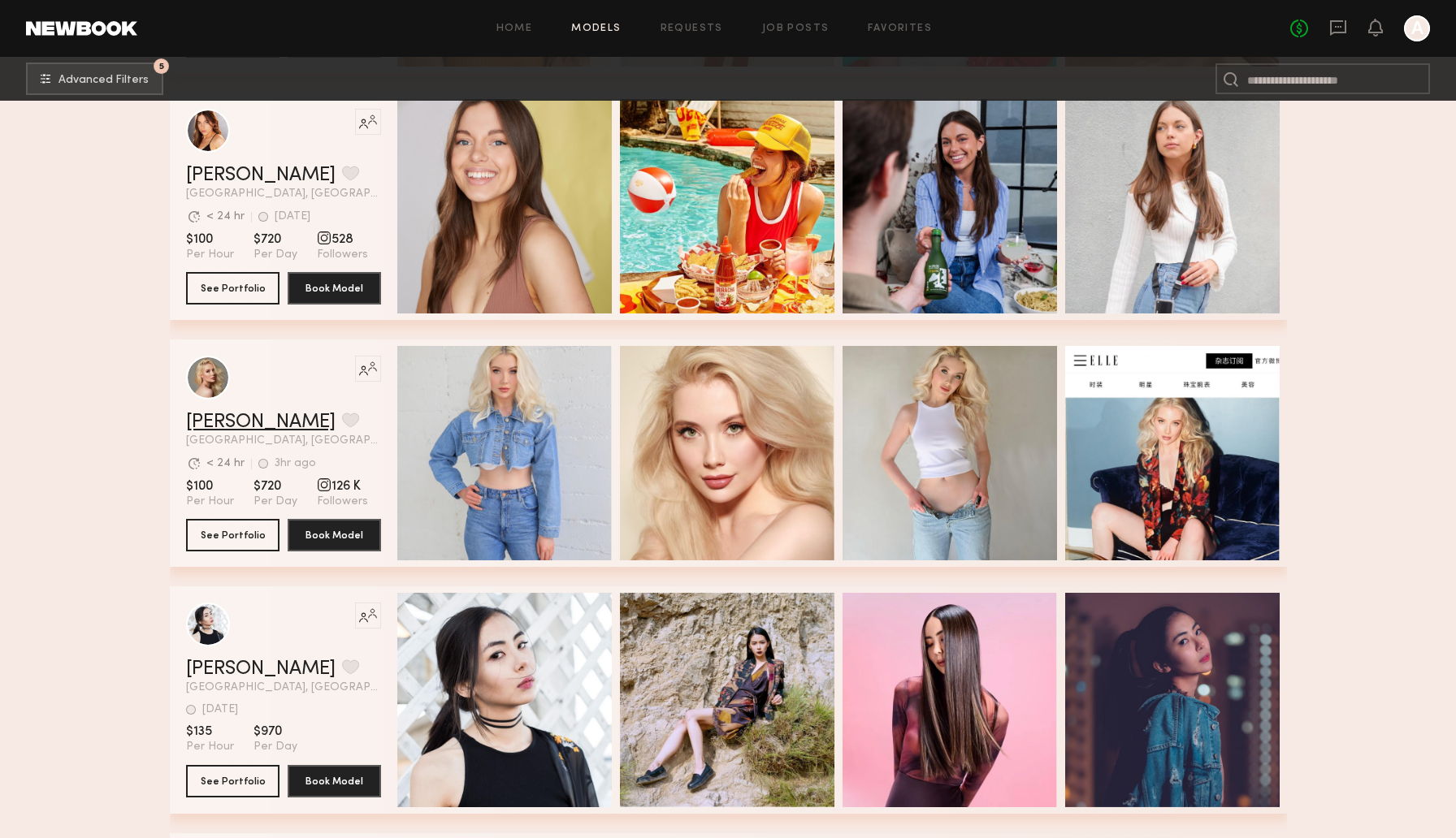
click at [230, 420] on link "Rachel W." at bounding box center [261, 422] width 150 height 19
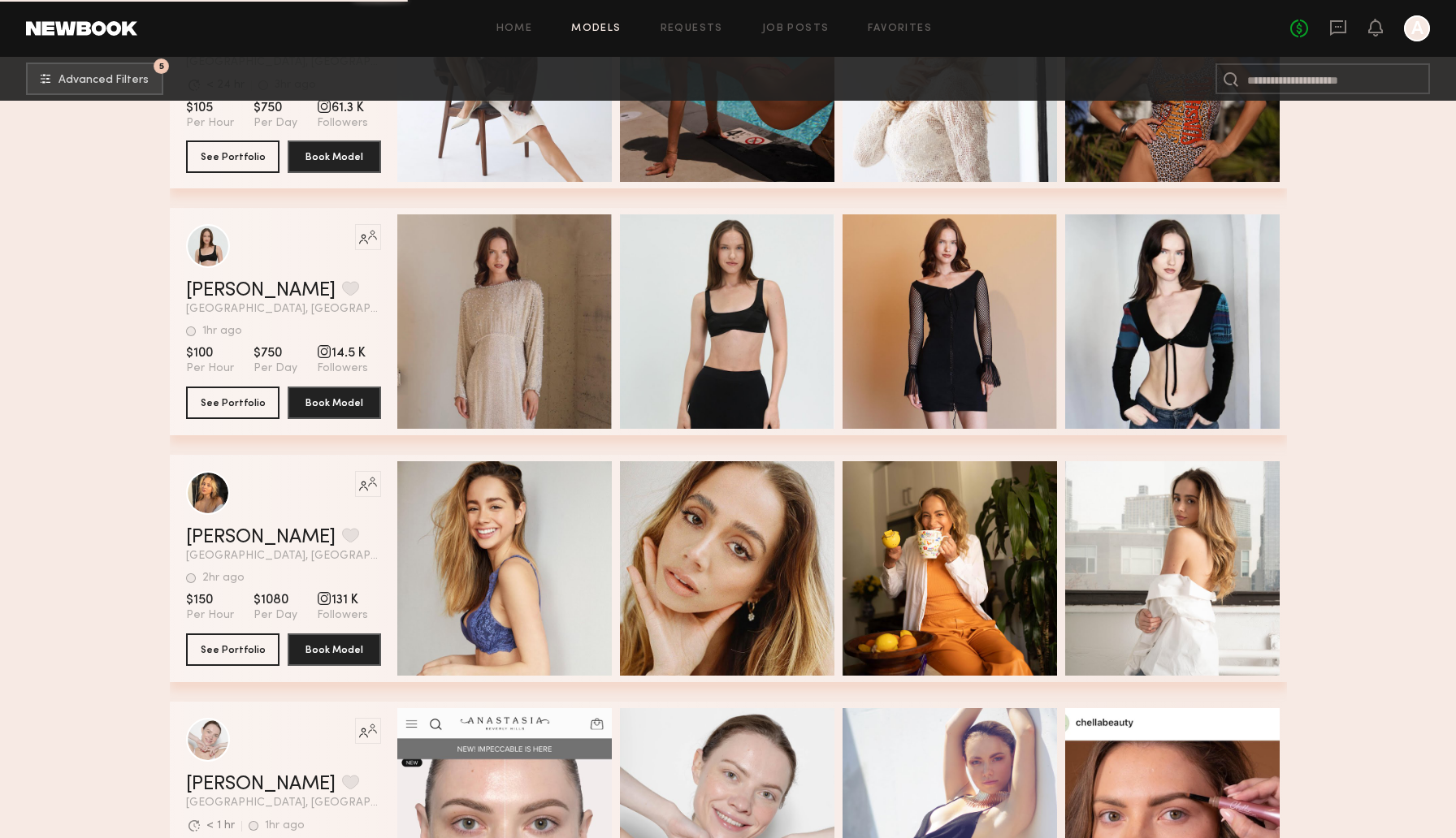
scroll to position [34600, 0]
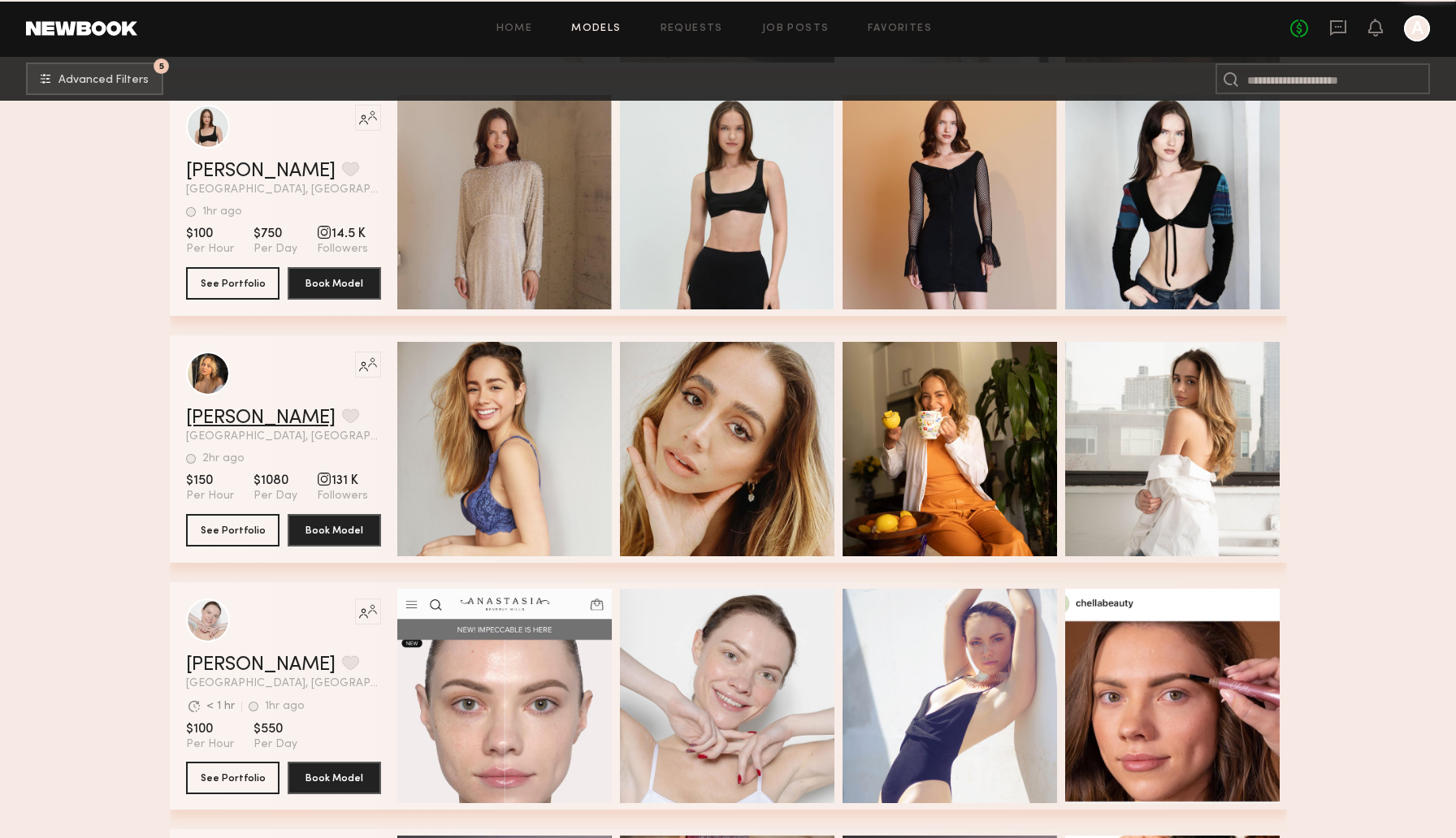
click at [220, 417] on link "Paige J." at bounding box center [261, 418] width 150 height 19
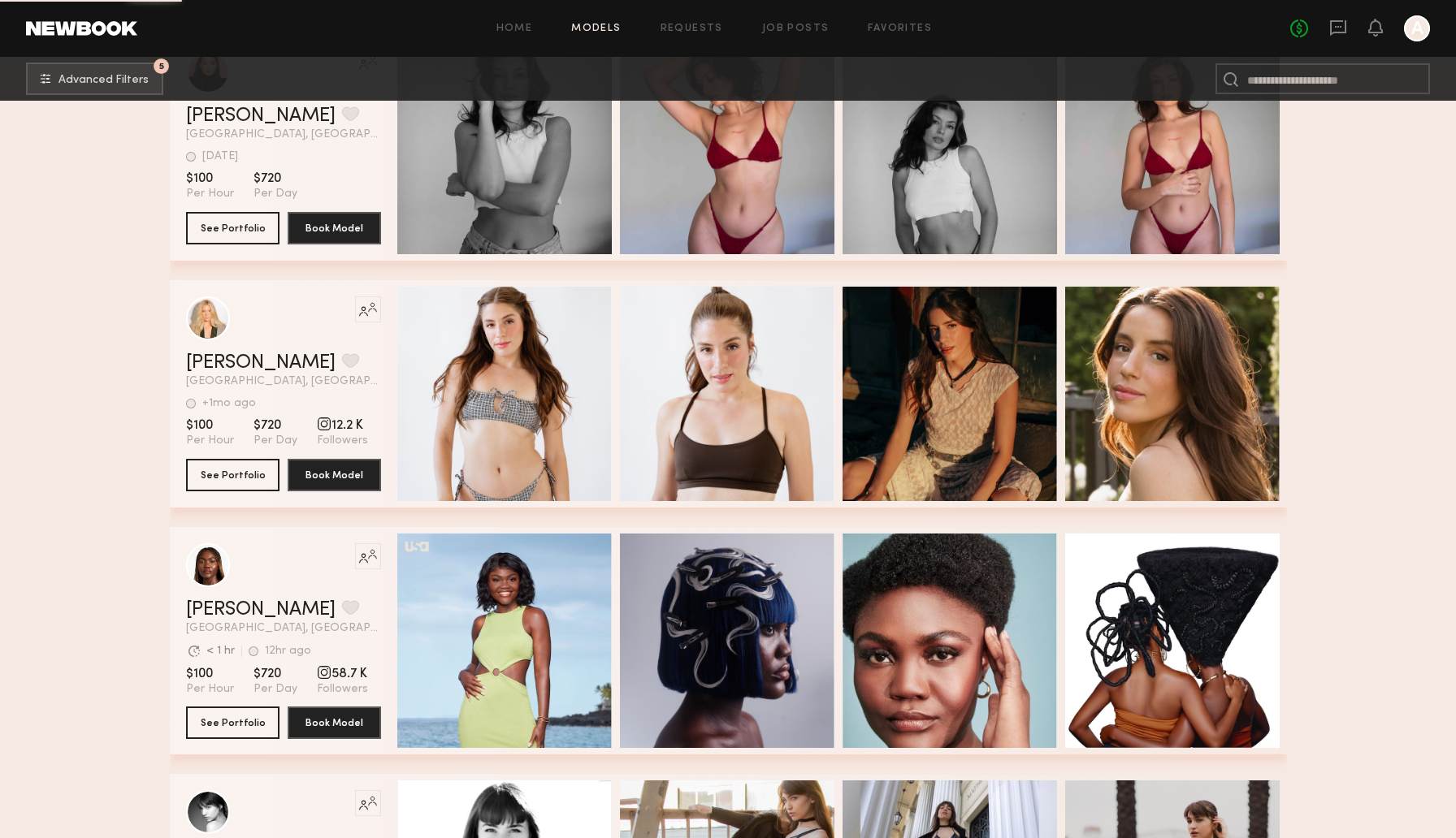
scroll to position [37372, 0]
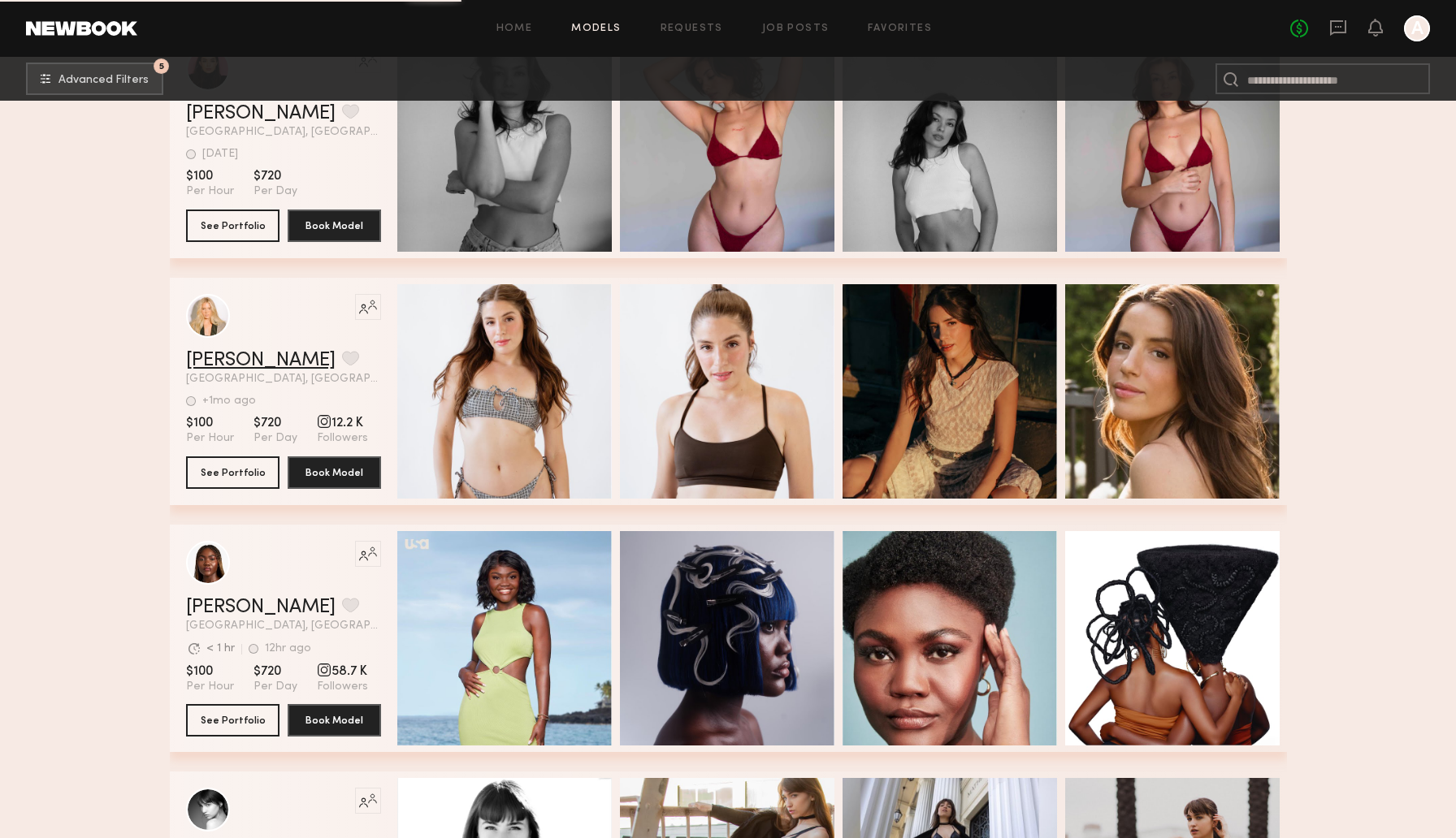
click at [221, 354] on link "Olivia C." at bounding box center [261, 360] width 150 height 19
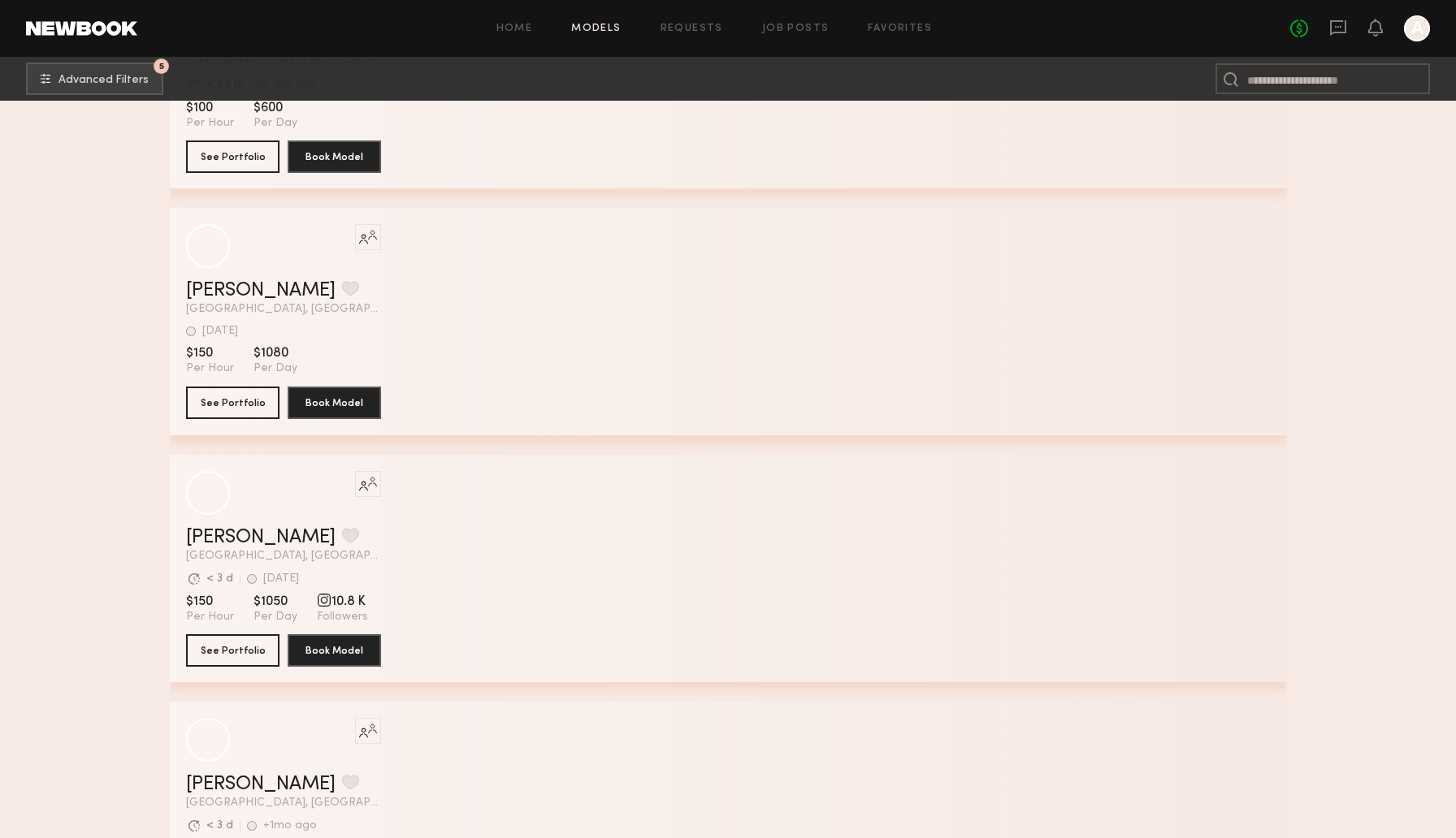
scroll to position [44812, 0]
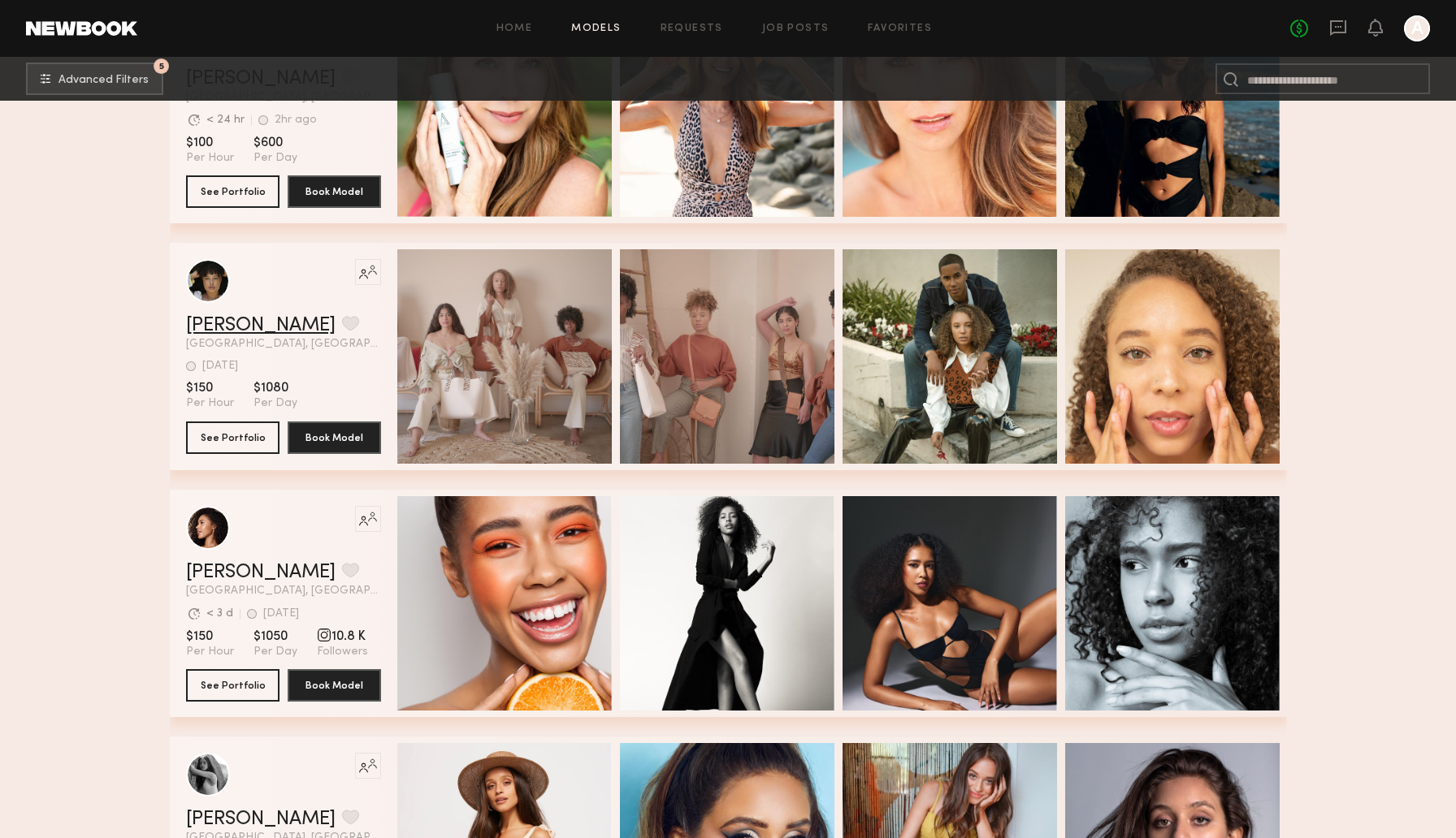
click at [218, 331] on link "Courtney W." at bounding box center [261, 325] width 150 height 19
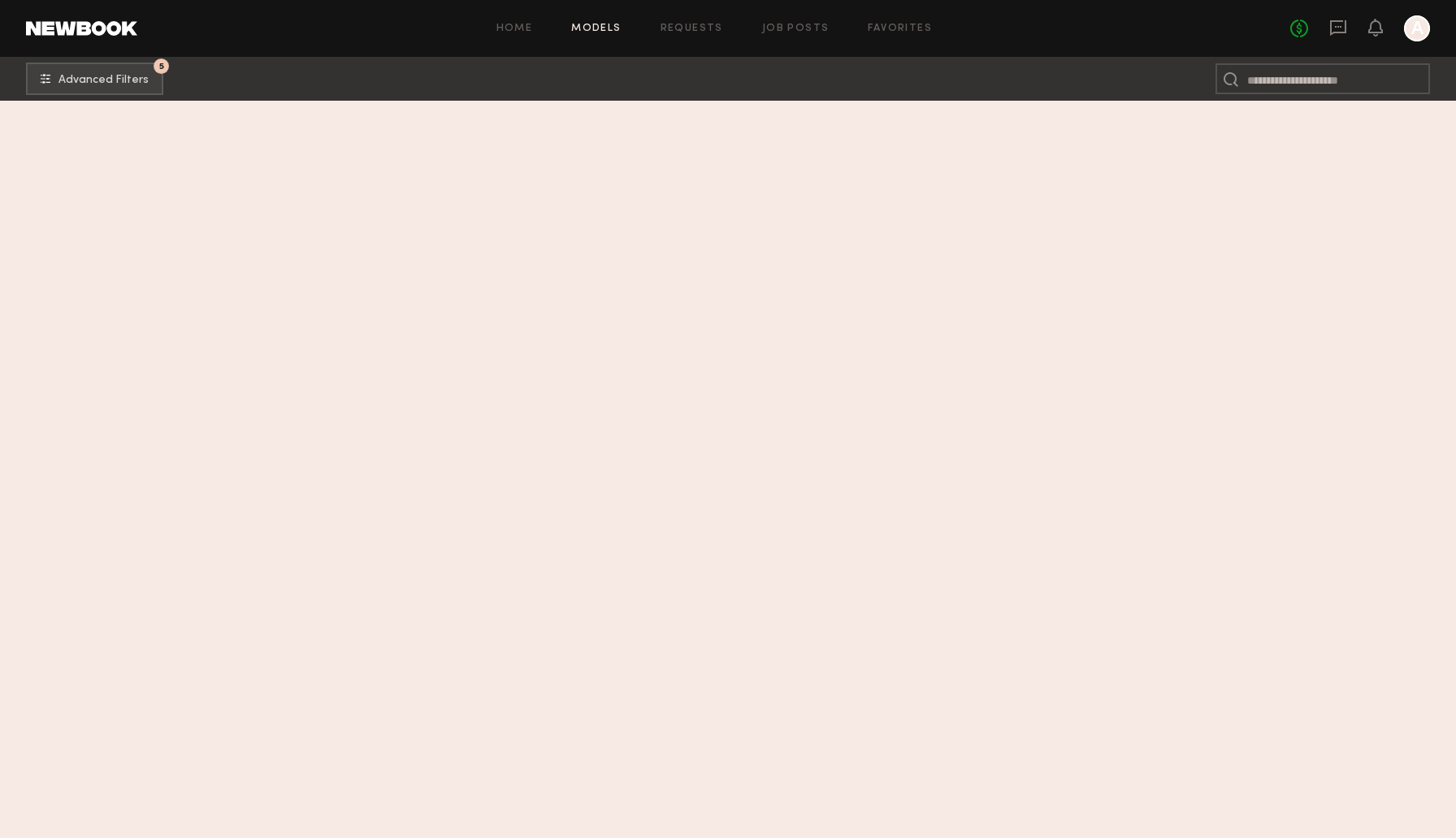
scroll to position [0, 0]
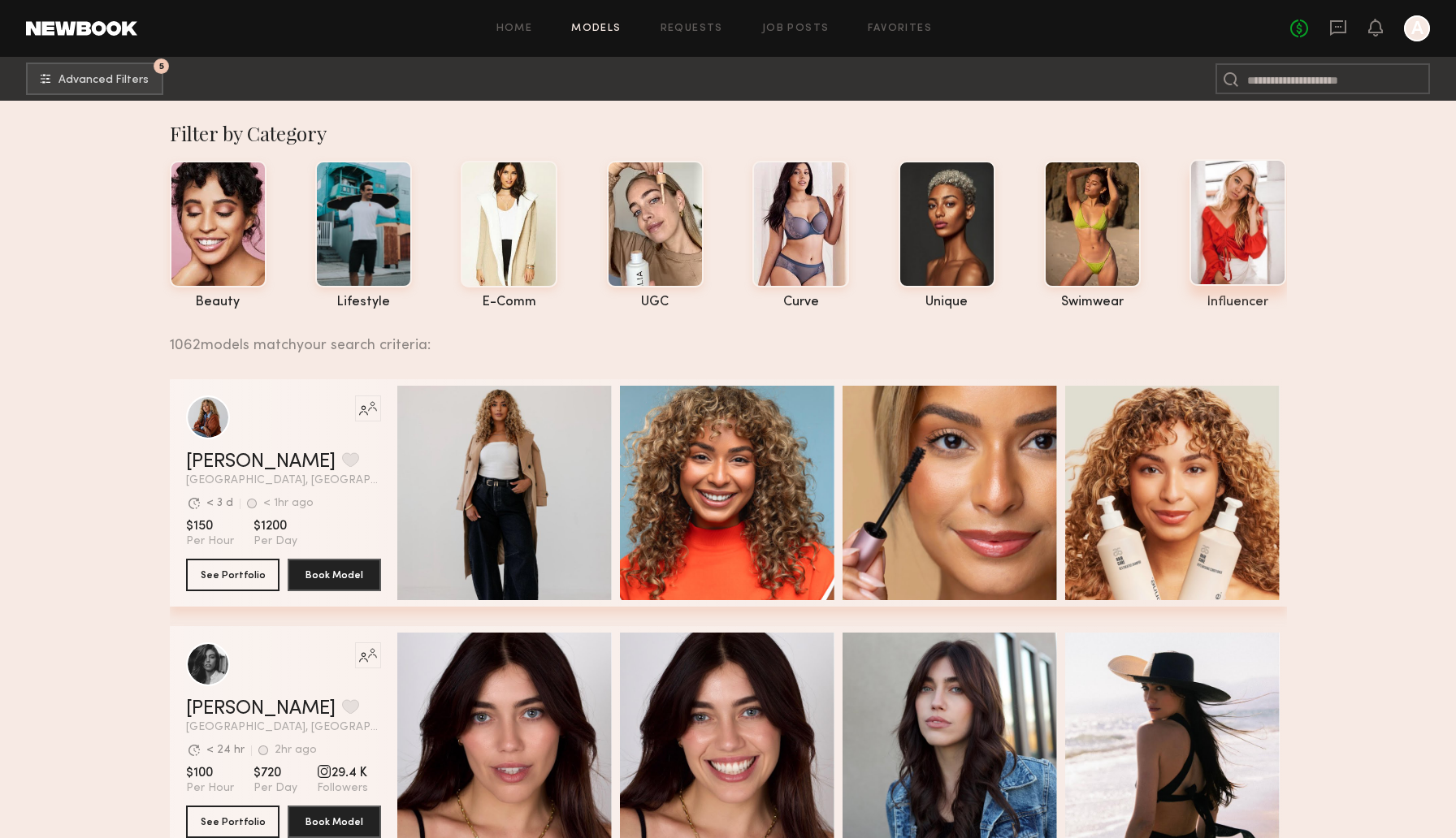
click at [1193, 235] on div at bounding box center [1237, 223] width 97 height 127
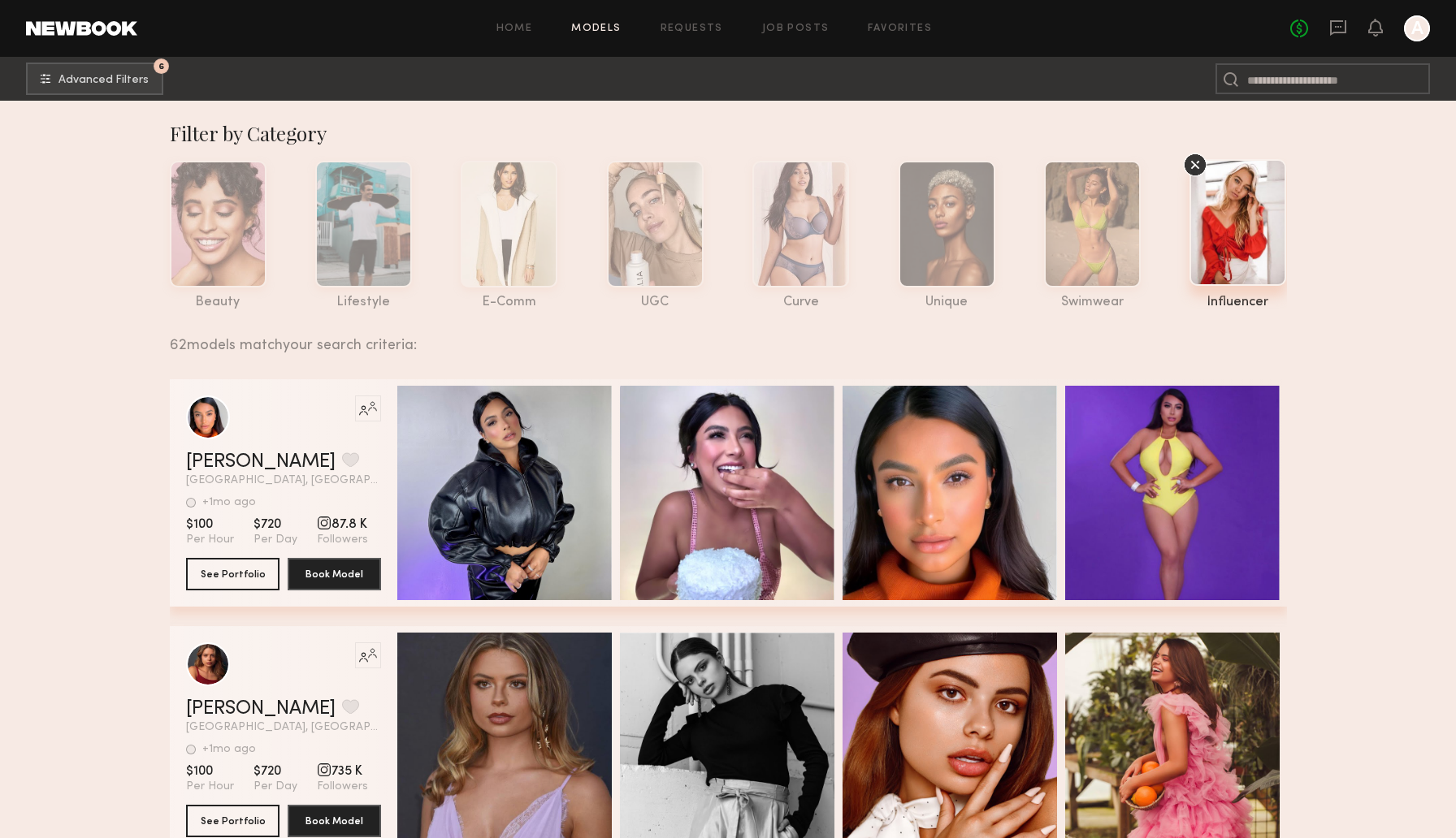
click at [186, 474] on div "Wendy A. Favorite Los Angeles, CA +1mo ago Last Online" at bounding box center [284, 469] width 195 height 34
click at [207, 459] on link "Wendy A." at bounding box center [261, 462] width 150 height 19
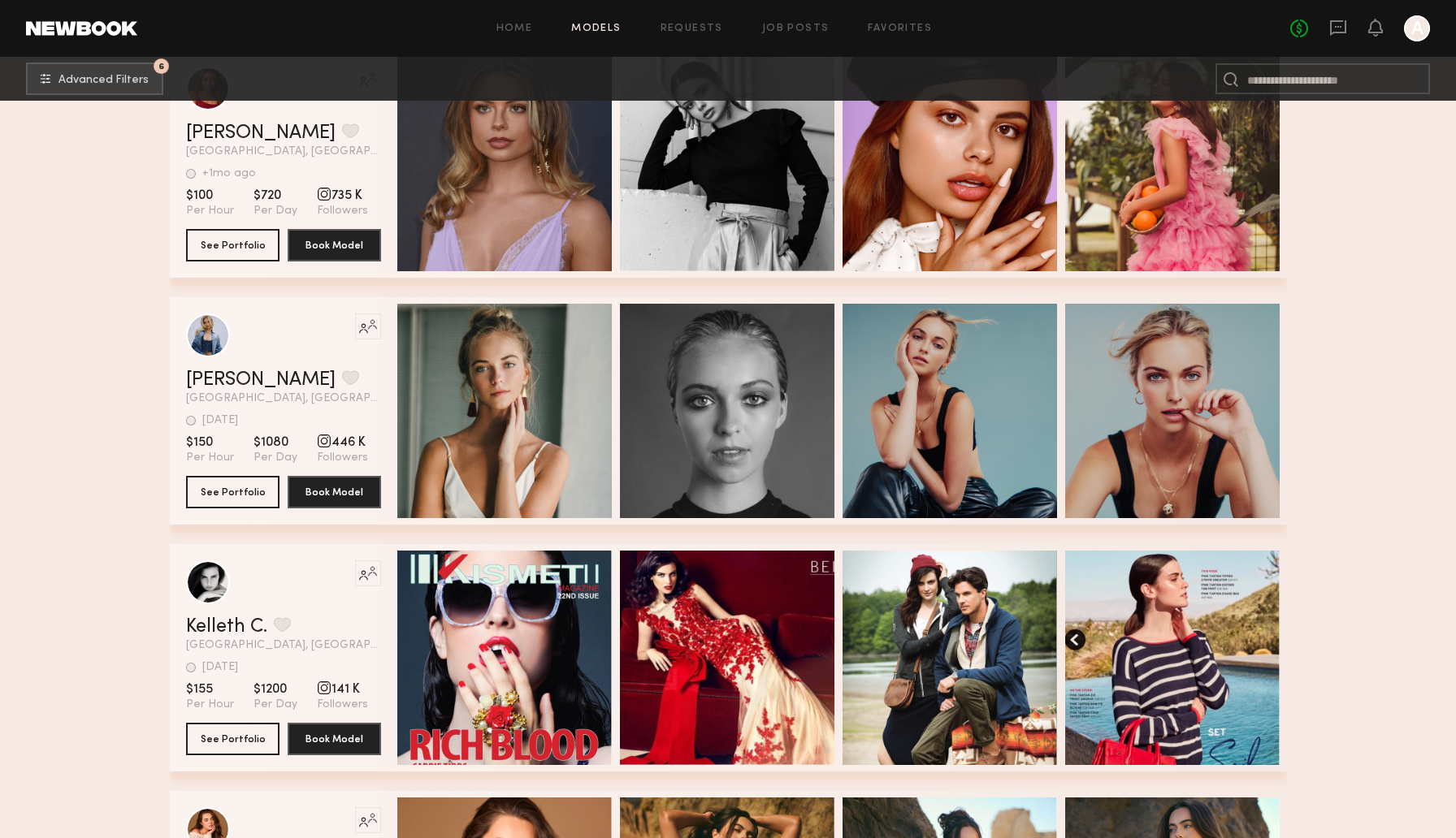
scroll to position [648, 0]
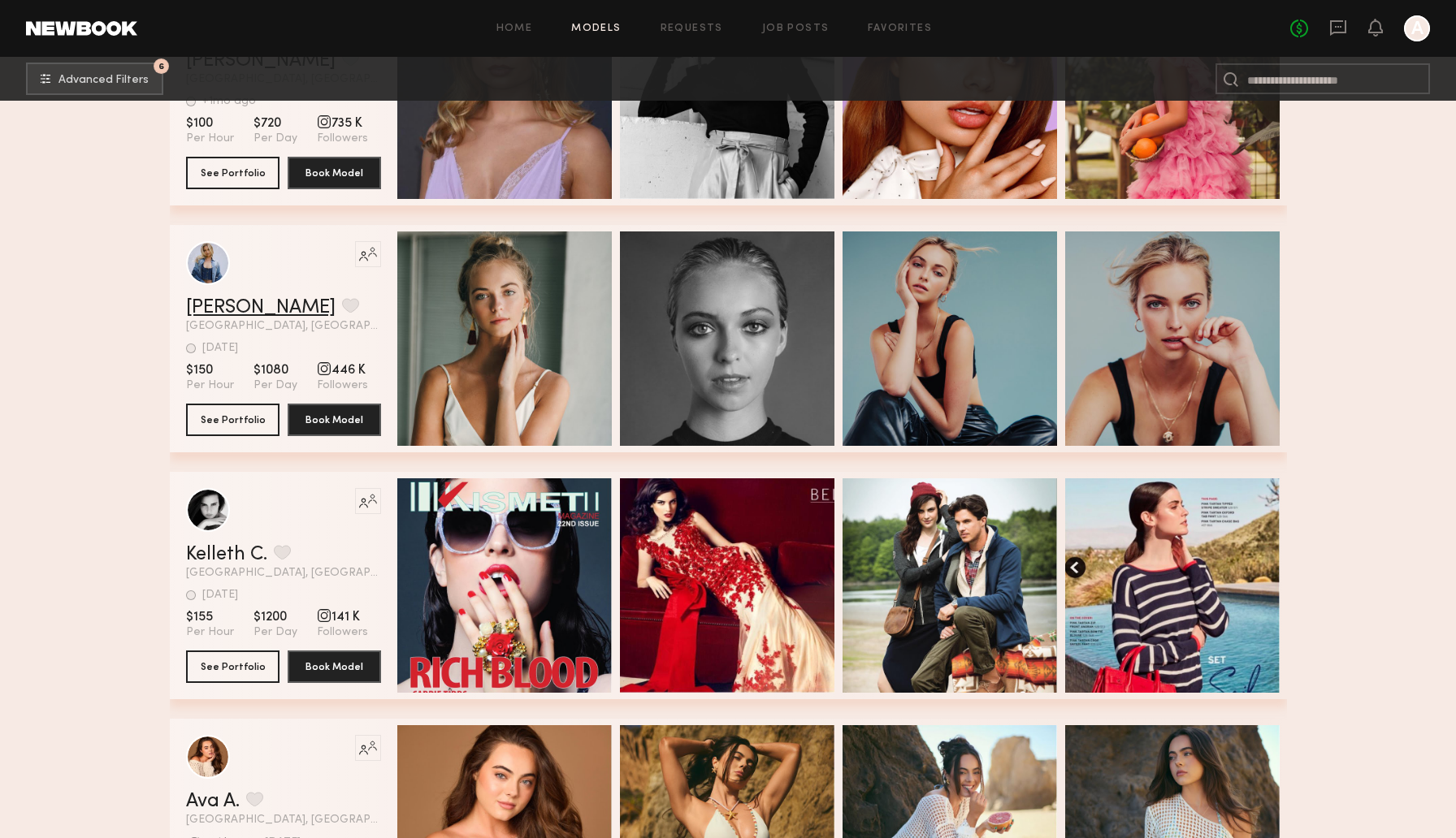
click at [207, 314] on link "Whitney T." at bounding box center [261, 308] width 150 height 19
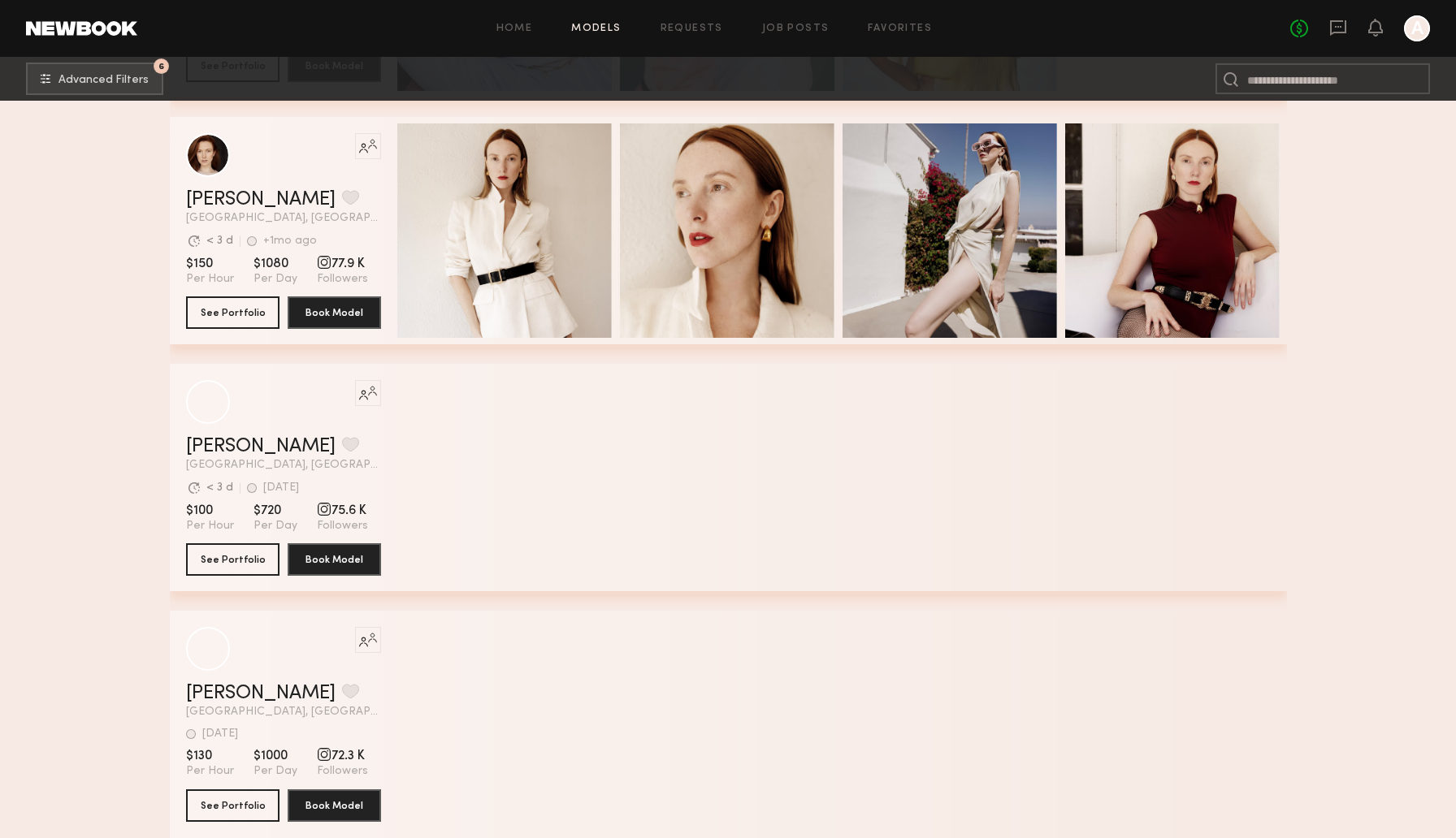
scroll to position [8709, 0]
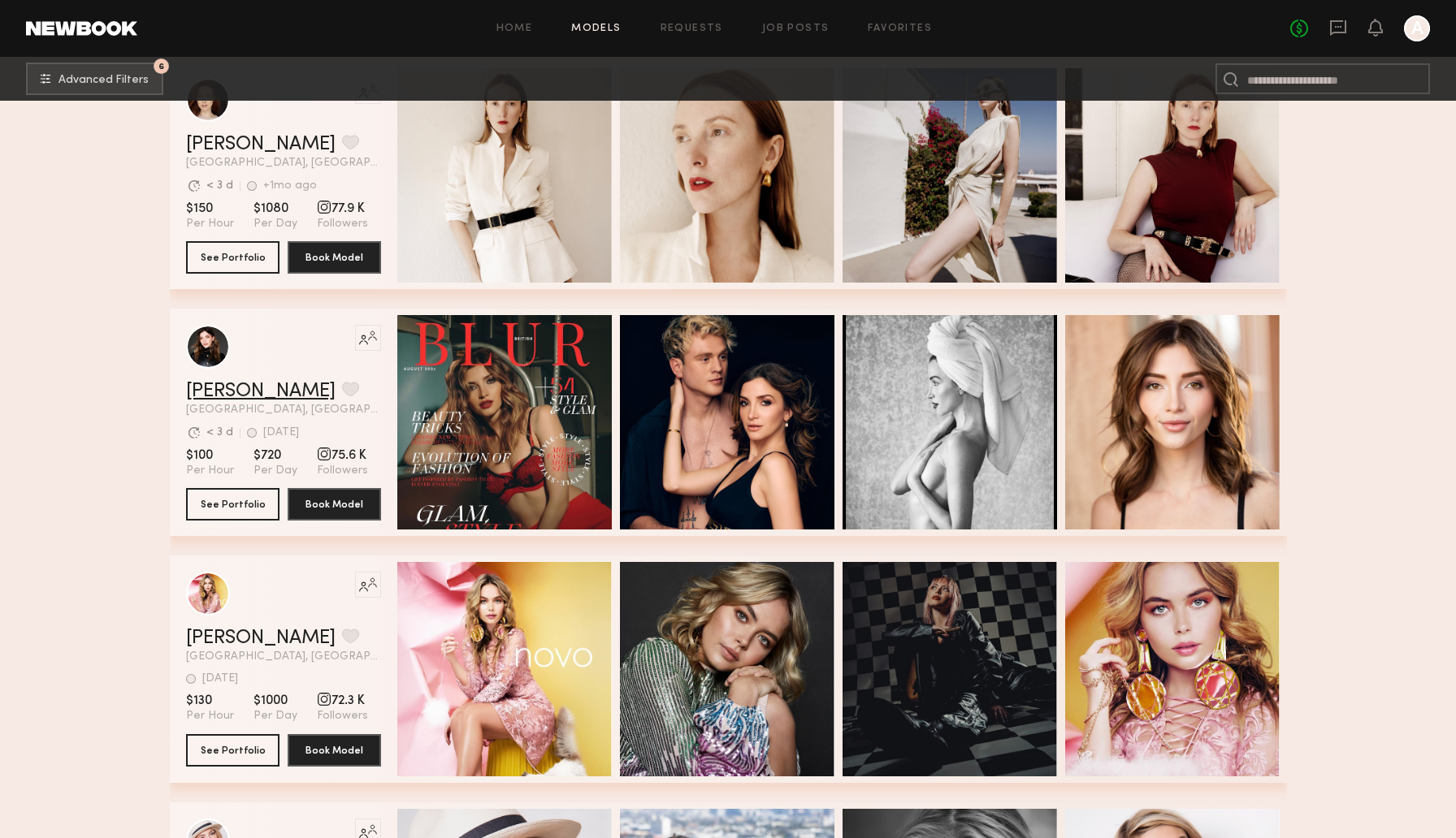
click at [192, 387] on link "Nikki B." at bounding box center [261, 391] width 150 height 19
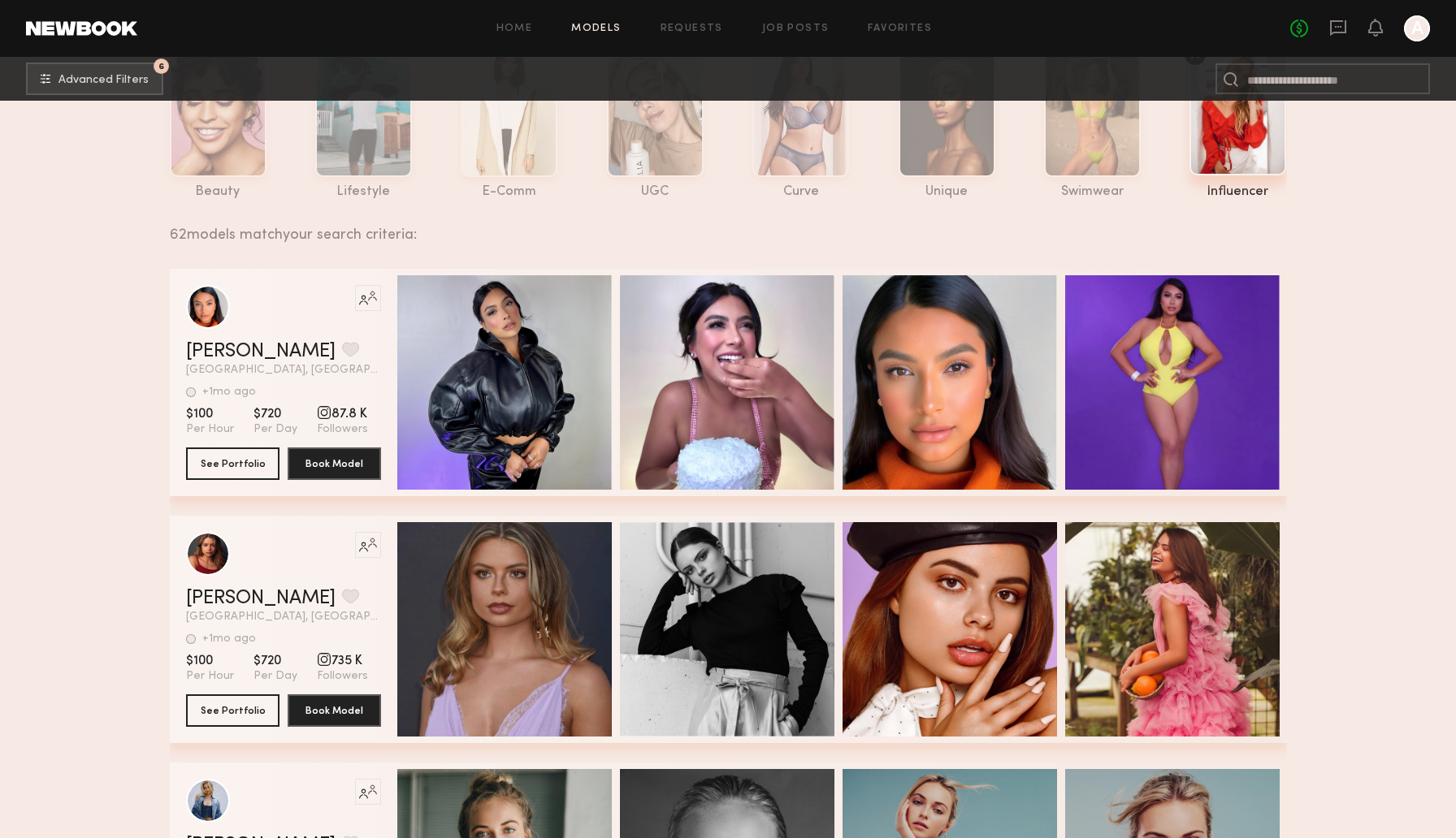
scroll to position [0, 0]
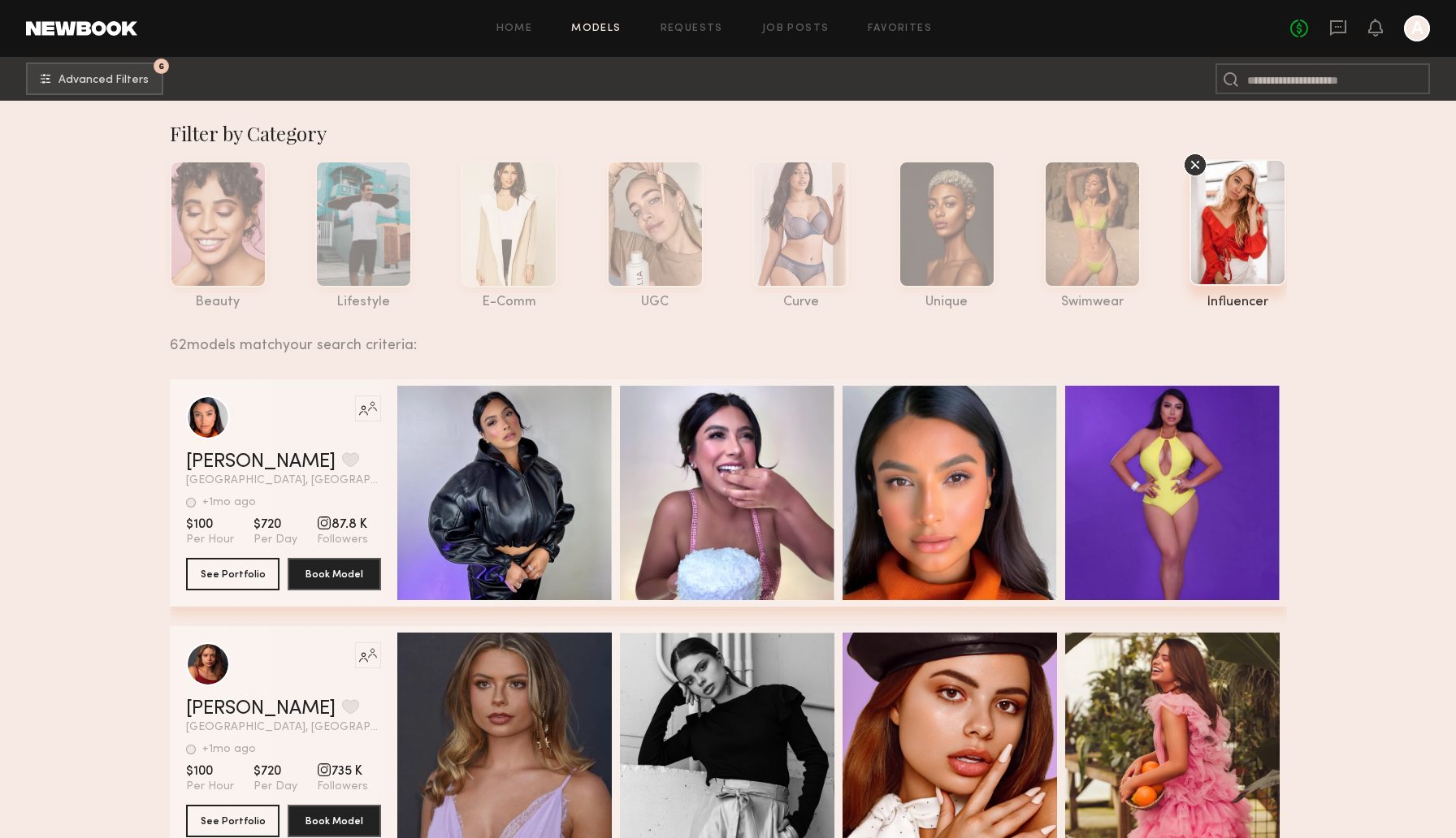
click at [1195, 162] on icon at bounding box center [1195, 165] width 24 height 24
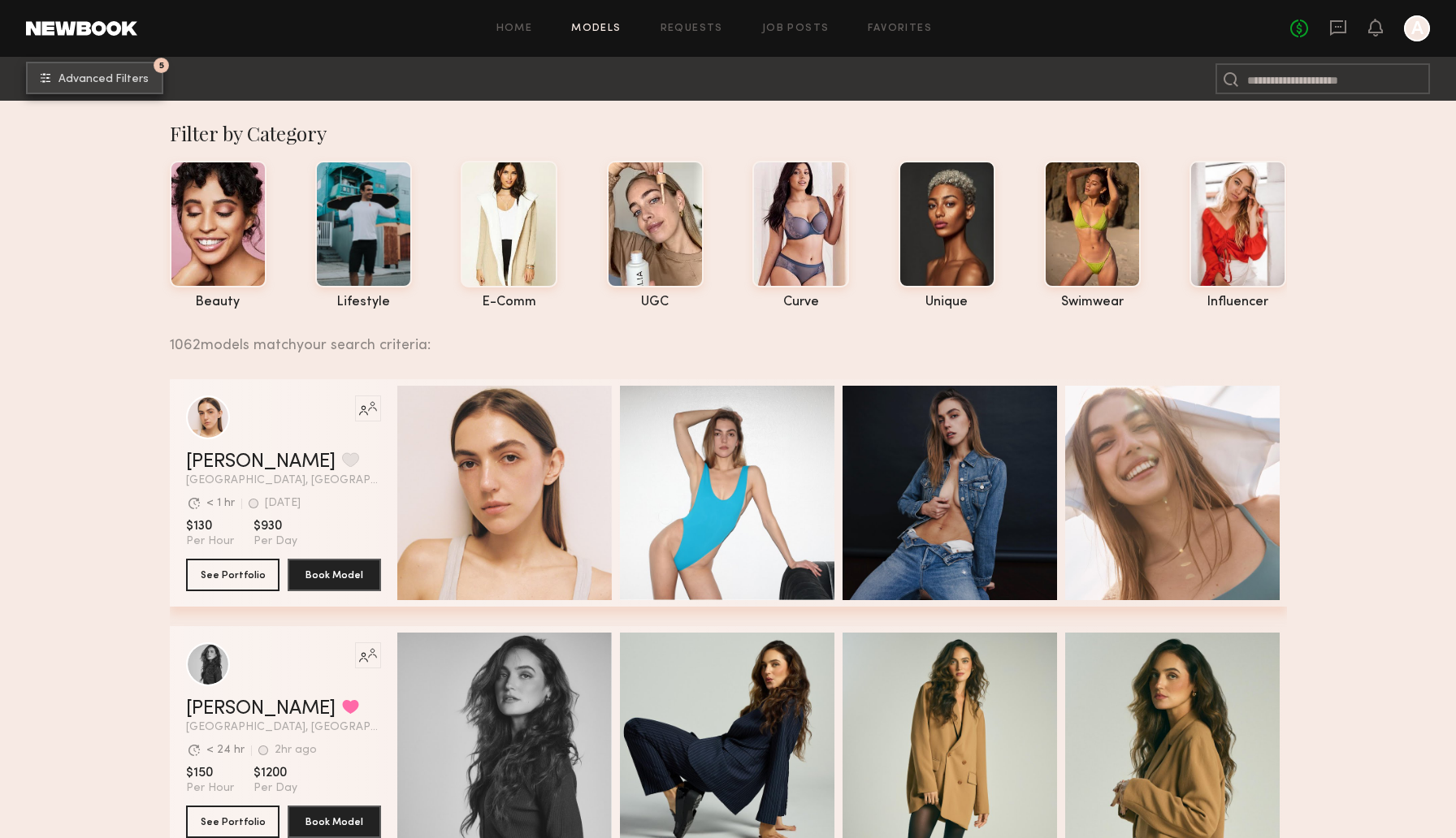
click at [130, 80] on span "Advanced Filters" at bounding box center [104, 79] width 90 height 11
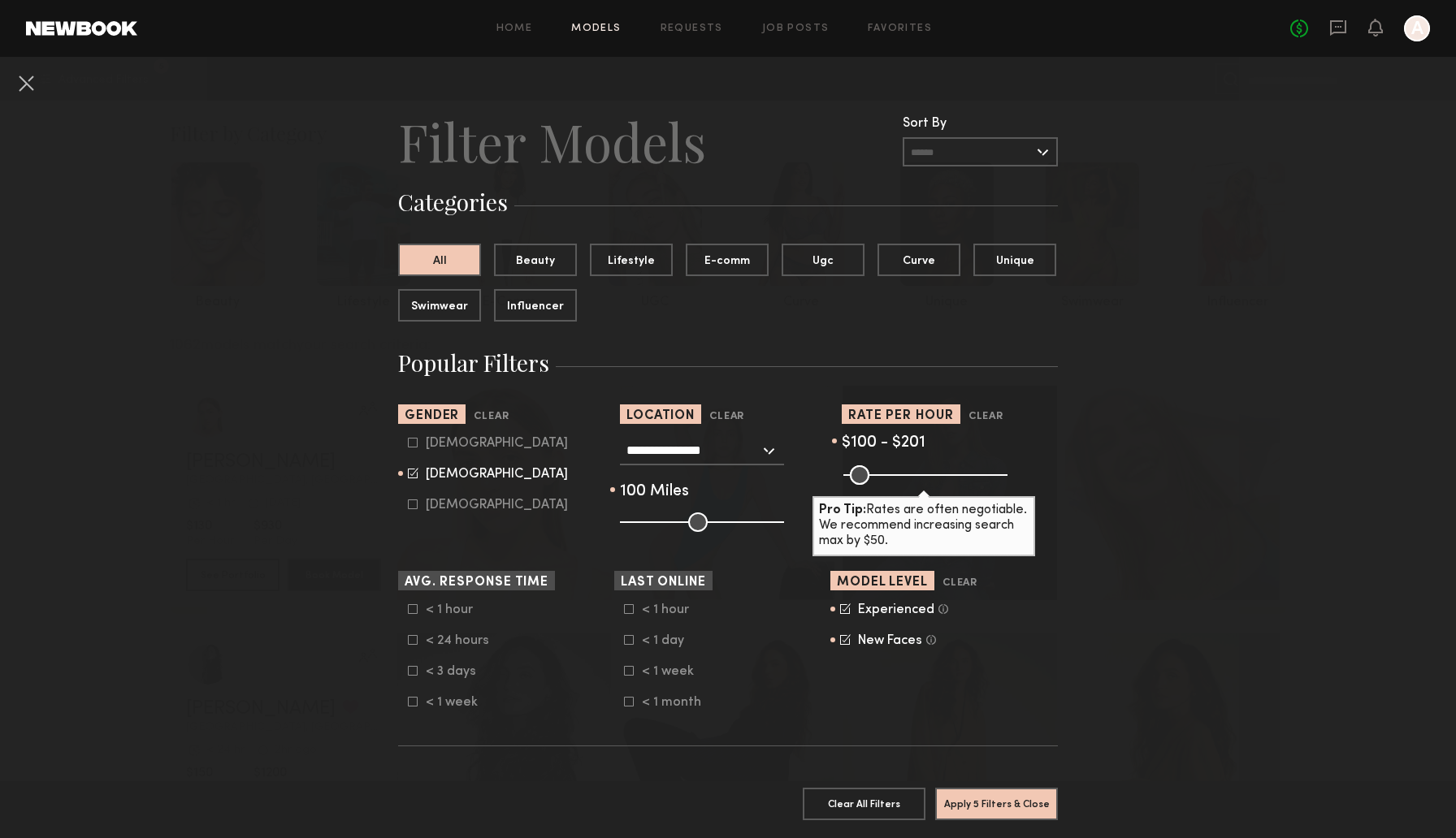
type input "***"
click at [905, 477] on input "range" at bounding box center [925, 475] width 164 height 19
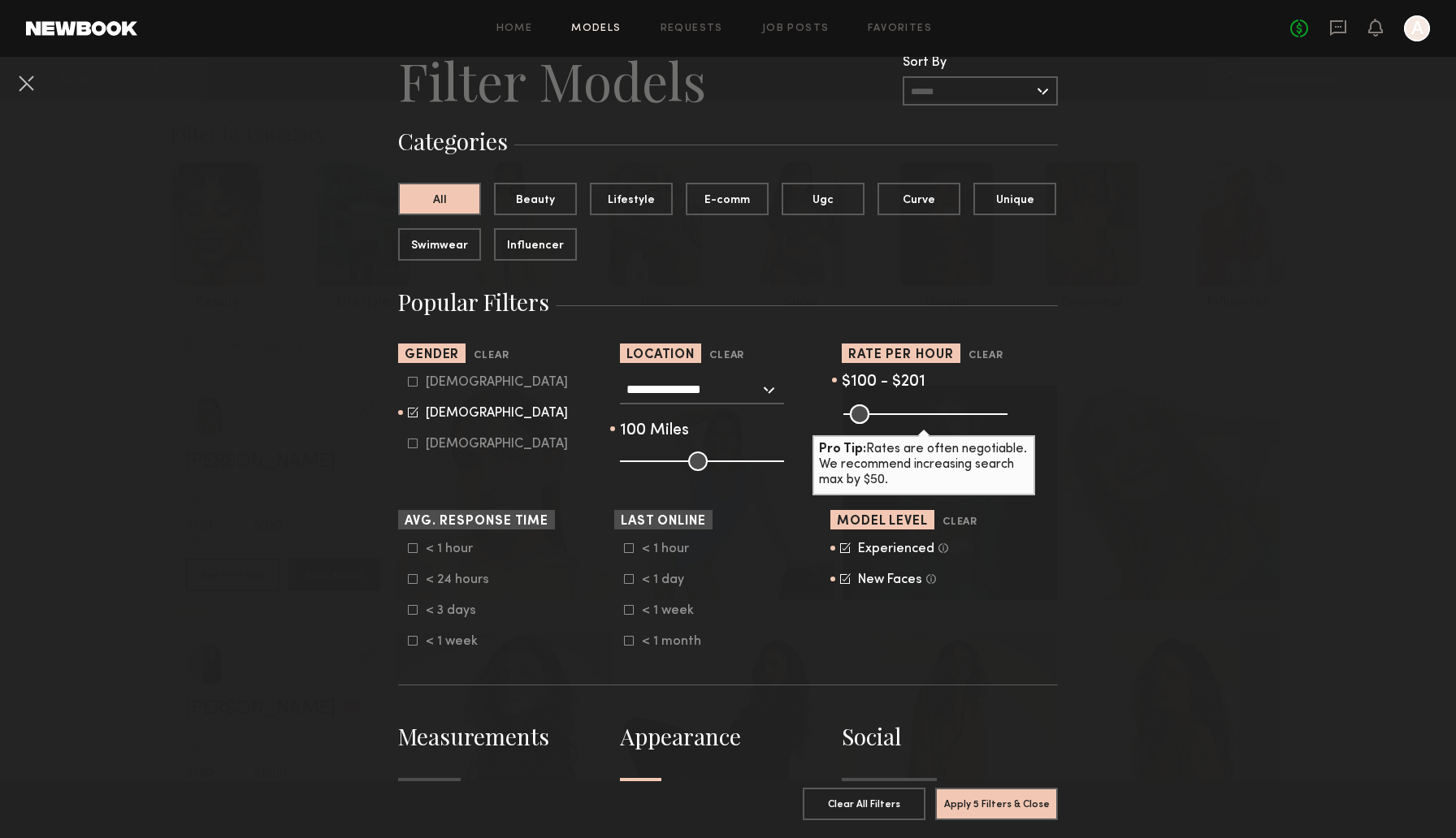
scroll to position [100, 0]
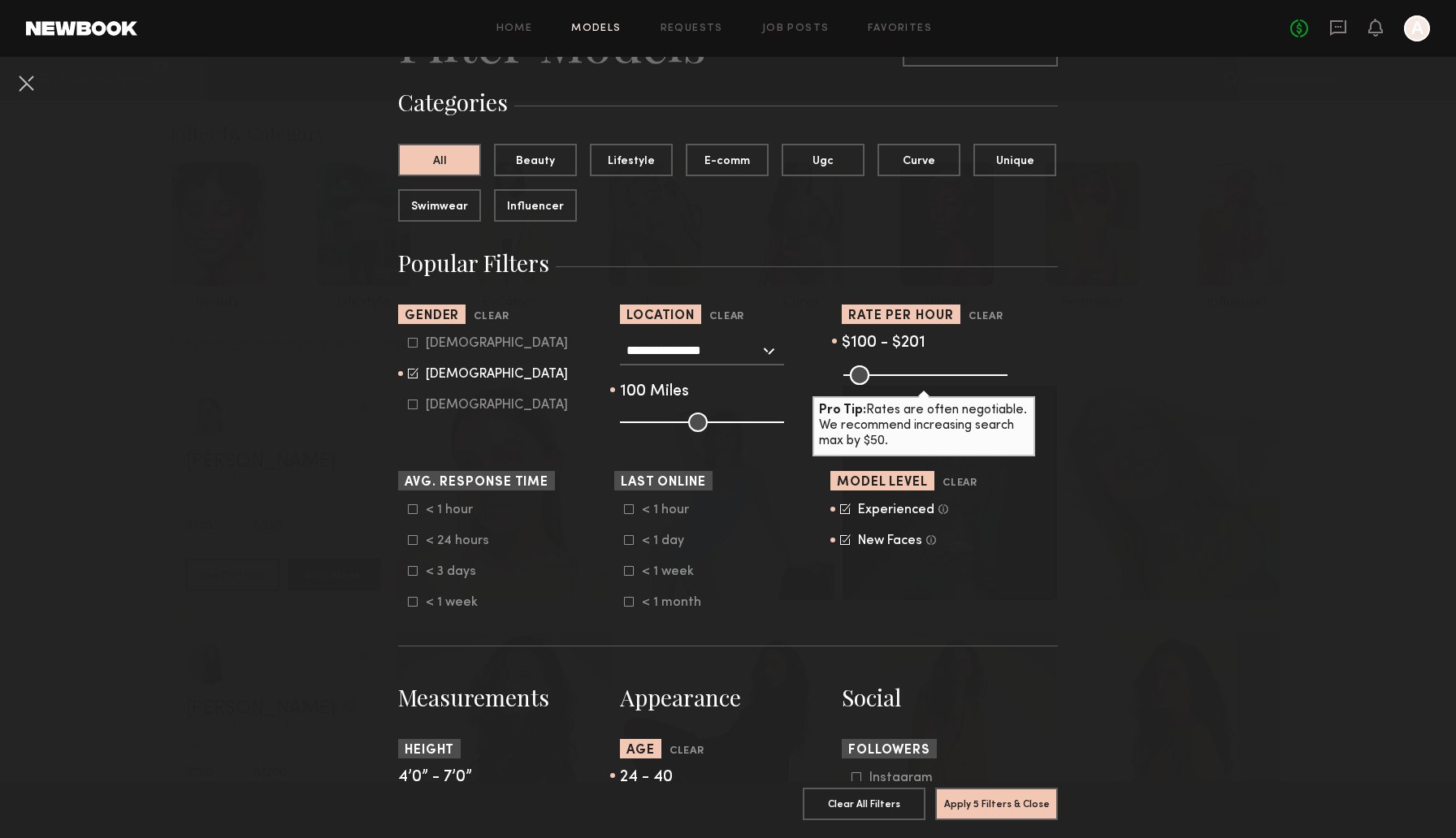
click at [861, 513] on div "Experienced" at bounding box center [896, 509] width 77 height 10
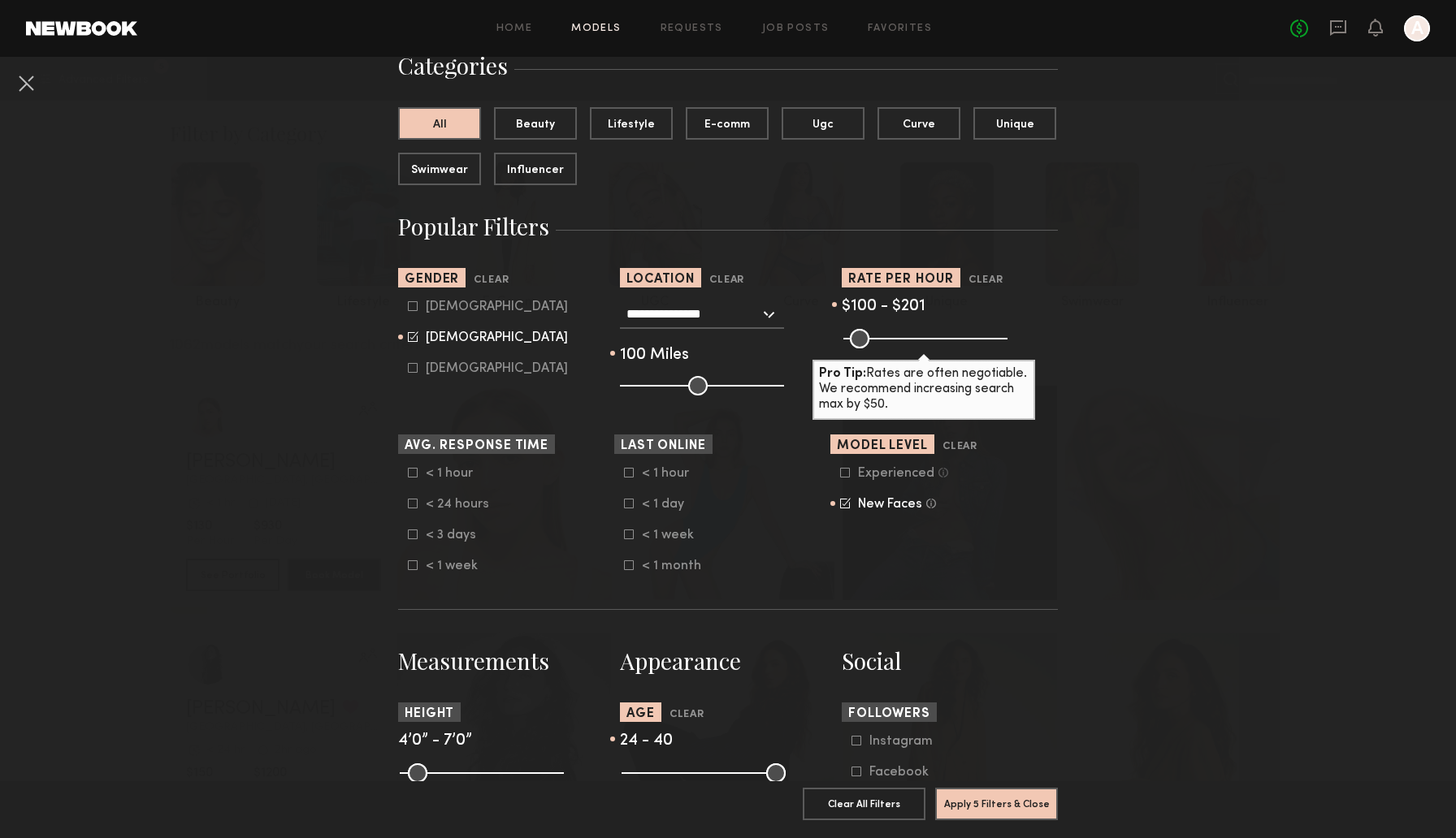
scroll to position [137, 0]
click at [1040, 797] on button "Apply 5 Filters & Close" at bounding box center [996, 802] width 123 height 32
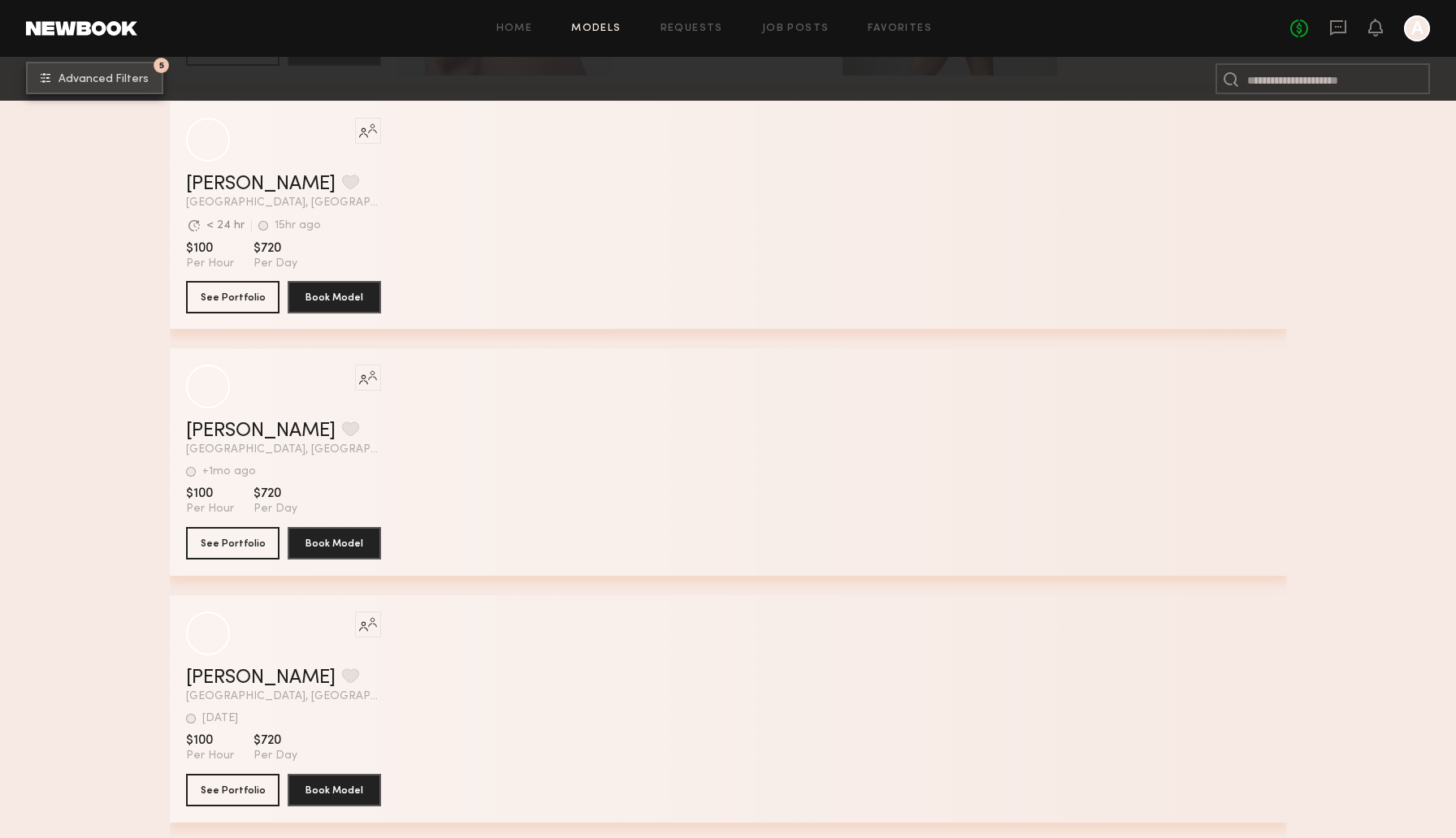
scroll to position [1287, 0]
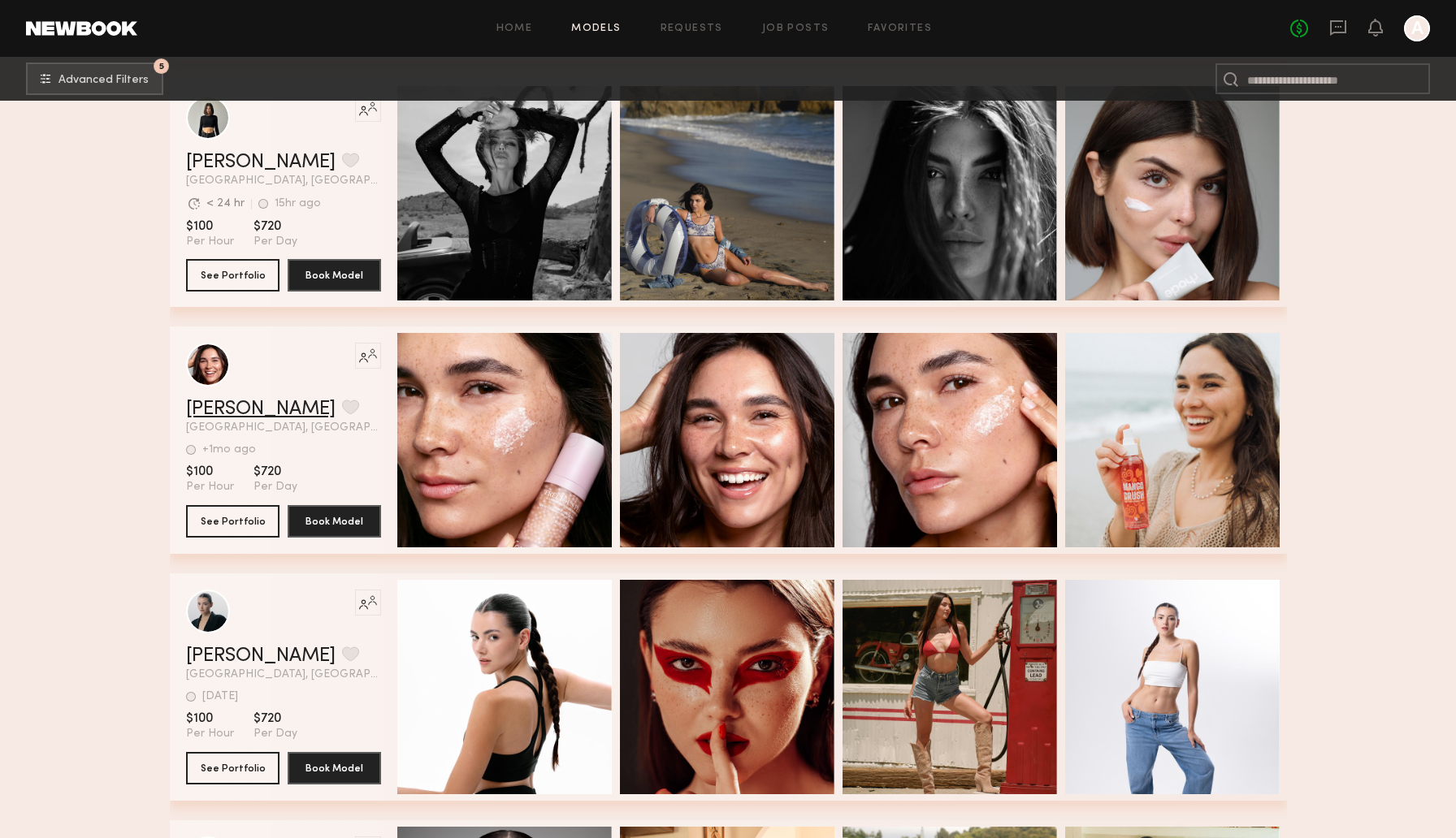
click at [215, 416] on link "Aitana B." at bounding box center [261, 409] width 150 height 19
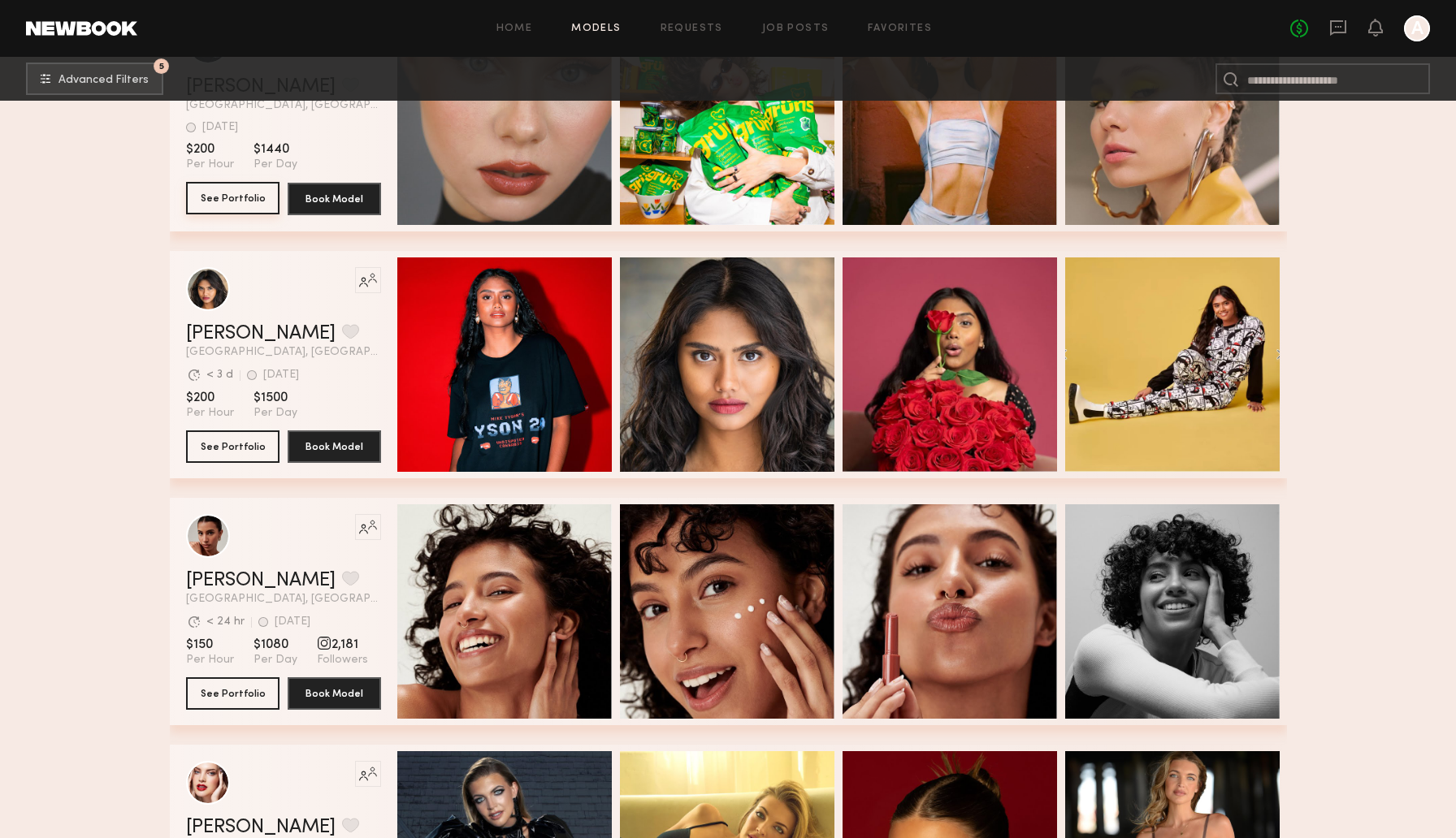
scroll to position [2352, 0]
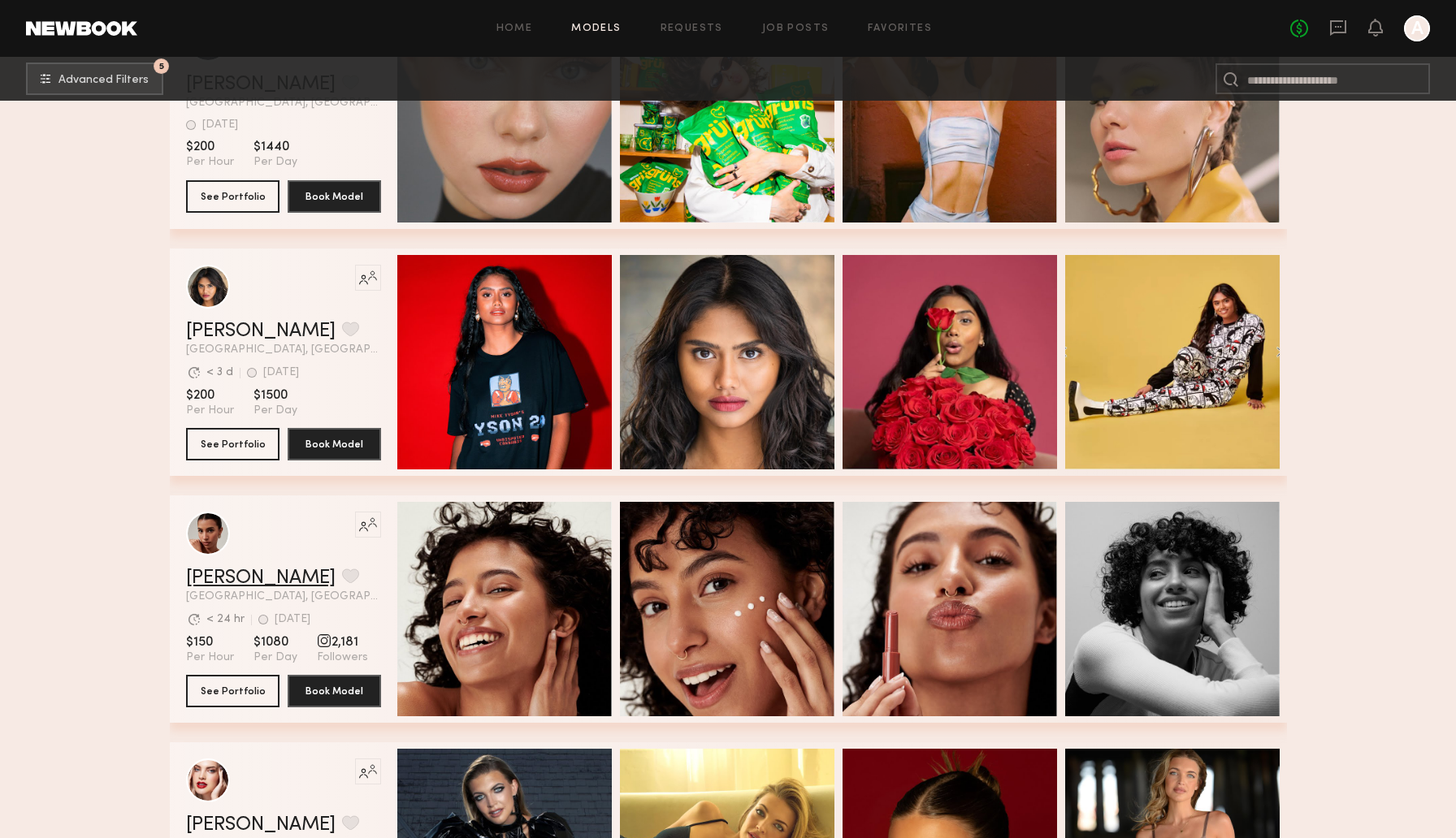
click at [224, 583] on link "Noelani M." at bounding box center [261, 578] width 150 height 19
click at [235, 330] on link "Bhaavika G." at bounding box center [261, 331] width 150 height 19
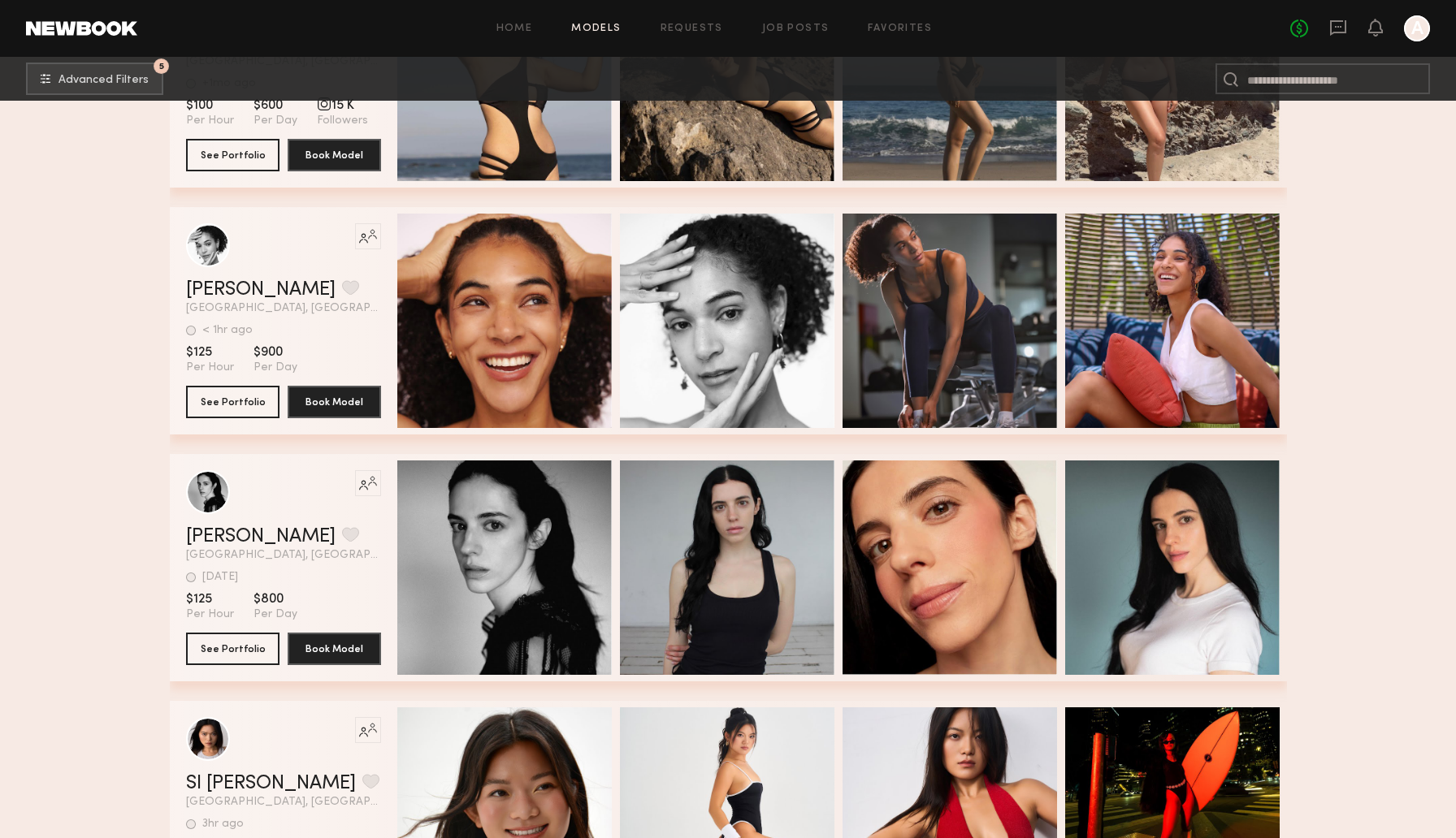
scroll to position [5384, 0]
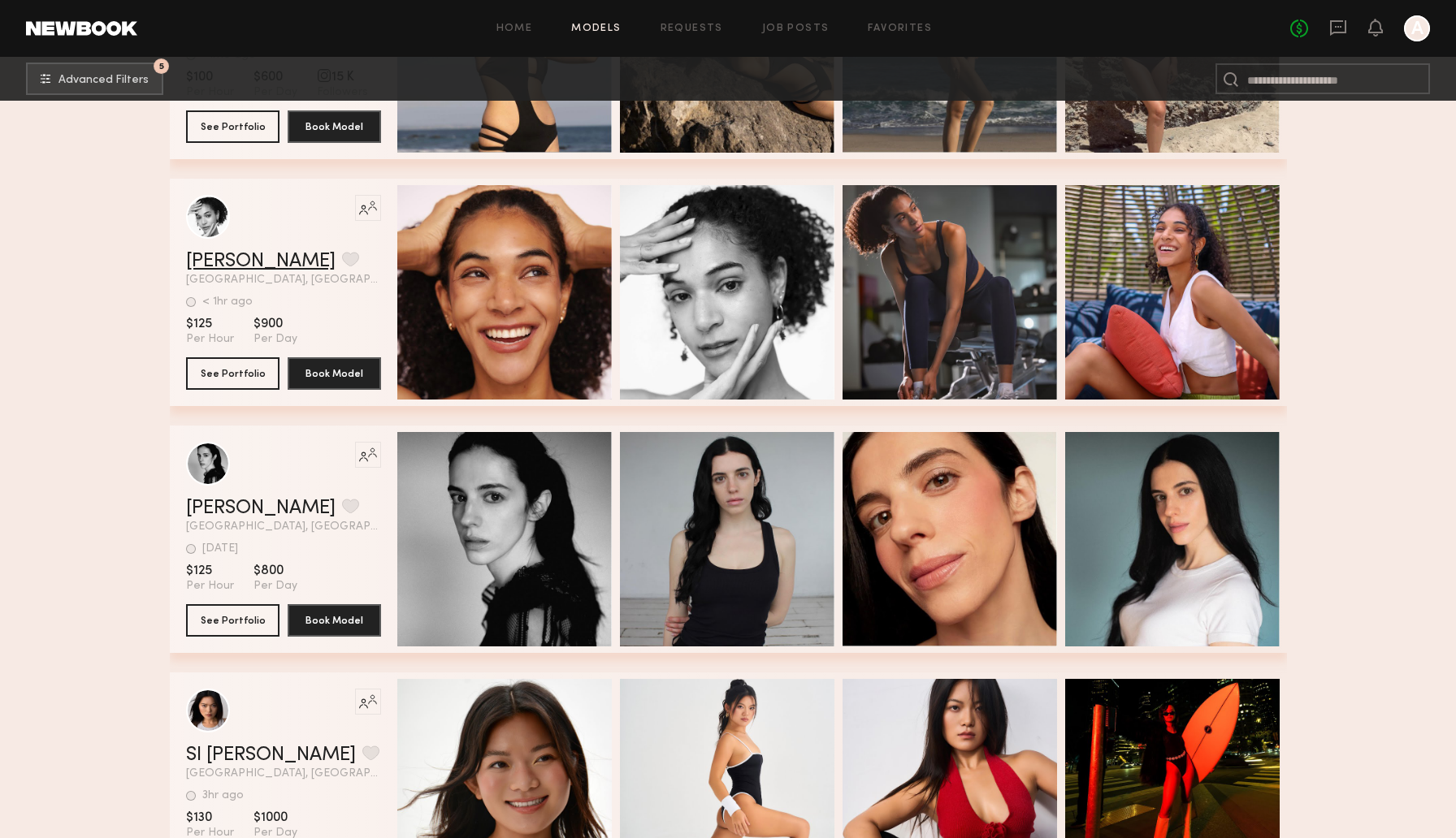
click at [237, 260] on link "Veronica C." at bounding box center [261, 262] width 150 height 19
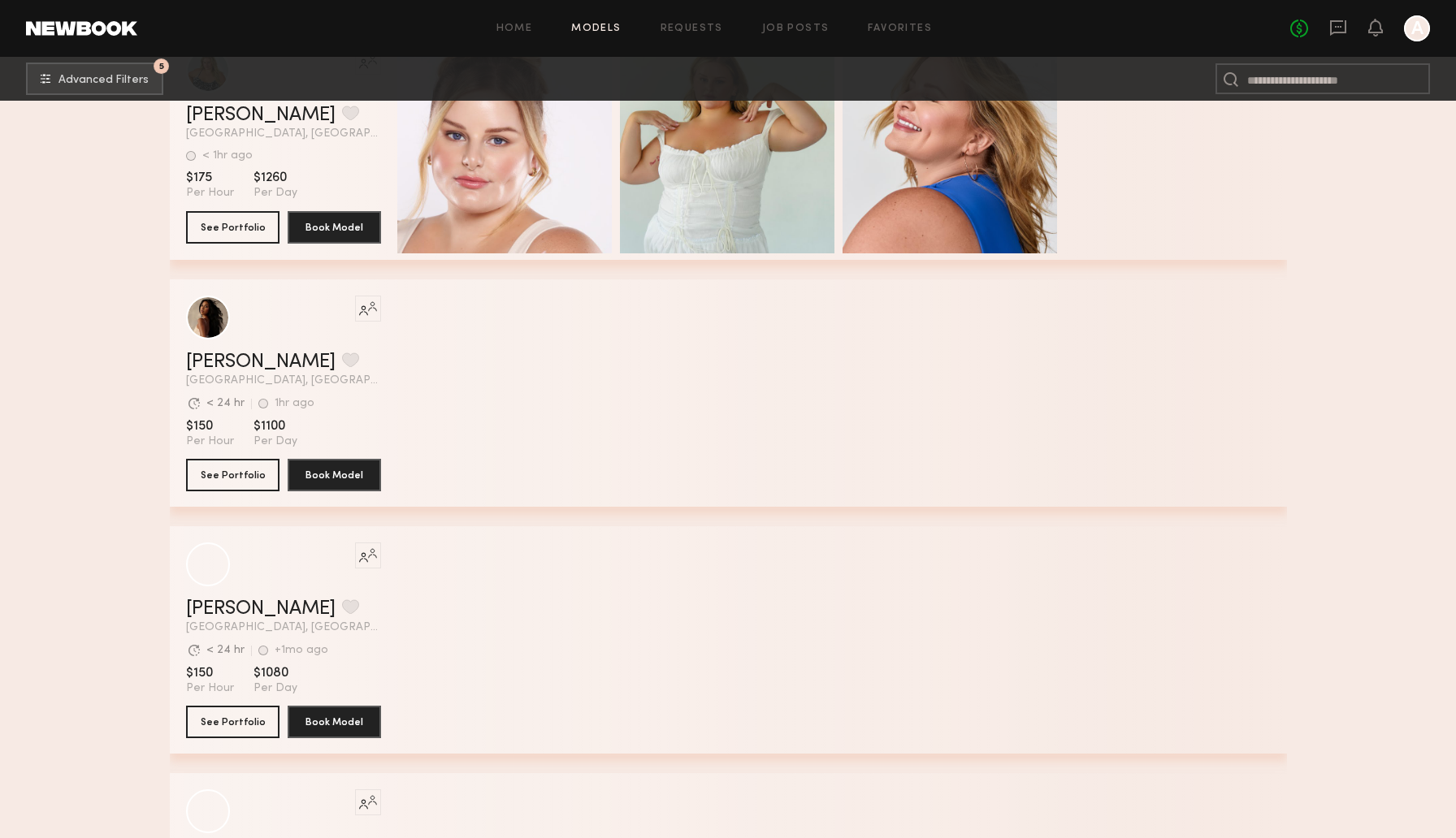
scroll to position [9975, 0]
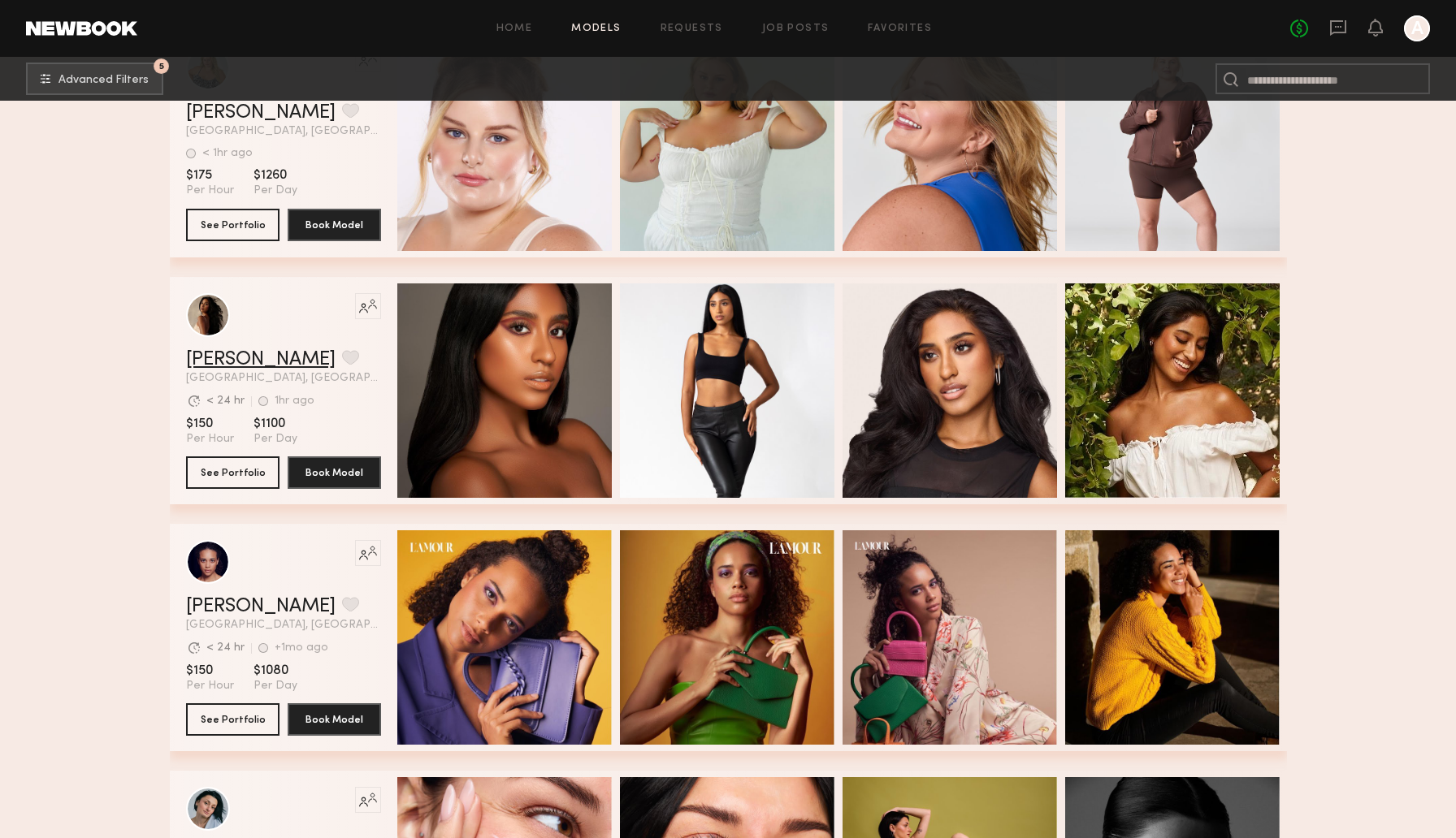
click at [204, 364] on link "Dianna C." at bounding box center [261, 360] width 150 height 19
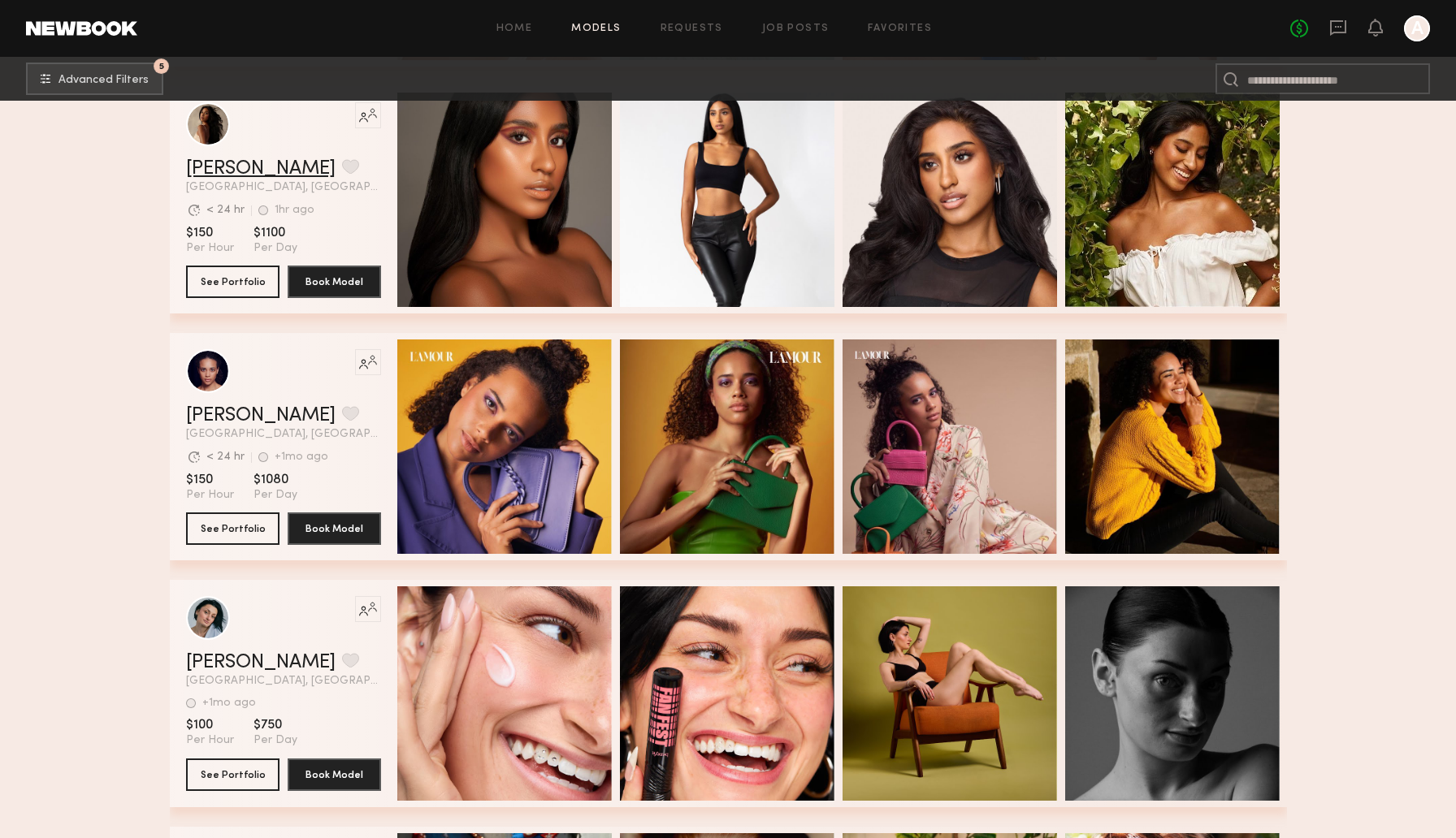
scroll to position [10266, 0]
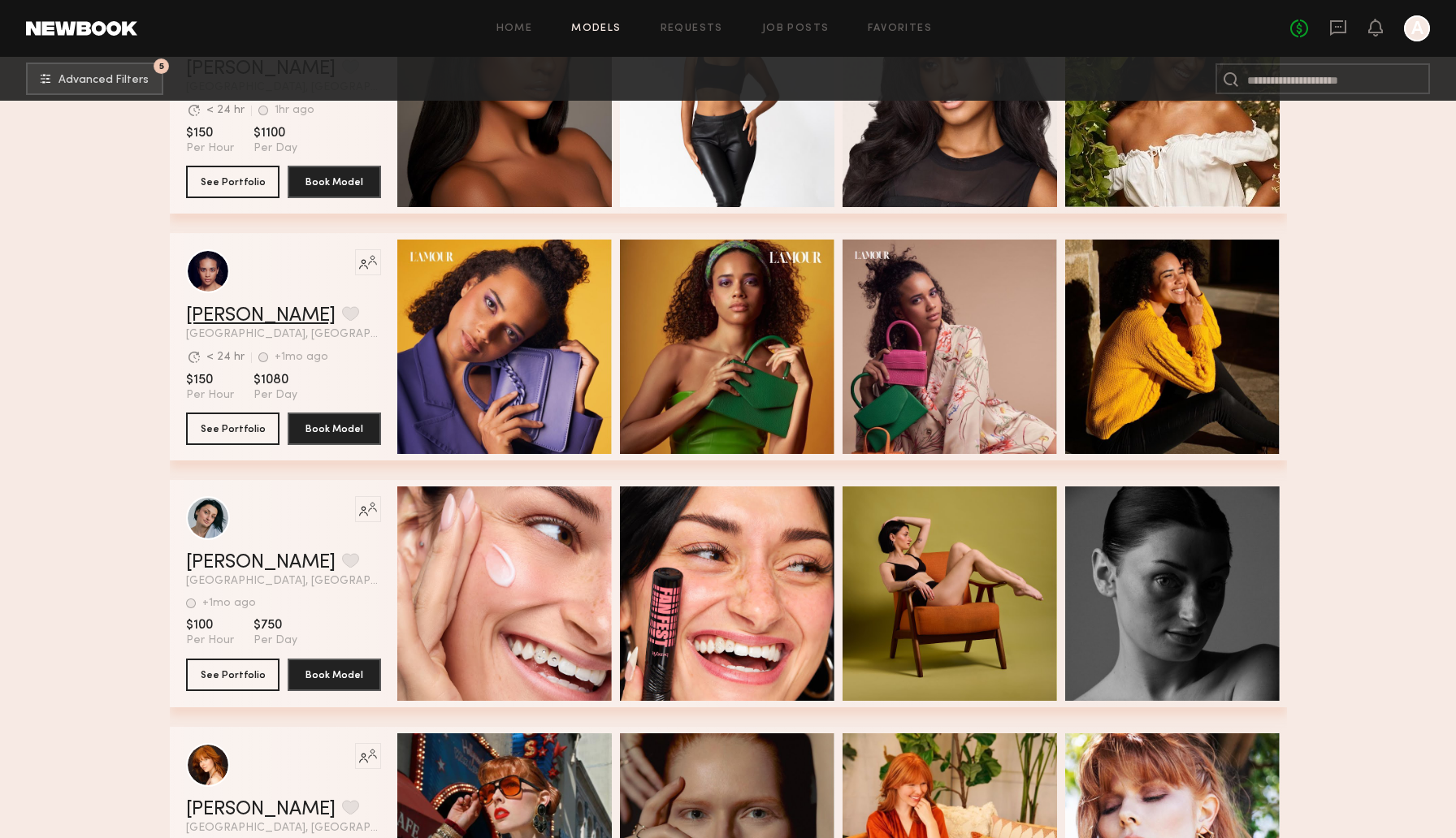
click at [236, 324] on link "Emilia M." at bounding box center [261, 316] width 150 height 19
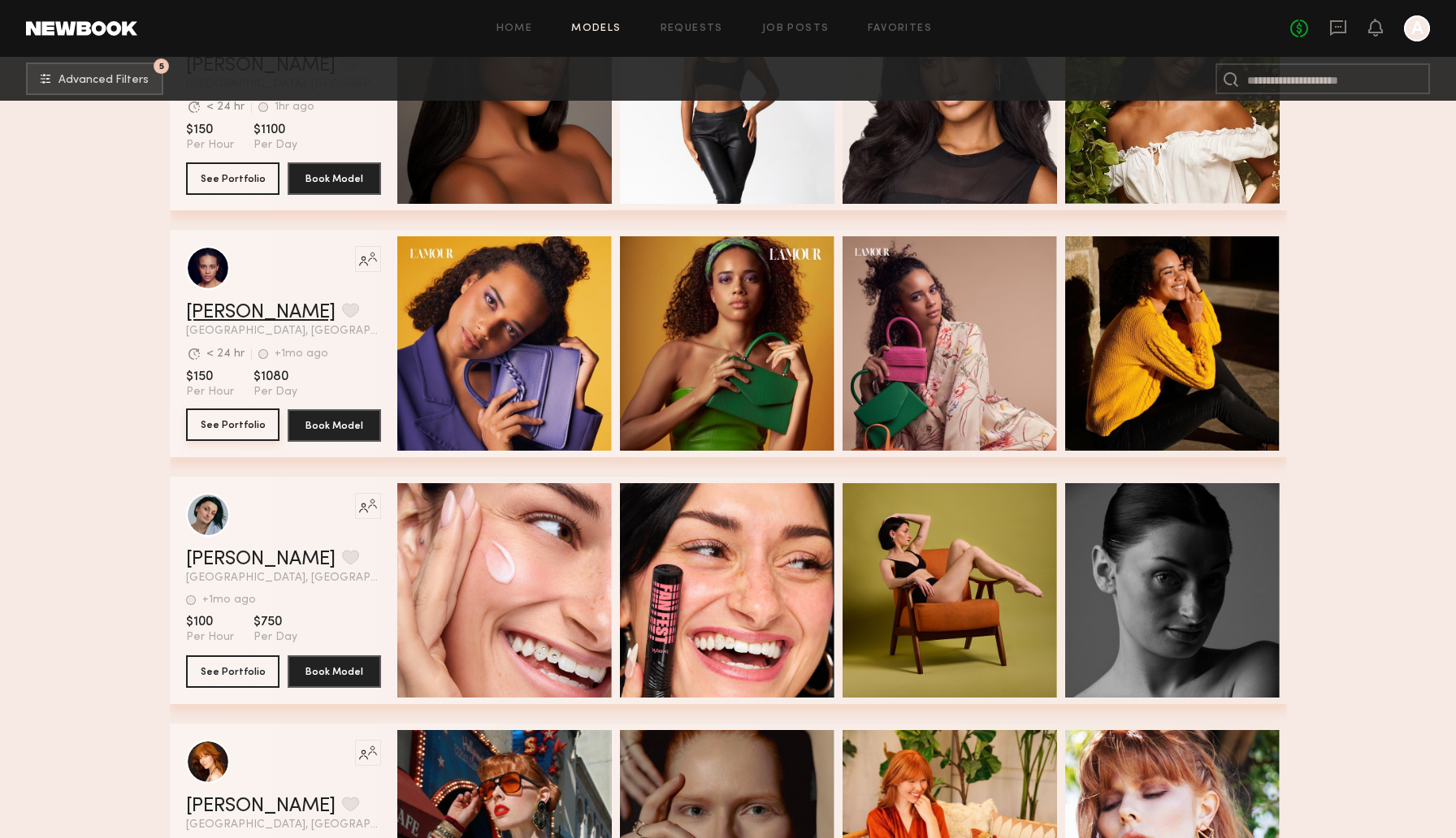
scroll to position [10429, 0]
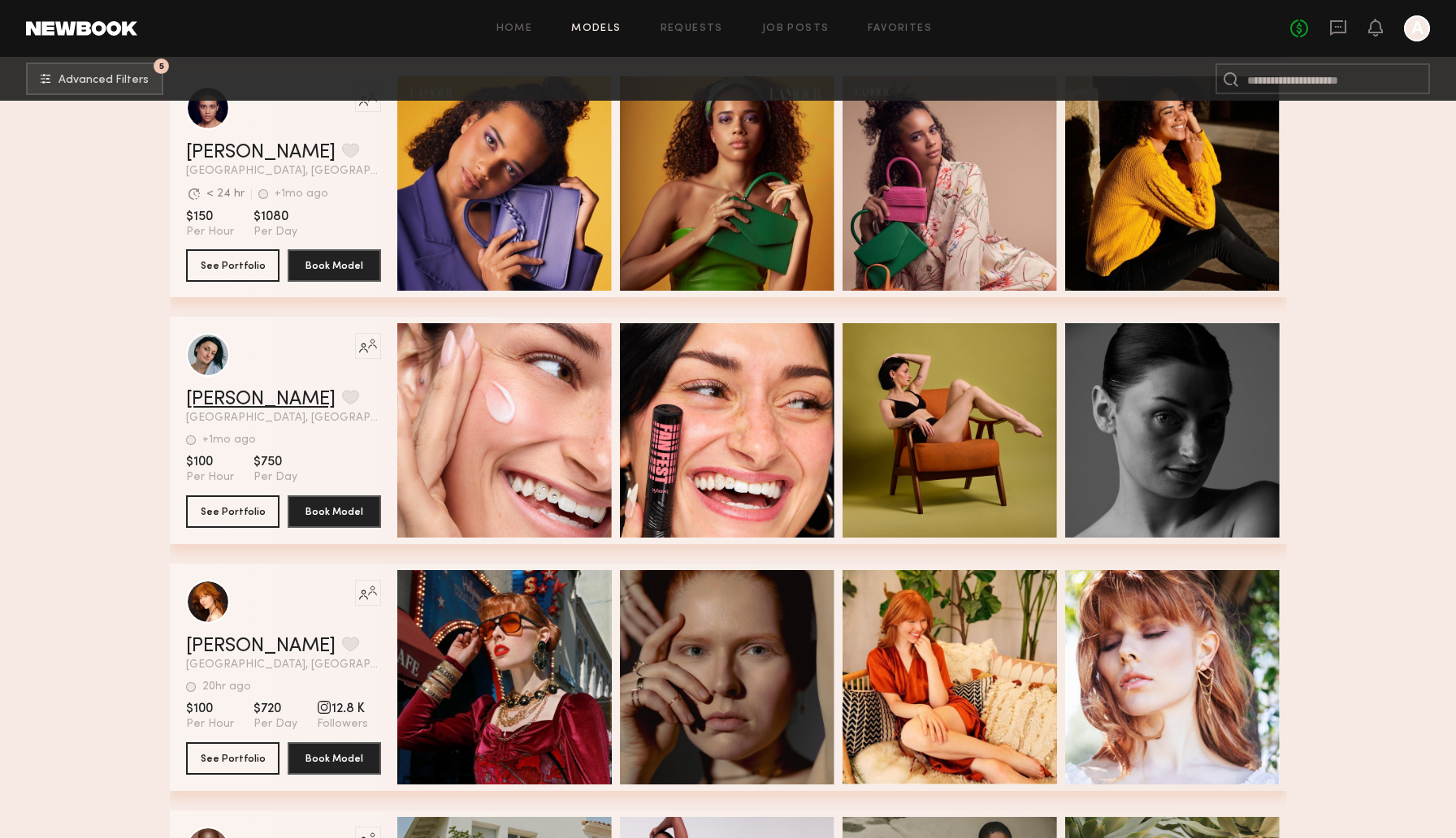
click at [203, 400] on link "Bella A." at bounding box center [261, 399] width 150 height 19
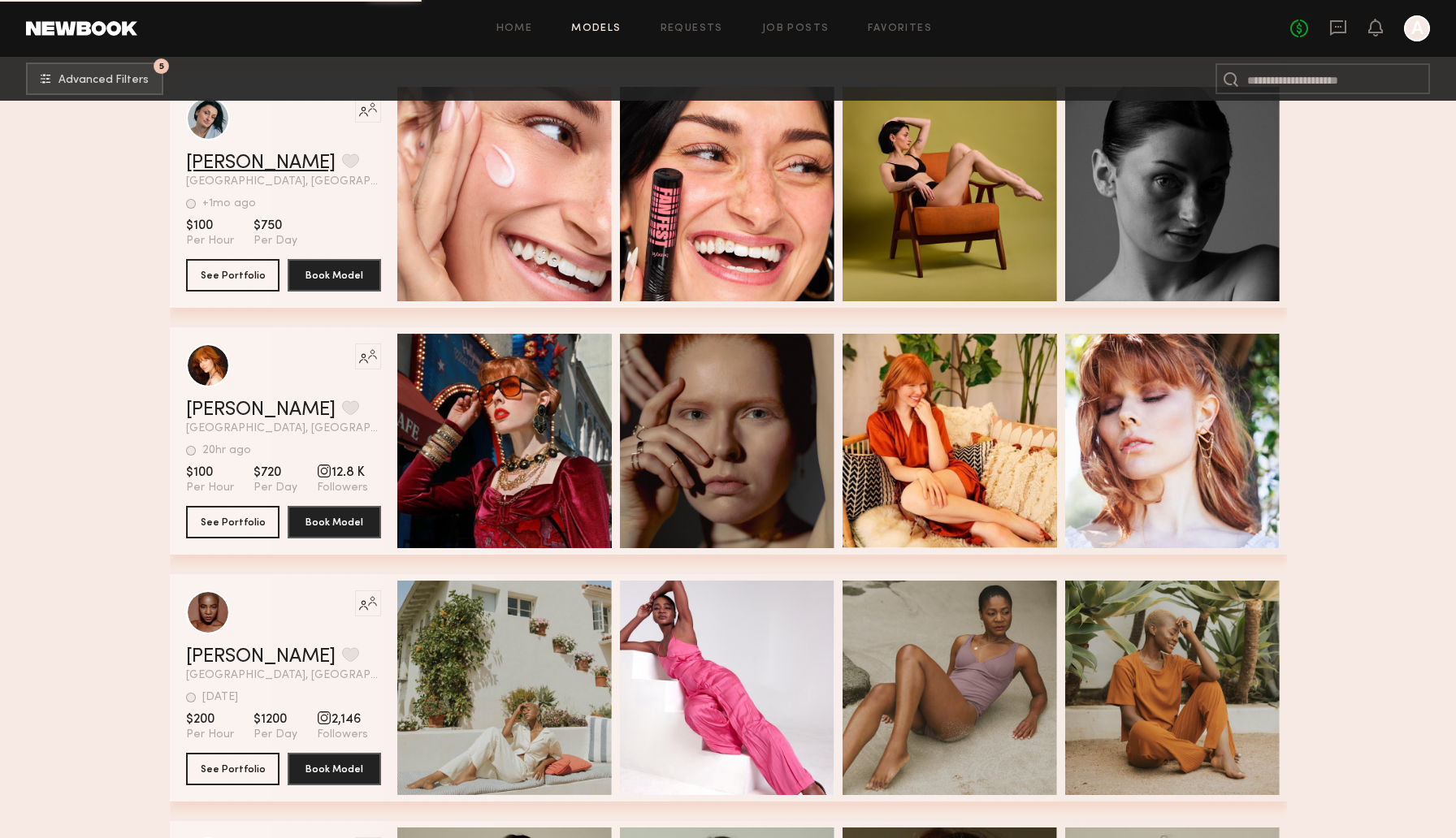
scroll to position [10666, 0]
click at [229, 412] on link "Jacq S." at bounding box center [261, 409] width 150 height 19
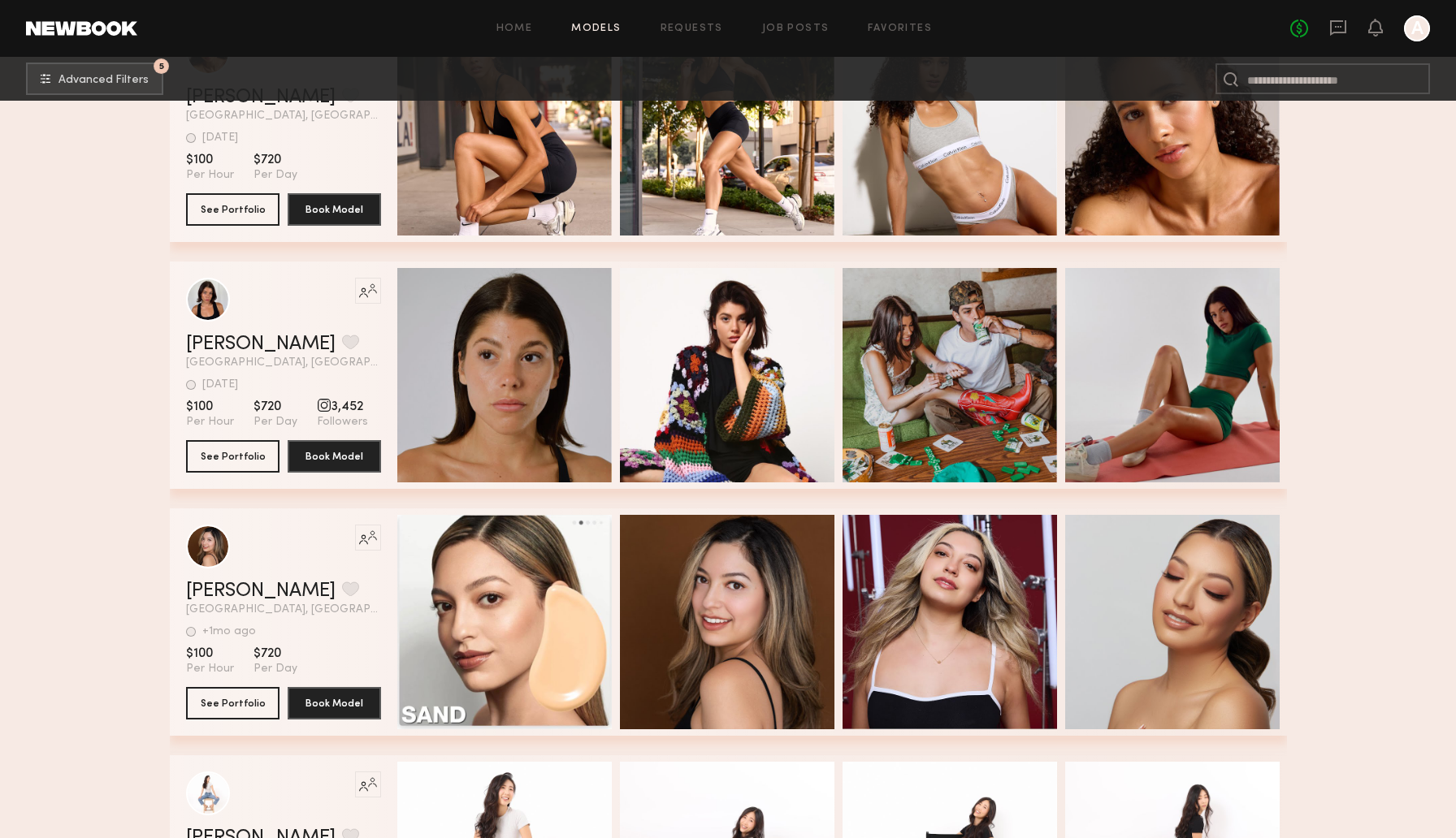
scroll to position [11837, 0]
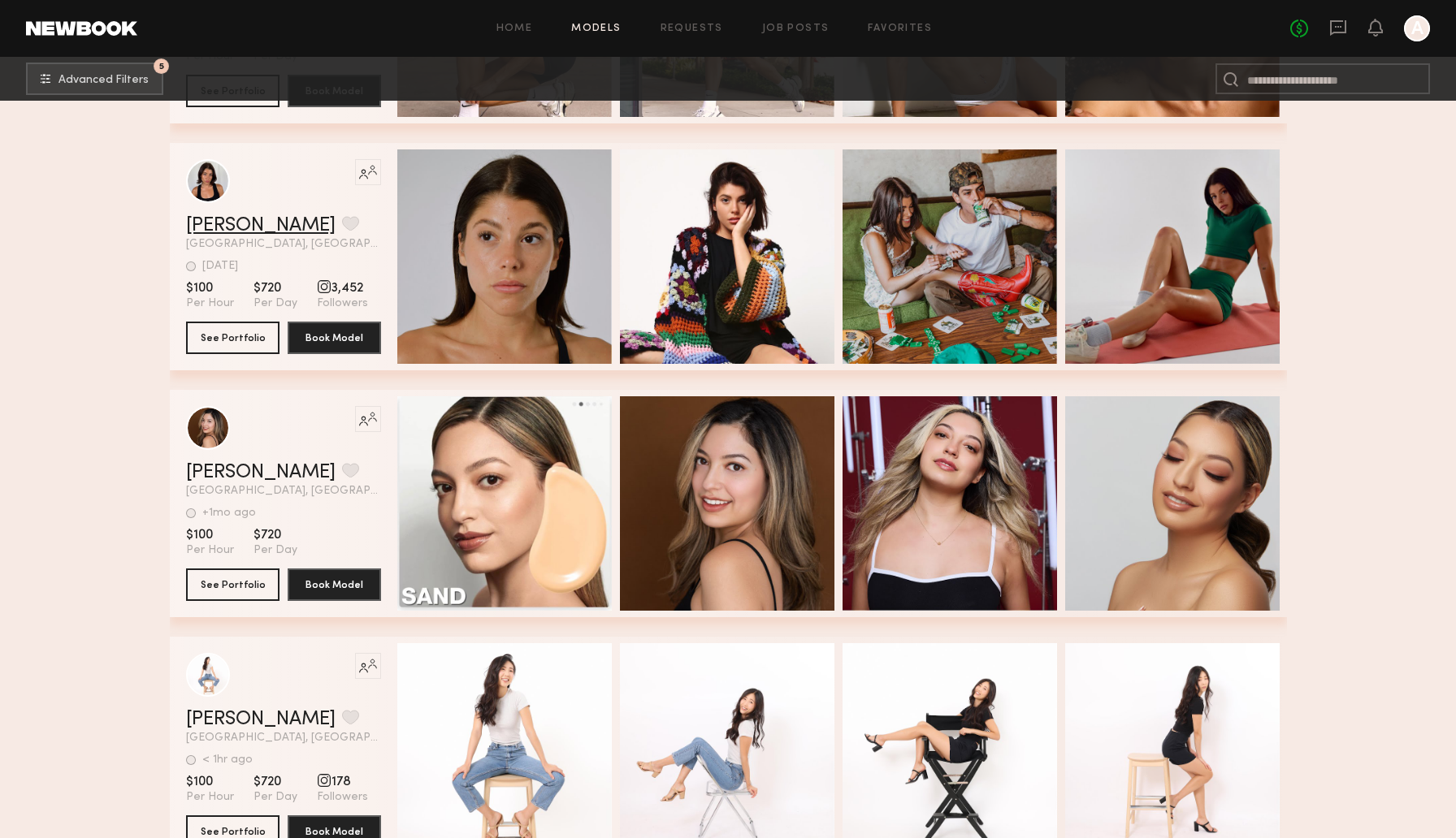
click at [228, 218] on link "Taylor H." at bounding box center [261, 225] width 150 height 19
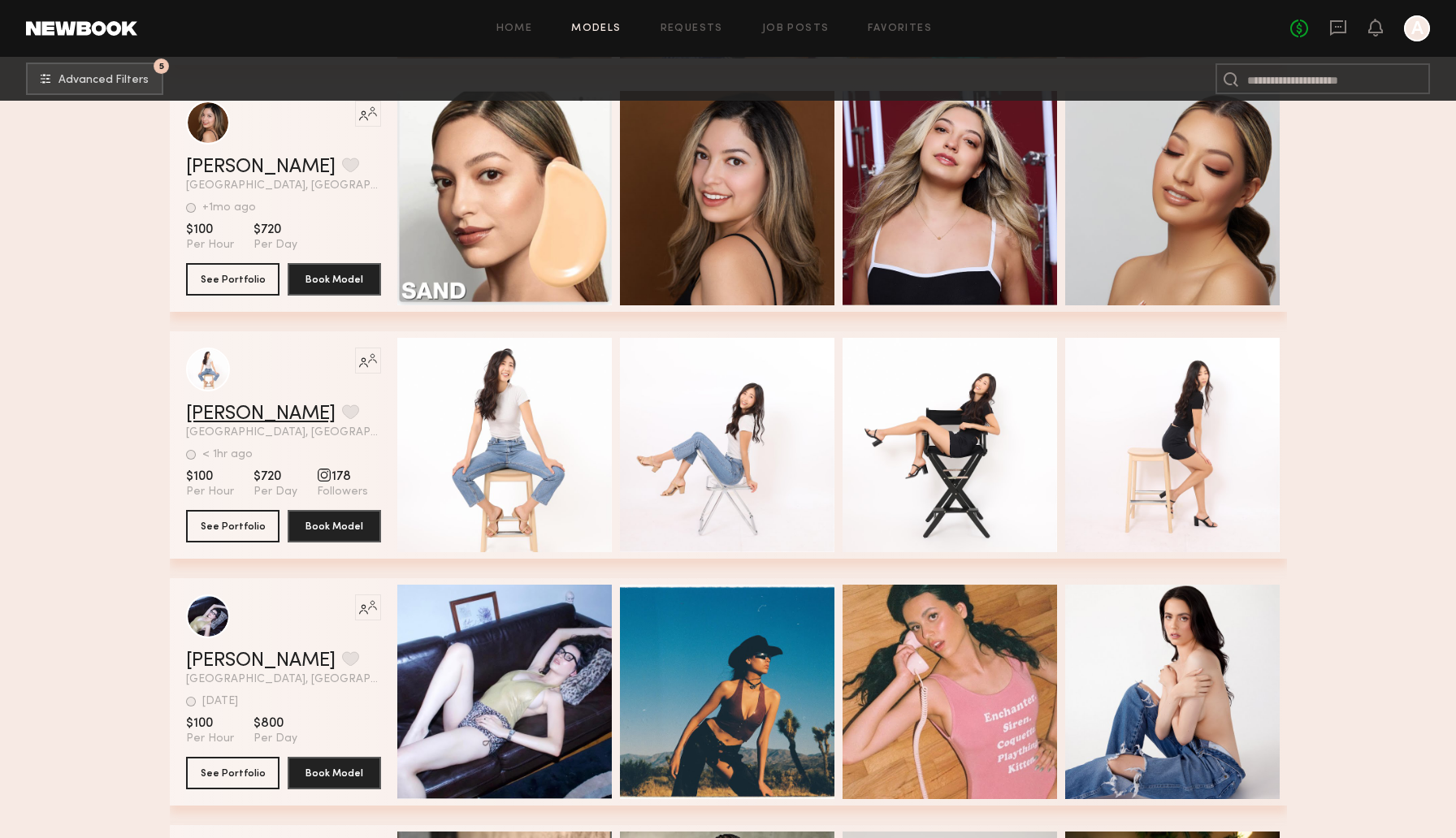
click at [223, 409] on link "Hannah K." at bounding box center [261, 414] width 150 height 19
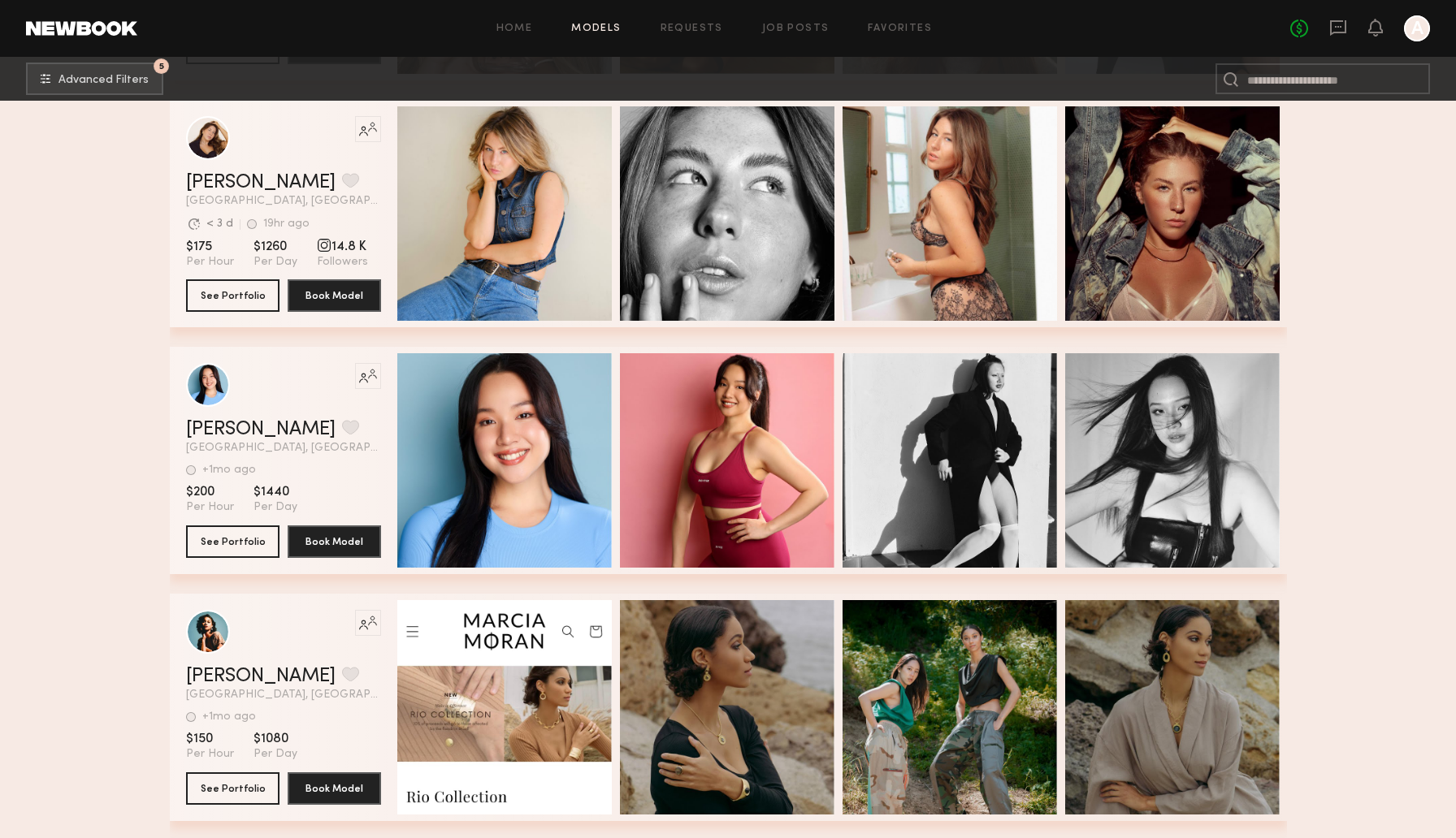
scroll to position [13368, 0]
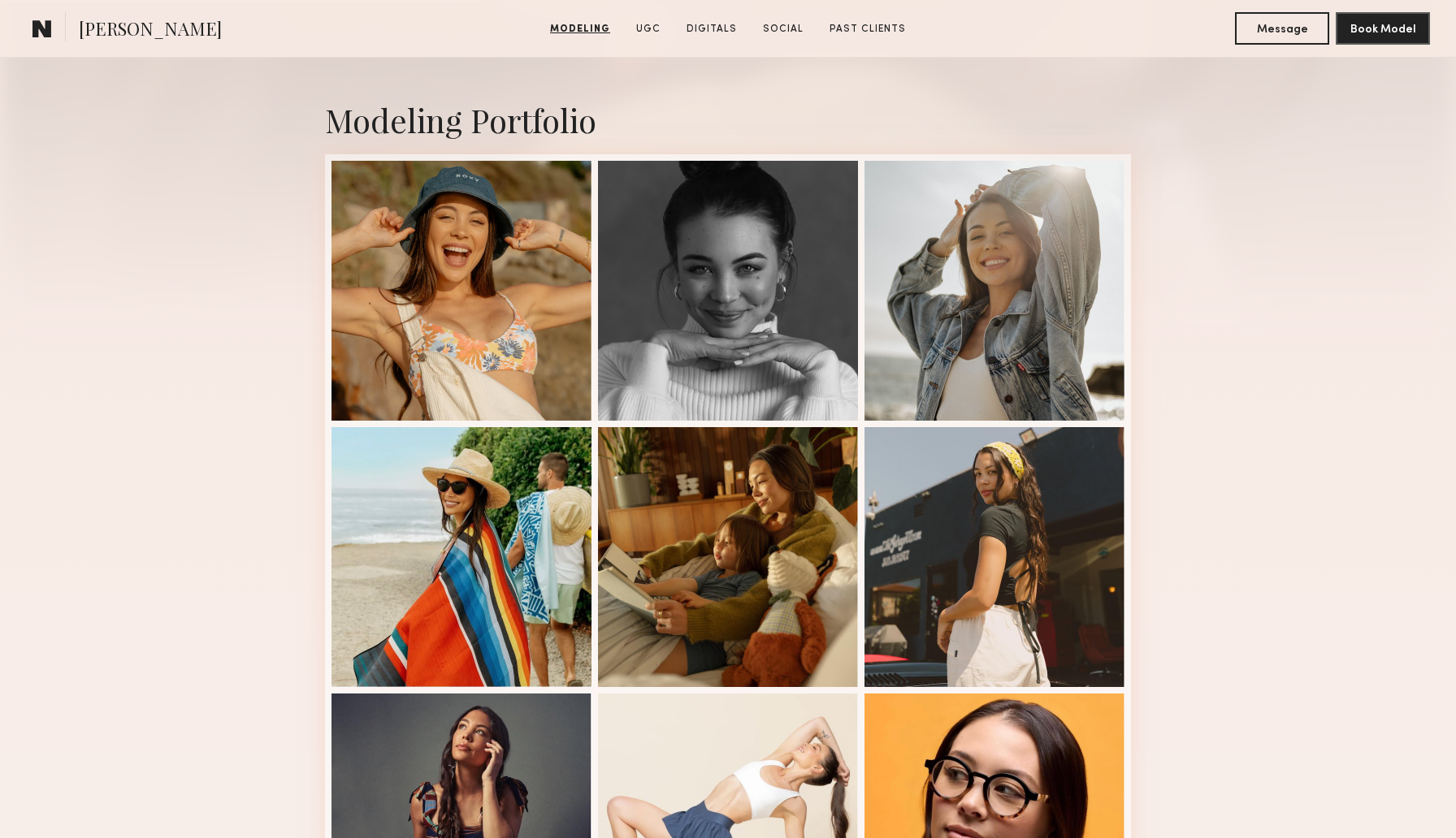
scroll to position [364, 0]
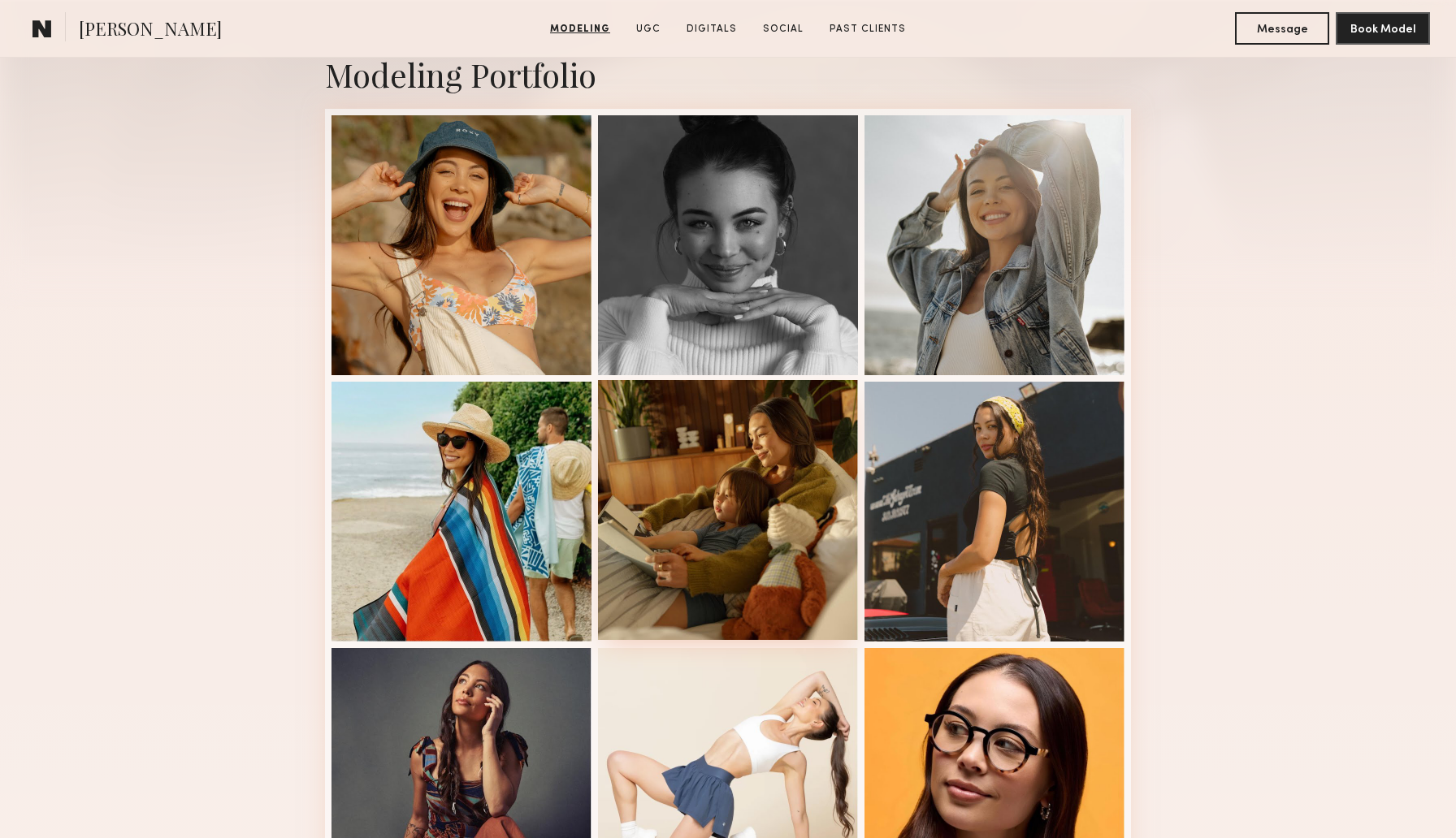
click at [666, 510] on div at bounding box center [727, 509] width 260 height 260
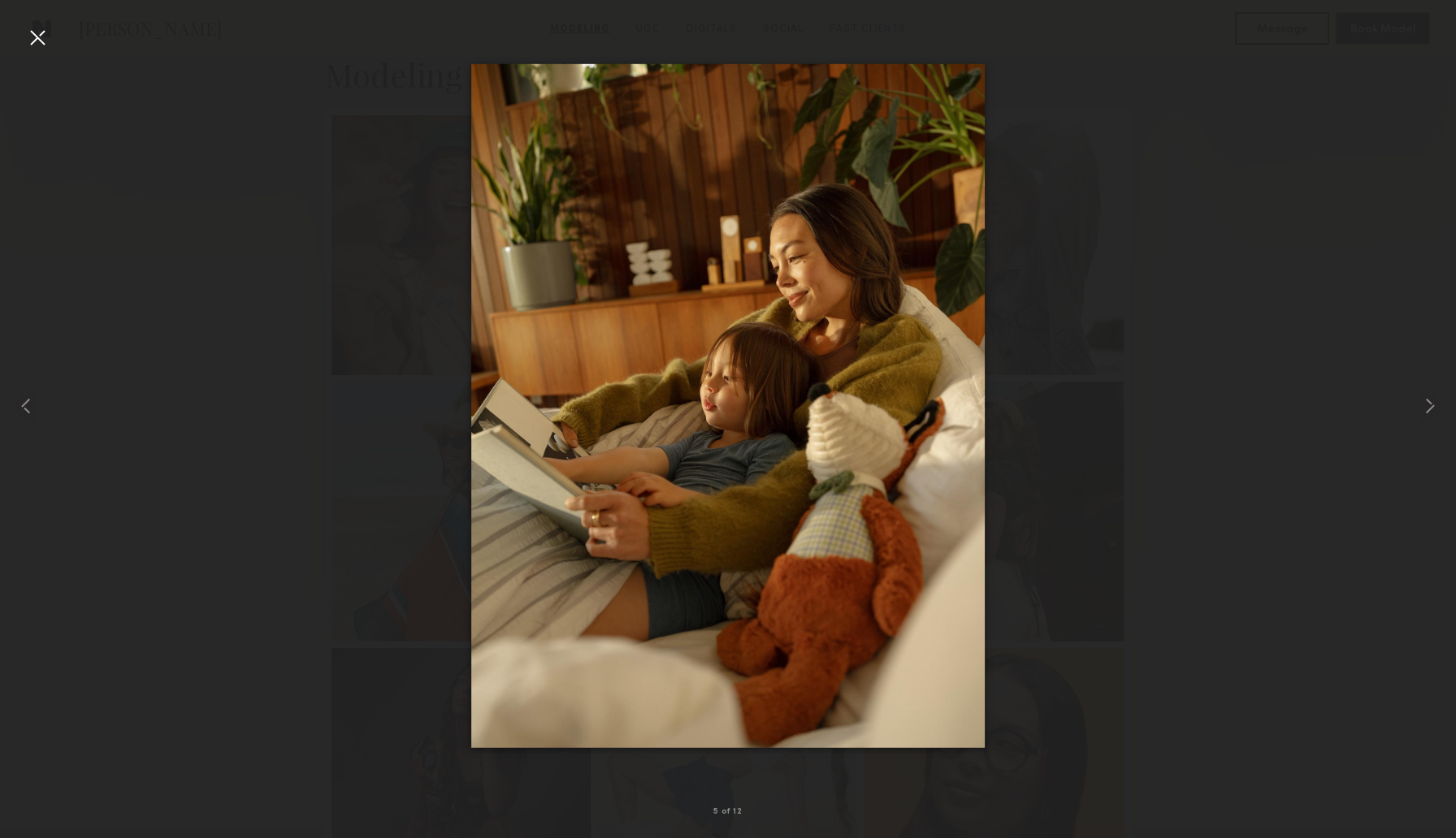
click at [39, 37] on div at bounding box center [37, 37] width 26 height 26
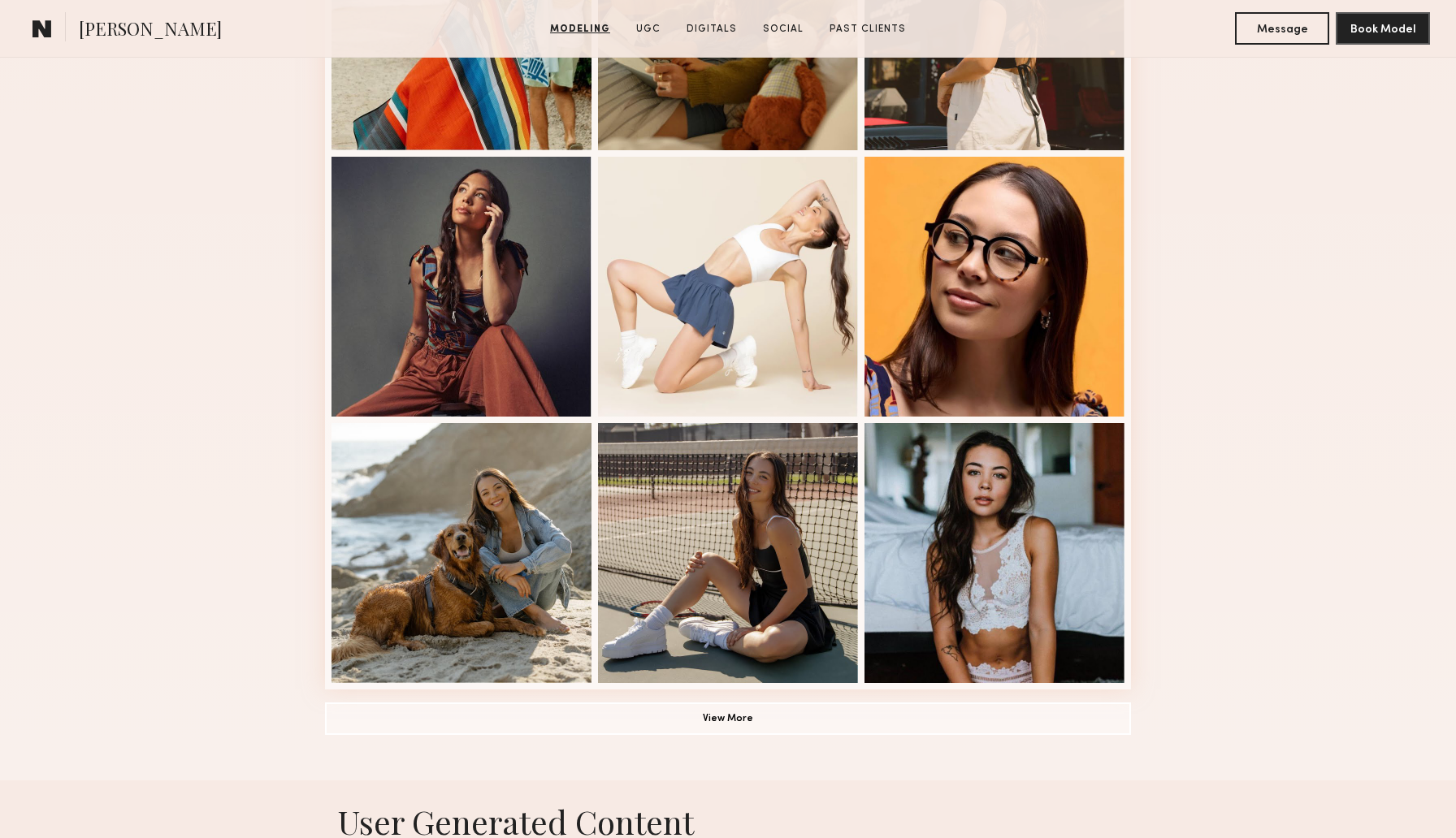
scroll to position [866, 0]
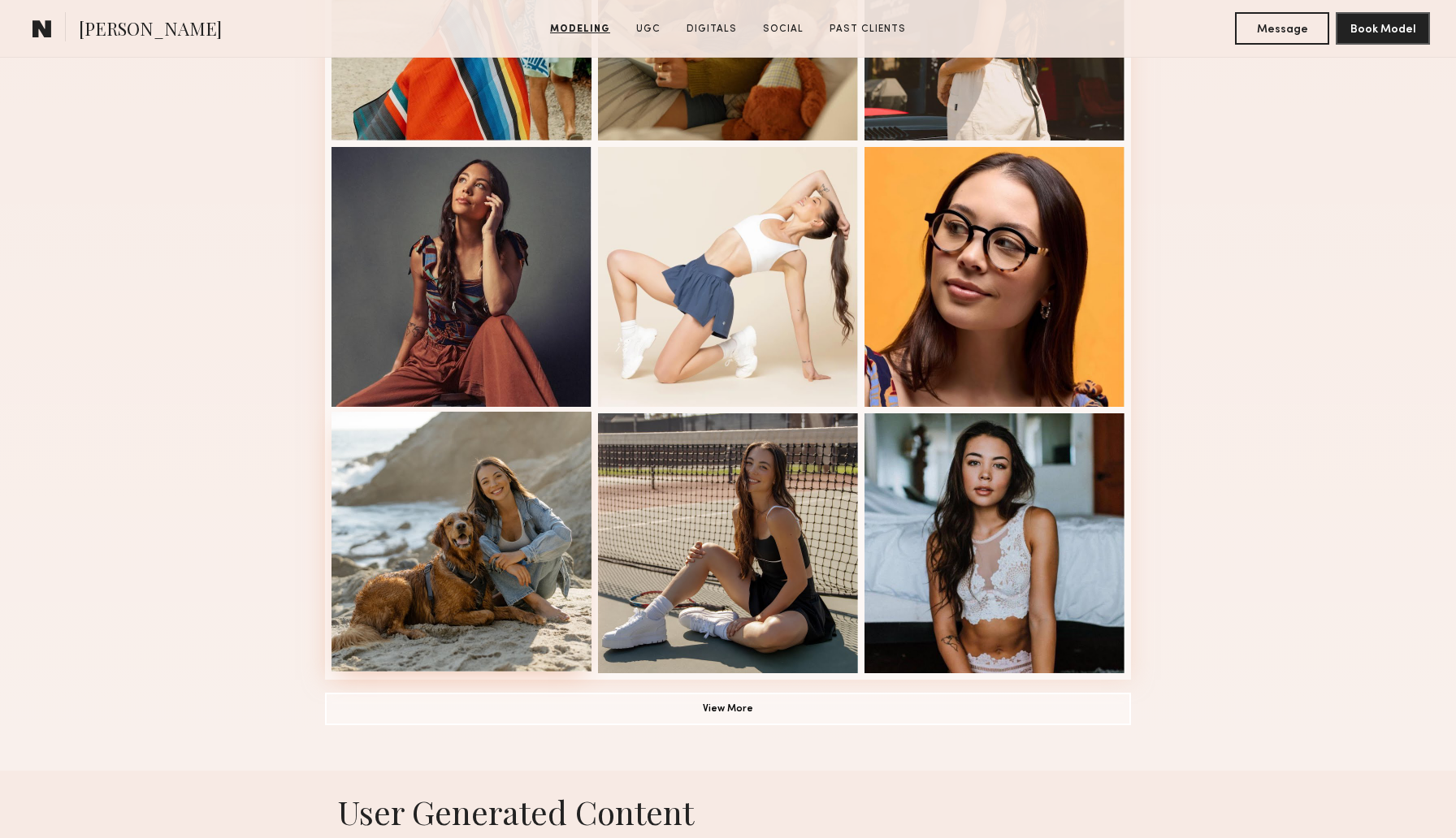
click at [462, 559] on div at bounding box center [461, 542] width 260 height 260
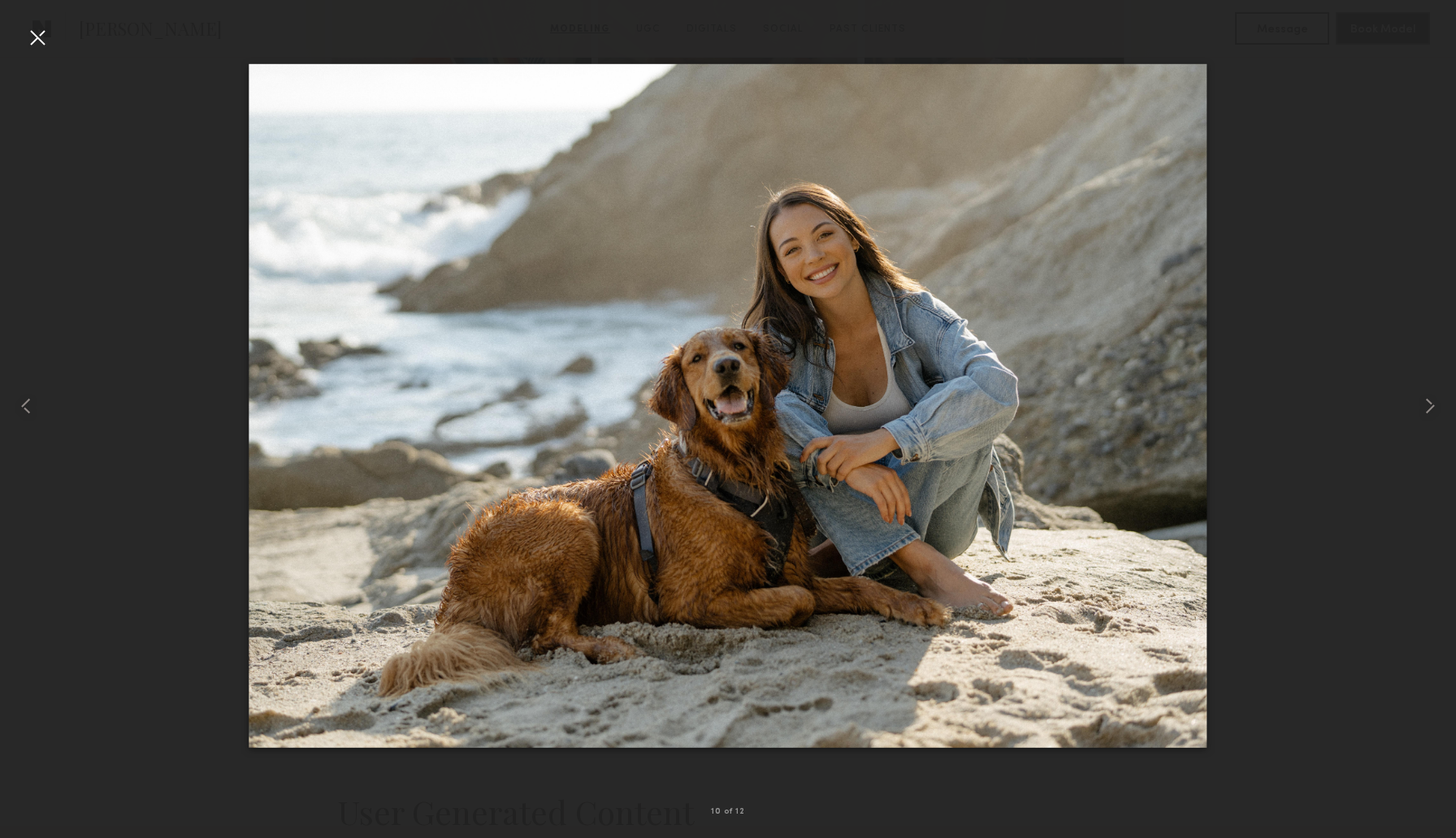
click at [43, 33] on div at bounding box center [37, 37] width 26 height 26
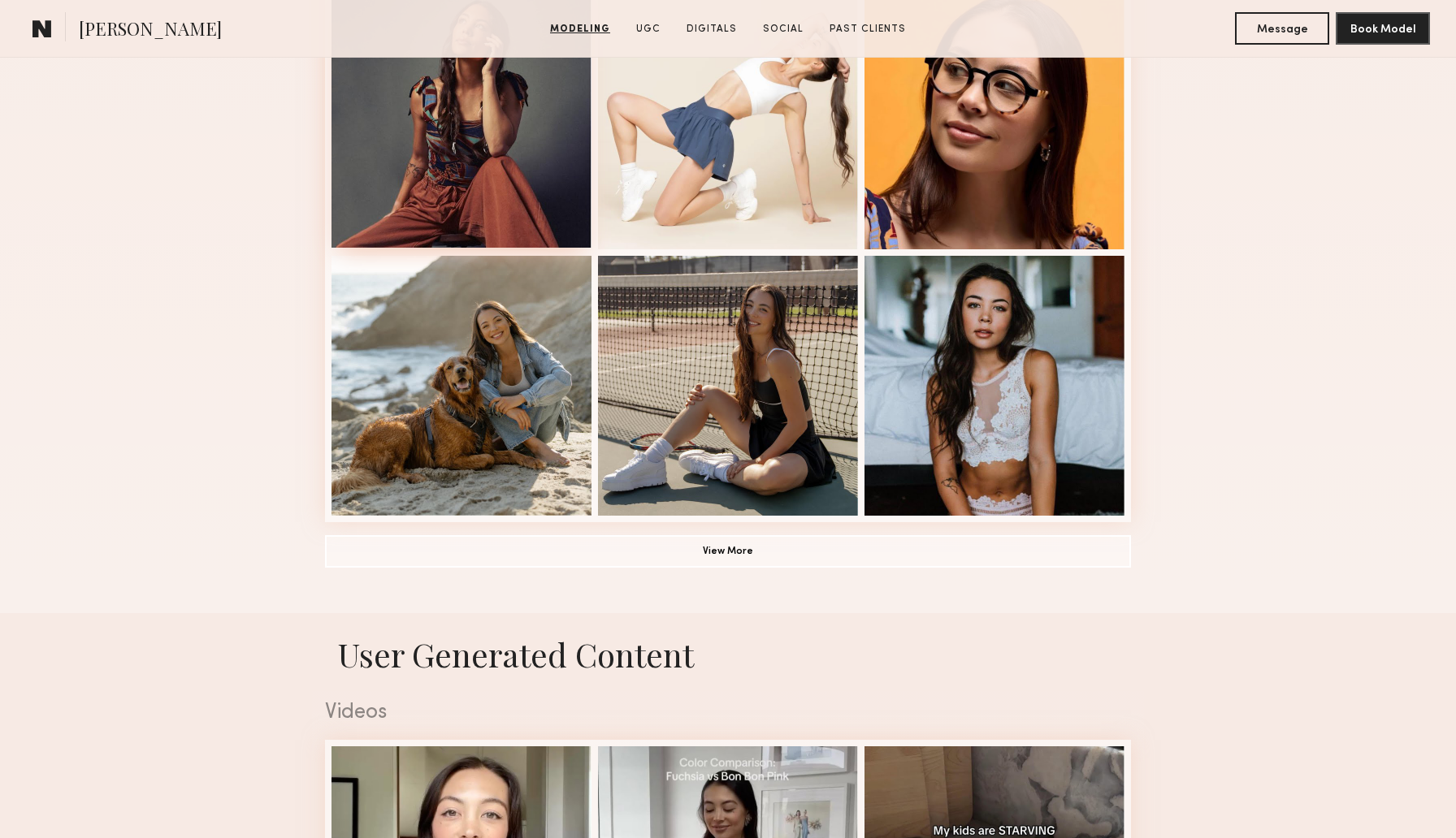
scroll to position [1032, 0]
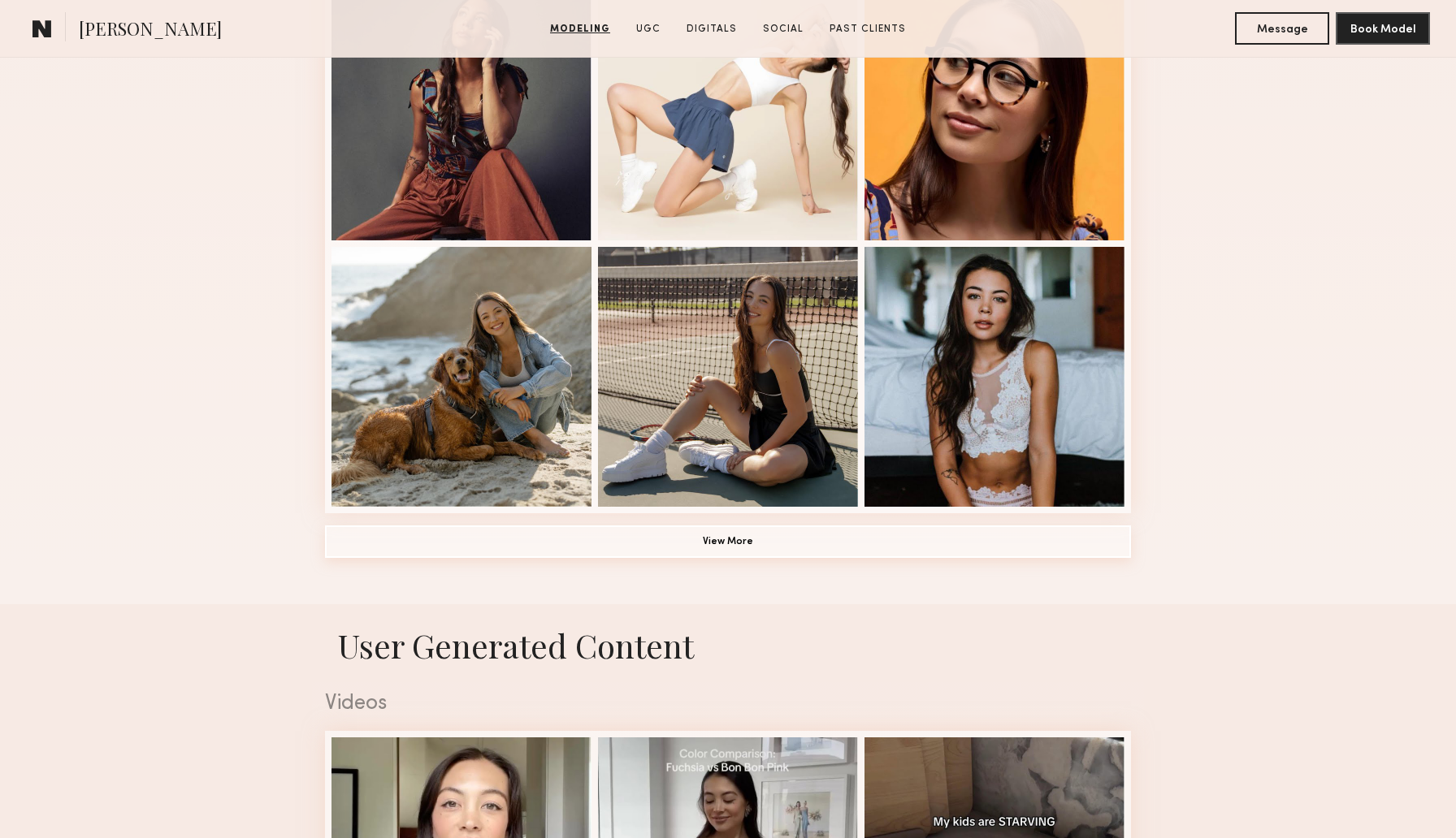
click at [716, 543] on button "View More" at bounding box center [728, 541] width 806 height 32
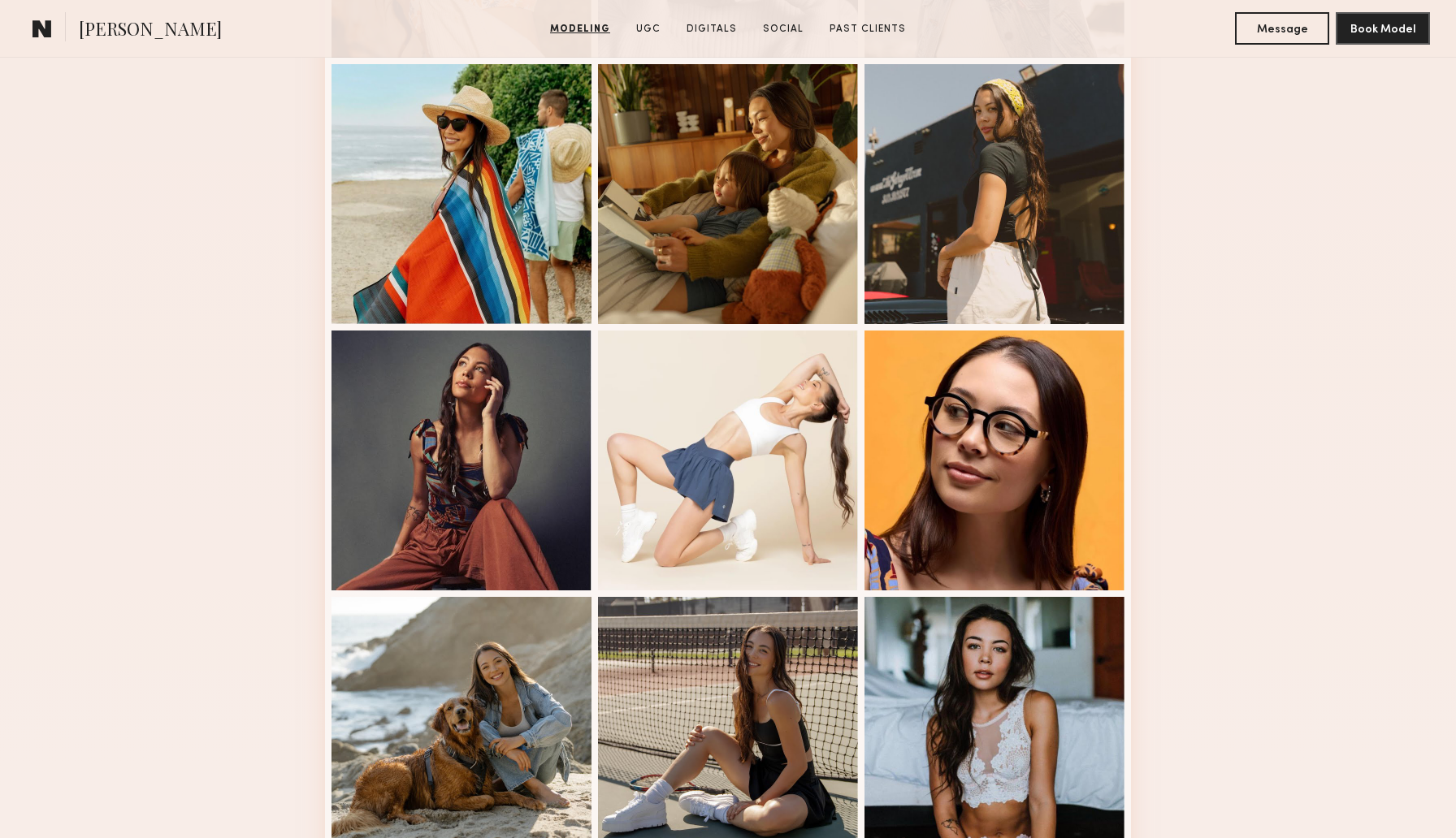
scroll to position [0, 0]
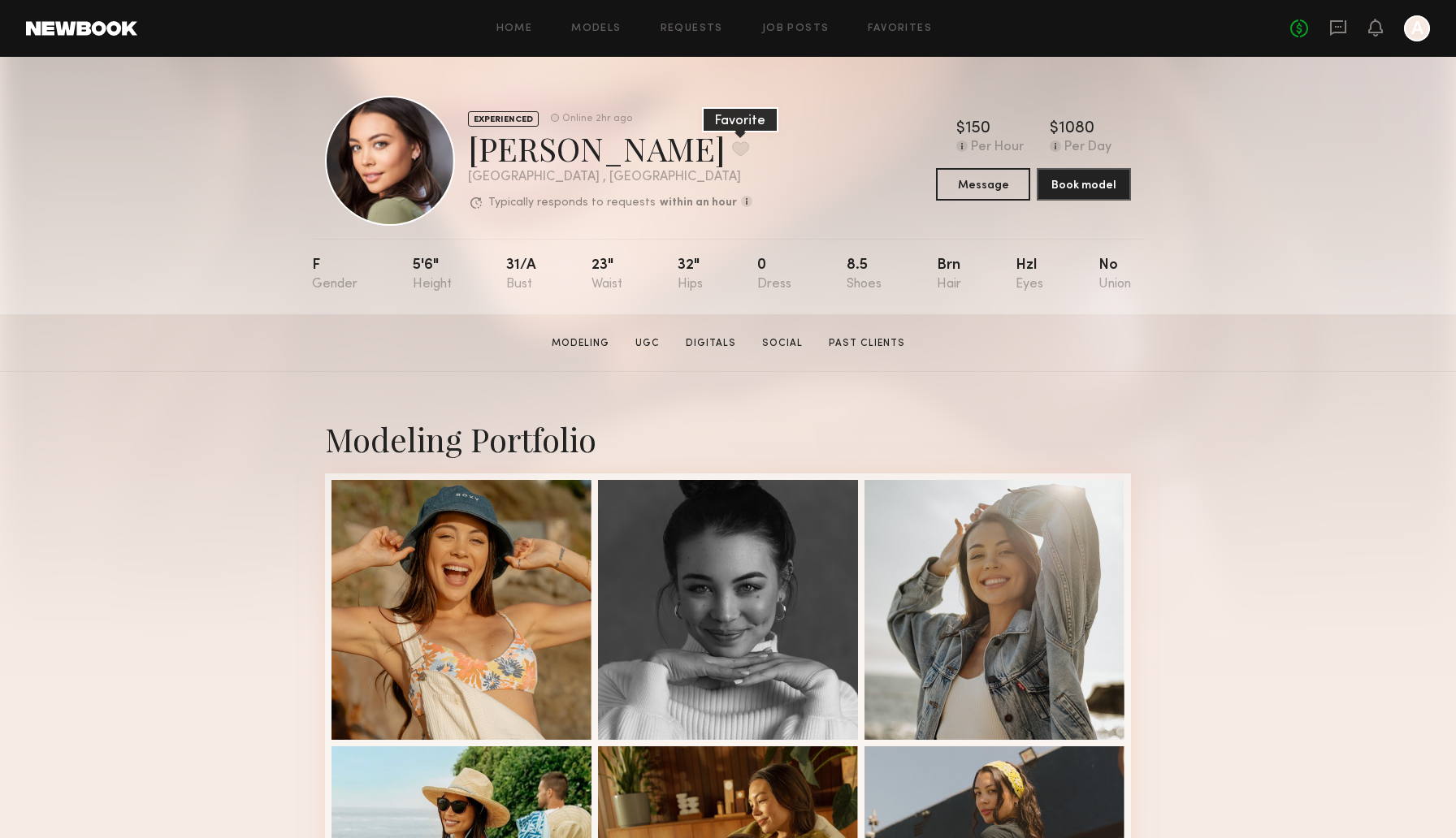
click at [732, 150] on button at bounding box center [741, 149] width 17 height 15
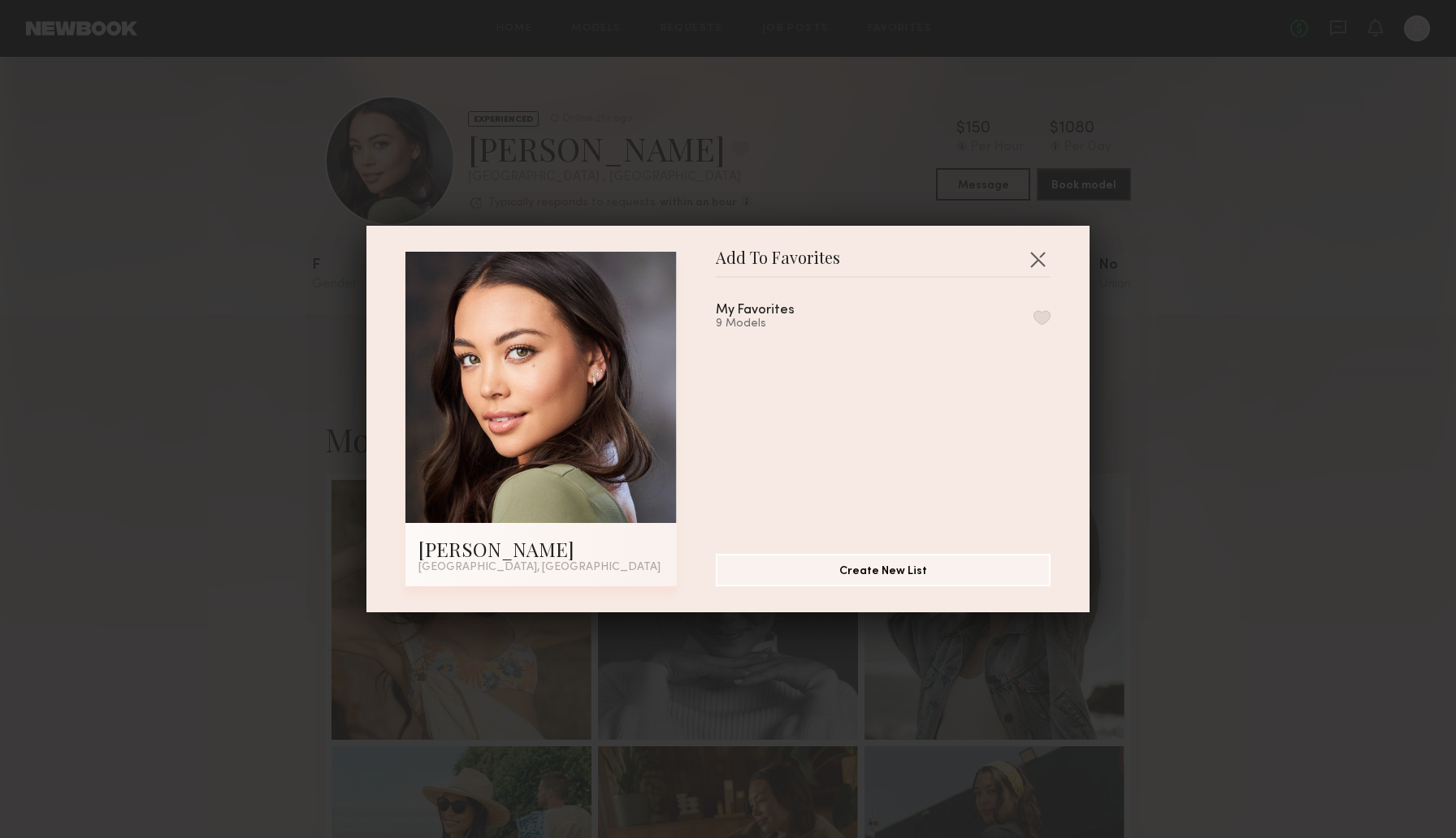
click at [1045, 300] on div "My Favorites 9 Models" at bounding box center [891, 409] width 351 height 237
click at [1045, 313] on button "button" at bounding box center [1042, 317] width 17 height 15
click at [1045, 261] on button "button" at bounding box center [1038, 259] width 26 height 26
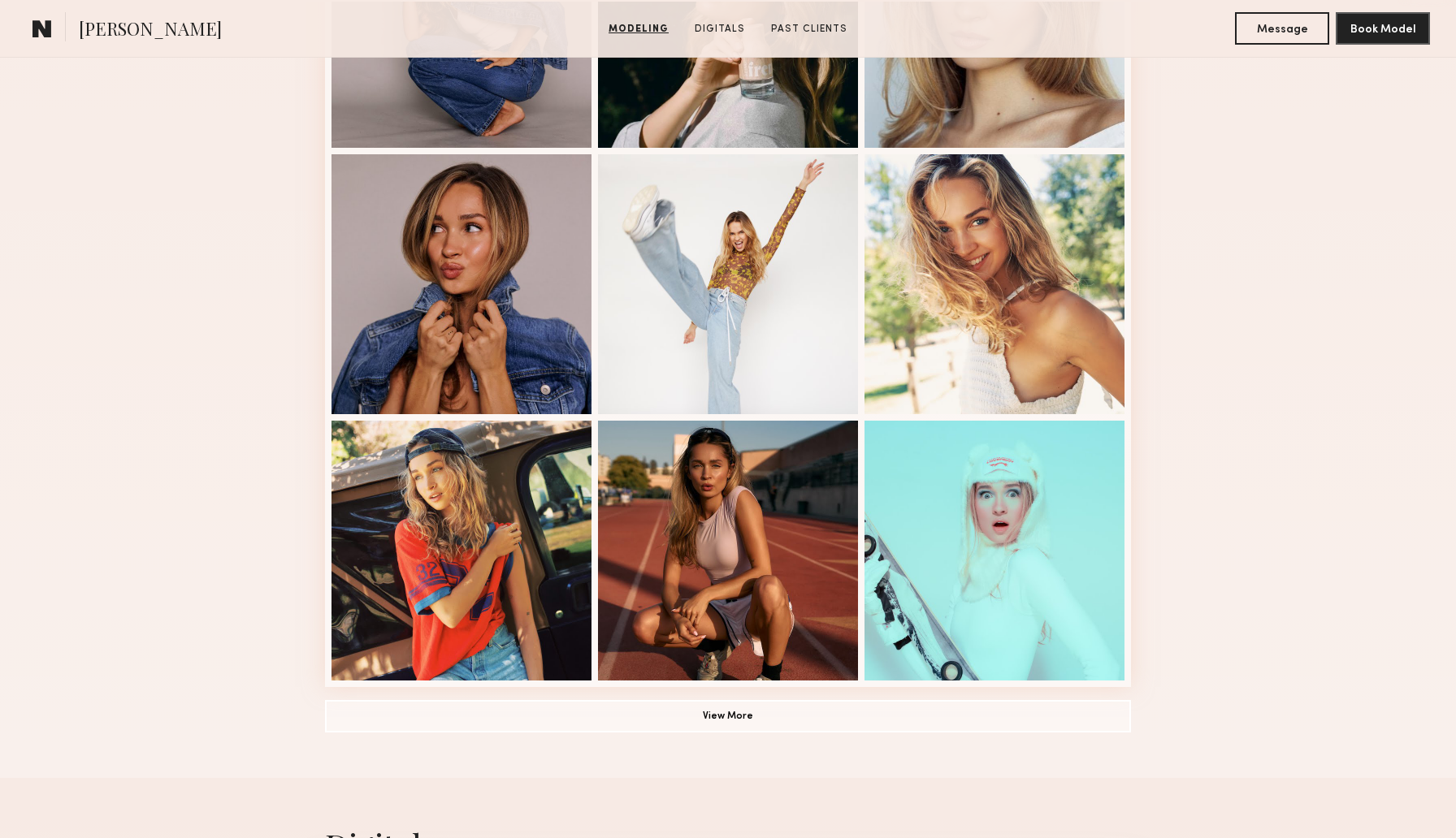
scroll to position [915, 0]
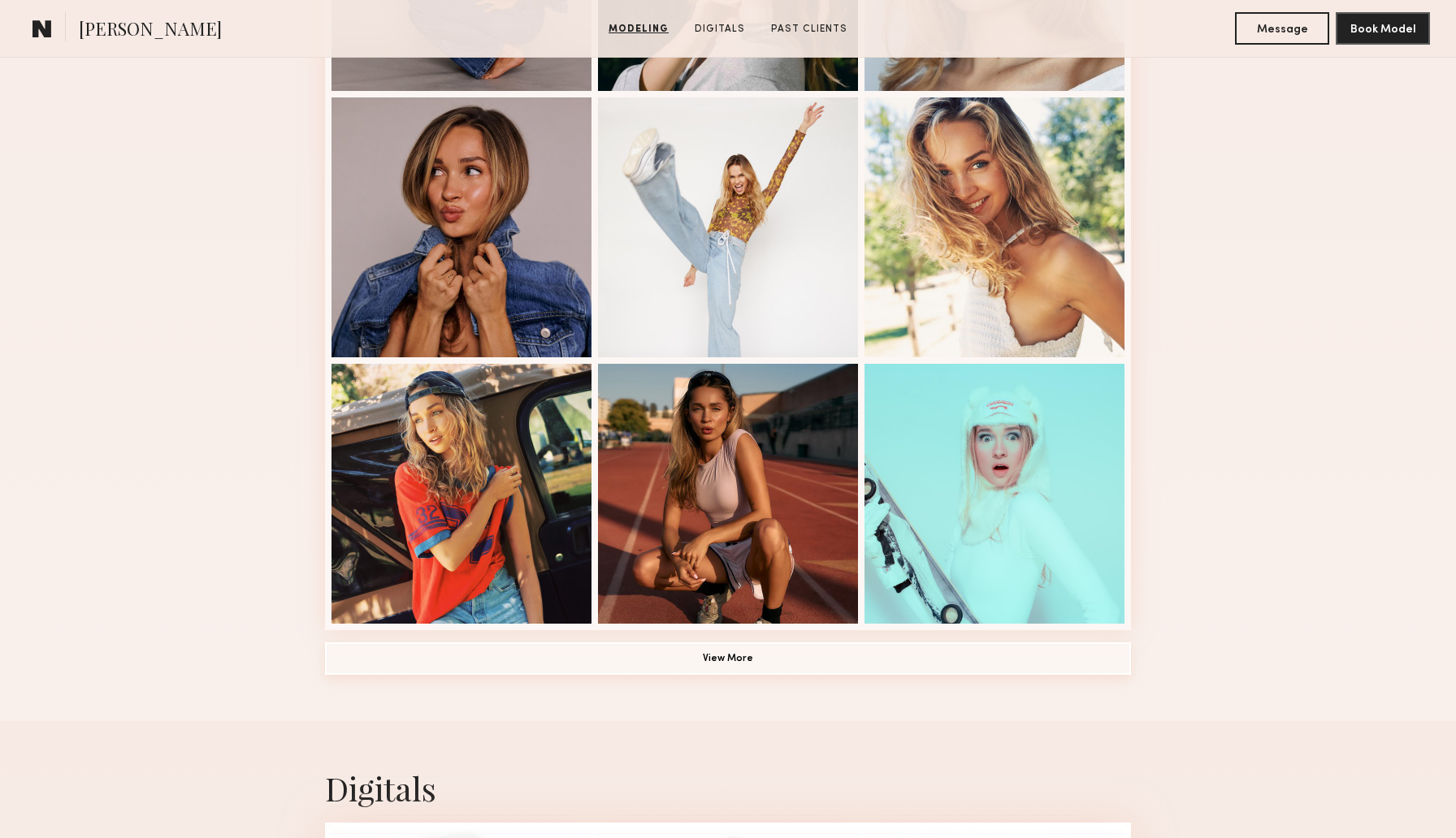
click at [680, 665] on button "View More" at bounding box center [728, 658] width 806 height 32
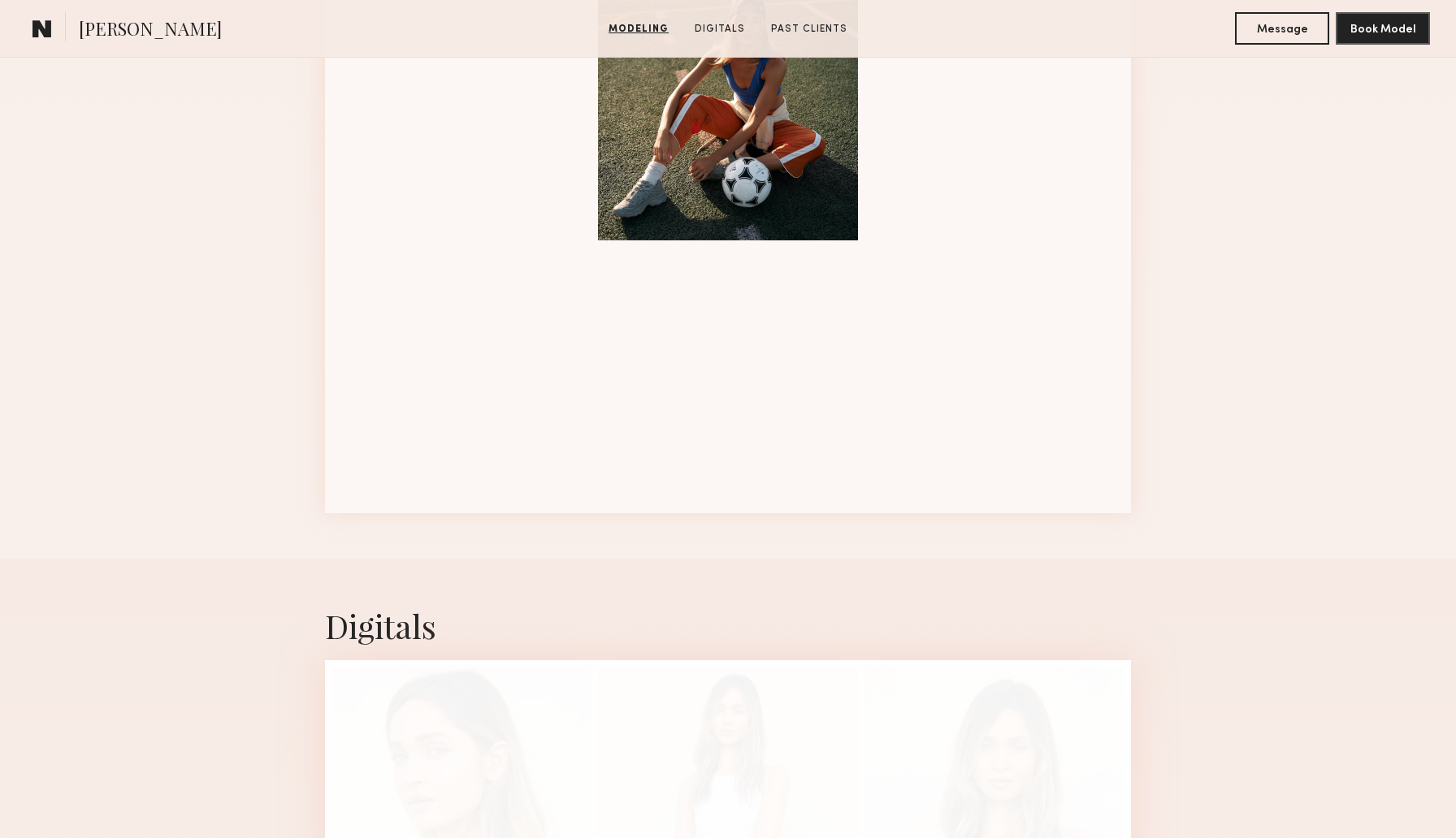
scroll to position [2101, 0]
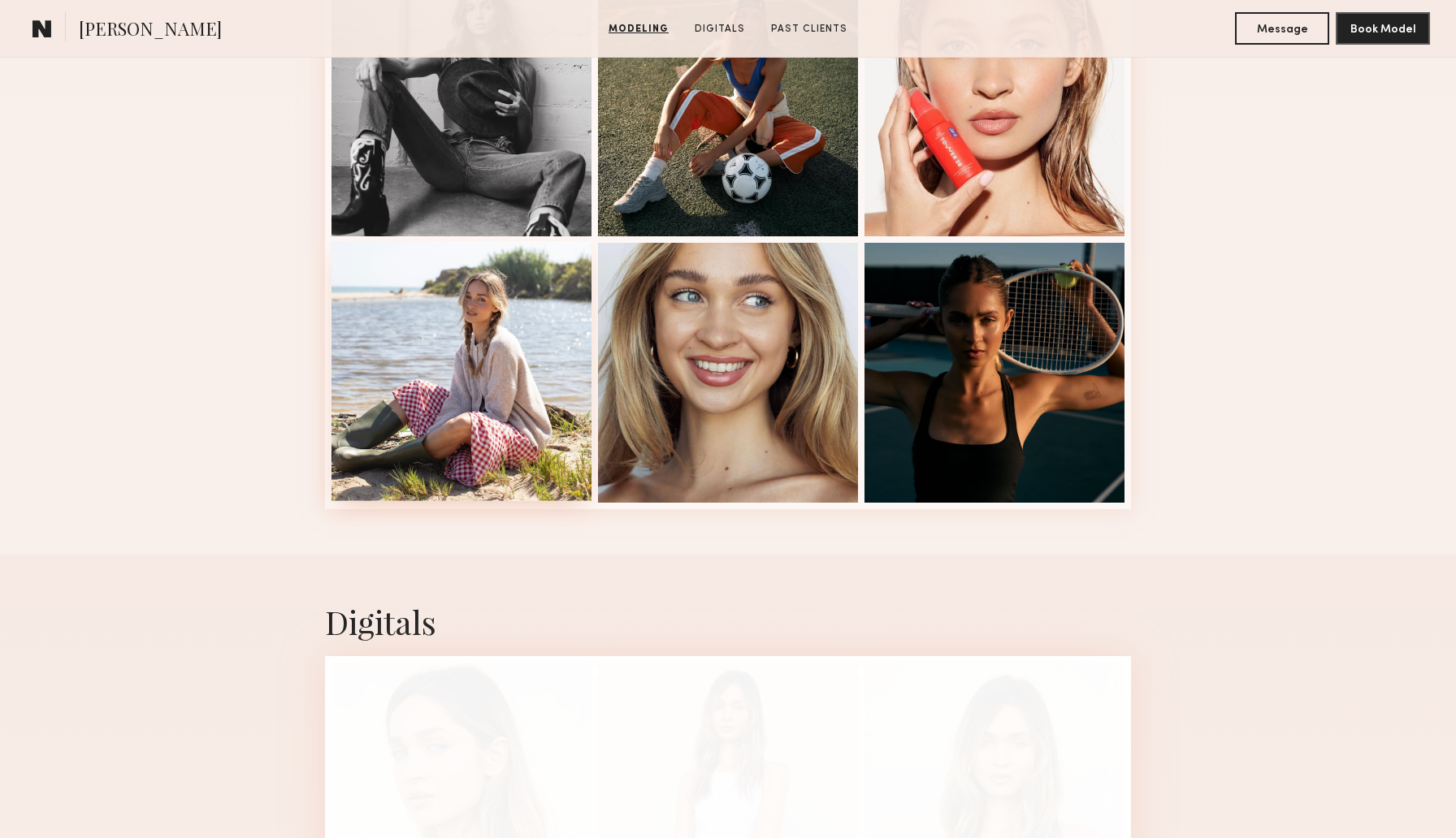
click at [491, 388] on div at bounding box center [461, 370] width 260 height 260
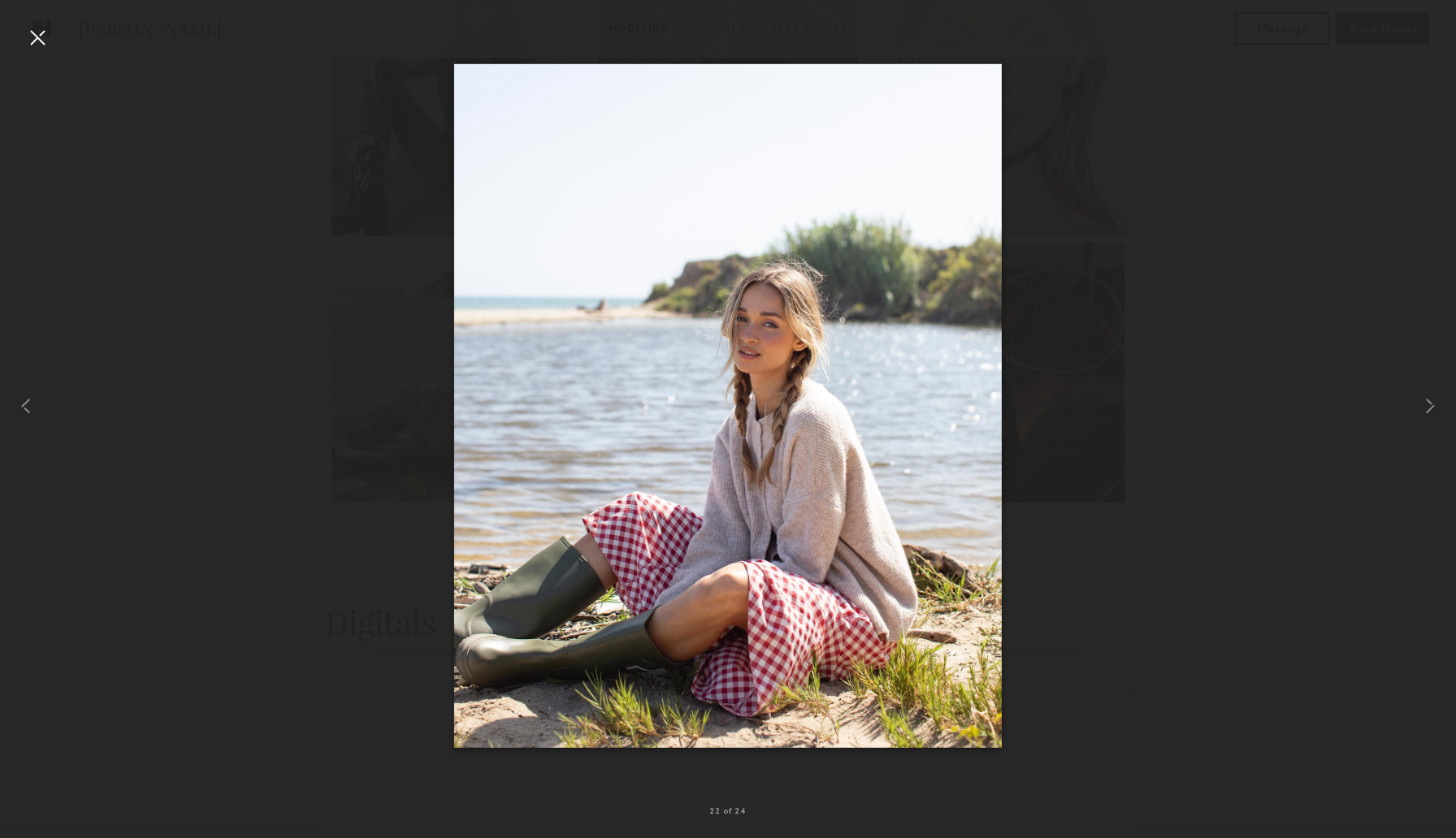
click at [42, 30] on div at bounding box center [37, 37] width 26 height 26
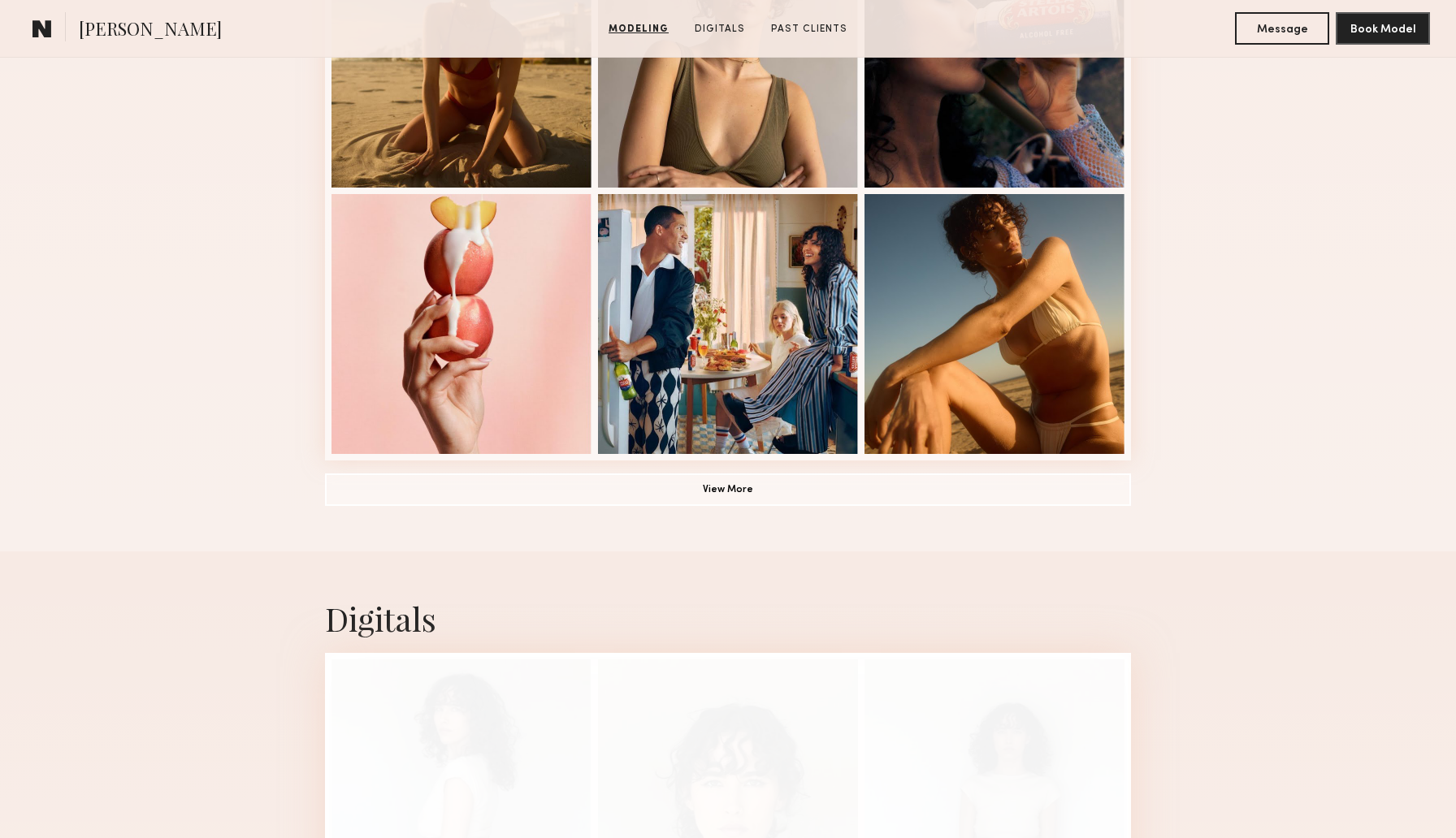
scroll to position [1118, 0]
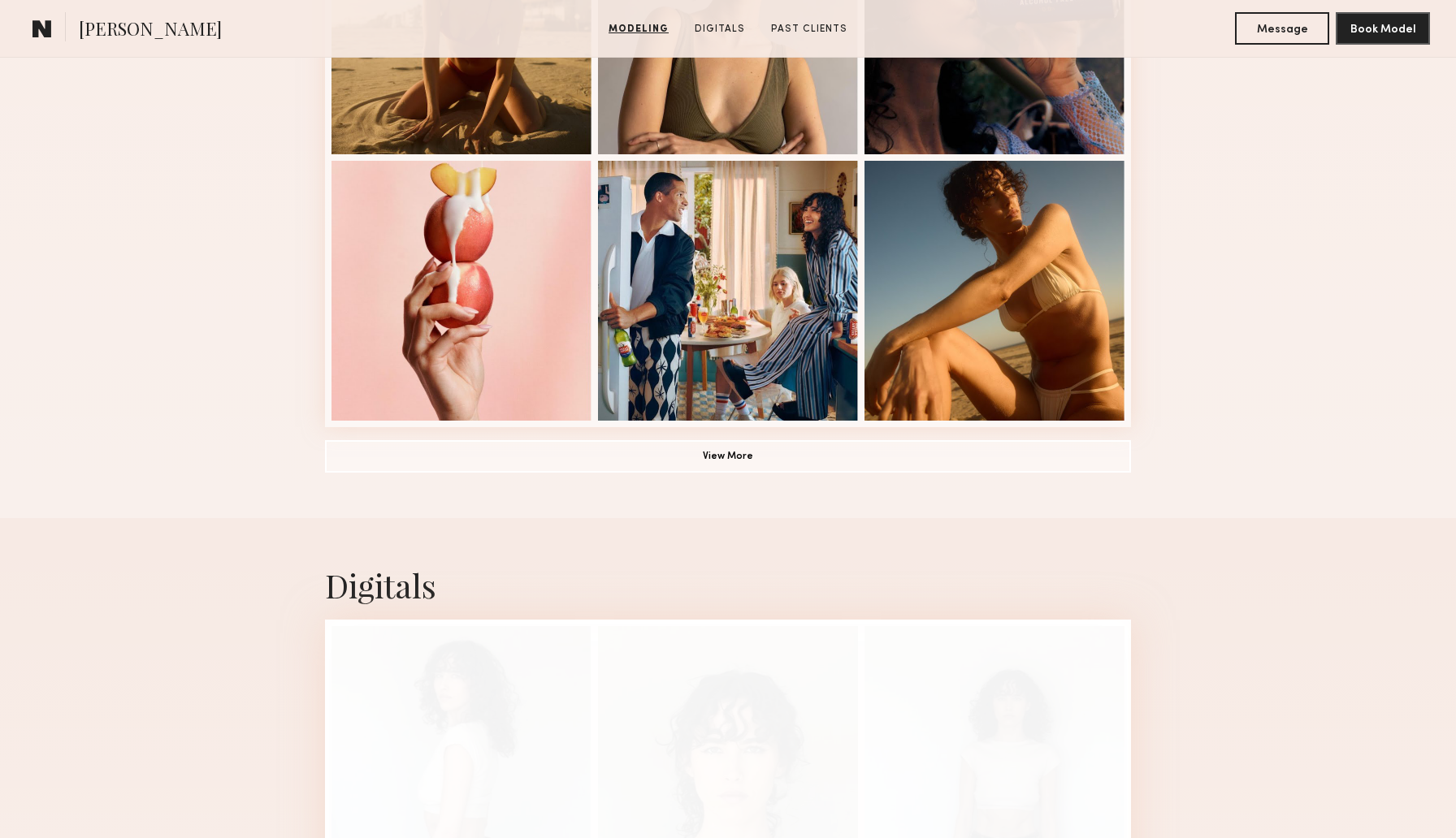
click at [572, 449] on button "View More" at bounding box center [728, 455] width 806 height 32
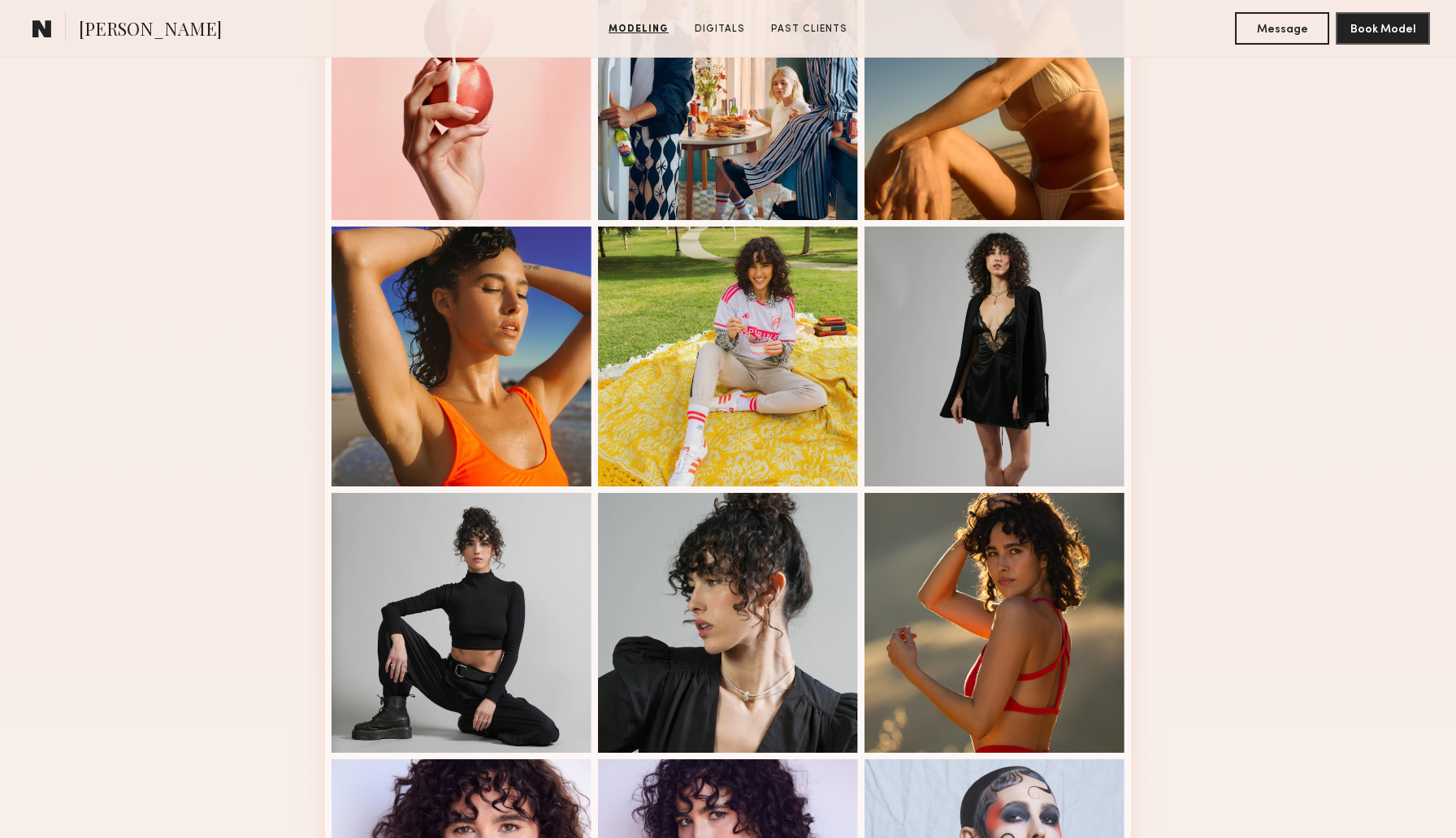
scroll to position [1438, 0]
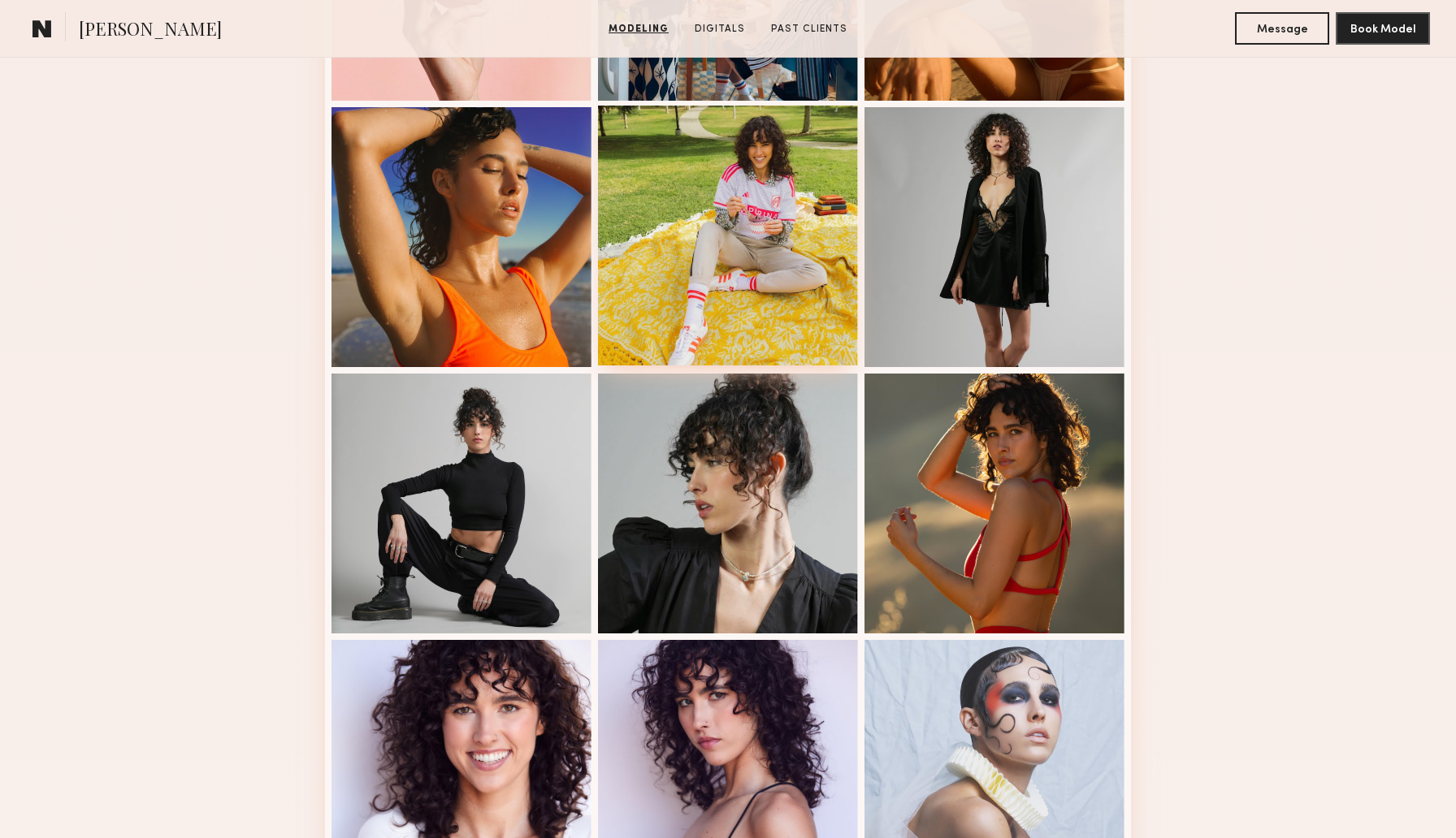
click at [694, 242] on div at bounding box center [727, 235] width 260 height 260
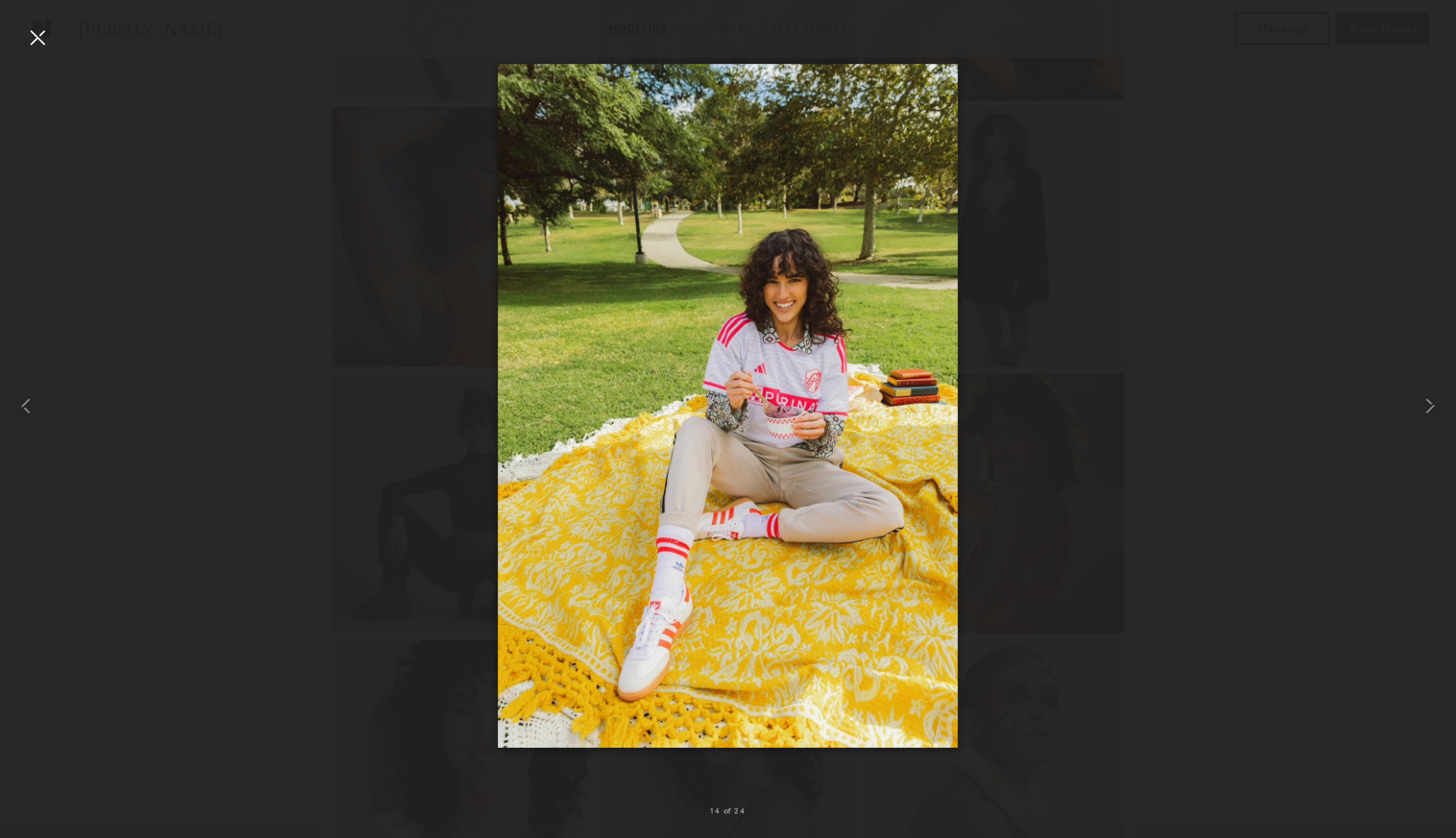
click at [43, 38] on div at bounding box center [37, 37] width 26 height 26
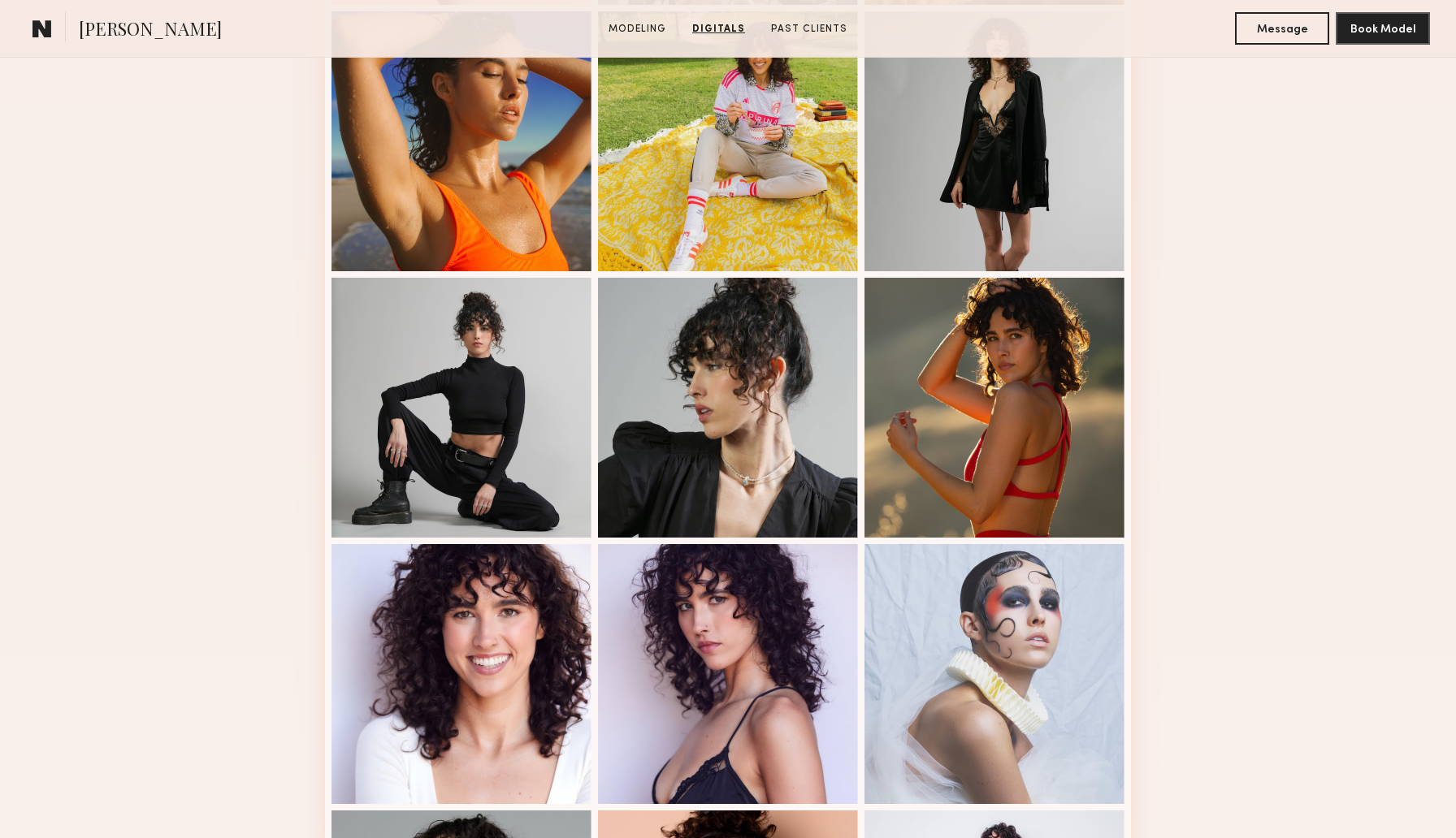
scroll to position [1500, 0]
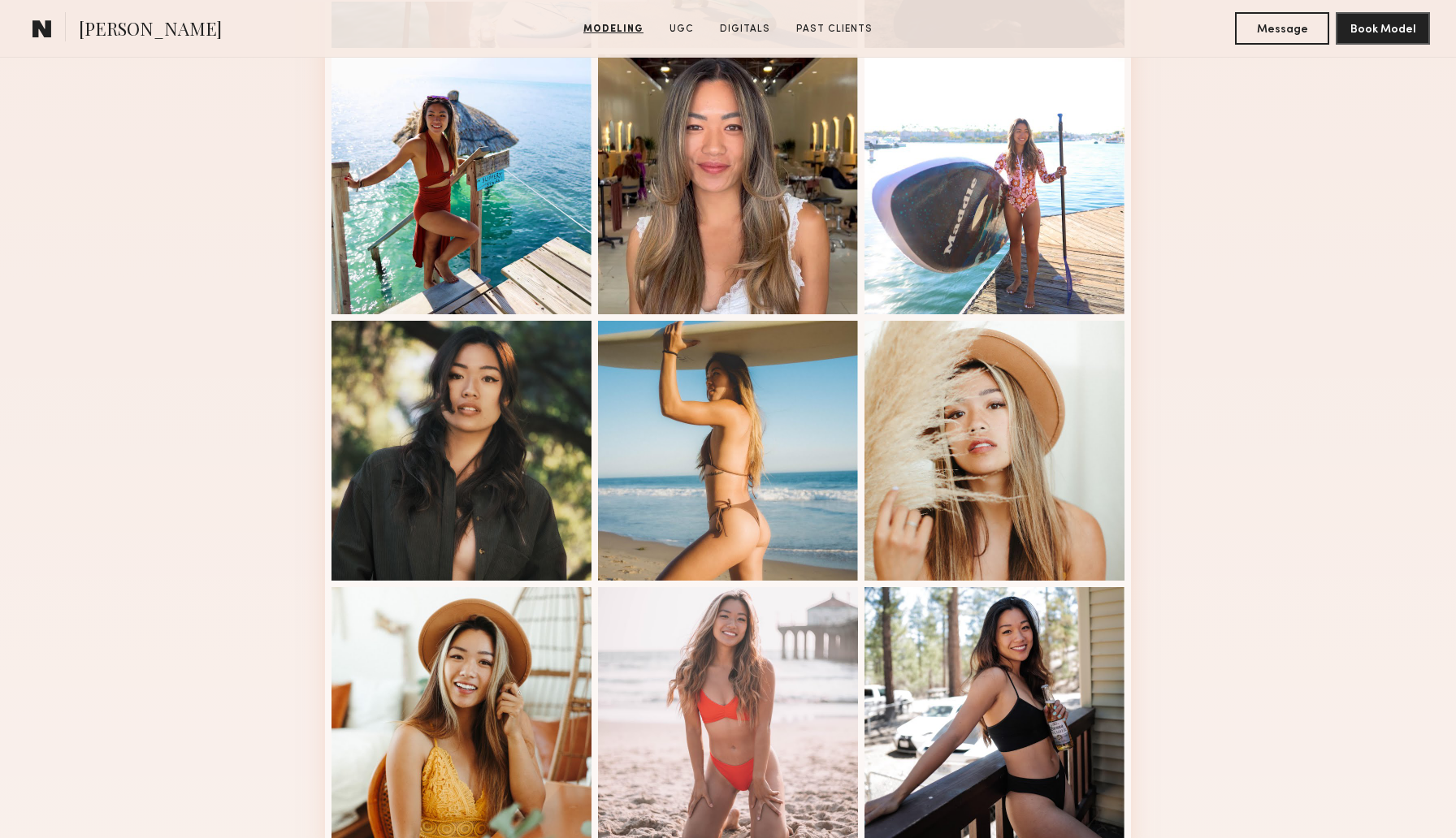
scroll to position [732, 0]
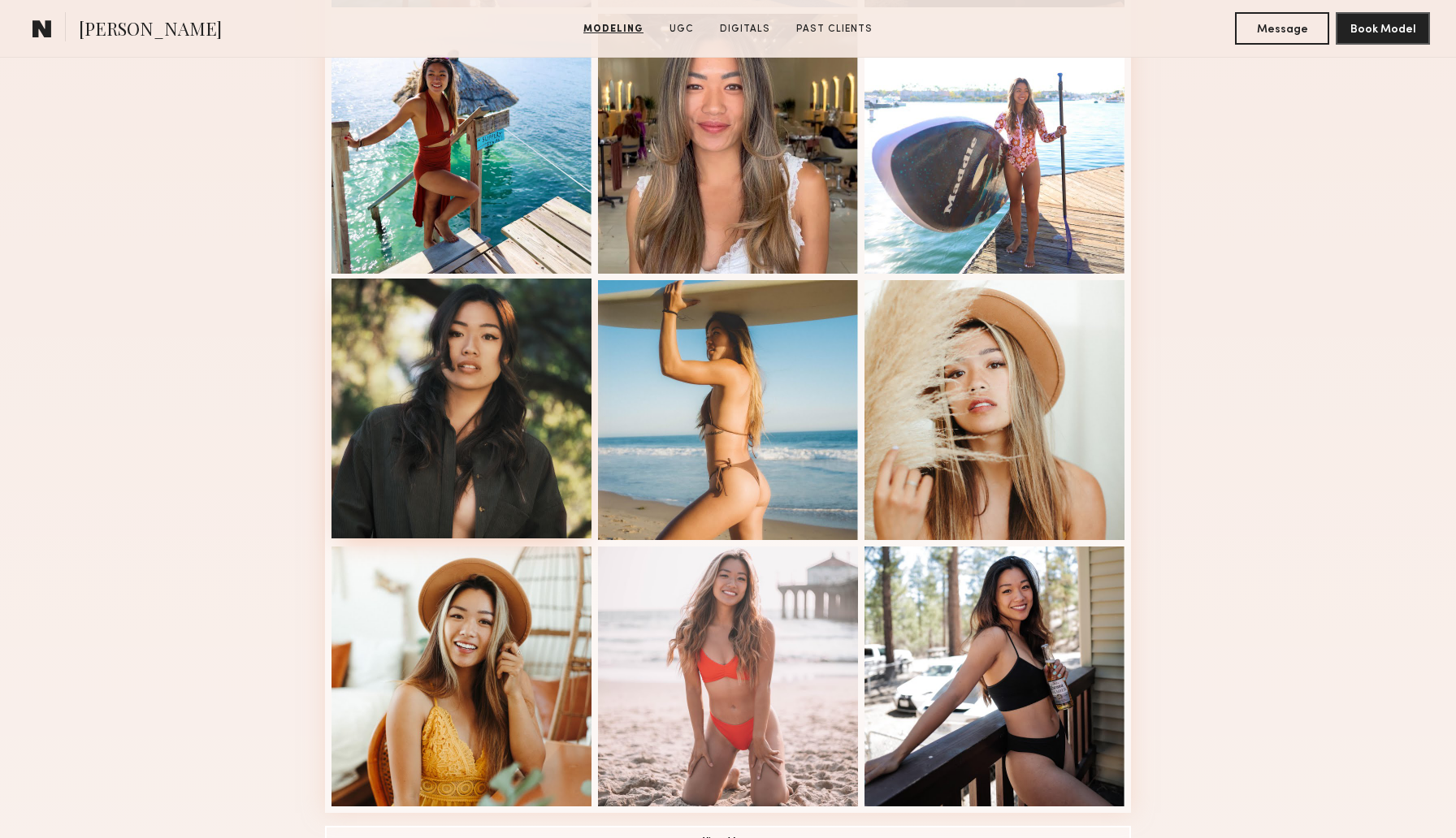
click at [421, 376] on div at bounding box center [461, 408] width 260 height 260
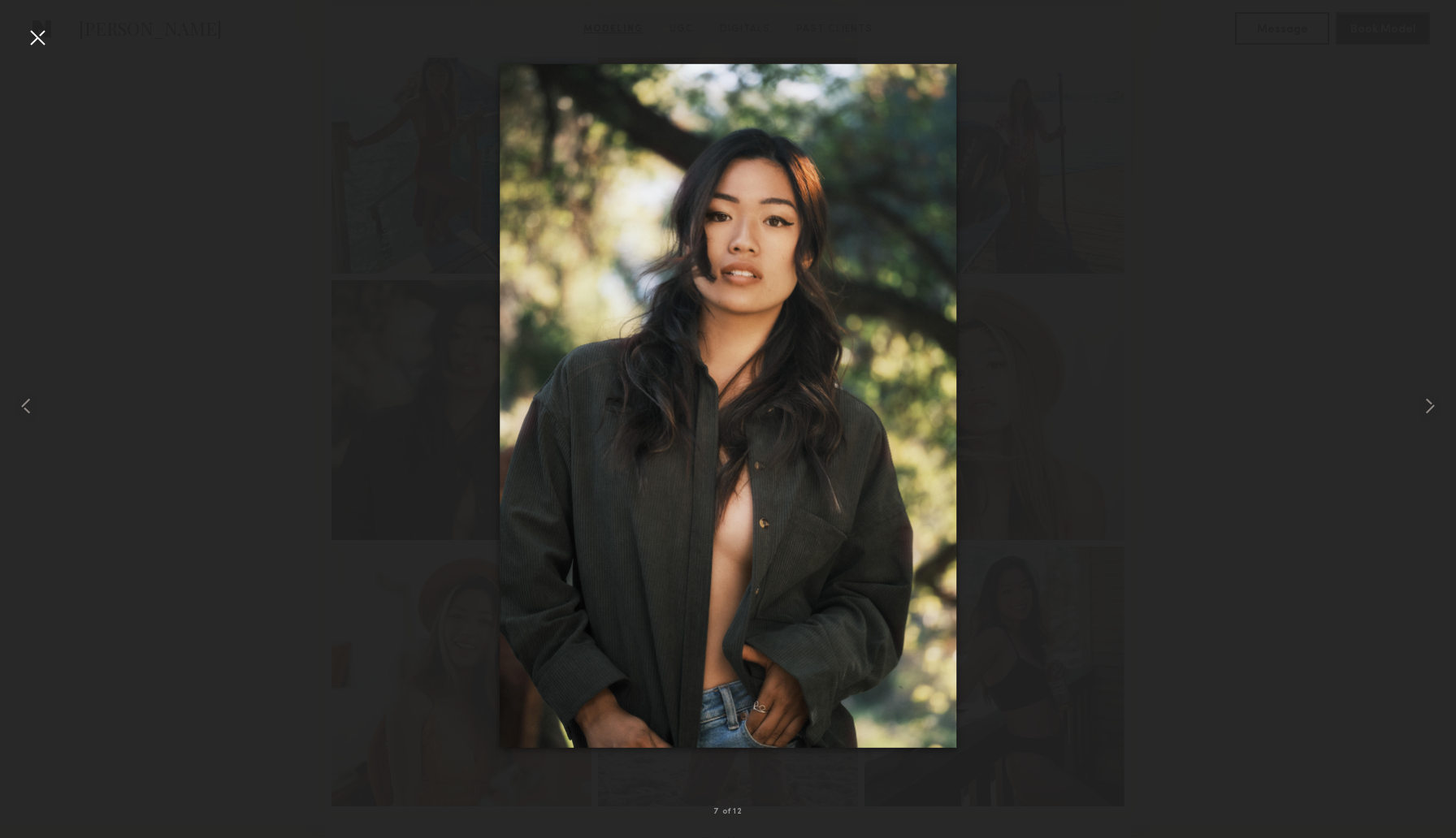
click at [43, 43] on div at bounding box center [37, 37] width 26 height 26
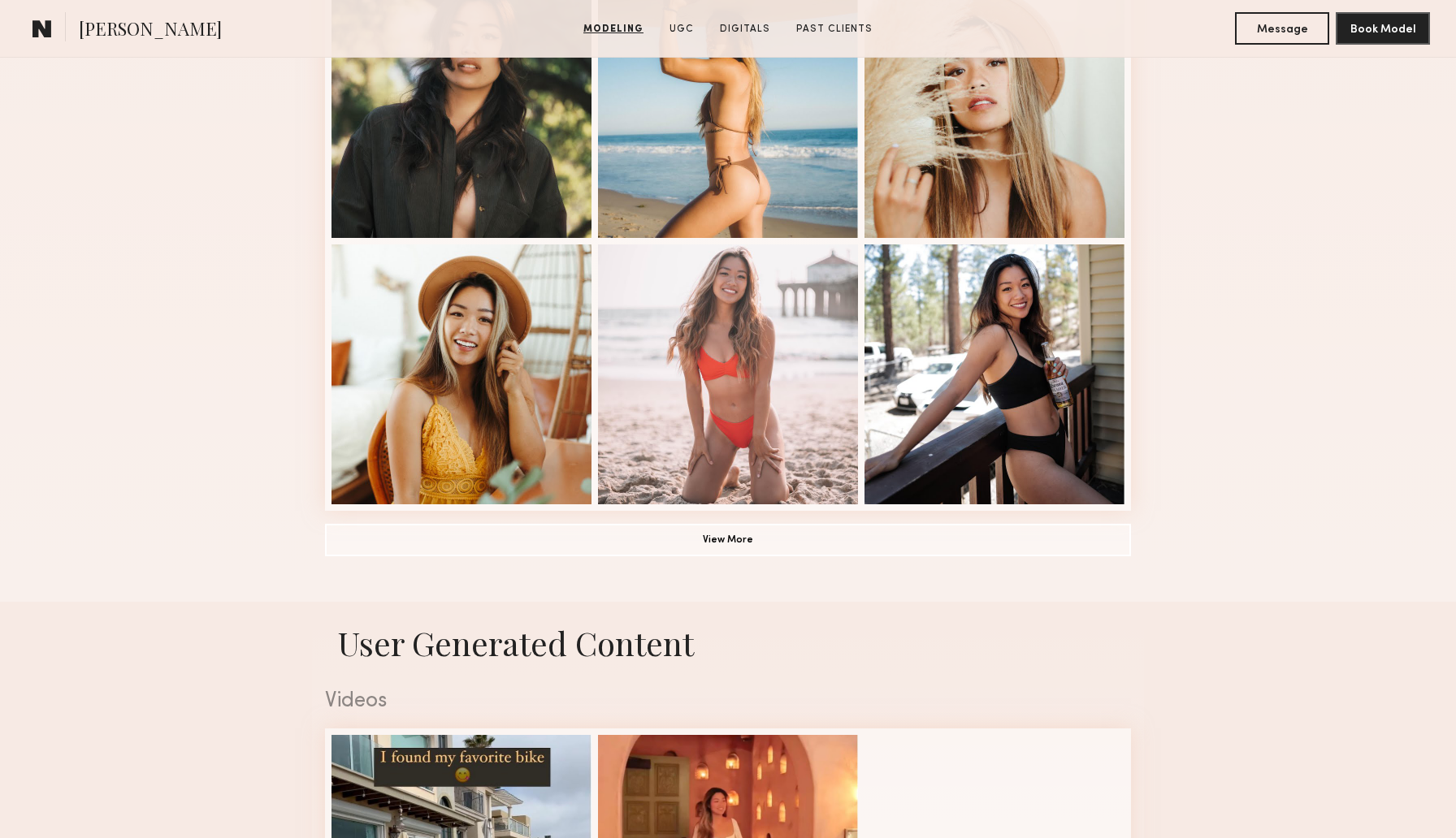
scroll to position [1041, 0]
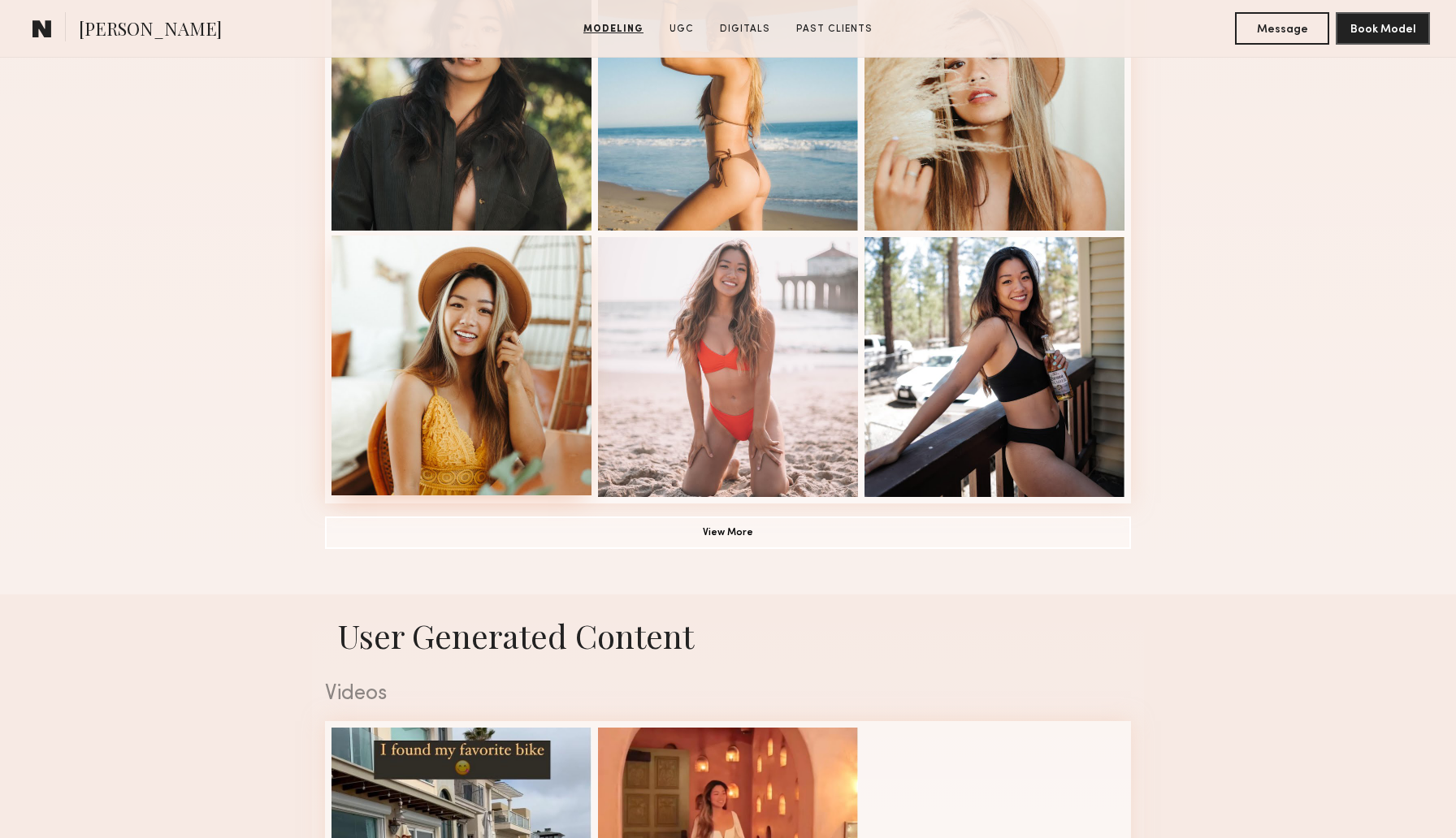
click at [368, 373] on div at bounding box center [461, 365] width 260 height 260
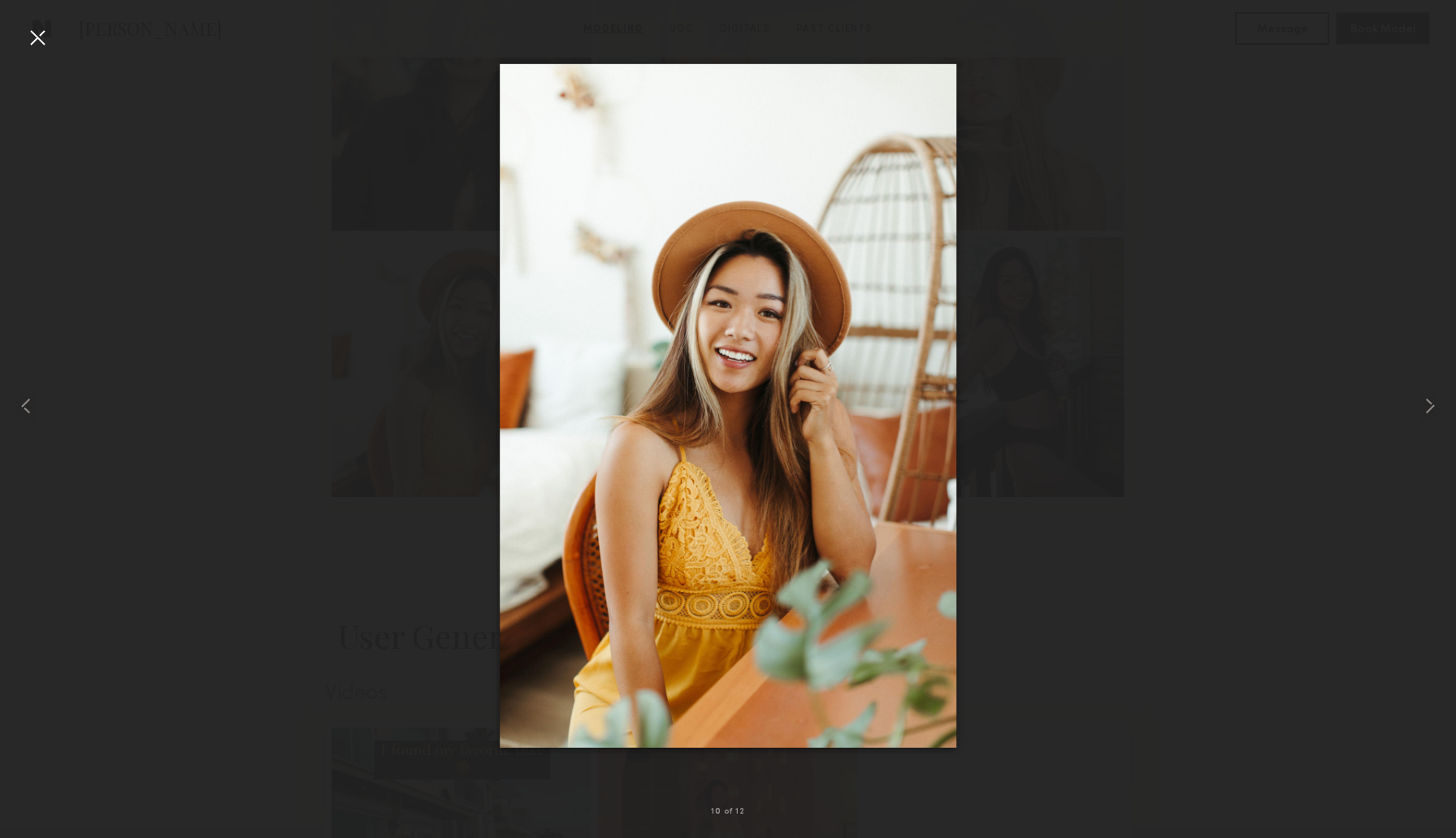
click at [41, 33] on div at bounding box center [37, 37] width 26 height 26
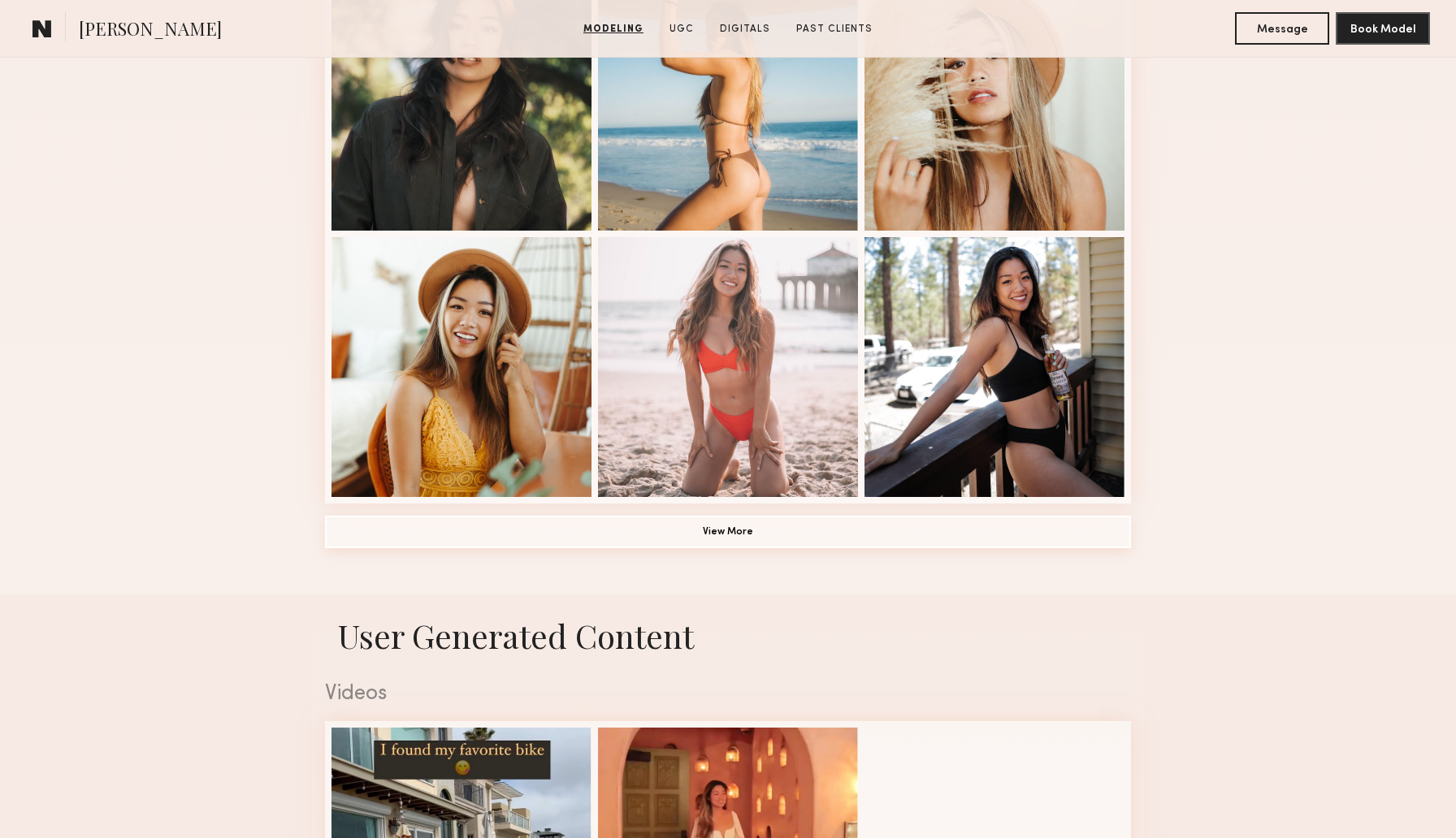
click at [630, 528] on button "View More" at bounding box center [728, 531] width 806 height 32
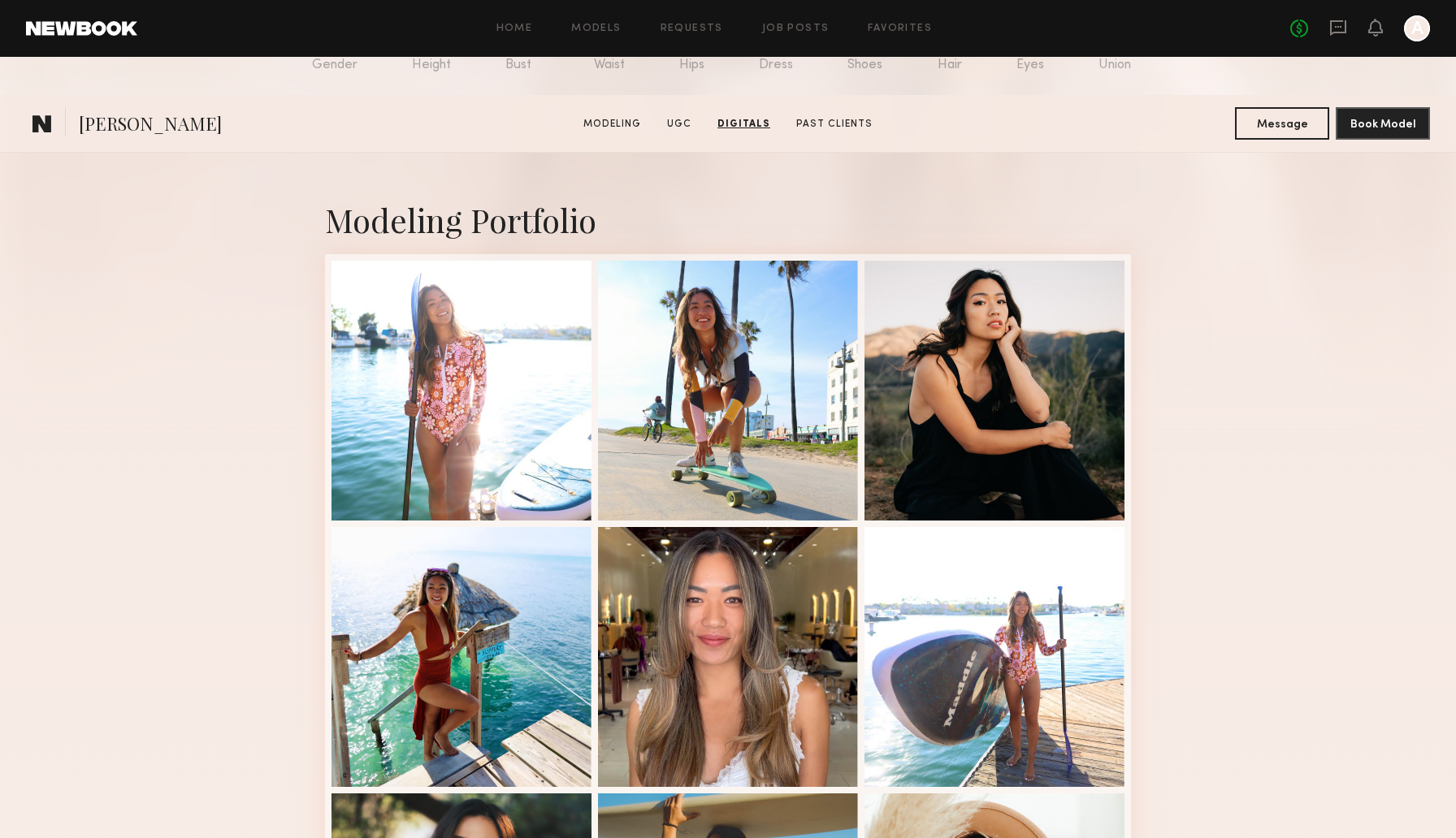
scroll to position [0, 0]
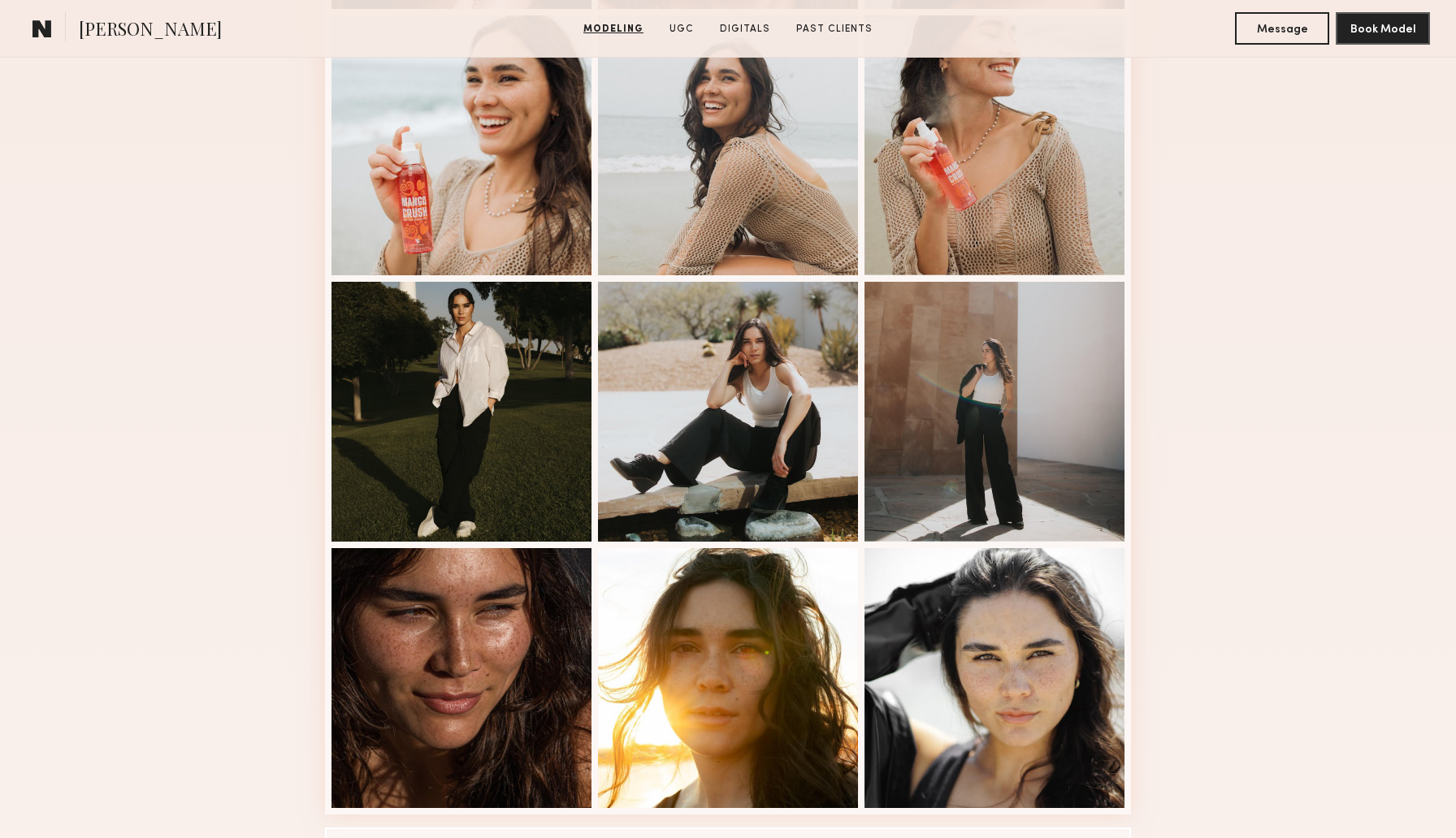
scroll to position [732, 0]
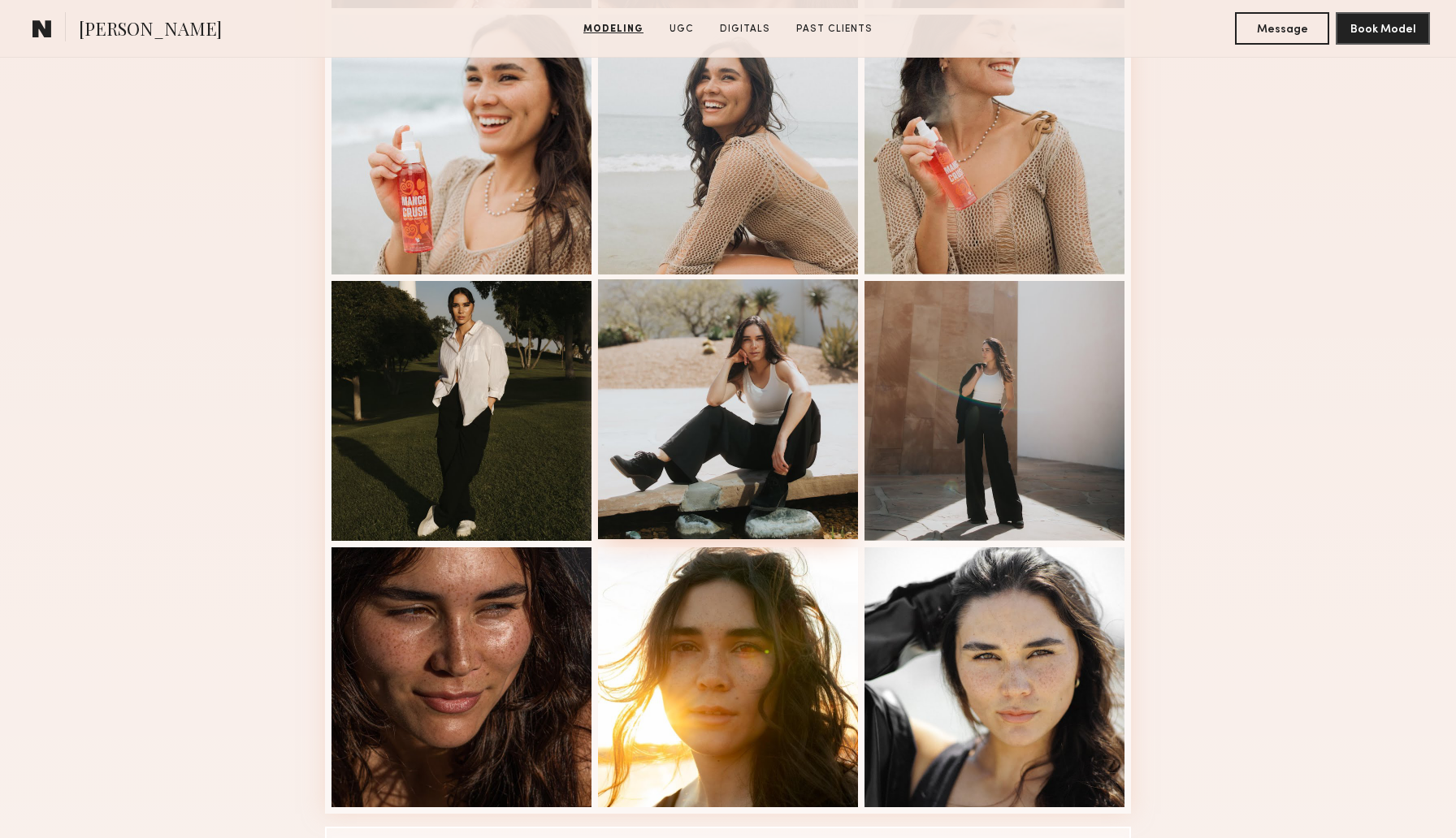
click at [671, 406] on div at bounding box center [727, 409] width 260 height 260
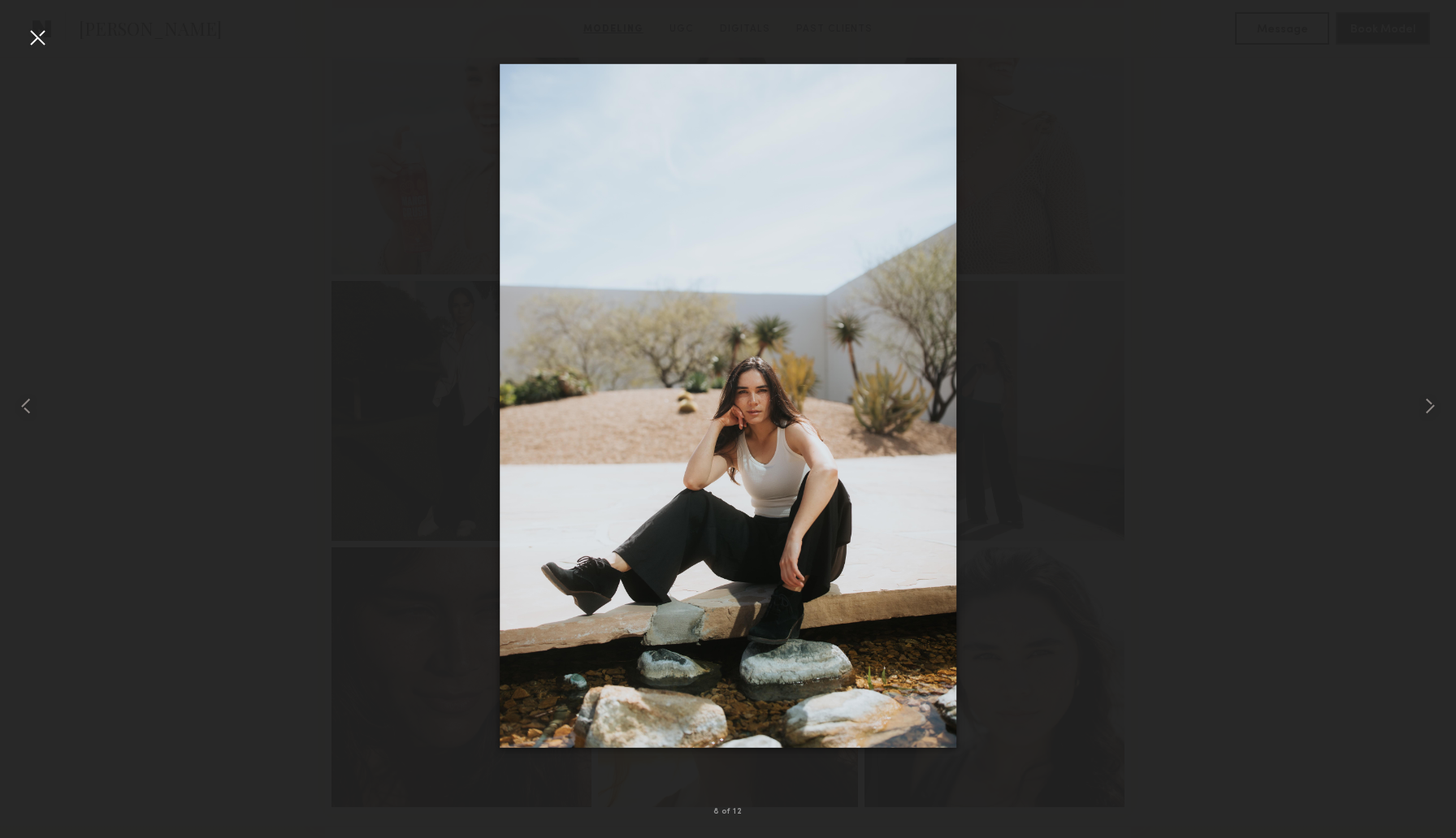
click at [45, 34] on div at bounding box center [37, 37] width 26 height 26
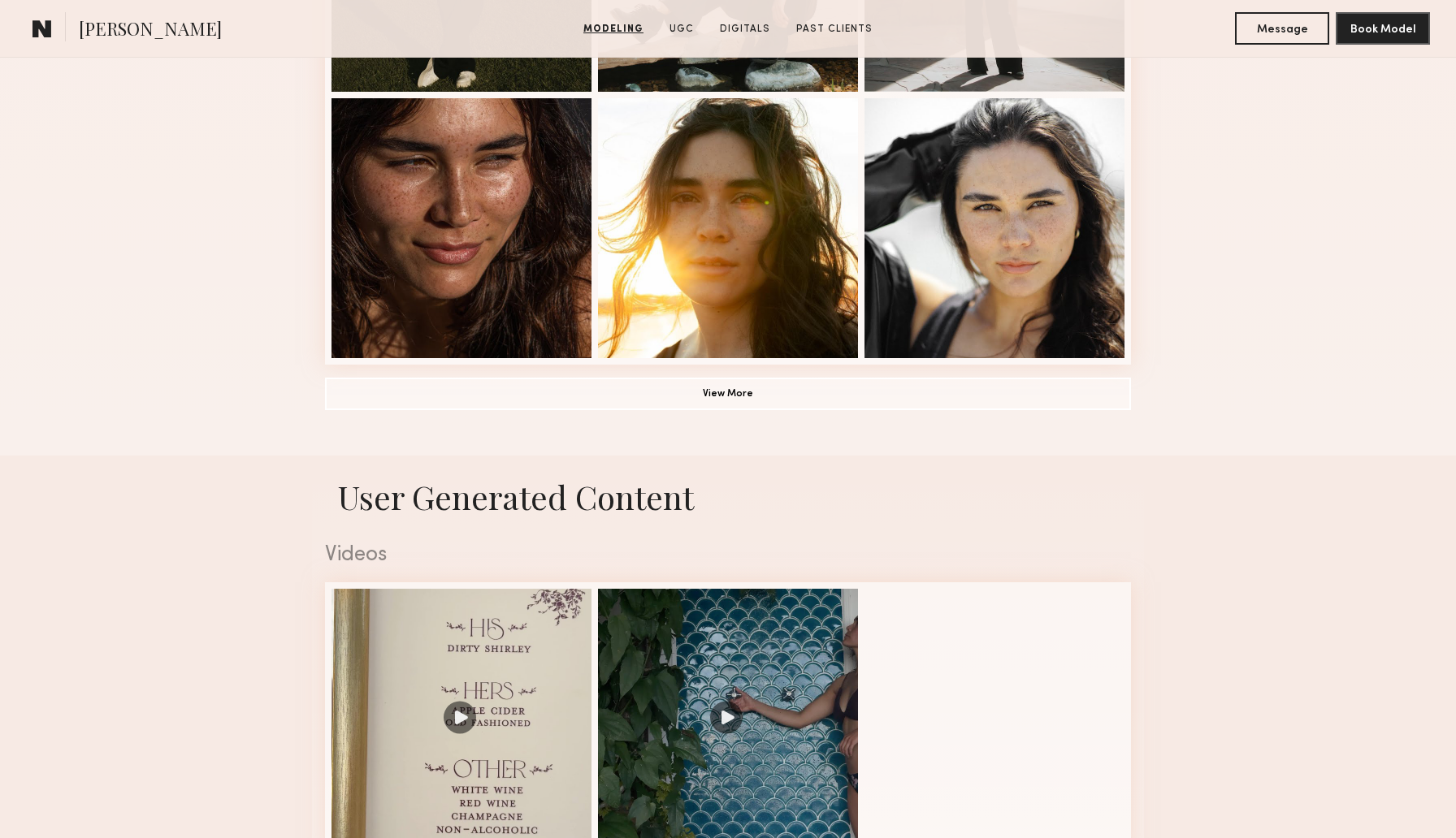
scroll to position [1184, 0]
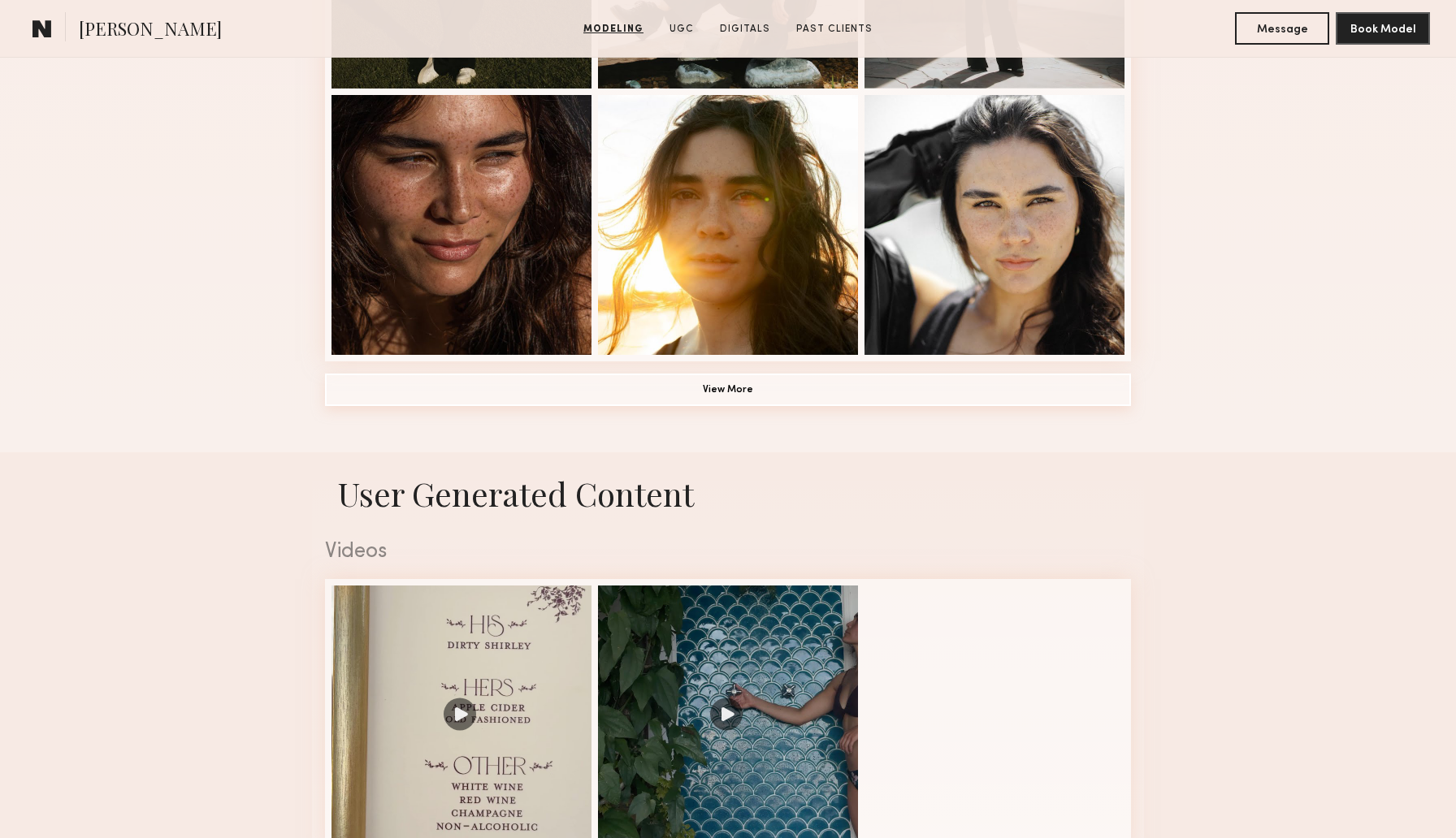
click at [556, 389] on button "View More" at bounding box center [728, 389] width 806 height 32
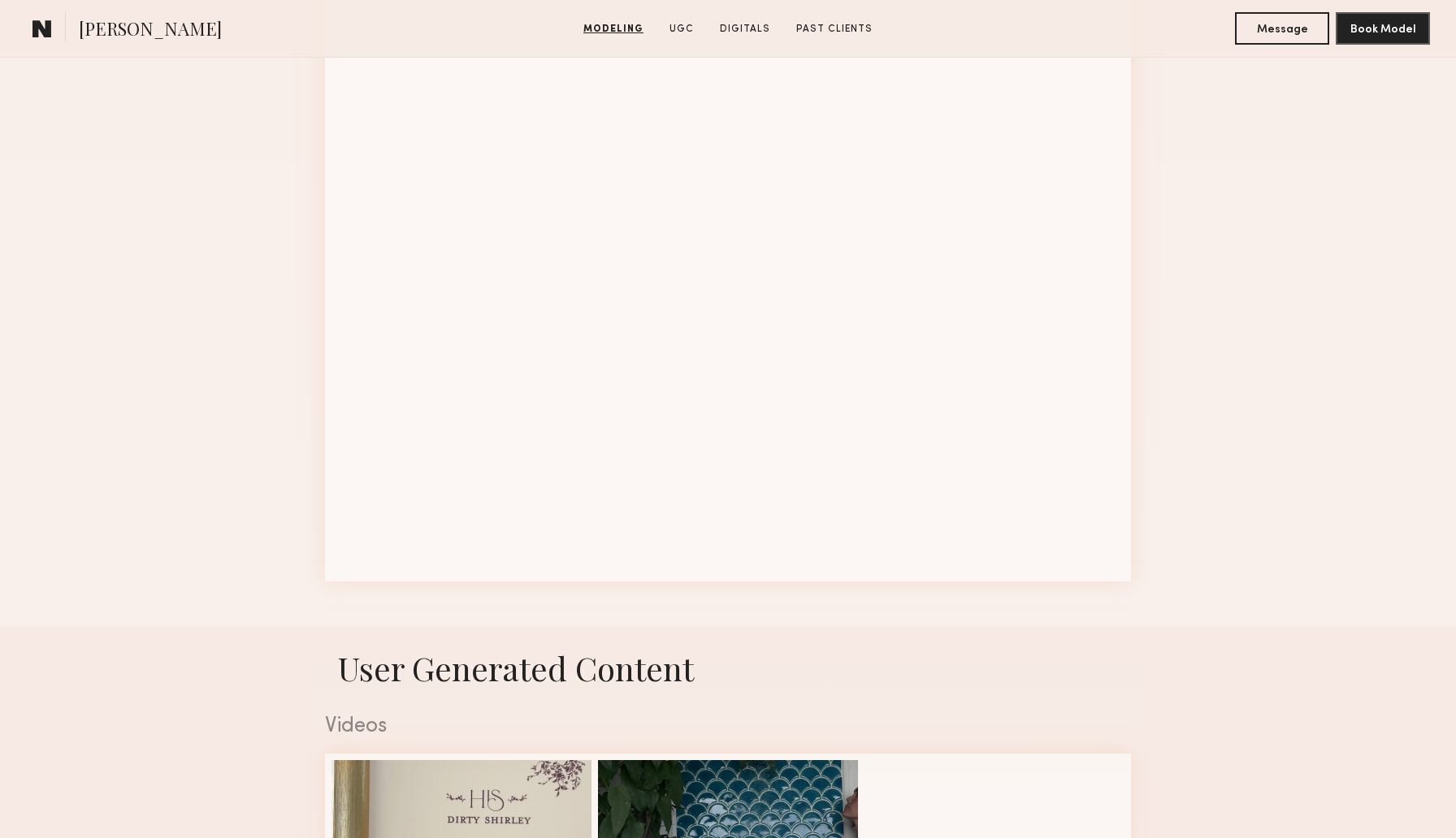
scroll to position [2031, 0]
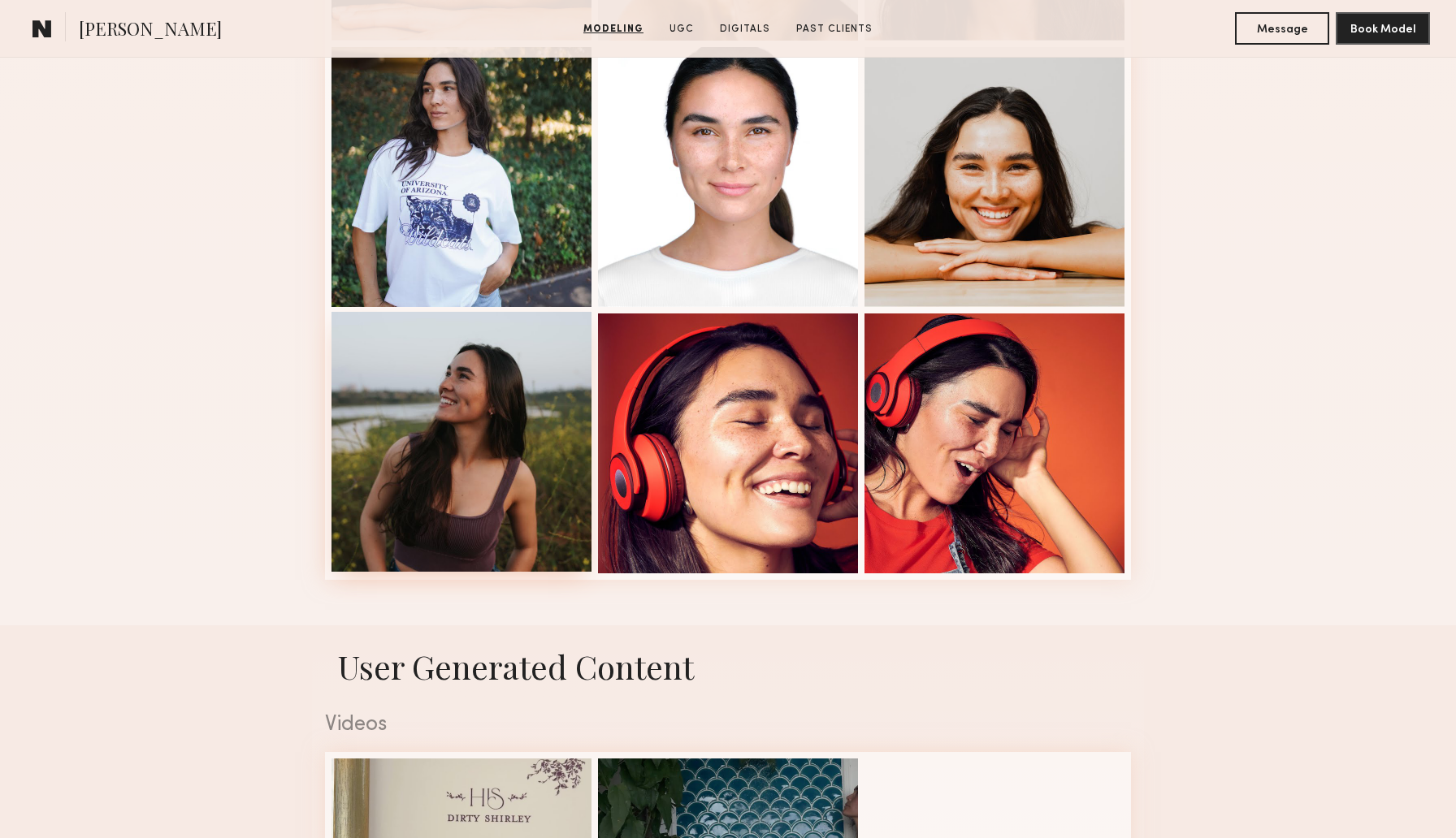
click at [461, 469] on div at bounding box center [461, 442] width 260 height 260
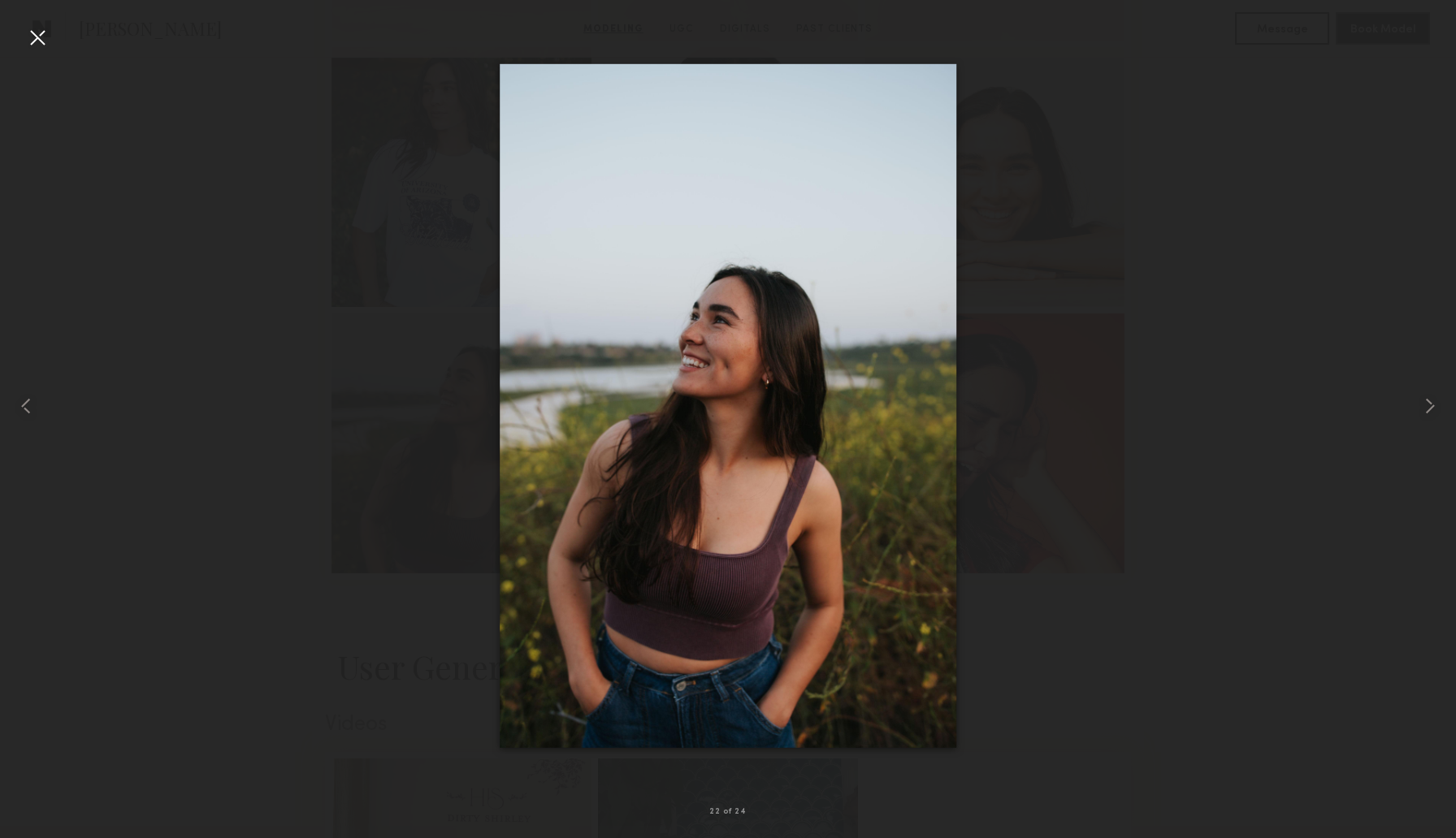
click at [42, 37] on div at bounding box center [37, 37] width 26 height 26
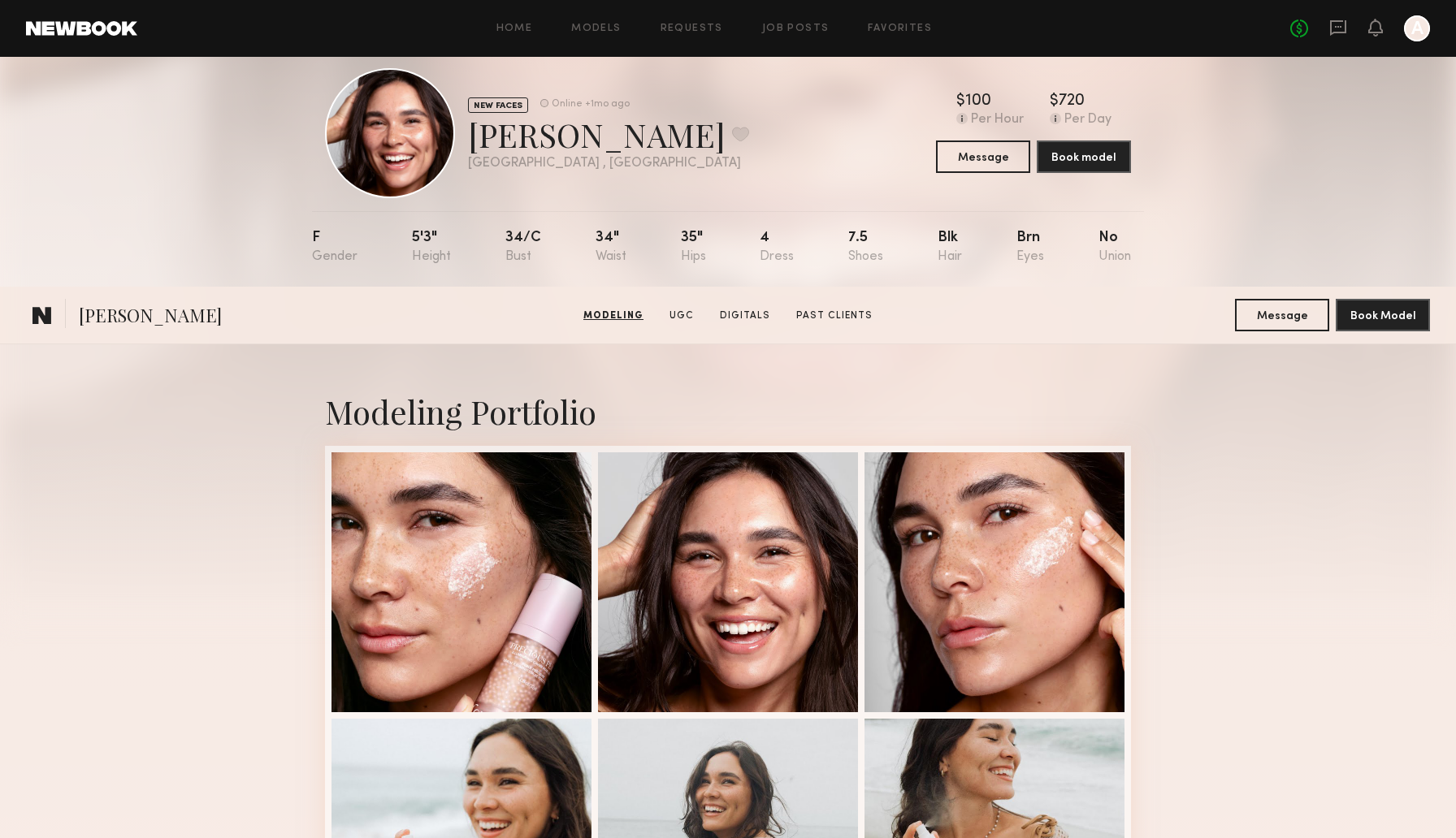
scroll to position [0, 0]
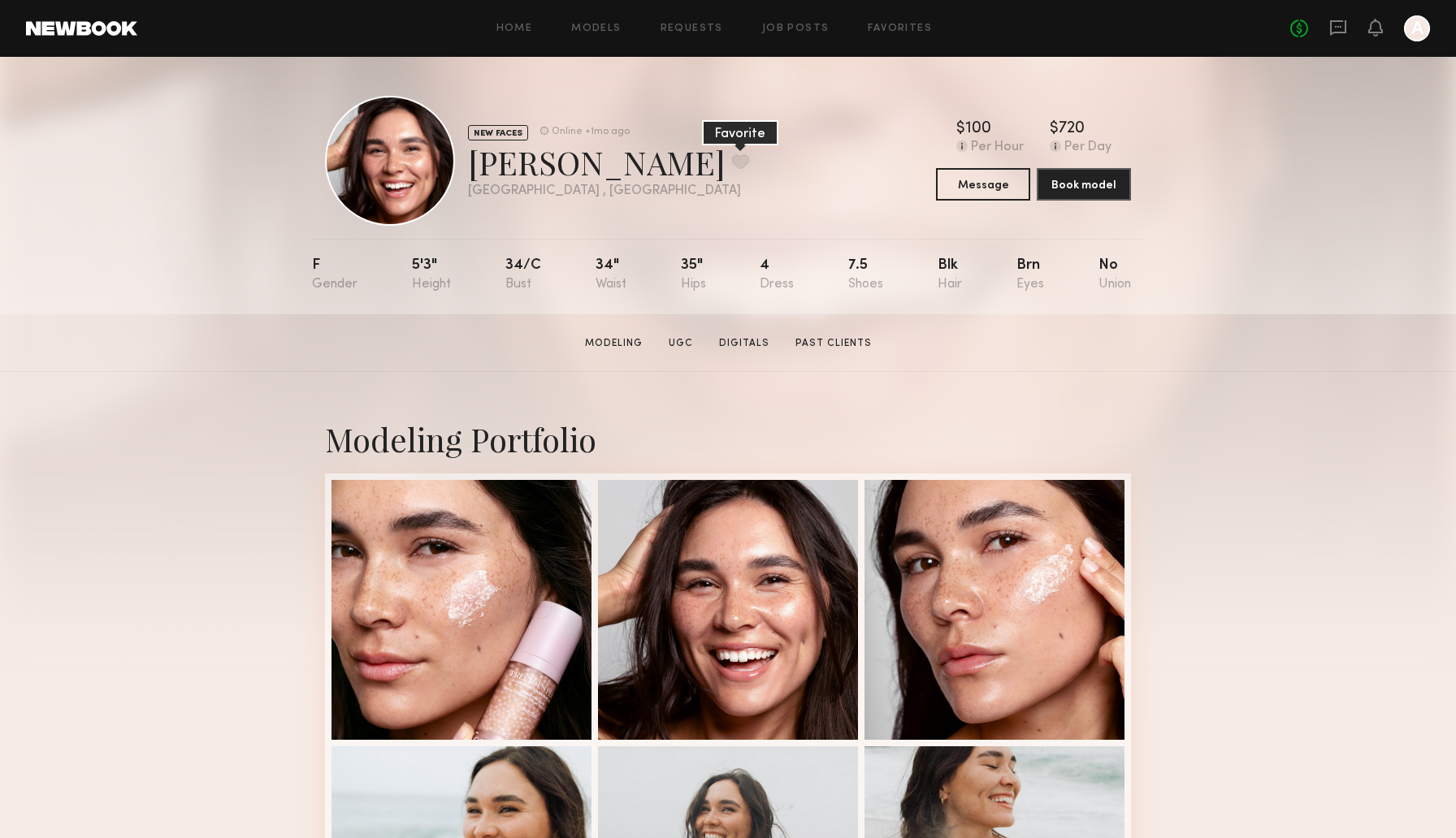
click at [732, 162] on button at bounding box center [741, 161] width 17 height 15
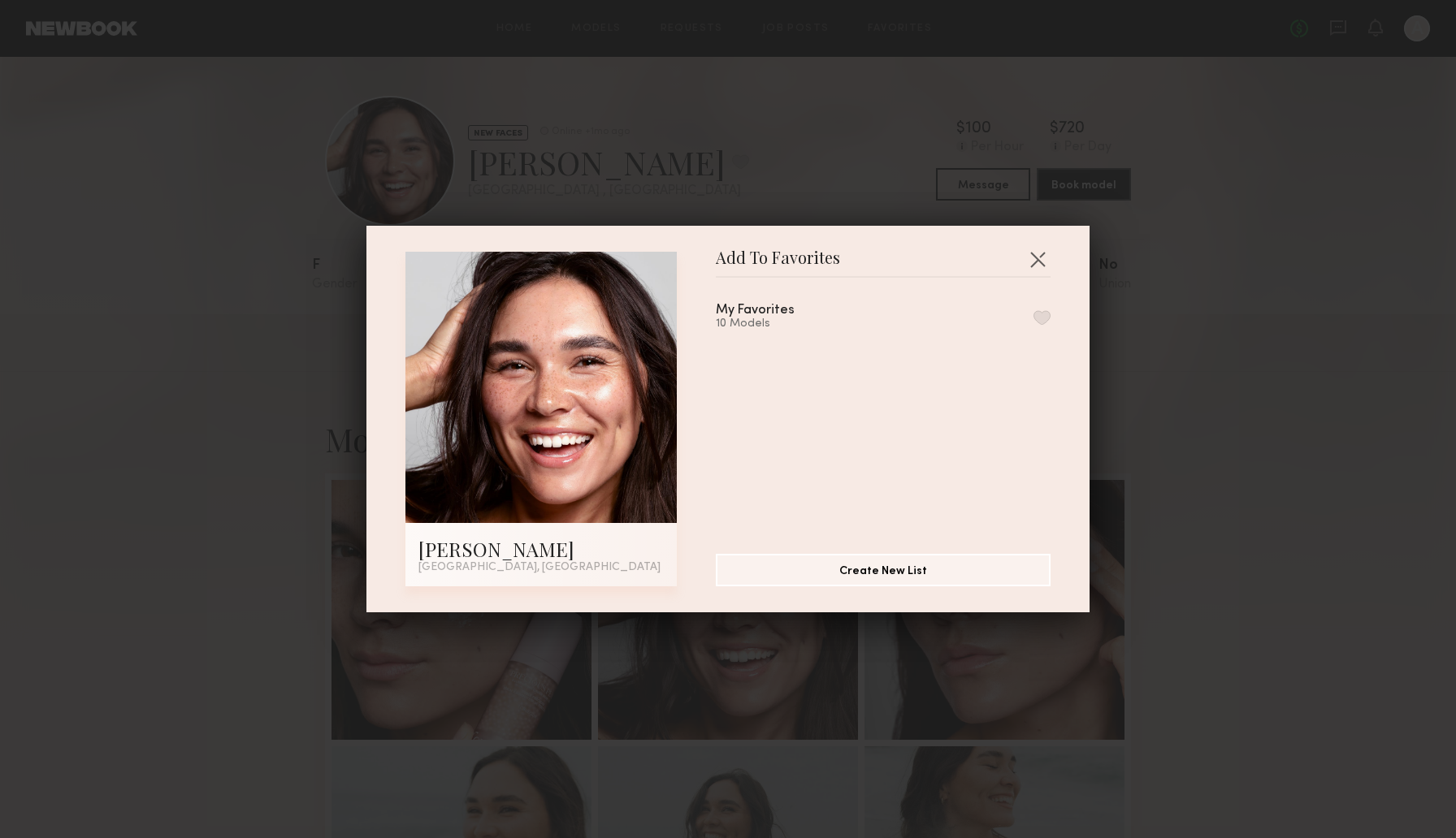
click at [1045, 303] on div "My Favorites 10 Models" at bounding box center [883, 316] width 335 height 27
click at [1045, 313] on button "button" at bounding box center [1042, 317] width 17 height 15
click at [1043, 262] on button "button" at bounding box center [1038, 259] width 26 height 26
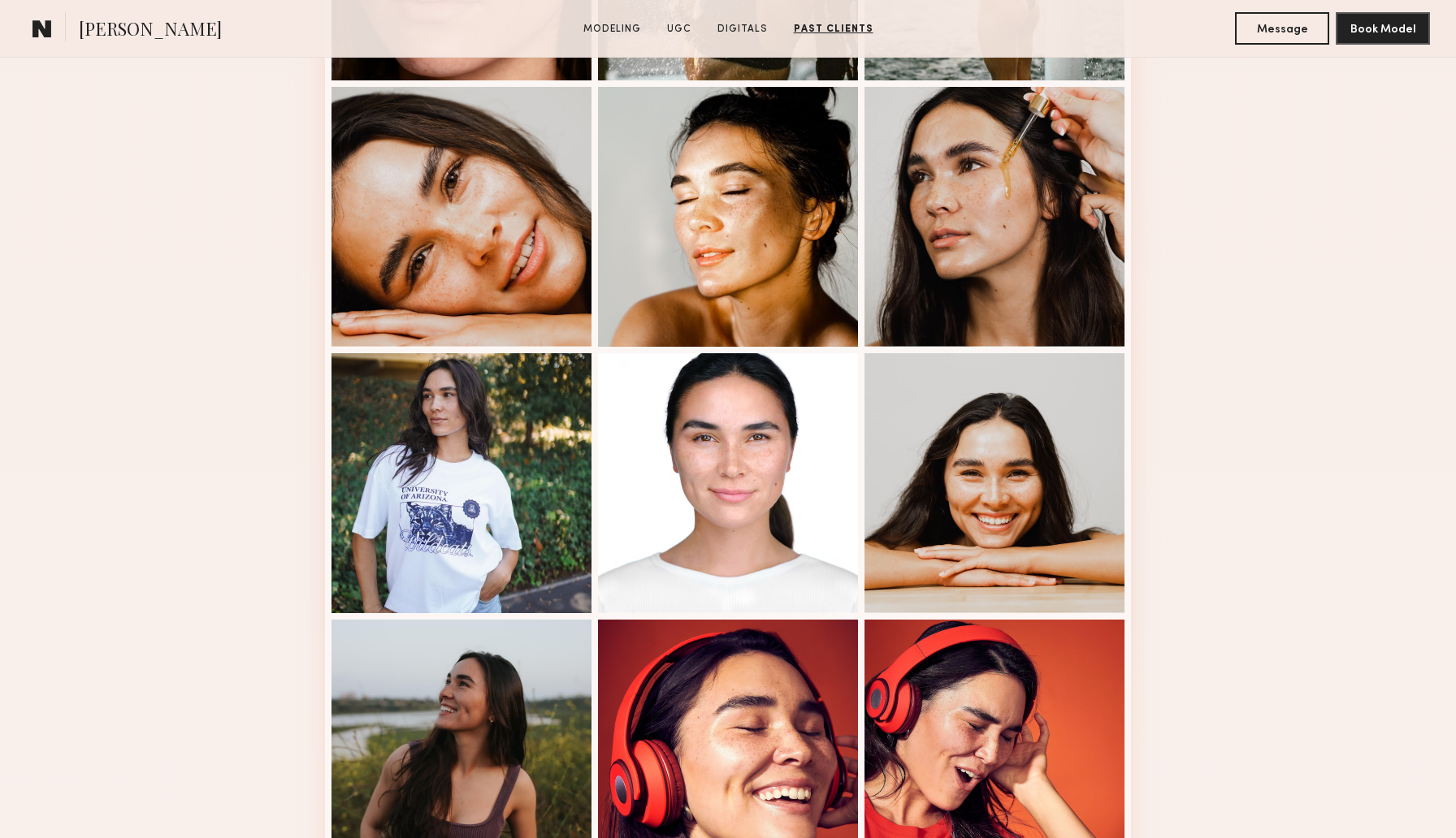
scroll to position [1013, 0]
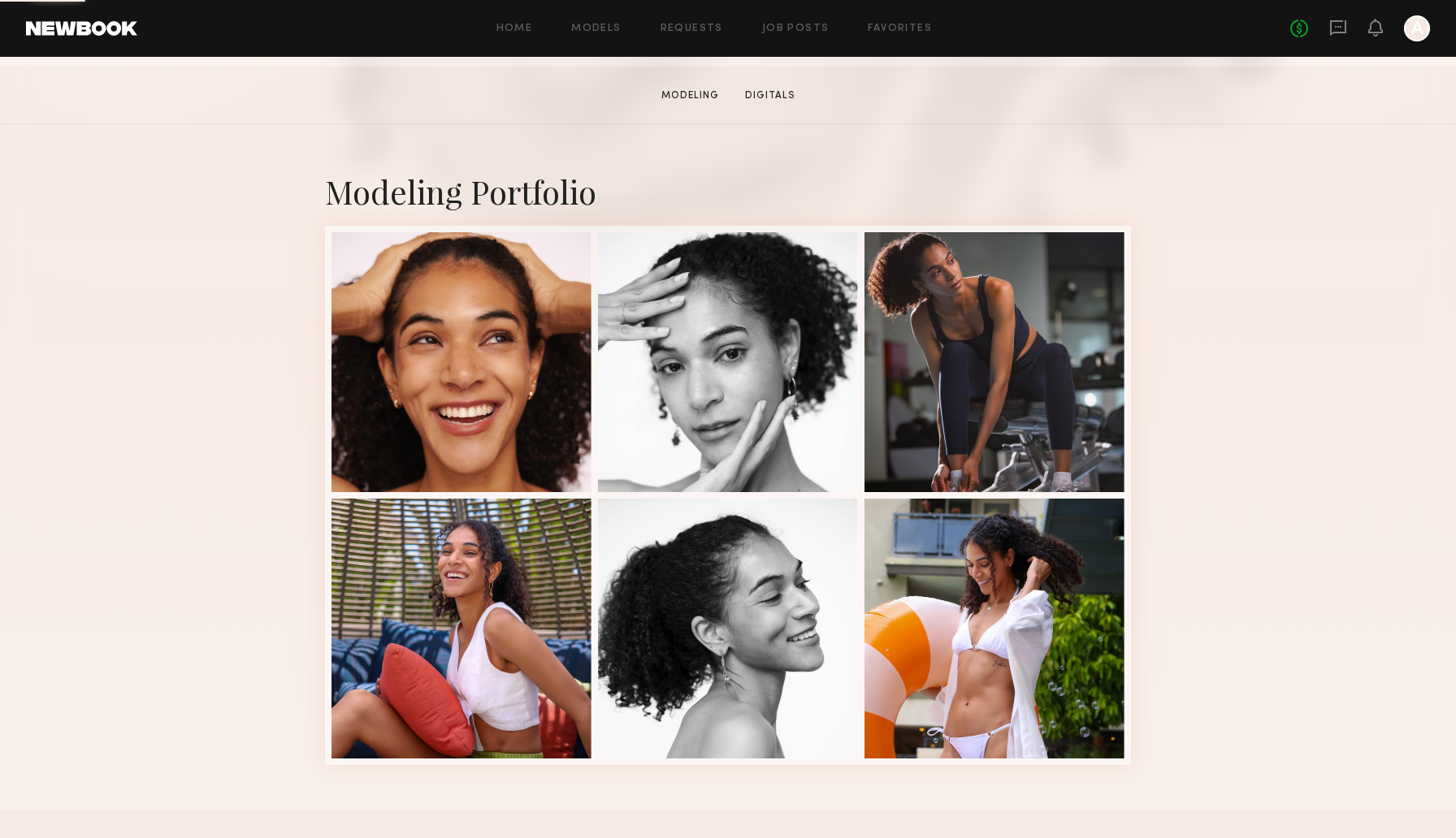
scroll to position [399, 0]
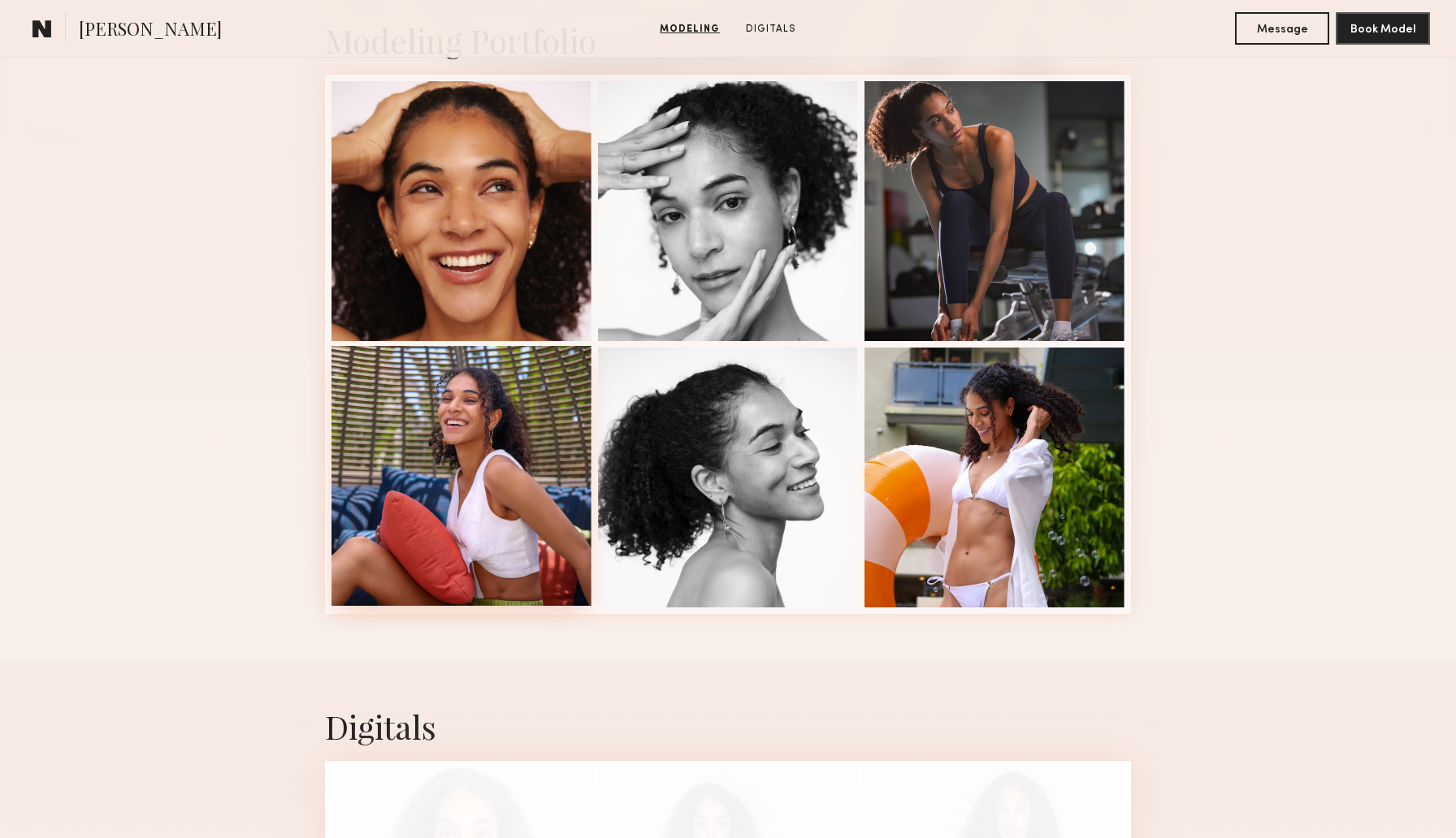
click at [384, 476] on div at bounding box center [461, 476] width 260 height 260
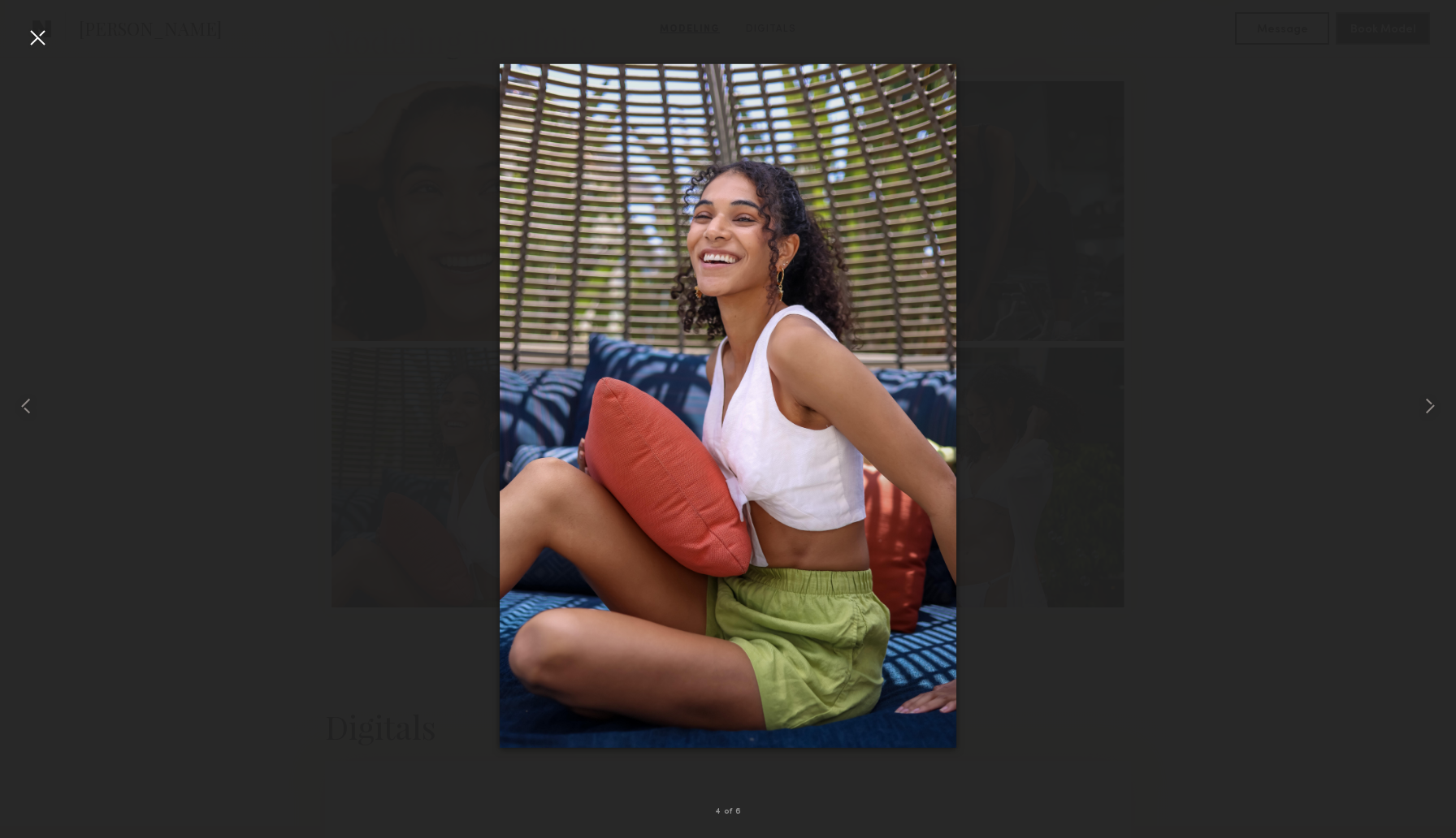
click at [43, 43] on div at bounding box center [37, 37] width 26 height 26
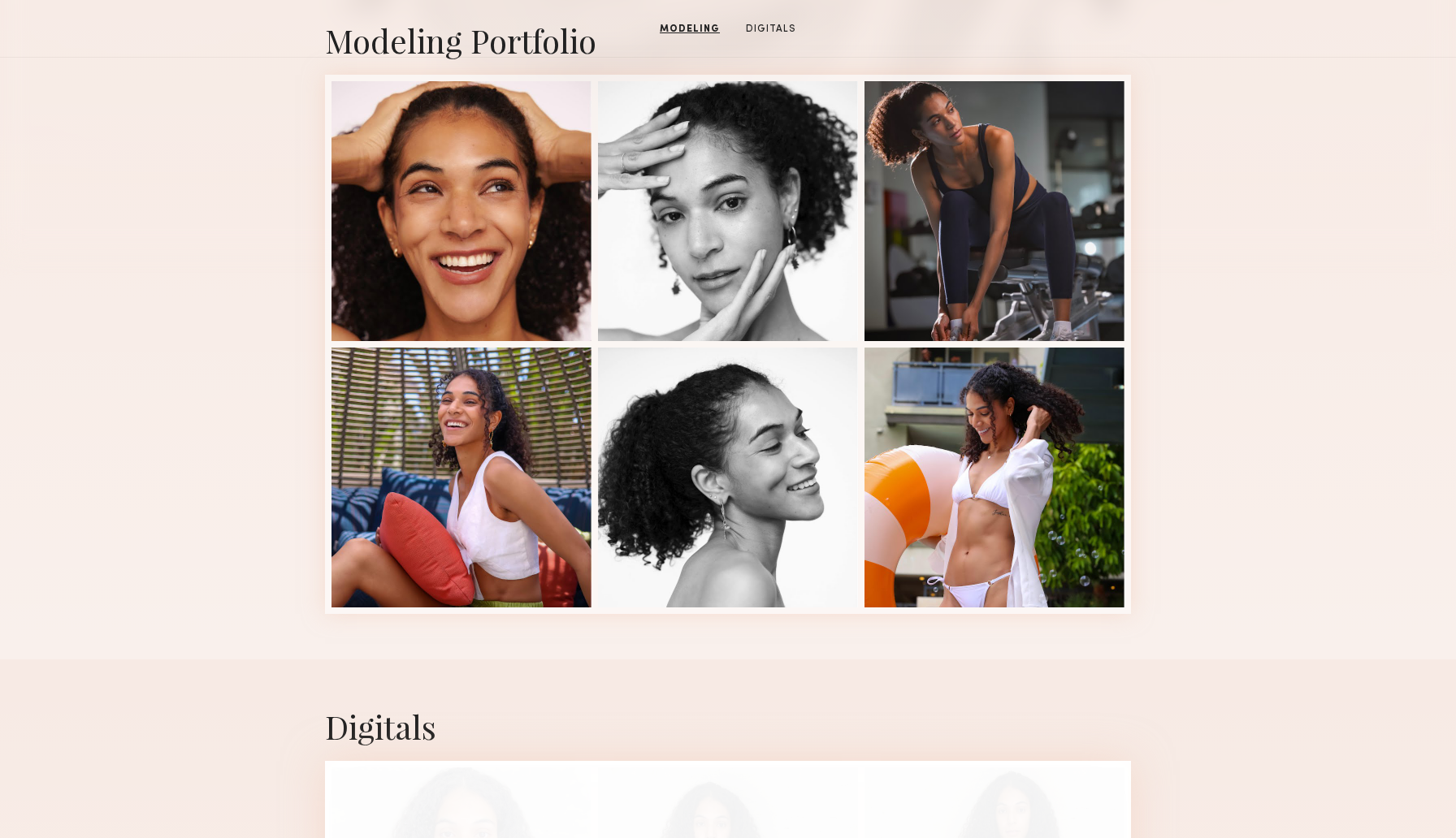
scroll to position [0, 0]
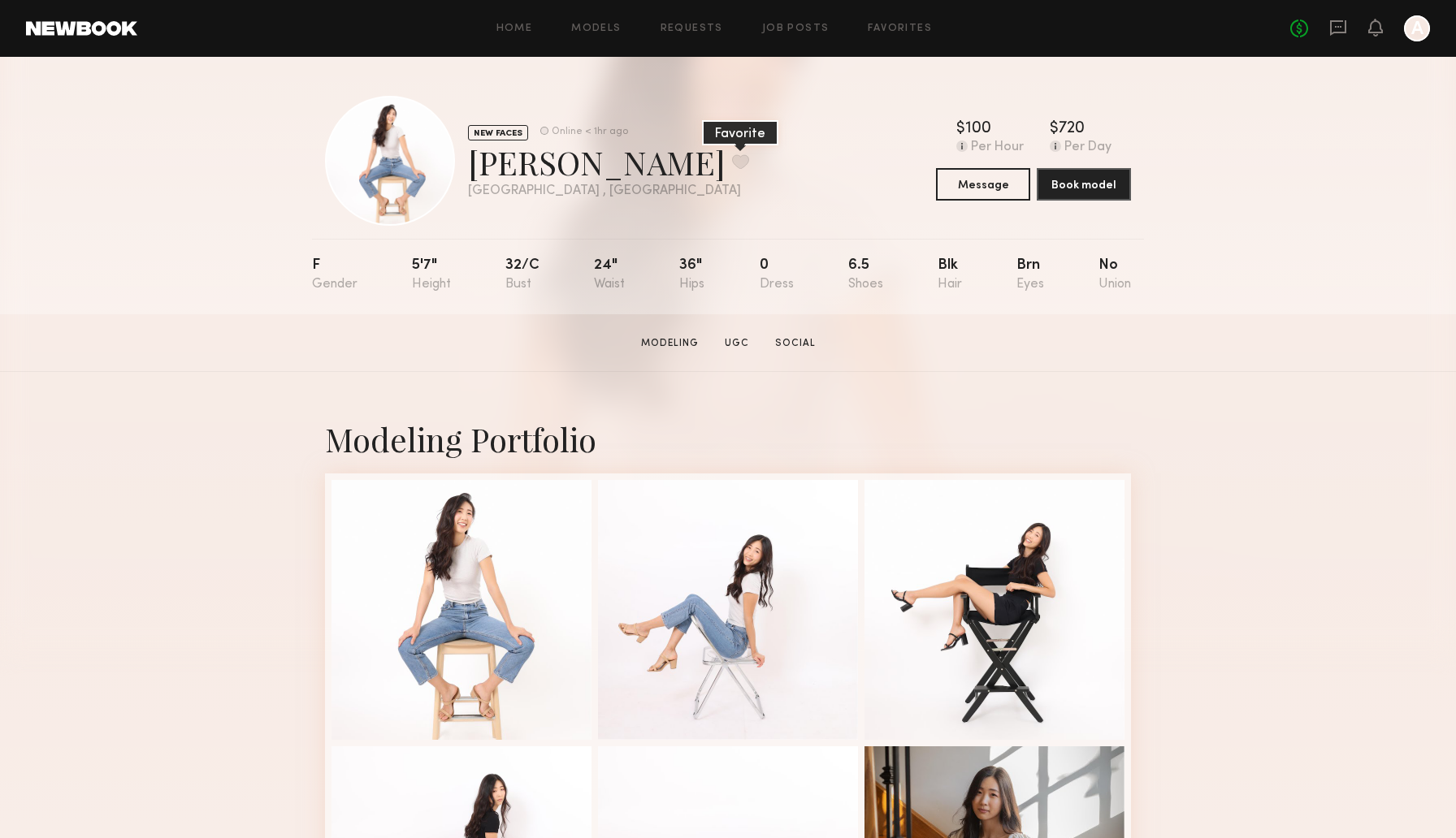
click at [732, 159] on button at bounding box center [741, 161] width 17 height 15
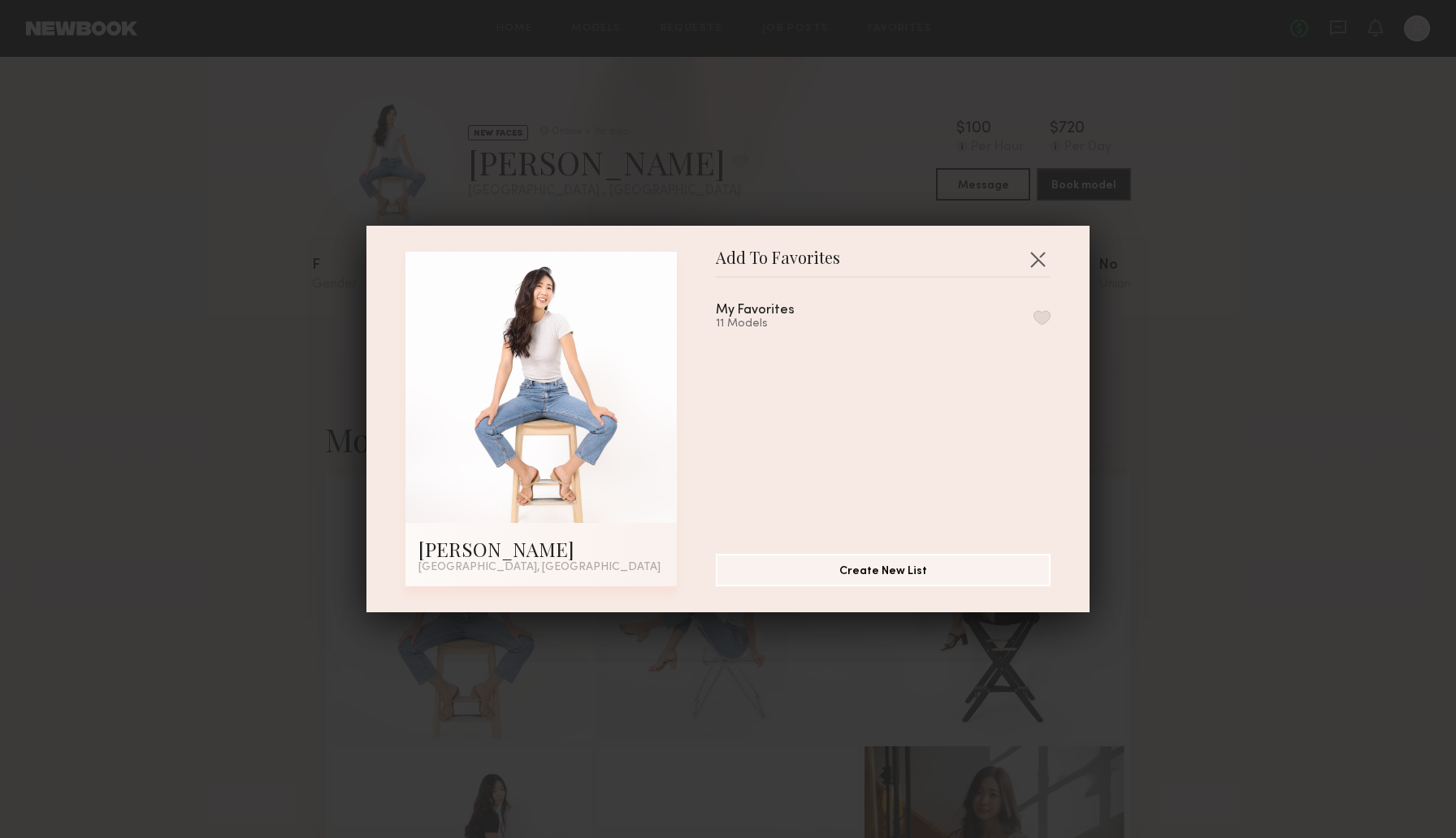
click at [1036, 318] on button "button" at bounding box center [1042, 317] width 17 height 15
click at [1045, 251] on button "button" at bounding box center [1038, 259] width 26 height 26
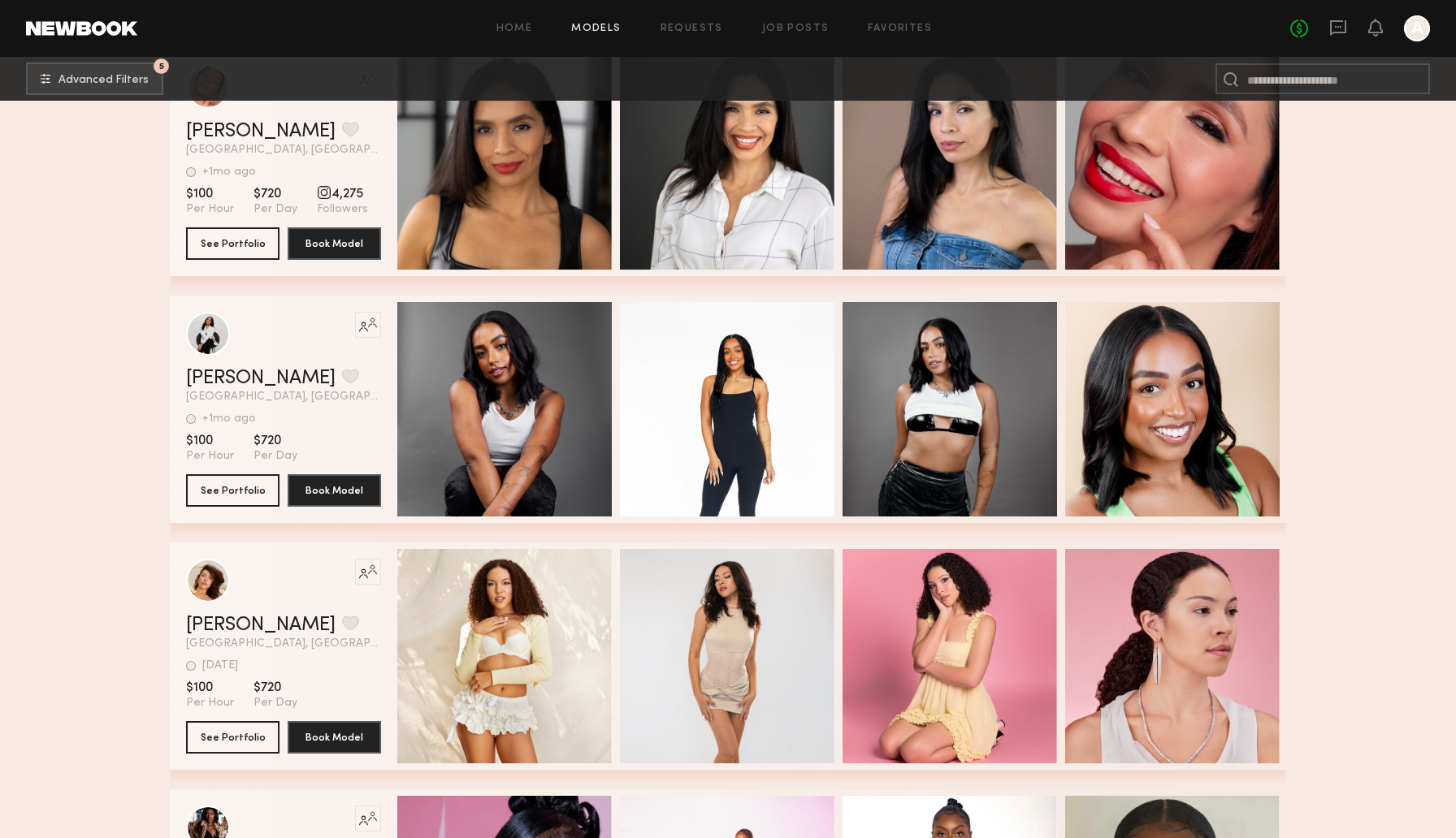
scroll to position [21565, 0]
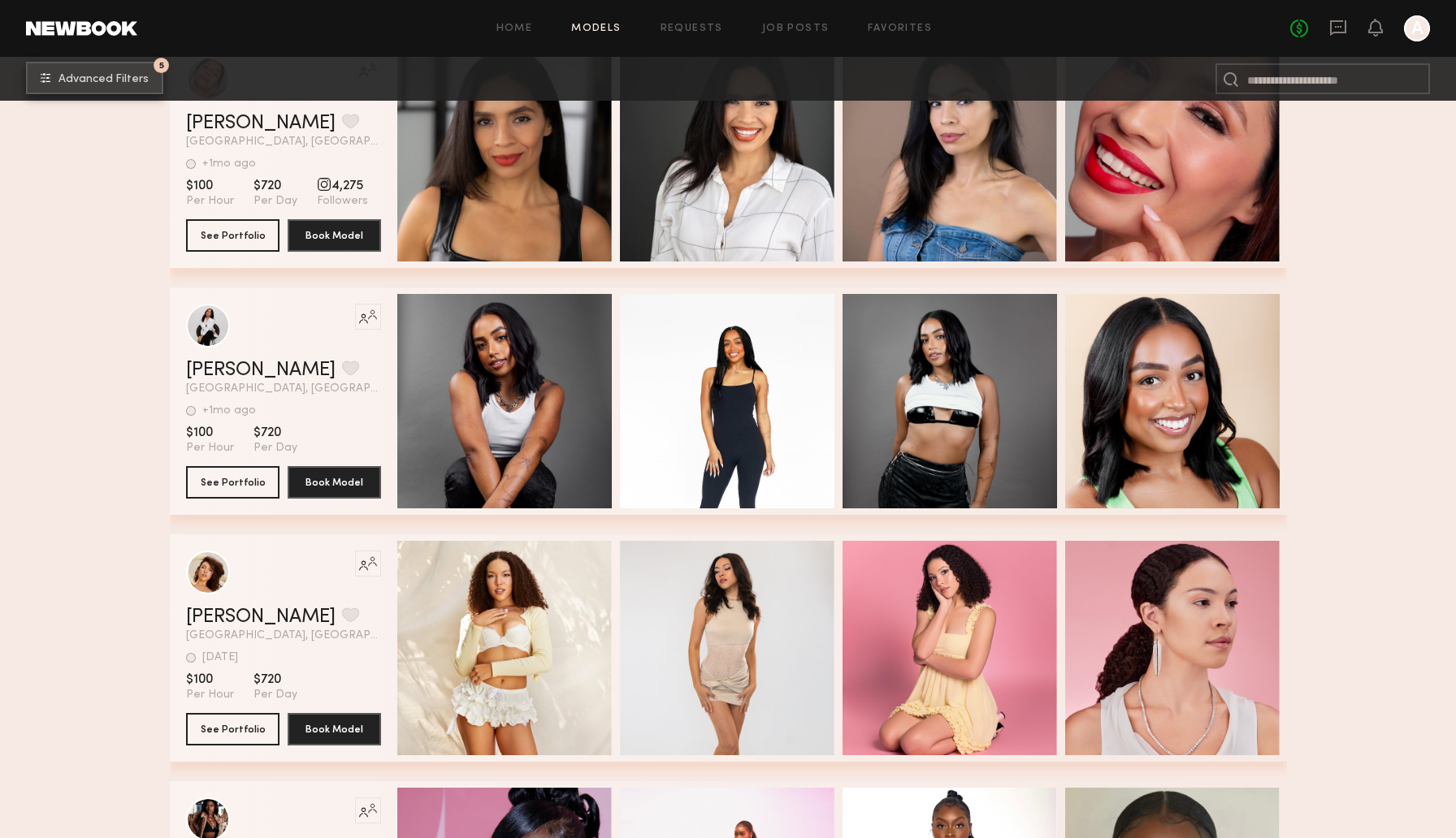
click at [111, 78] on span "Advanced Filters" at bounding box center [104, 79] width 90 height 11
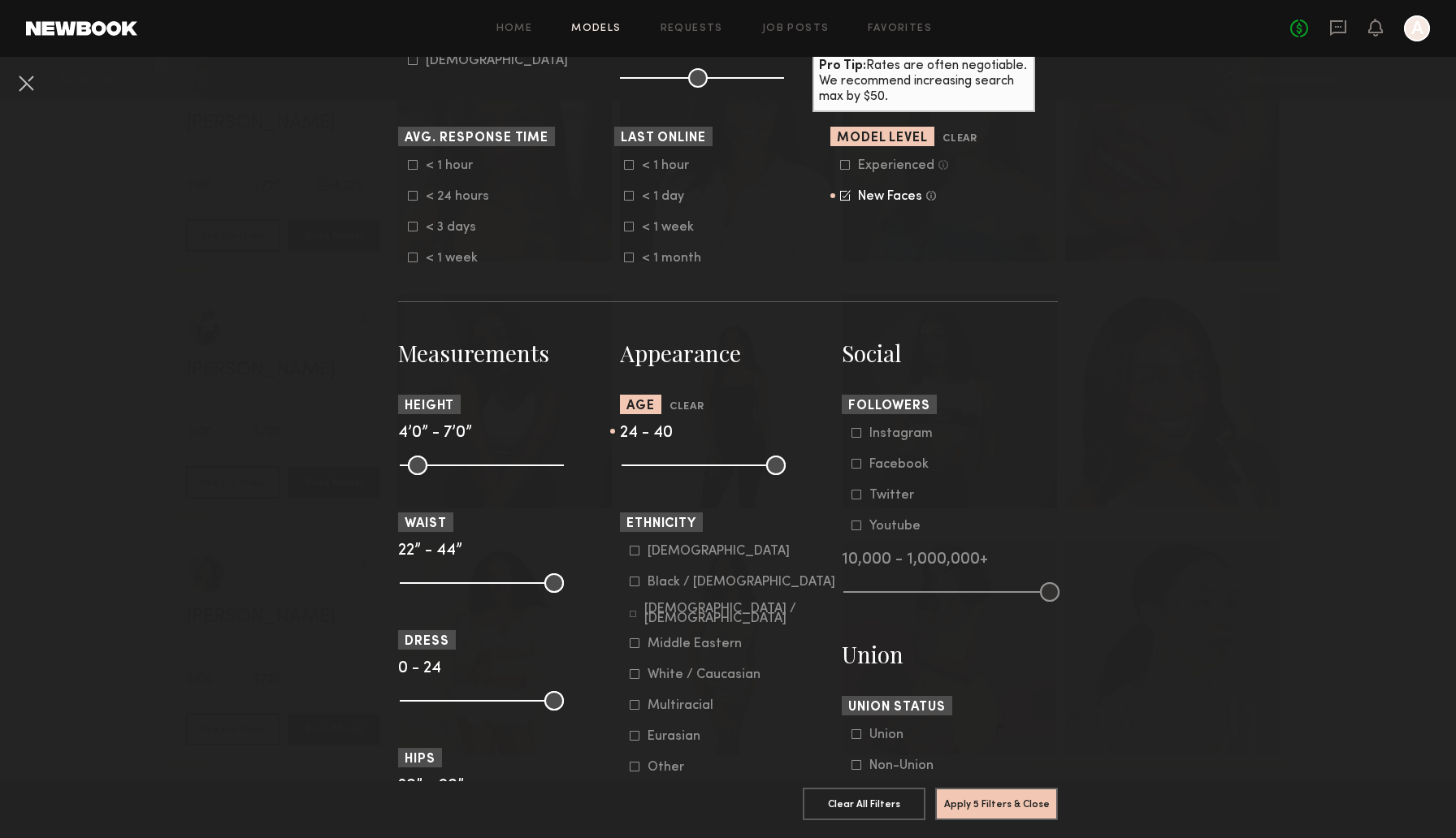
scroll to position [444, 0]
drag, startPoint x: 664, startPoint y: 463, endPoint x: 645, endPoint y: 465, distance: 19.1
type input "**"
click at [645, 465] on input "range" at bounding box center [704, 465] width 164 height 19
type input "**"
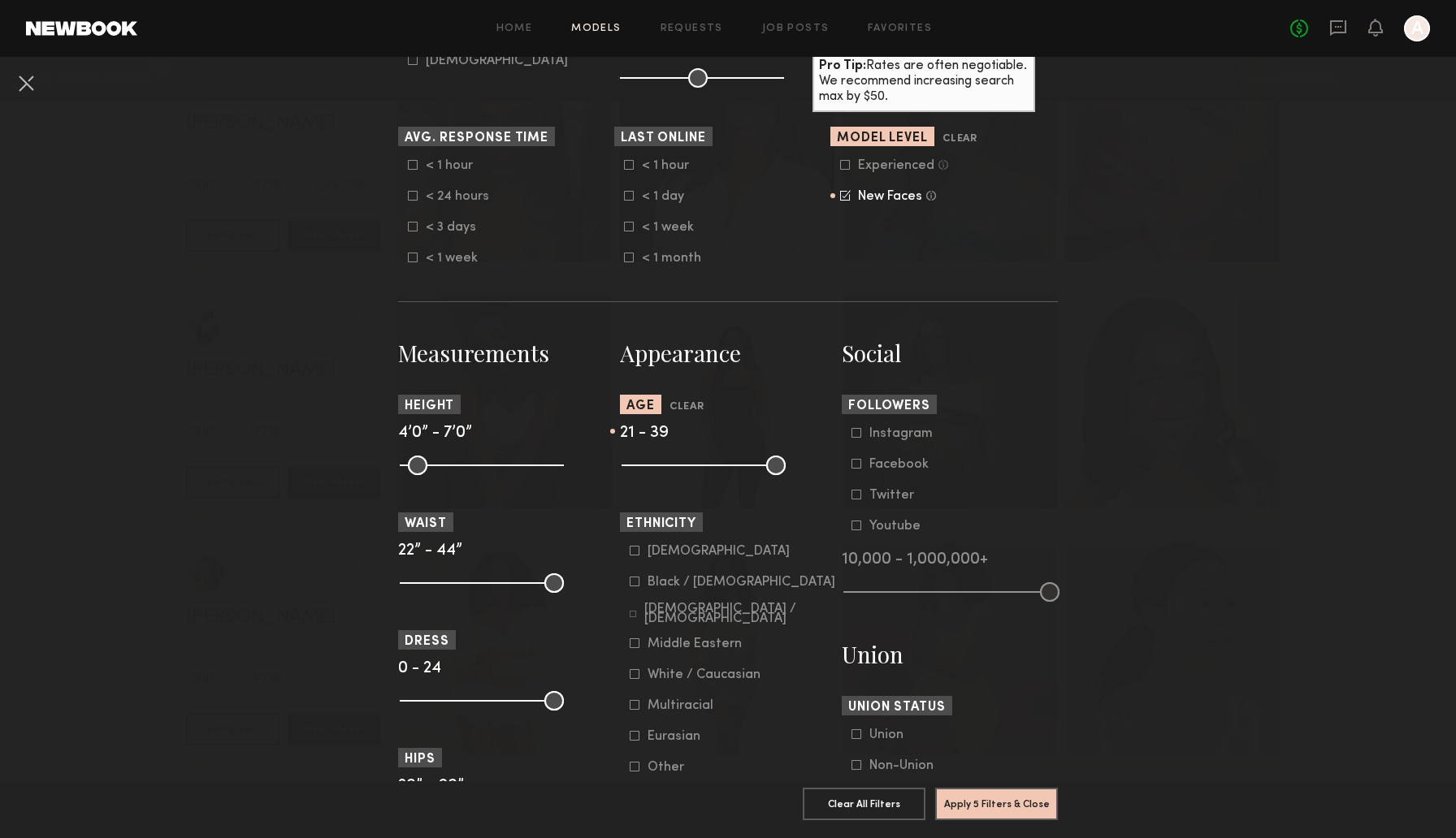
click at [726, 469] on input "range" at bounding box center [704, 465] width 164 height 19
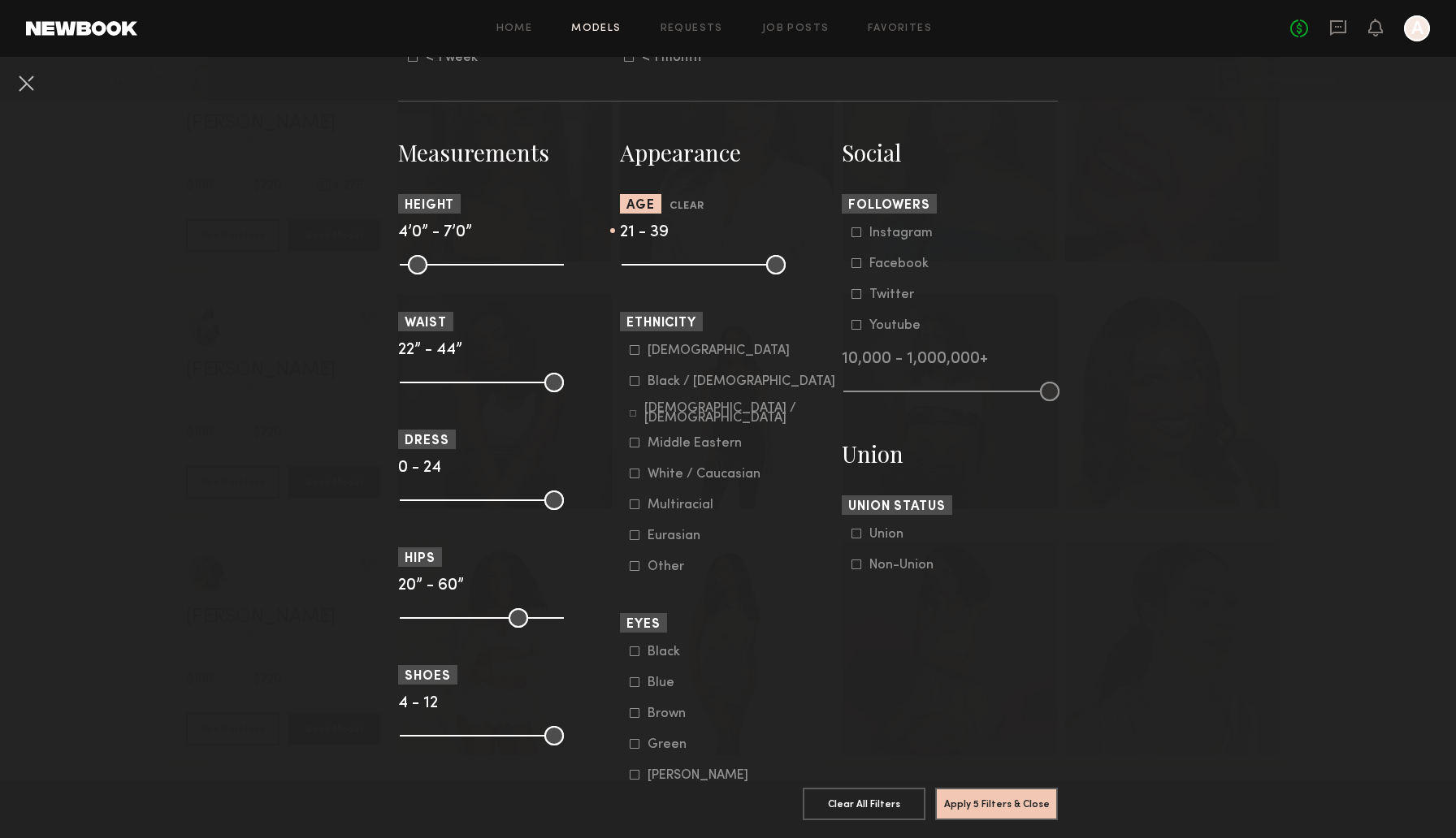
scroll to position [649, 0]
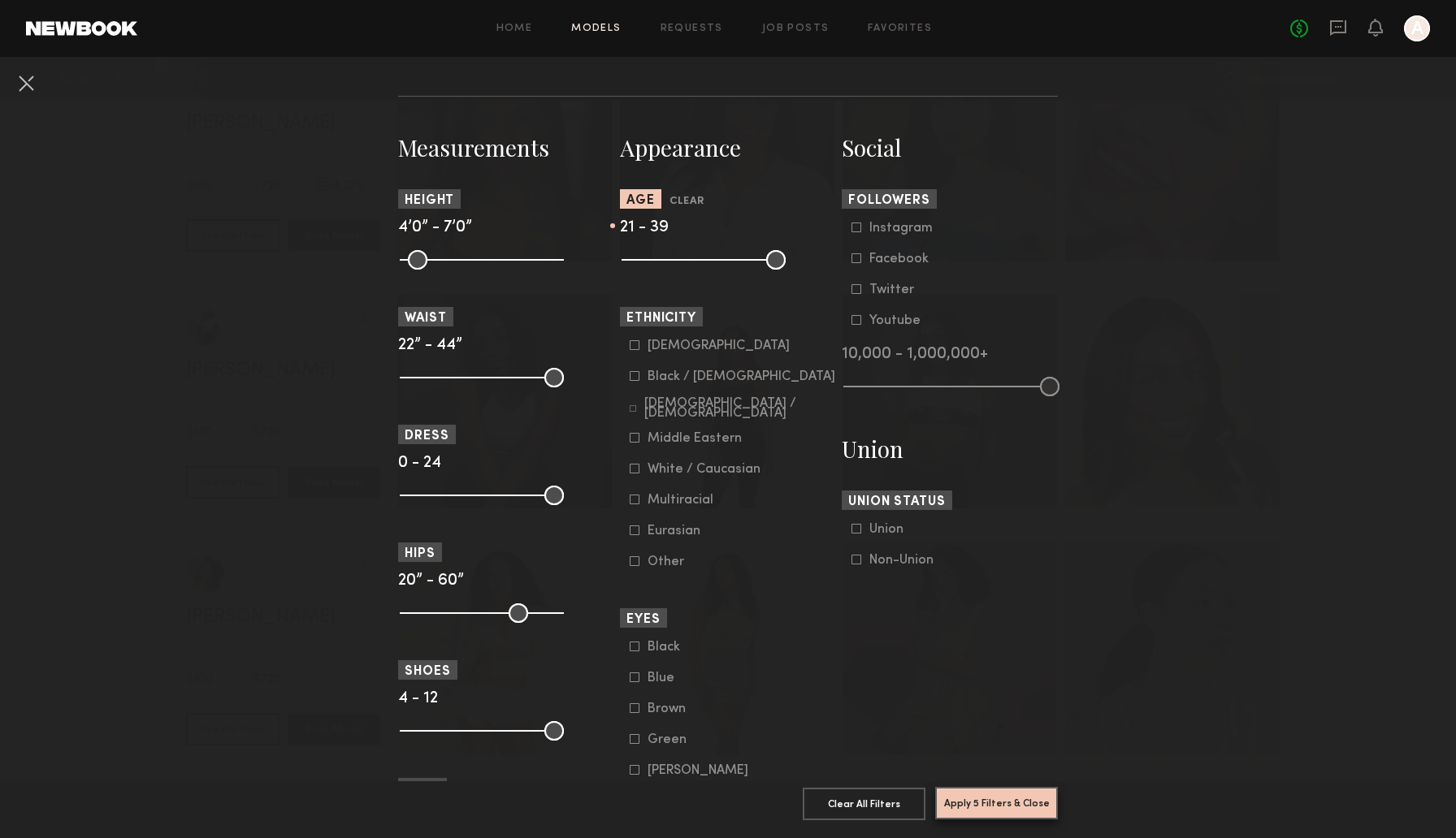
click at [985, 815] on button "Apply 5 Filters & Close" at bounding box center [996, 802] width 123 height 32
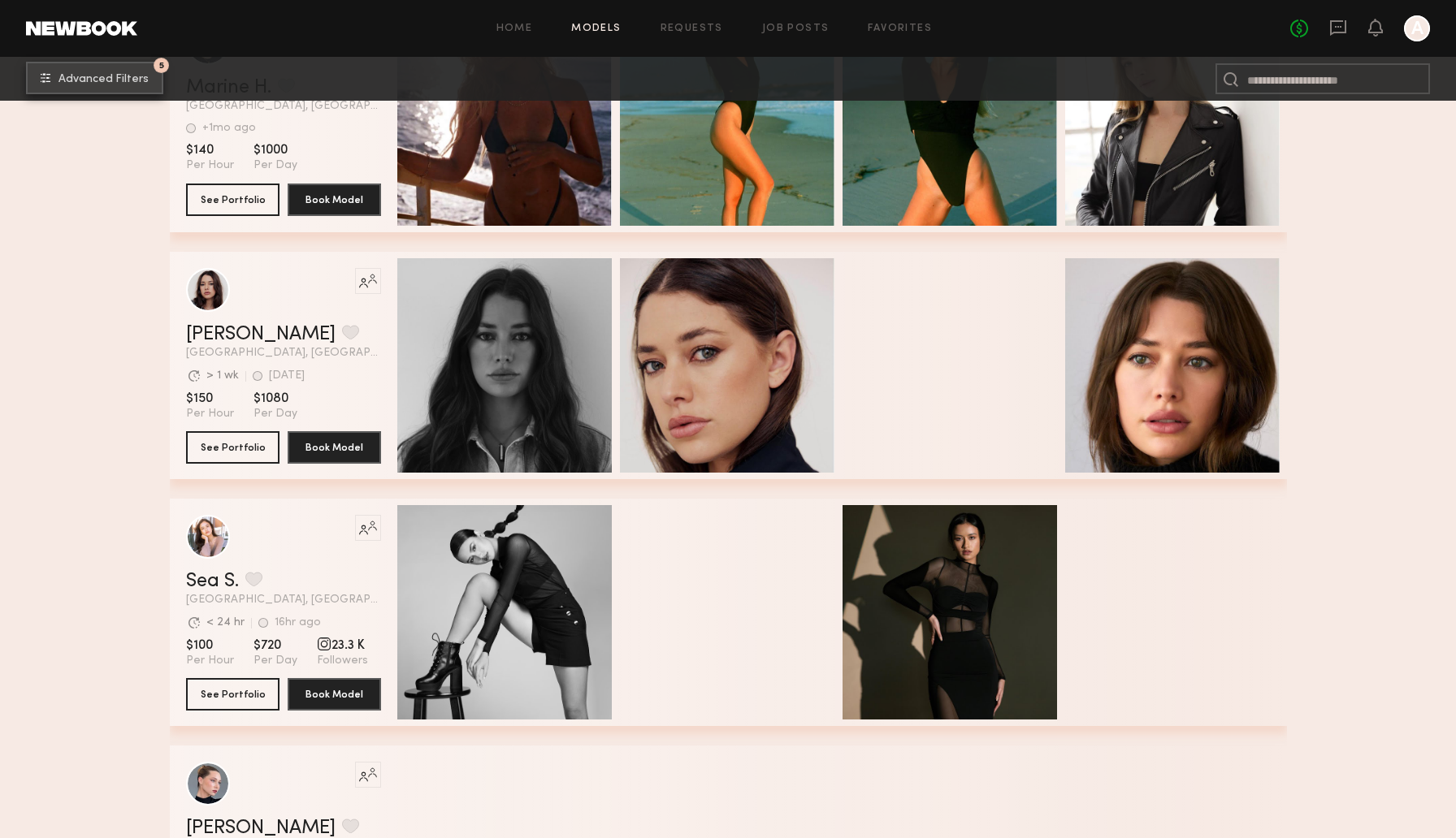
scroll to position [380, 0]
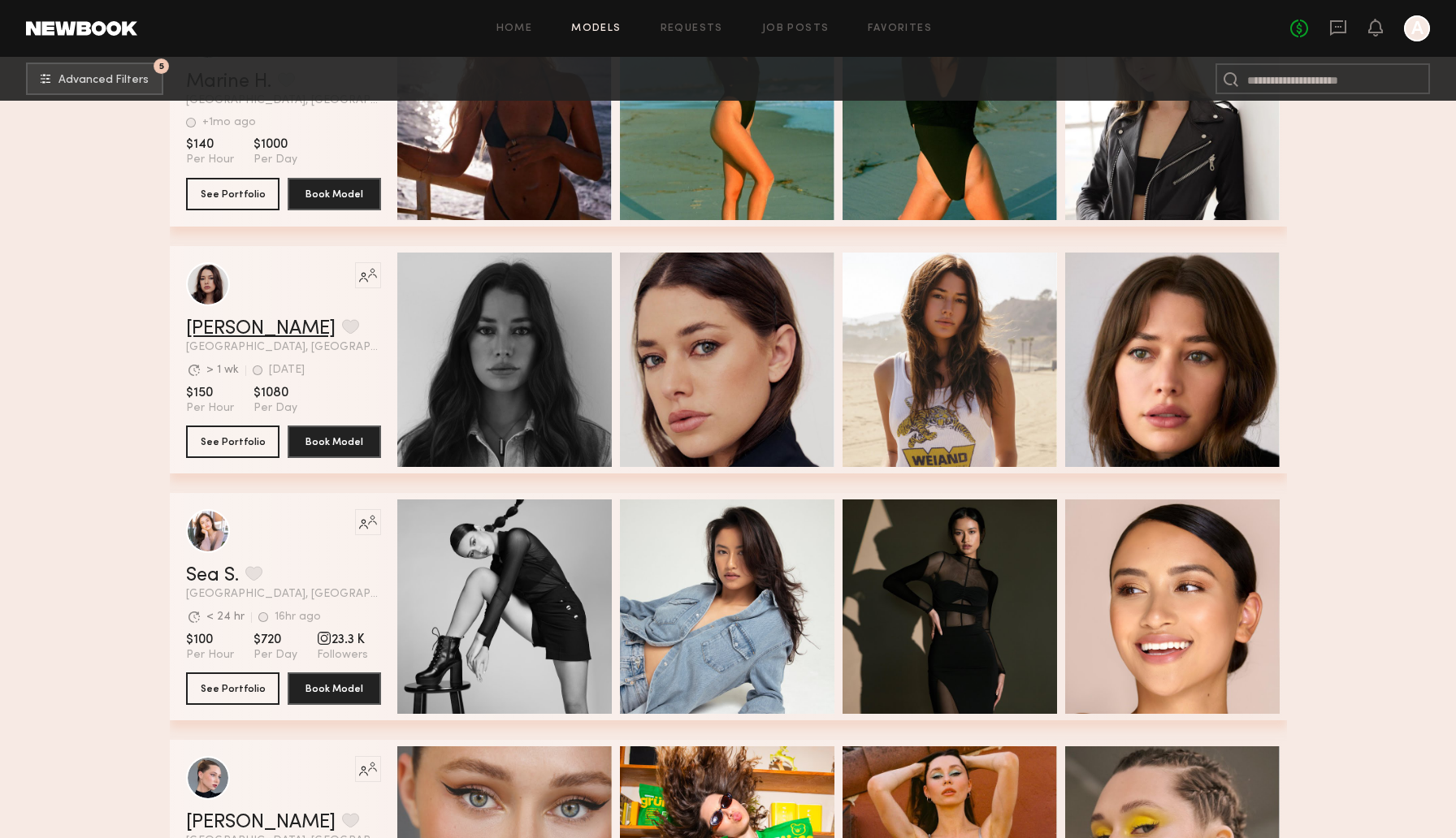
click at [236, 328] on link "Cameron C." at bounding box center [261, 329] width 150 height 19
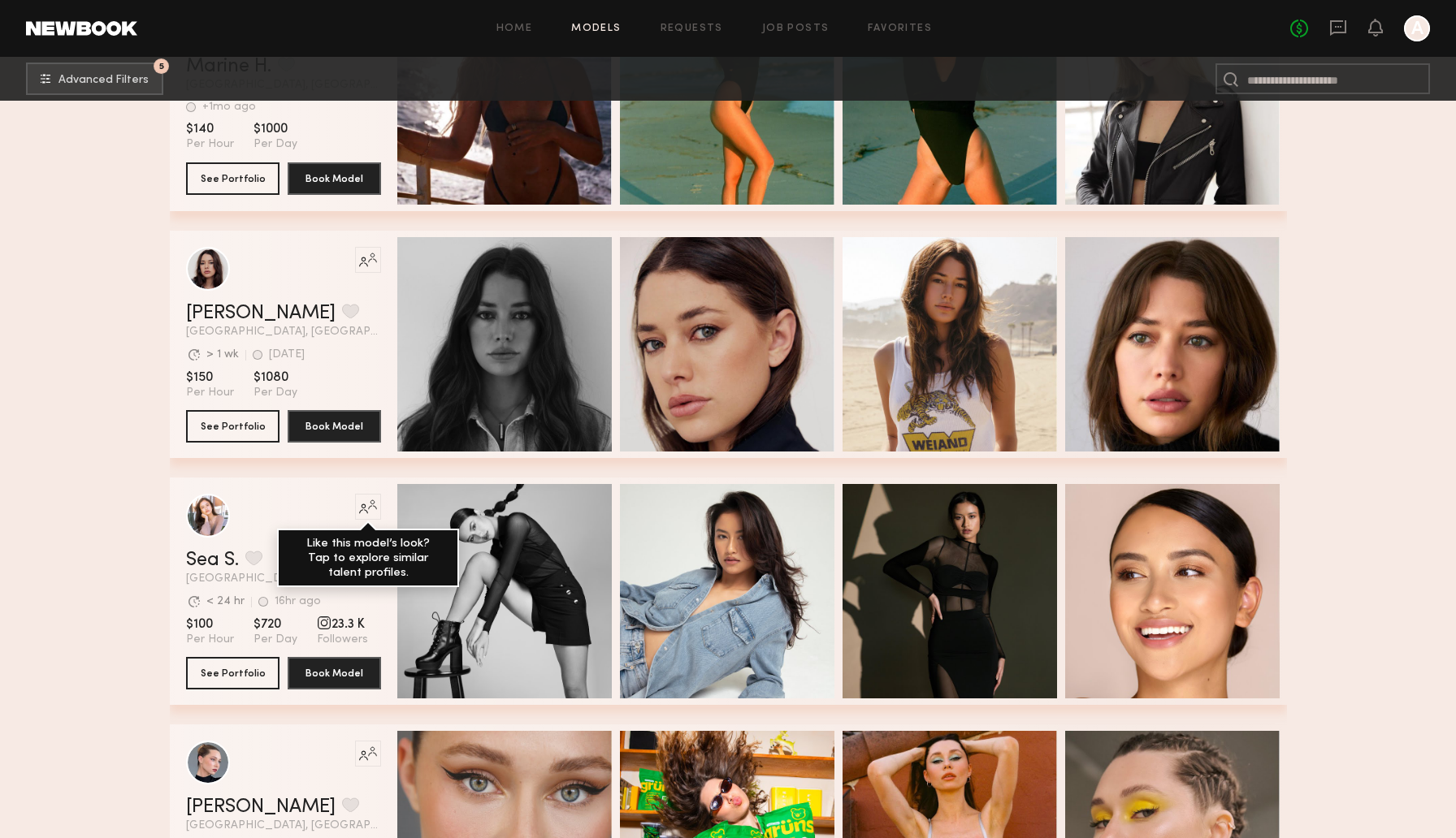
scroll to position [0, 0]
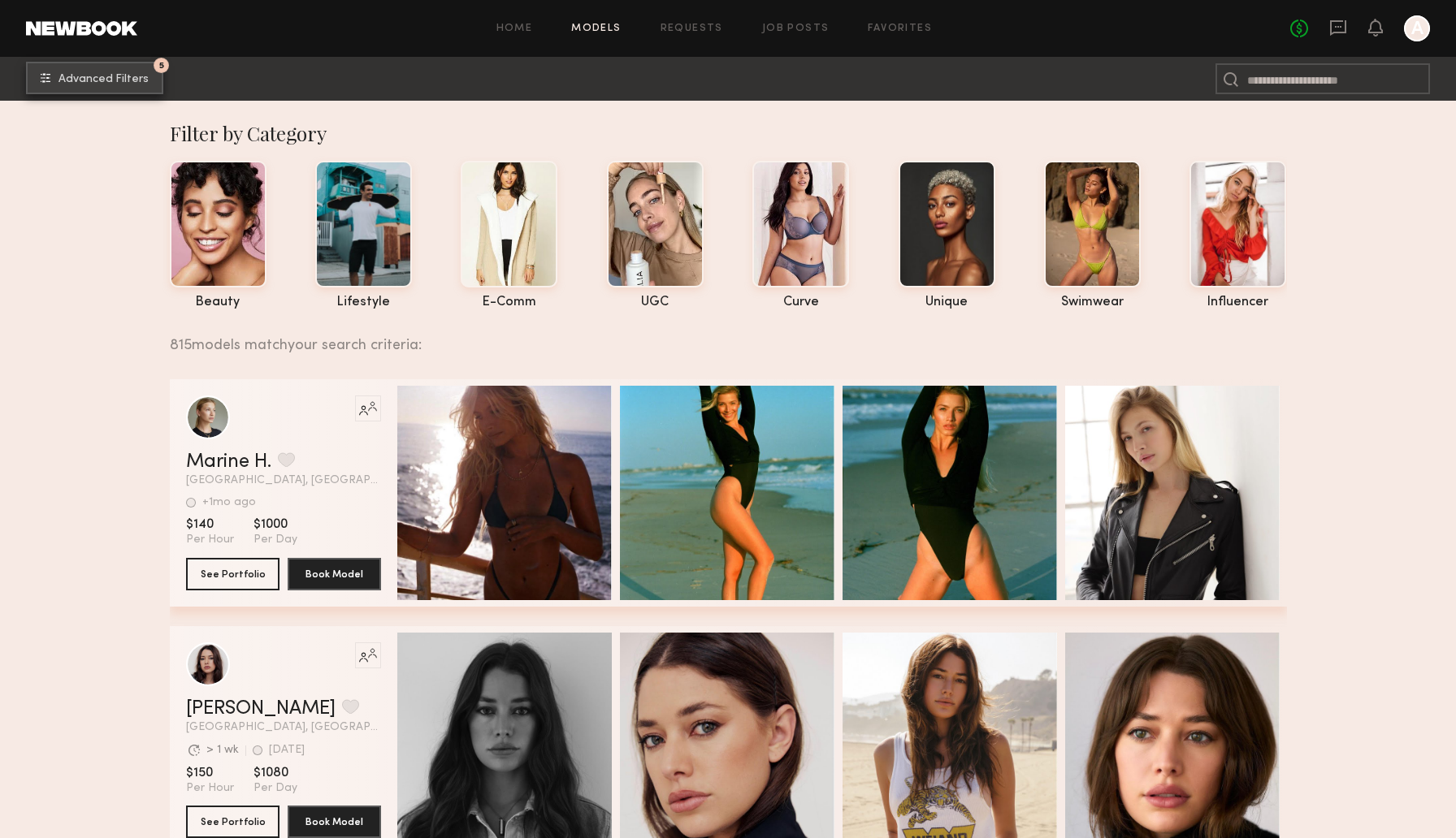
click at [122, 78] on span "Advanced Filters" at bounding box center [104, 79] width 90 height 11
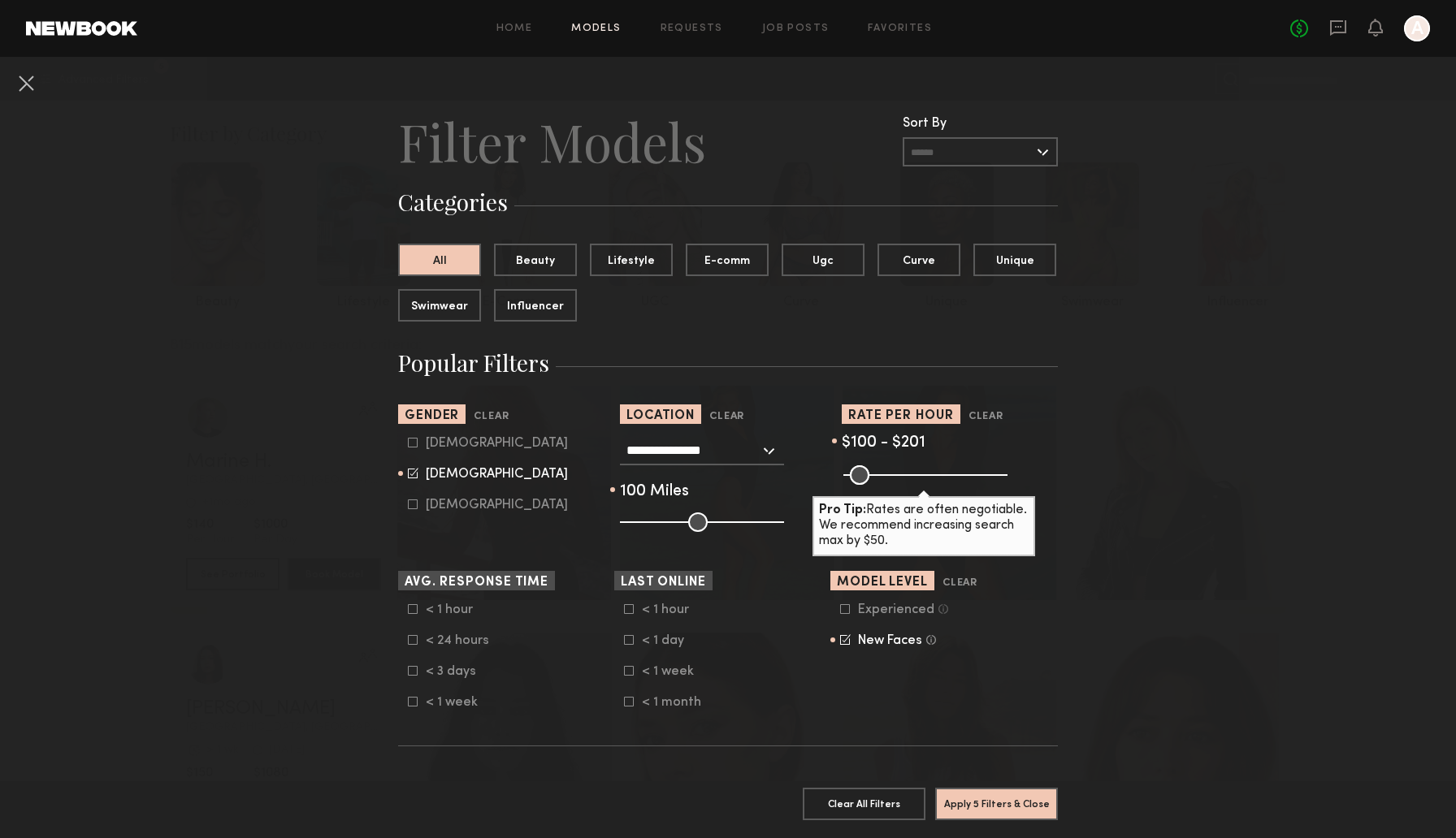
click at [883, 612] on div "Experienced" at bounding box center [896, 609] width 77 height 10
click at [879, 642] on div "New Faces" at bounding box center [890, 640] width 64 height 10
click at [892, 613] on div "Experienced" at bounding box center [896, 609] width 77 height 10
click at [884, 648] on section "Model Level Experienced Talent we’ve deemed to have ample paid, professional mo…" at bounding box center [938, 641] width 216 height 139
click at [885, 642] on div "New Faces" at bounding box center [890, 640] width 64 height 10
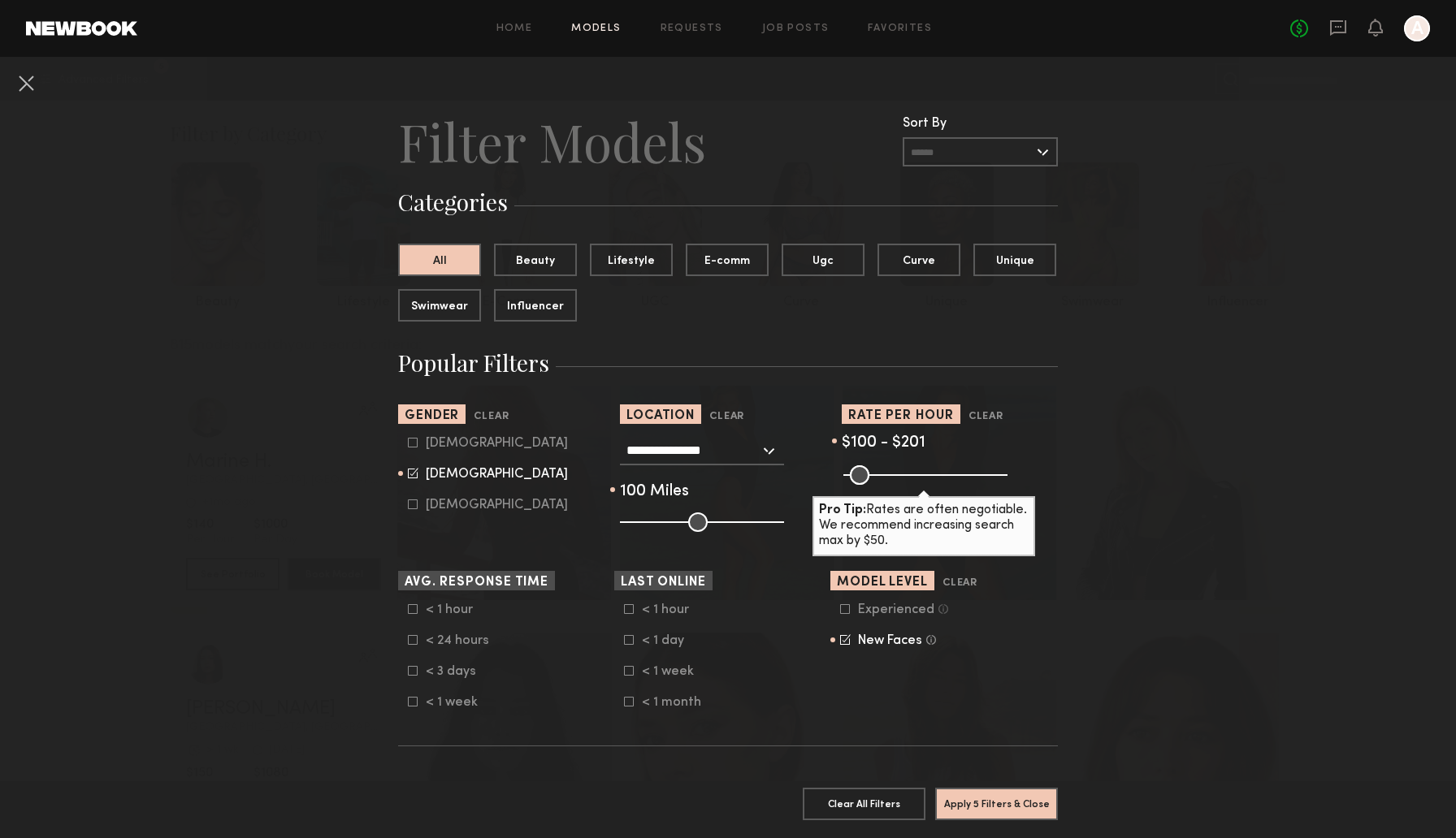
click at [884, 599] on nb-browse-filter "Model Level Clear Experienced Talent we’ve deemed to have ample paid, professio…" at bounding box center [938, 609] width 216 height 77
click at [884, 609] on div "Experienced" at bounding box center [896, 609] width 77 height 10
click at [979, 800] on button "Apply 5 Filters & Close" at bounding box center [996, 802] width 123 height 32
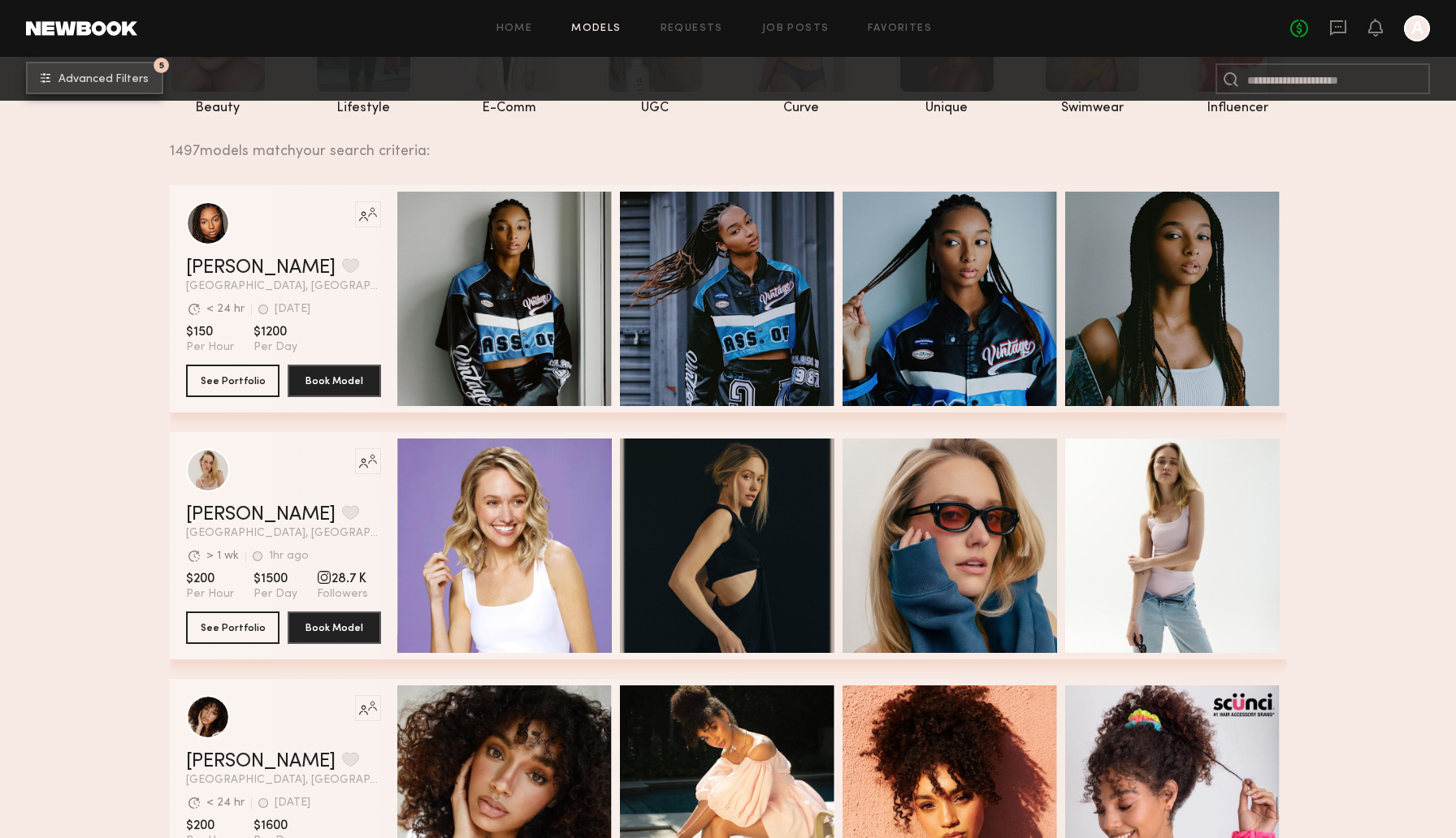
scroll to position [195, 0]
click at [216, 519] on link "Andrea B." at bounding box center [261, 514] width 150 height 19
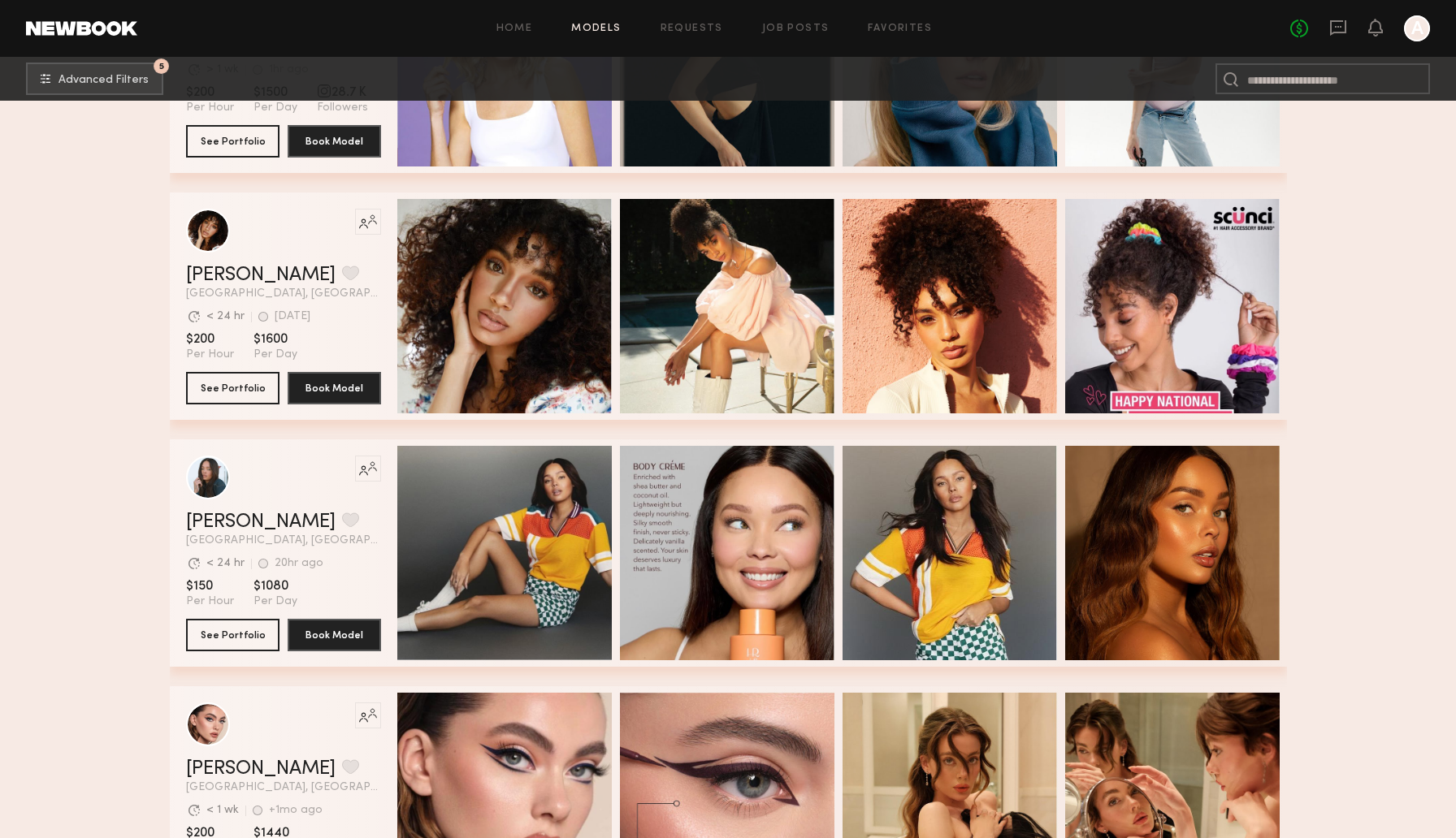
scroll to position [702, 0]
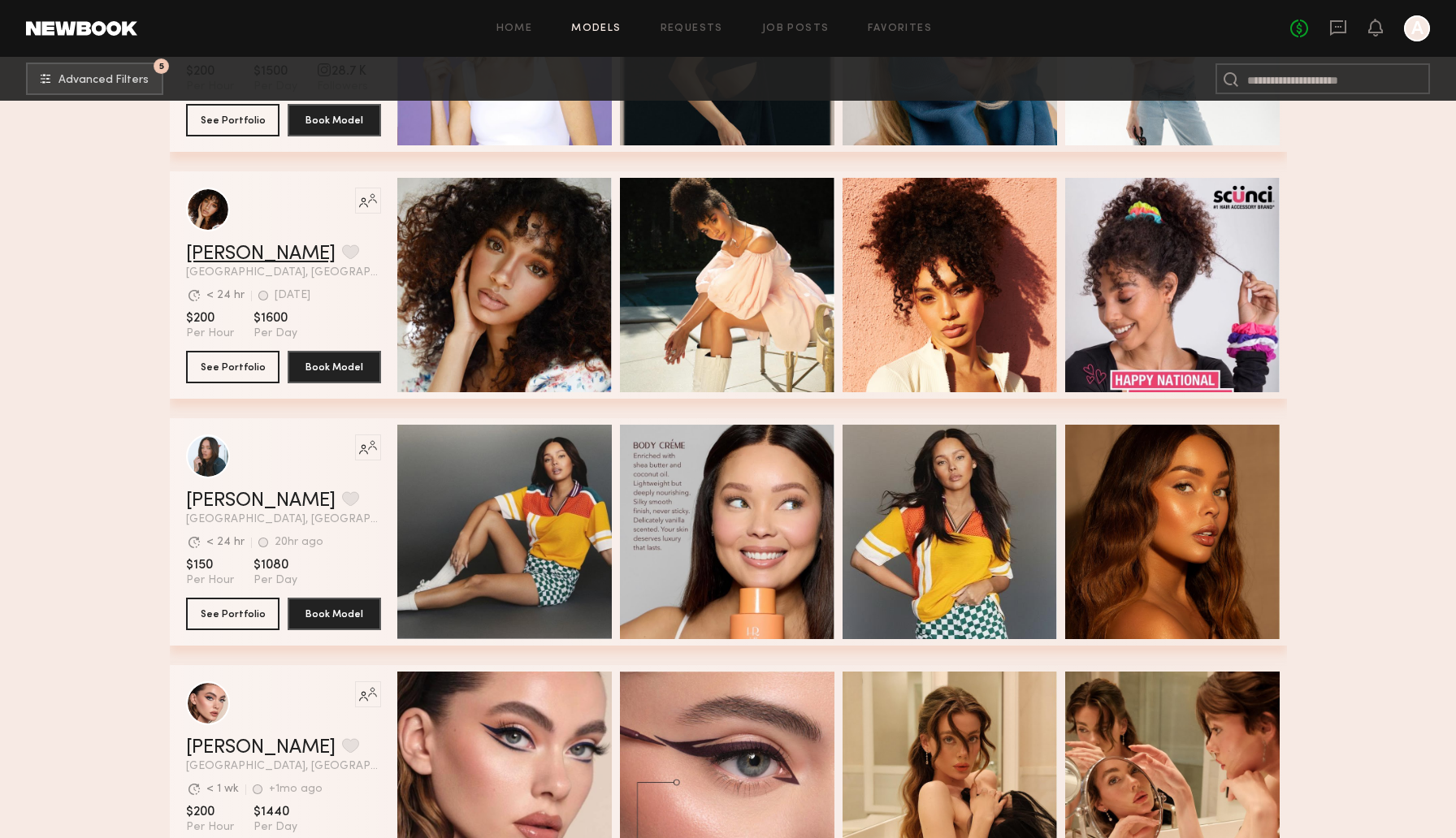
click at [250, 258] on link "Brianna L." at bounding box center [261, 254] width 150 height 19
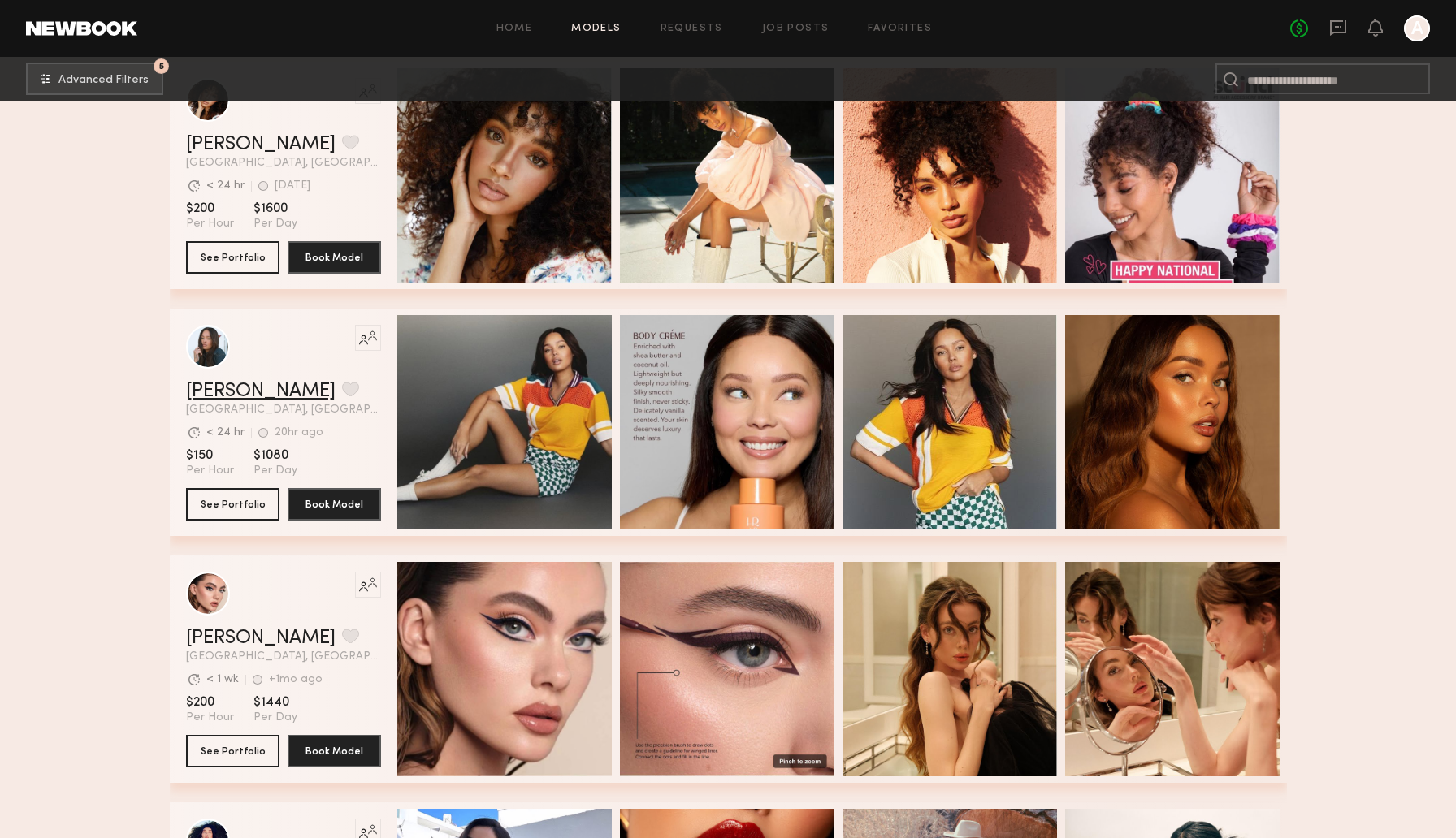
click at [190, 388] on link "Tyrie R." at bounding box center [261, 391] width 150 height 19
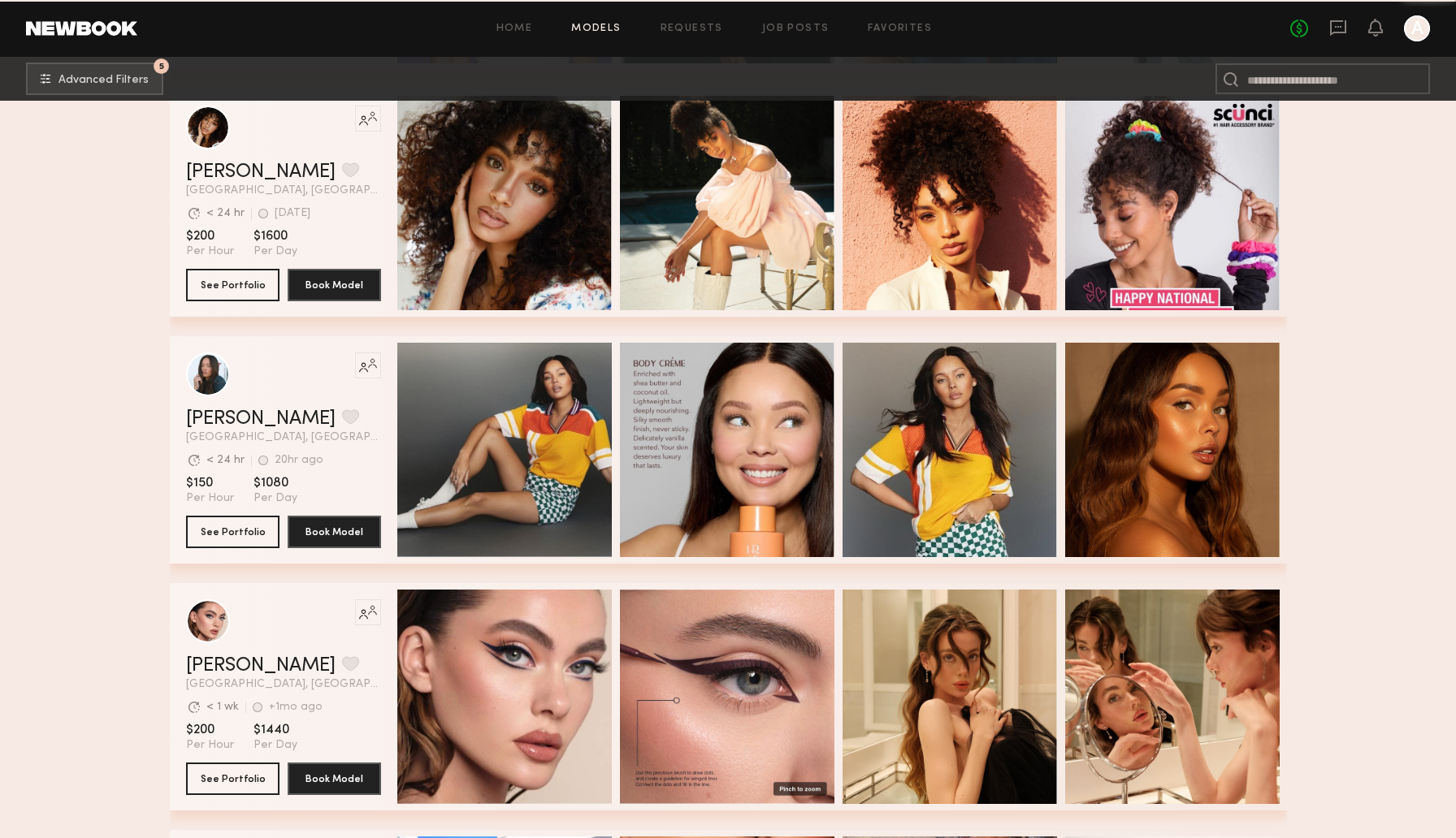
scroll to position [0, 0]
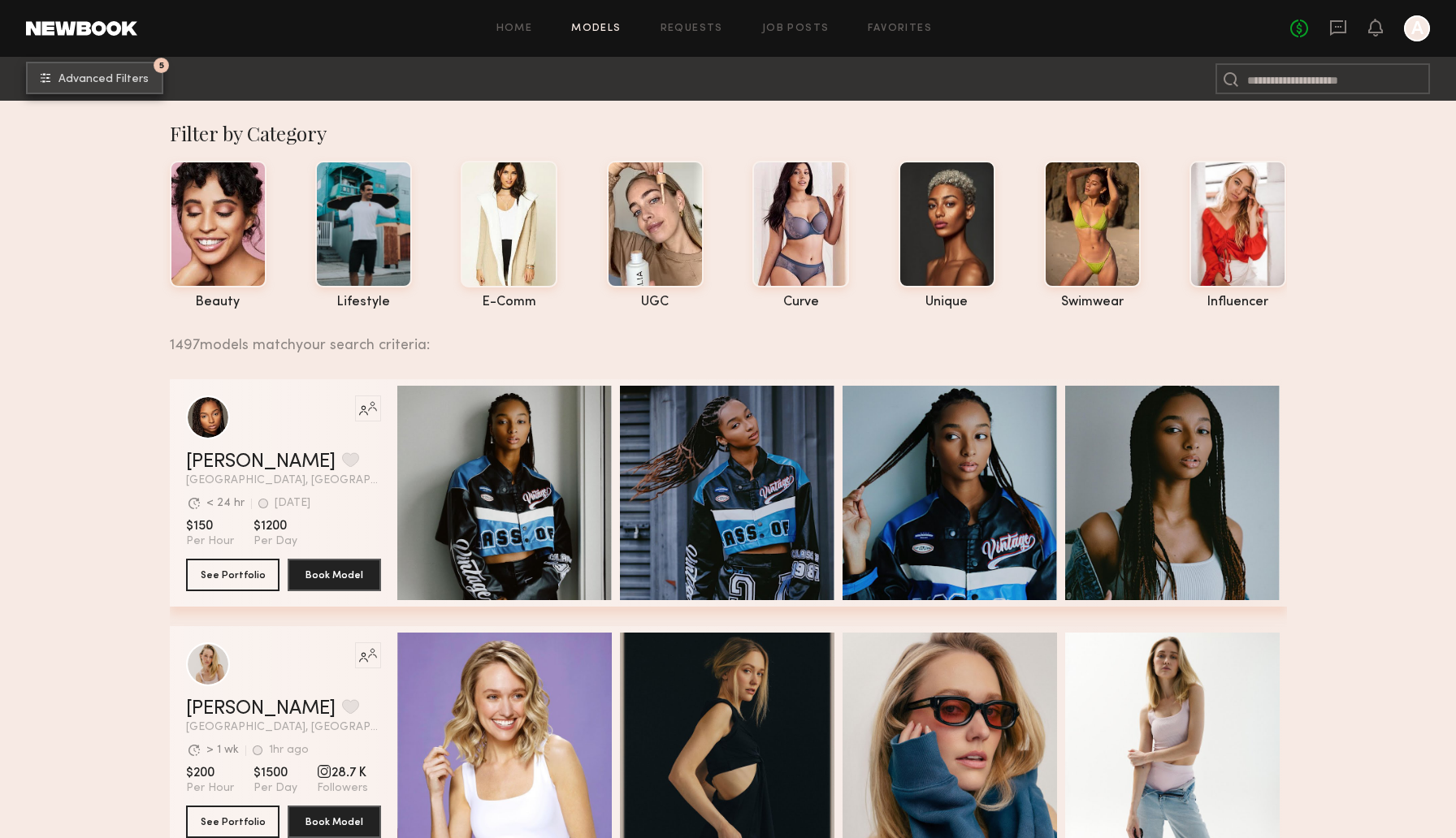
click at [104, 76] on span "Advanced Filters" at bounding box center [104, 79] width 90 height 11
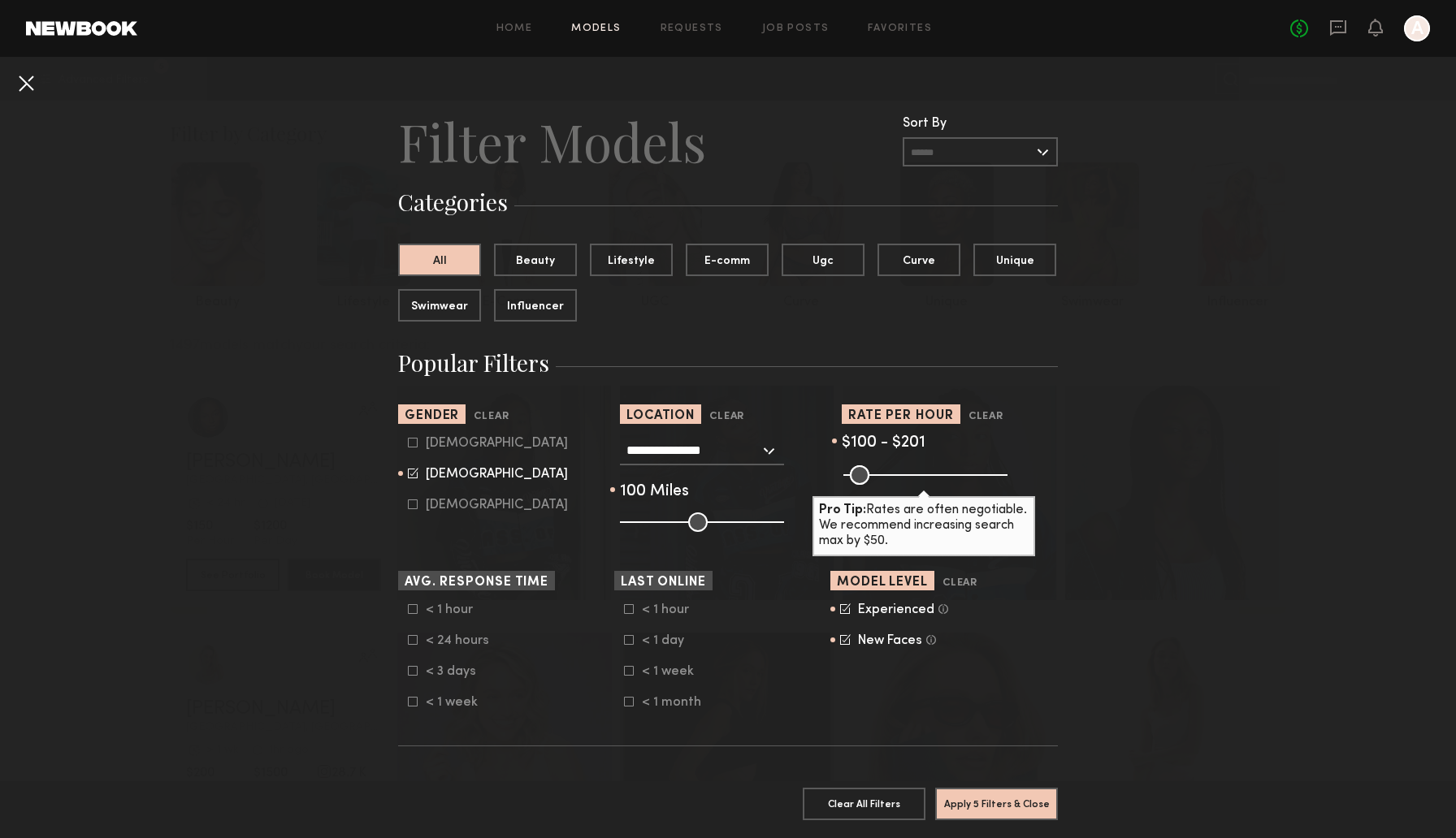
click at [26, 78] on button at bounding box center [26, 83] width 26 height 26
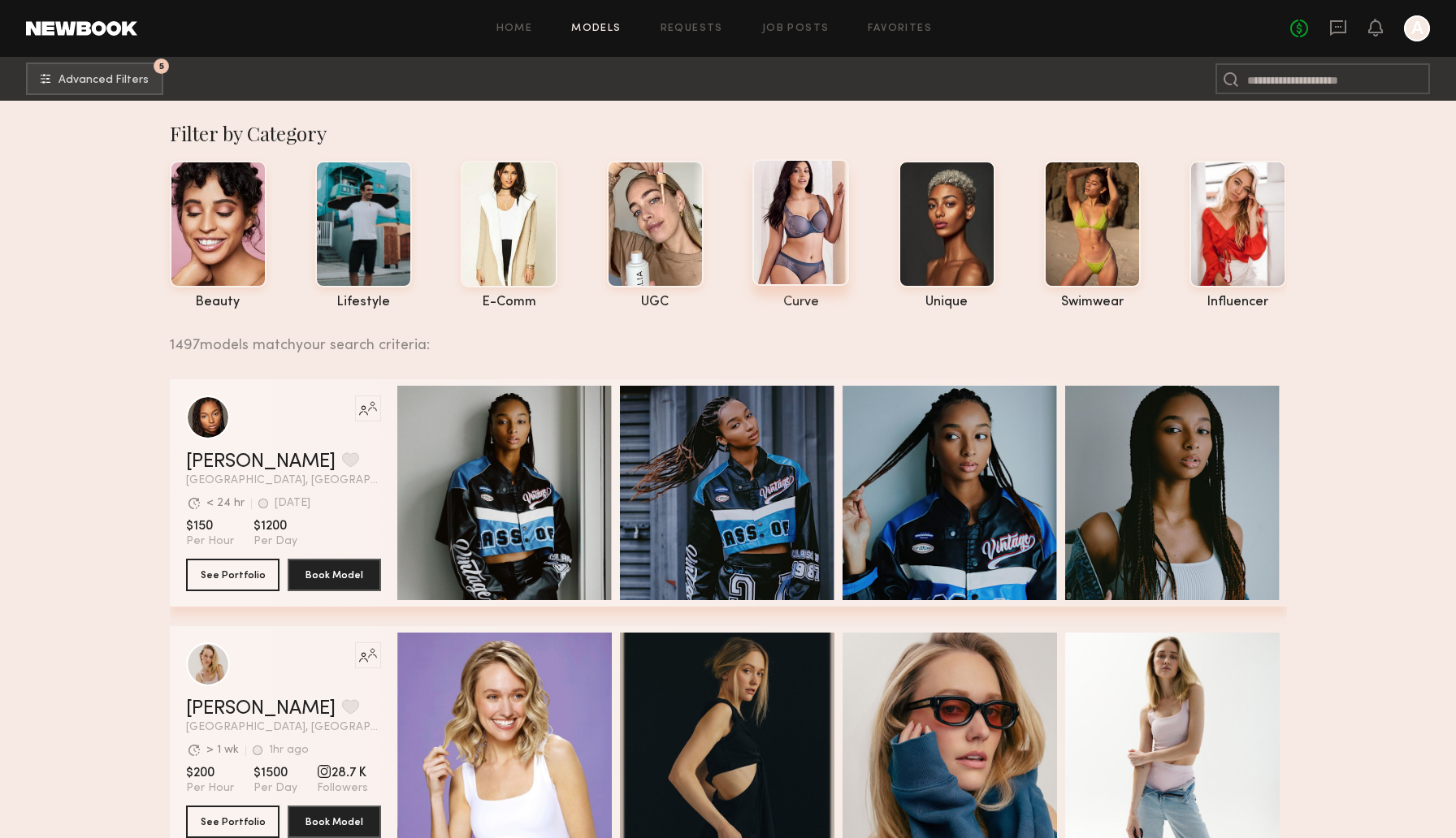
click at [819, 223] on div at bounding box center [800, 223] width 97 height 127
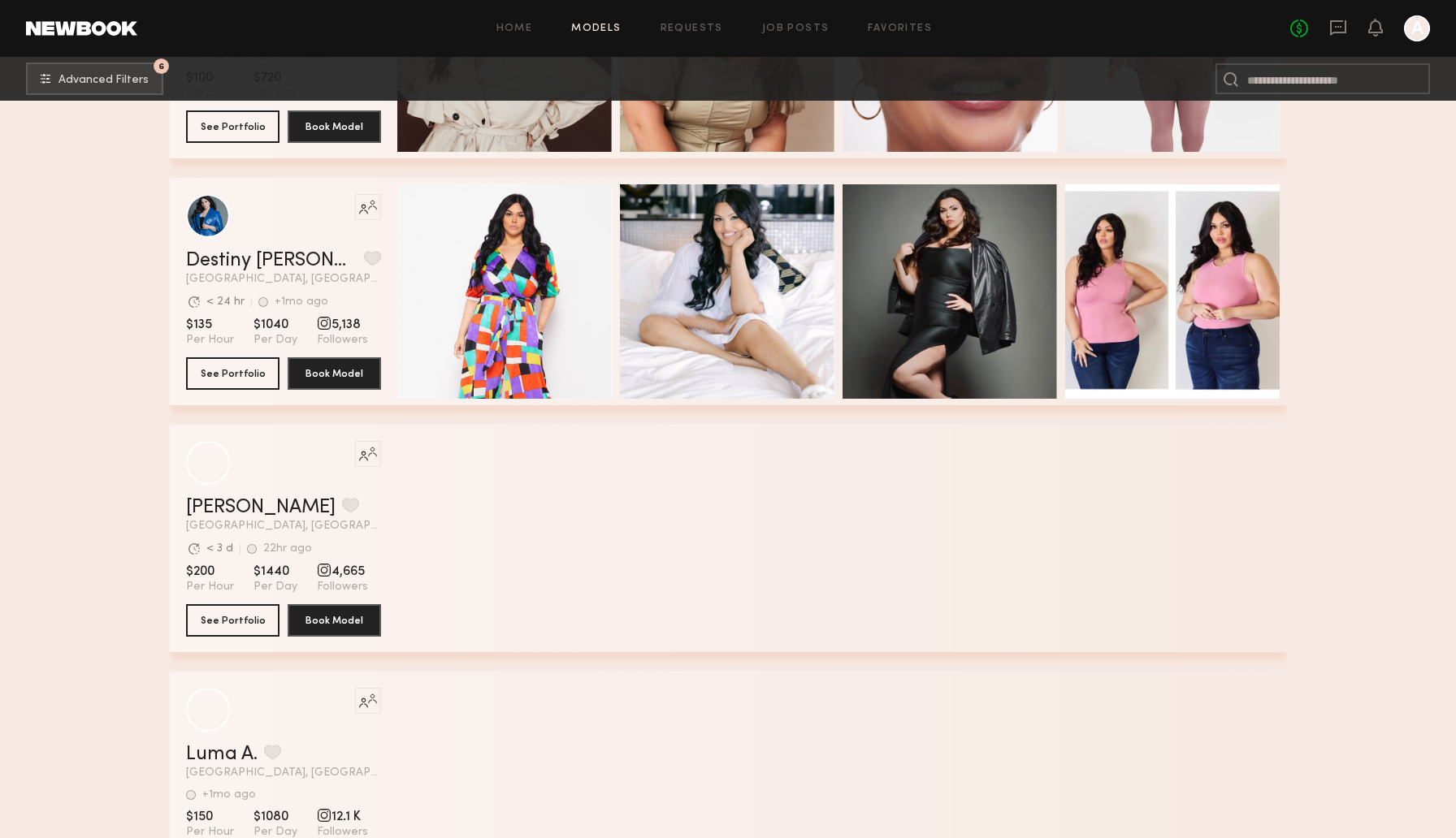
scroll to position [2553, 0]
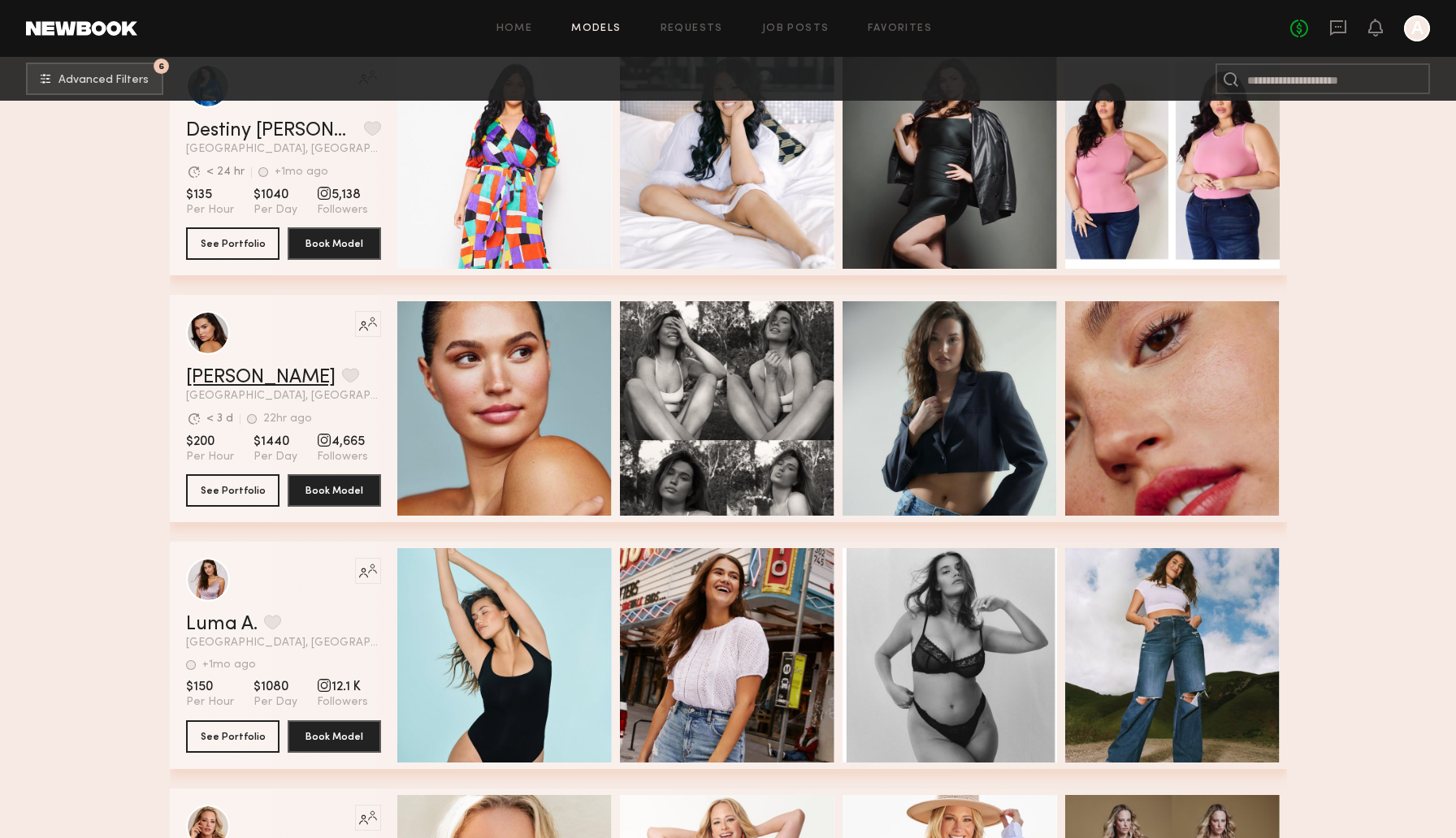
click at [209, 381] on link "Ella J." at bounding box center [261, 377] width 150 height 19
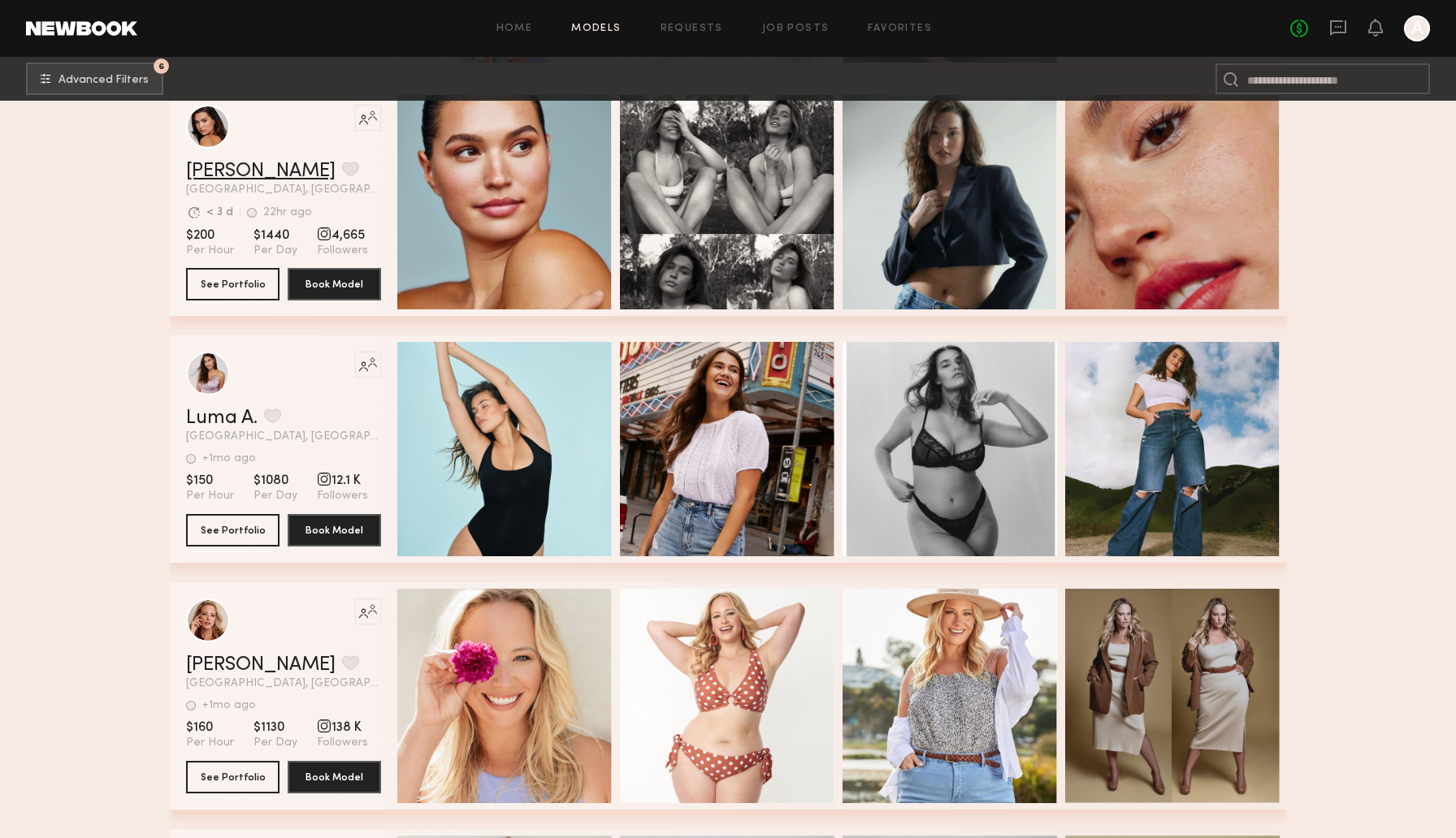
scroll to position [2833, 0]
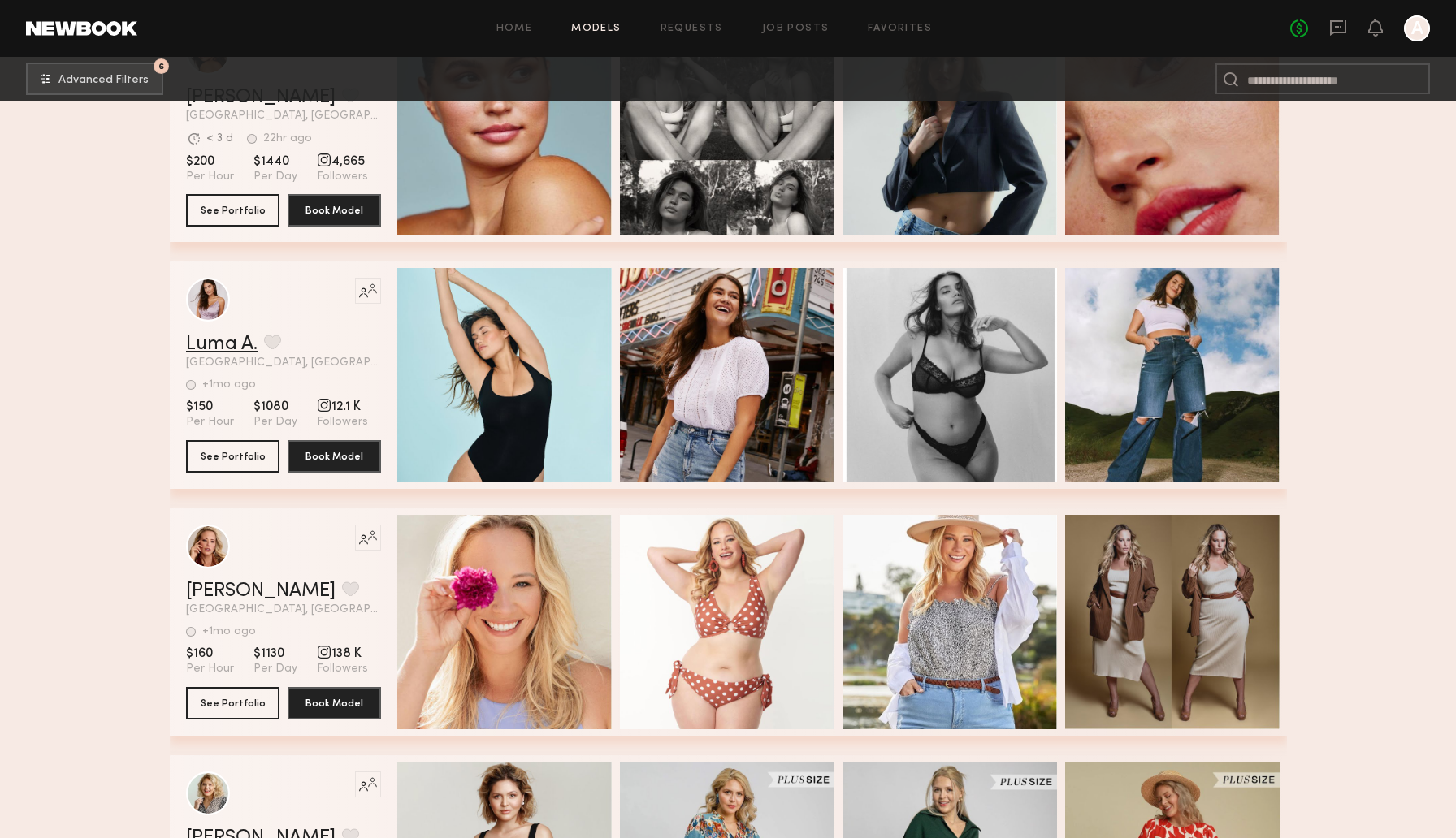
click at [230, 338] on link "Luma A." at bounding box center [222, 344] width 71 height 19
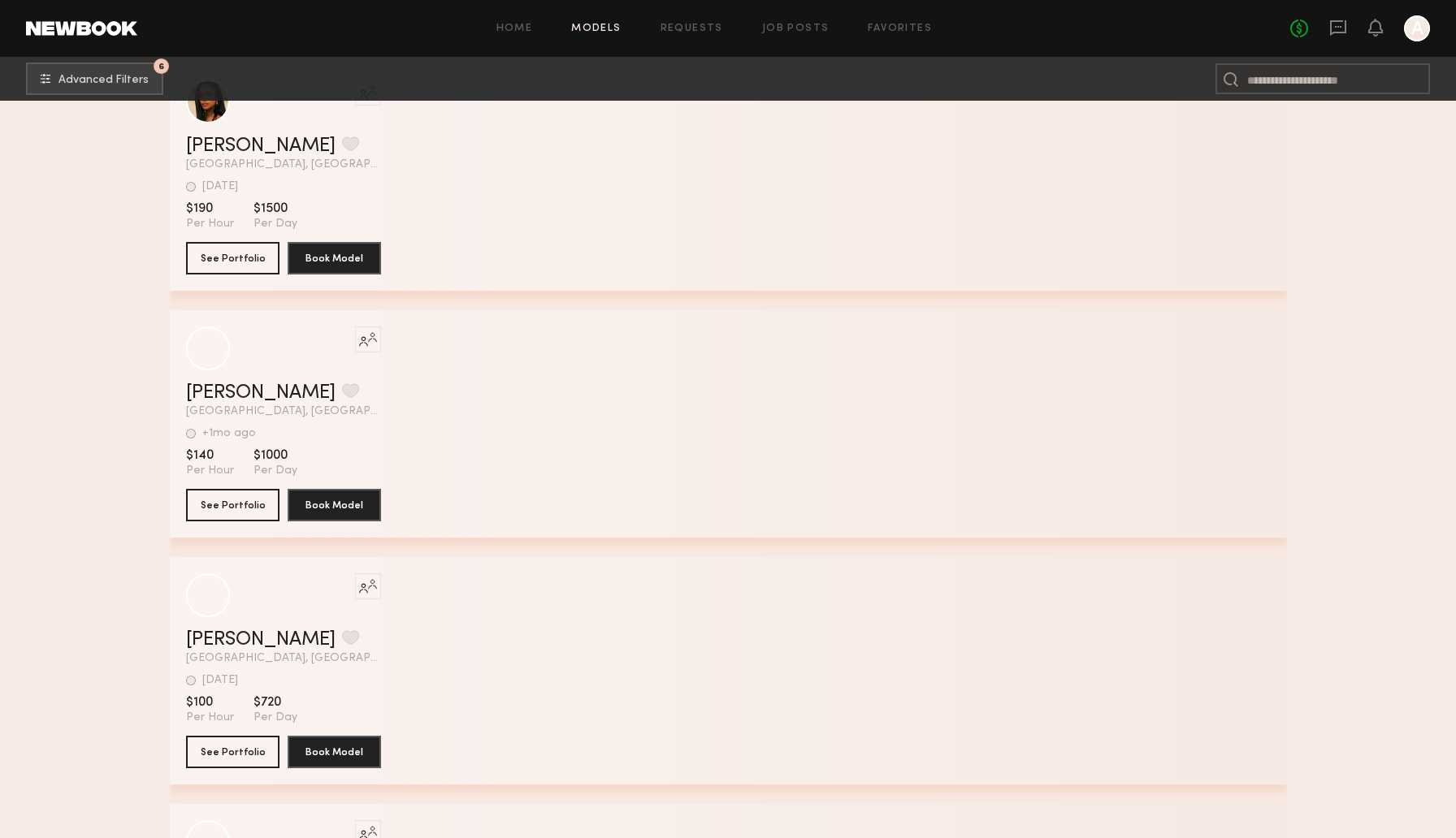
scroll to position [7484, 0]
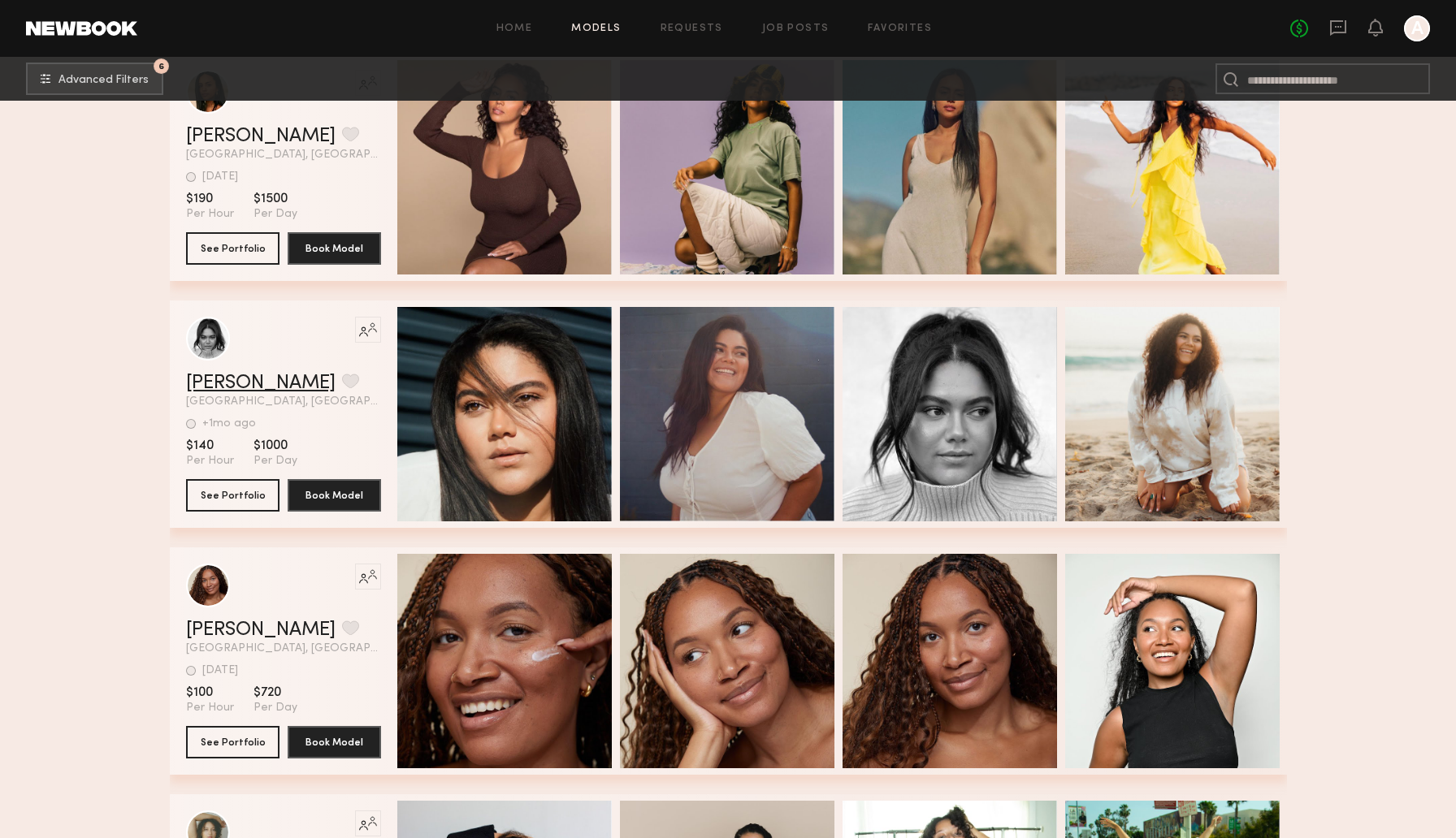
click at [223, 374] on link "McKenzie M." at bounding box center [261, 383] width 150 height 19
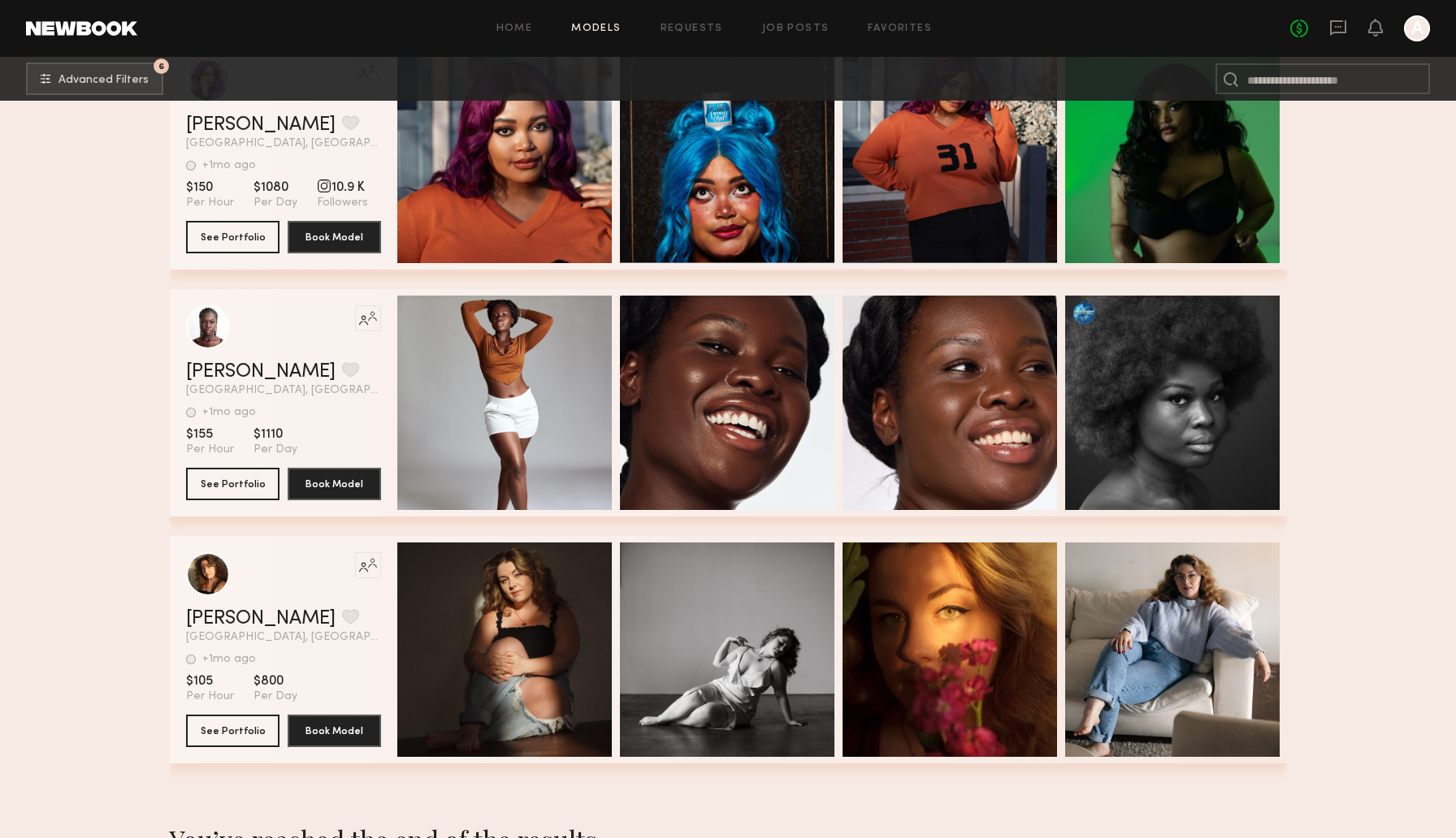
scroll to position [8929, 0]
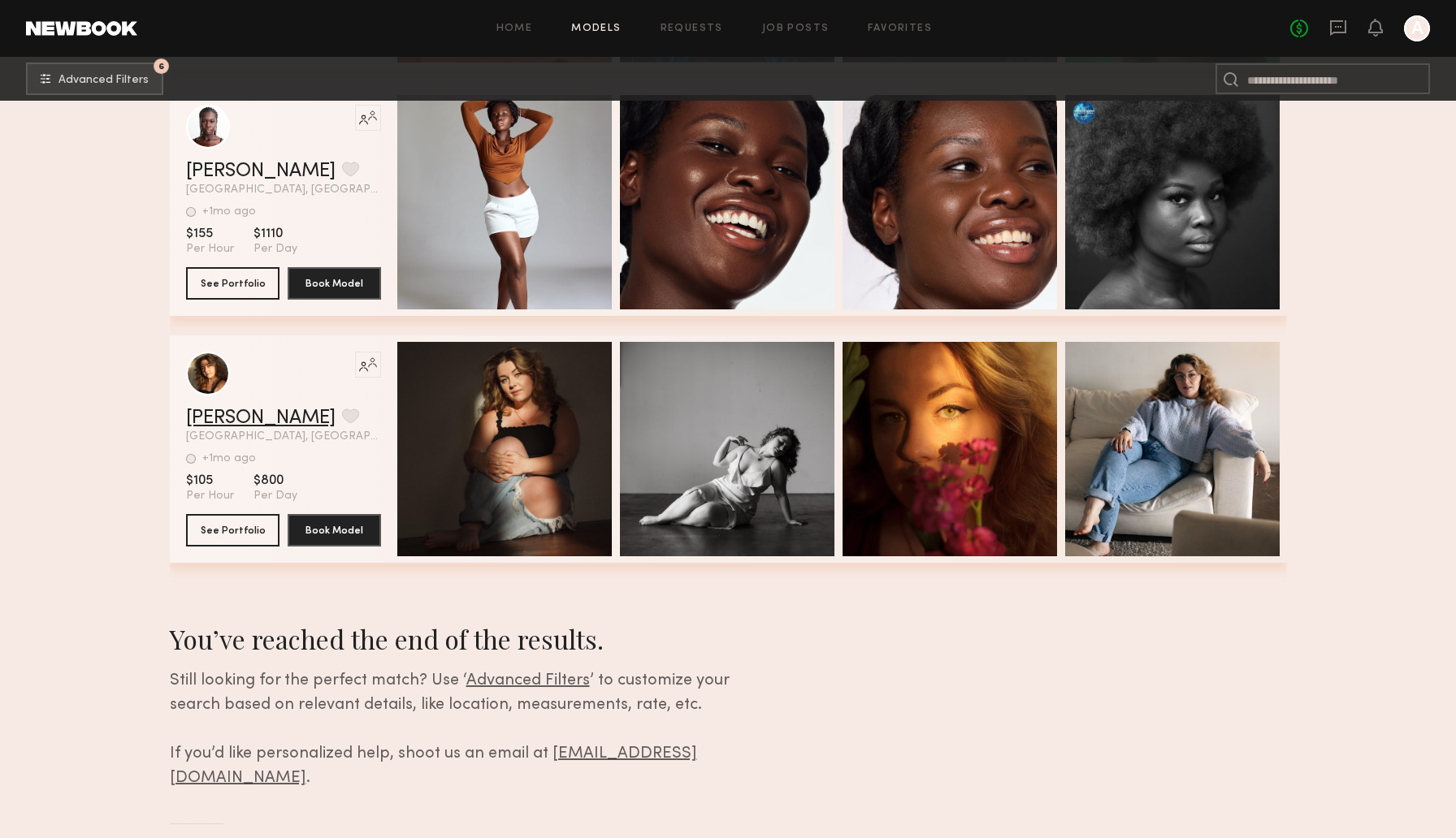
click at [209, 415] on link "Julie D." at bounding box center [261, 418] width 150 height 19
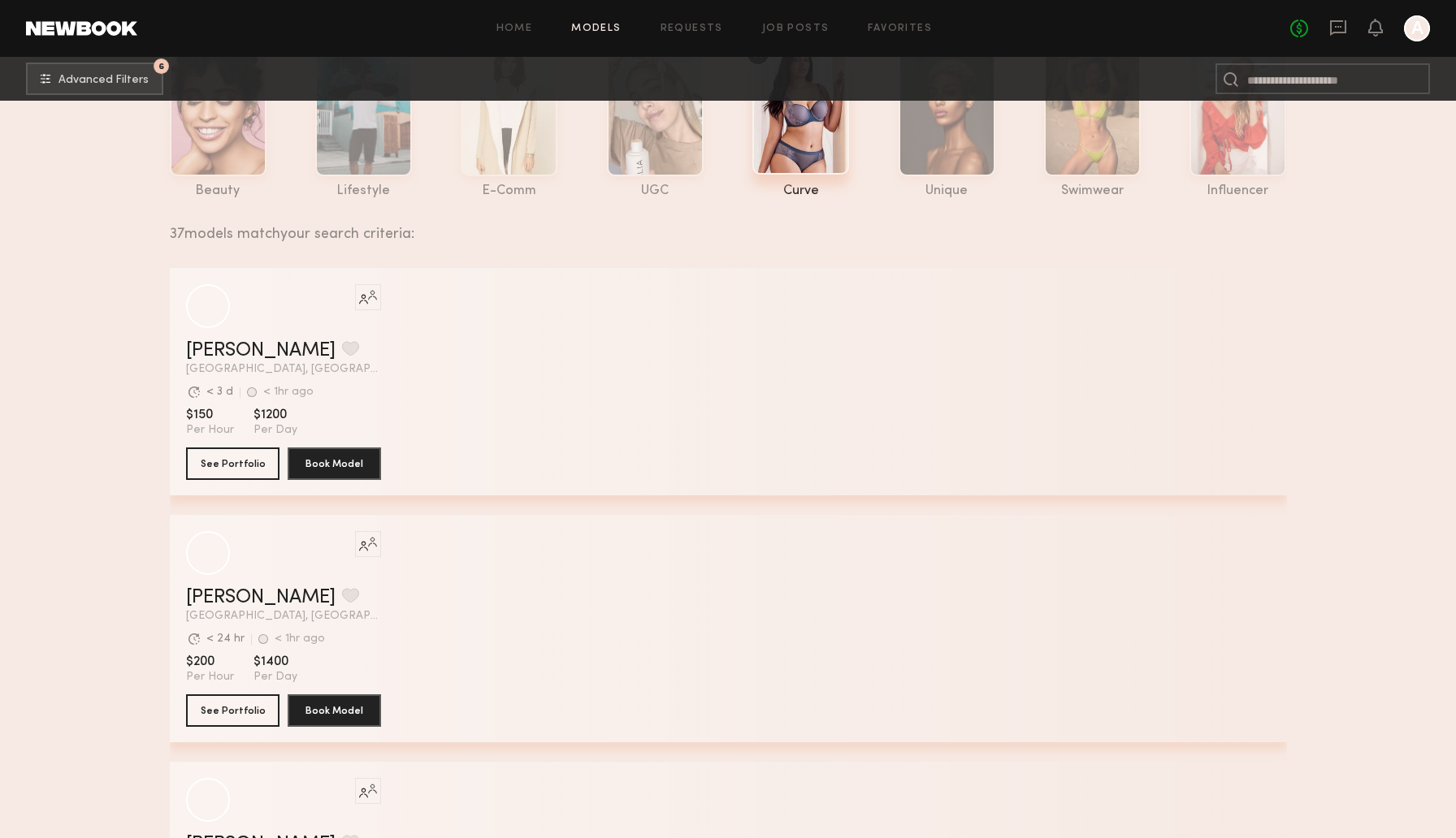
scroll to position [0, 0]
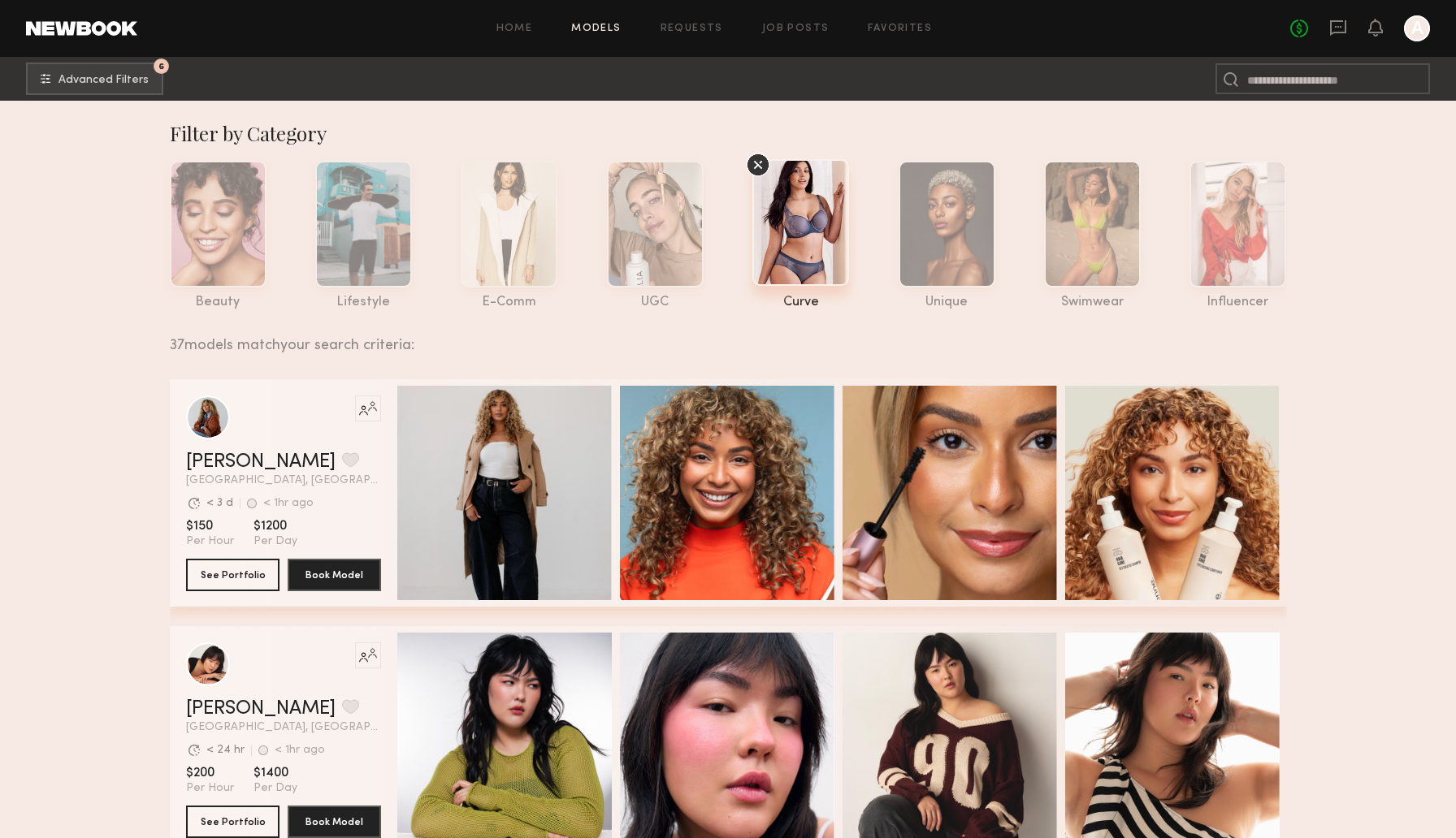
click at [757, 168] on icon at bounding box center [758, 165] width 24 height 24
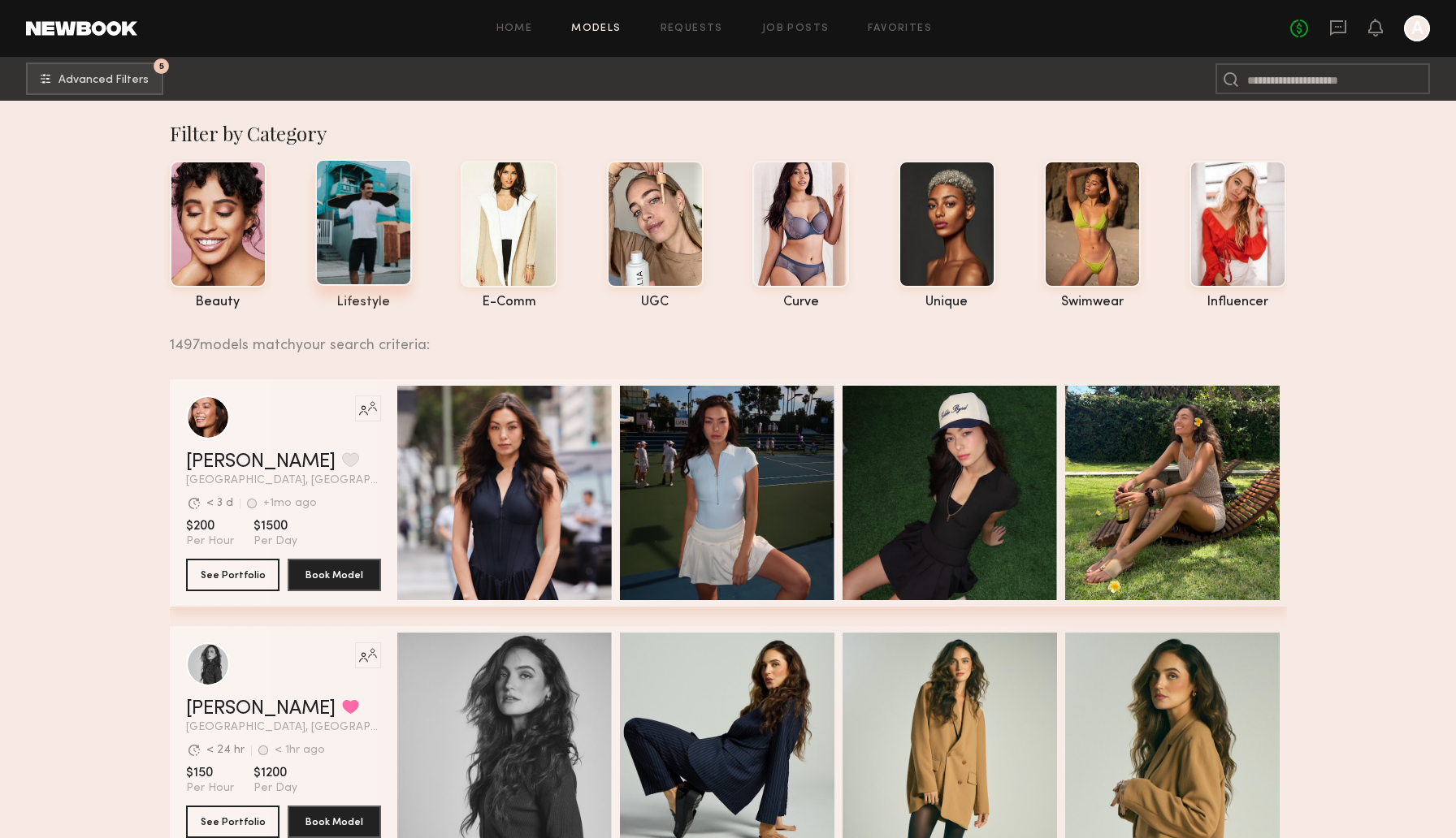
click at [386, 208] on div at bounding box center [363, 223] width 97 height 127
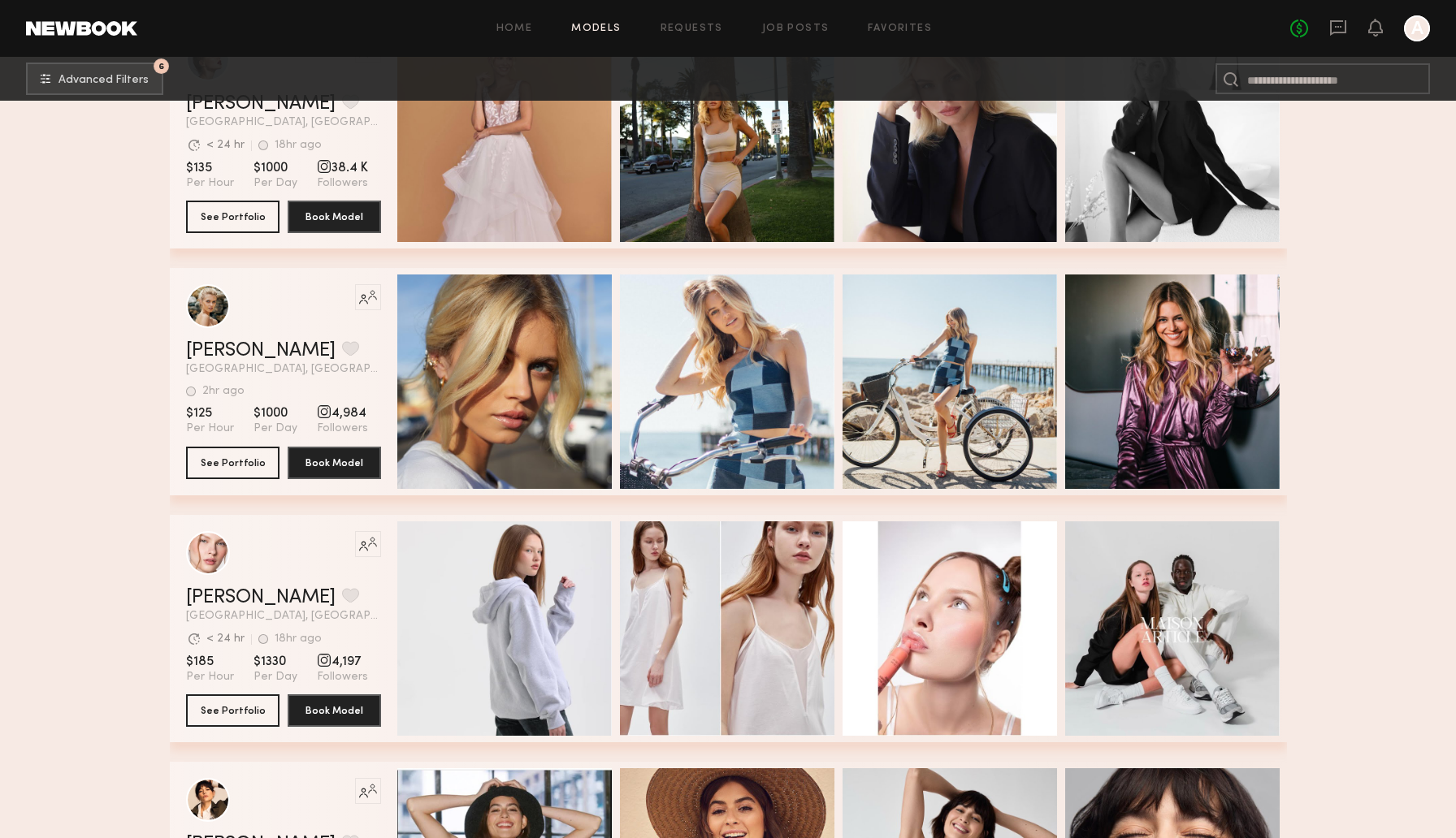
scroll to position [360, 0]
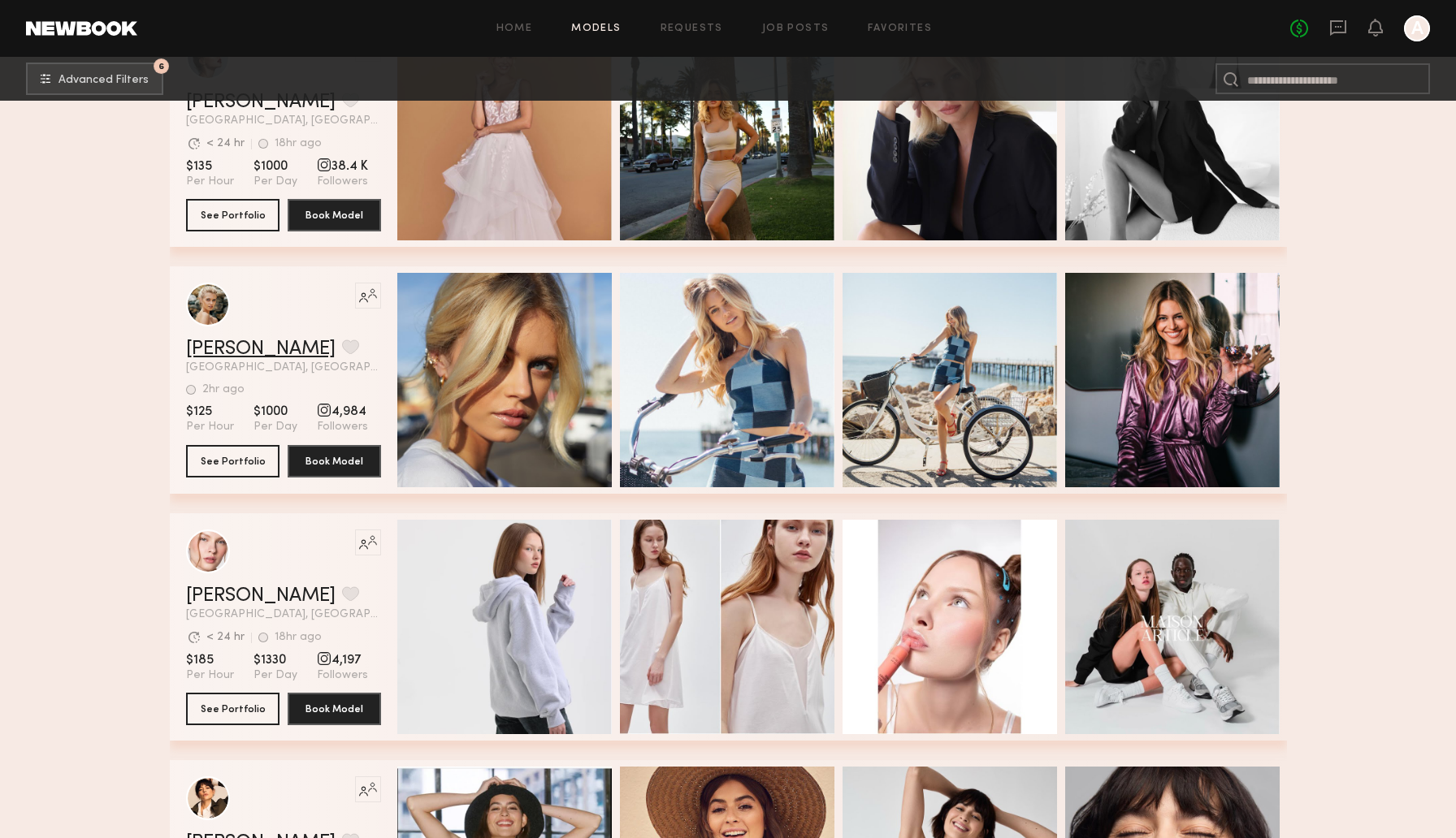
click at [233, 349] on link "Mallory A." at bounding box center [261, 349] width 150 height 19
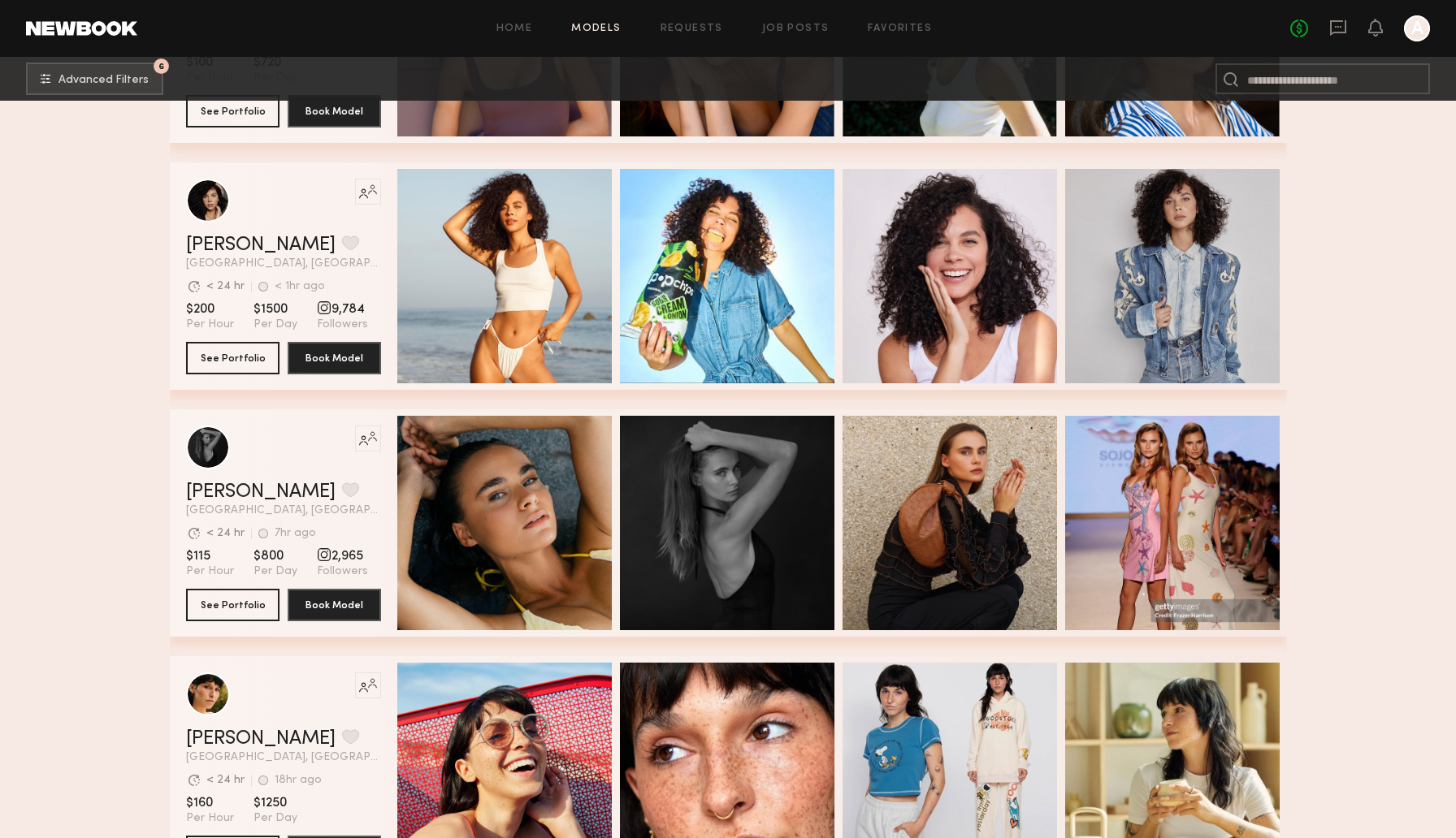
scroll to position [4413, 0]
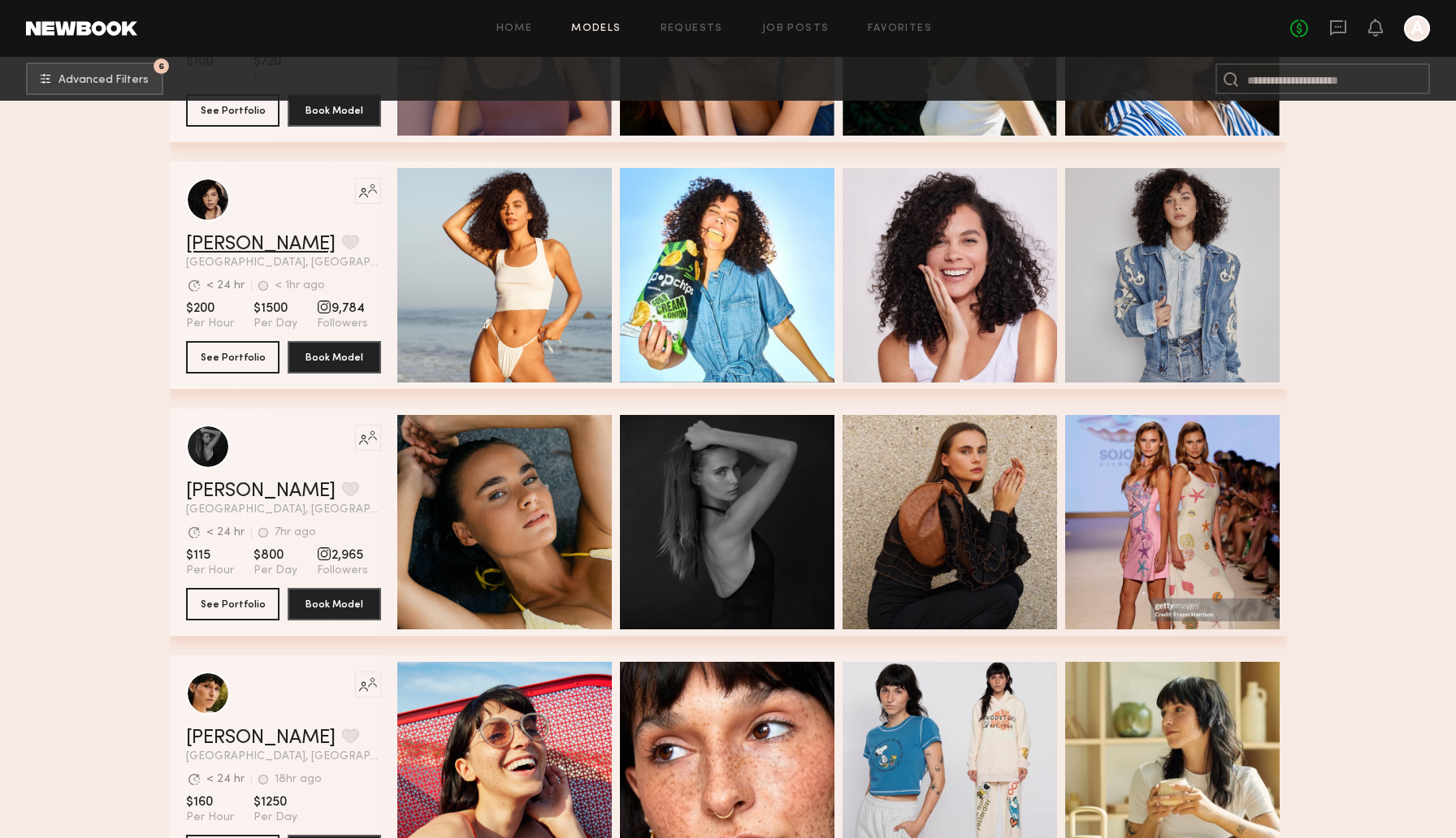
click at [225, 246] on link "Tracy D." at bounding box center [261, 244] width 150 height 19
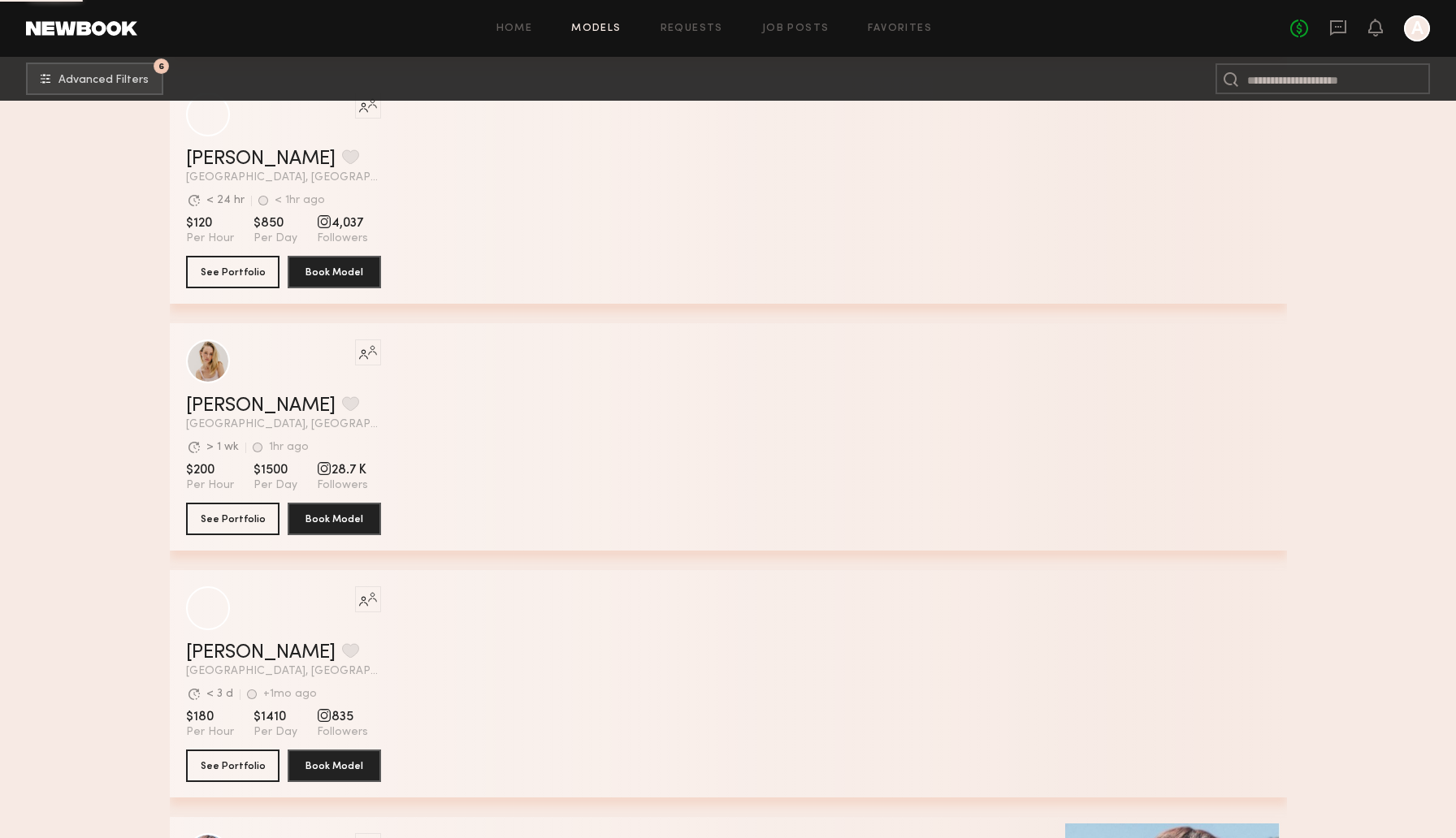
scroll to position [7728, 0]
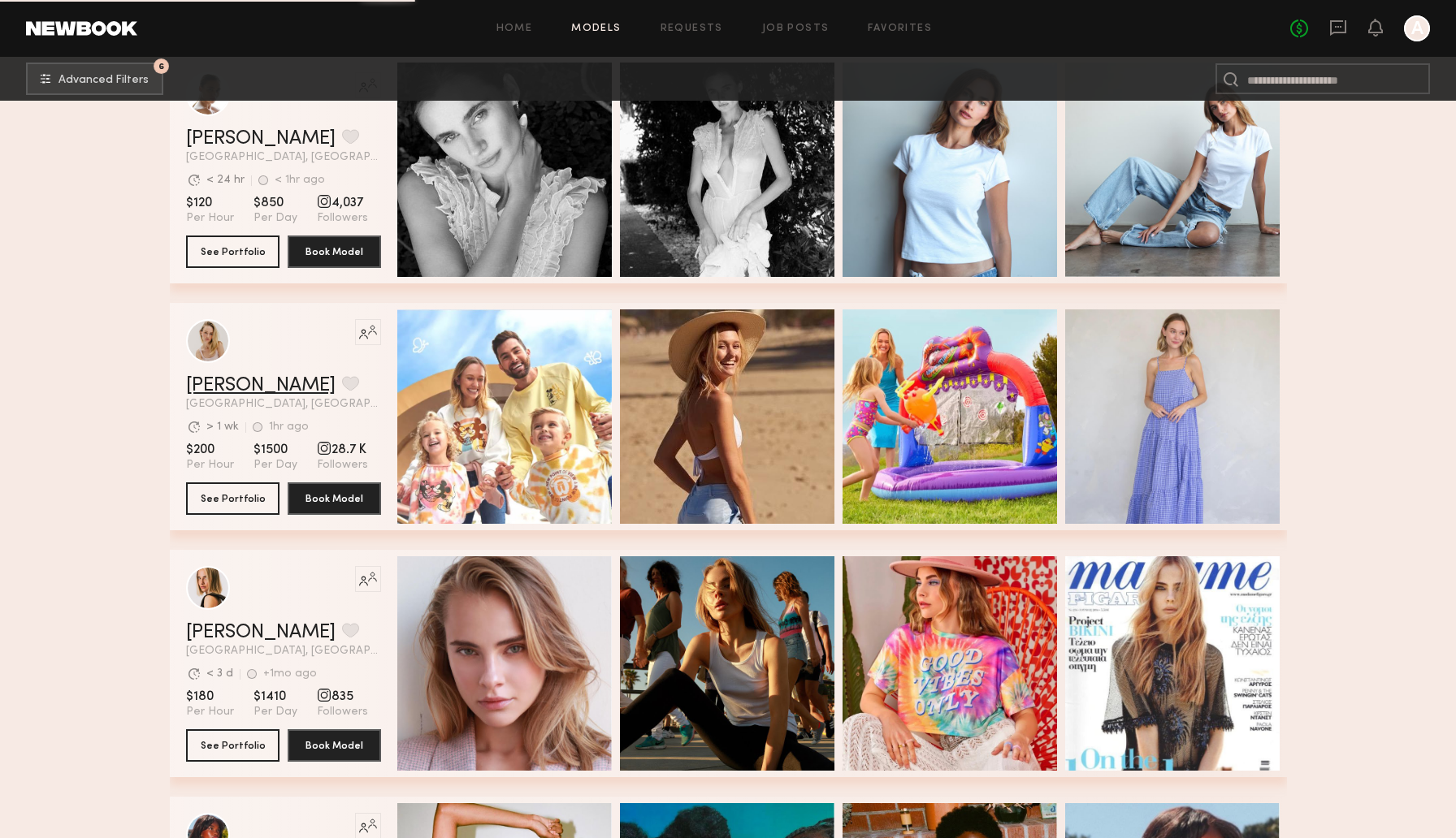
click at [231, 389] on link "Andrea B." at bounding box center [261, 385] width 150 height 19
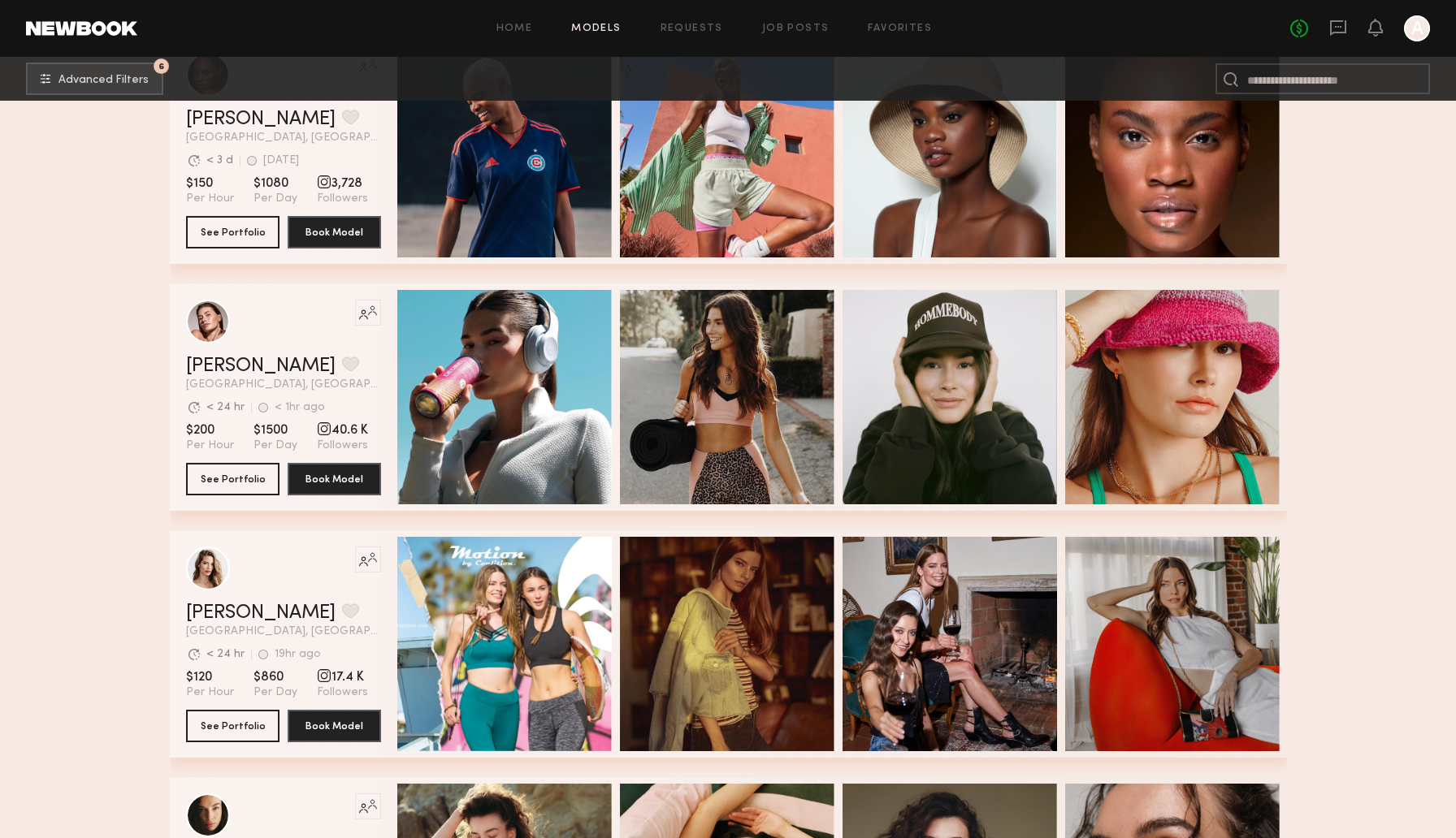
scroll to position [10217, 0]
click at [210, 375] on link "Chelsey M." at bounding box center [261, 365] width 150 height 19
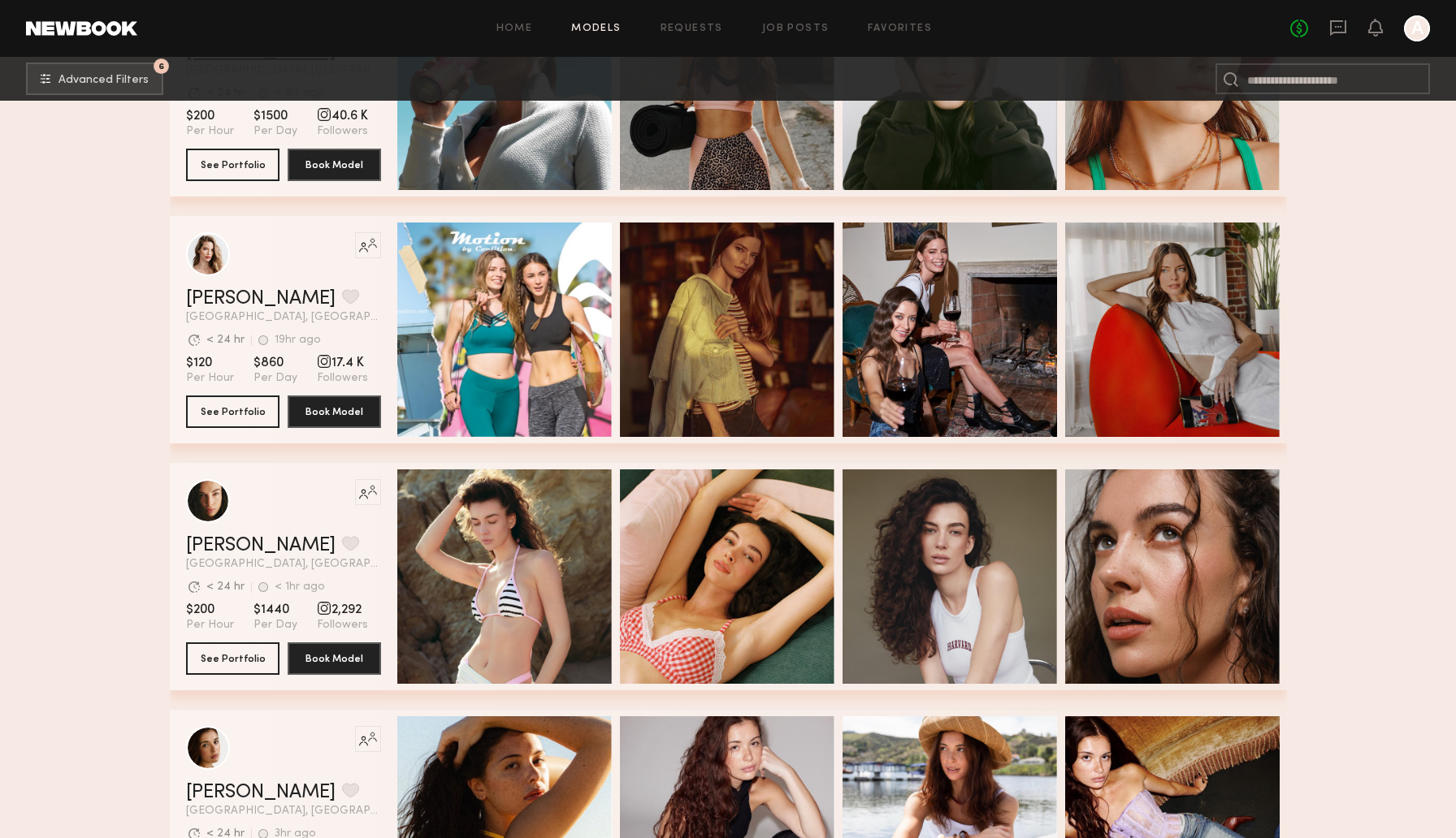
scroll to position [10550, 0]
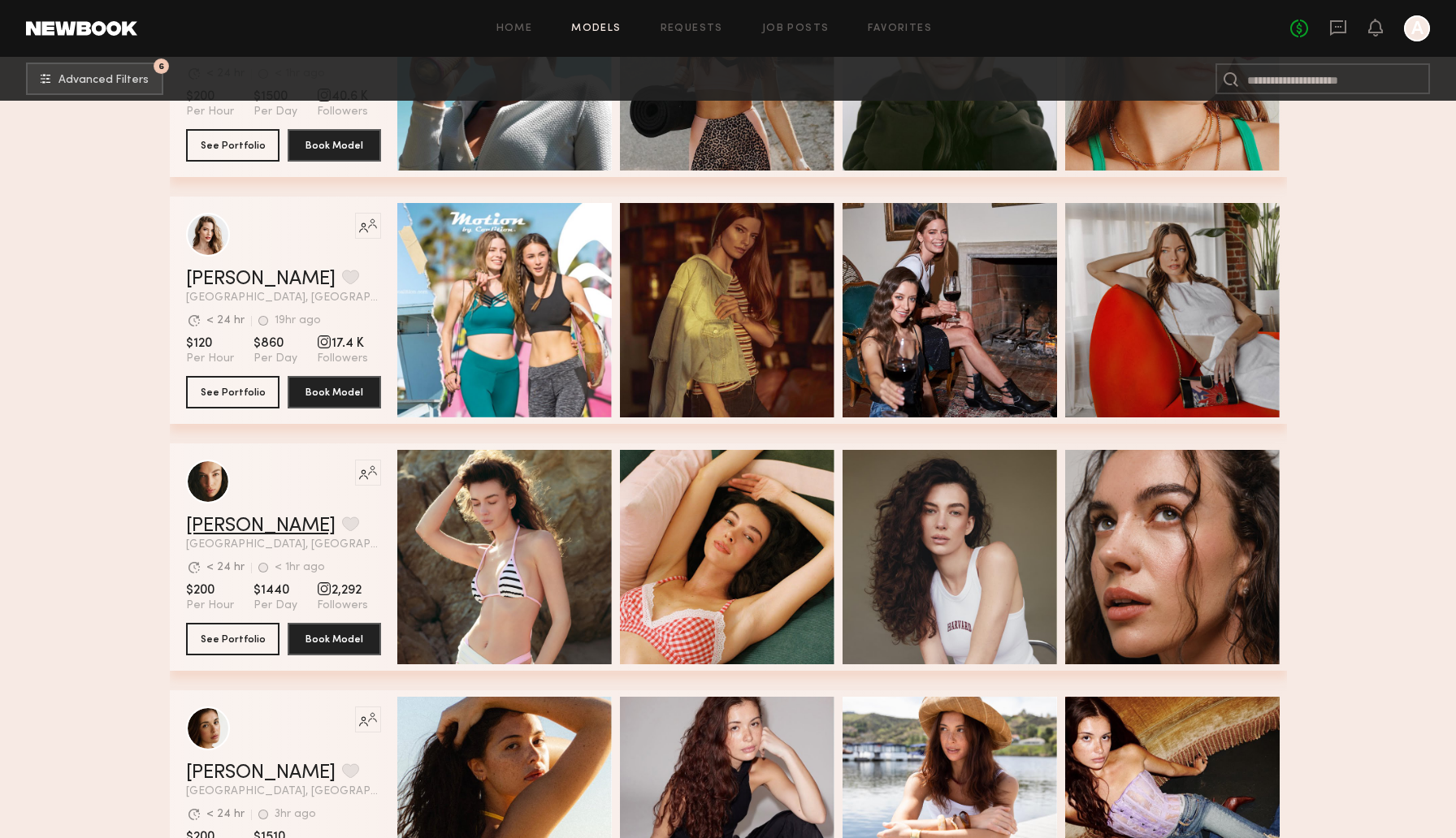
click at [228, 519] on link "Uliana V." at bounding box center [261, 526] width 150 height 19
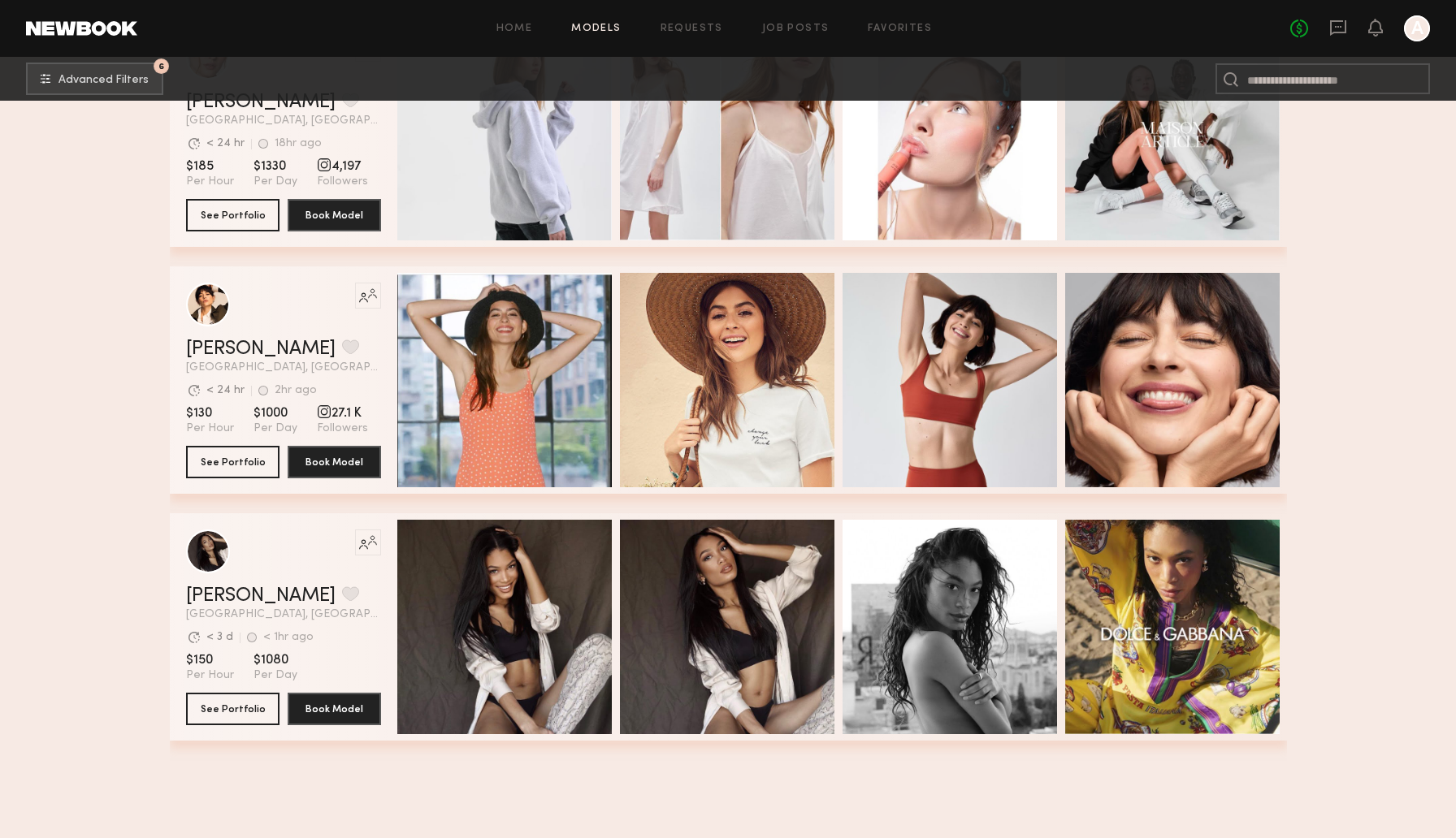
scroll to position [0, 0]
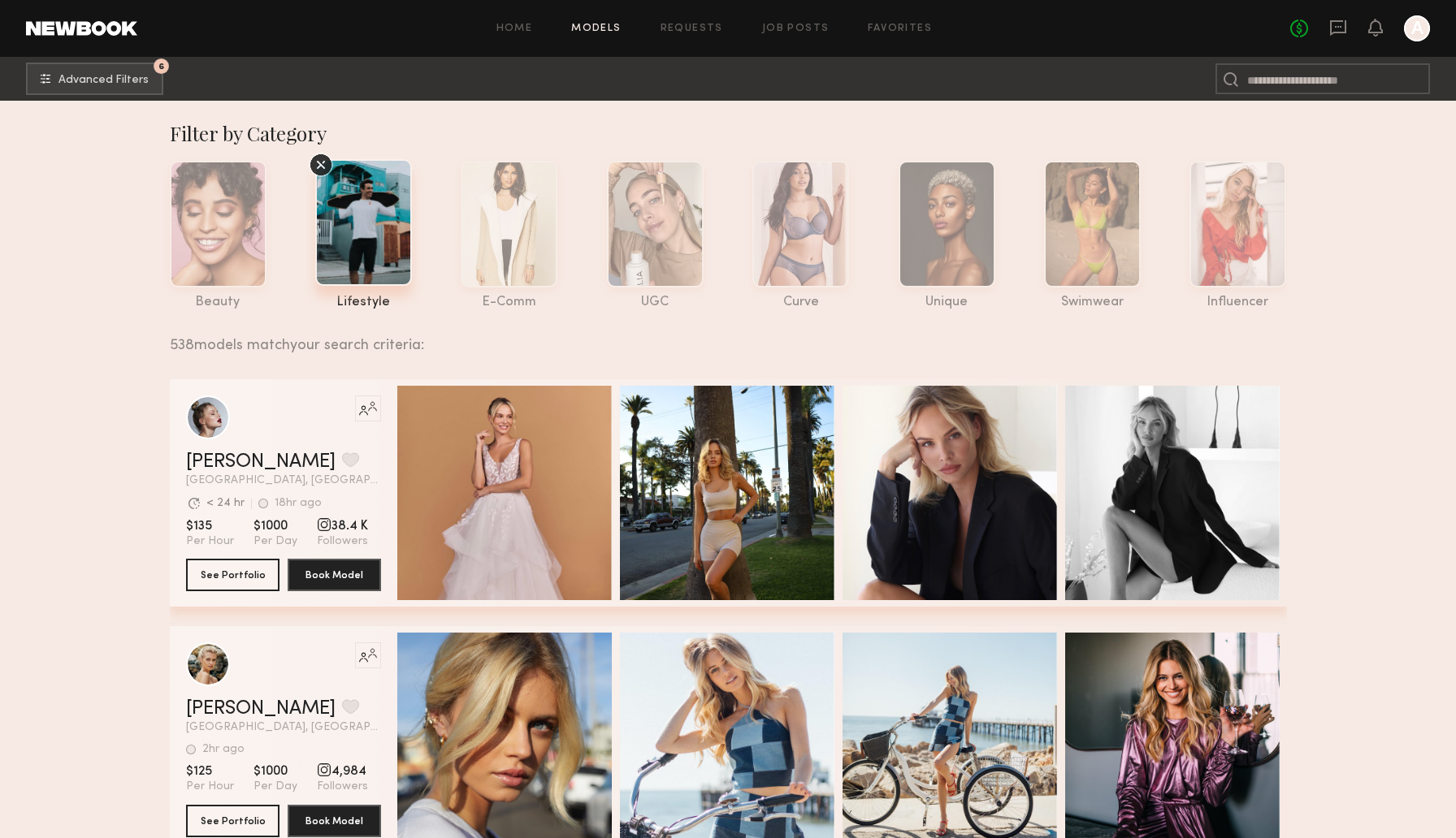
click at [318, 167] on icon at bounding box center [321, 165] width 9 height 9
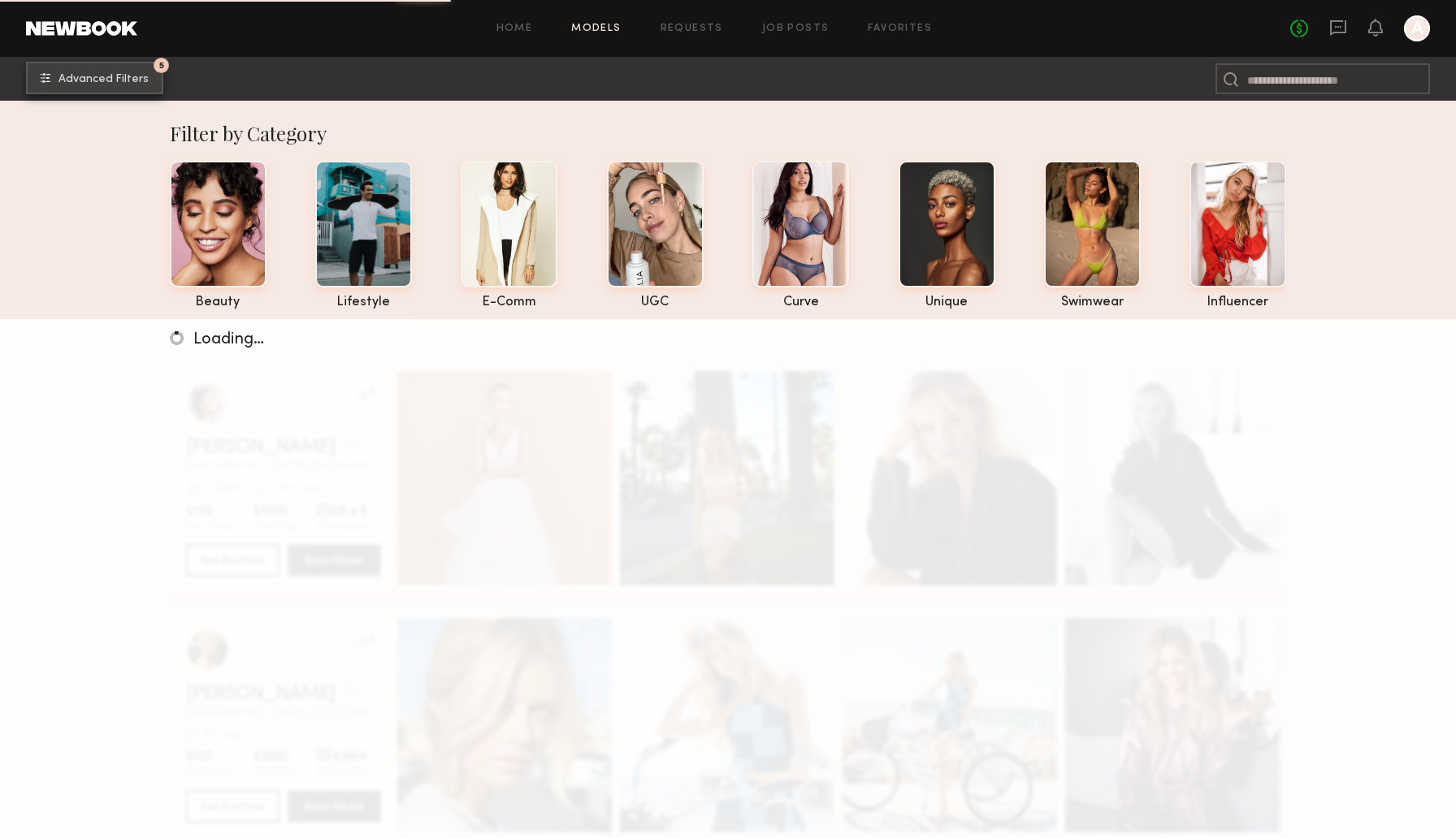
click at [149, 77] on button "5 Advanced Filters" at bounding box center [95, 77] width 137 height 32
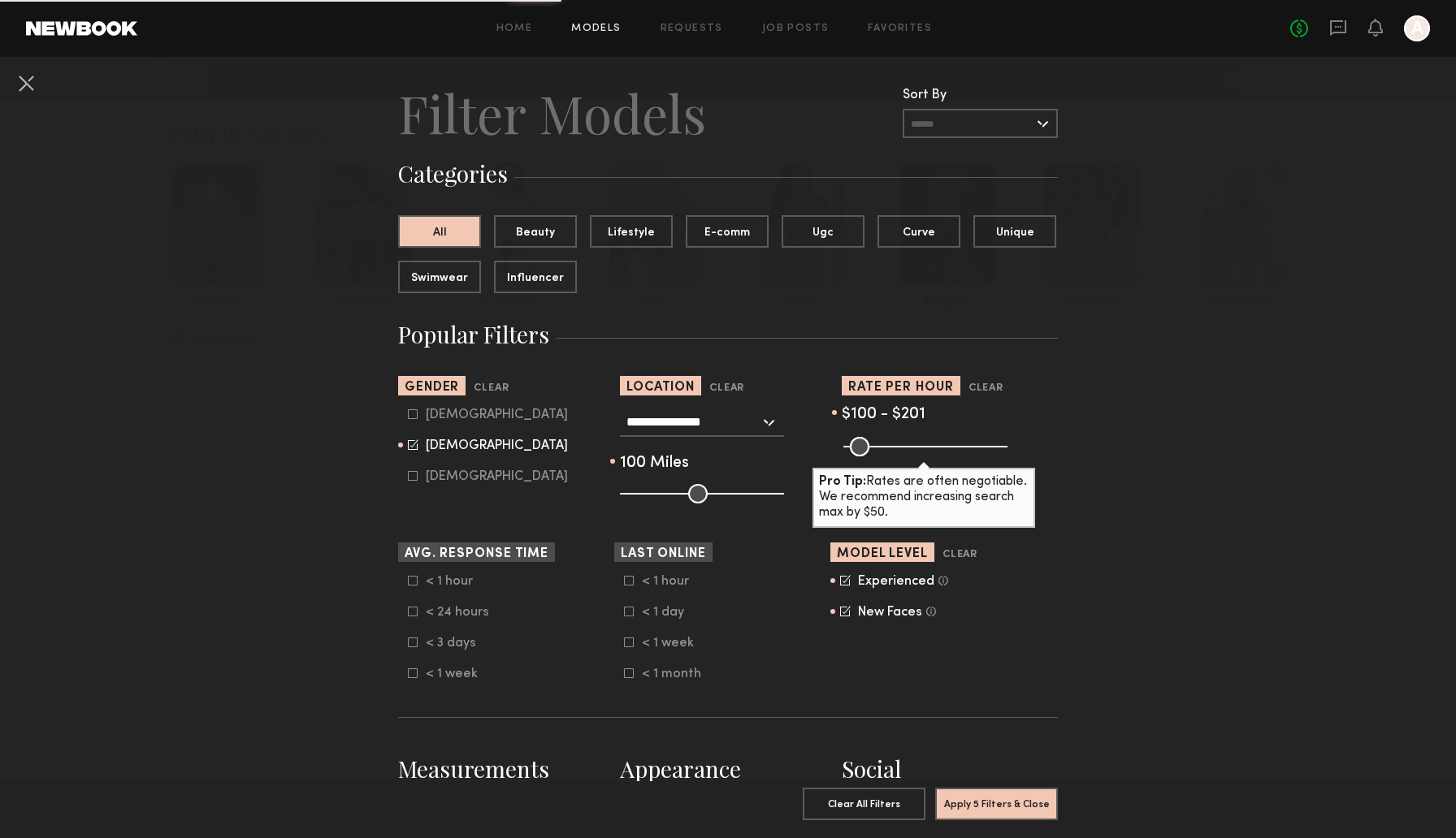
scroll to position [43, 0]
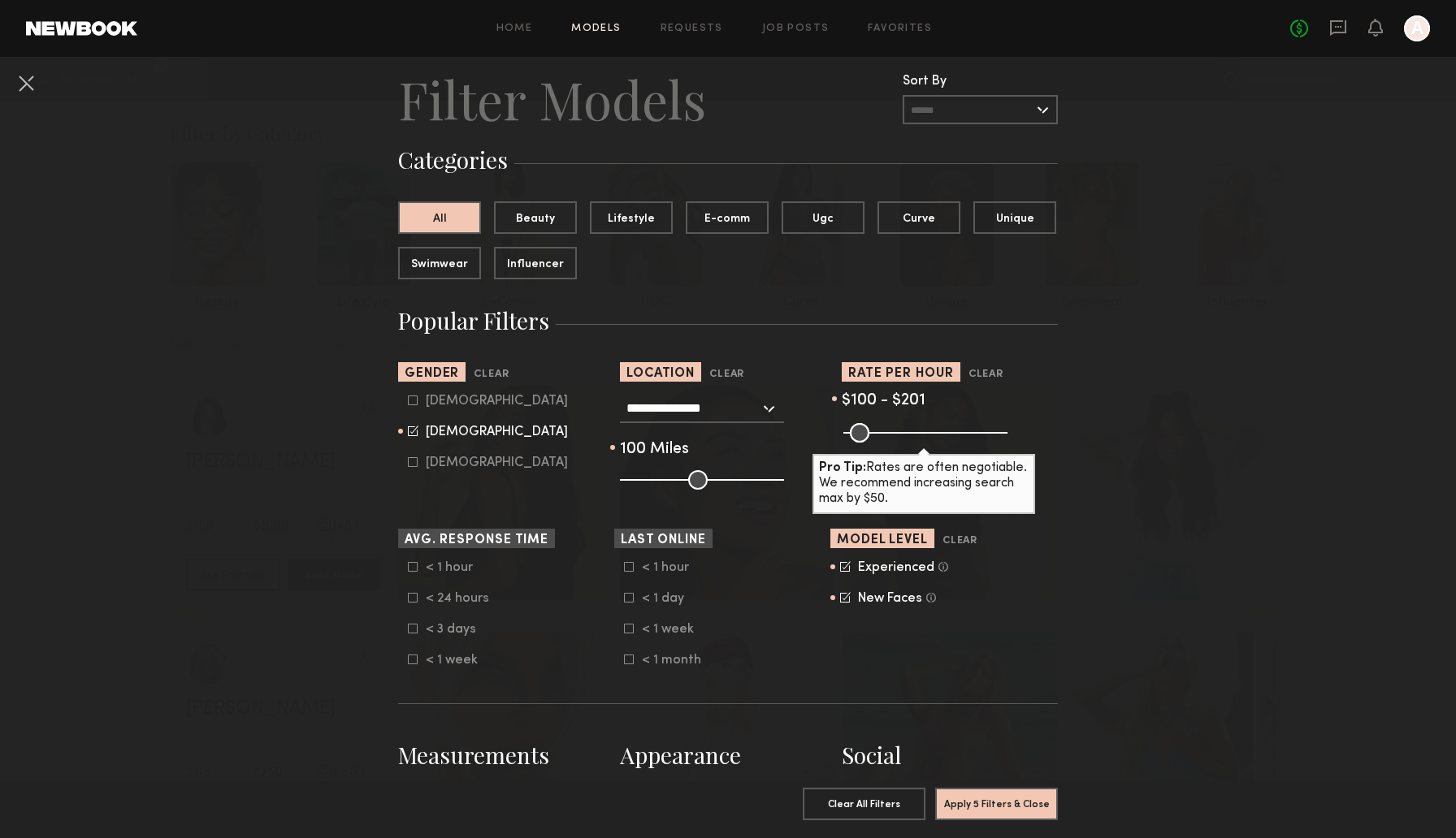
click at [1033, 116] on input "text" at bounding box center [980, 110] width 155 height 30
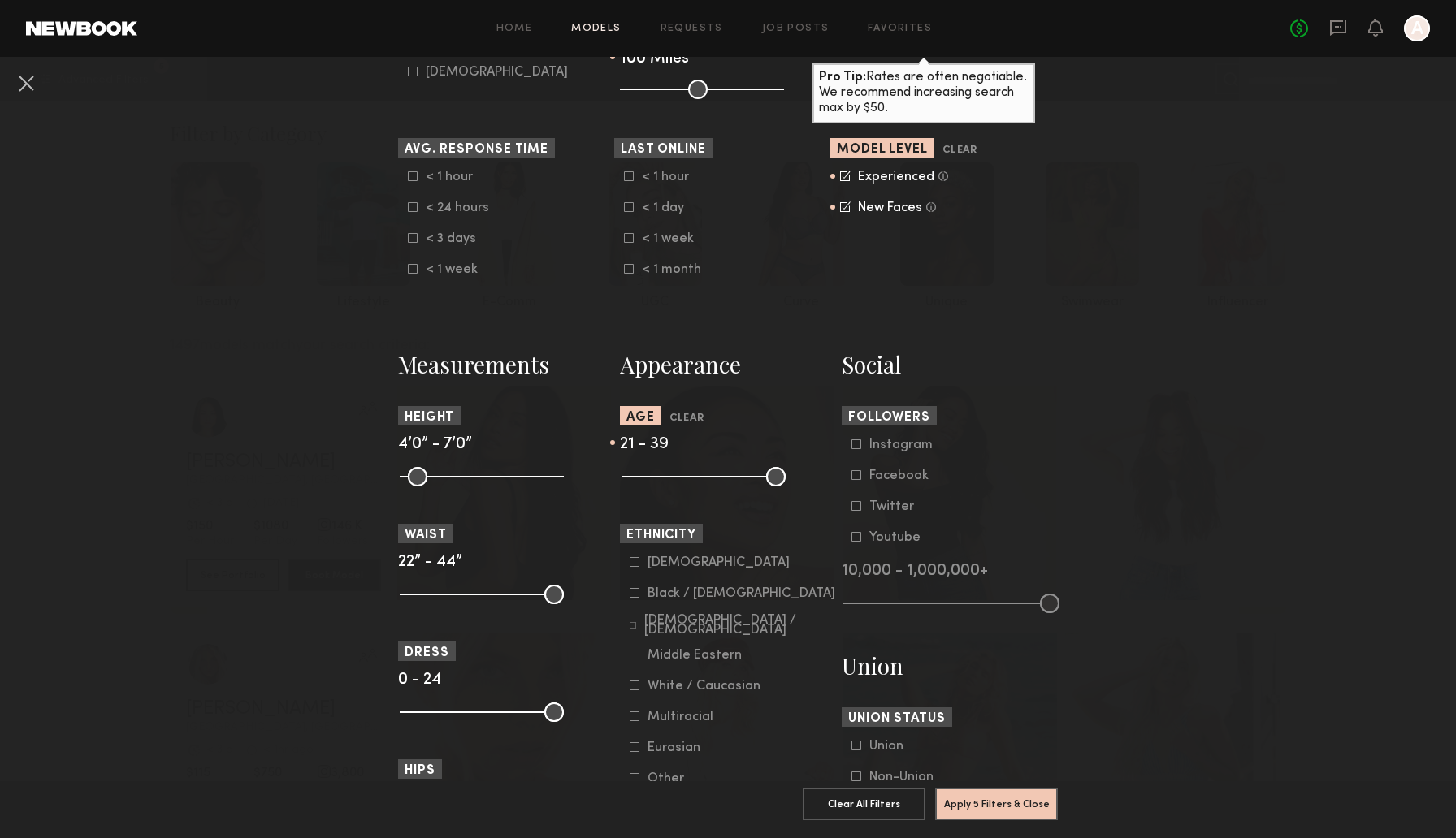
scroll to position [424, 0]
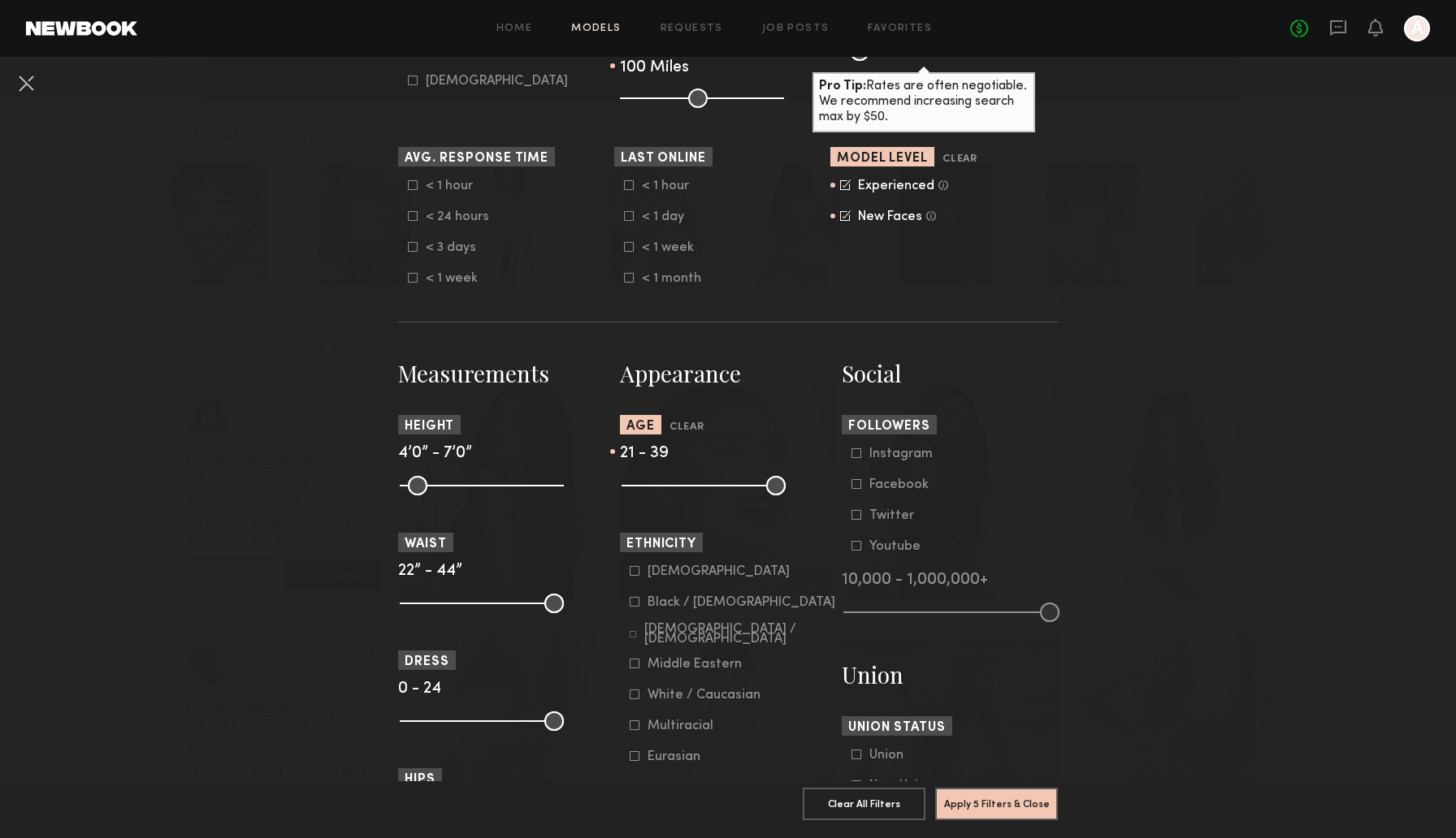
click at [919, 189] on div "Experienced" at bounding box center [896, 185] width 77 height 10
click at [1040, 789] on button "Apply 5 Filters & Close" at bounding box center [996, 802] width 123 height 32
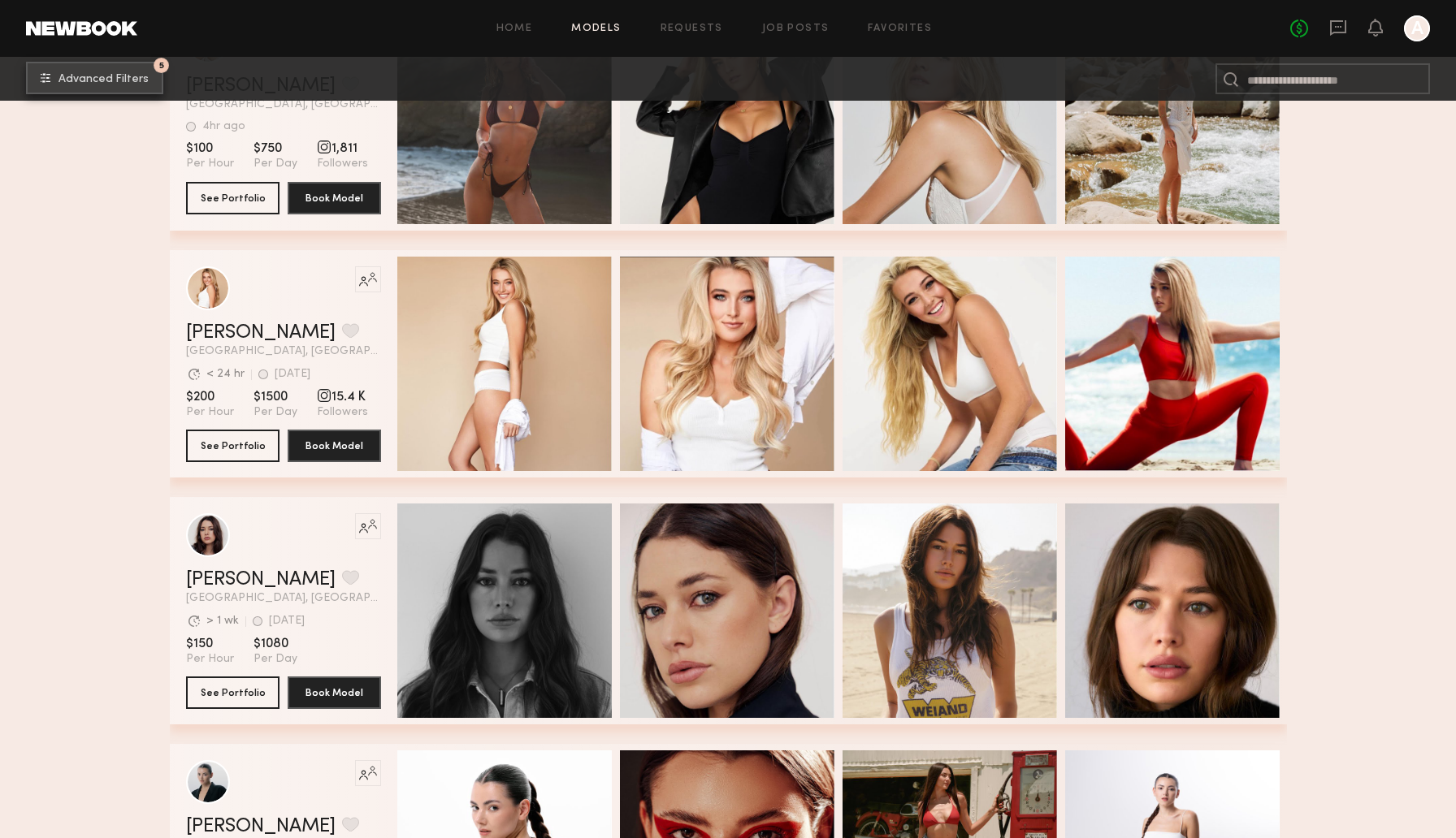
scroll to position [622, 0]
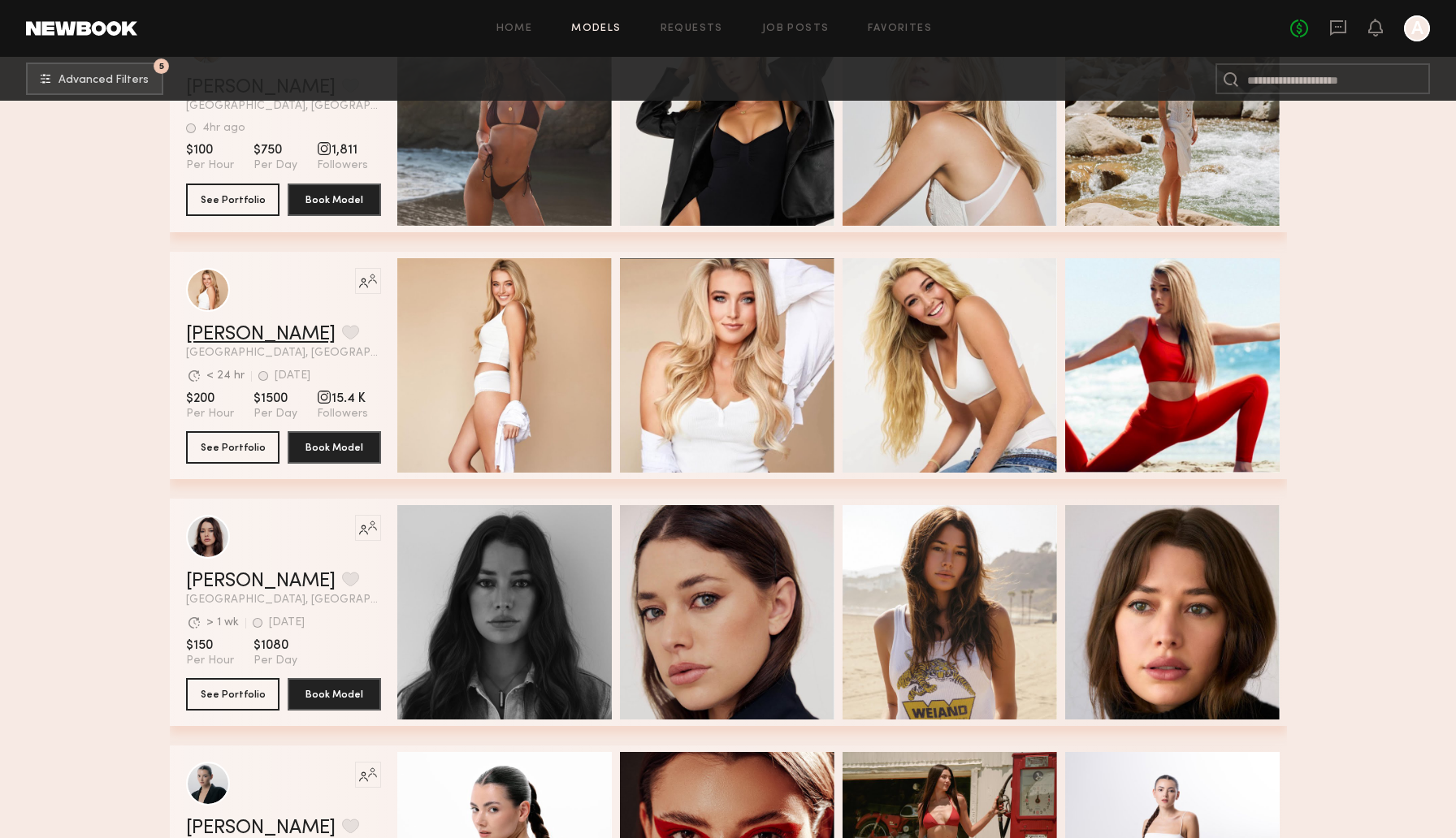
click at [226, 337] on link "Cameron D." at bounding box center [261, 335] width 150 height 19
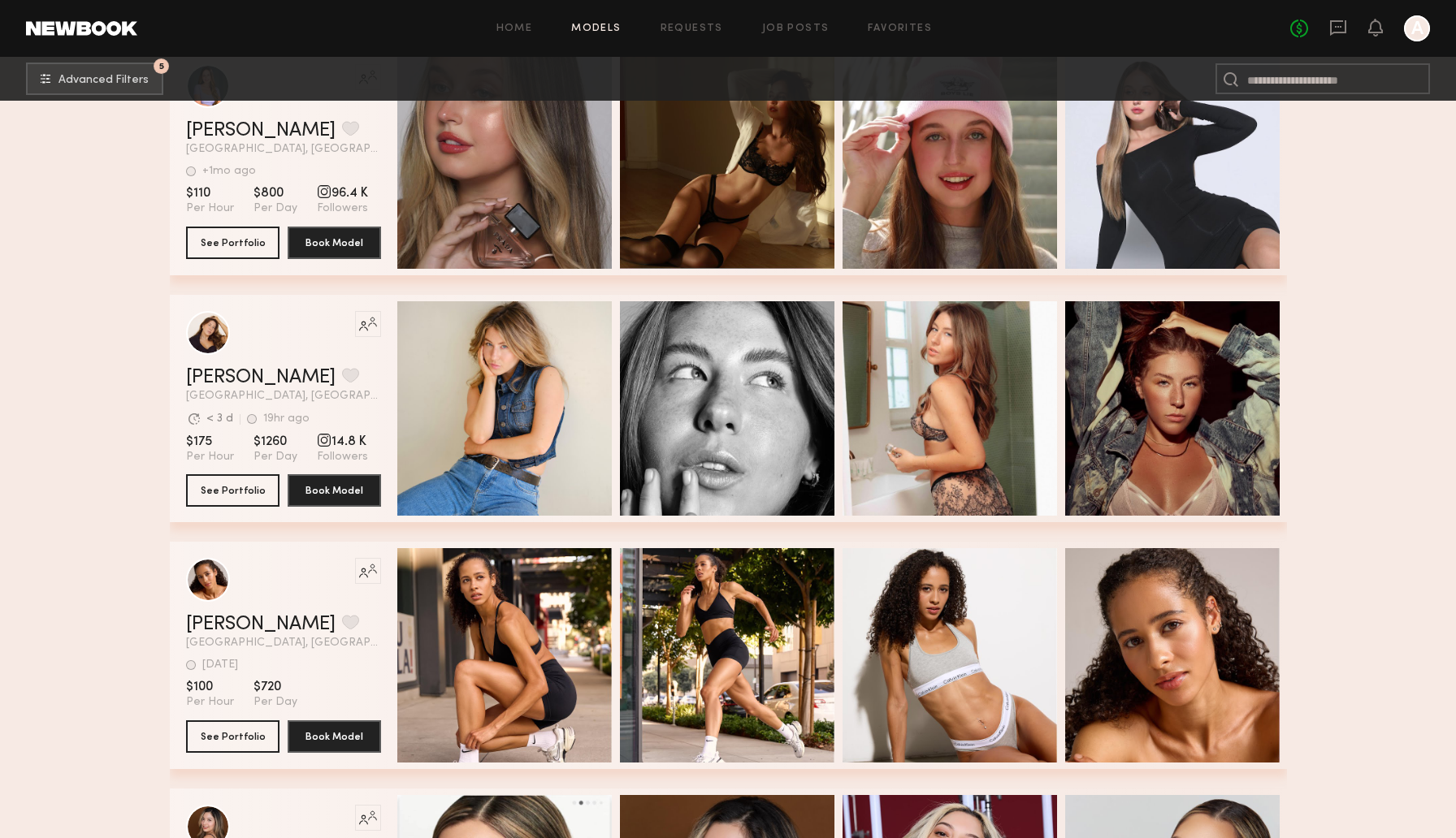
scroll to position [14412, 0]
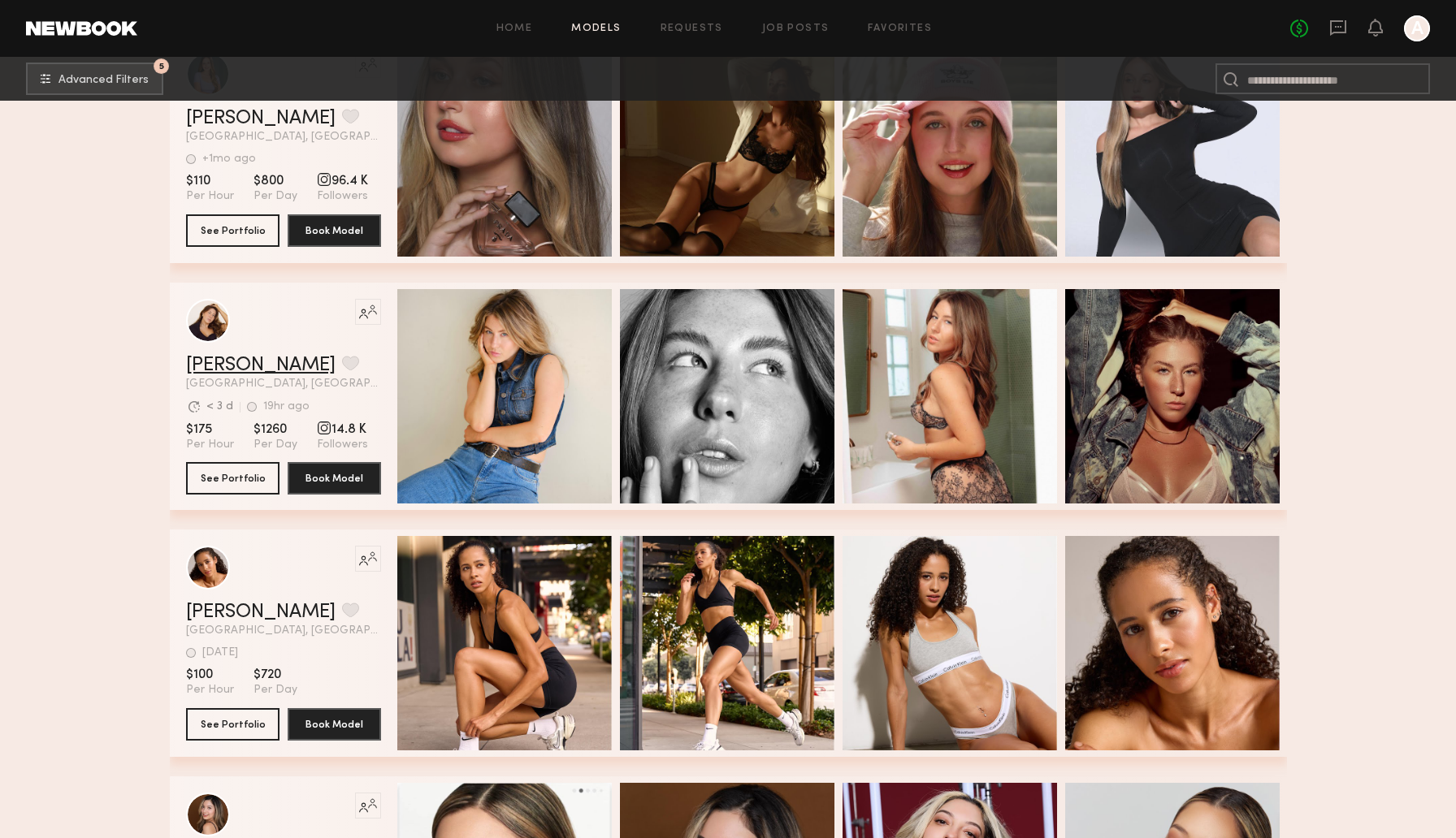
click at [242, 363] on link "Hayley R." at bounding box center [261, 365] width 150 height 19
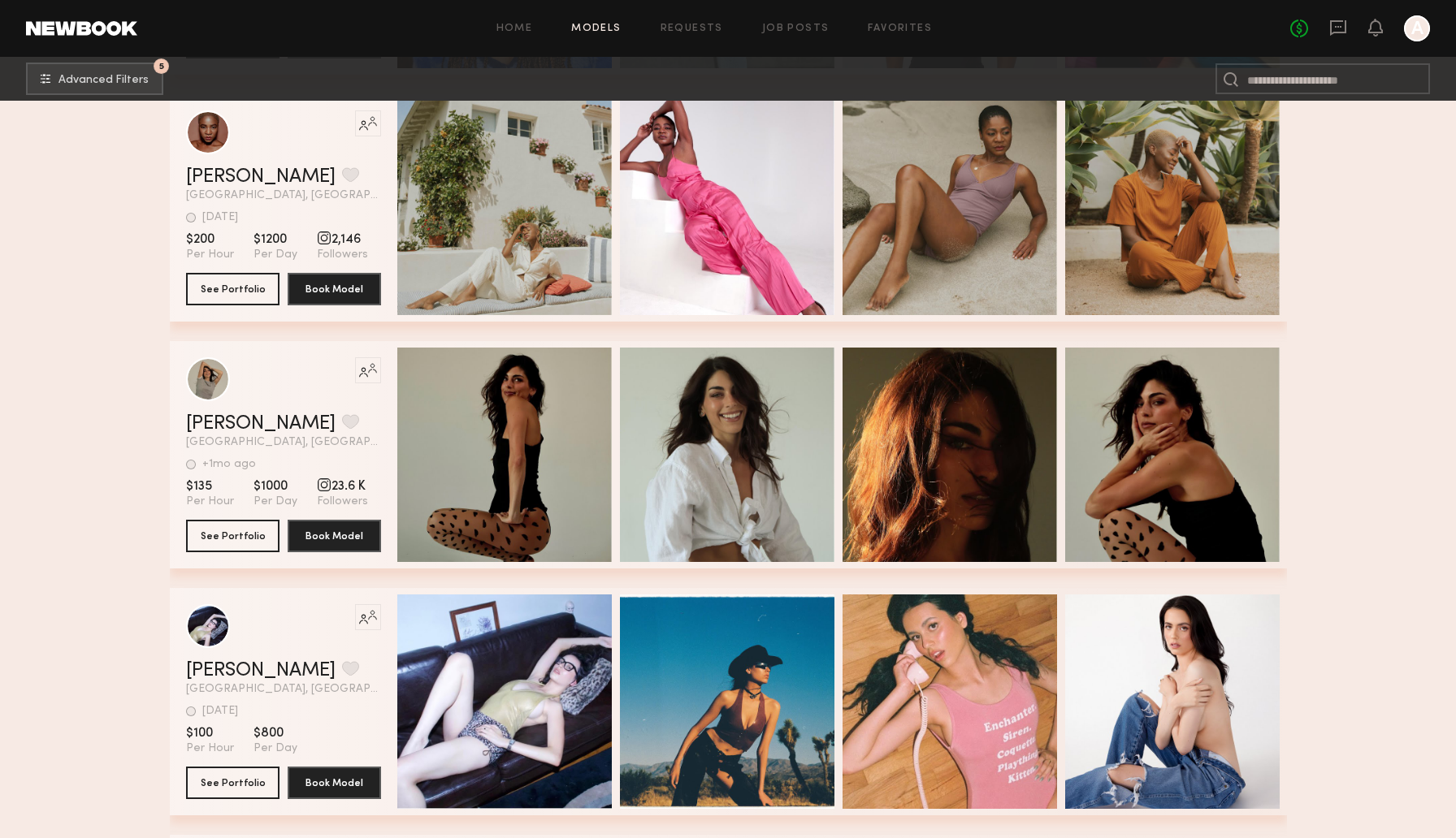
scroll to position [16128, 0]
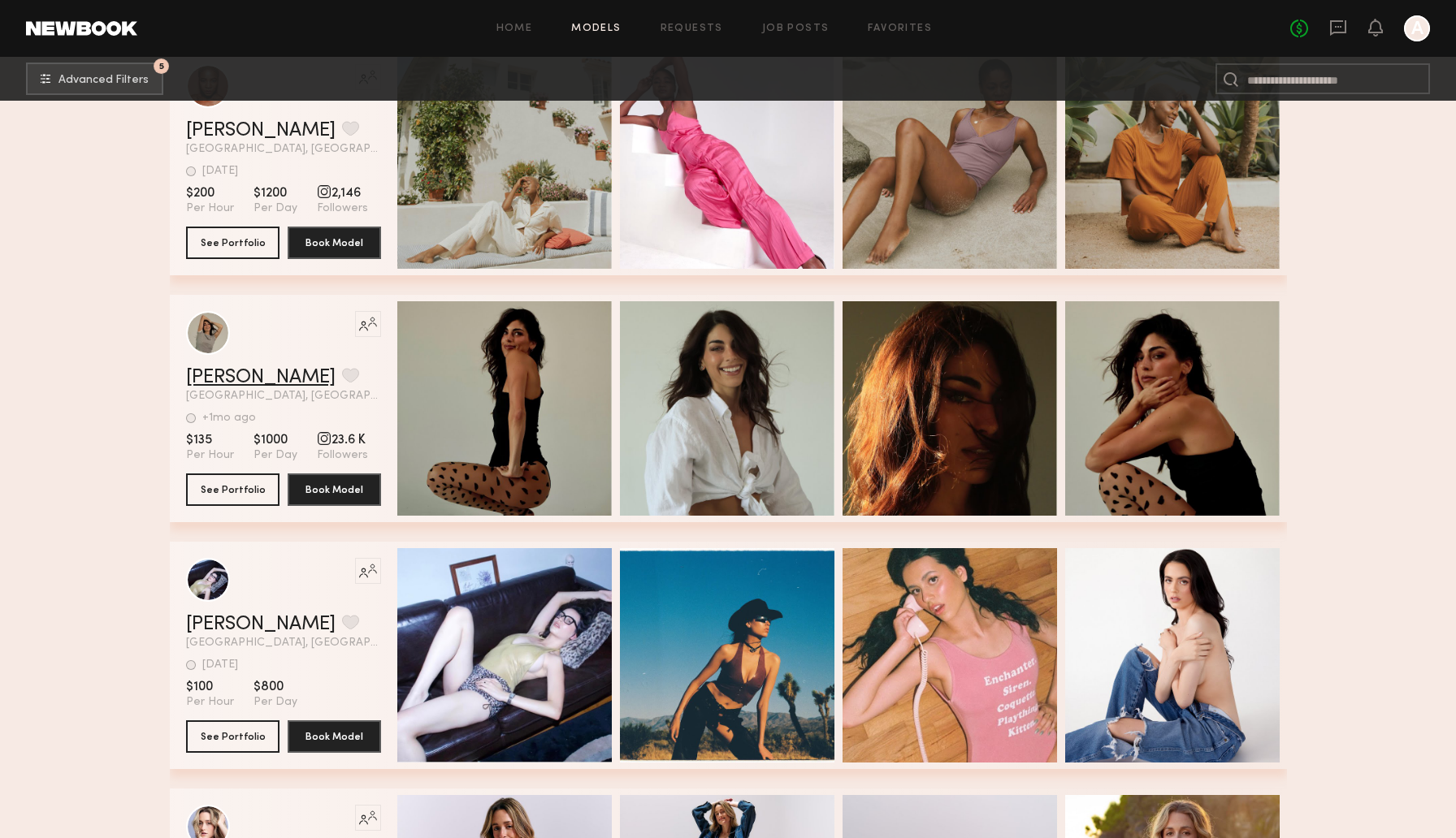
click at [207, 371] on link "Avery S." at bounding box center [261, 377] width 150 height 19
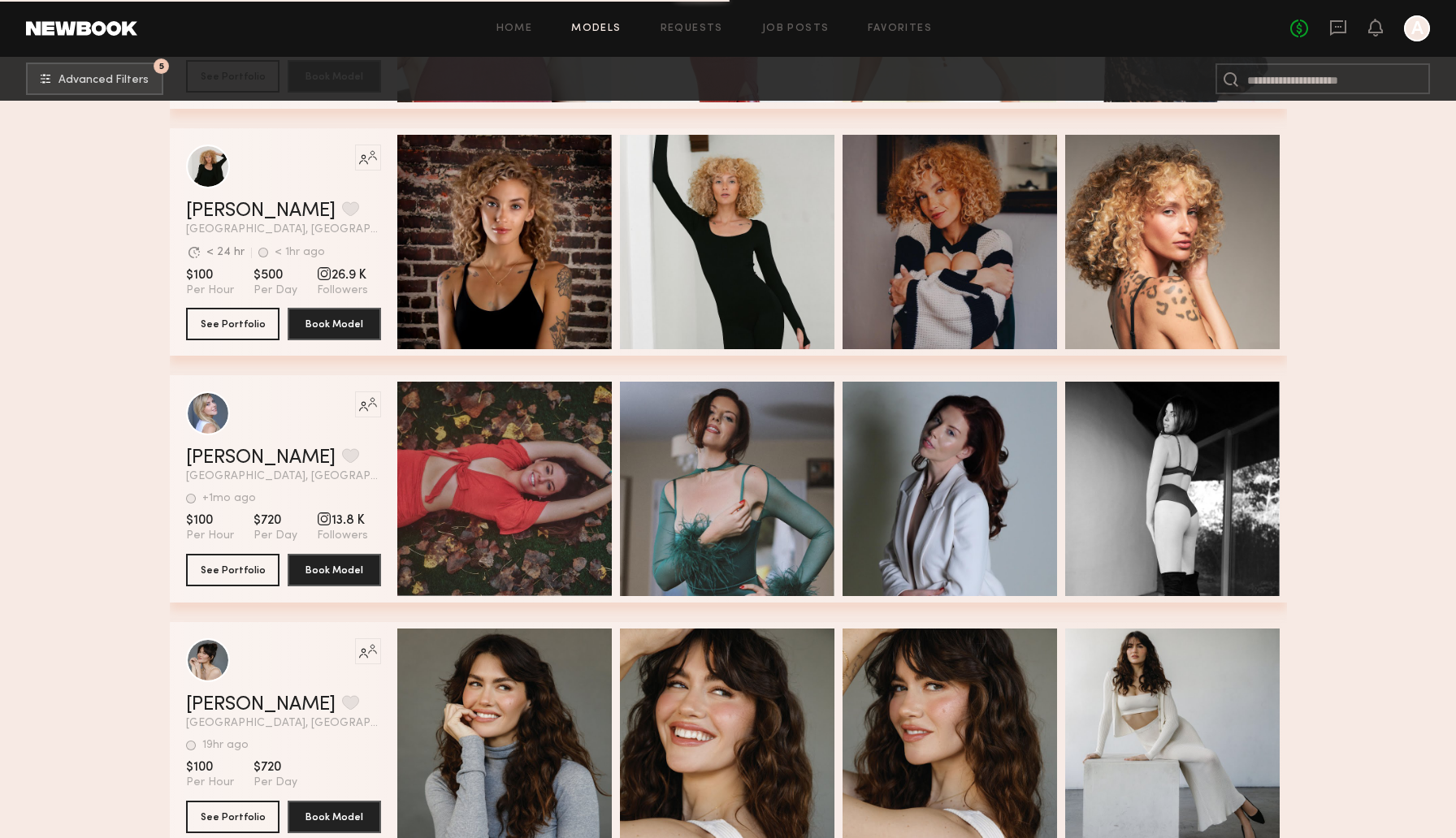
scroll to position [17354, 0]
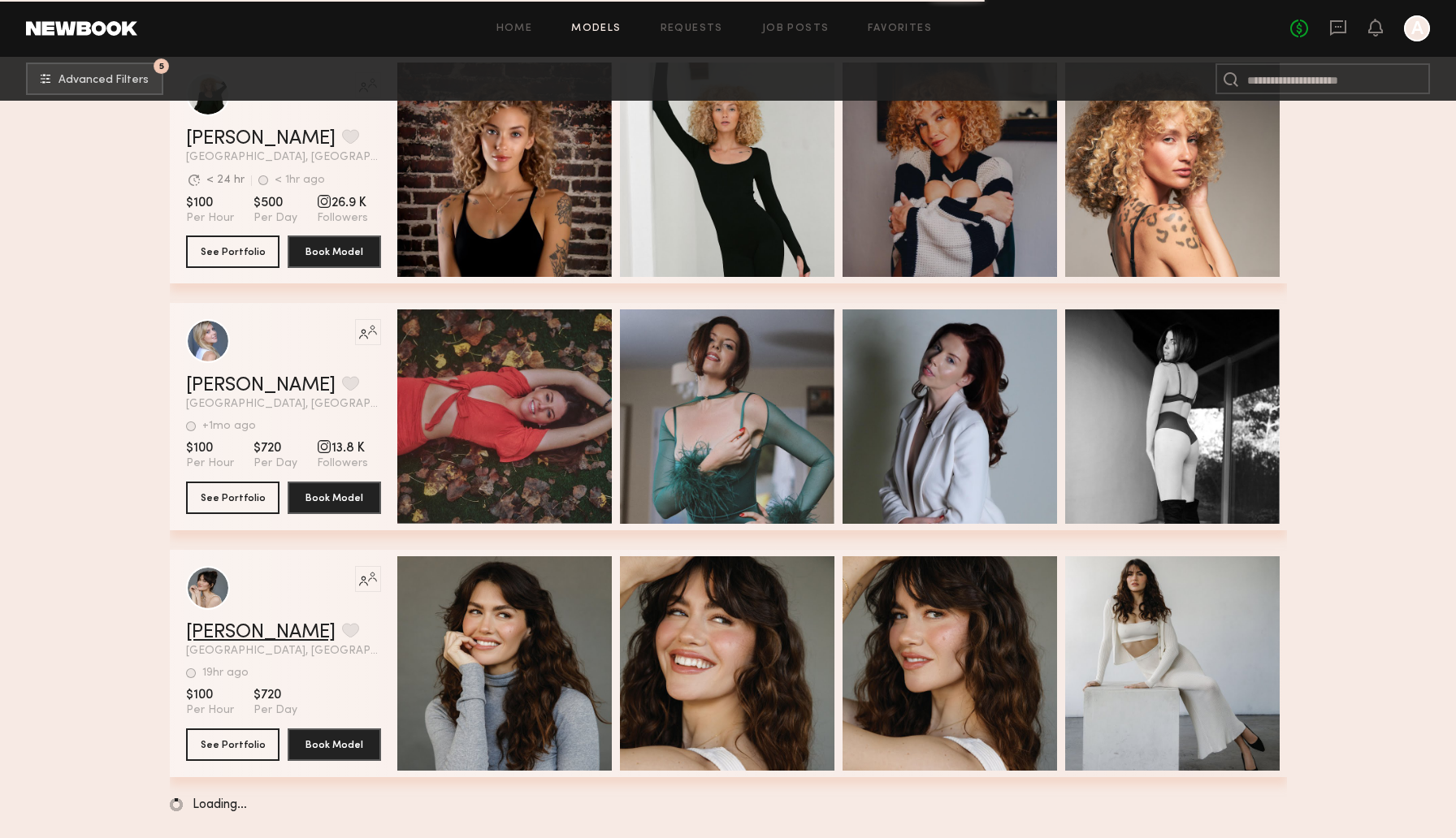
click at [210, 631] on link "Anna M." at bounding box center [261, 632] width 150 height 19
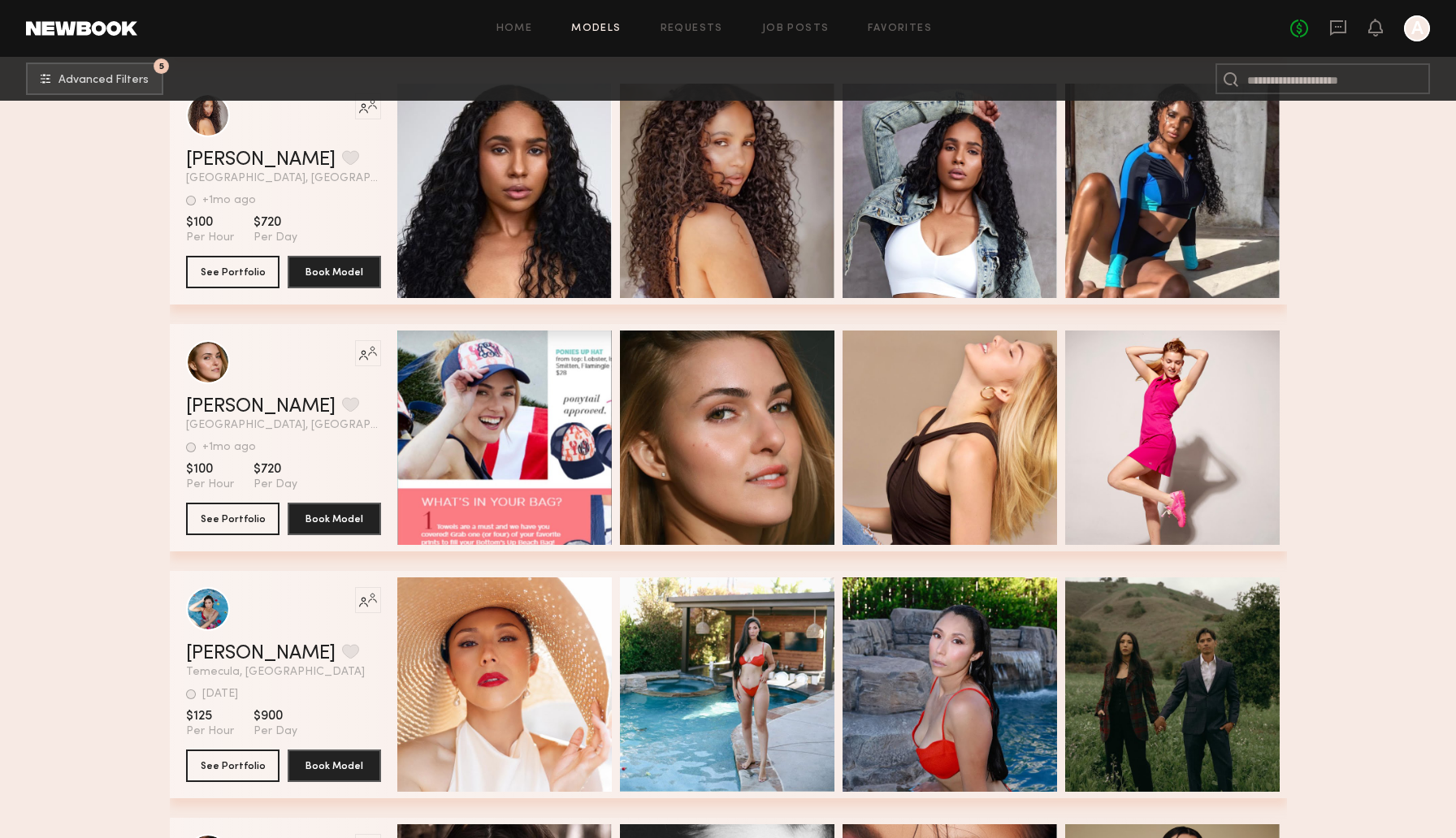
scroll to position [18816, 0]
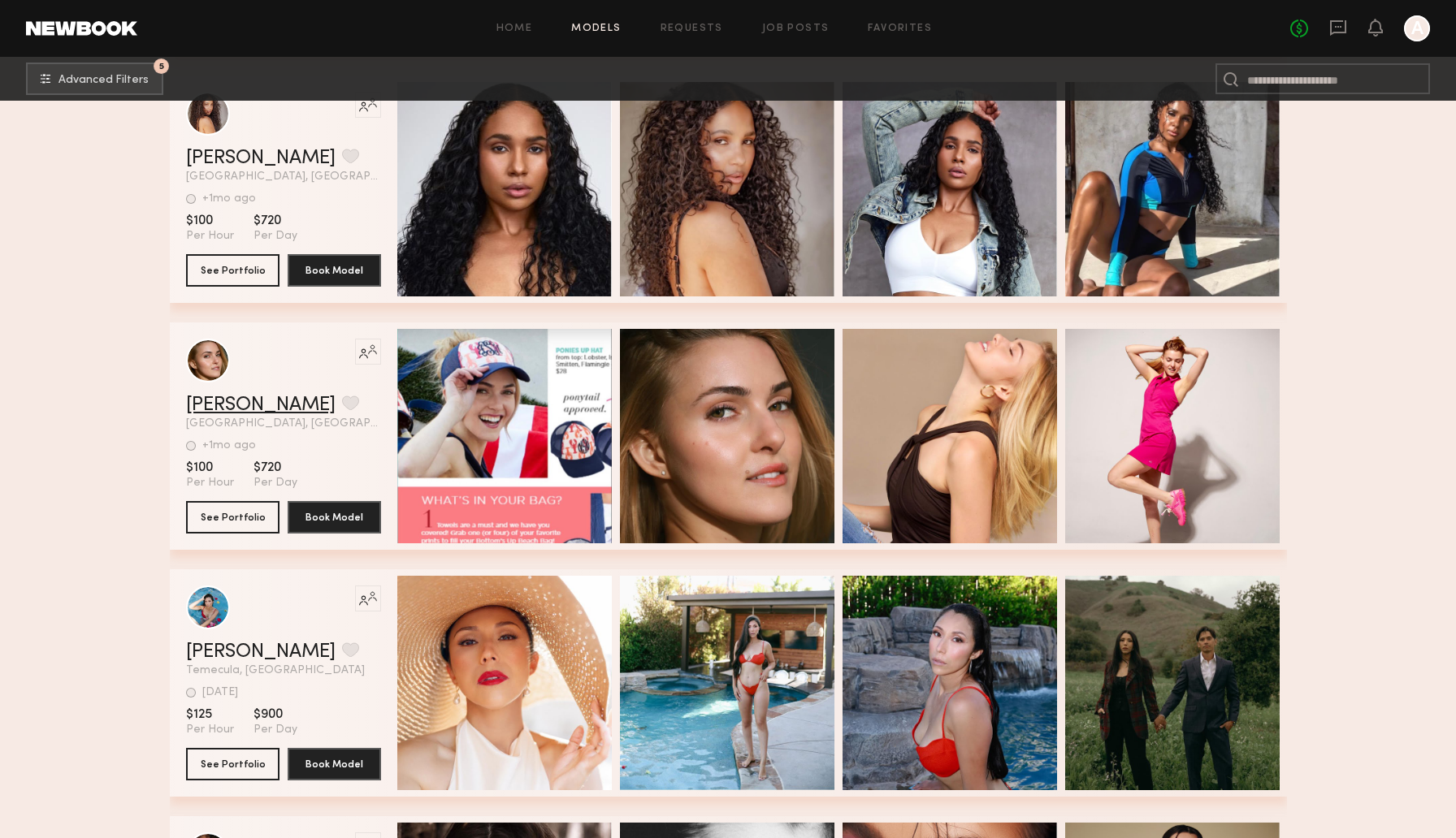
click at [227, 412] on link "[PERSON_NAME]" at bounding box center [261, 405] width 150 height 19
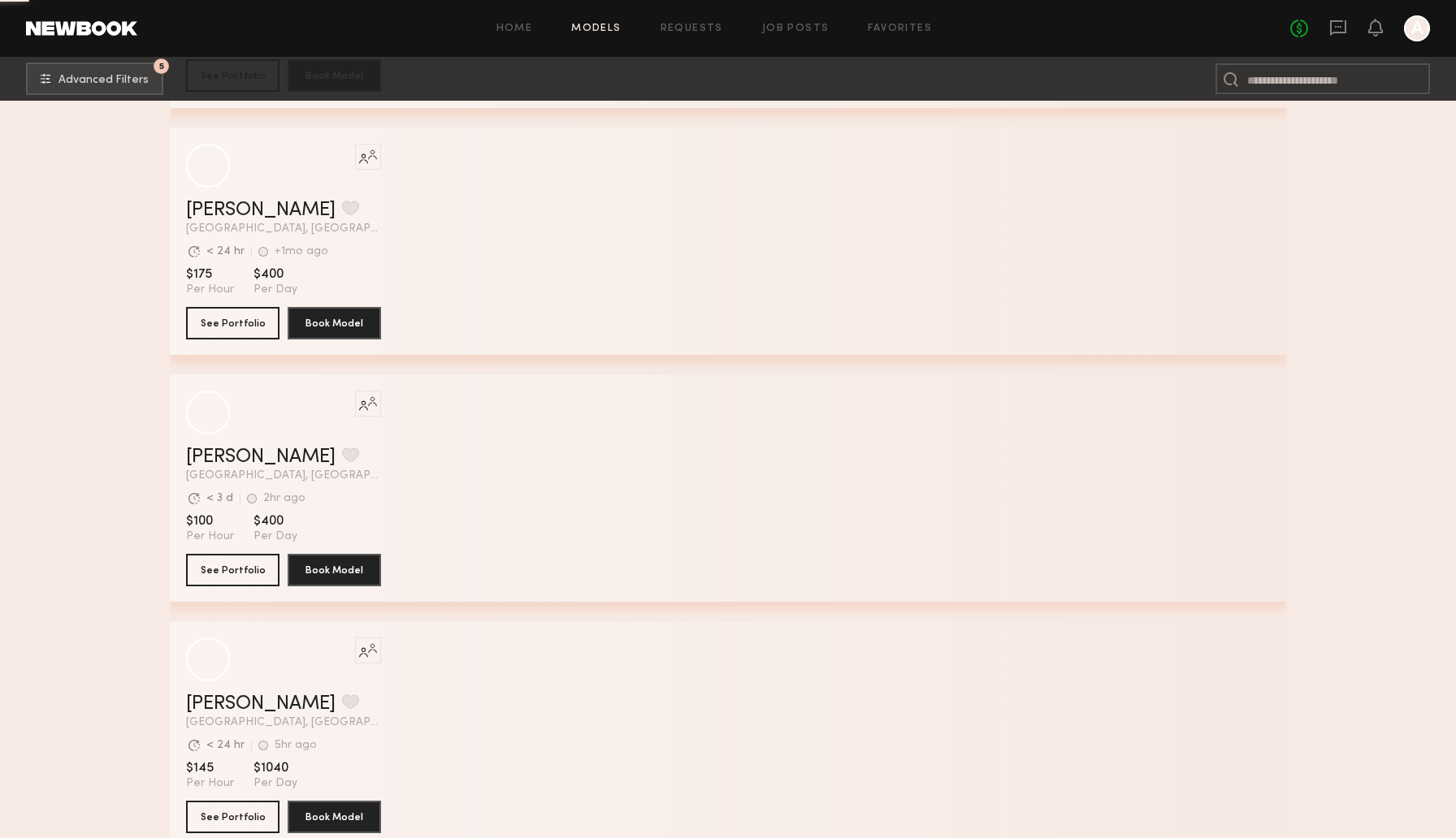
scroll to position [22569, 0]
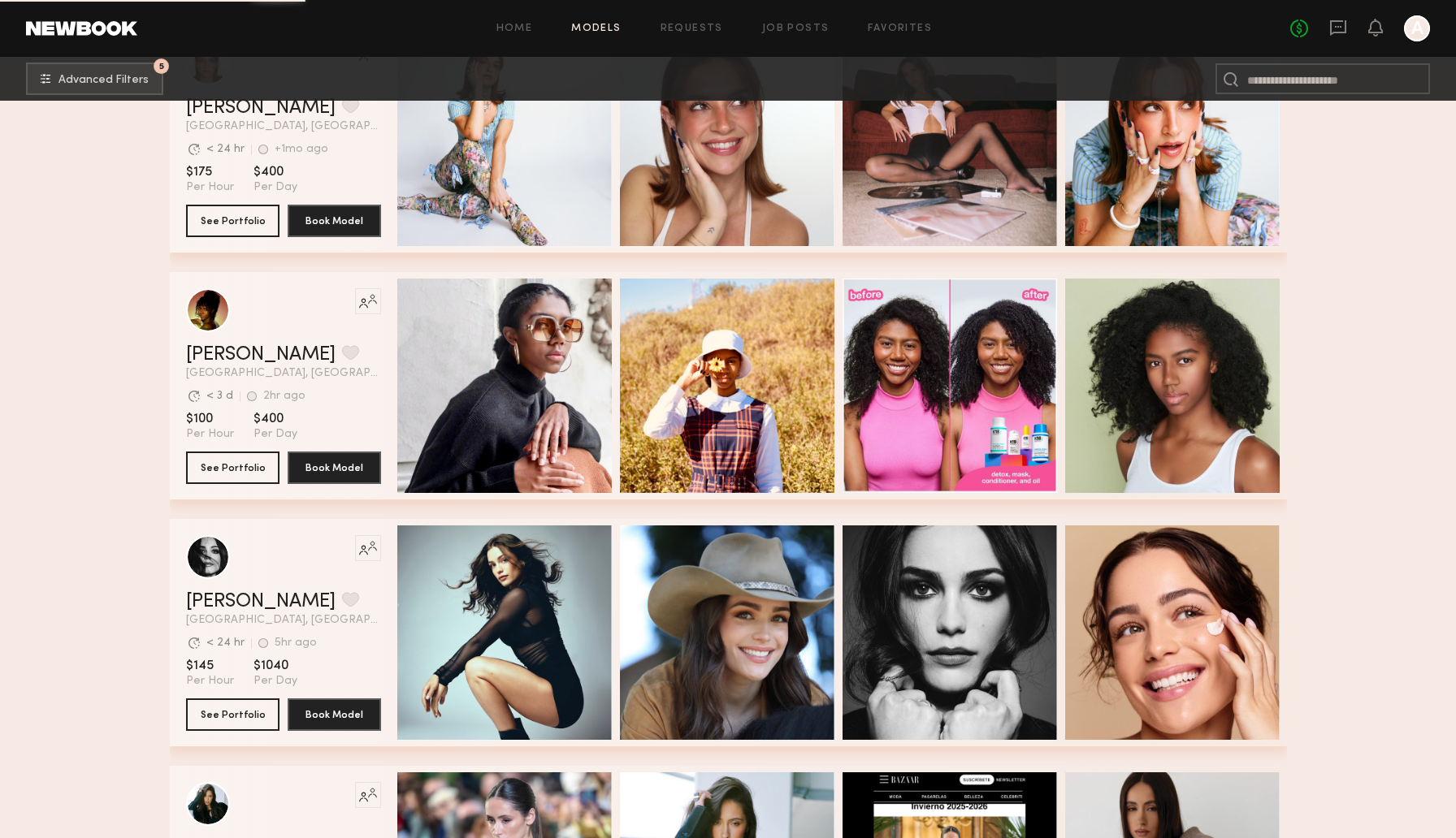
click at [1415, 38] on div at bounding box center [1417, 29] width 26 height 26
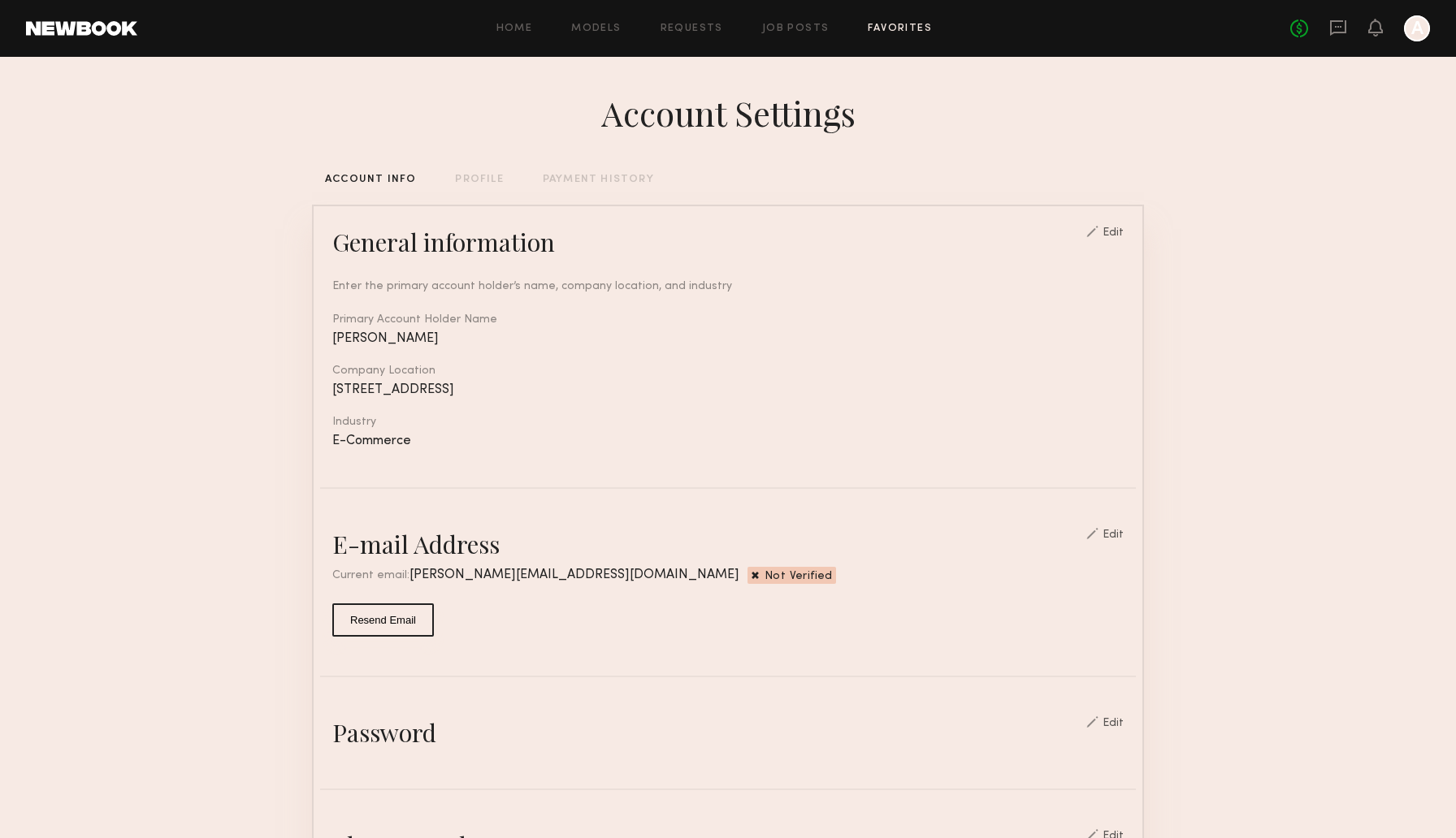
click at [898, 31] on link "Favorites" at bounding box center [900, 29] width 64 height 10
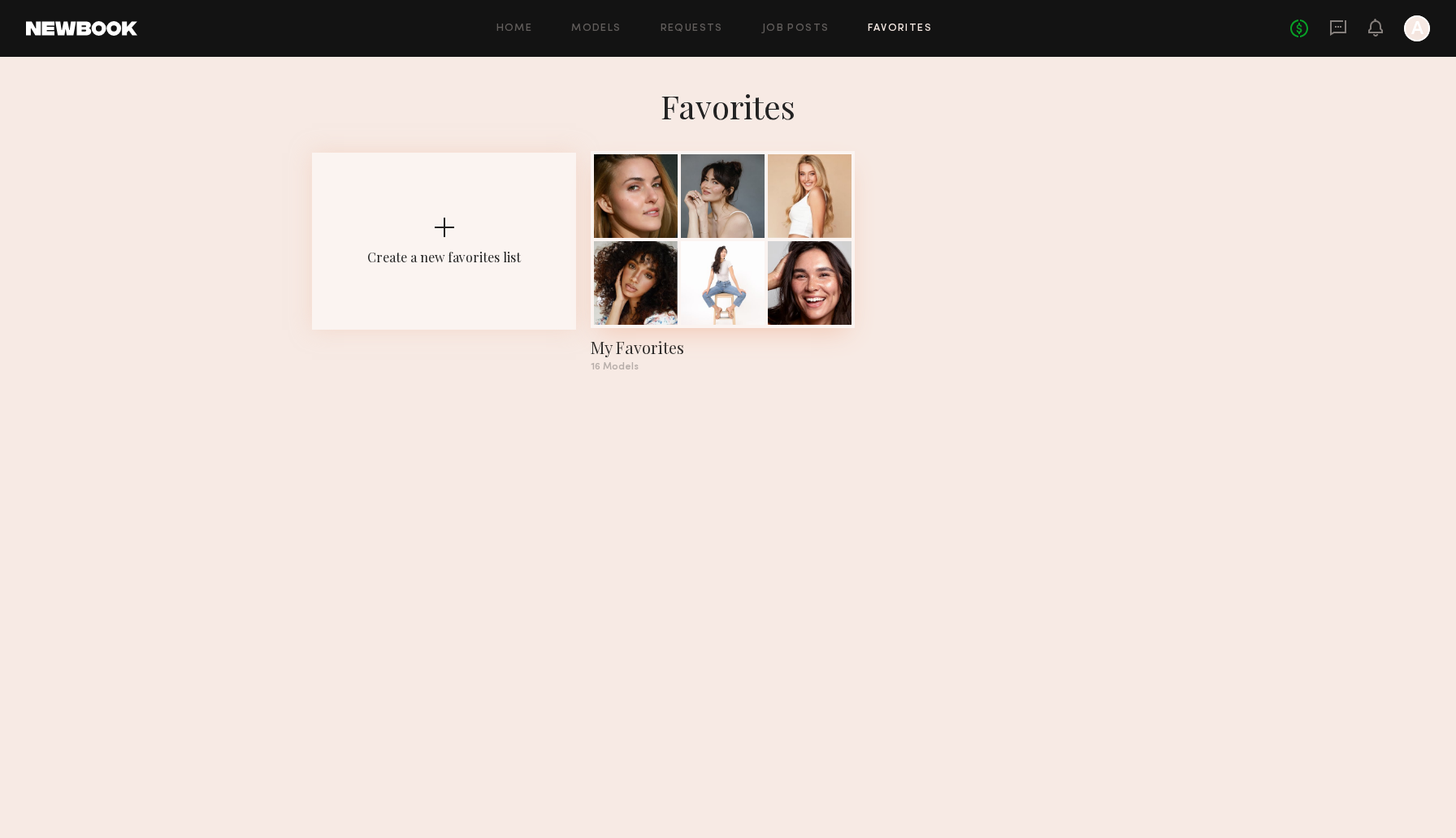
click at [745, 260] on div at bounding box center [723, 283] width 83 height 83
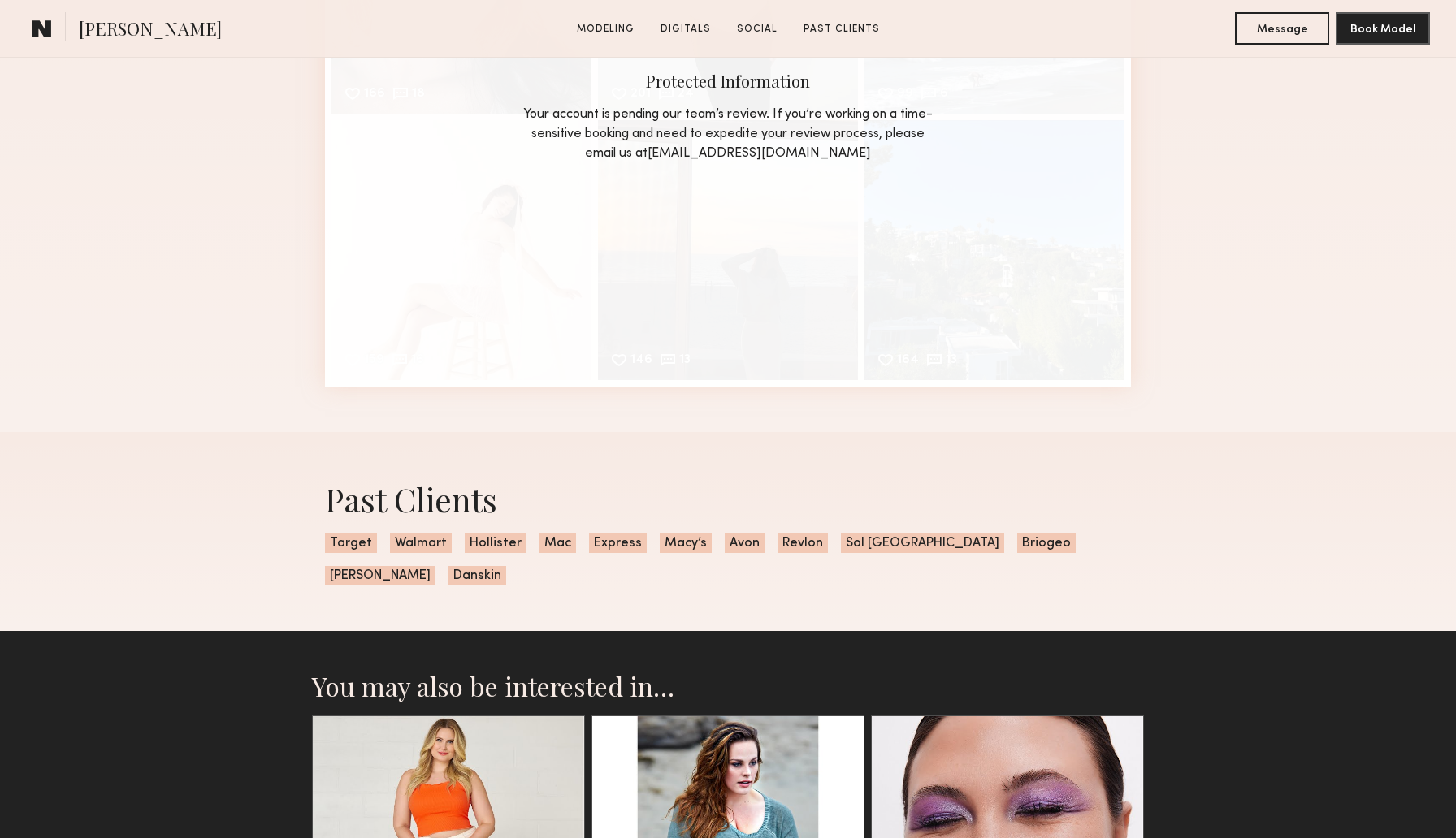
scroll to position [2994, 0]
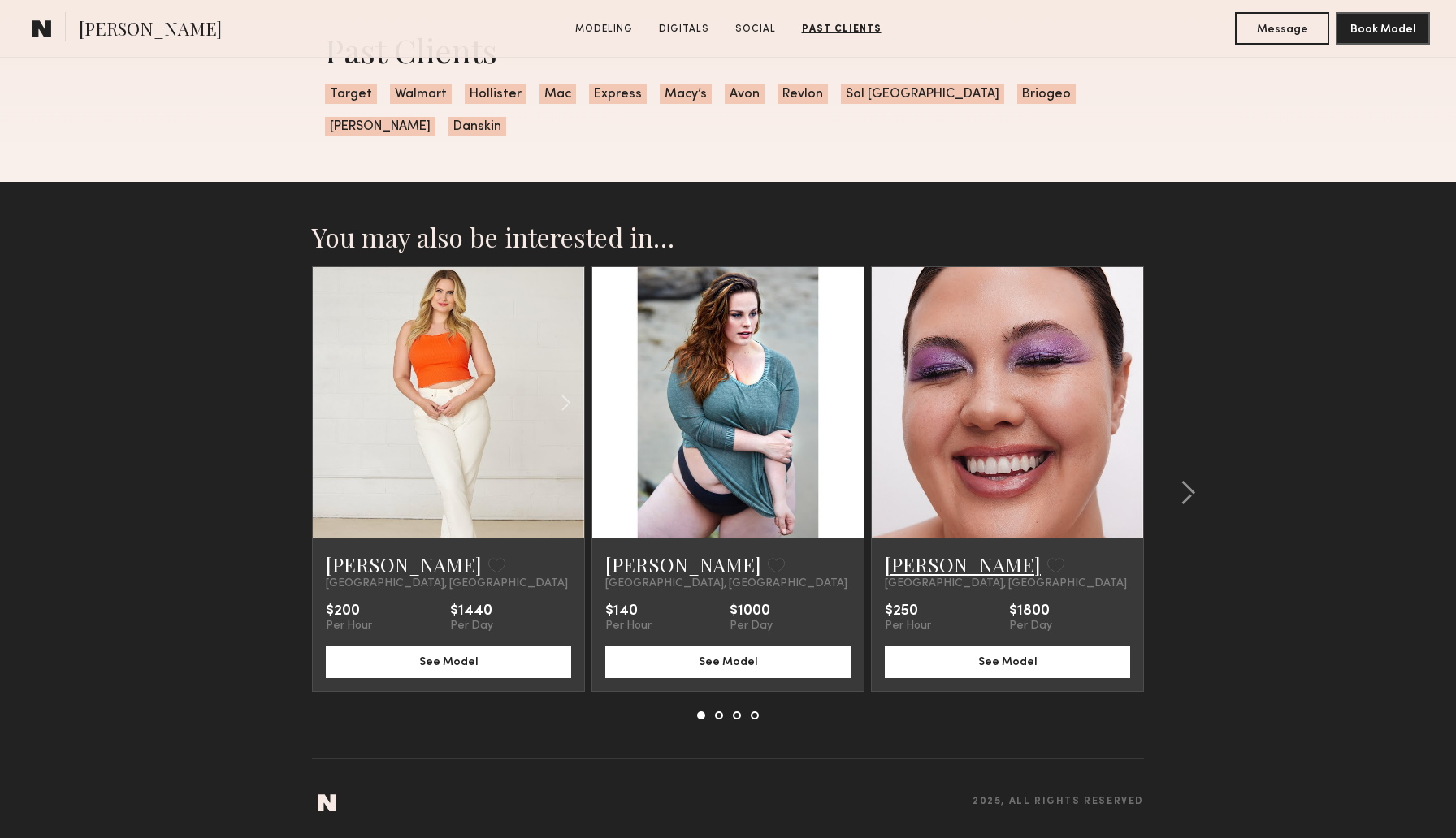
click at [930, 562] on link "Hannah R." at bounding box center [962, 564] width 156 height 26
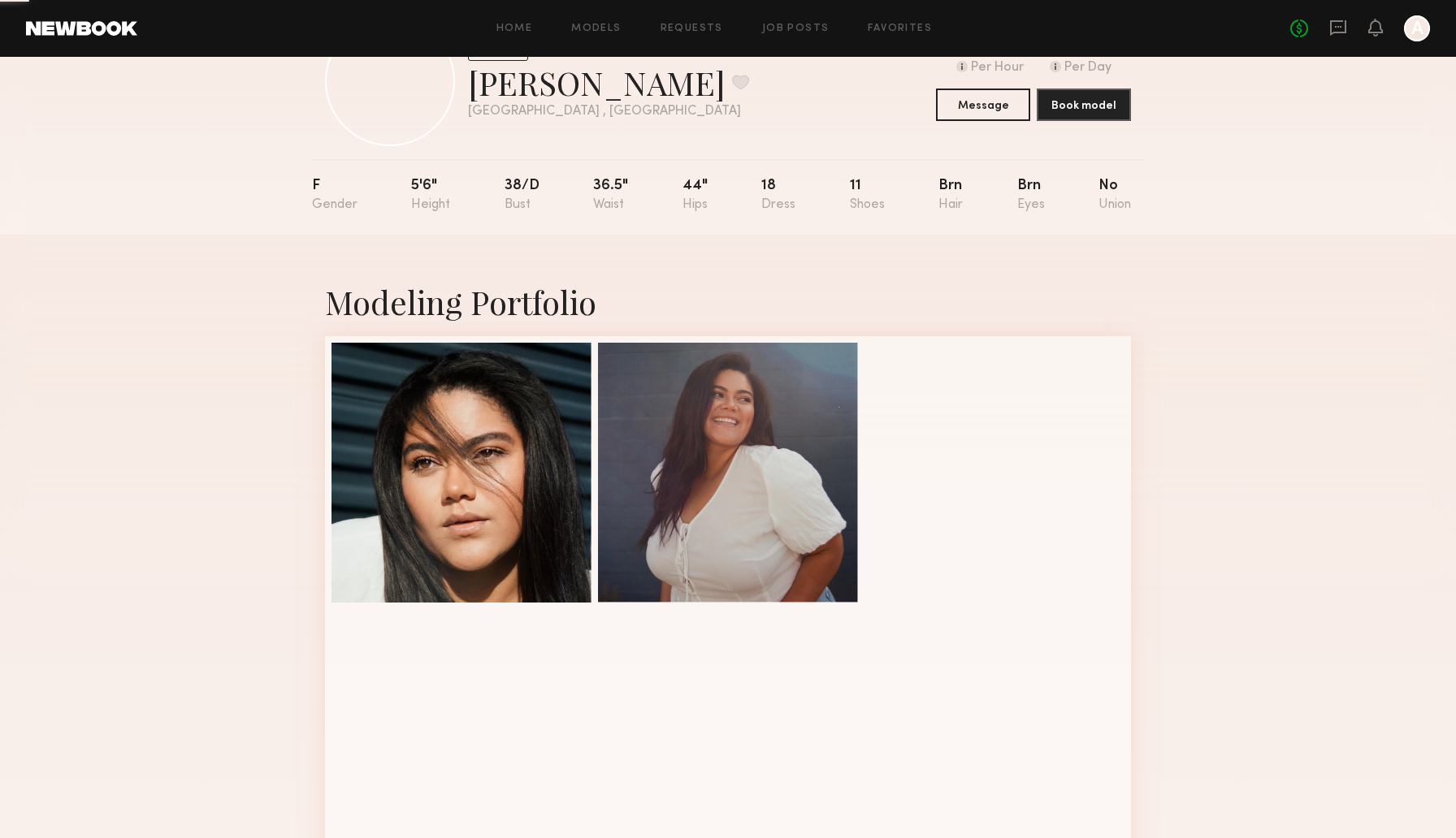
scroll to position [235, 0]
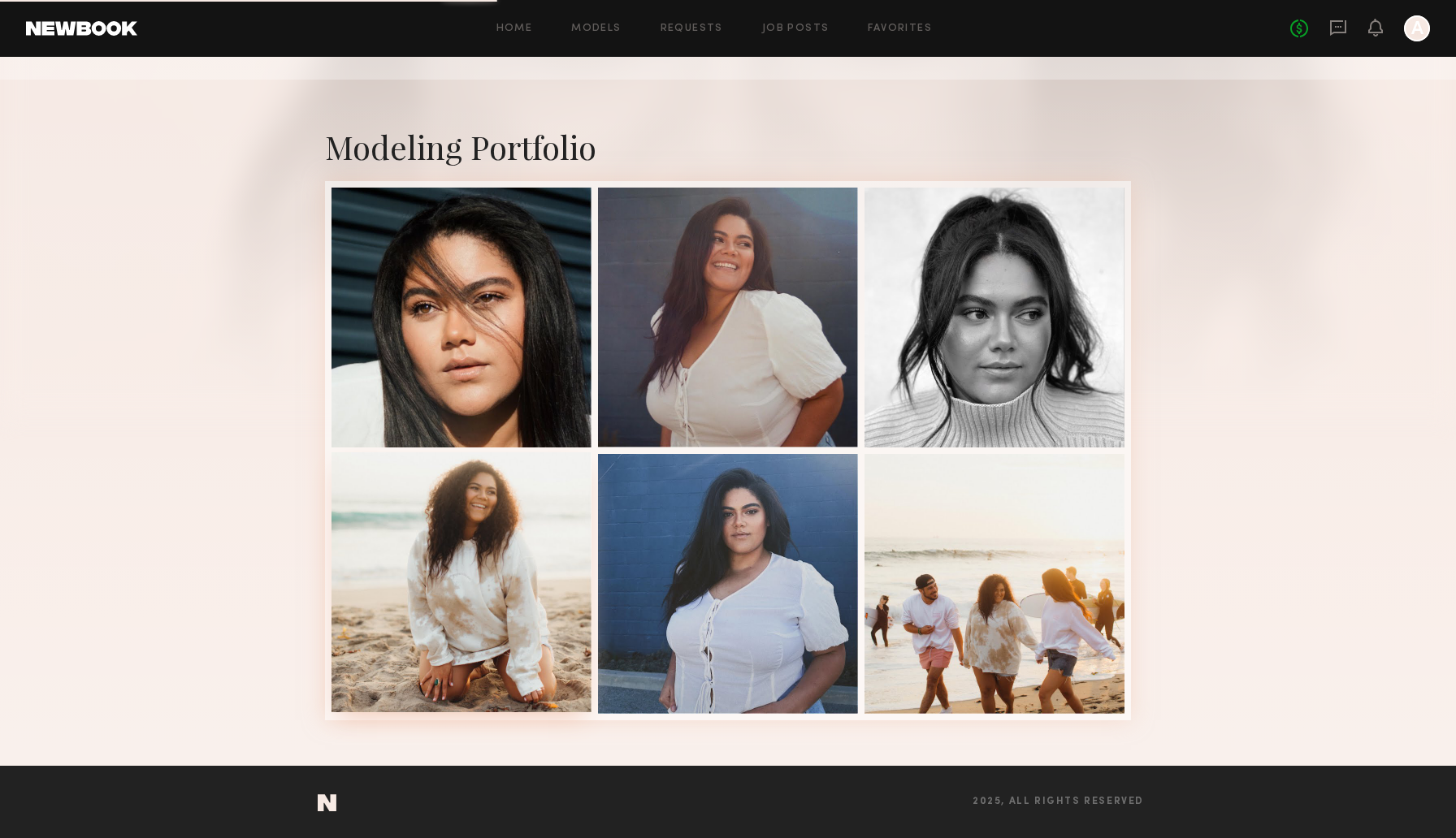
click at [509, 532] on div at bounding box center [461, 582] width 260 height 260
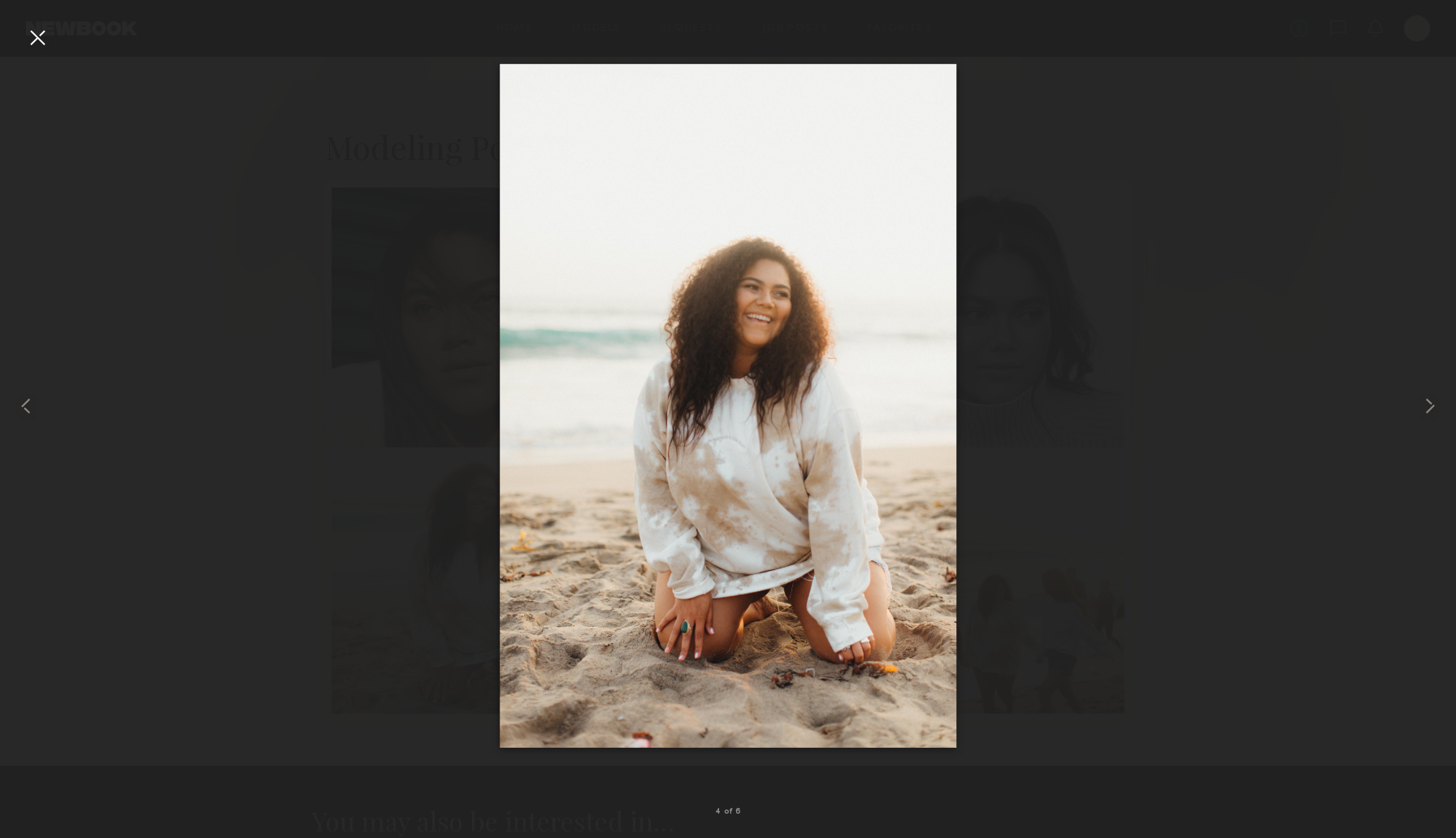
click at [44, 36] on div at bounding box center [37, 37] width 26 height 26
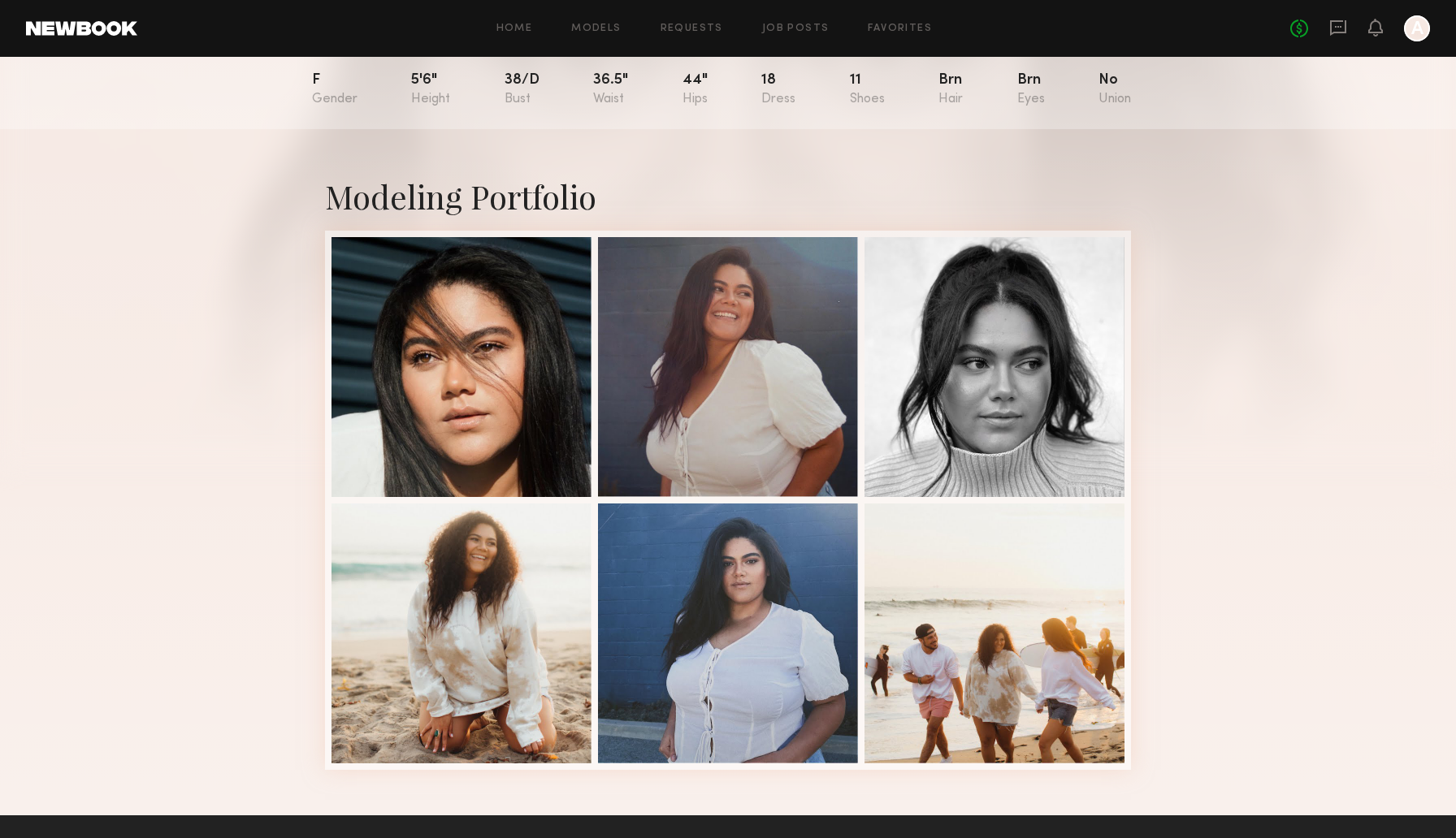
scroll to position [186, 0]
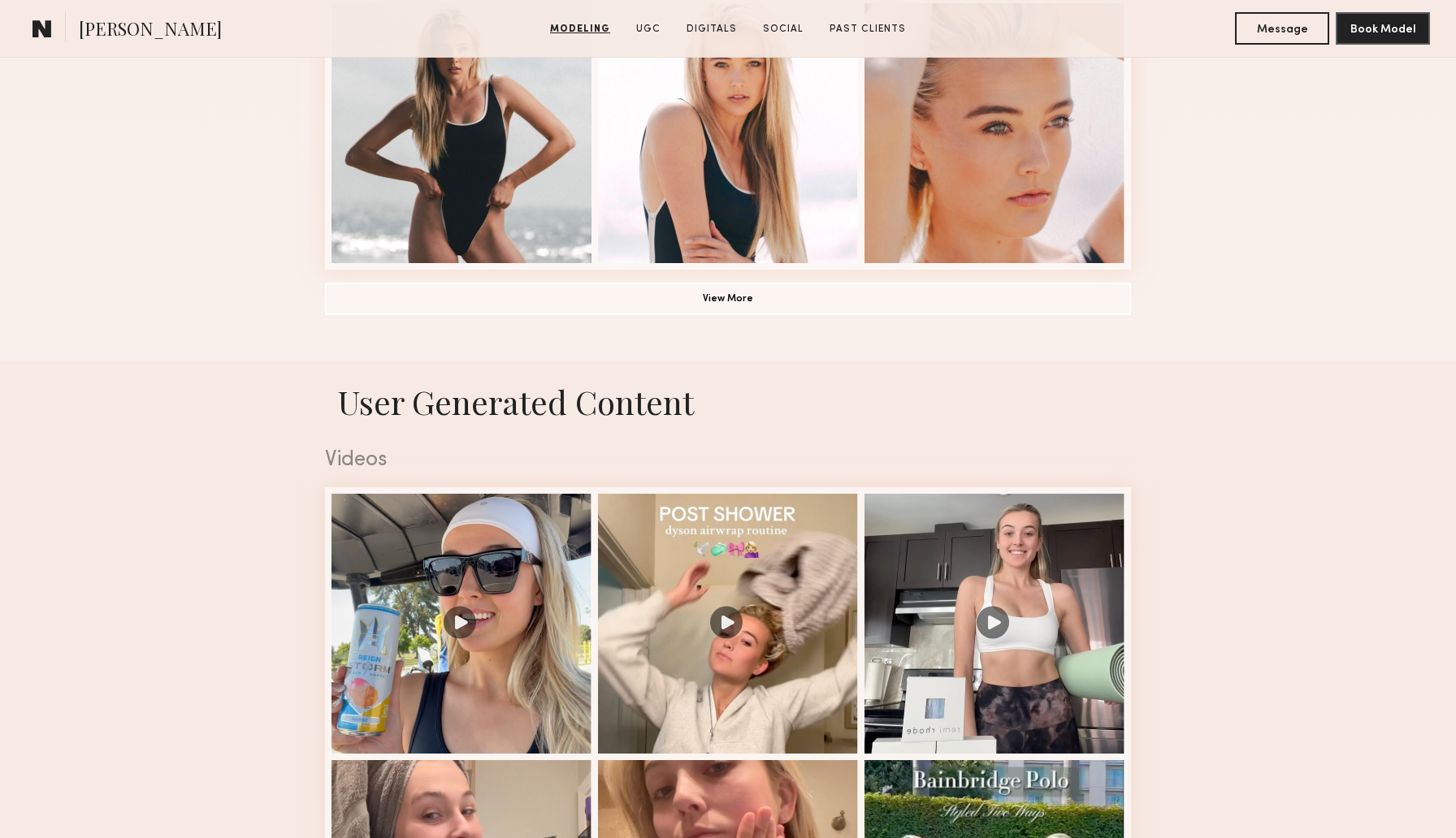
scroll to position [1288, 0]
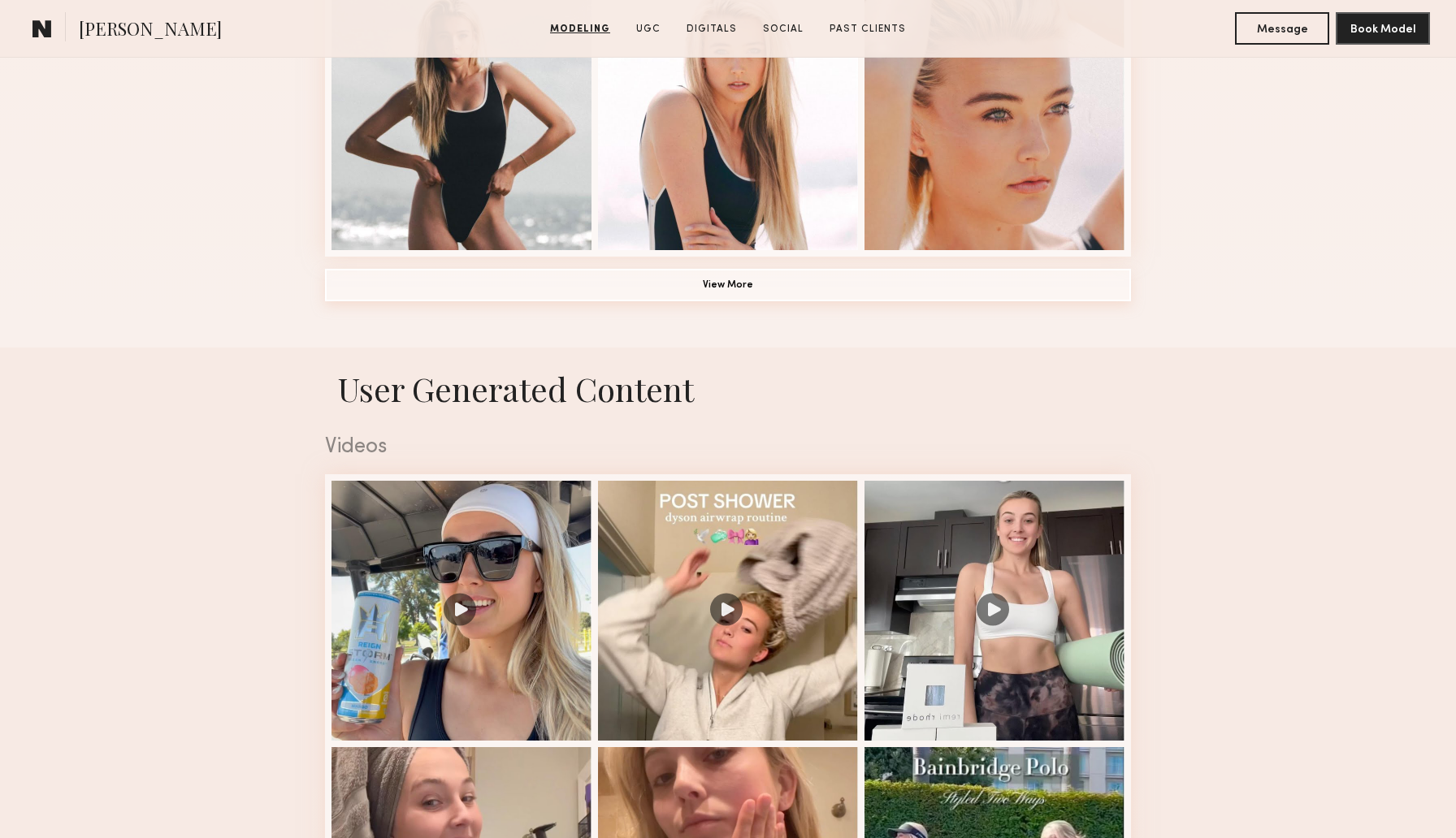
click at [506, 279] on button "View More" at bounding box center [728, 284] width 806 height 32
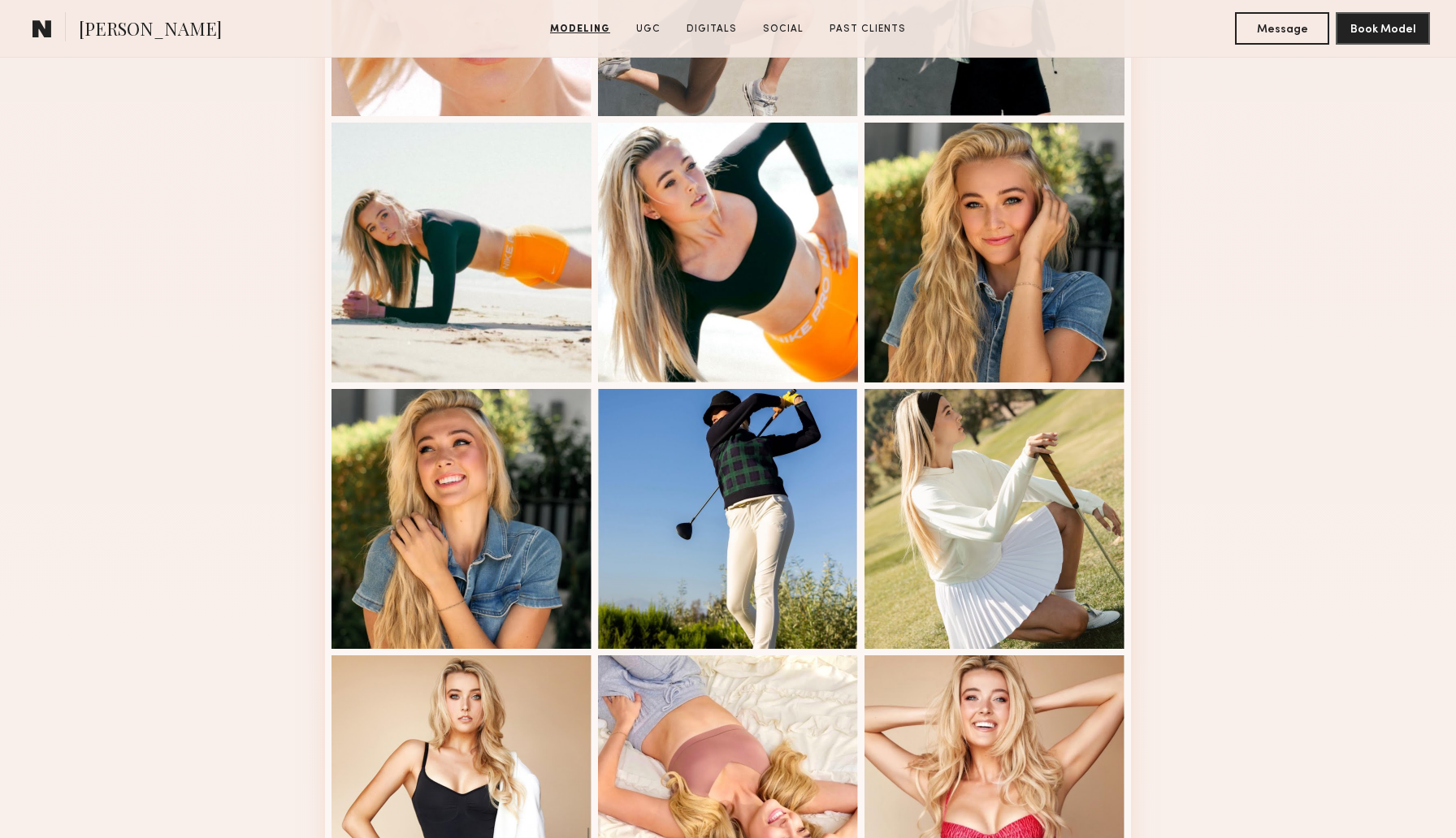
scroll to position [1674, 0]
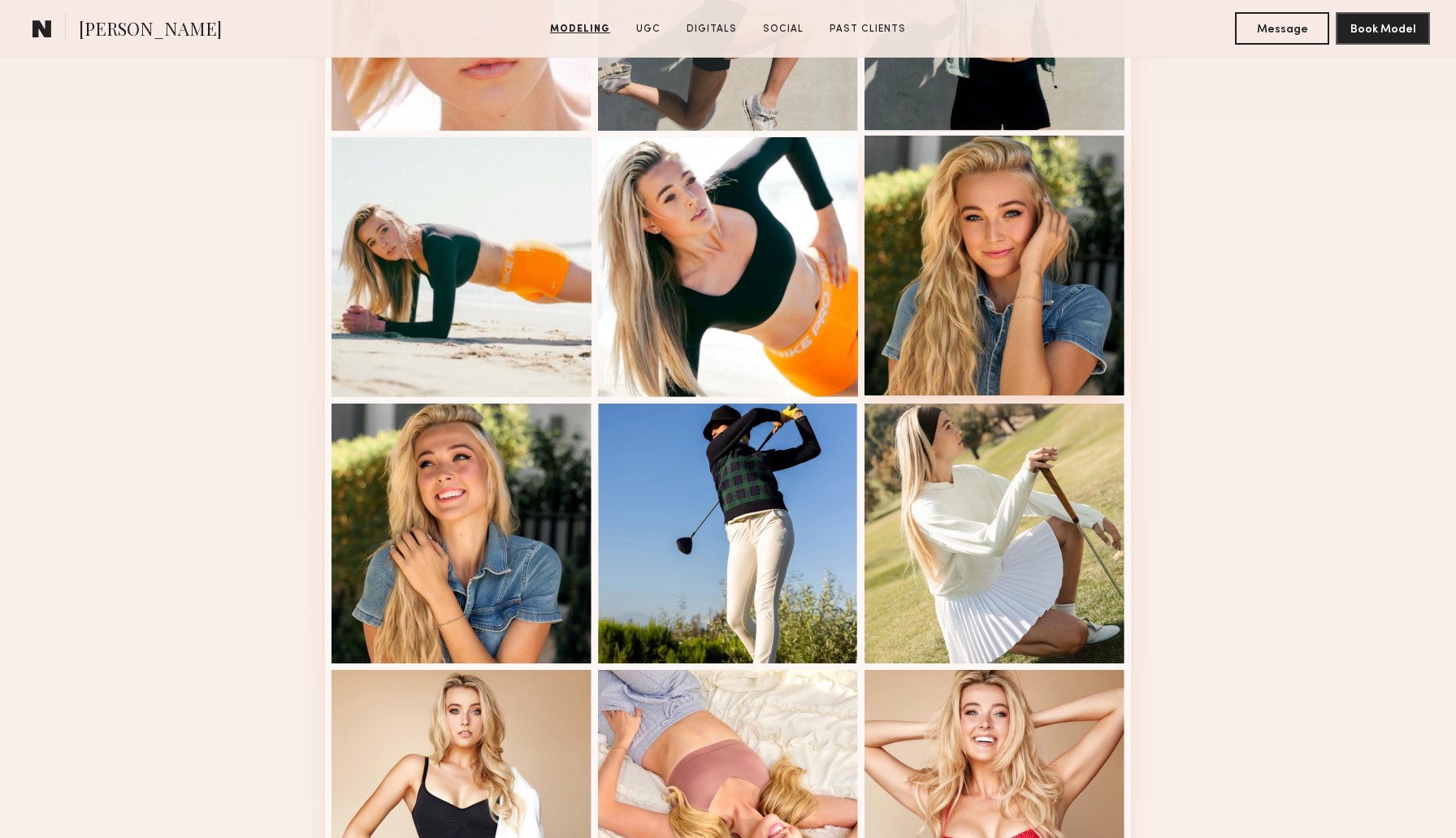
click at [872, 212] on div at bounding box center [994, 265] width 260 height 260
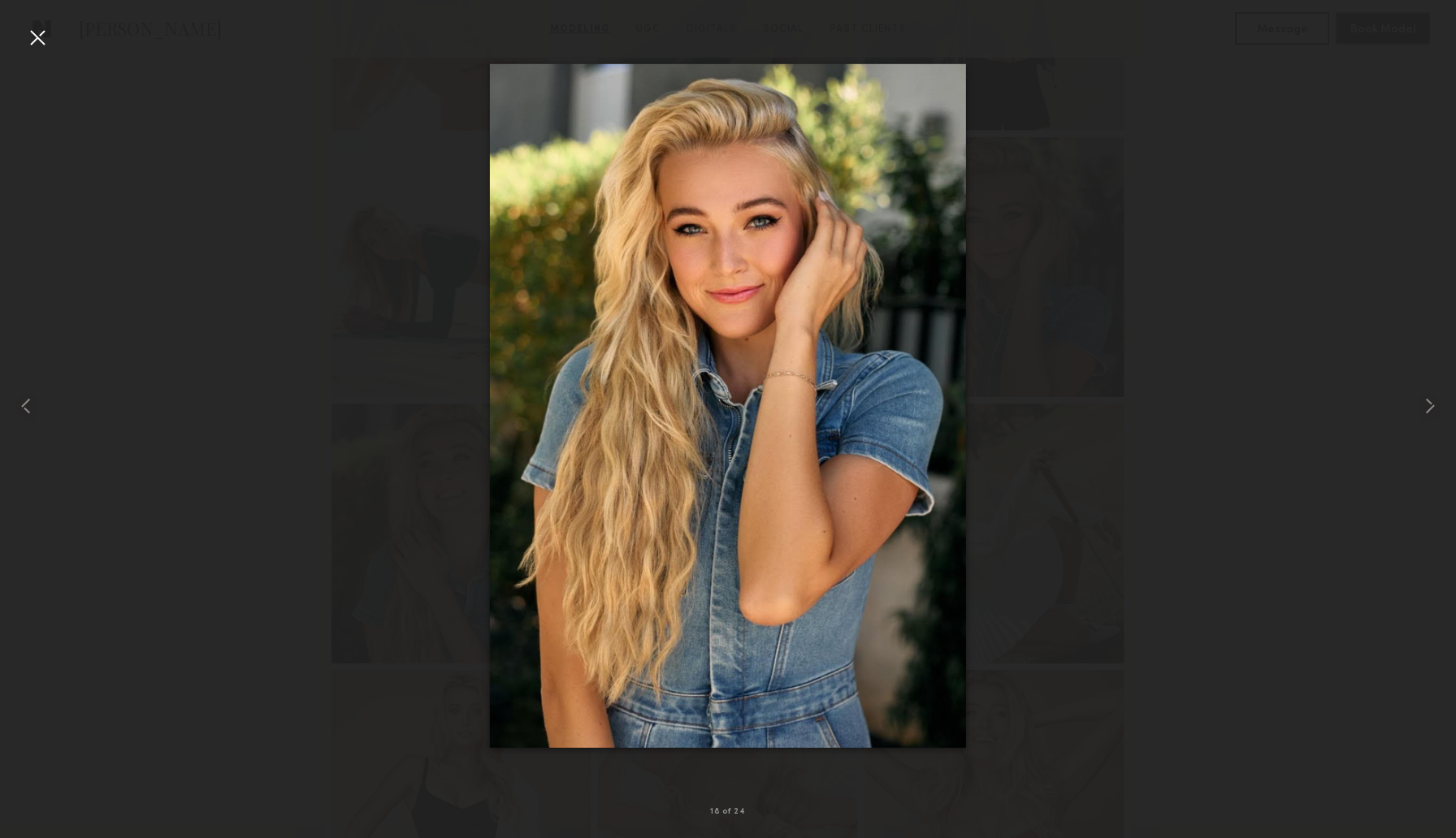
click at [37, 37] on div at bounding box center [37, 37] width 26 height 26
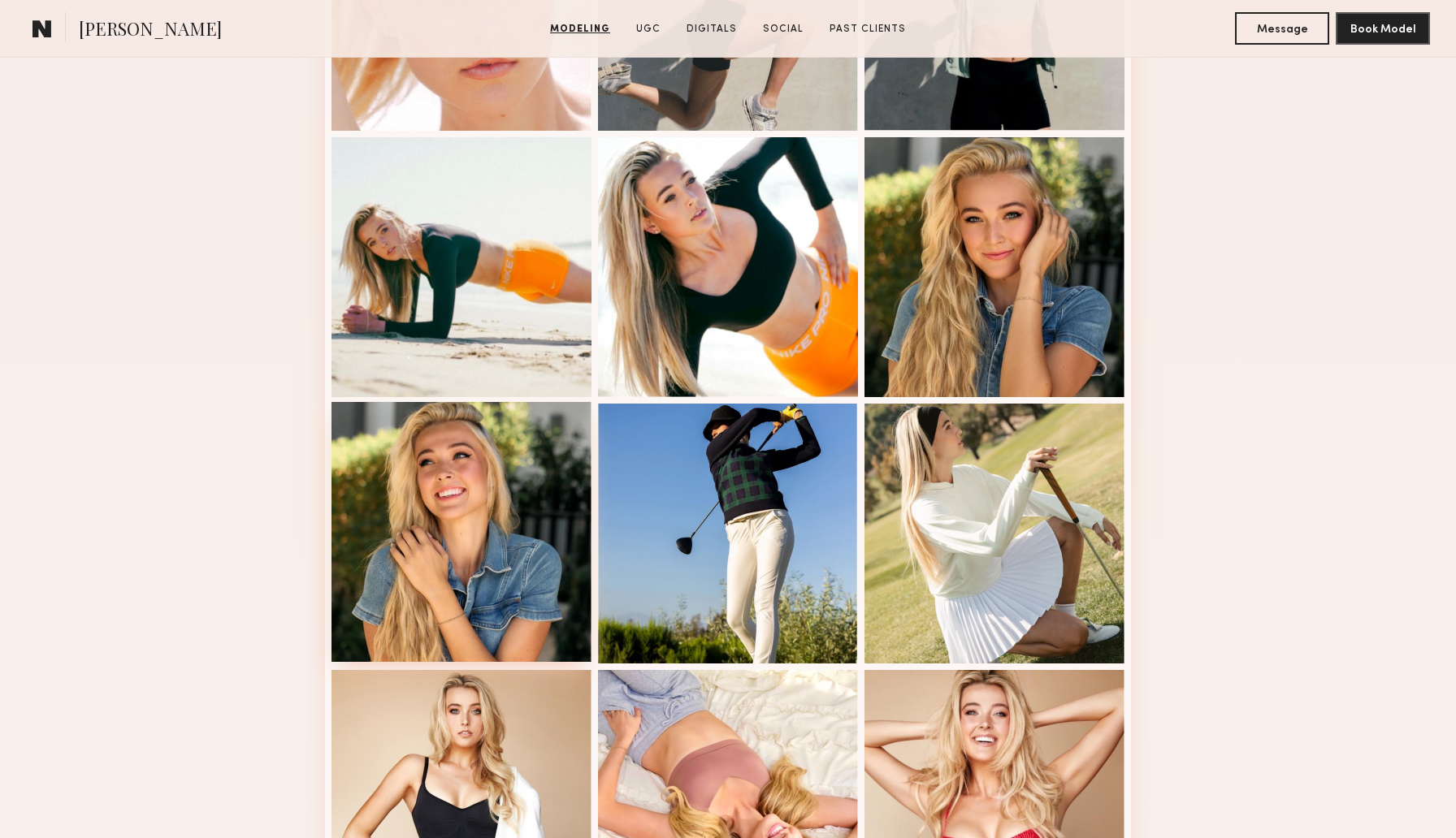
click at [439, 482] on div at bounding box center [461, 531] width 260 height 260
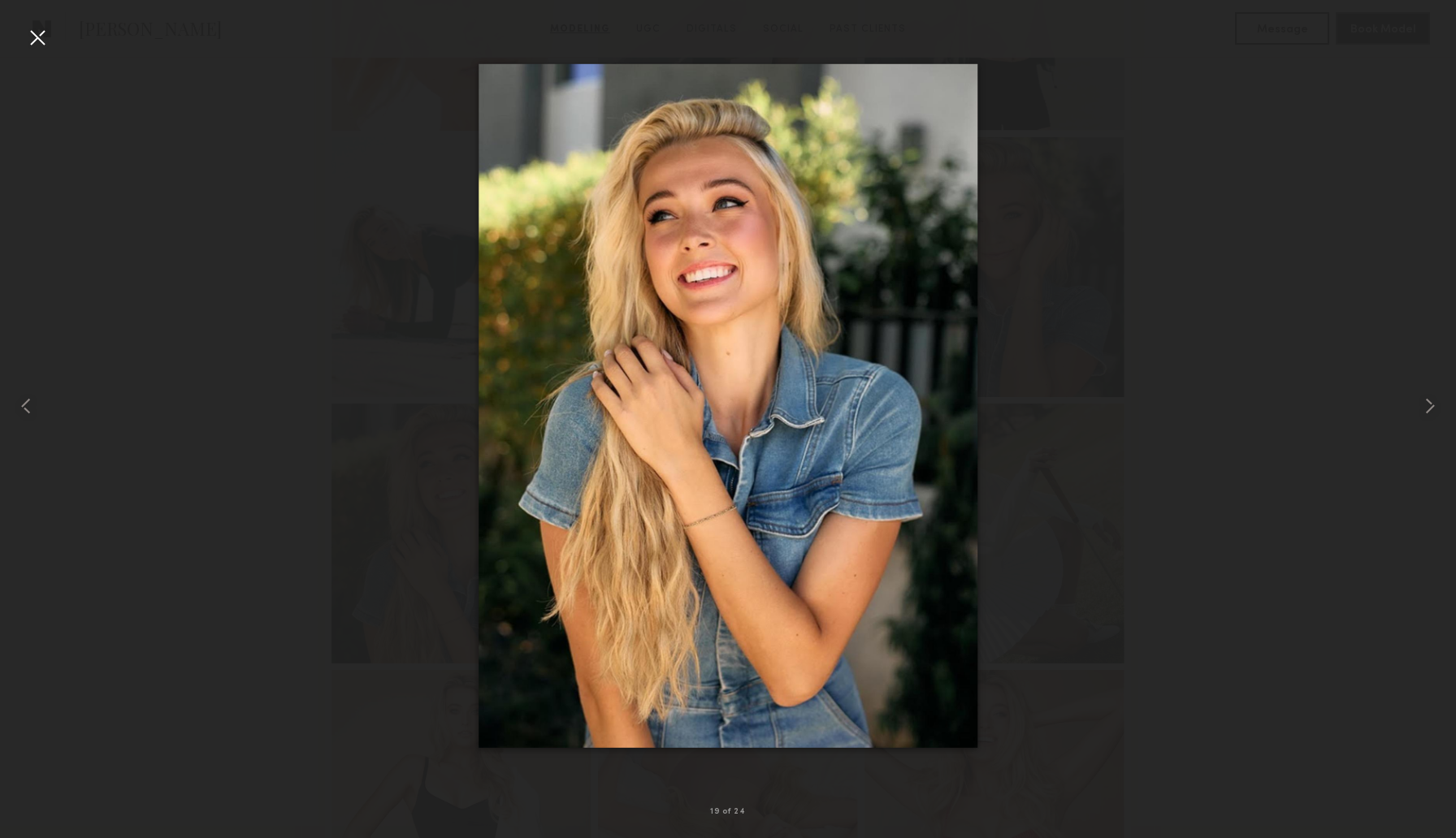
click at [37, 43] on div at bounding box center [37, 37] width 26 height 26
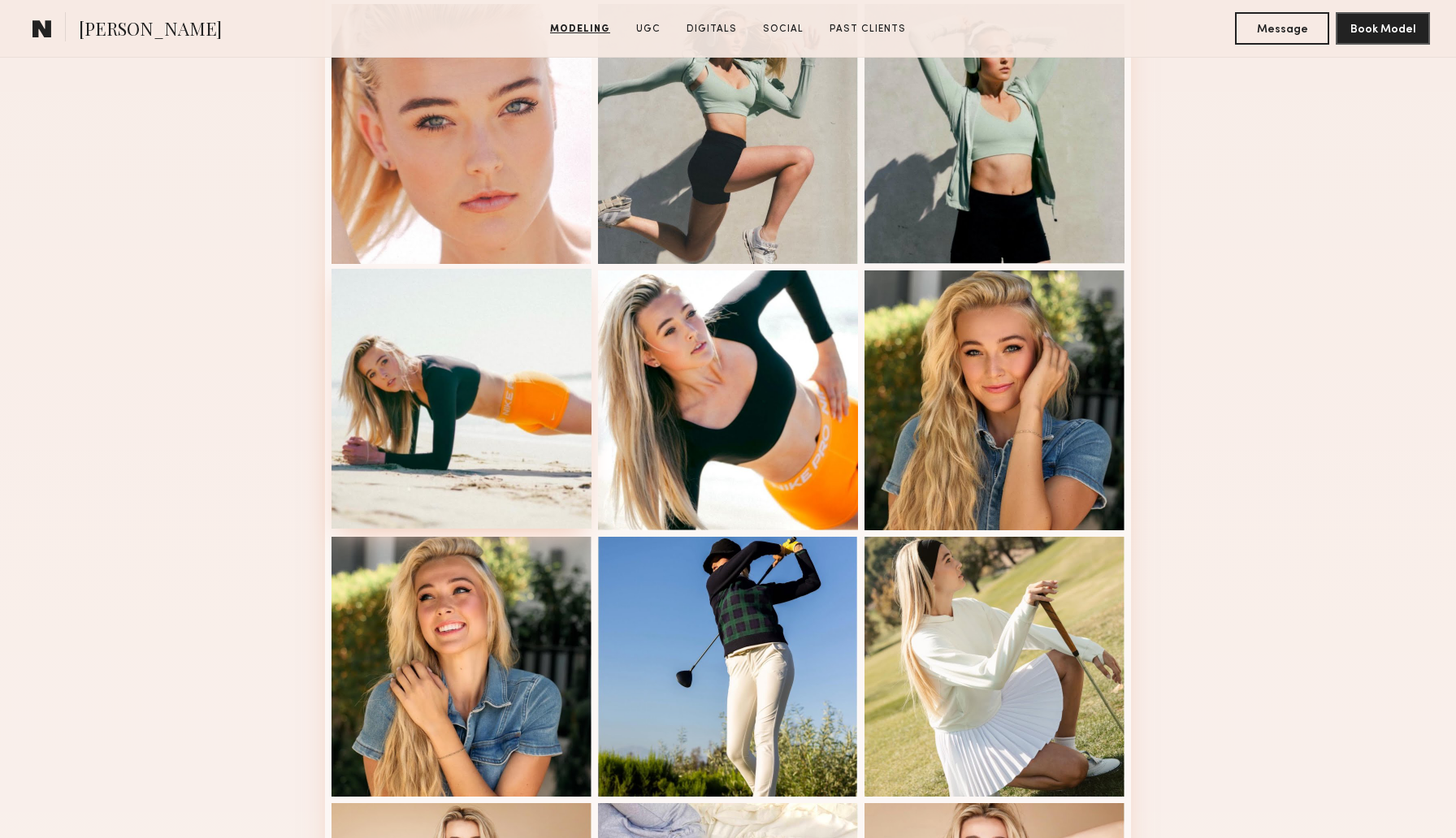
scroll to position [1540, 0]
click at [471, 416] on div at bounding box center [461, 399] width 260 height 260
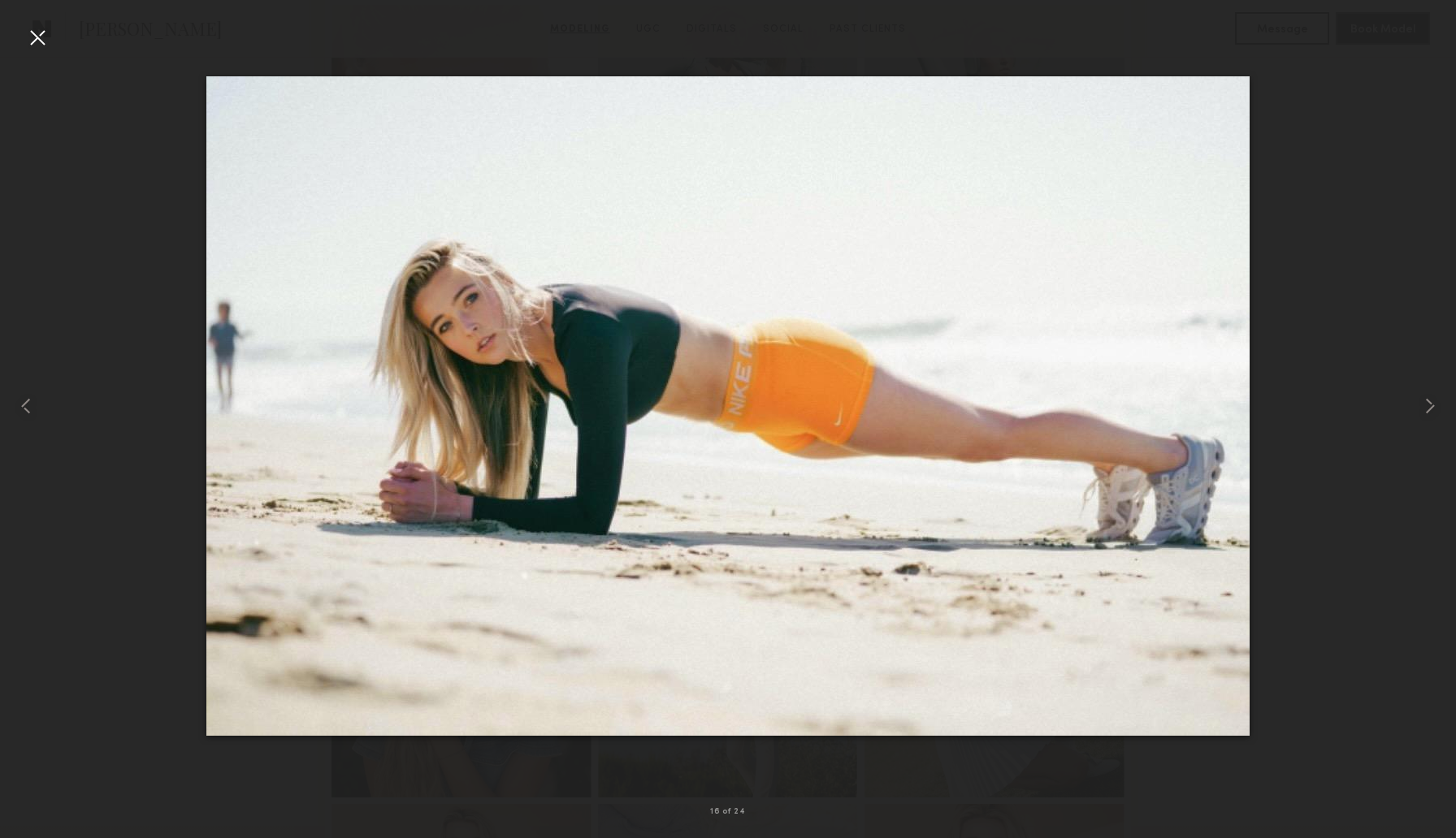
click at [45, 37] on div at bounding box center [37, 37] width 26 height 26
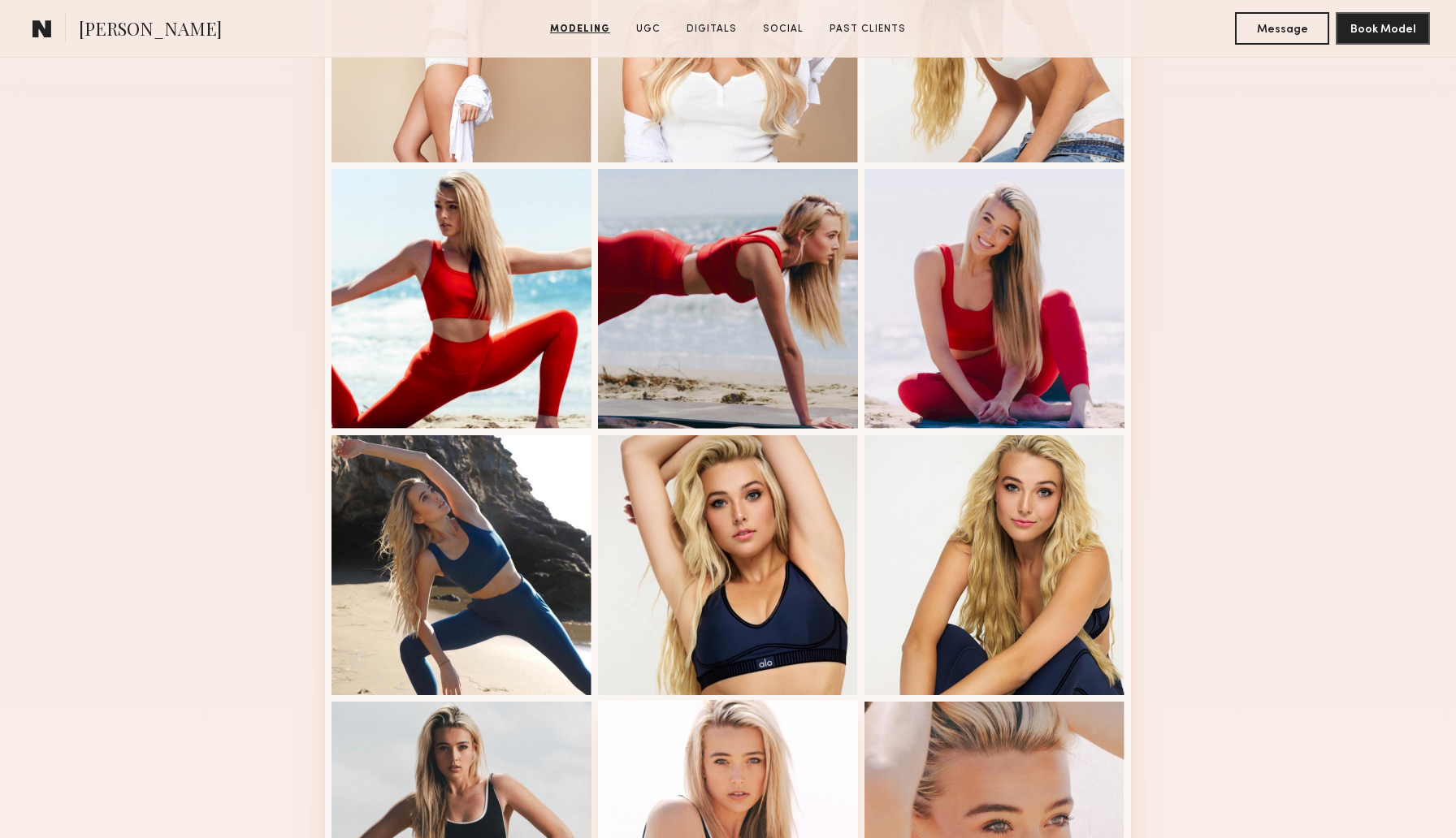
scroll to position [579, 0]
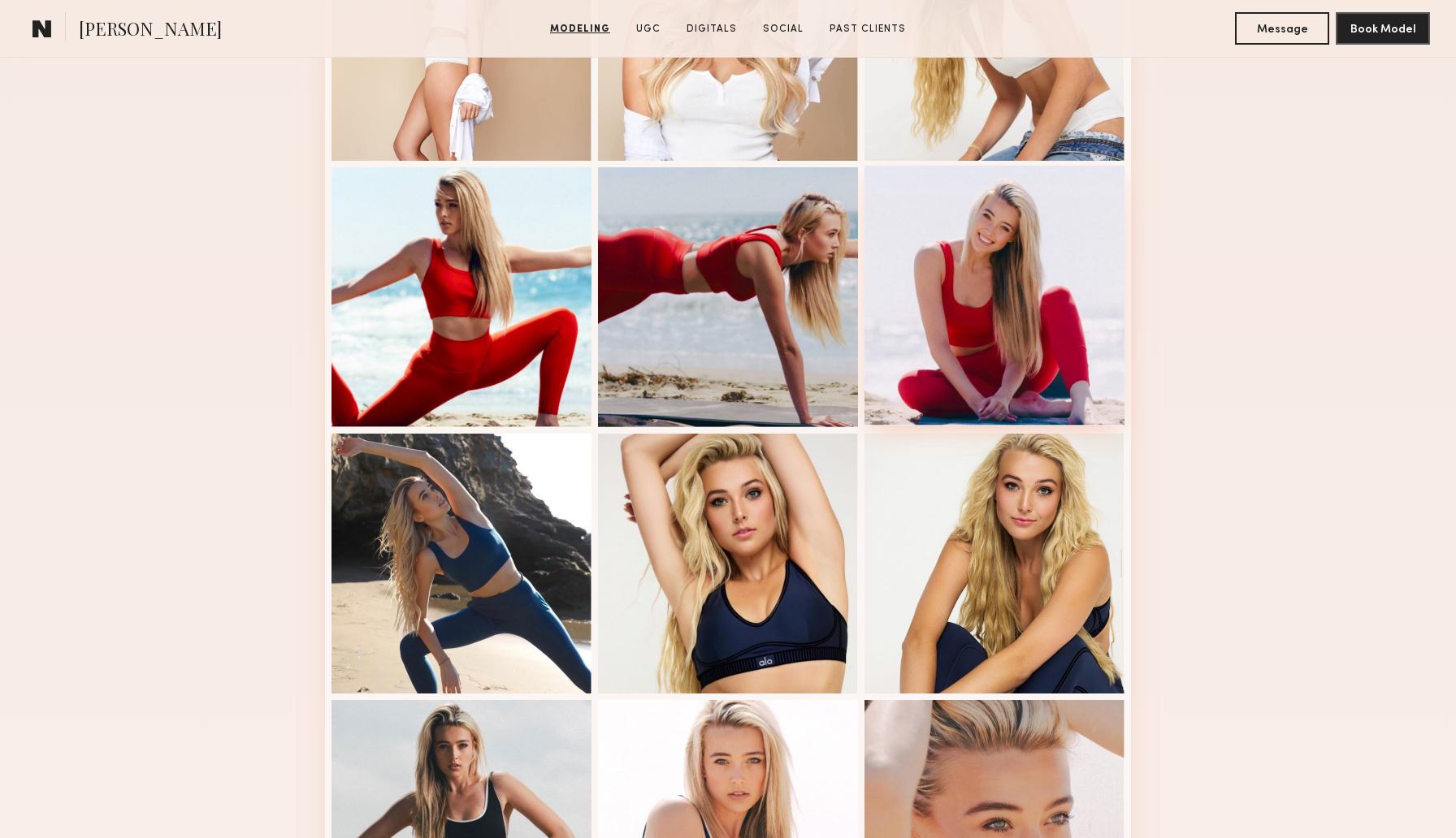
click at [1034, 326] on div at bounding box center [994, 296] width 260 height 260
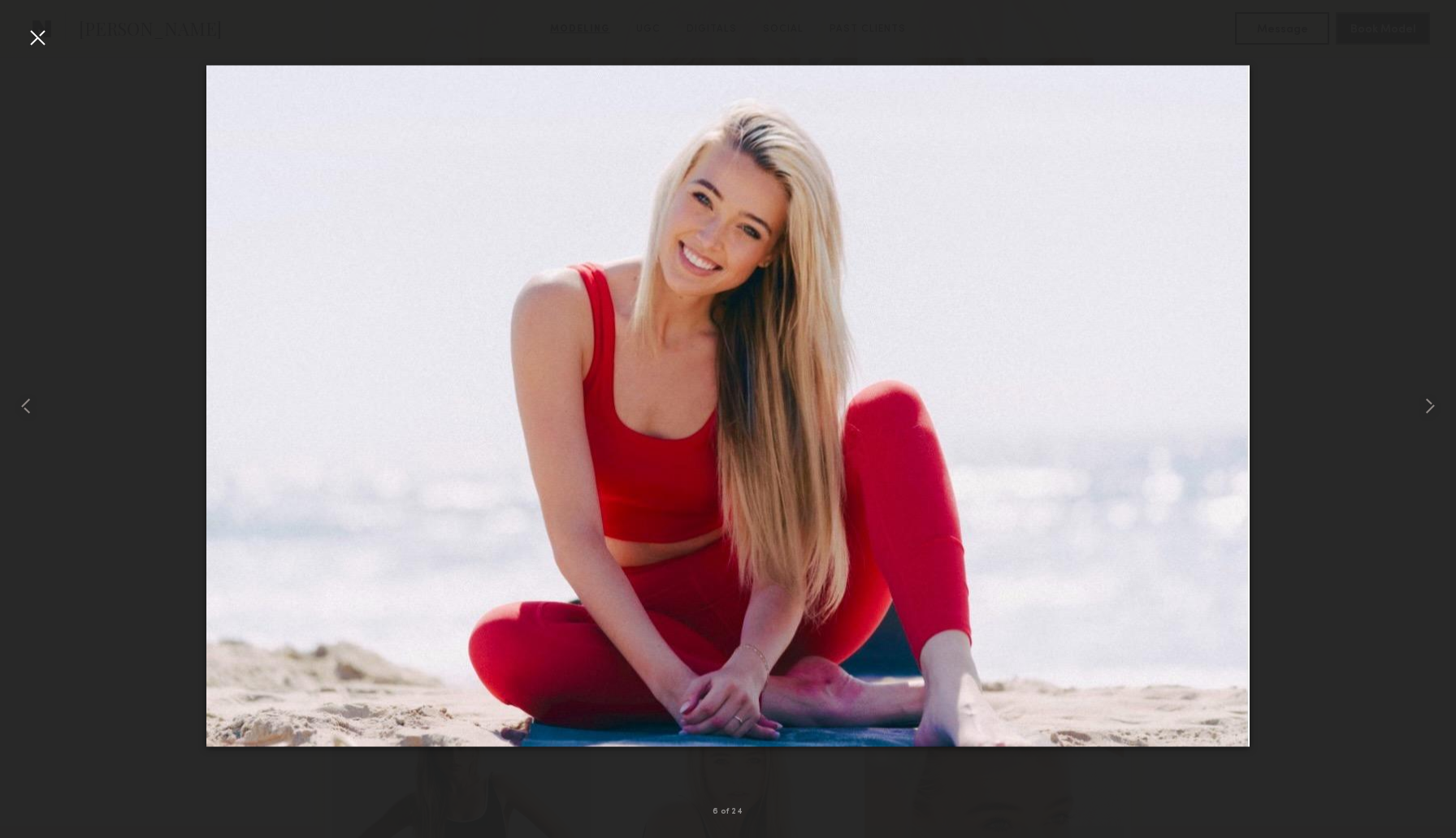
click at [31, 37] on div at bounding box center [37, 37] width 26 height 26
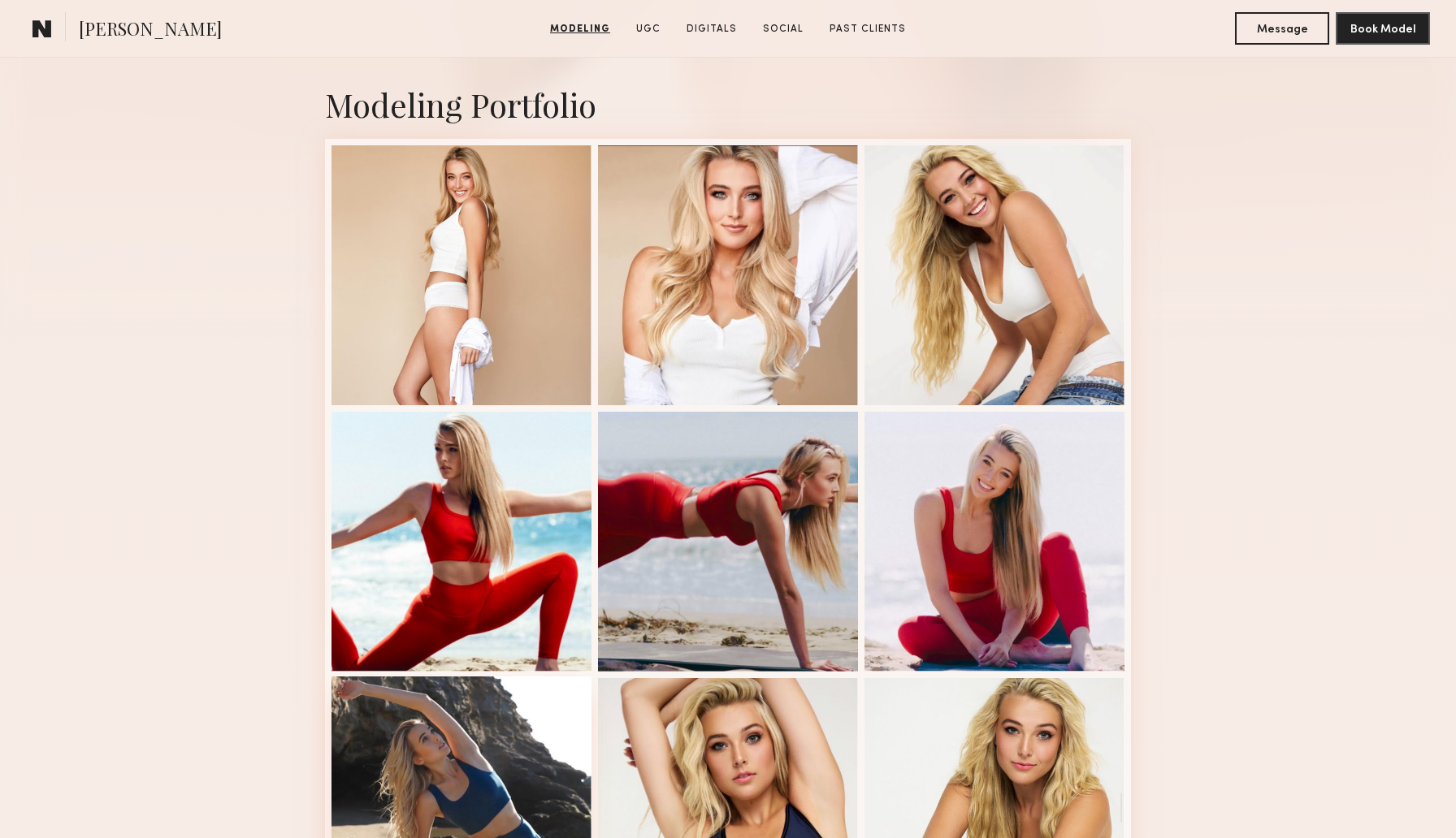
scroll to position [334, 0]
click at [510, 343] on div at bounding box center [461, 274] width 260 height 260
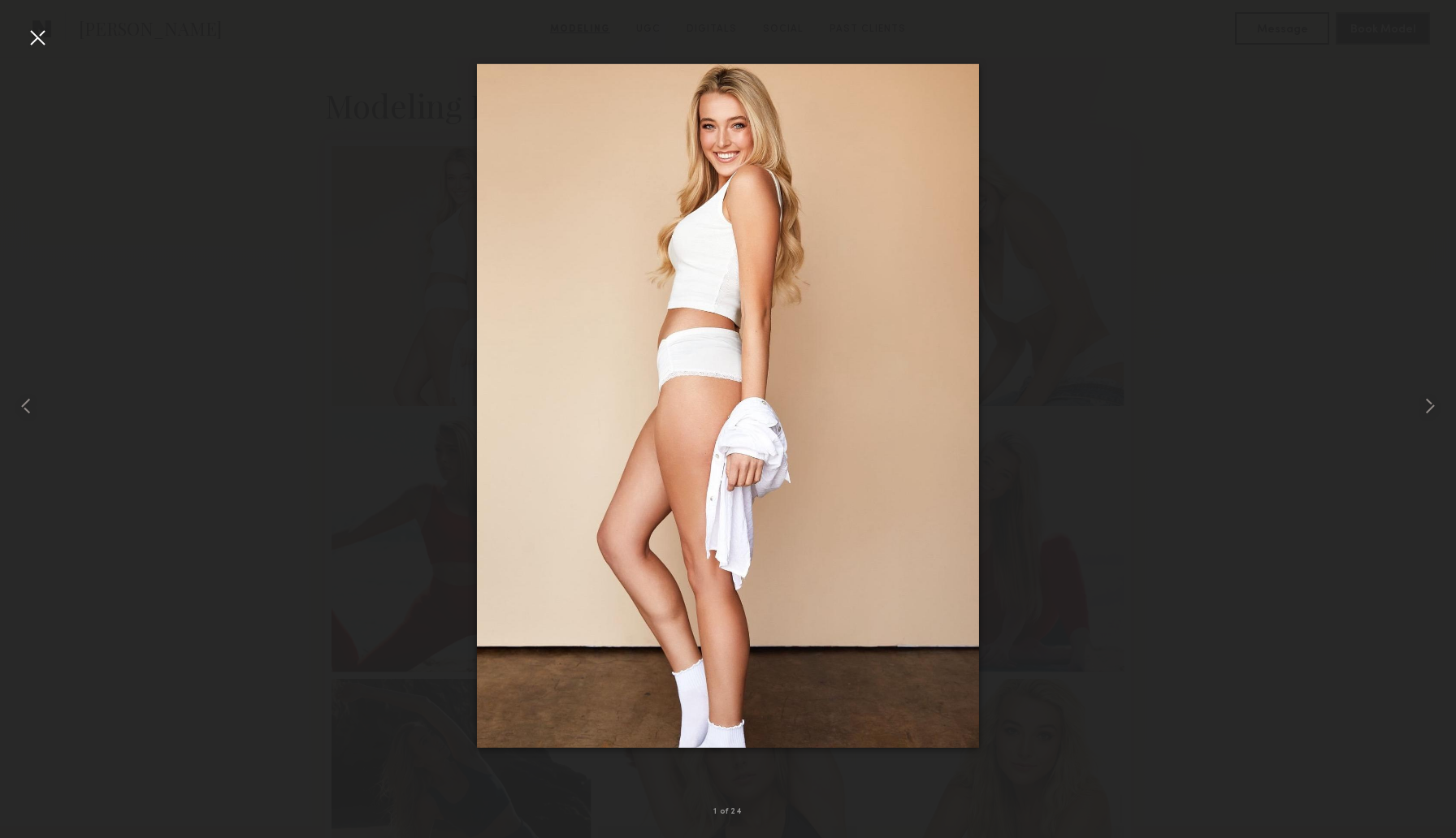
click at [43, 43] on div at bounding box center [37, 37] width 26 height 26
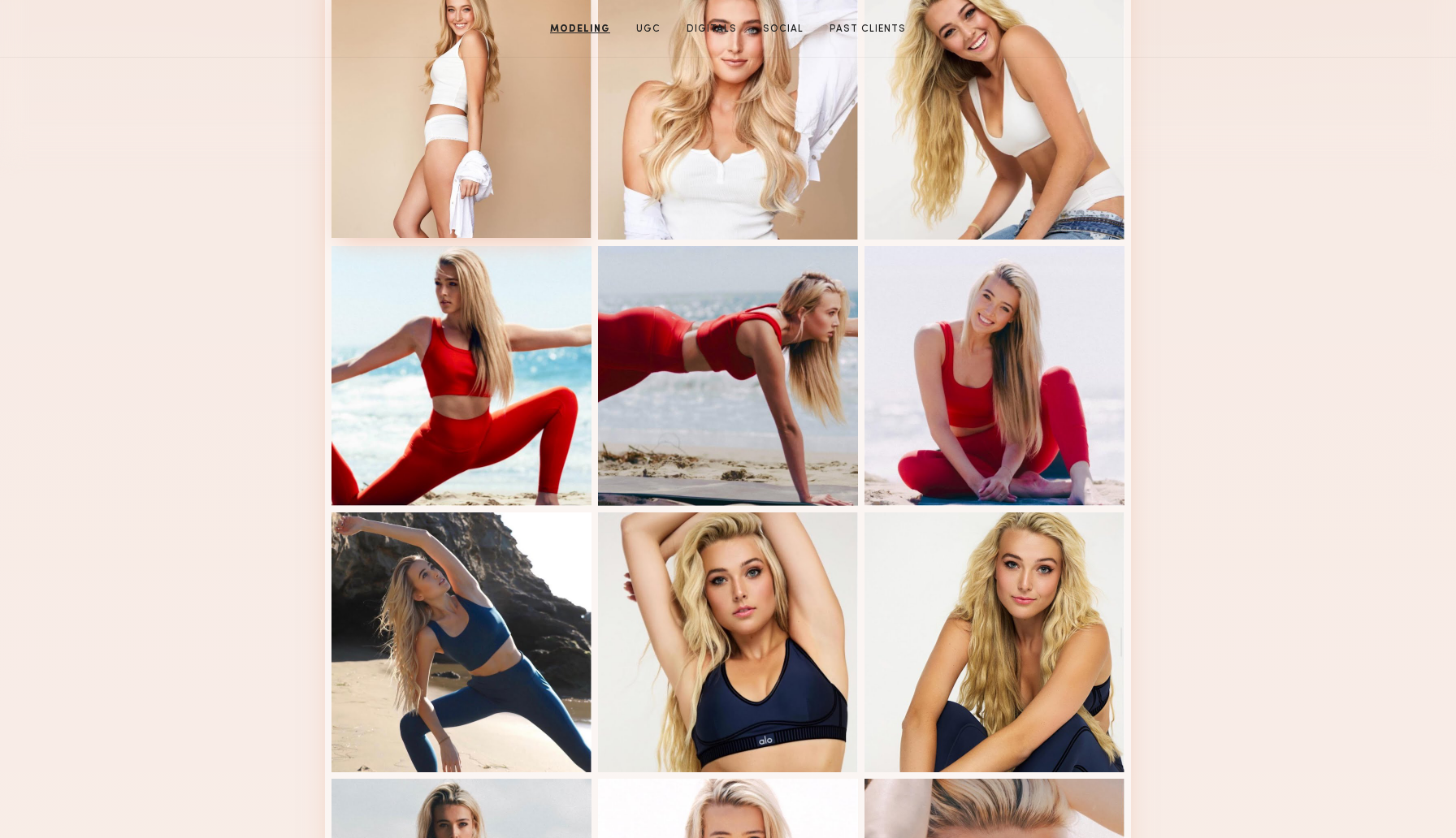
scroll to position [0, 0]
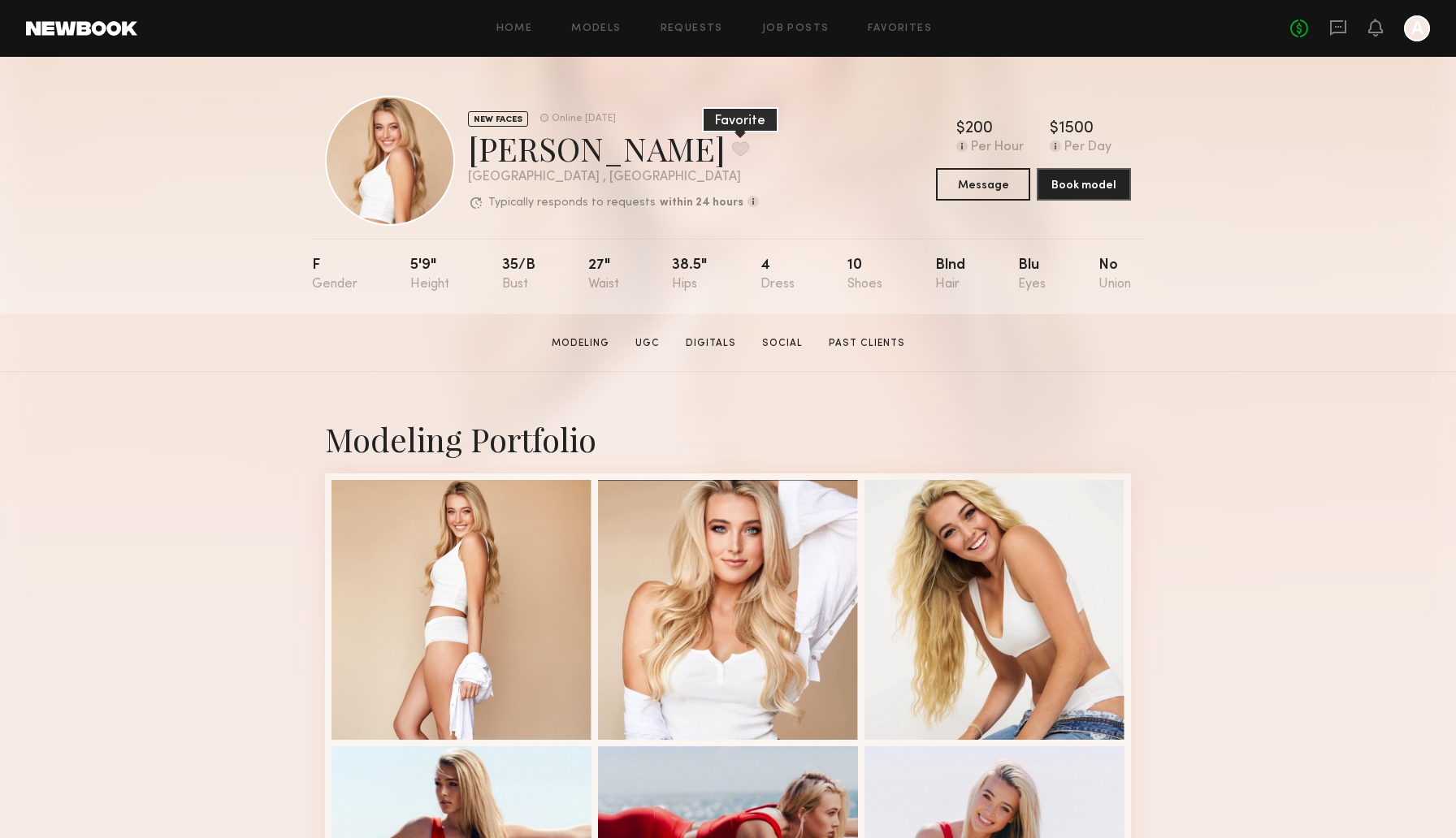
click at [732, 142] on button at bounding box center [741, 149] width 17 height 15
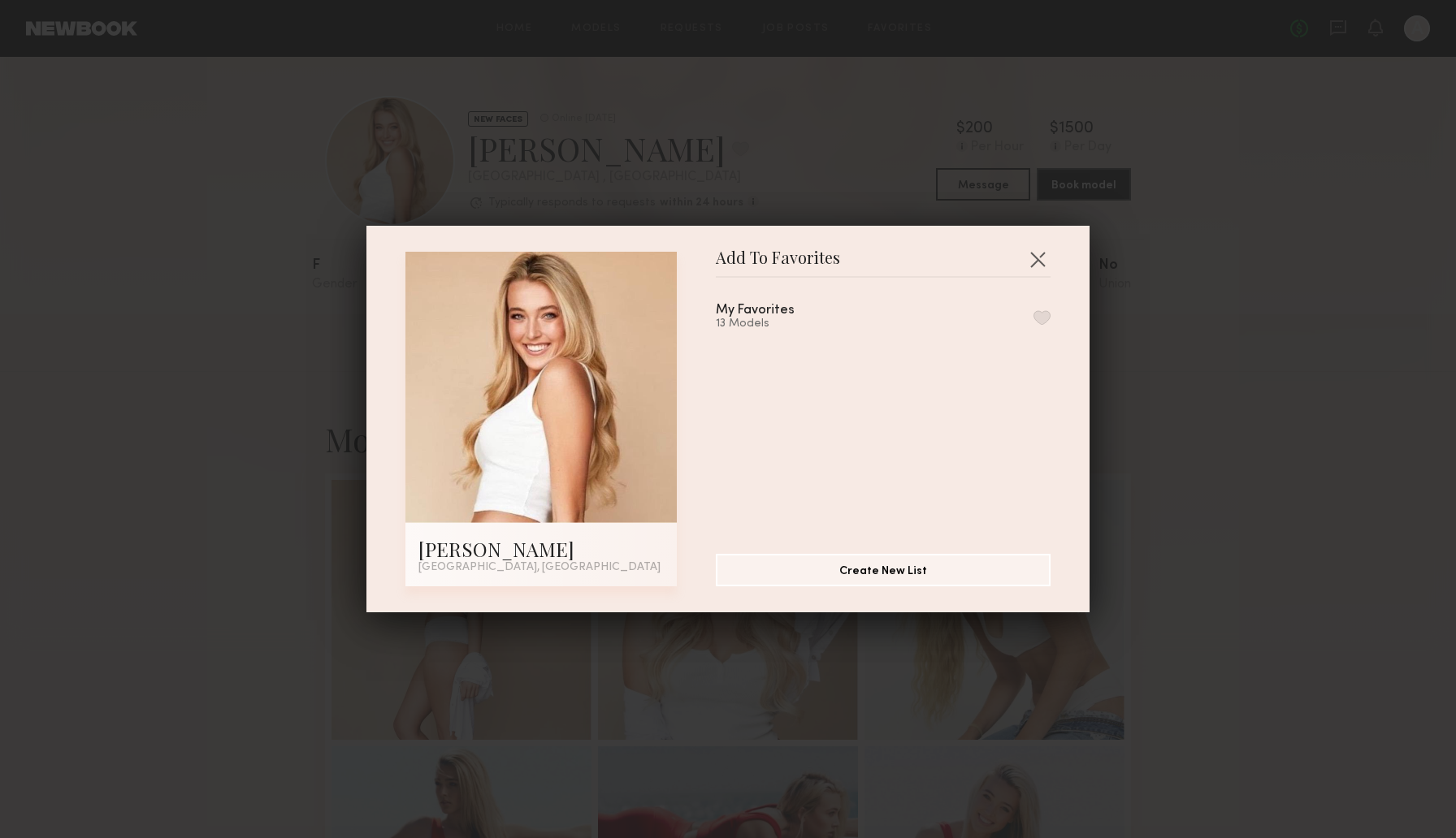
click at [1036, 310] on button "button" at bounding box center [1042, 317] width 17 height 15
click at [1041, 257] on button "button" at bounding box center [1038, 259] width 26 height 26
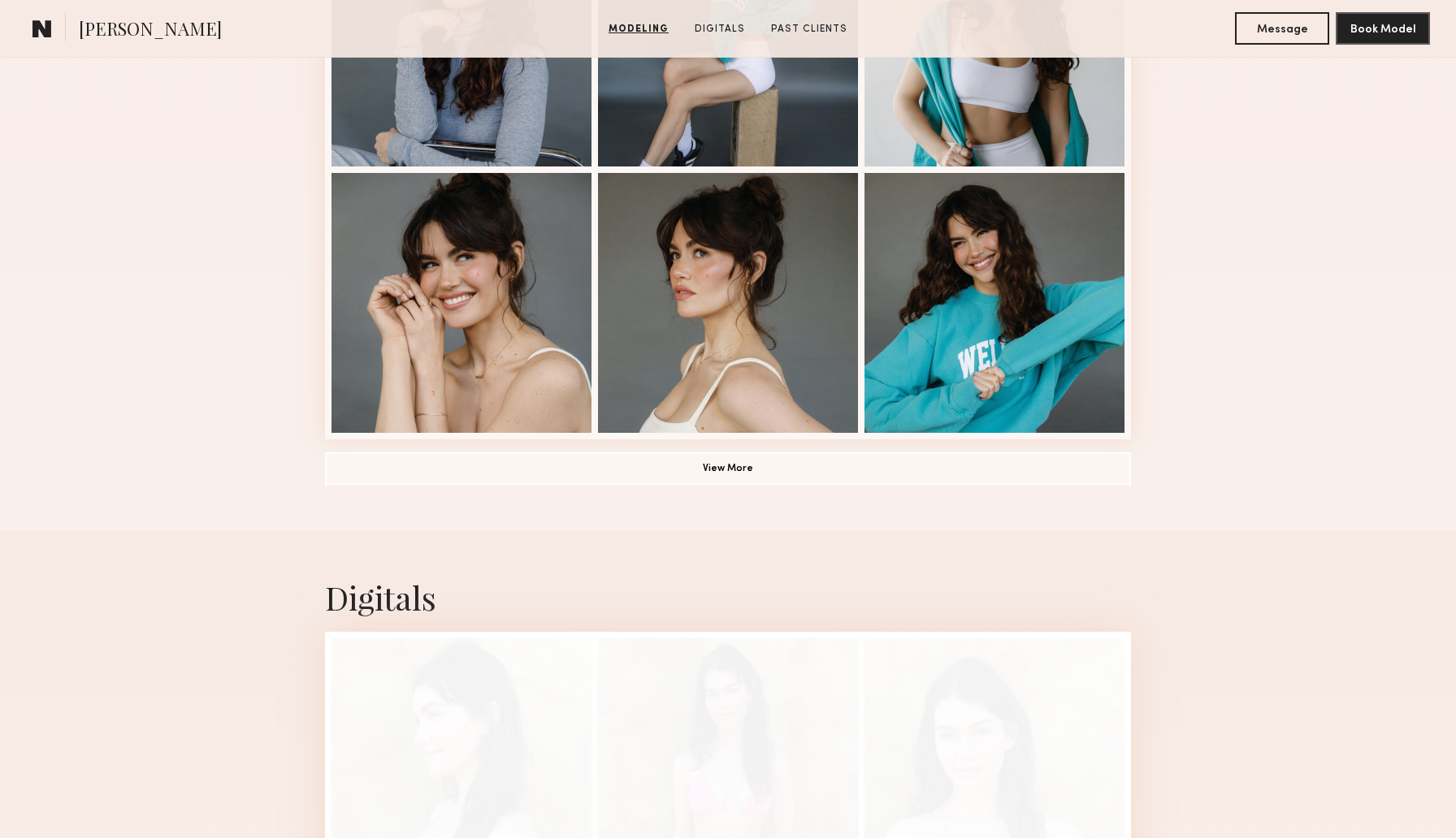
scroll to position [1109, 0]
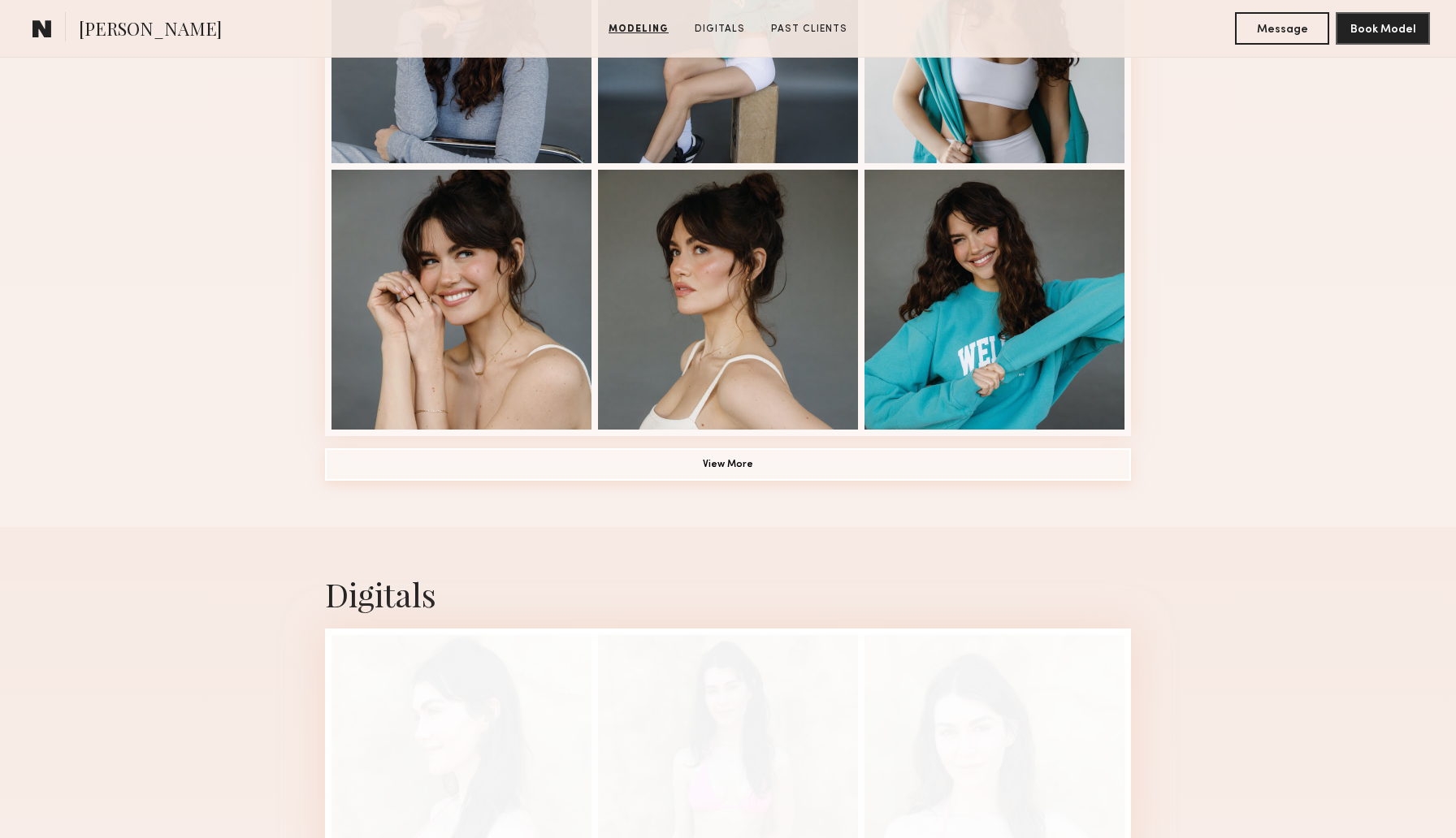
click at [696, 473] on button "View More" at bounding box center [728, 464] width 806 height 32
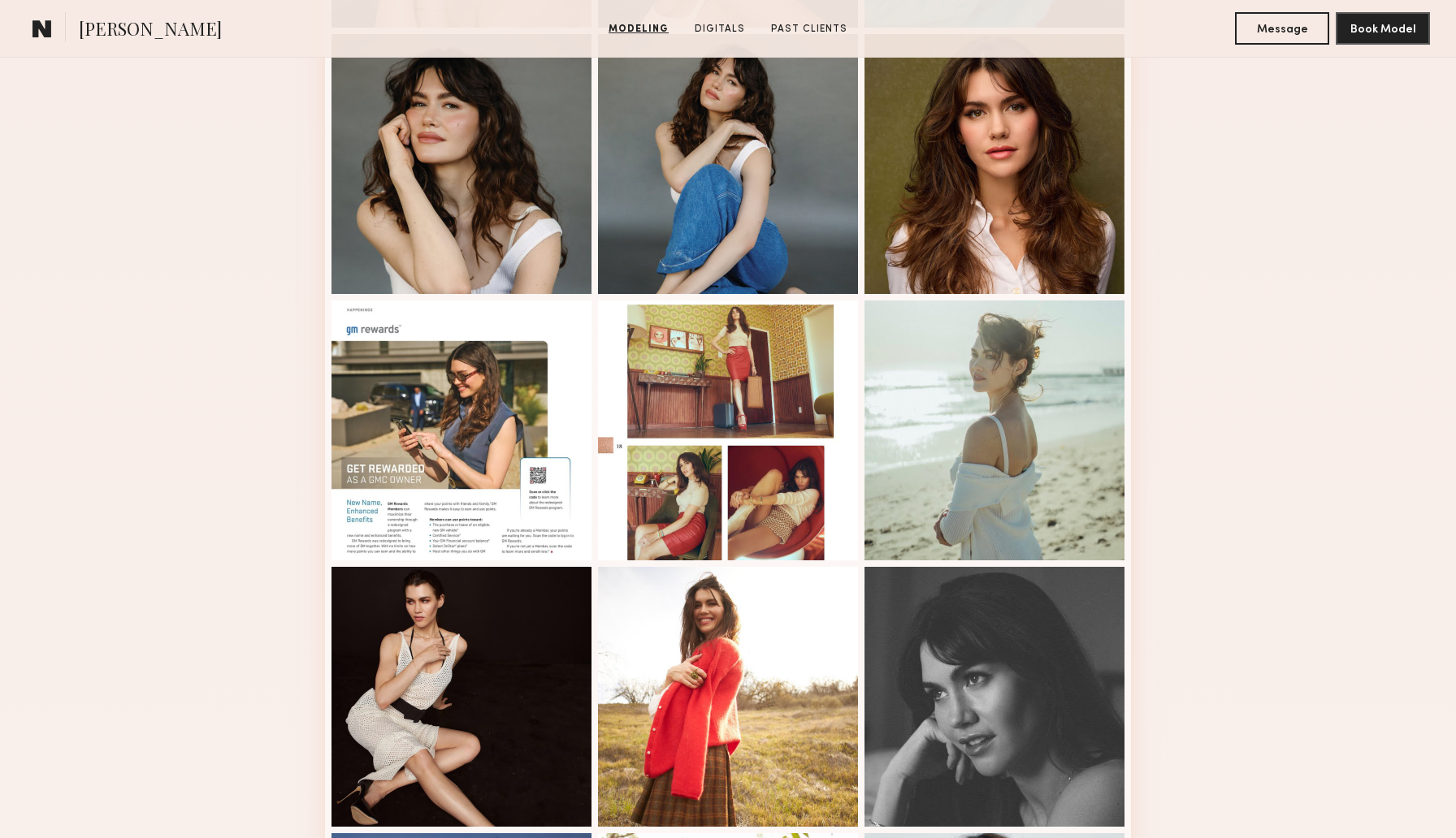
scroll to position [1512, 0]
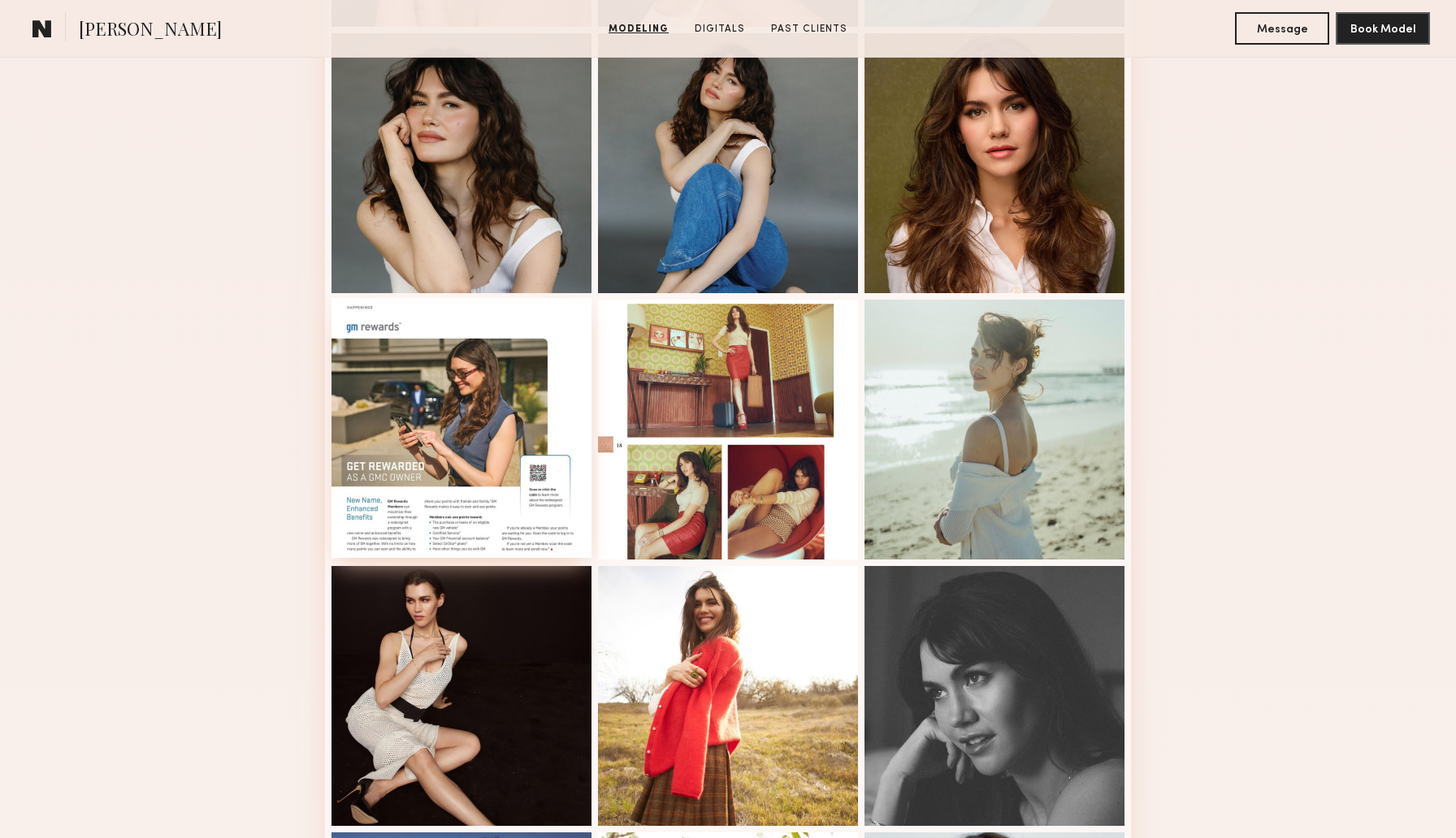
click at [433, 411] on div at bounding box center [461, 428] width 260 height 260
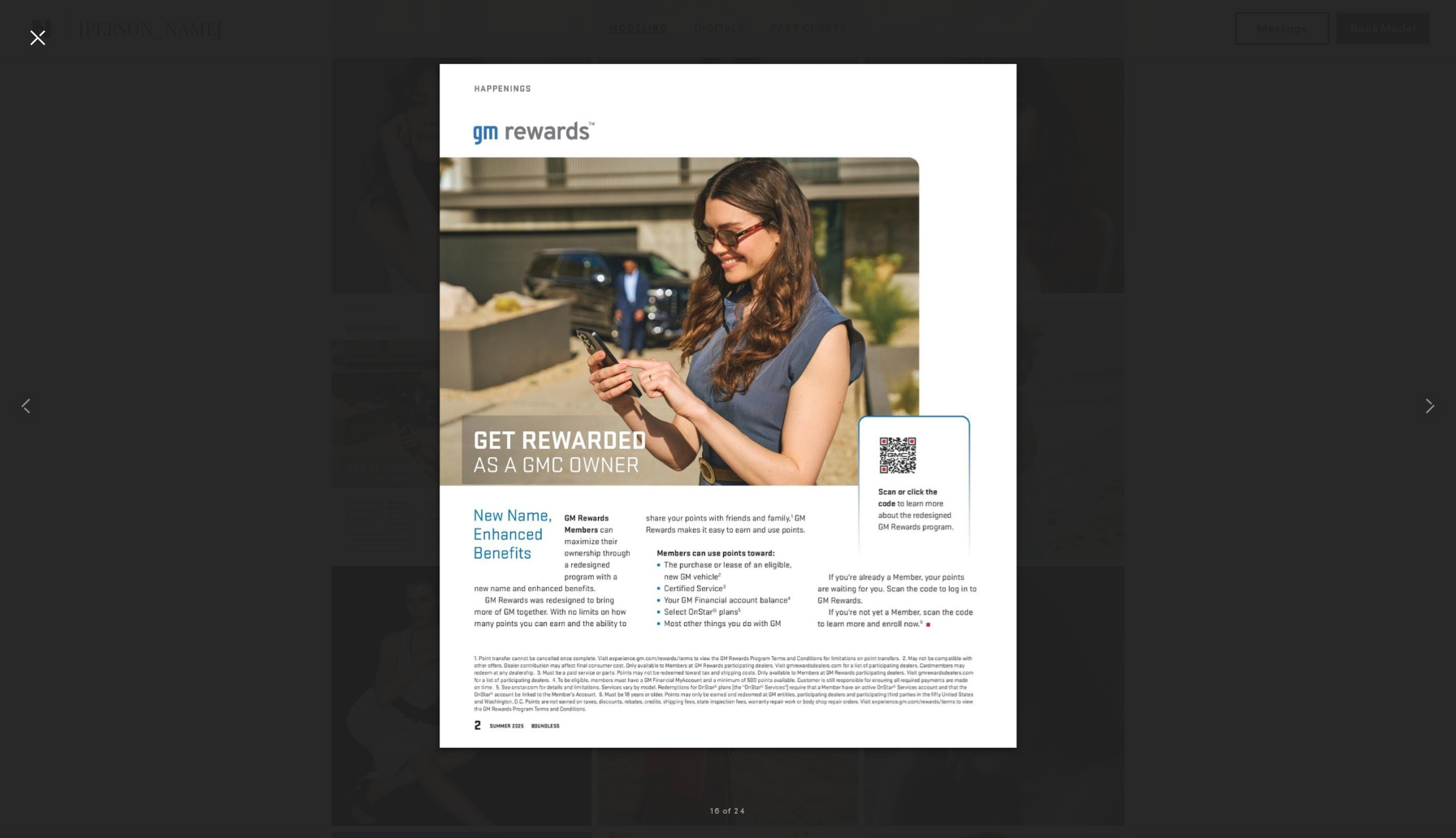
click at [40, 39] on div at bounding box center [37, 37] width 26 height 26
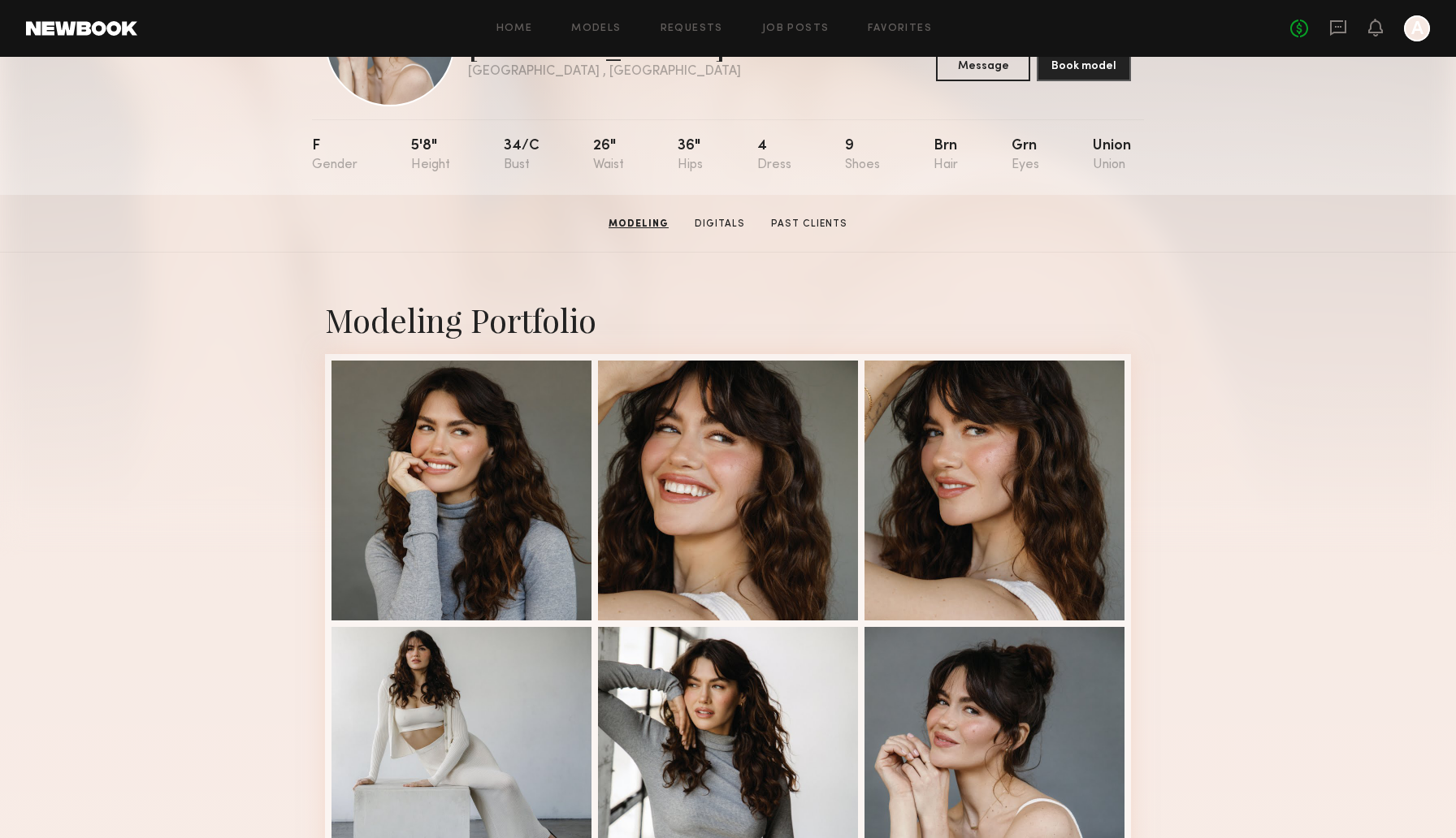
scroll to position [0, 0]
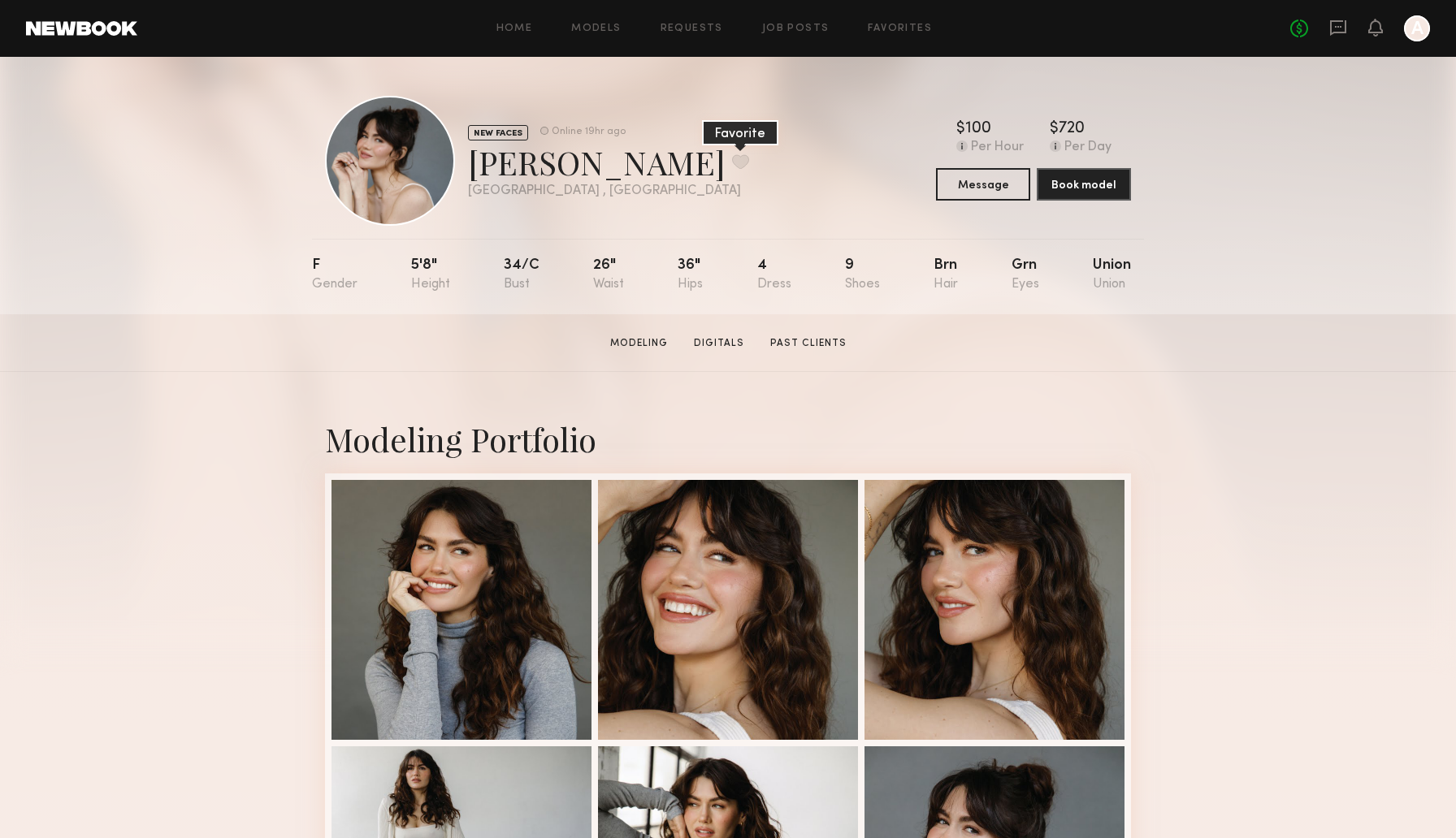
click at [732, 163] on button at bounding box center [741, 161] width 17 height 15
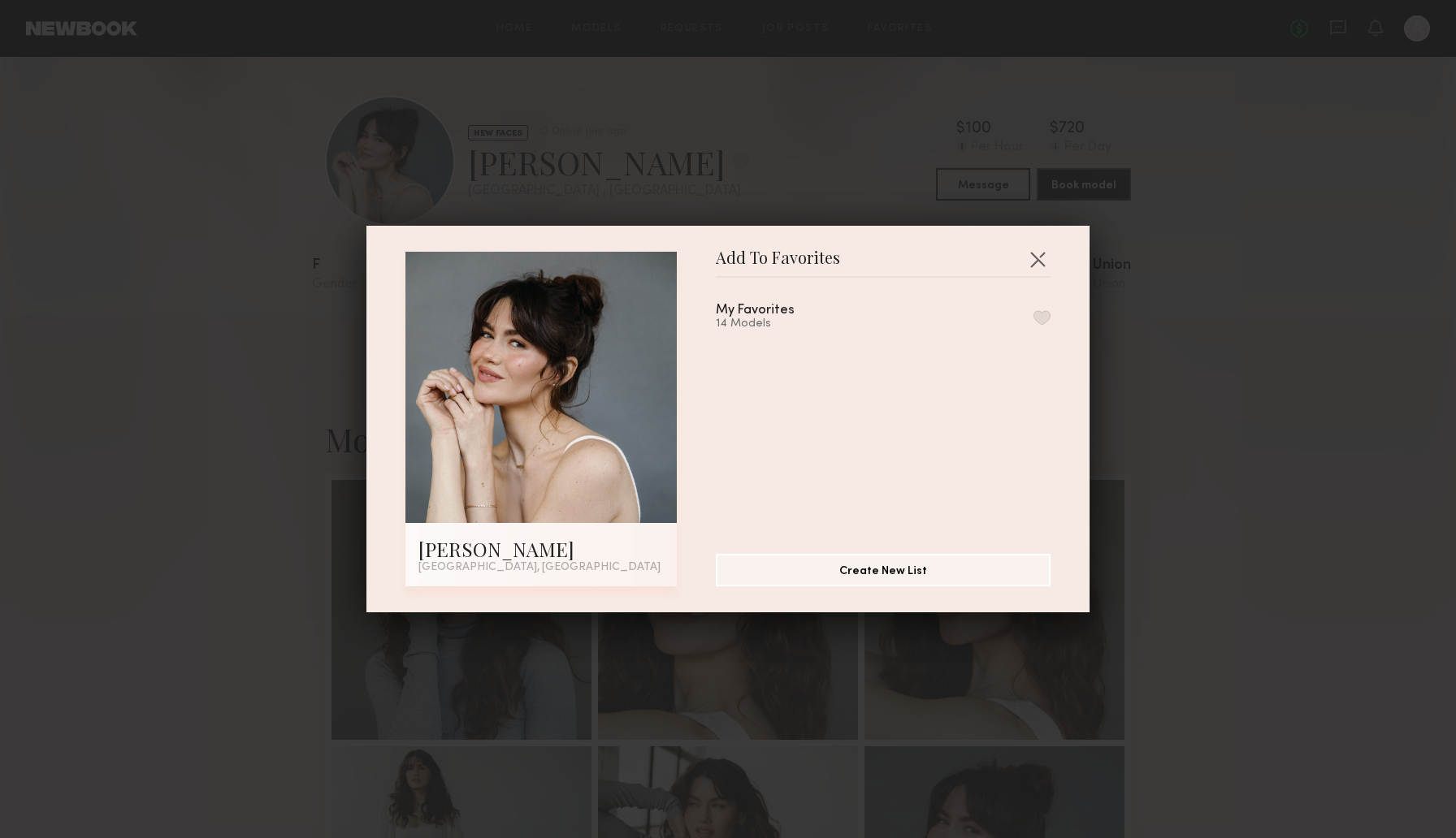
click at [1044, 316] on button "button" at bounding box center [1042, 317] width 17 height 15
click at [1039, 263] on button "button" at bounding box center [1038, 259] width 26 height 26
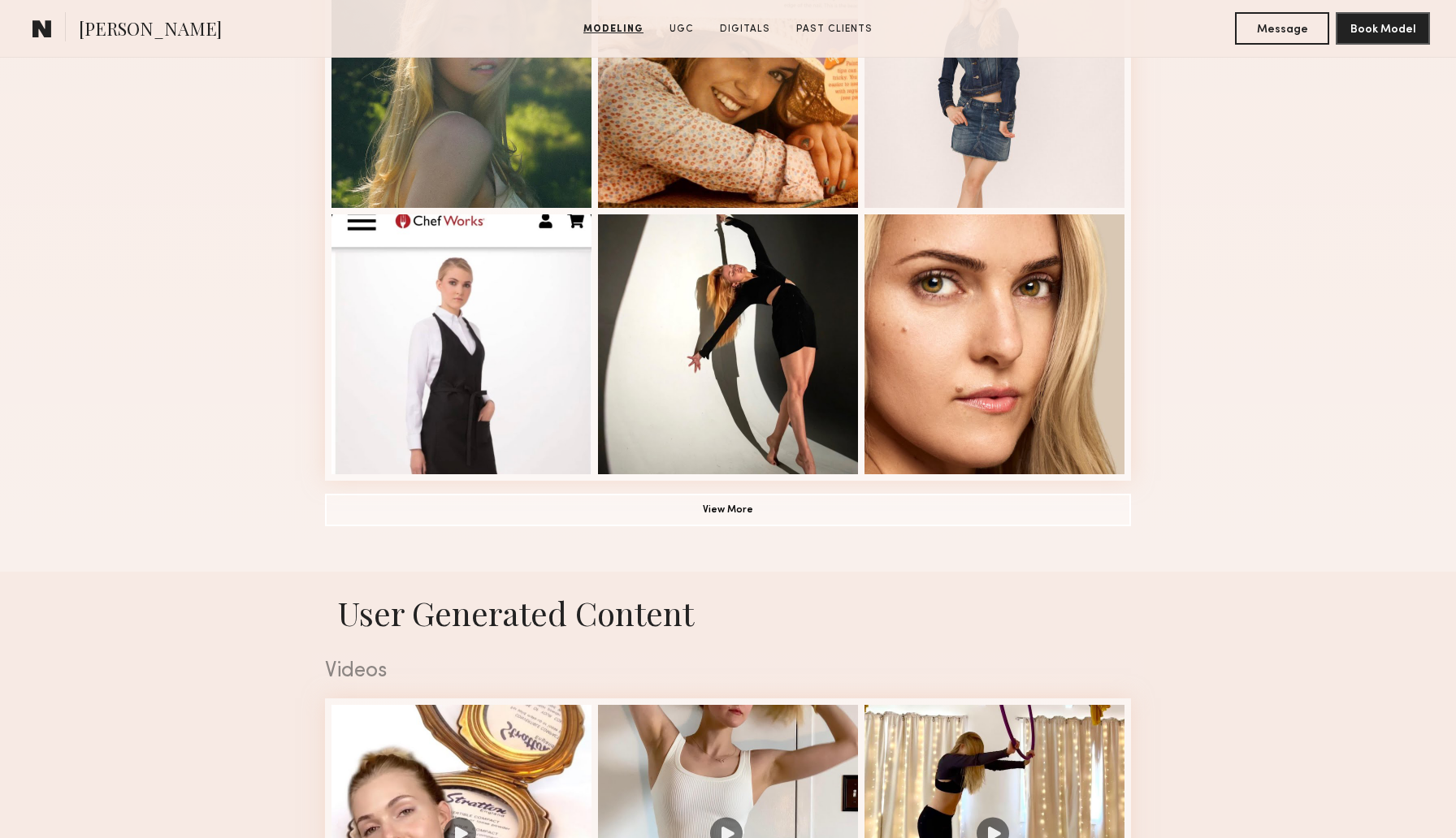
scroll to position [1077, 0]
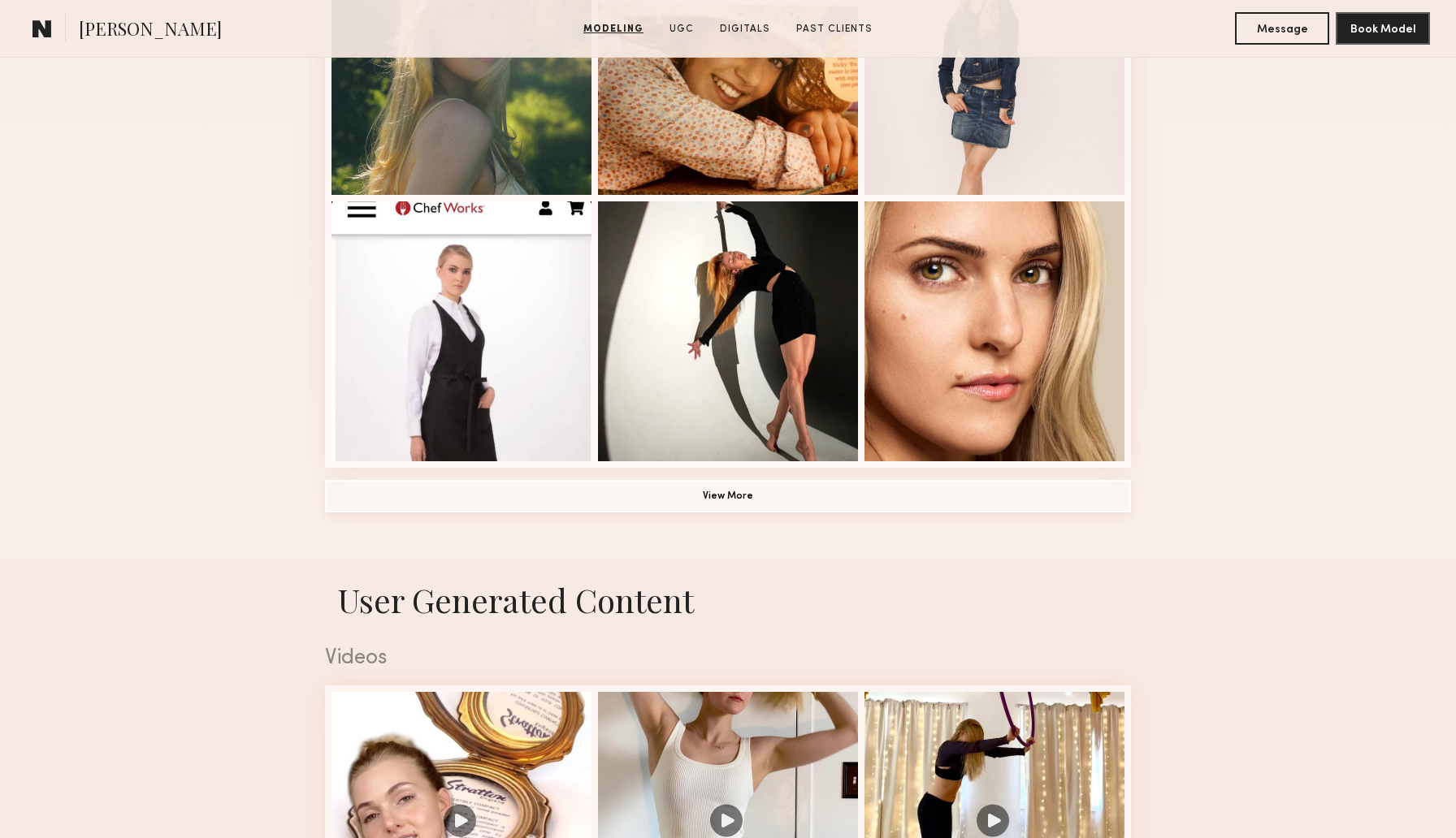
click at [753, 496] on button "View More" at bounding box center [728, 495] width 806 height 32
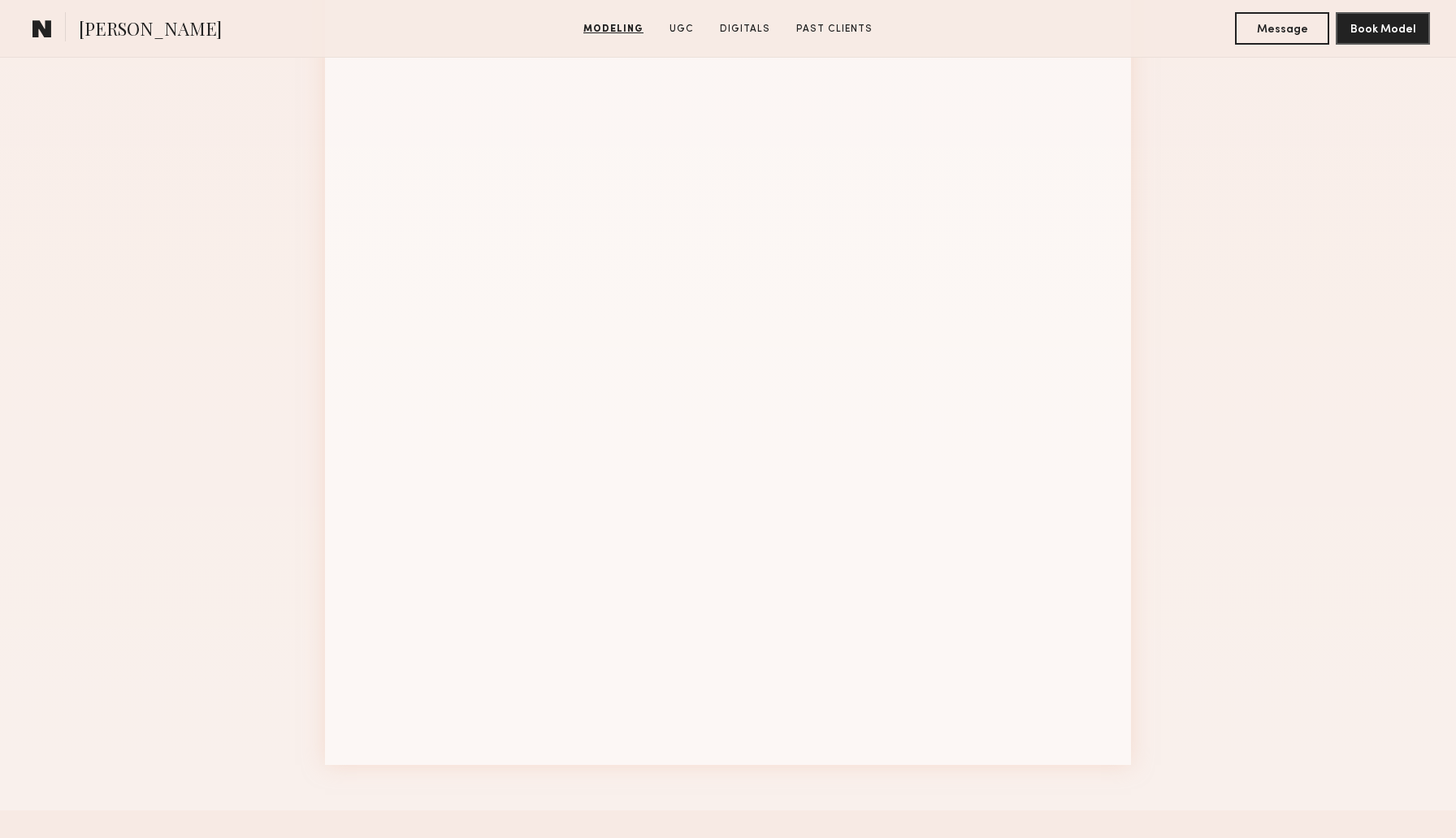
scroll to position [1886, 0]
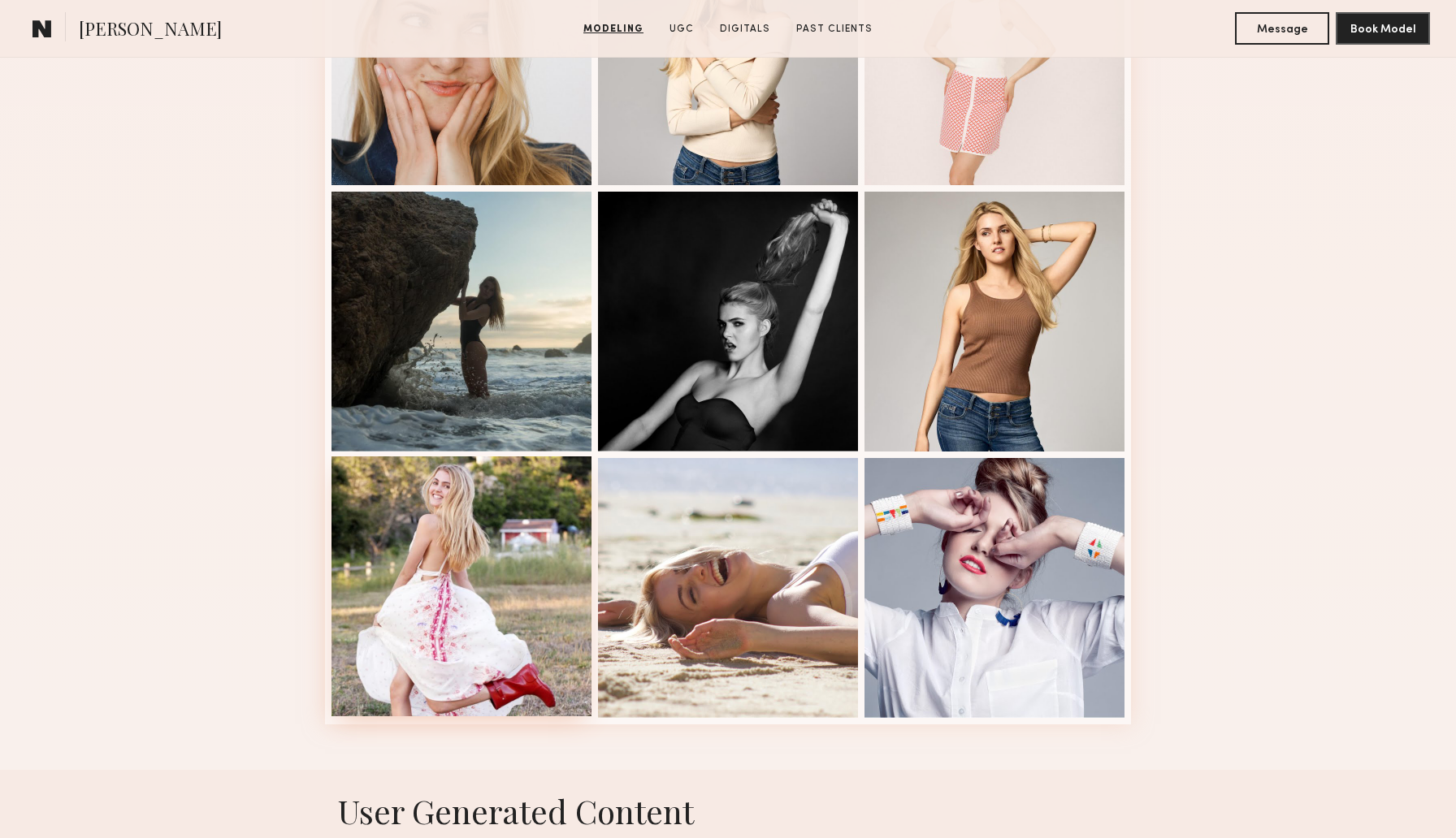
click at [465, 535] on div at bounding box center [461, 586] width 260 height 260
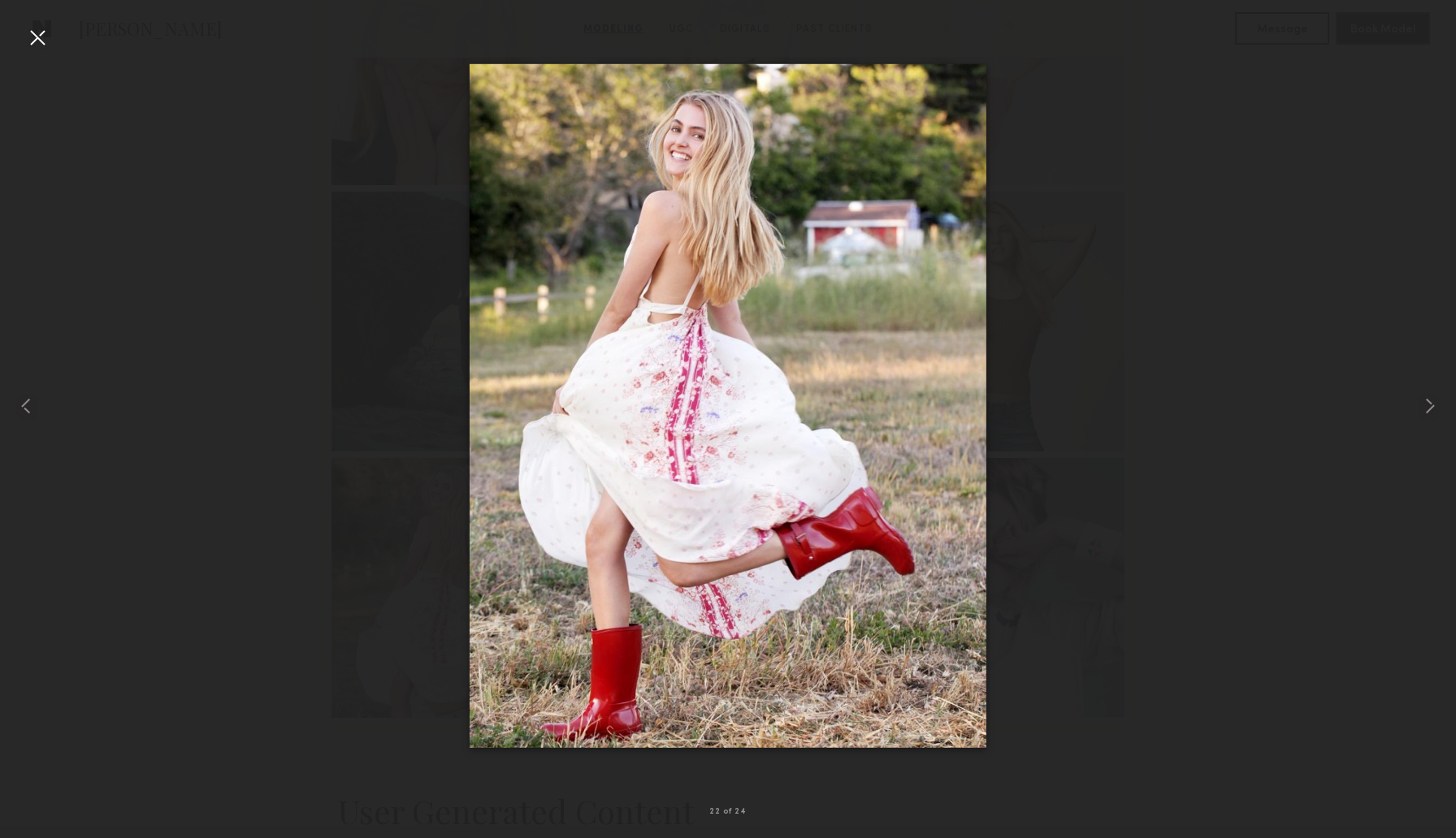
click at [48, 37] on div at bounding box center [37, 37] width 26 height 26
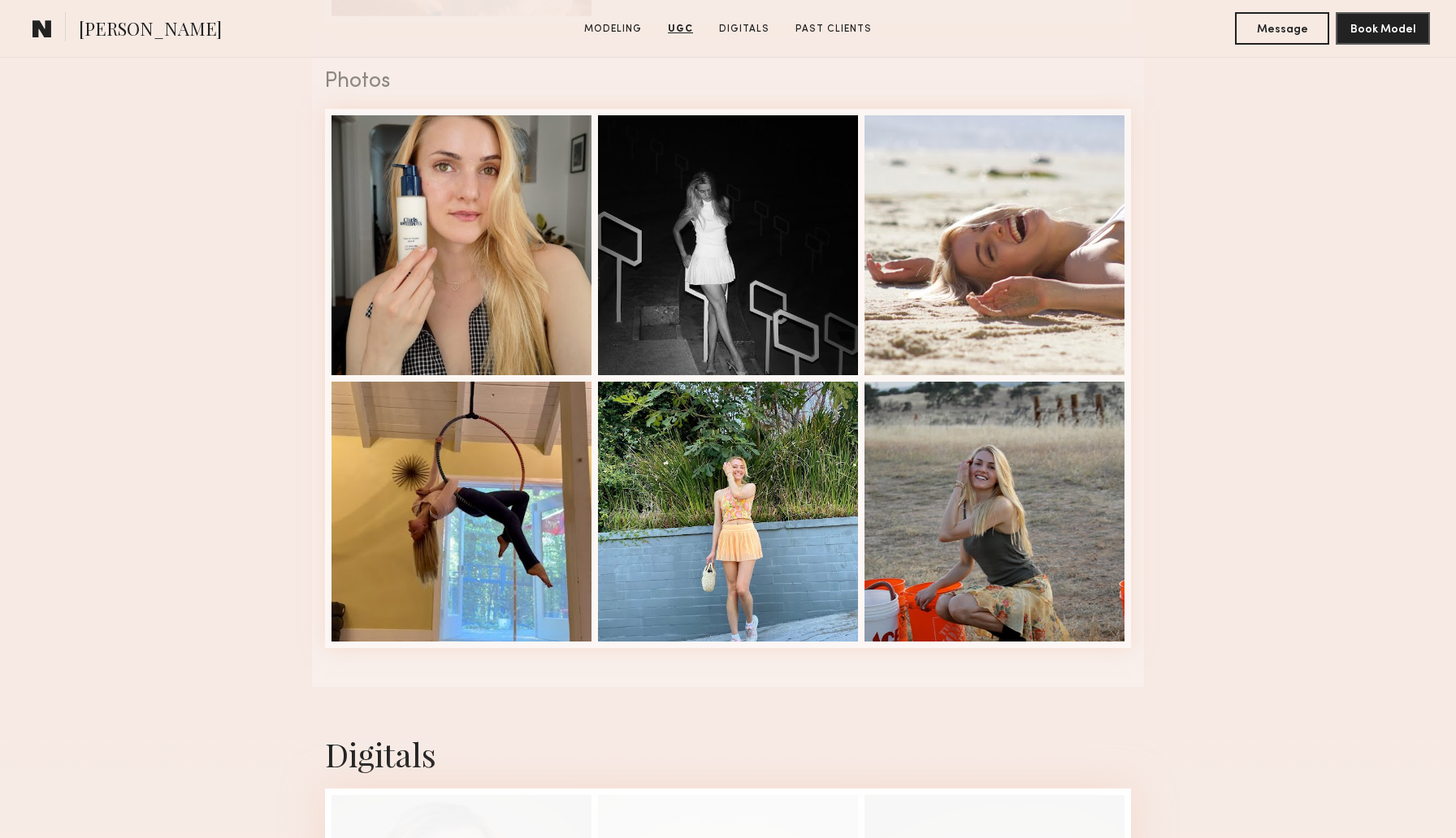
scroll to position [3334, 0]
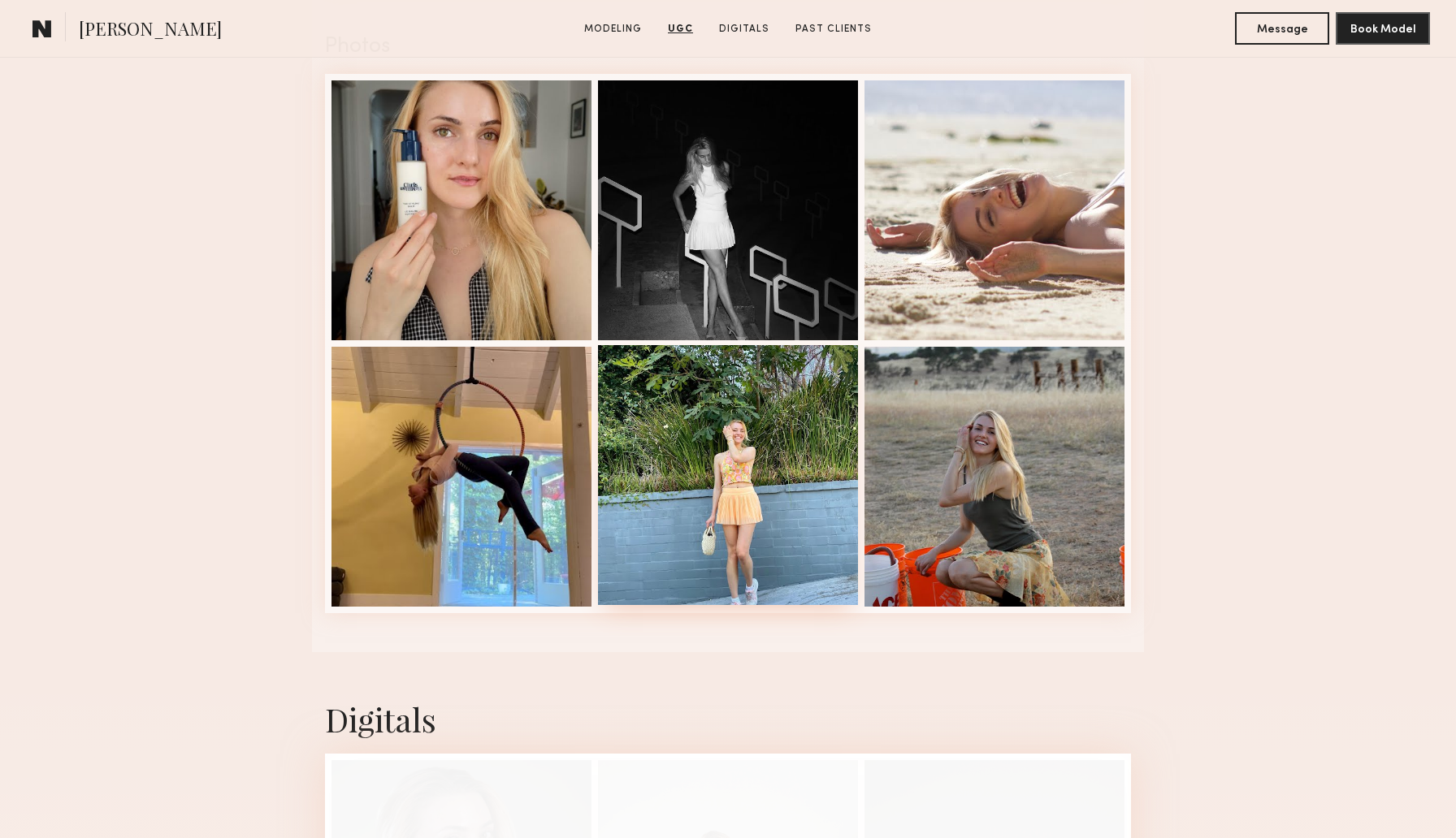
click at [638, 512] on div at bounding box center [727, 475] width 260 height 260
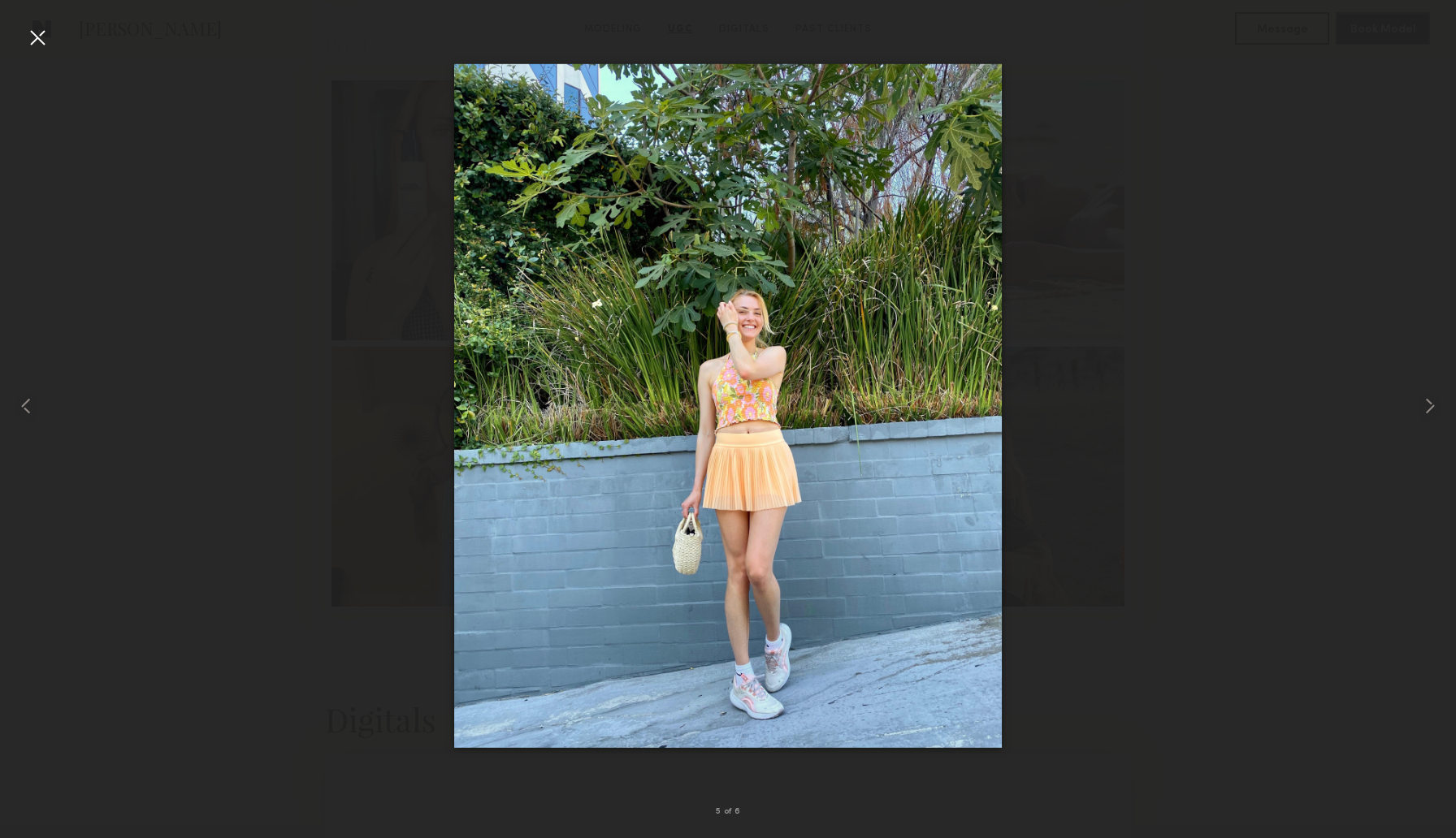
click at [39, 37] on div at bounding box center [37, 37] width 26 height 26
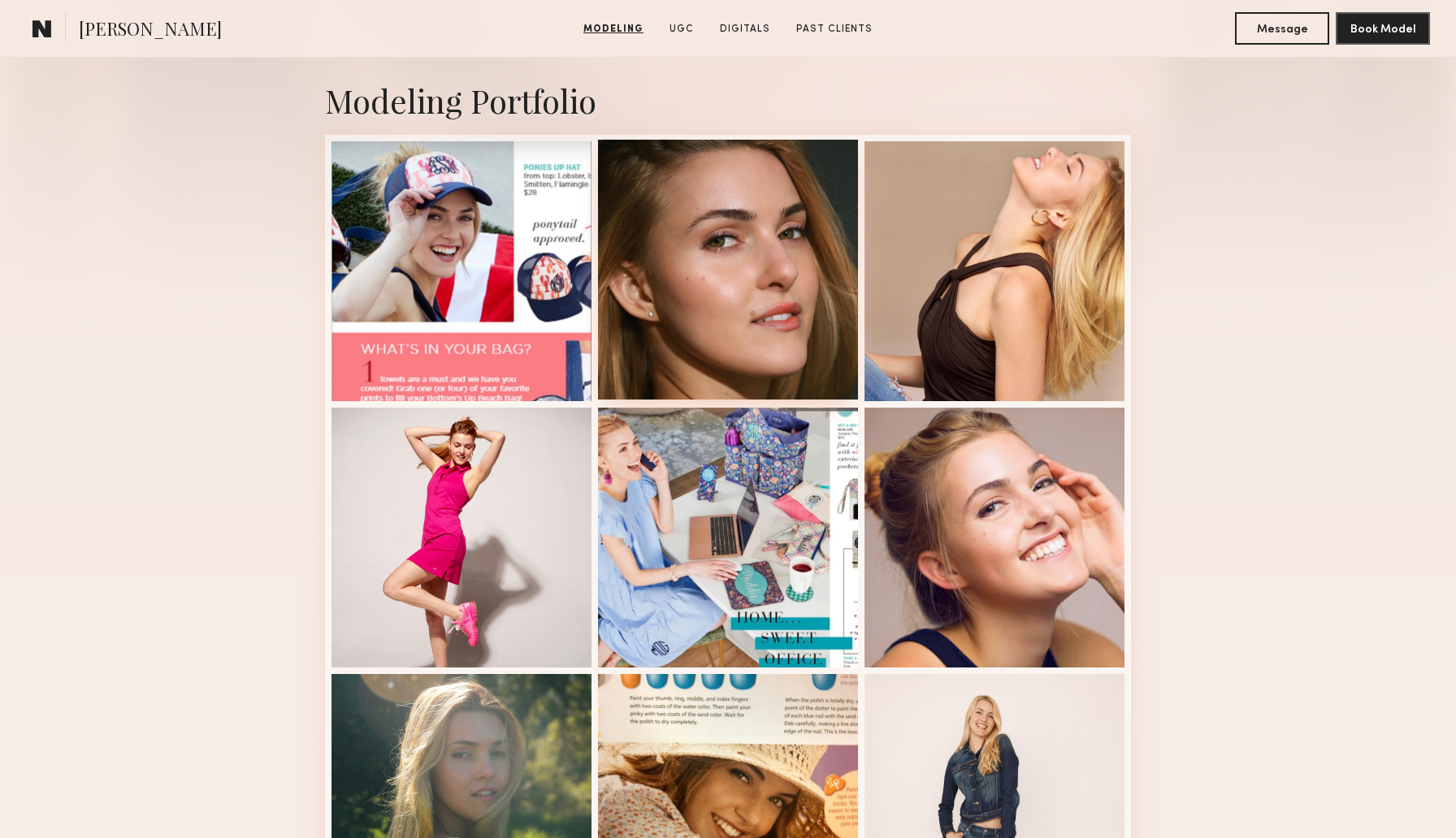
scroll to position [376, 0]
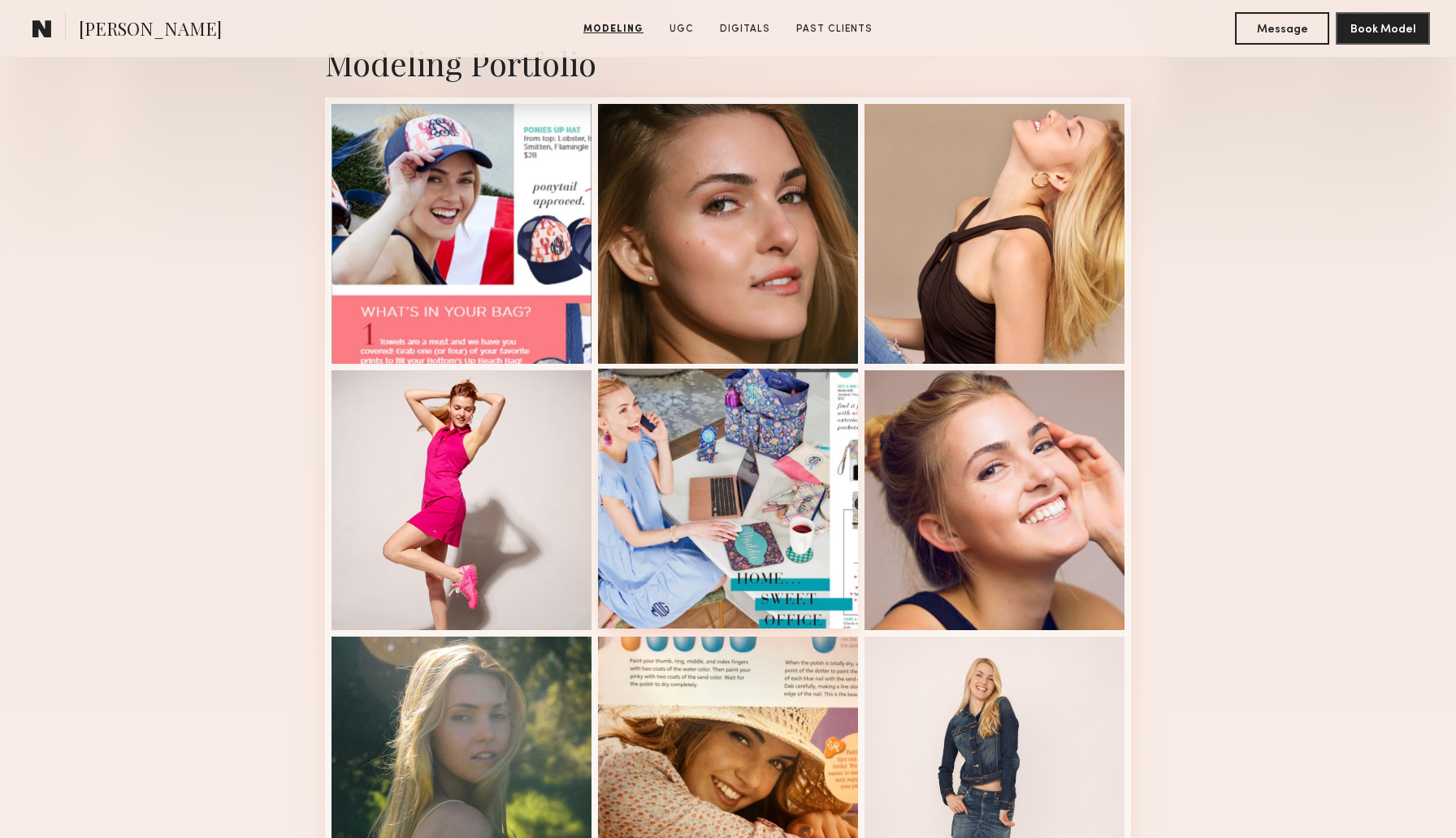
click at [687, 510] on div at bounding box center [727, 498] width 260 height 260
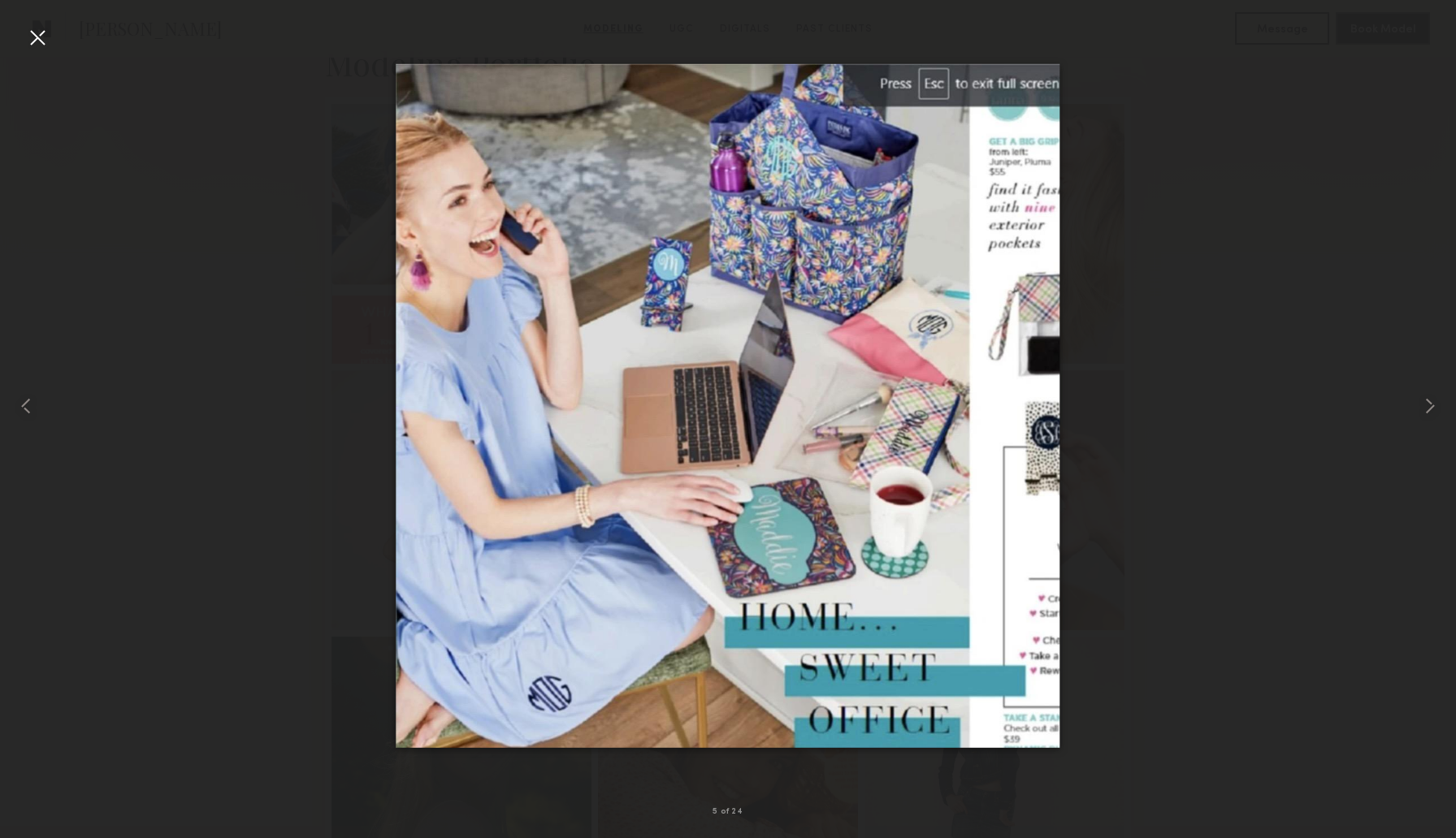
click at [45, 41] on div at bounding box center [37, 37] width 26 height 26
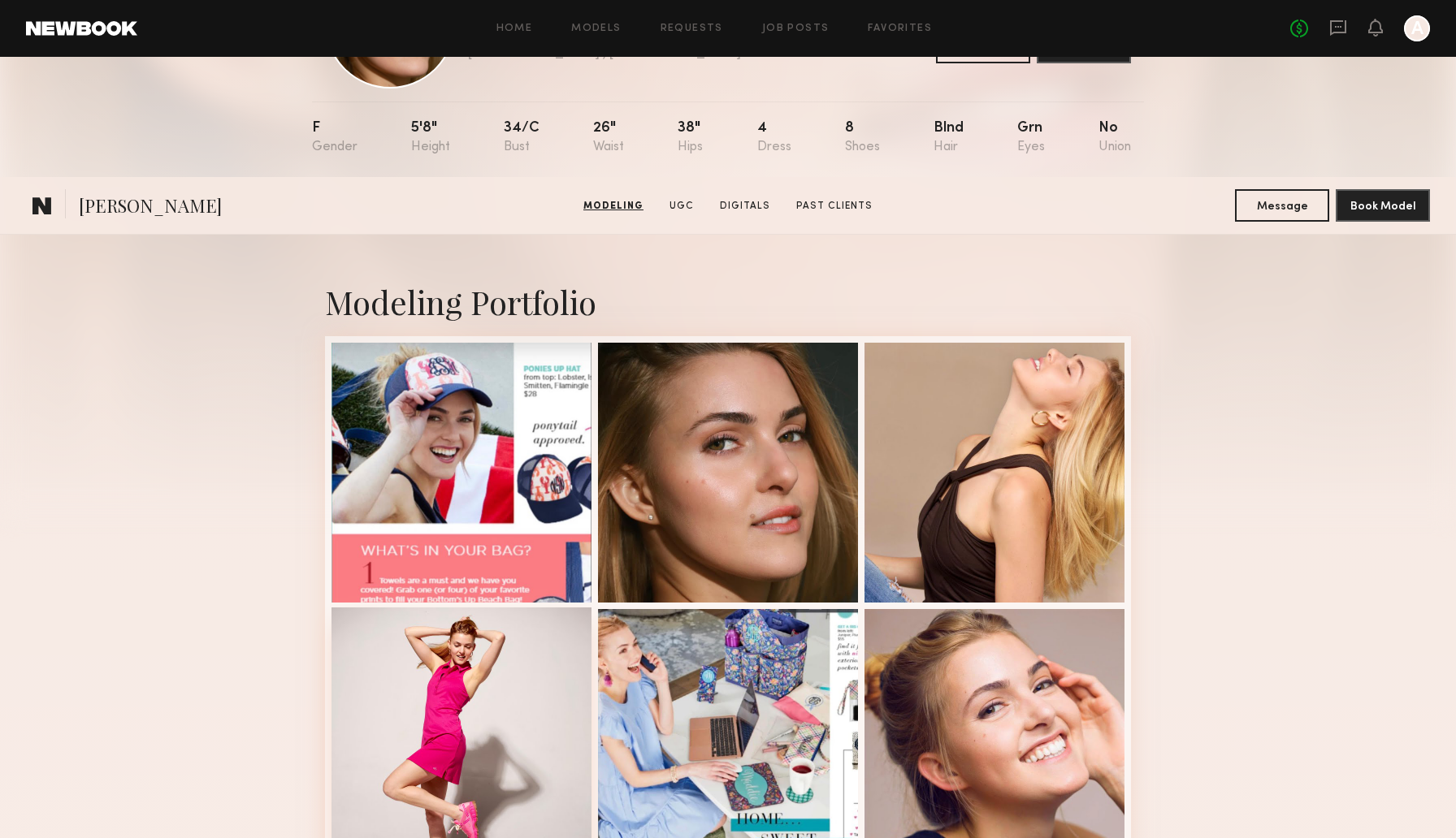
scroll to position [0, 0]
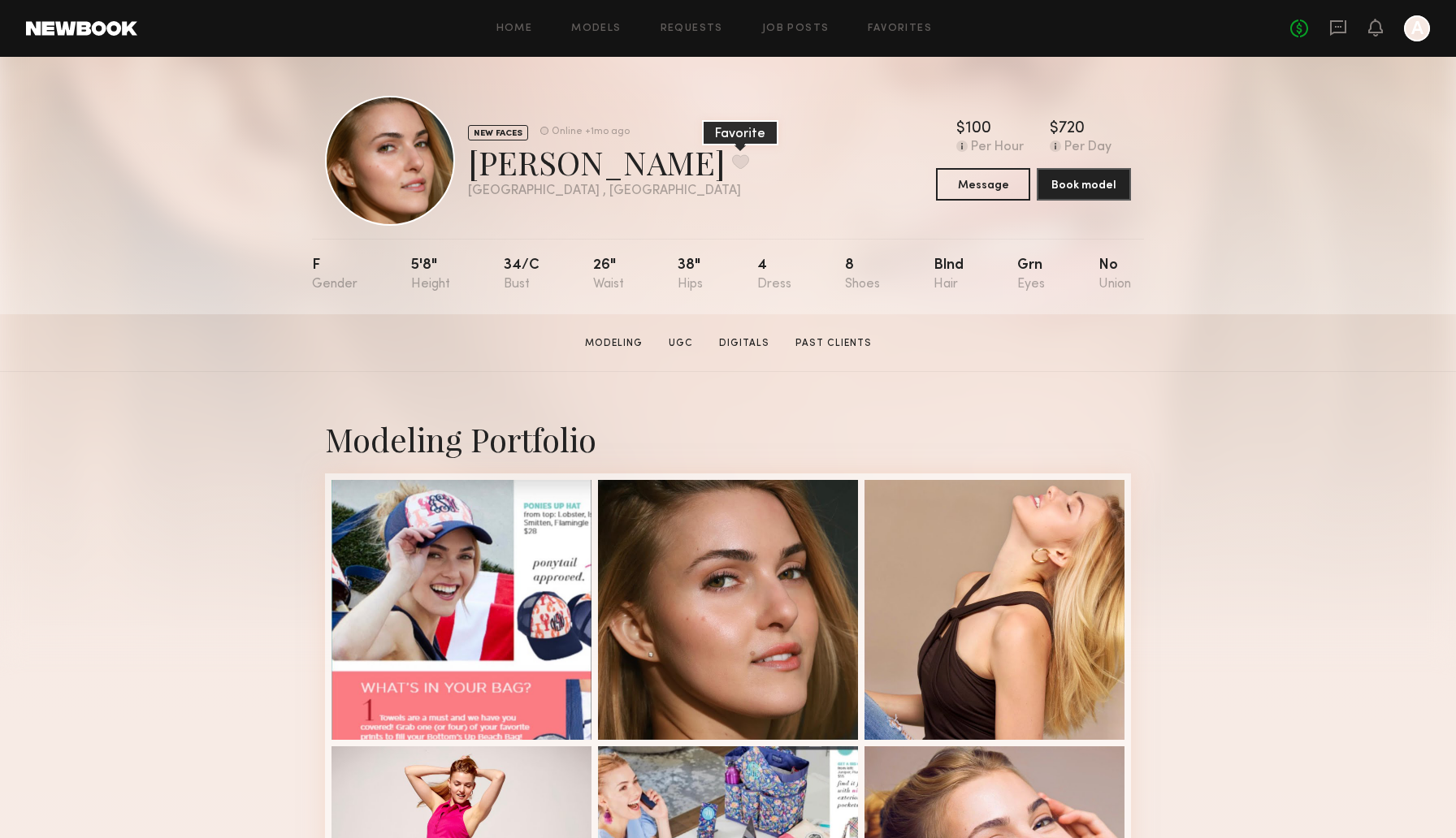
click at [732, 163] on button at bounding box center [741, 161] width 17 height 15
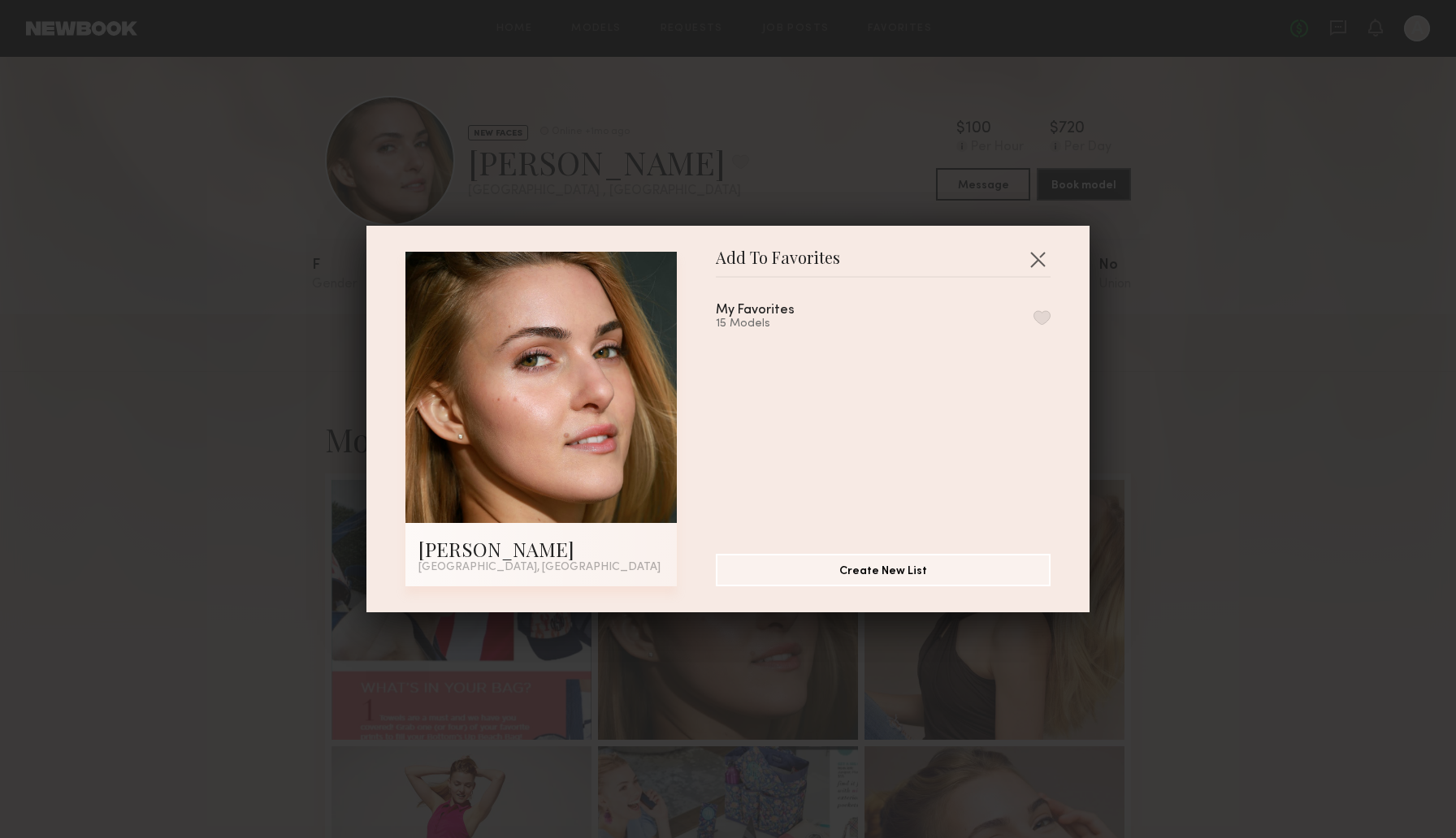
click at [1040, 320] on button "button" at bounding box center [1042, 317] width 17 height 15
click at [1037, 258] on button "button" at bounding box center [1038, 259] width 26 height 26
